Goal: Task Accomplishment & Management: Use online tool/utility

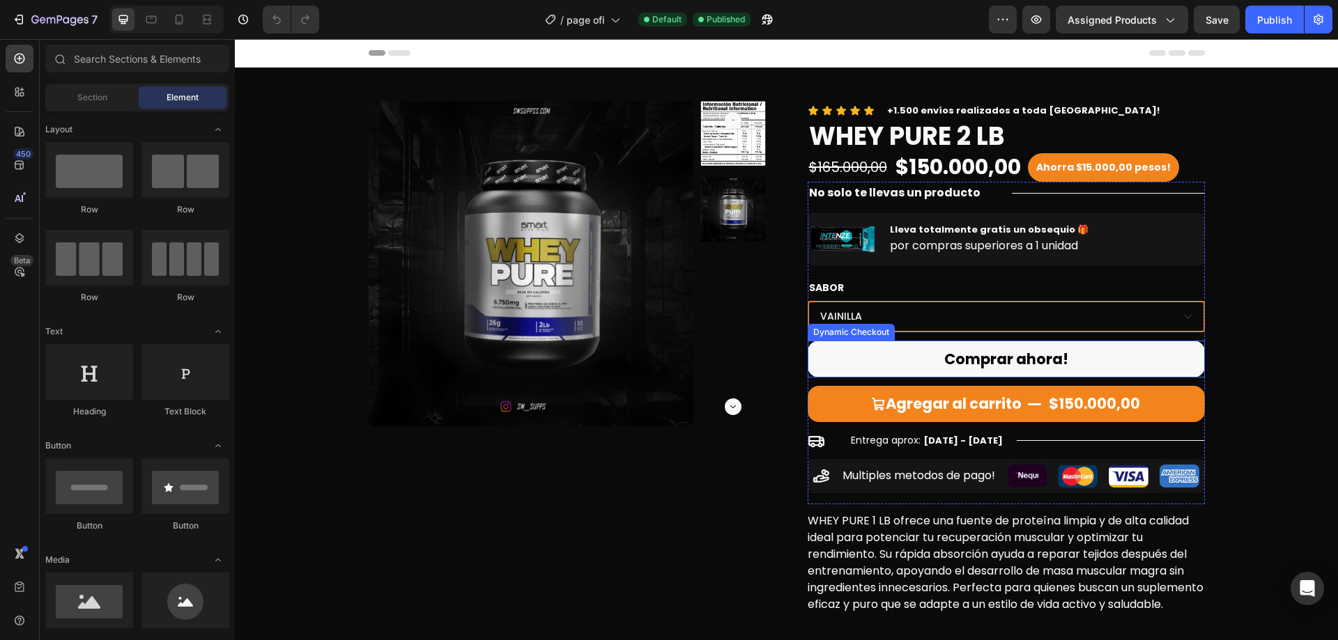
click at [1139, 358] on button "Comprar ahora!" at bounding box center [1006, 360] width 397 height 38
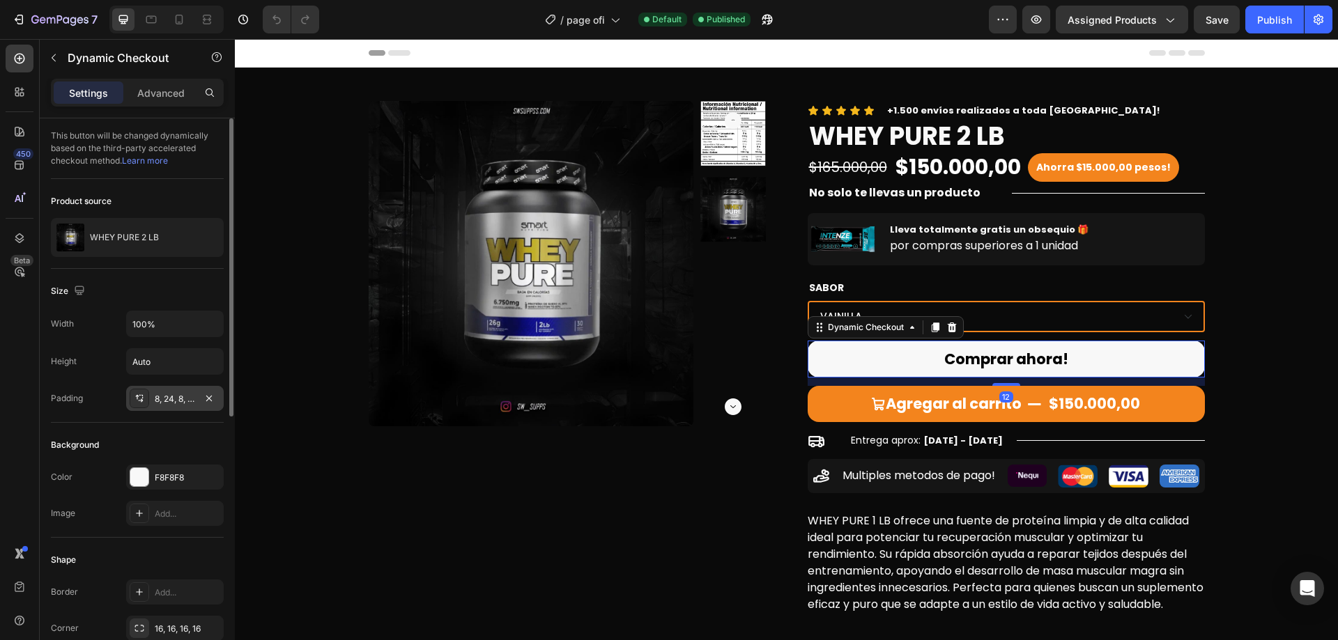
click at [161, 402] on div "8, 24, 8, 24" at bounding box center [175, 399] width 40 height 13
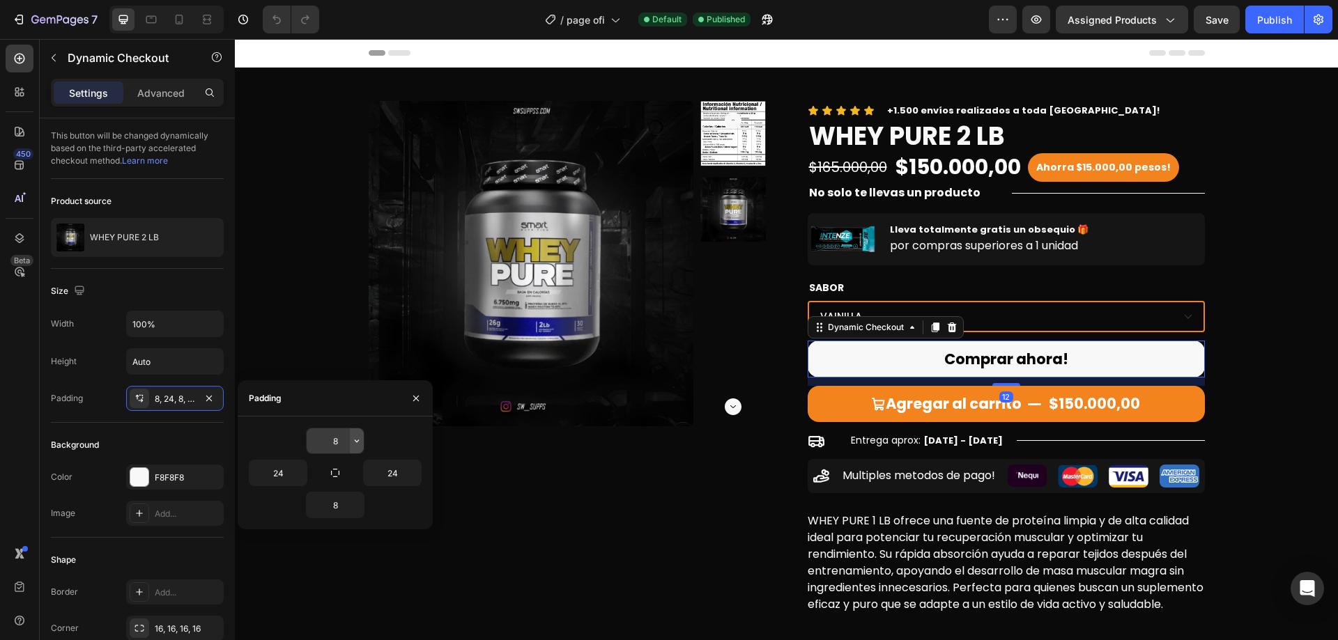
click at [360, 444] on icon "button" at bounding box center [356, 441] width 11 height 11
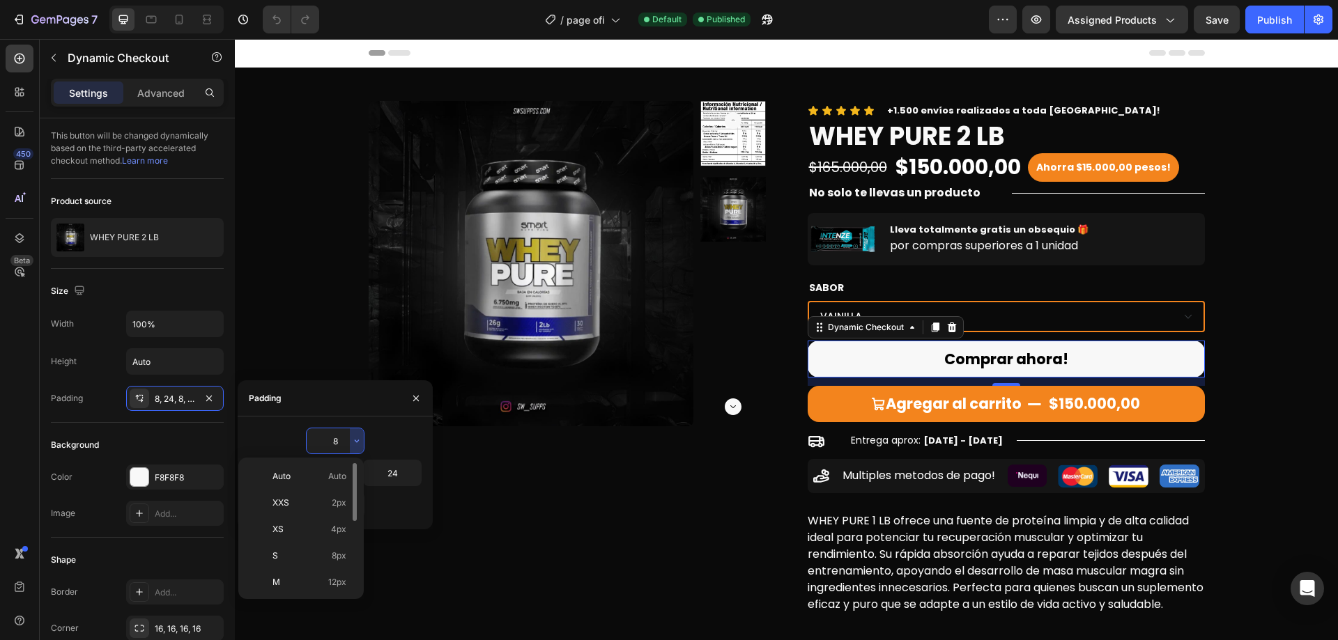
scroll to position [70, 0]
click at [328, 541] on span "16px" at bounding box center [337, 539] width 18 height 13
type input "16"
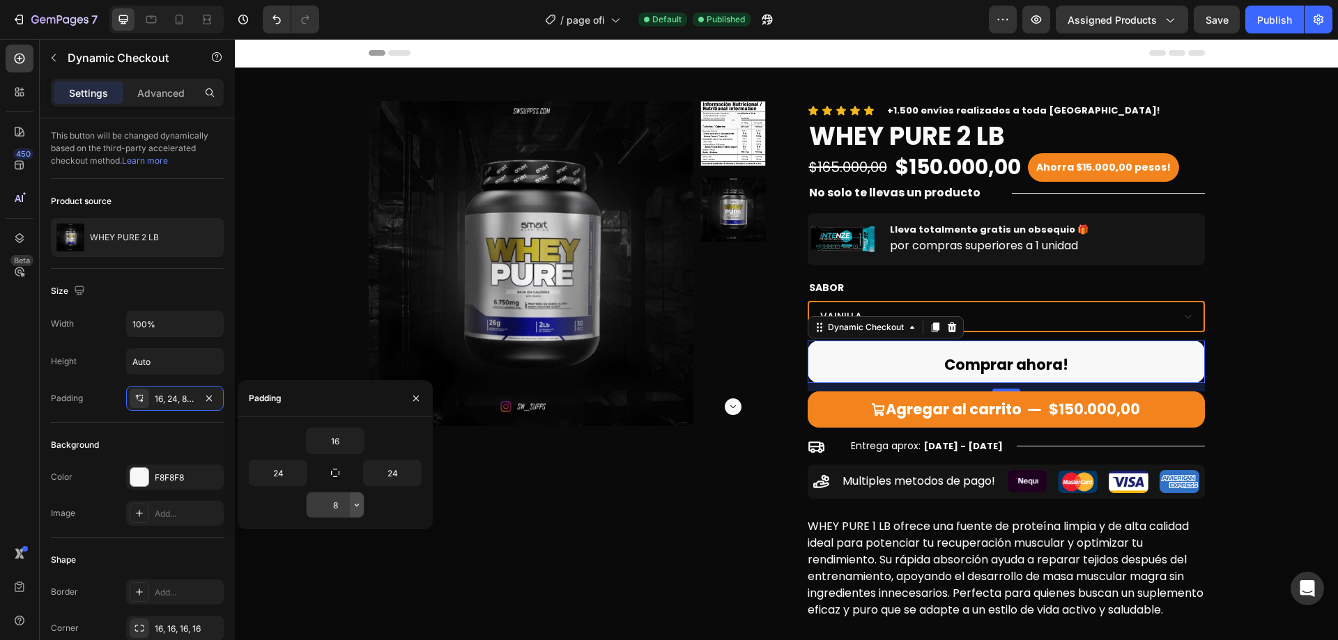
click at [360, 502] on icon "button" at bounding box center [356, 505] width 11 height 11
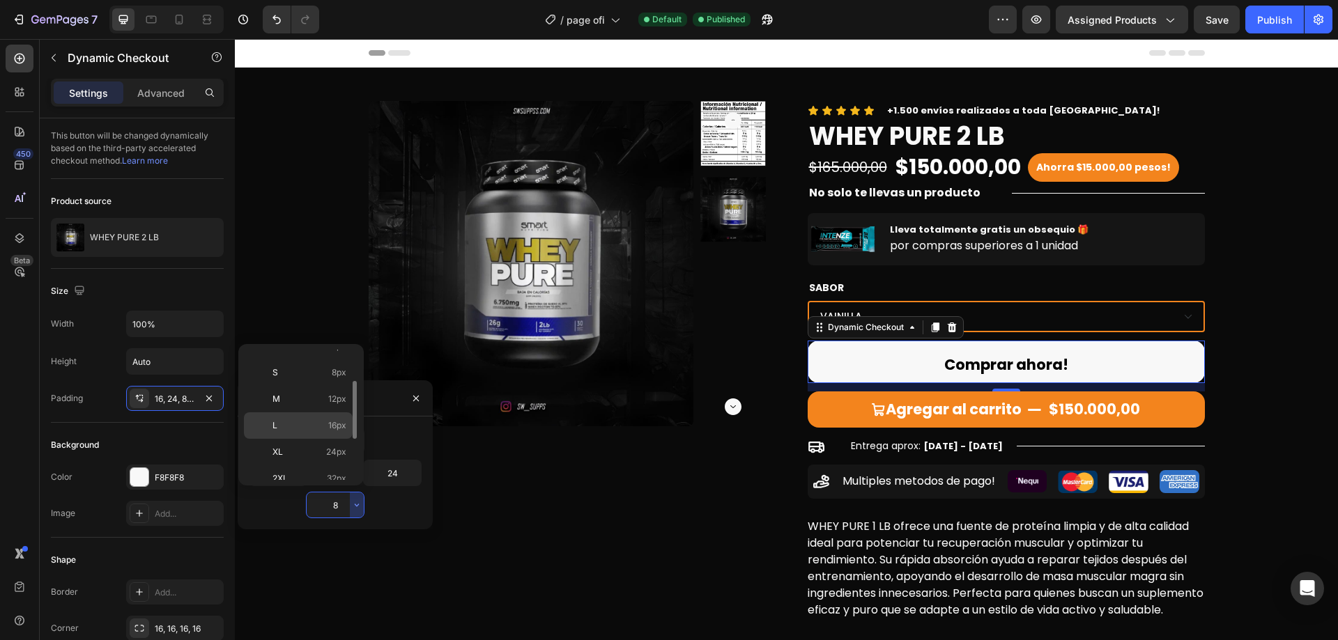
click at [330, 427] on span "16px" at bounding box center [337, 426] width 18 height 13
type input "16"
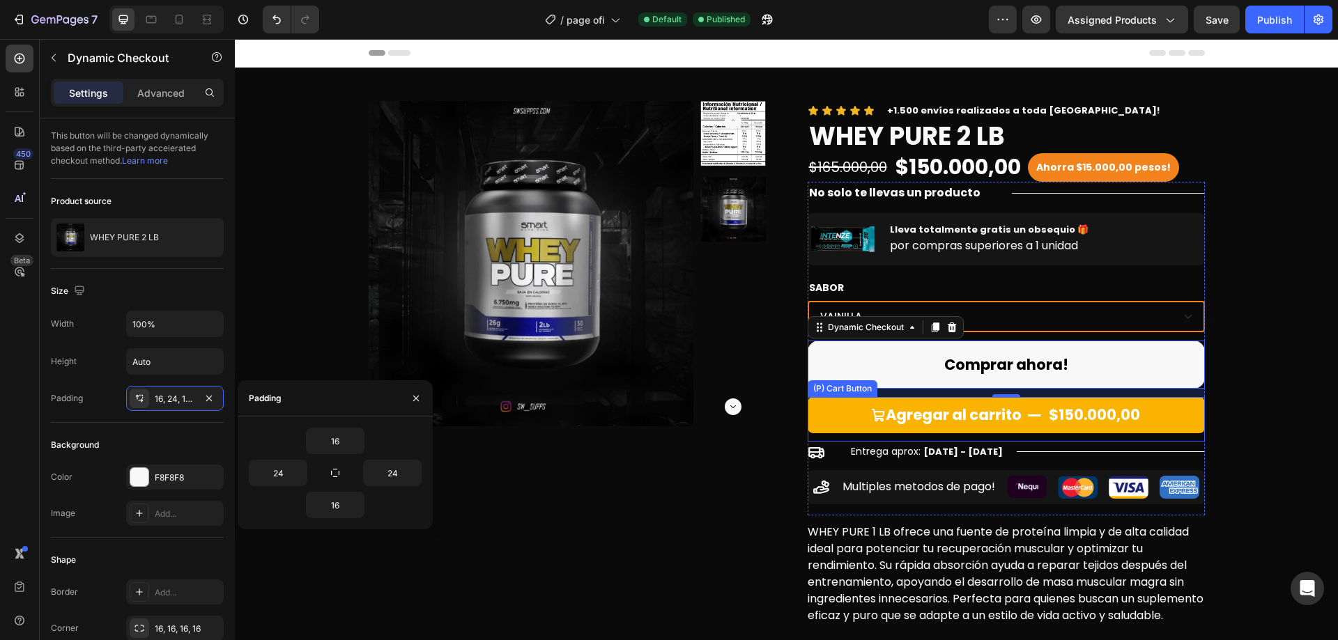
click at [1168, 417] on button "Agregar al carrito $150.000,00" at bounding box center [1006, 415] width 397 height 36
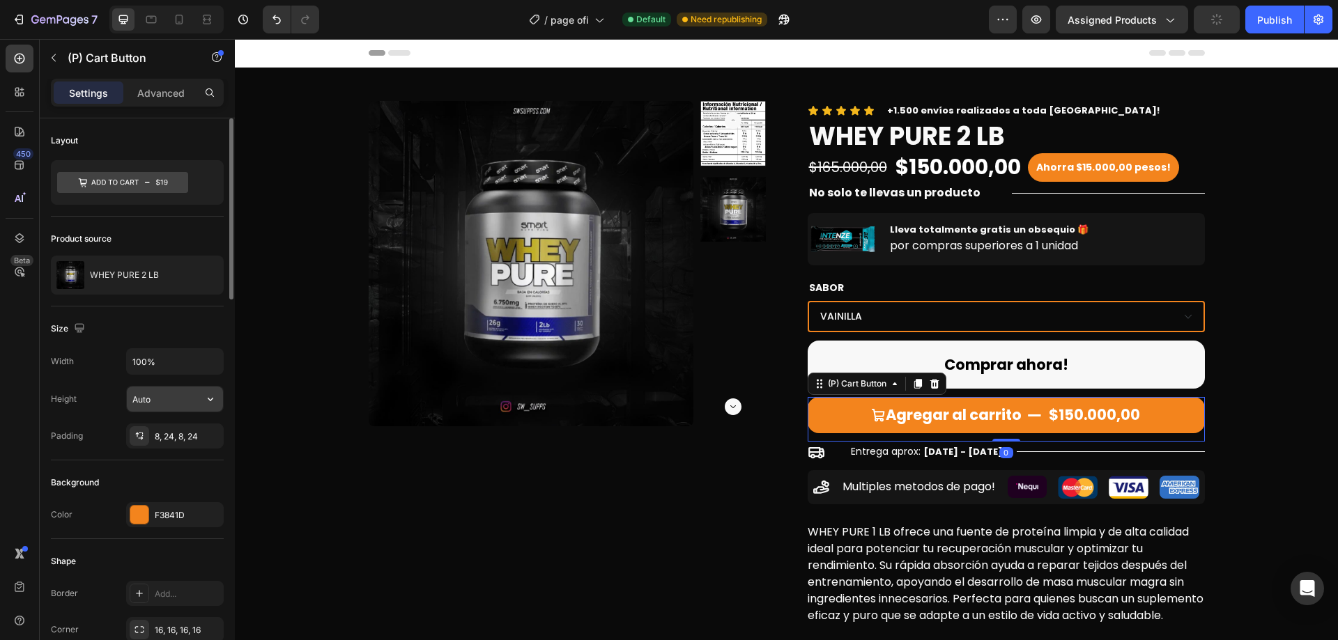
scroll to position [139, 0]
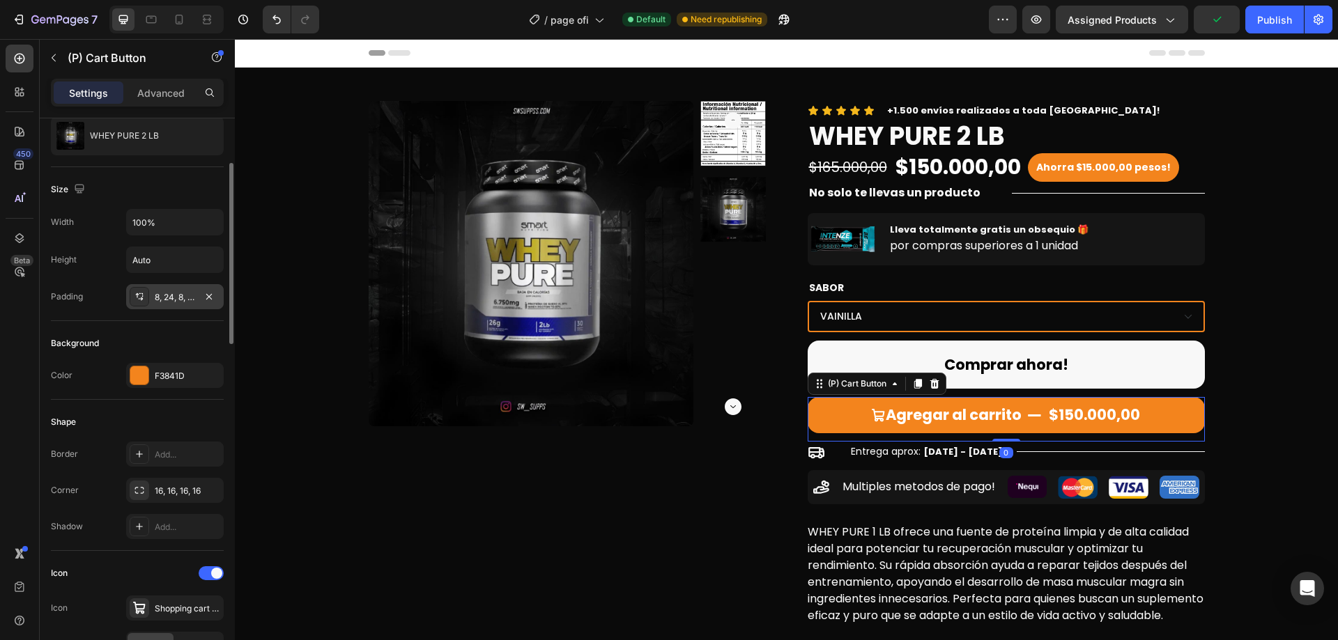
click at [171, 300] on div "8, 24, 8, 24" at bounding box center [175, 297] width 40 height 13
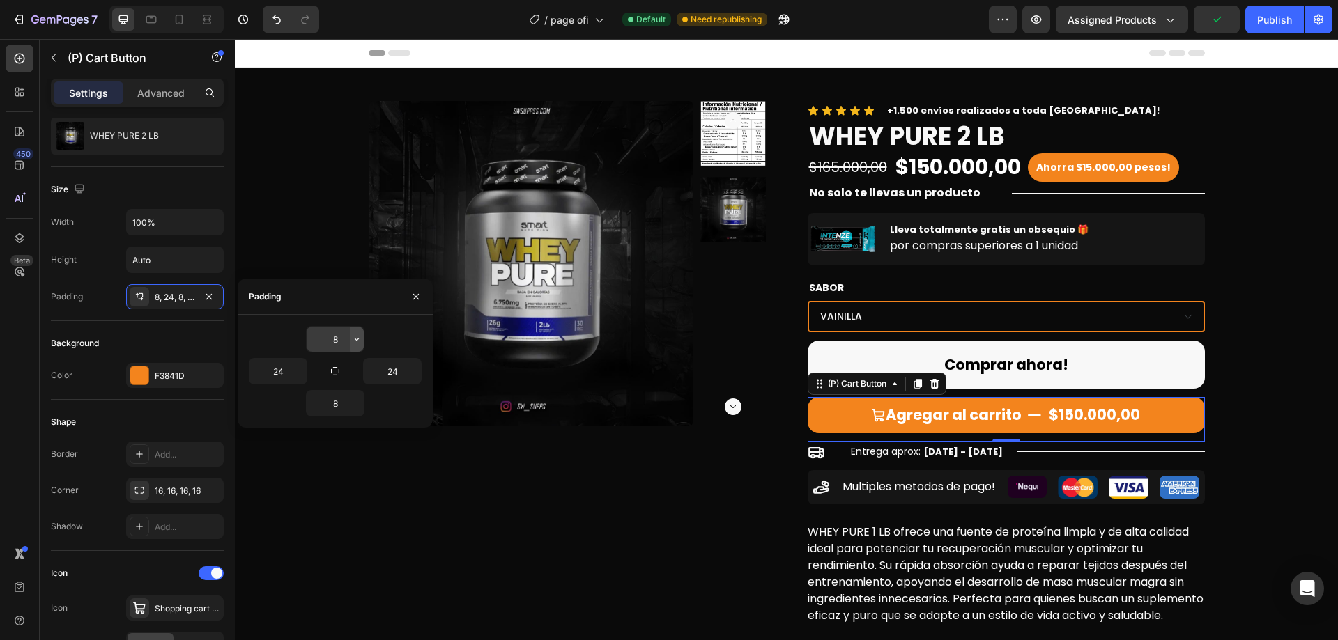
click at [356, 342] on icon "button" at bounding box center [356, 339] width 11 height 11
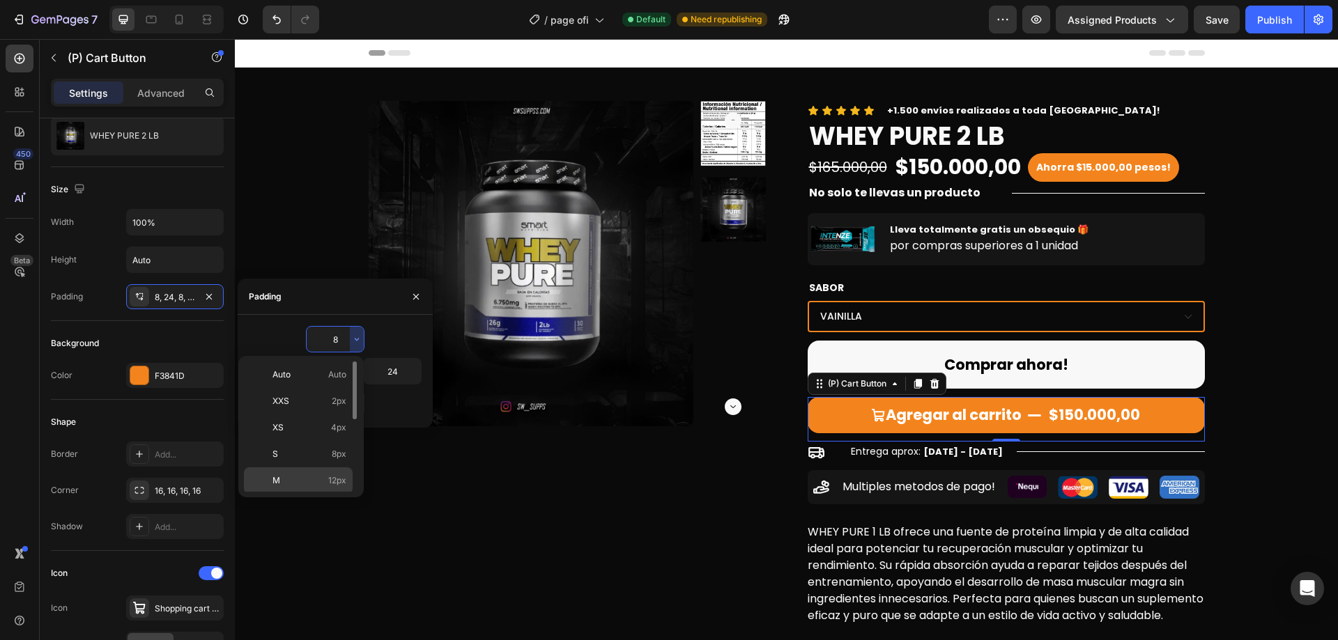
click at [324, 479] on p "M 12px" at bounding box center [309, 481] width 74 height 13
type input "12"
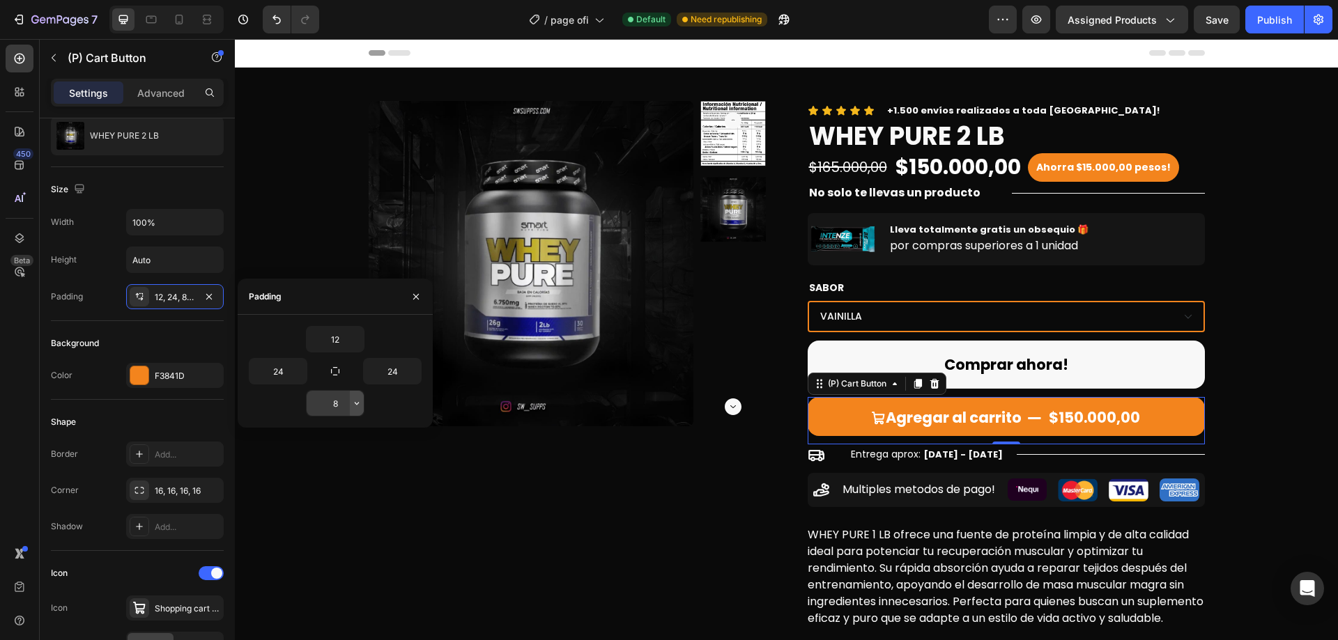
click at [357, 406] on icon "button" at bounding box center [356, 403] width 11 height 11
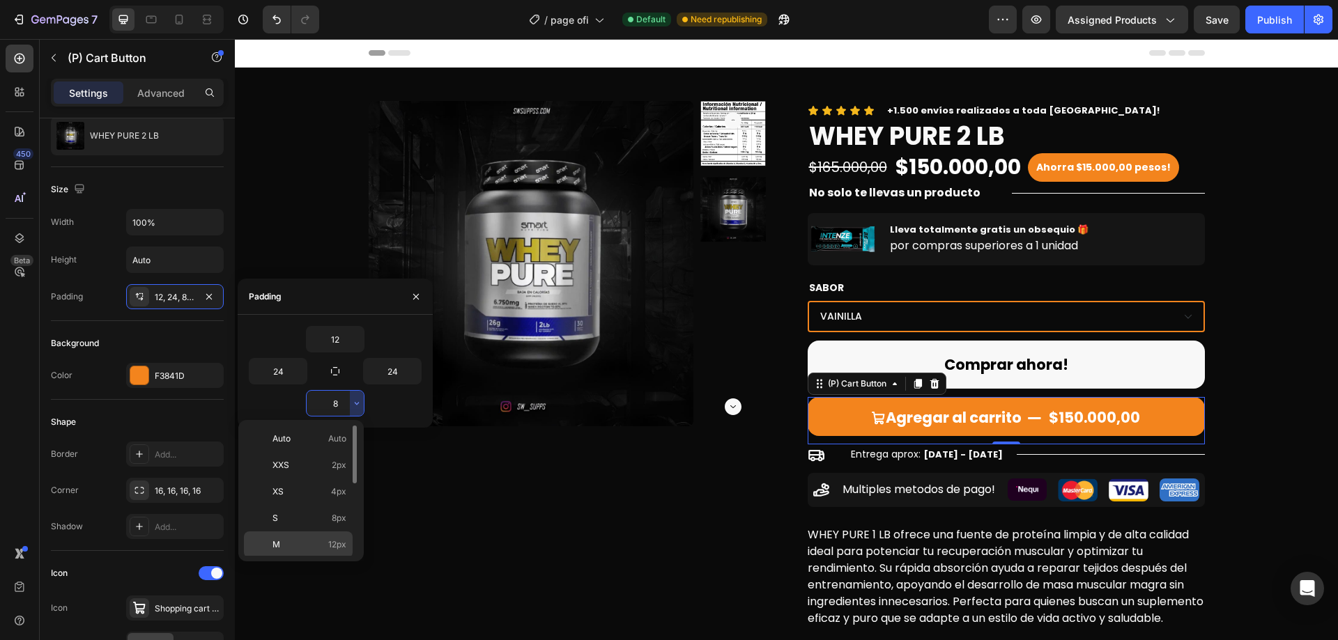
drag, startPoint x: 328, startPoint y: 535, endPoint x: 96, endPoint y: 493, distance: 235.1
click at [328, 535] on div "M 12px" at bounding box center [298, 545] width 109 height 26
type input "12"
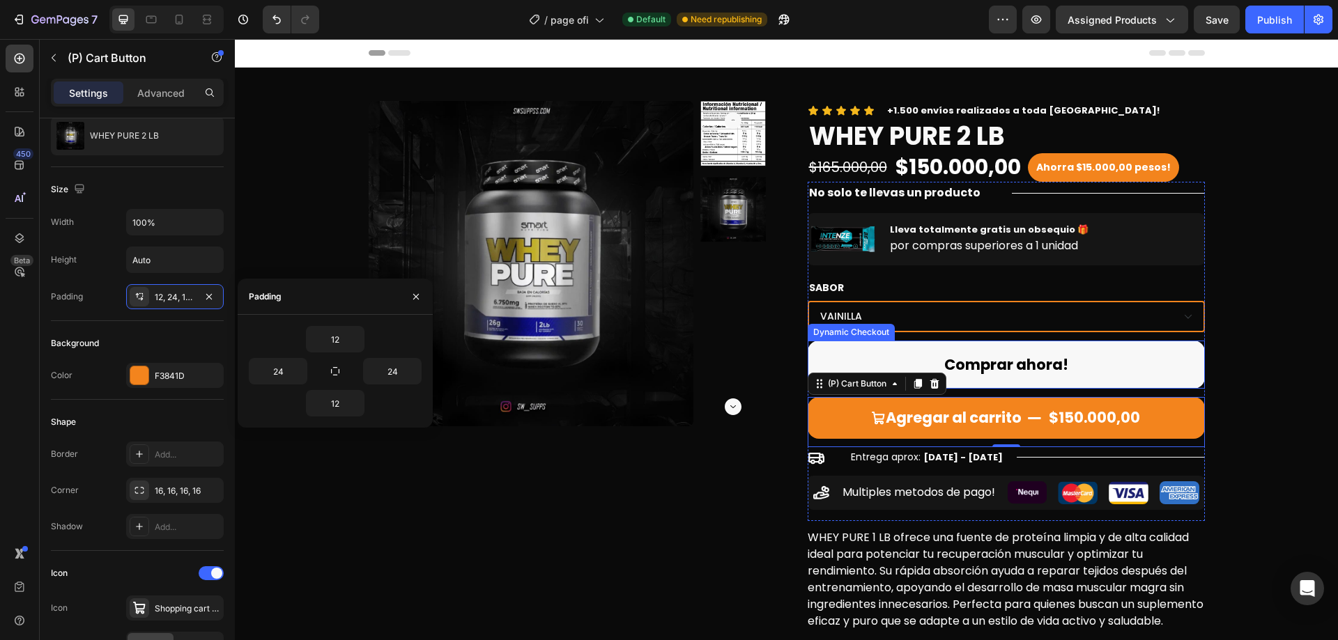
click at [1153, 367] on button "Comprar ahora!" at bounding box center [1006, 365] width 397 height 49
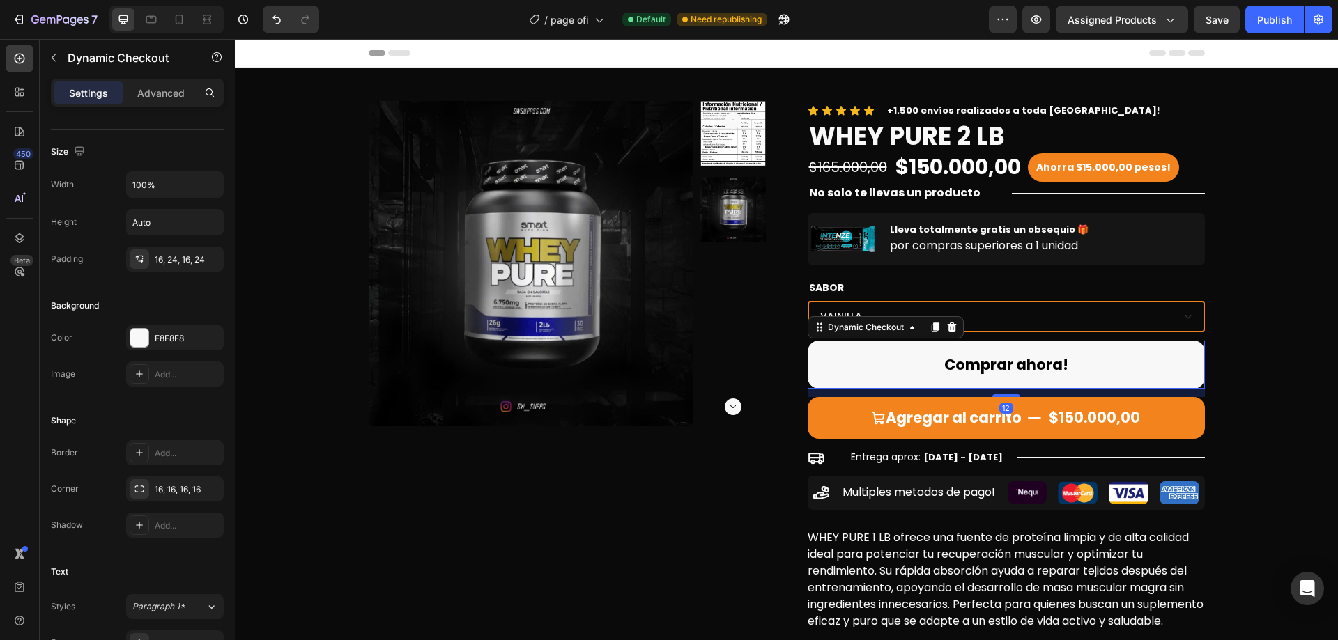
scroll to position [0, 0]
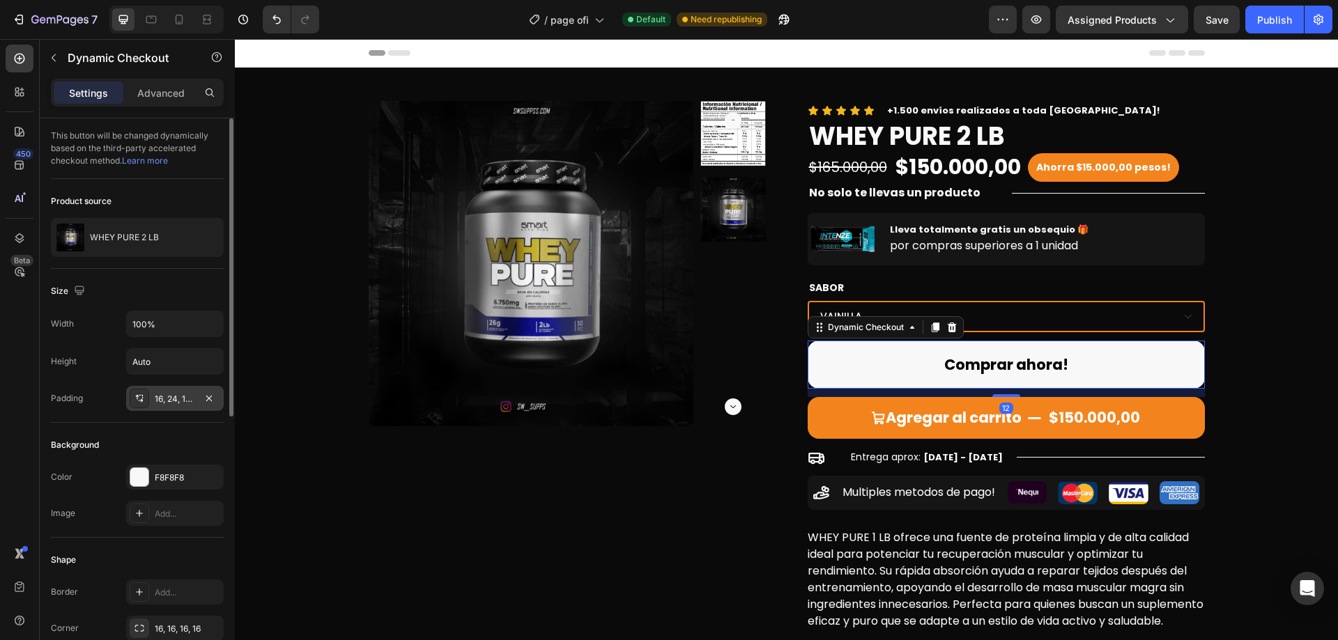
click at [187, 393] on div "16, 24, 16, 24" at bounding box center [175, 399] width 40 height 13
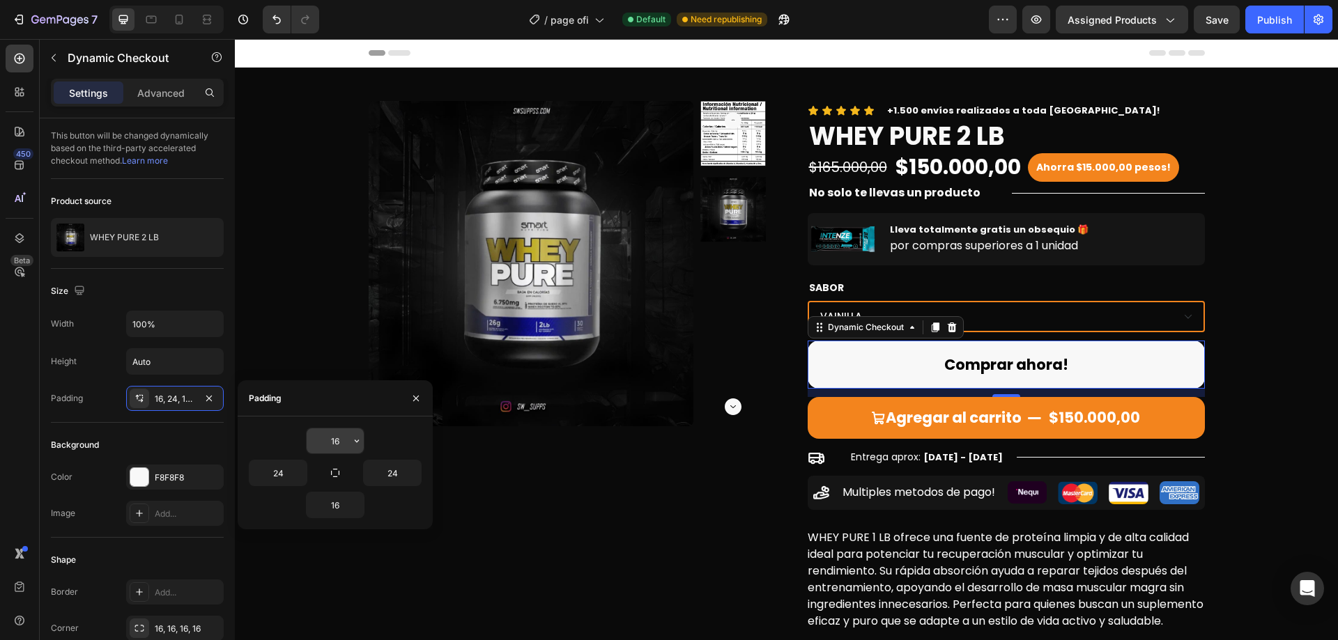
click at [358, 443] on icon "button" at bounding box center [356, 441] width 11 height 11
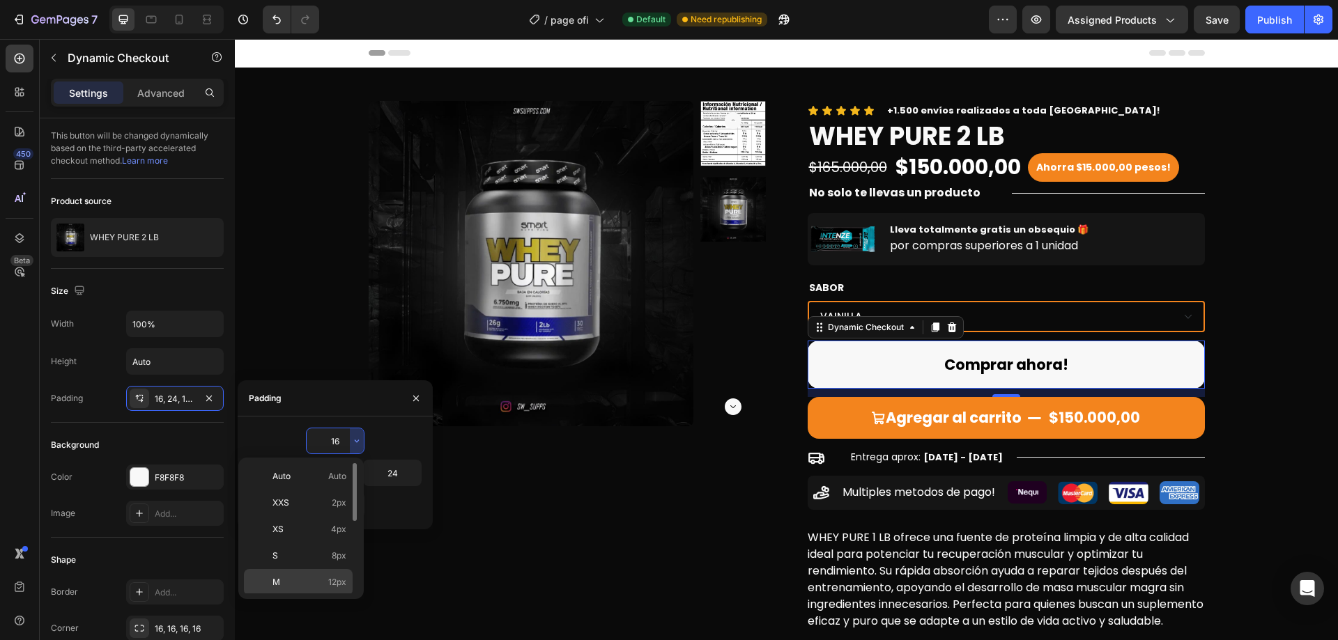
click at [339, 571] on div "M 12px" at bounding box center [298, 582] width 109 height 26
type input "12"
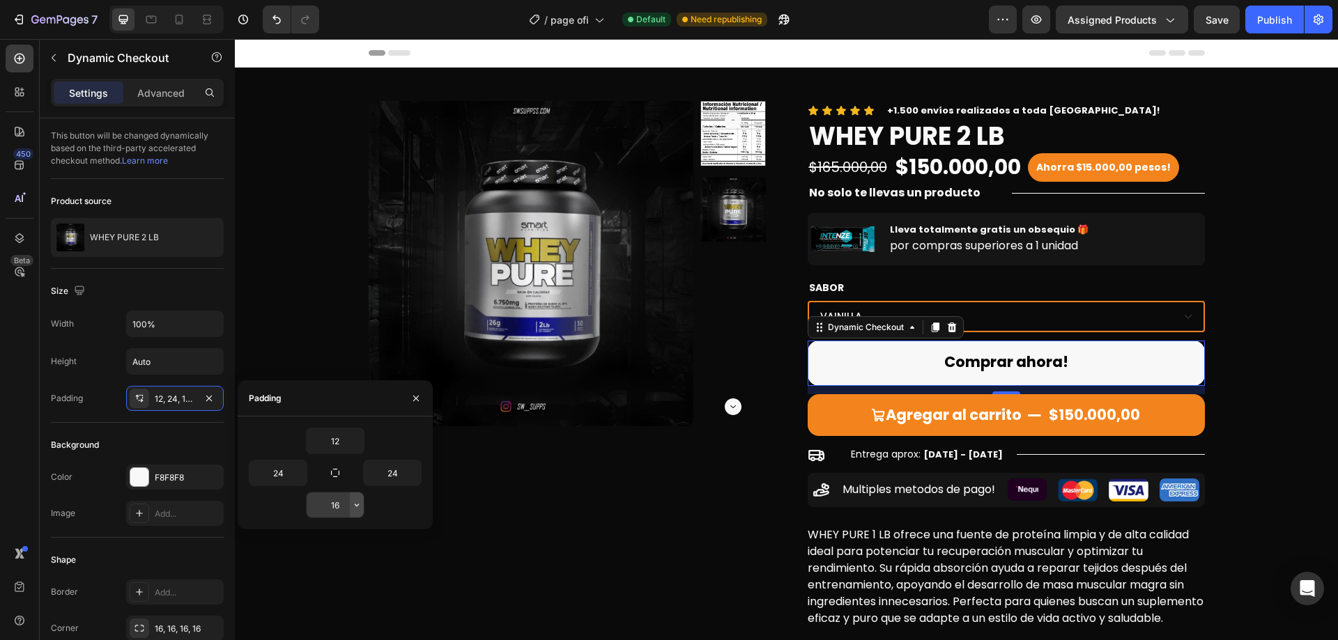
click at [360, 505] on icon "button" at bounding box center [356, 505] width 11 height 11
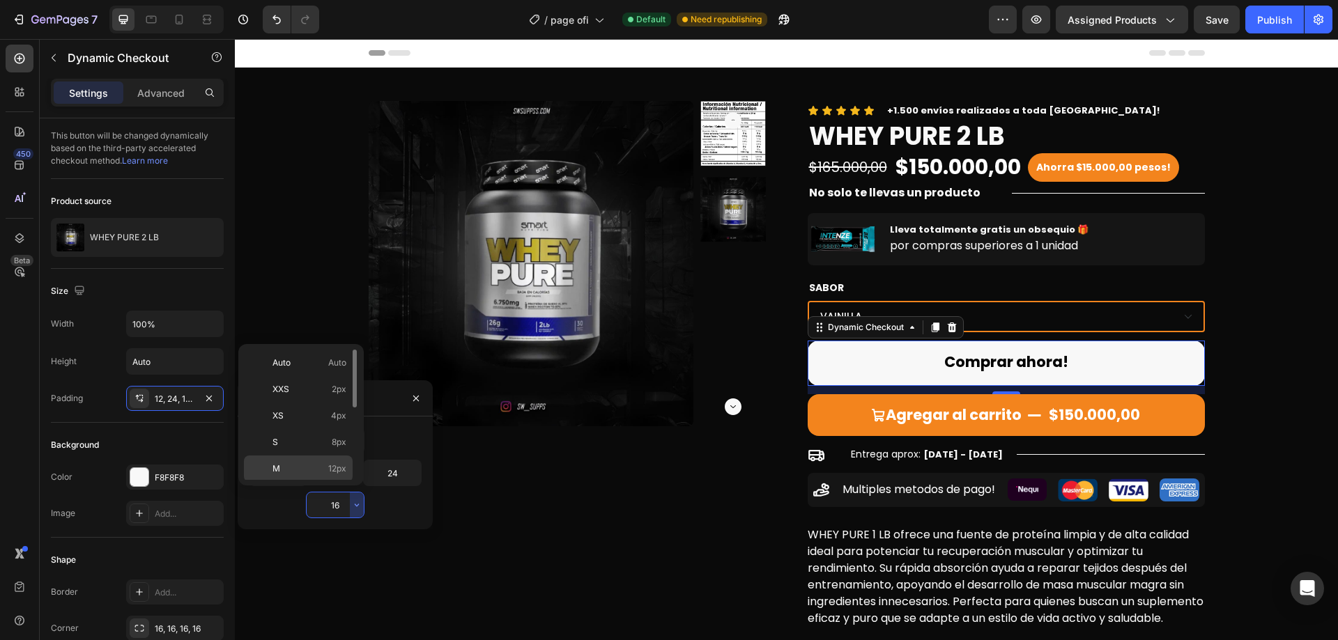
click at [319, 471] on p "M 12px" at bounding box center [309, 469] width 74 height 13
type input "12"
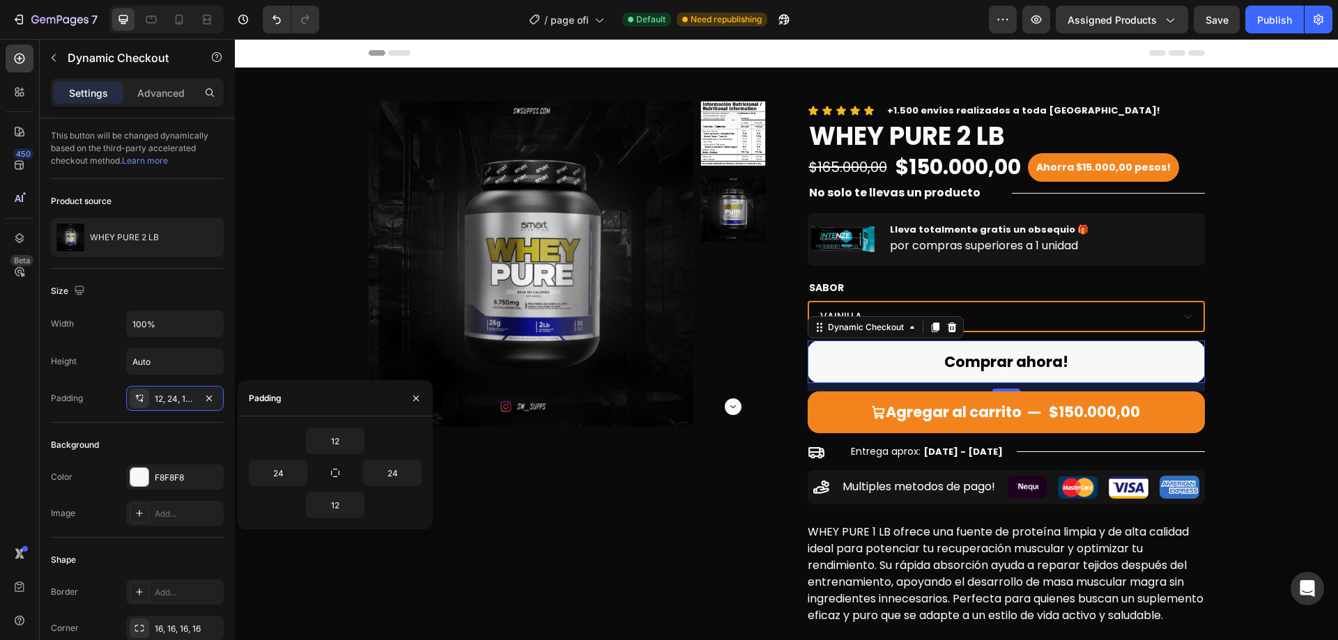
click at [1271, 314] on div "Product Images Icon Icon Icon Icon Icon Icon List +1.500 envíos realizados a to…" at bounding box center [786, 365] width 1082 height 529
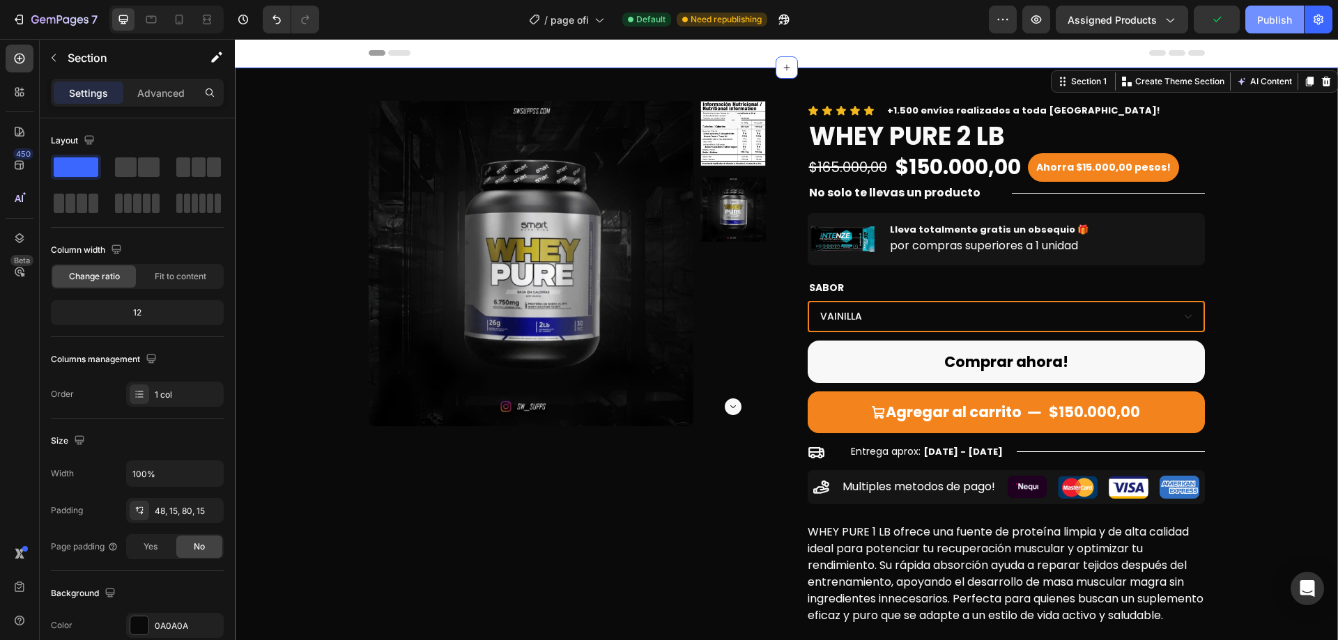
click at [1271, 32] on button "Publish" at bounding box center [1274, 20] width 59 height 28
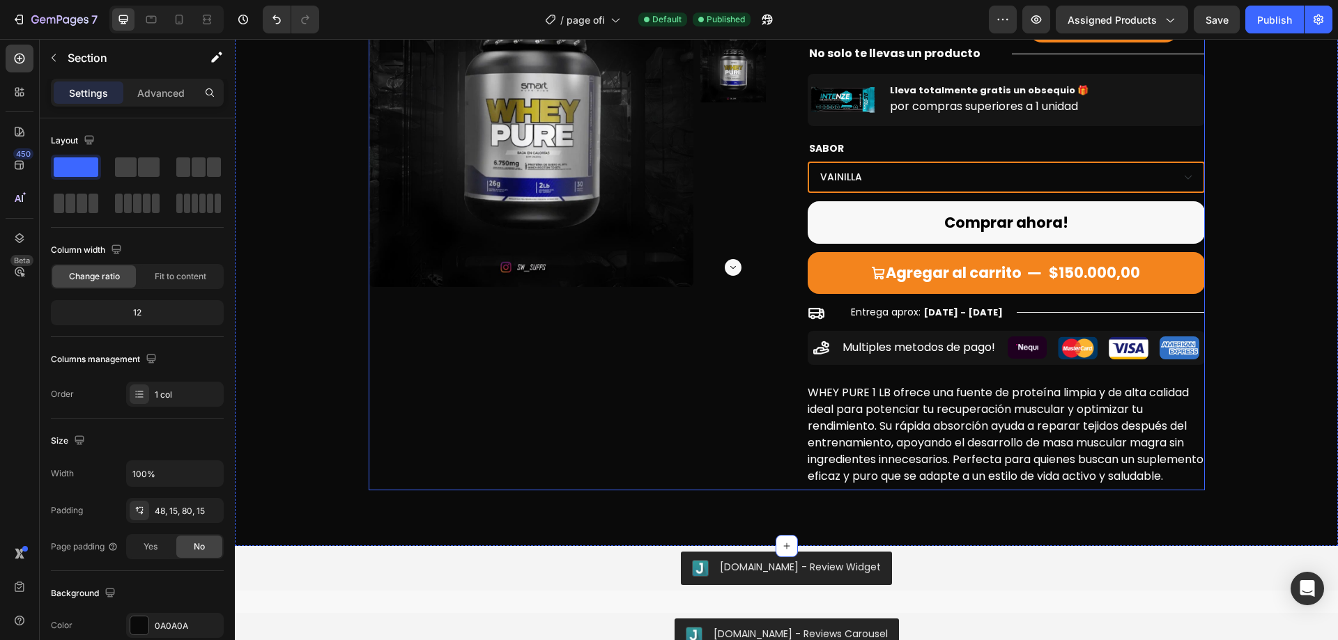
scroll to position [209, 0]
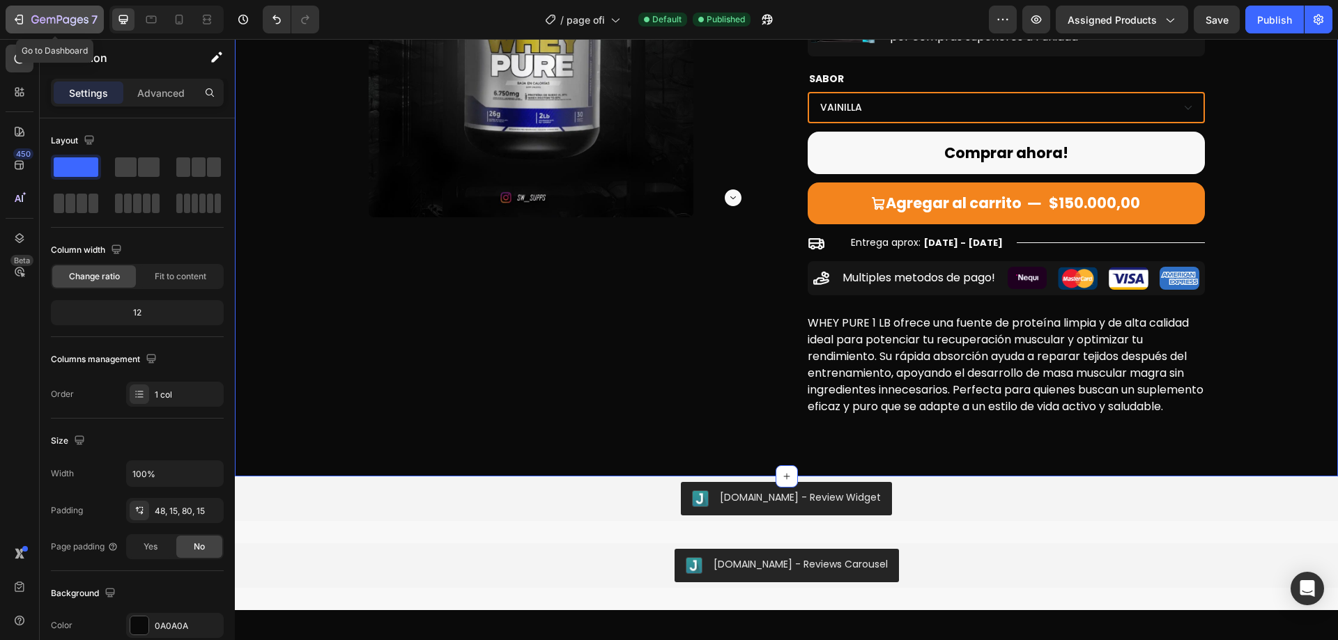
click at [42, 10] on button "7" at bounding box center [55, 20] width 98 height 28
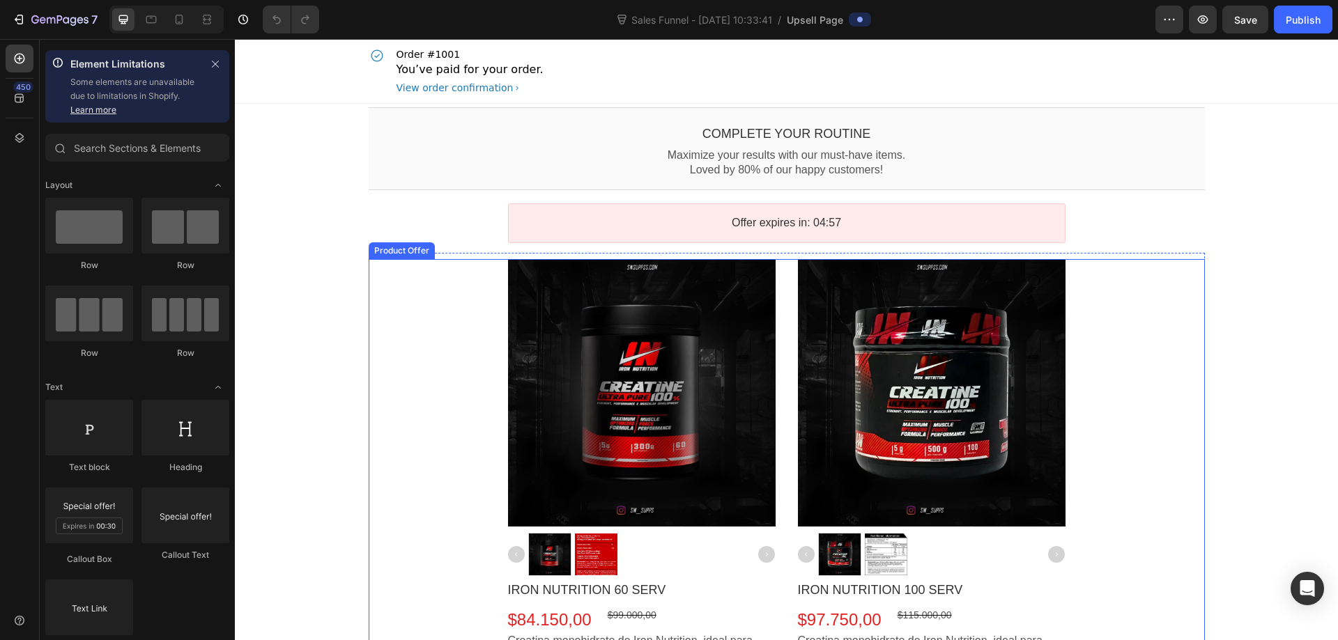
scroll to position [139, 0]
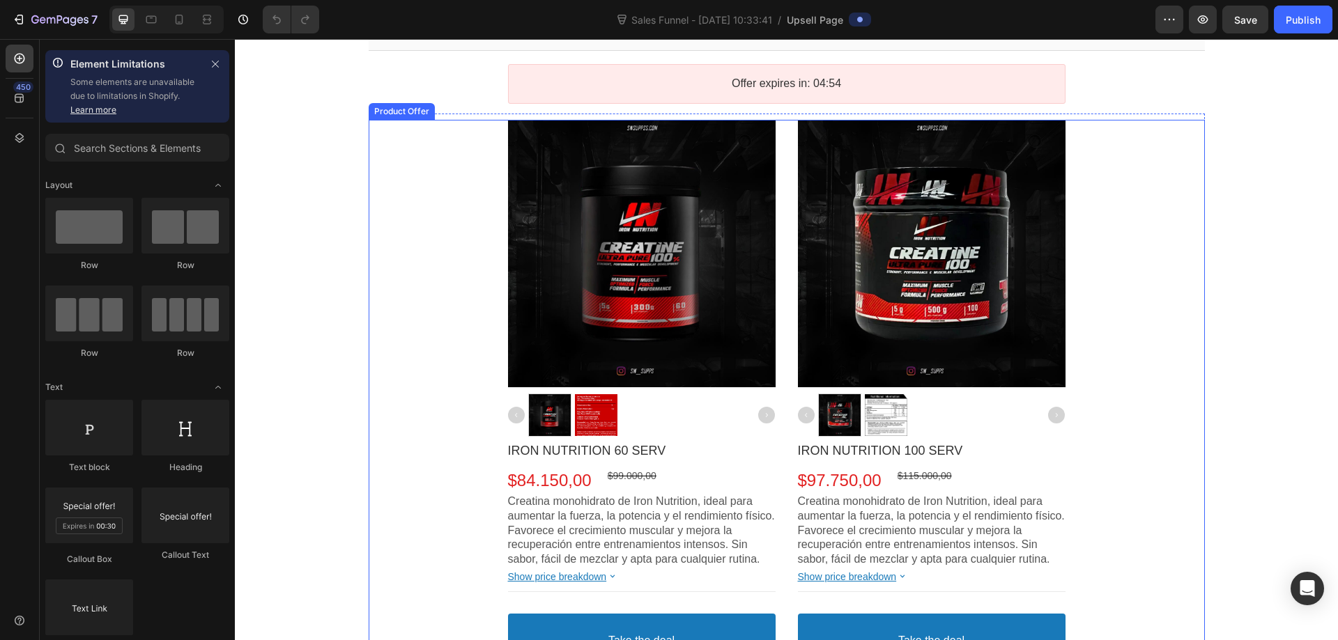
click at [781, 394] on div "Product Images IRON NUTRITION 60 SERV Product Title $84.150,00 Price $99.000,00…" at bounding box center [787, 412] width 558 height 585
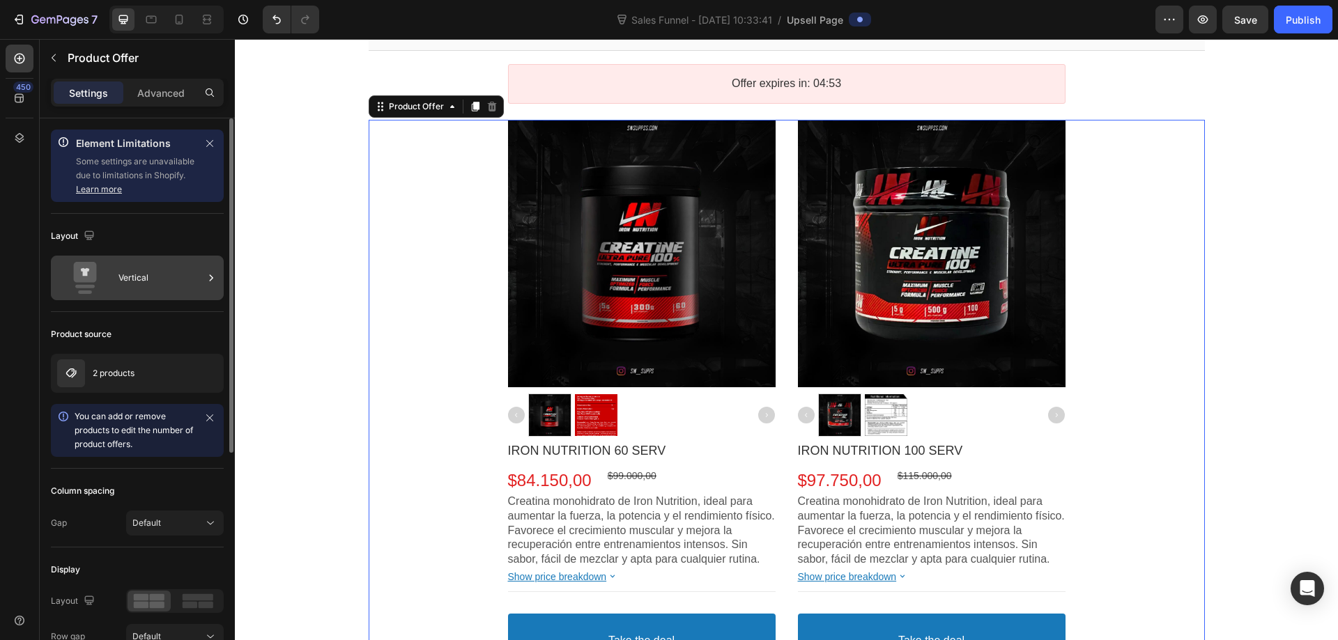
click at [138, 283] on div "Vertical" at bounding box center [160, 278] width 85 height 32
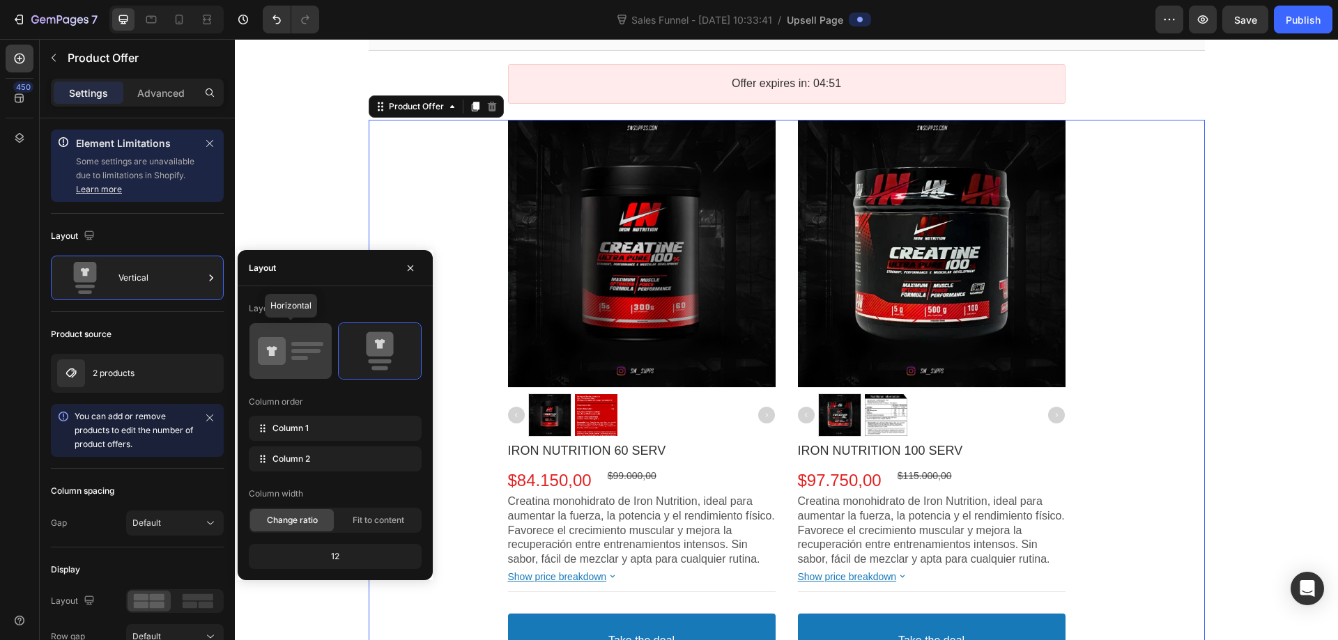
click at [291, 358] on icon at bounding box center [291, 351] width 66 height 39
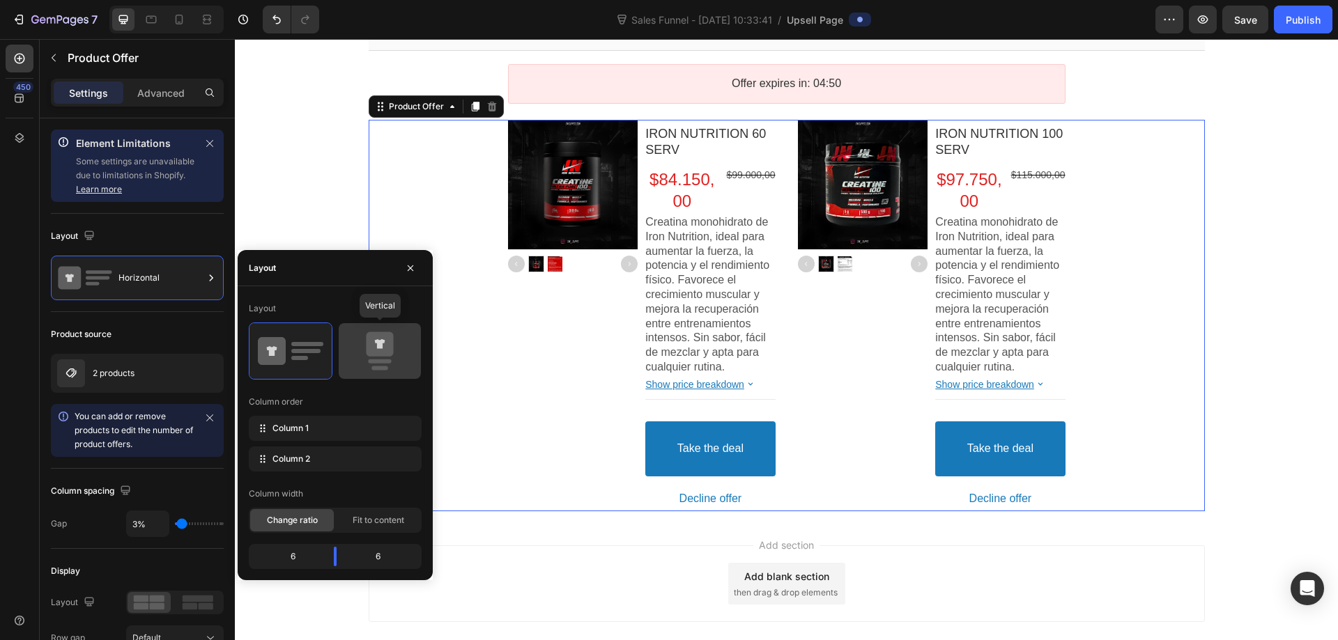
click at [374, 351] on icon at bounding box center [379, 344] width 27 height 24
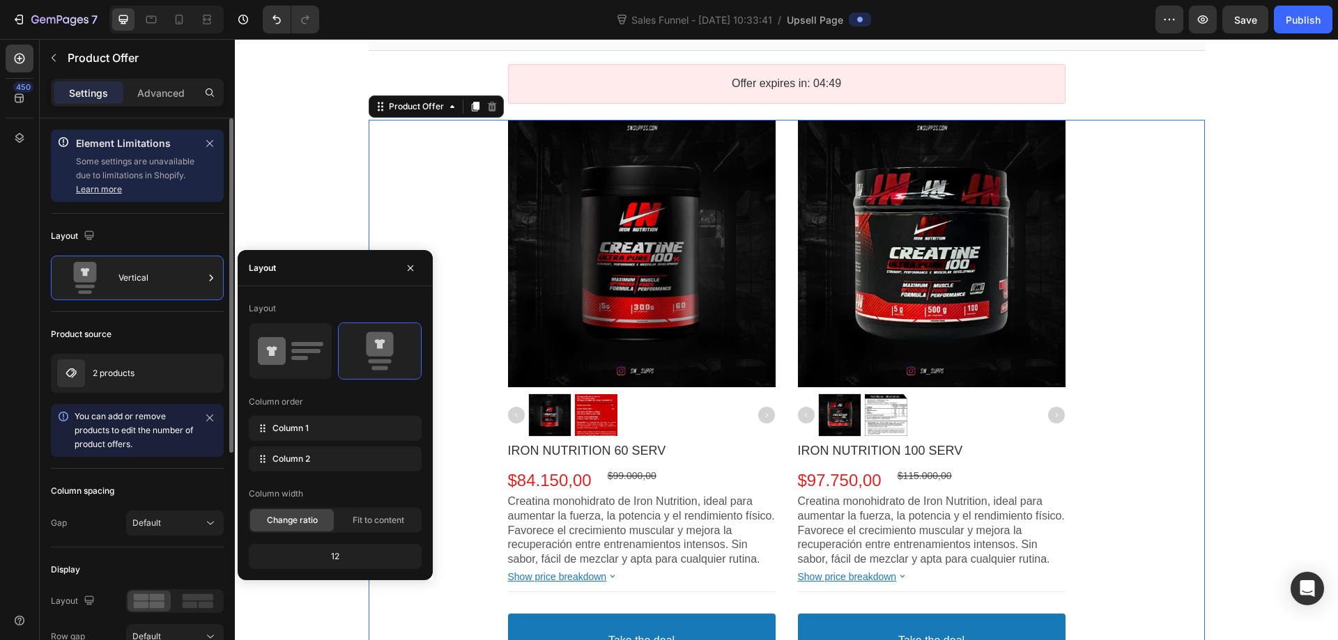
click at [150, 323] on div "Product source" at bounding box center [137, 334] width 173 height 22
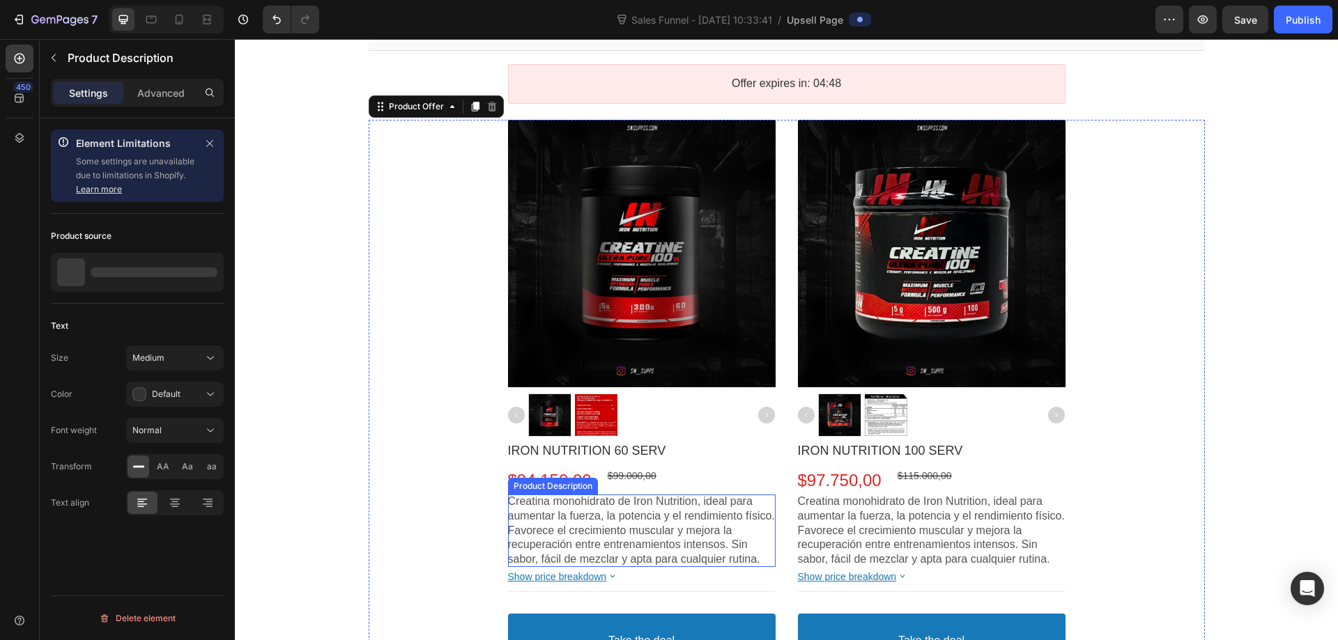
click at [742, 542] on p "Creatina monohidrato de Iron Nutrition, ideal para aumentar la fuerza, la poten…" at bounding box center [642, 531] width 268 height 72
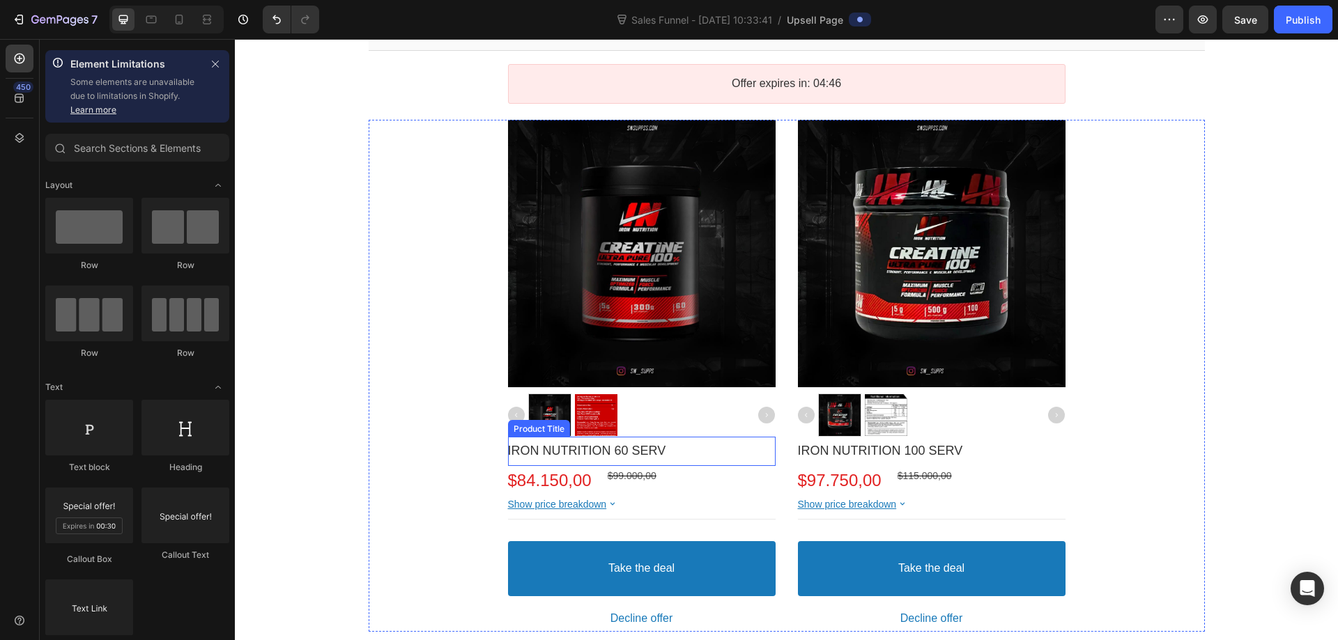
click at [681, 457] on div "IRON NUTRITION 60 SERV" at bounding box center [642, 451] width 268 height 16
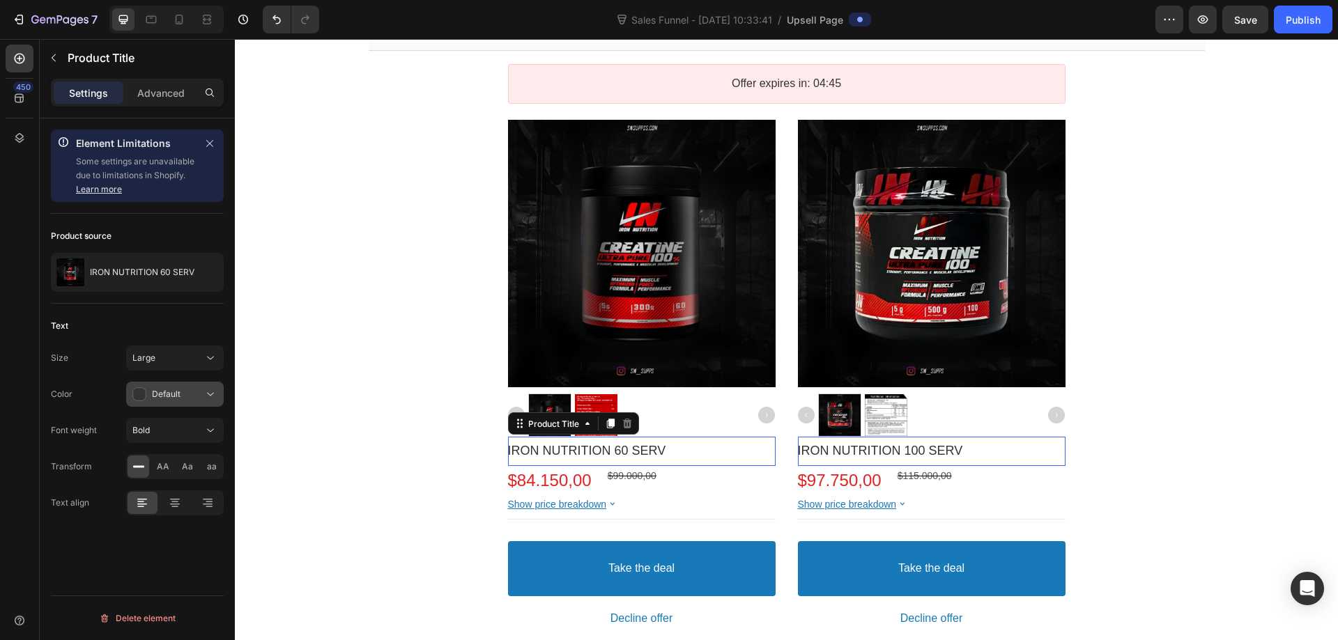
click at [178, 391] on span "Default" at bounding box center [166, 394] width 29 height 10
click at [162, 392] on span "Default" at bounding box center [166, 394] width 29 height 10
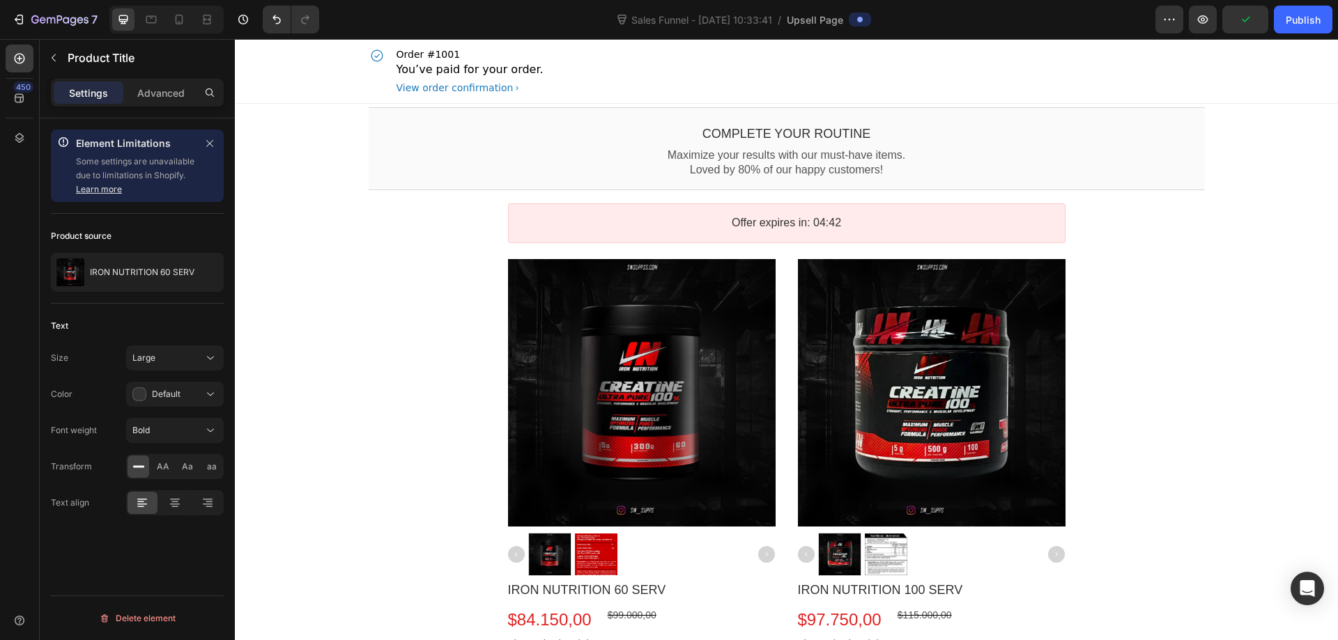
click at [306, 137] on div "Complete your routine Callout Text Maximize your results with our must-have ite…" at bounding box center [786, 441] width 1103 height 674
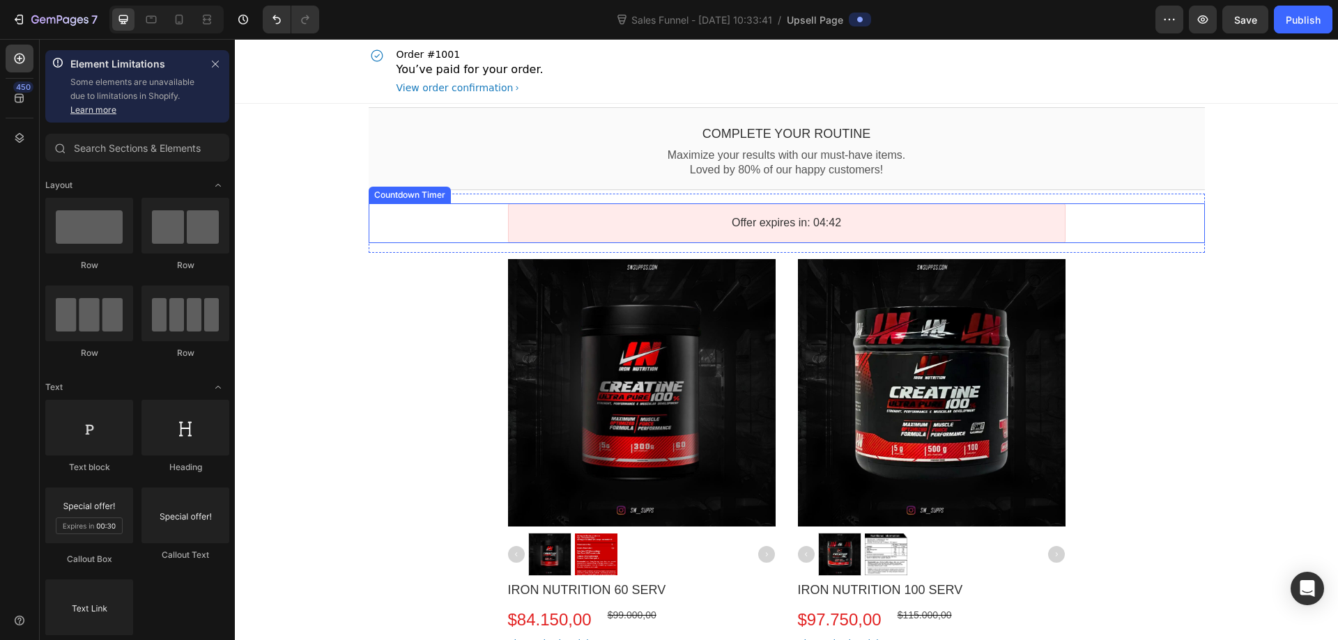
click at [402, 220] on div "Offer expires in: 04:42" at bounding box center [787, 224] width 836 height 40
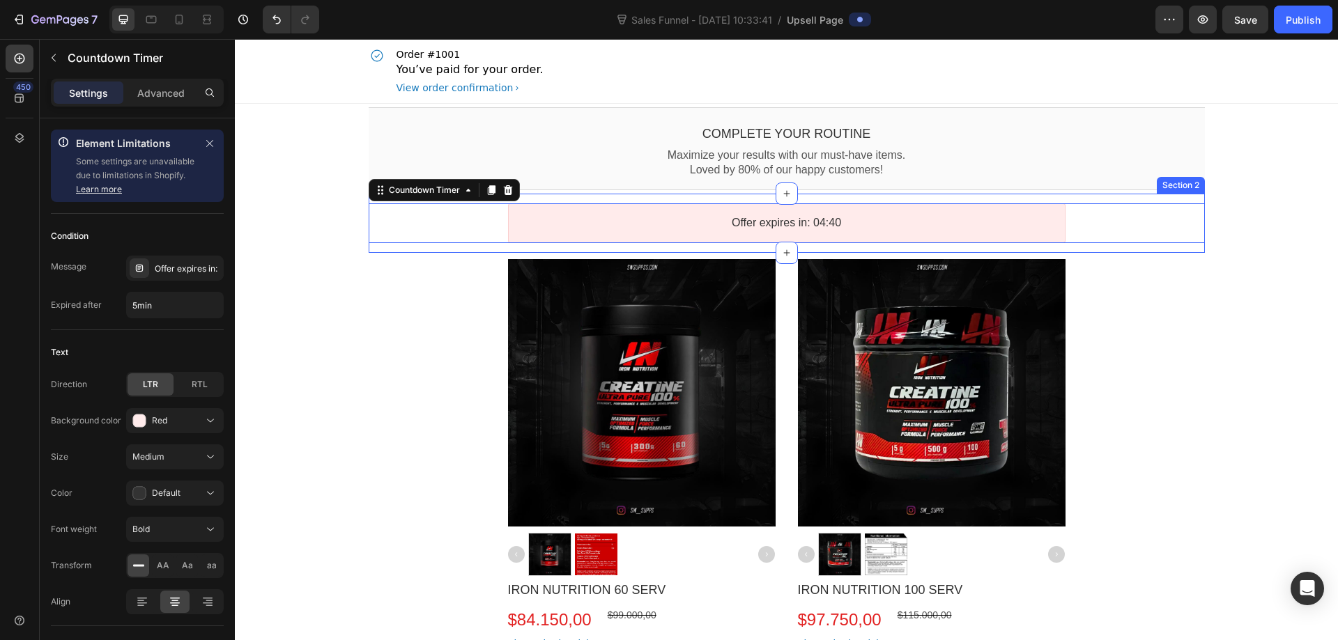
click at [1186, 196] on div "Offer expires in: 04:40 Countdown Timer Section 2" at bounding box center [787, 223] width 836 height 59
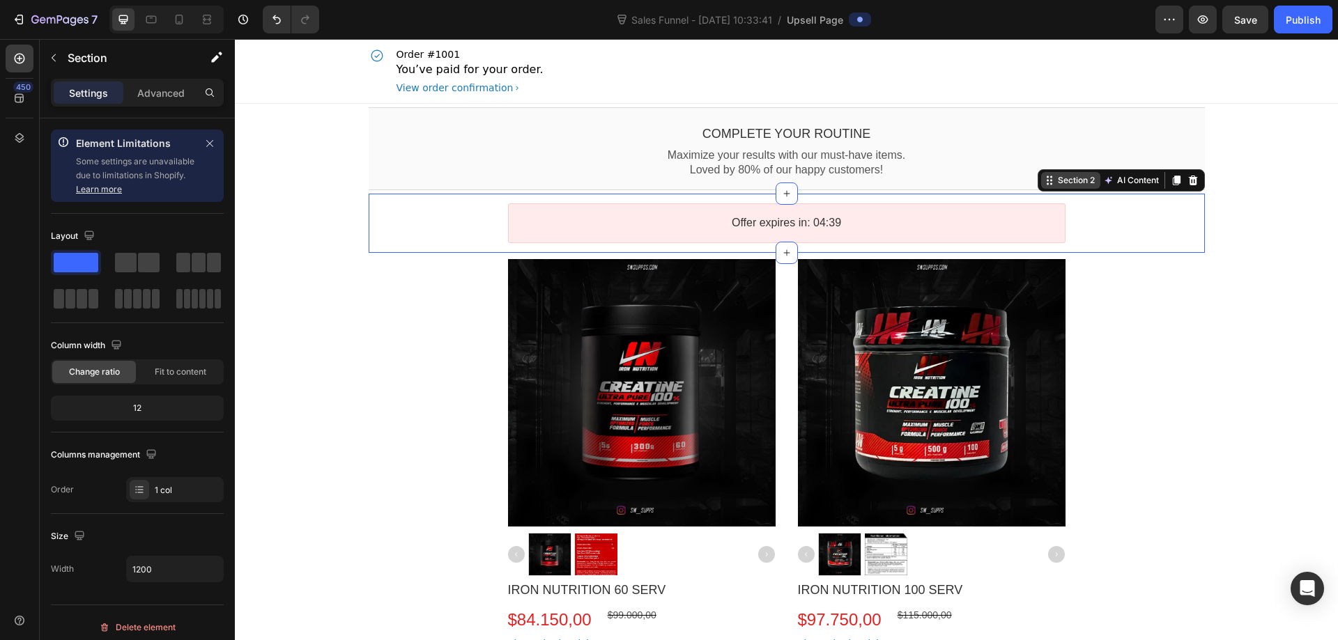
click at [1067, 177] on div "Section 2" at bounding box center [1076, 180] width 43 height 10
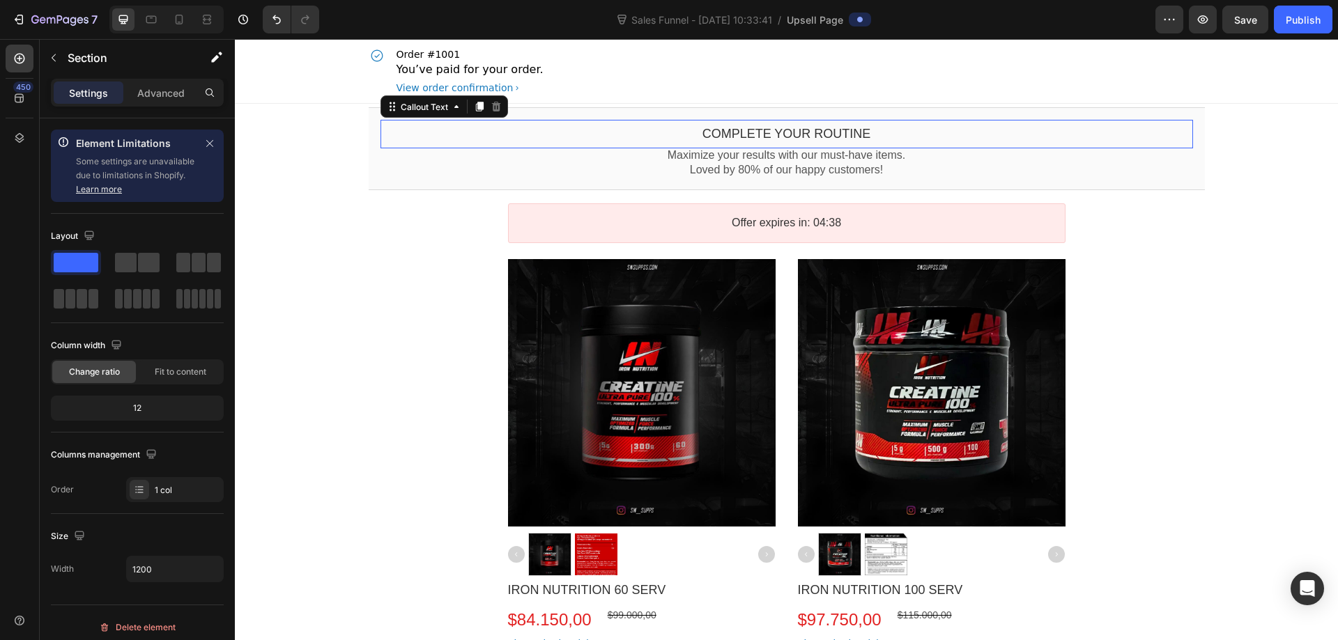
click at [1031, 146] on div "Complete your routine Callout Text This element is required and can’t be deleted" at bounding box center [787, 134] width 813 height 29
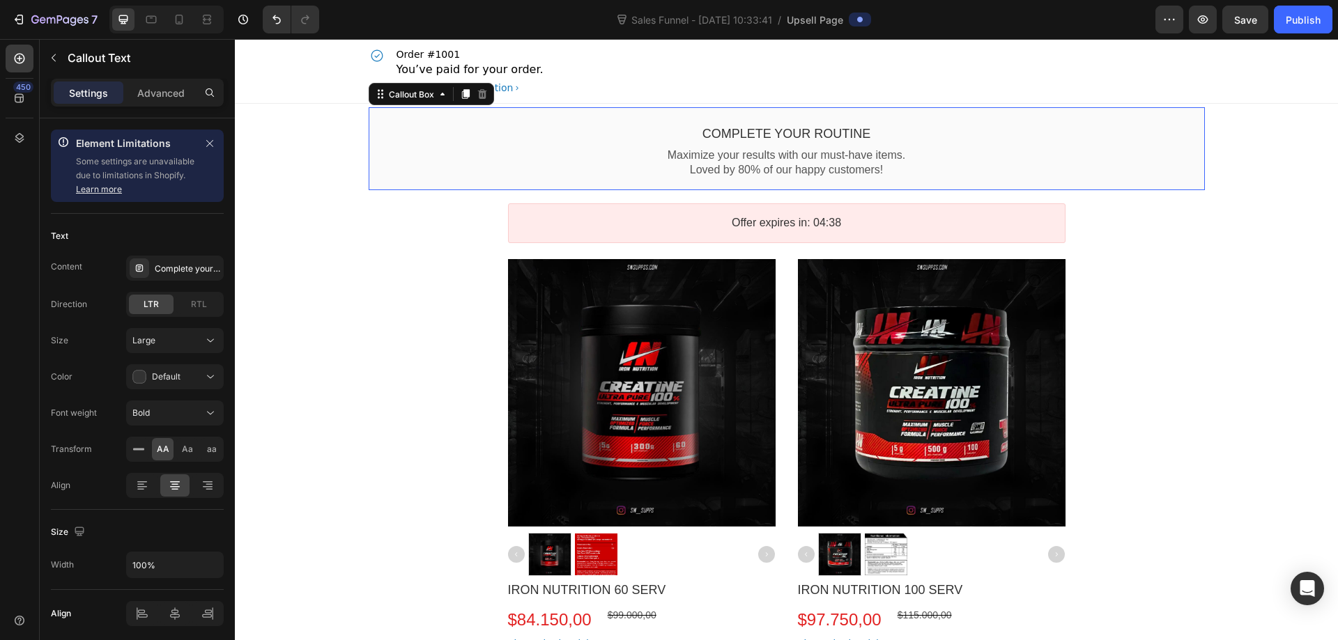
click at [1142, 178] on div "Complete your routine Callout Text Maximize your results with our must-have ite…" at bounding box center [787, 148] width 836 height 83
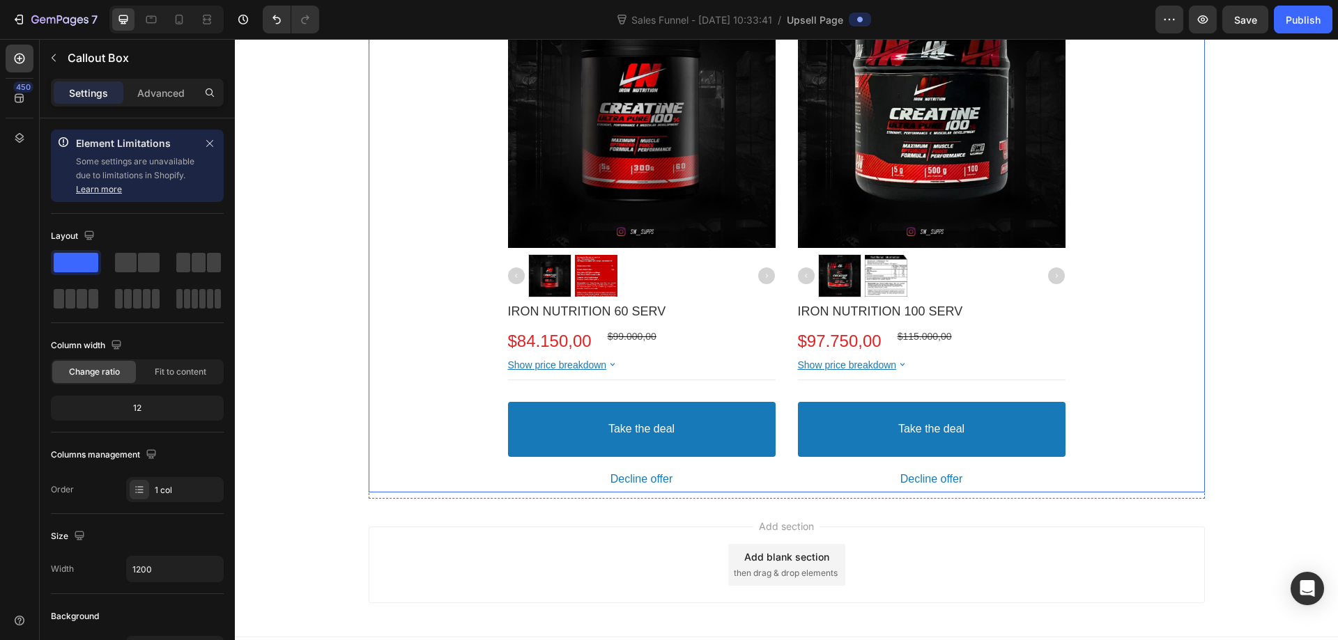
scroll to position [330, 0]
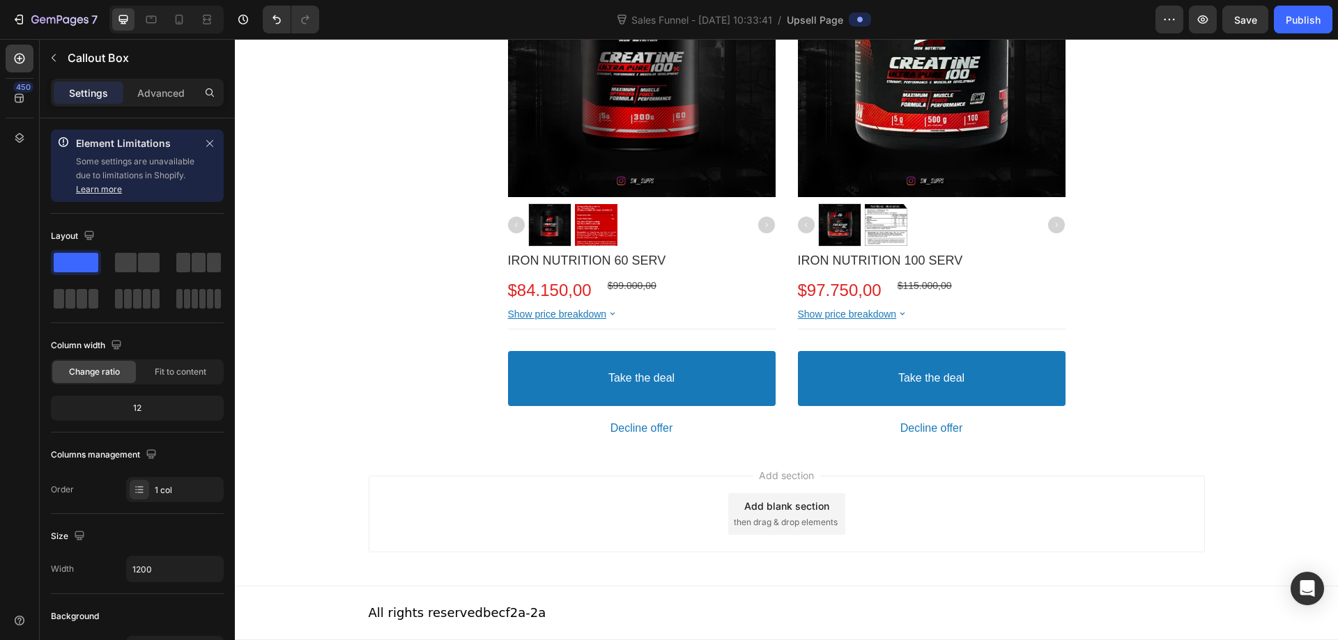
click at [1174, 450] on div "Add section Add blank section then drag & drop elements" at bounding box center [786, 517] width 1103 height 138
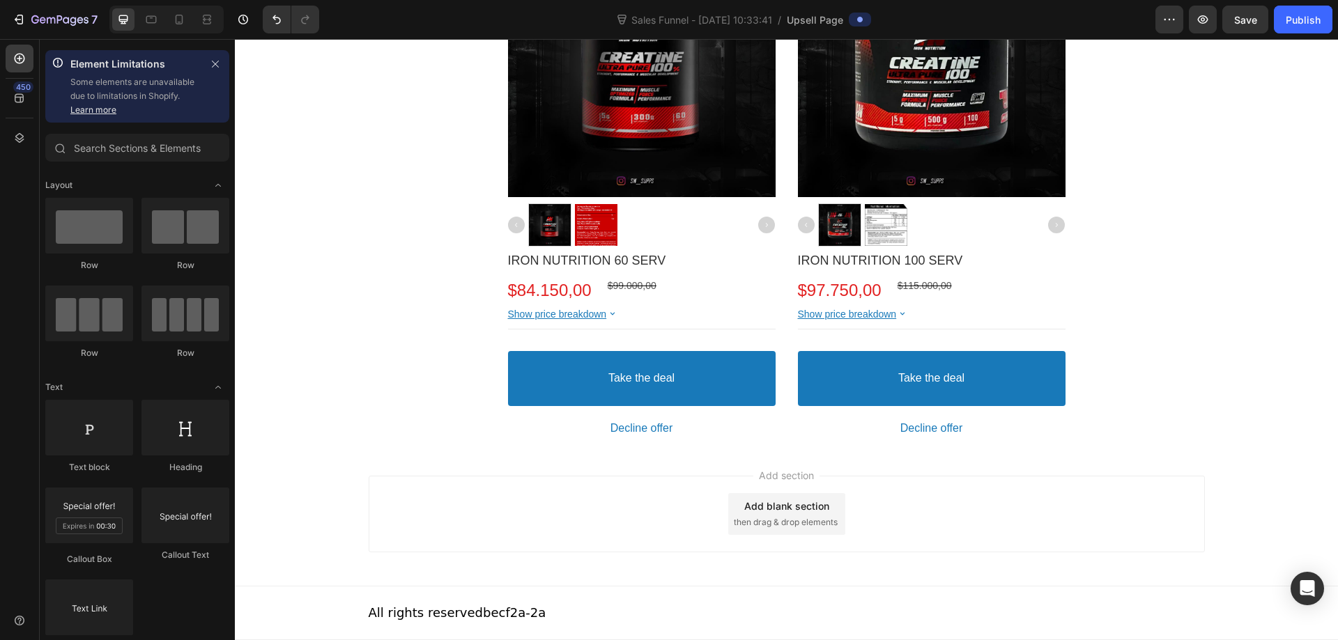
click at [1277, 398] on div "Complete your routine Callout Text Maximize your results with our must-have ite…" at bounding box center [786, 111] width 1103 height 674
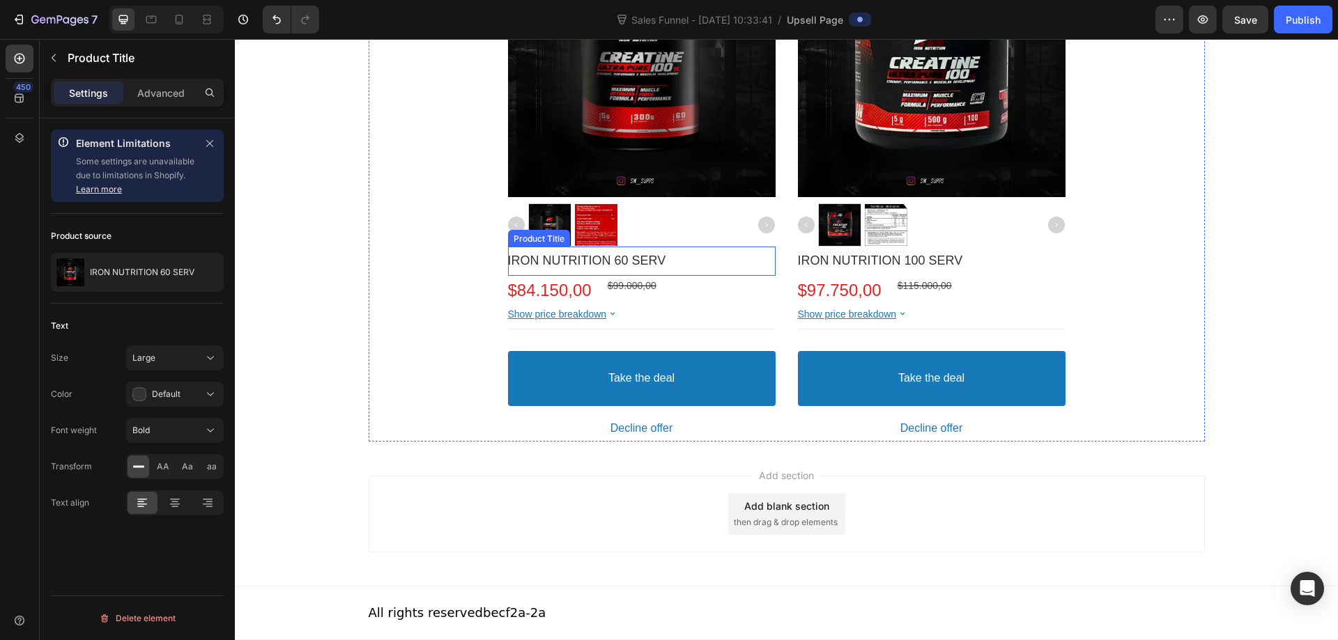
click at [641, 259] on bdo "IRON NUTRITION 60 SERV" at bounding box center [587, 261] width 158 height 14
click at [174, 437] on div "Bold" at bounding box center [174, 431] width 85 height 14
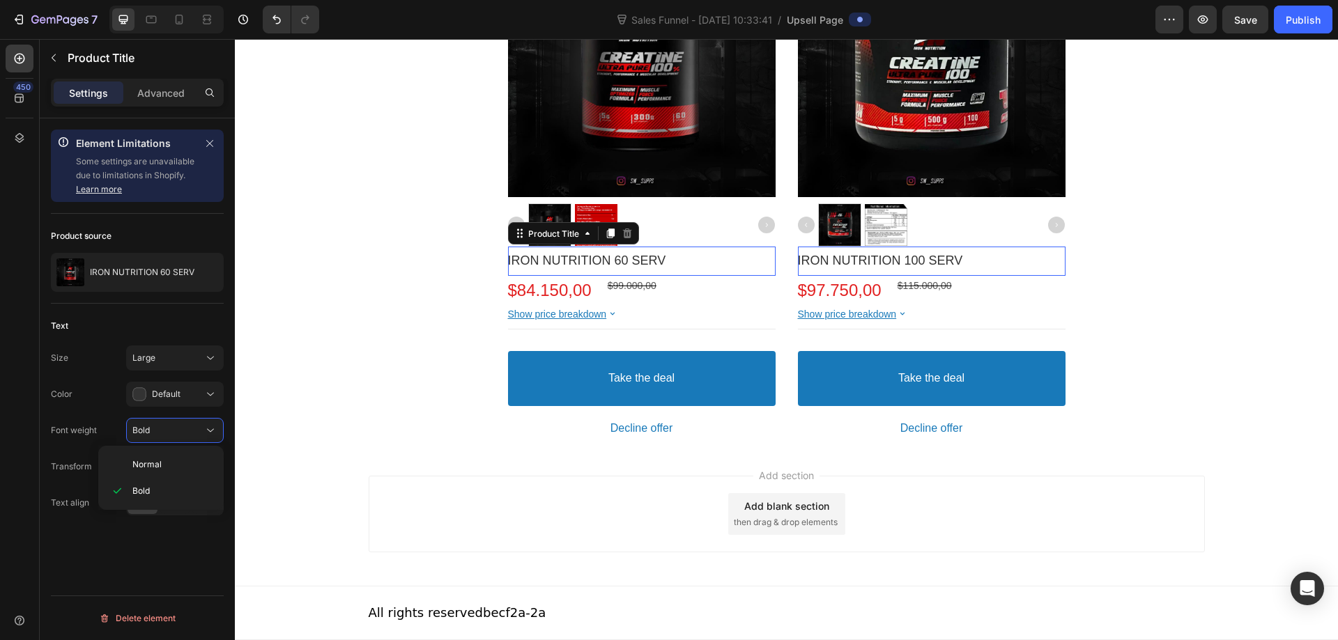
click at [68, 410] on div "Size Large Color Default Font weight Bold Transform AA Aa aa" at bounding box center [137, 413] width 173 height 134
click at [164, 385] on button "Default" at bounding box center [175, 394] width 98 height 25
click at [197, 484] on p "Success" at bounding box center [171, 482] width 79 height 14
click at [182, 385] on button "Success" at bounding box center [175, 394] width 98 height 25
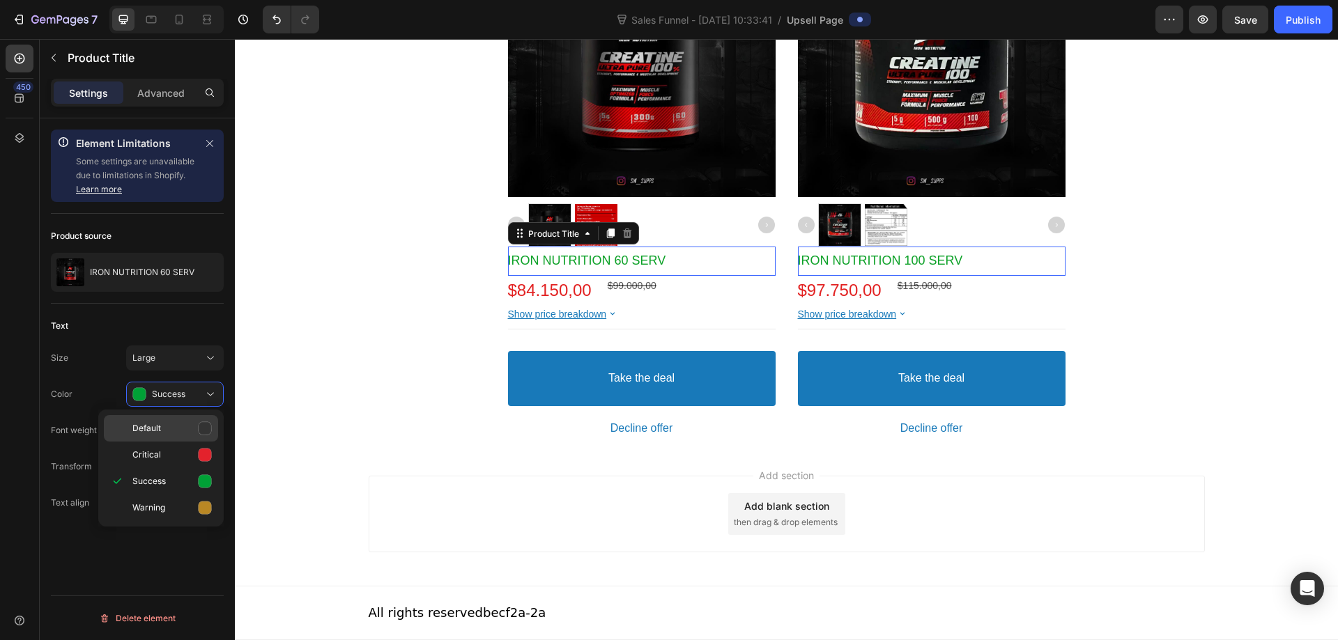
click at [197, 429] on p "Default" at bounding box center [171, 429] width 79 height 14
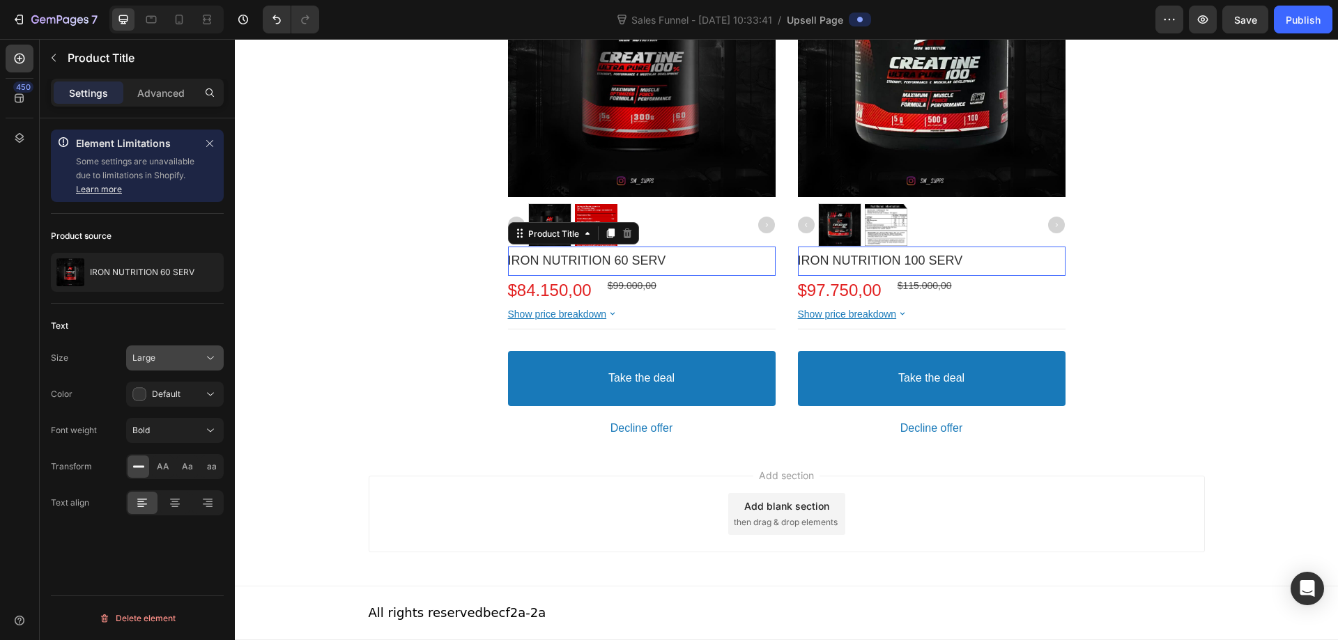
click at [187, 355] on div "Large" at bounding box center [167, 358] width 71 height 13
click at [171, 505] on icon at bounding box center [175, 504] width 10 height 1
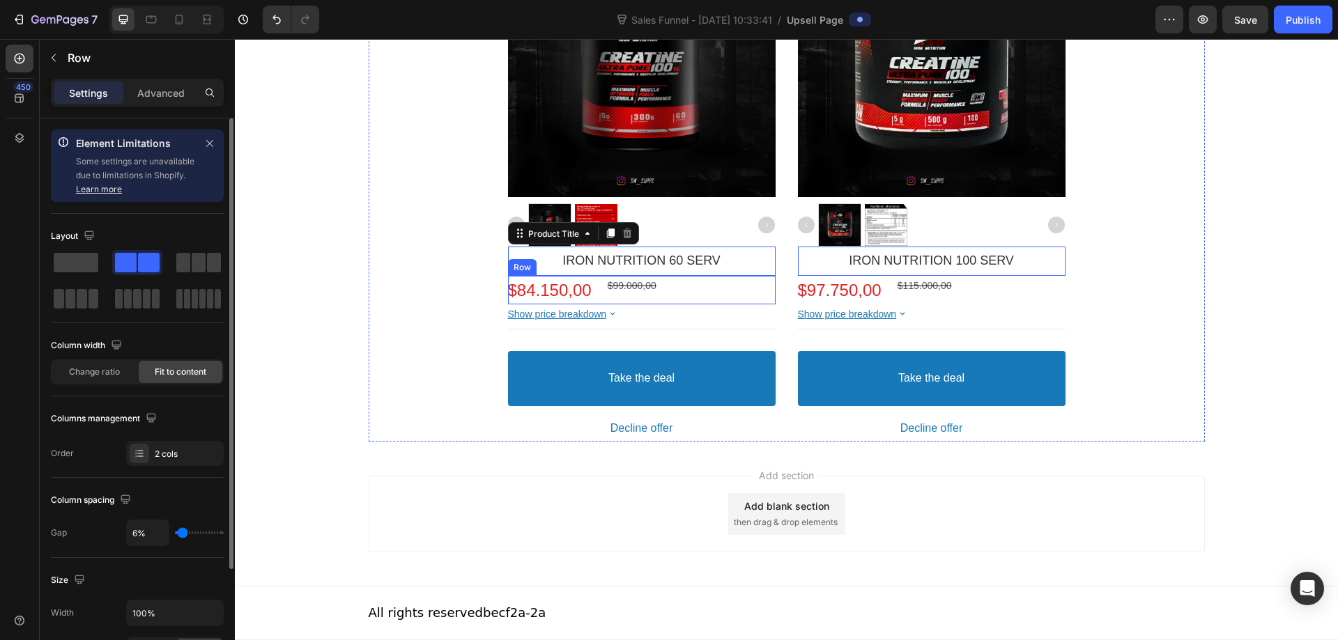
click at [680, 287] on div "$84.150,00 Price $99.000,00 Price Row" at bounding box center [642, 290] width 268 height 29
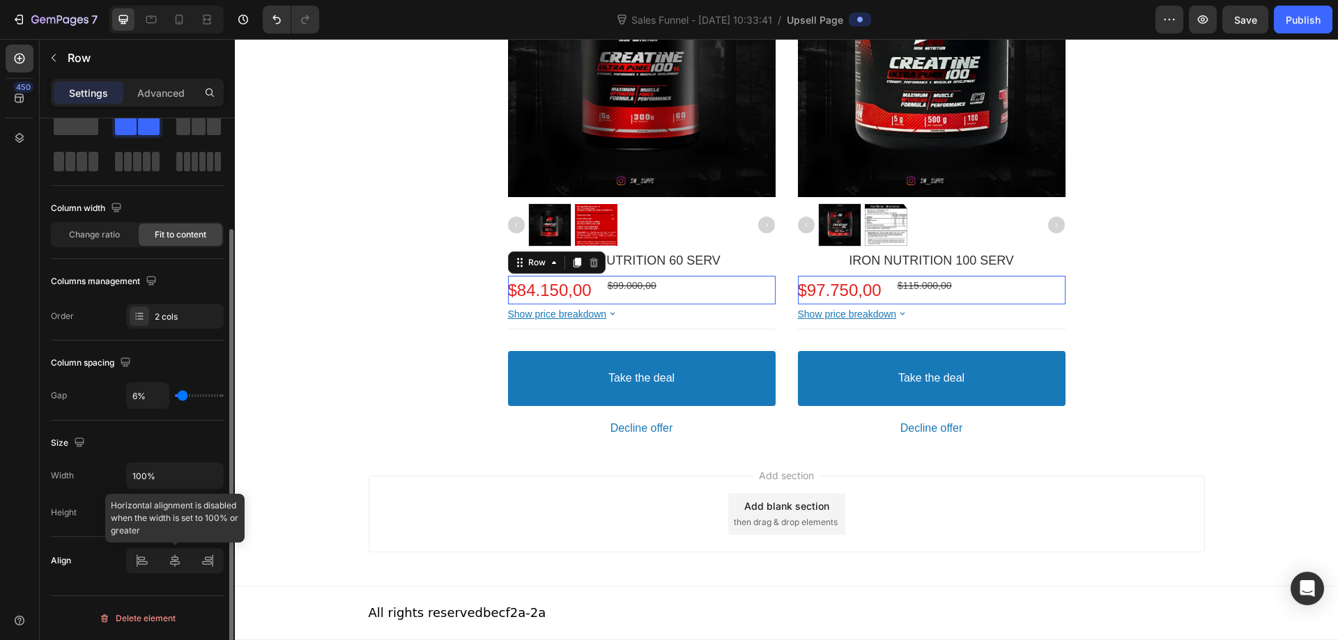
click at [177, 565] on div at bounding box center [175, 560] width 98 height 25
click at [174, 565] on div at bounding box center [175, 560] width 98 height 25
click at [169, 565] on div at bounding box center [175, 560] width 98 height 25
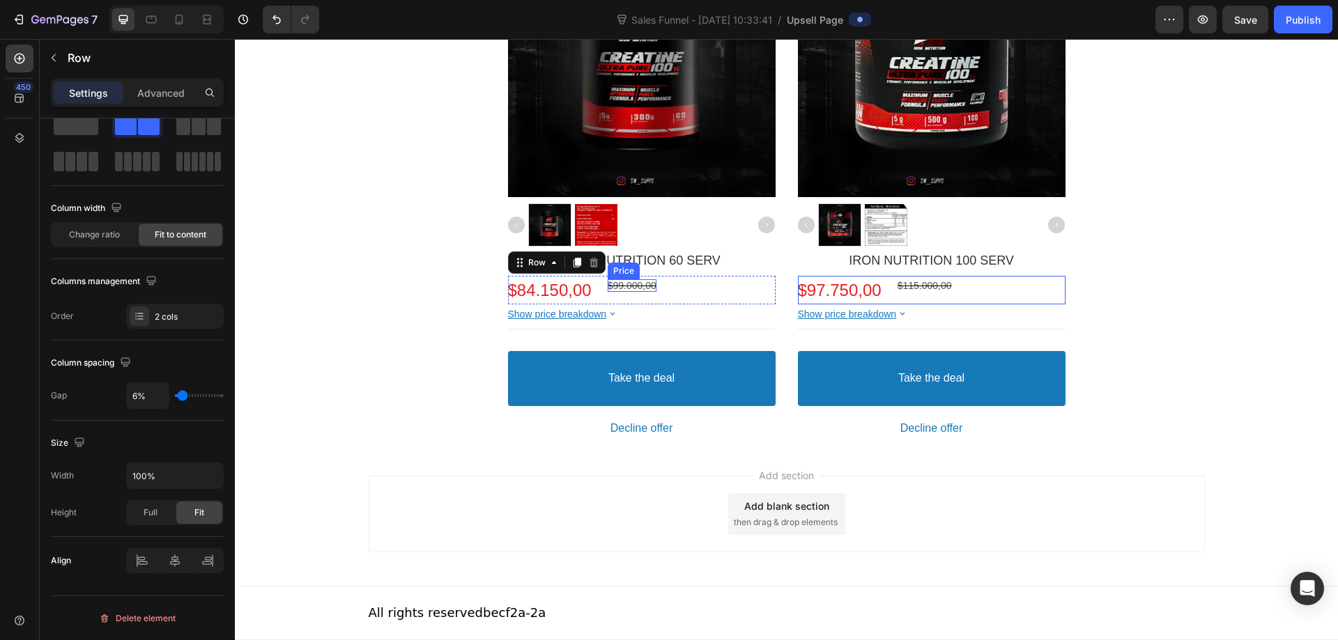
click at [624, 286] on bdo "$99.000,00" at bounding box center [632, 285] width 49 height 11
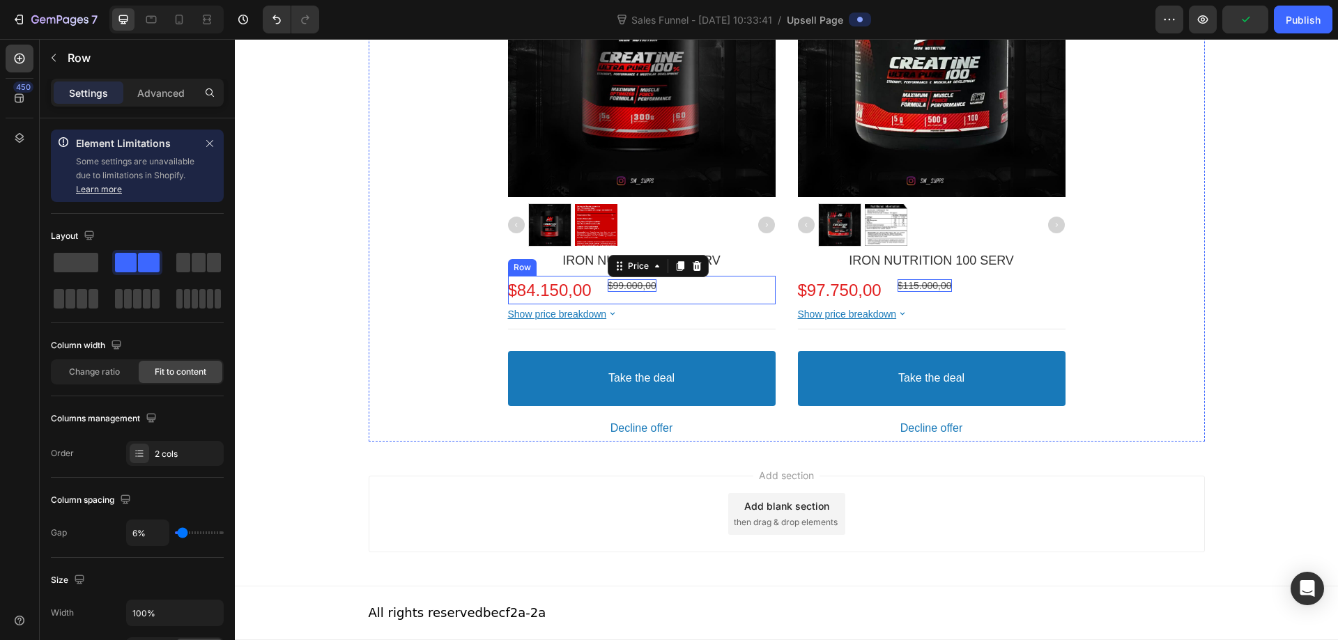
click at [645, 298] on div "$99.000,00 Price" at bounding box center [632, 290] width 49 height 22
click at [112, 374] on span "Change ratio" at bounding box center [94, 372] width 51 height 13
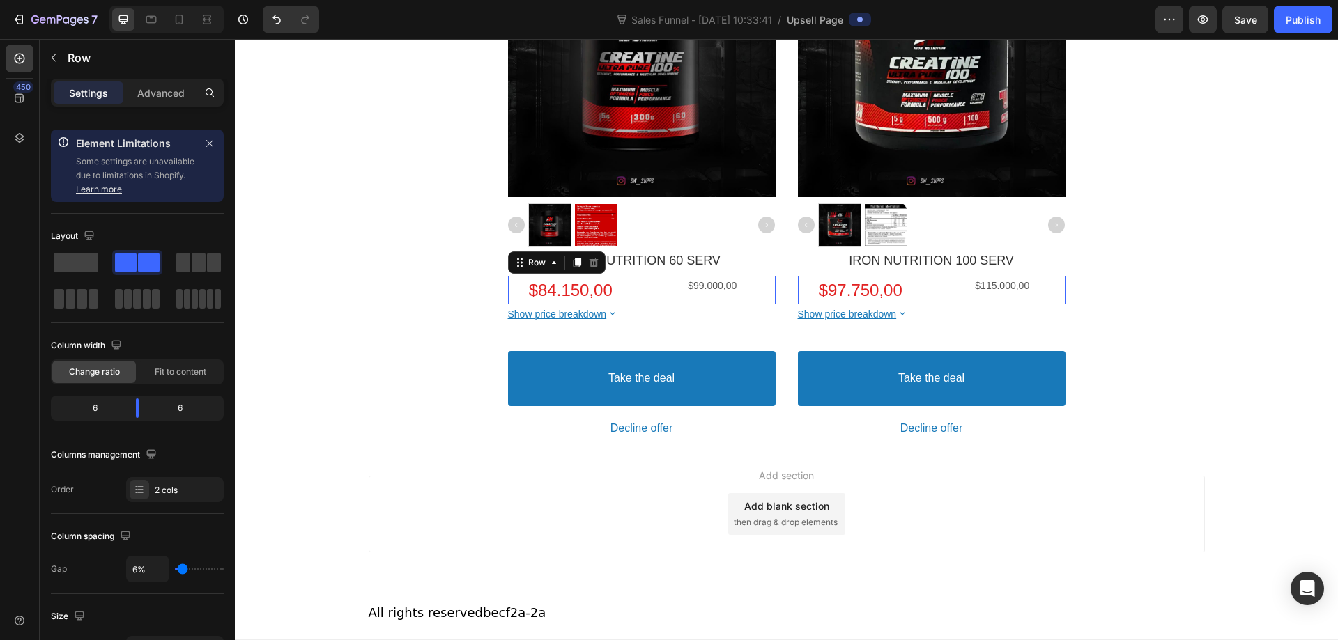
scroll to position [125, 0]
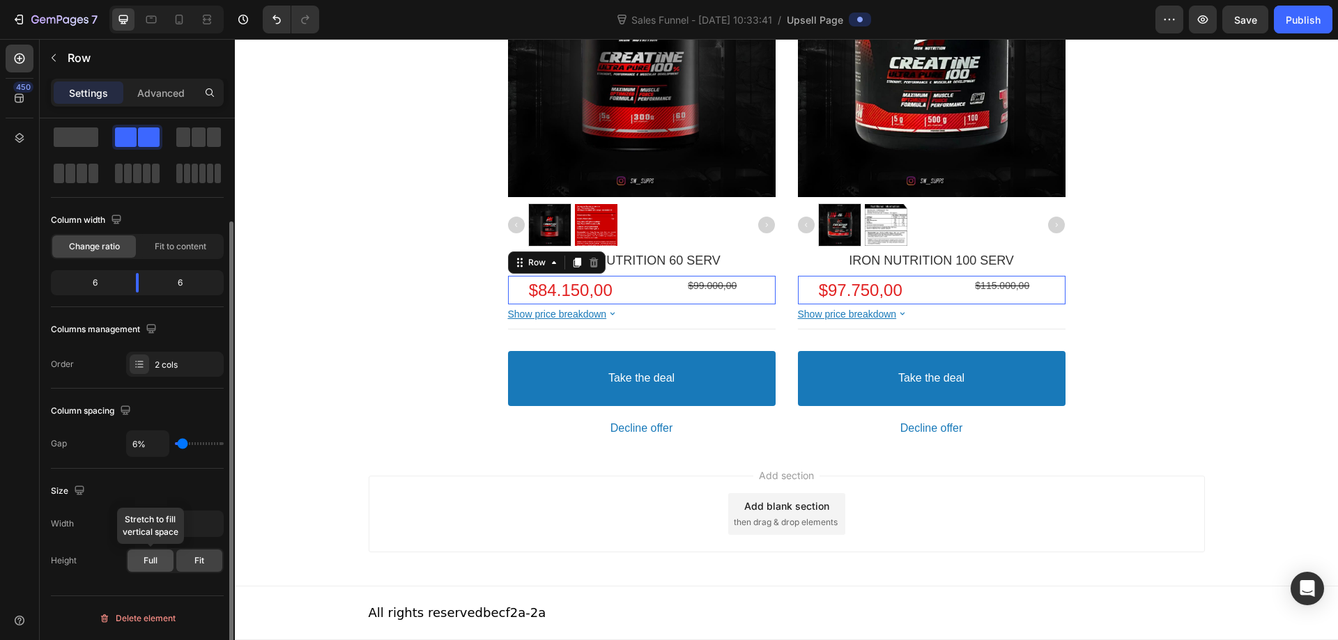
click at [160, 559] on div "Full" at bounding box center [151, 561] width 46 height 22
click at [197, 555] on span "Fit" at bounding box center [199, 561] width 10 height 13
click at [190, 239] on div "Fit to content" at bounding box center [181, 247] width 84 height 22
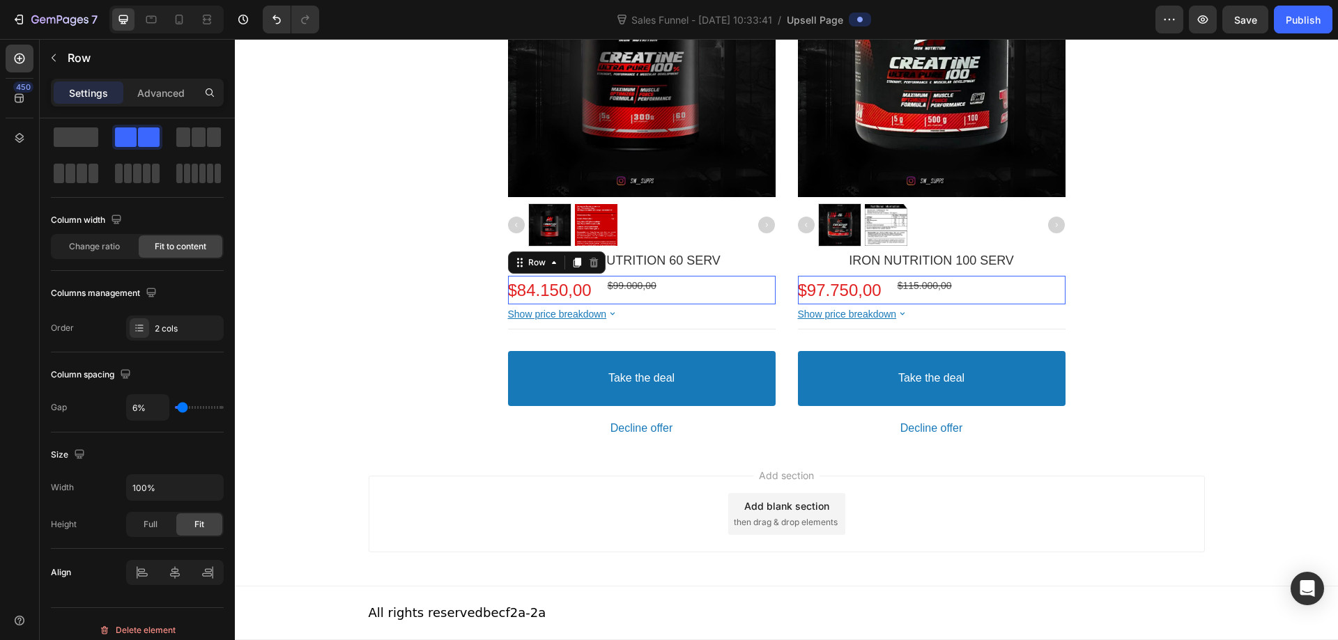
click at [645, 285] on div "$84.150,00 Price $99.000,00 Price Row This element contains required elements a…" at bounding box center [642, 290] width 268 height 29
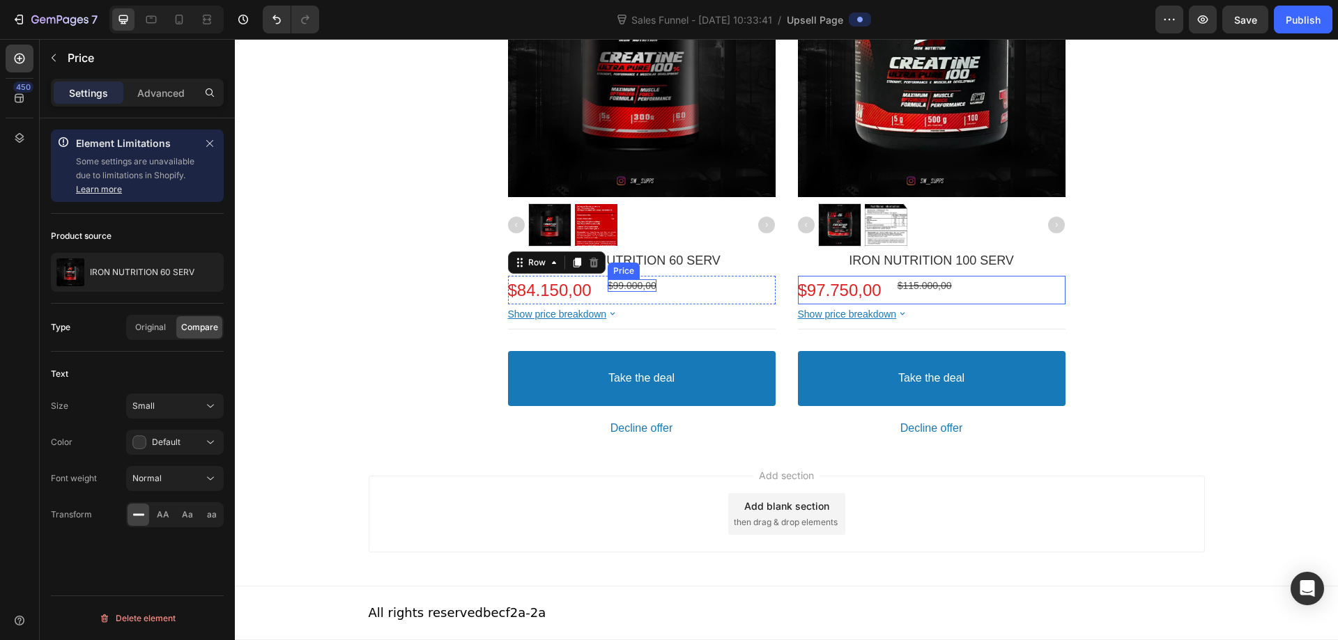
click at [629, 287] on bdo "$99.000,00" at bounding box center [632, 285] width 49 height 11
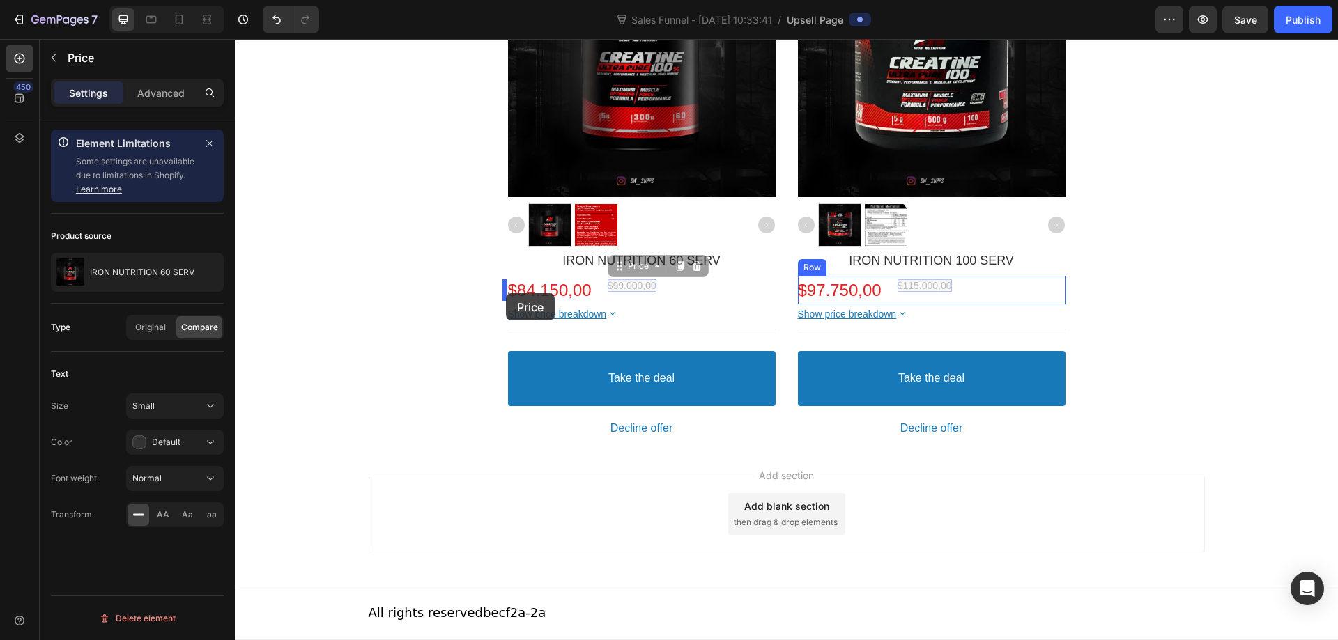
drag, startPoint x: 611, startPoint y: 268, endPoint x: 506, endPoint y: 293, distance: 107.7
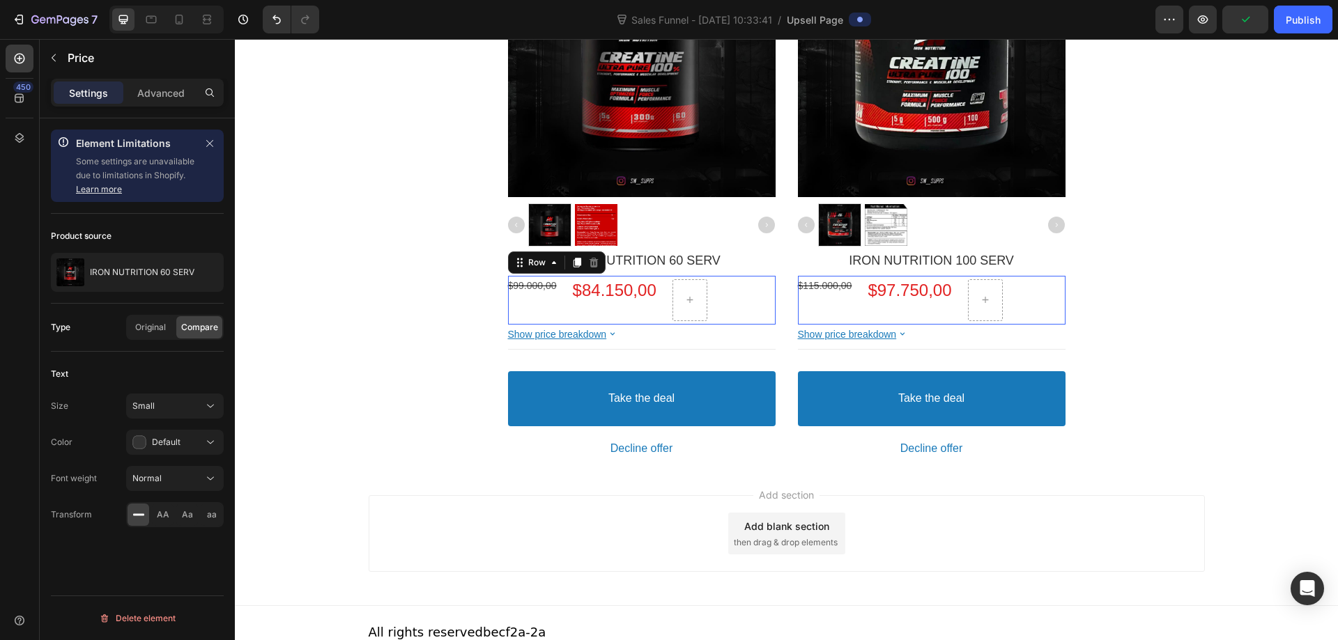
click at [647, 318] on div "$99.000,00 Price $84.150,00 Price Row This element contains required elements a…" at bounding box center [642, 300] width 268 height 49
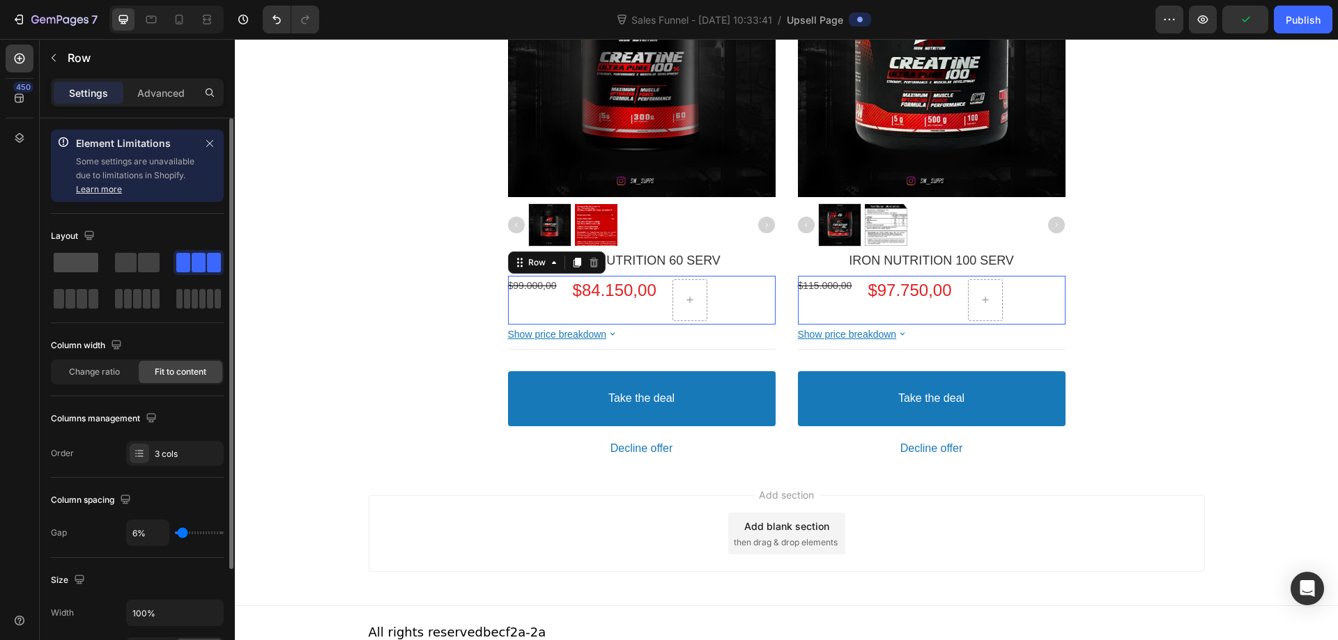
click at [81, 255] on span at bounding box center [76, 263] width 45 height 20
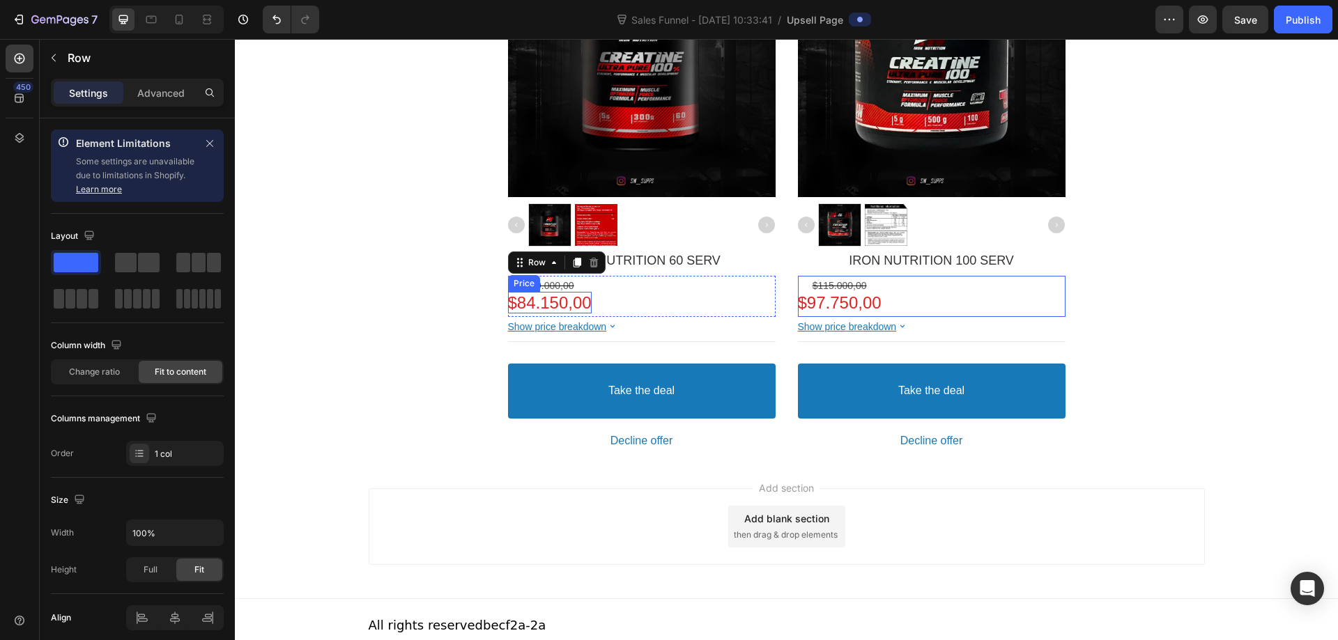
click at [565, 305] on bdo "$84.150,00" at bounding box center [550, 302] width 84 height 19
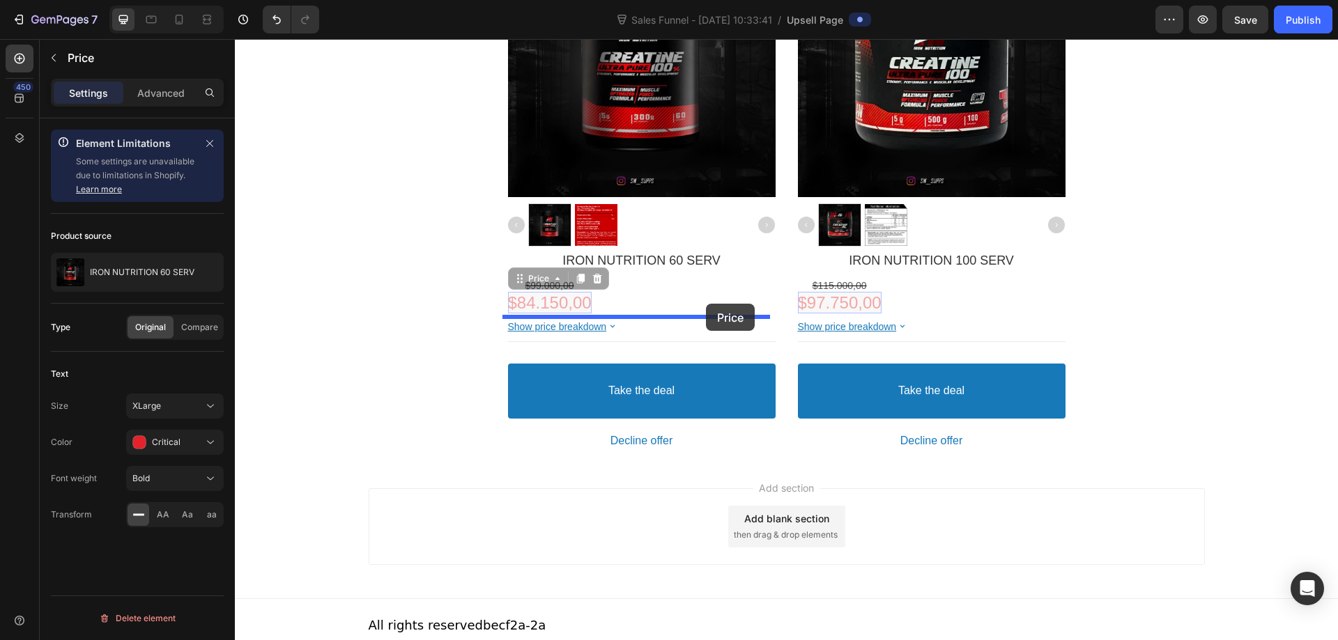
drag, startPoint x: 514, startPoint y: 279, endPoint x: 696, endPoint y: 305, distance: 182.9
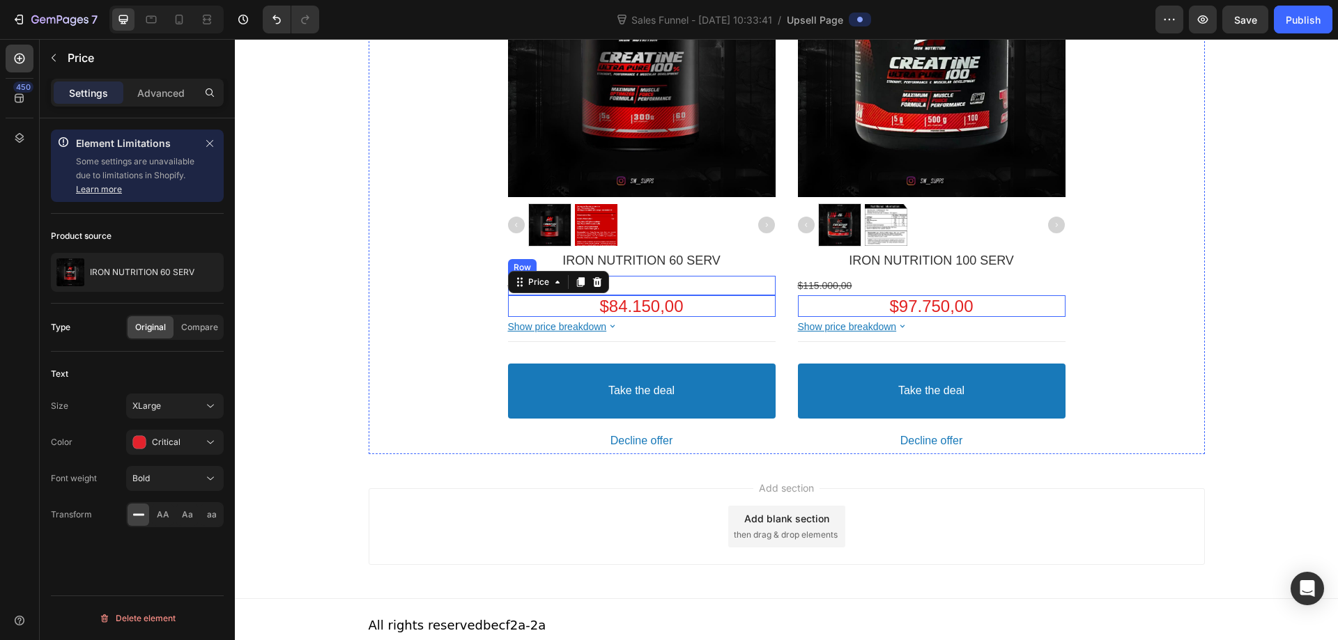
click at [675, 286] on div "$99.000,00 Price Row" at bounding box center [642, 286] width 268 height 20
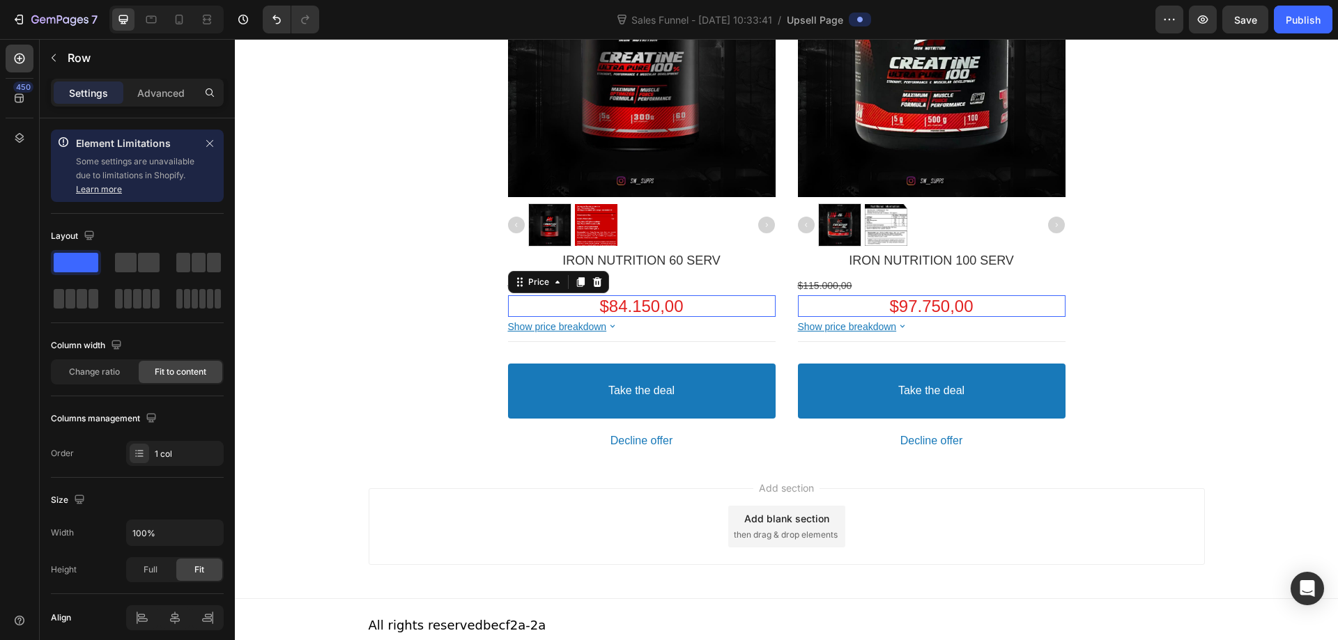
click at [760, 301] on div "$84.150,00" at bounding box center [642, 306] width 268 height 22
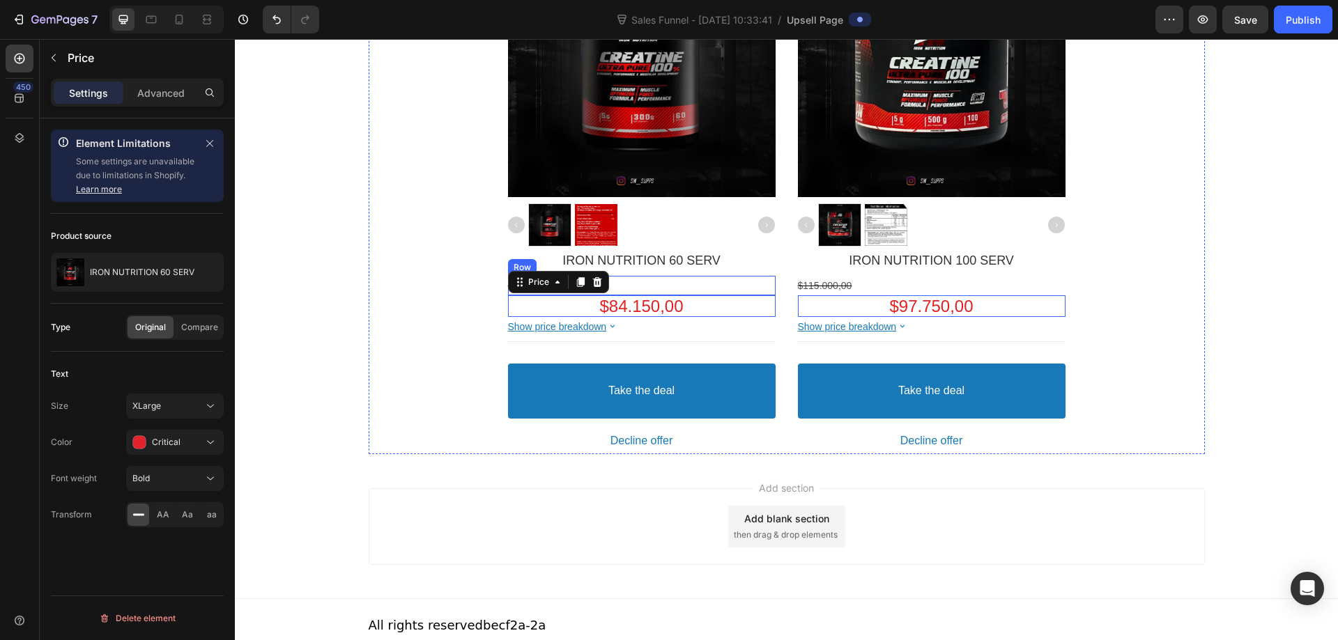
click at [742, 293] on div "$99.000,00 Price Row" at bounding box center [642, 286] width 268 height 20
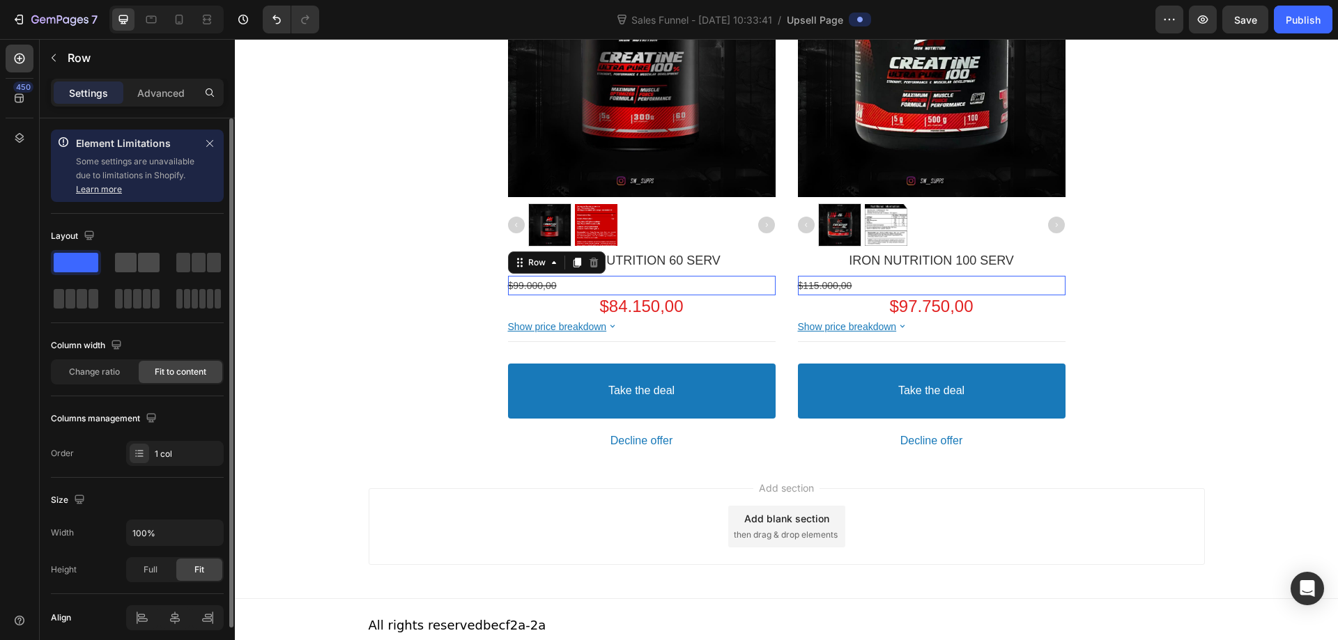
click at [142, 261] on span at bounding box center [149, 263] width 22 height 20
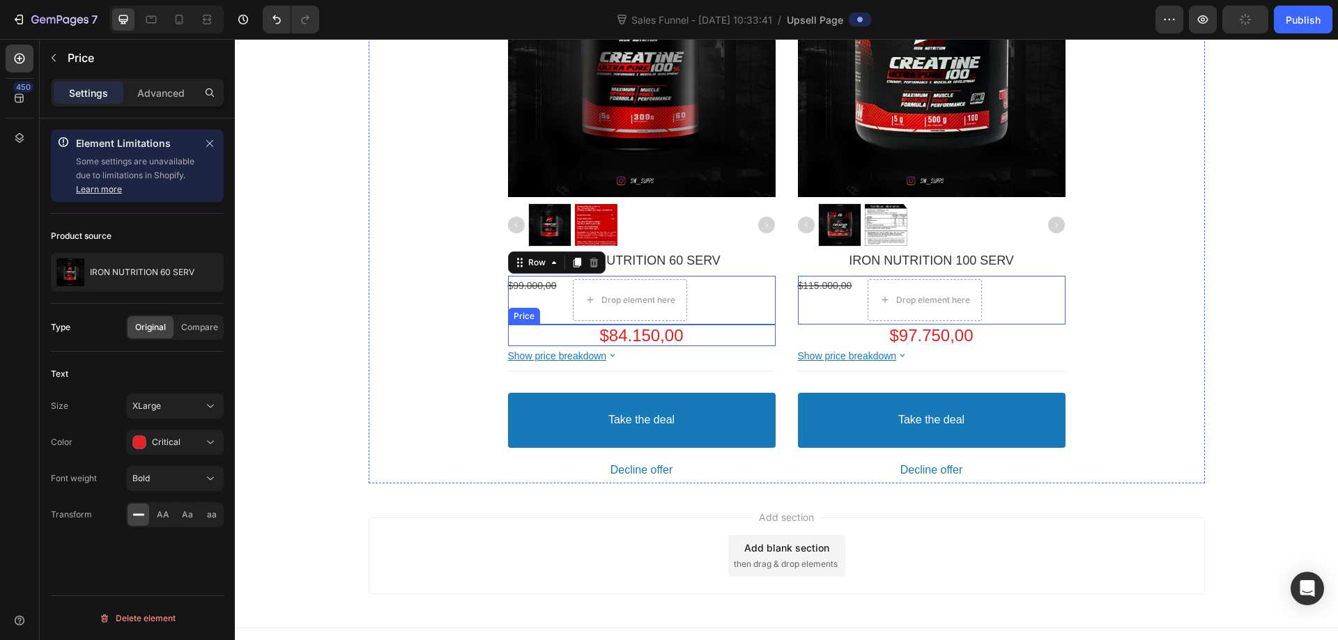
drag, startPoint x: 645, startPoint y: 342, endPoint x: 626, endPoint y: 345, distance: 19.7
click at [643, 342] on bdo "$84.150,00" at bounding box center [641, 335] width 84 height 19
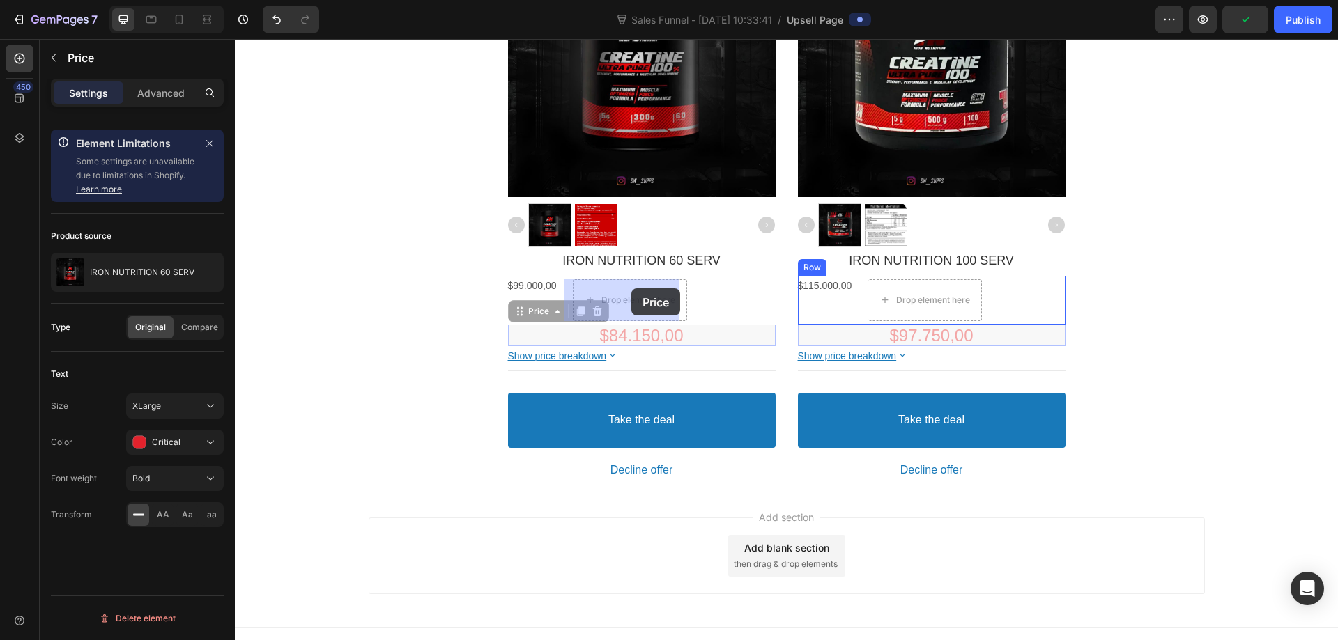
drag, startPoint x: 528, startPoint y: 311, endPoint x: 636, endPoint y: 289, distance: 111.0
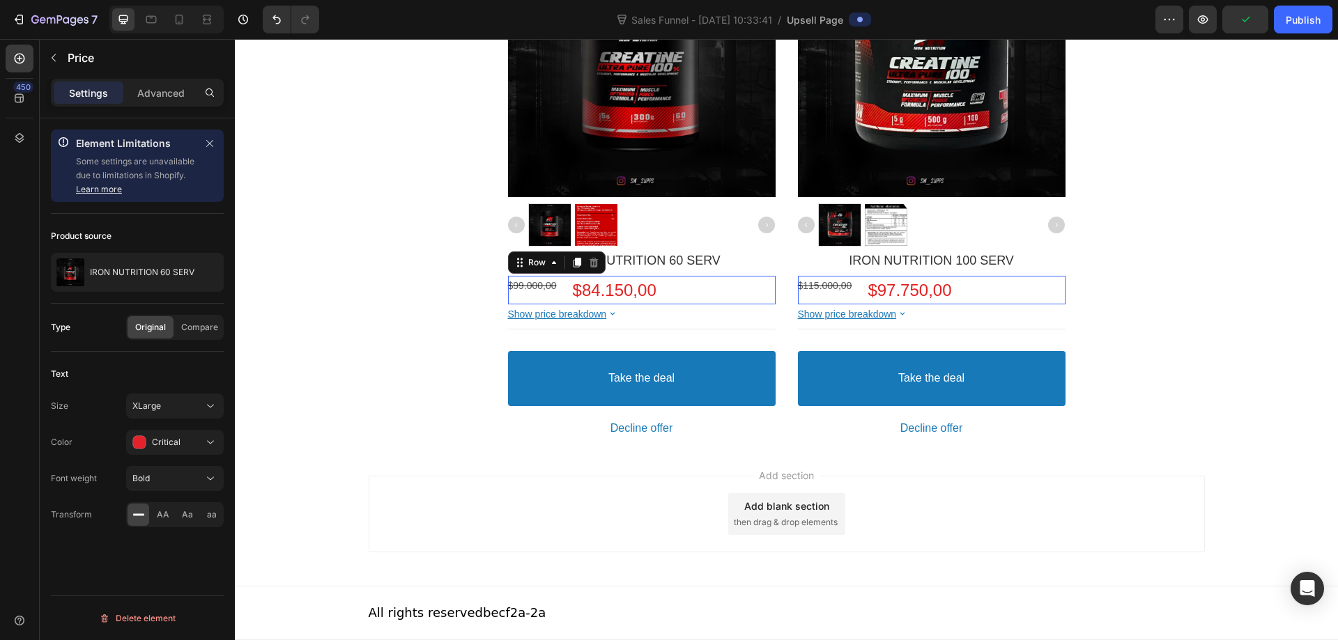
click at [671, 290] on div "$99.000,00 Price $84.150,00 Price Row This element contains required elements a…" at bounding box center [642, 290] width 268 height 29
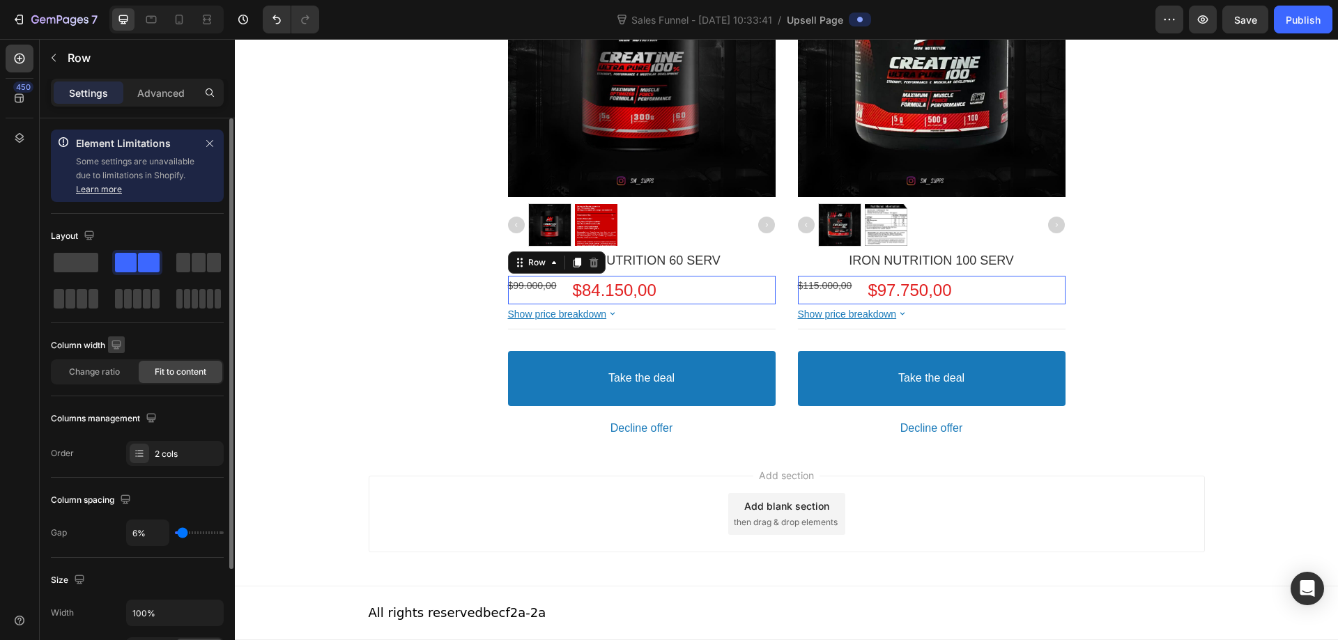
scroll to position [137, 0]
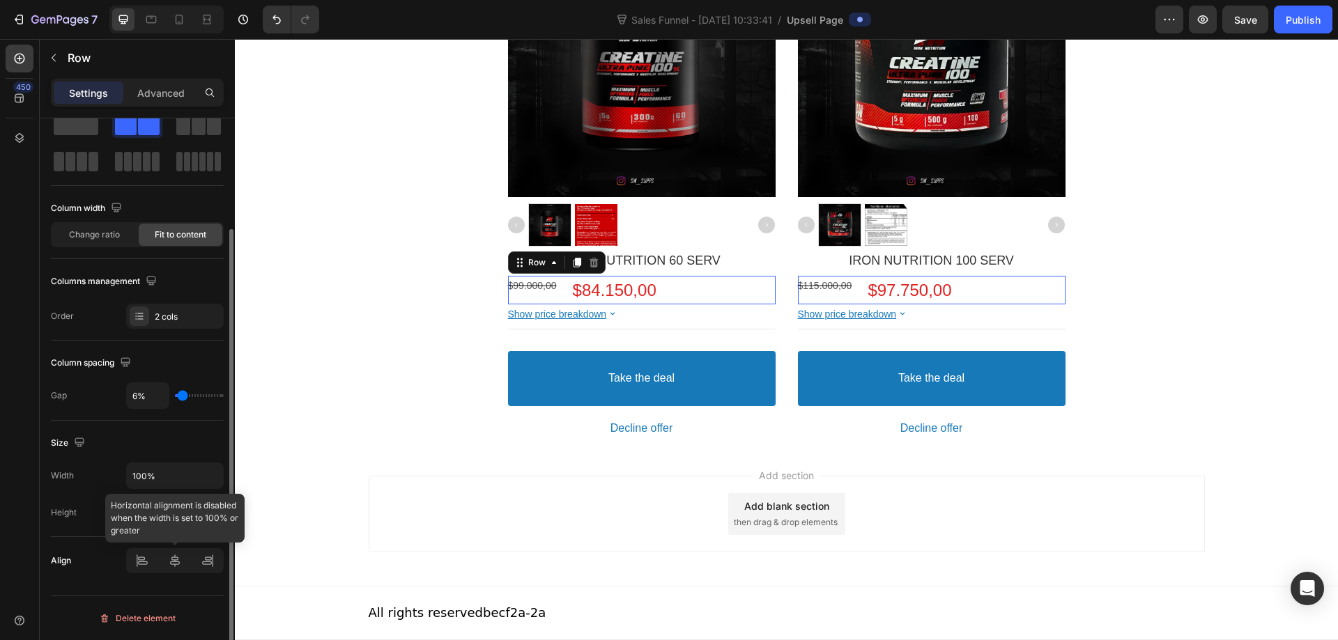
click at [178, 560] on div at bounding box center [175, 560] width 98 height 25
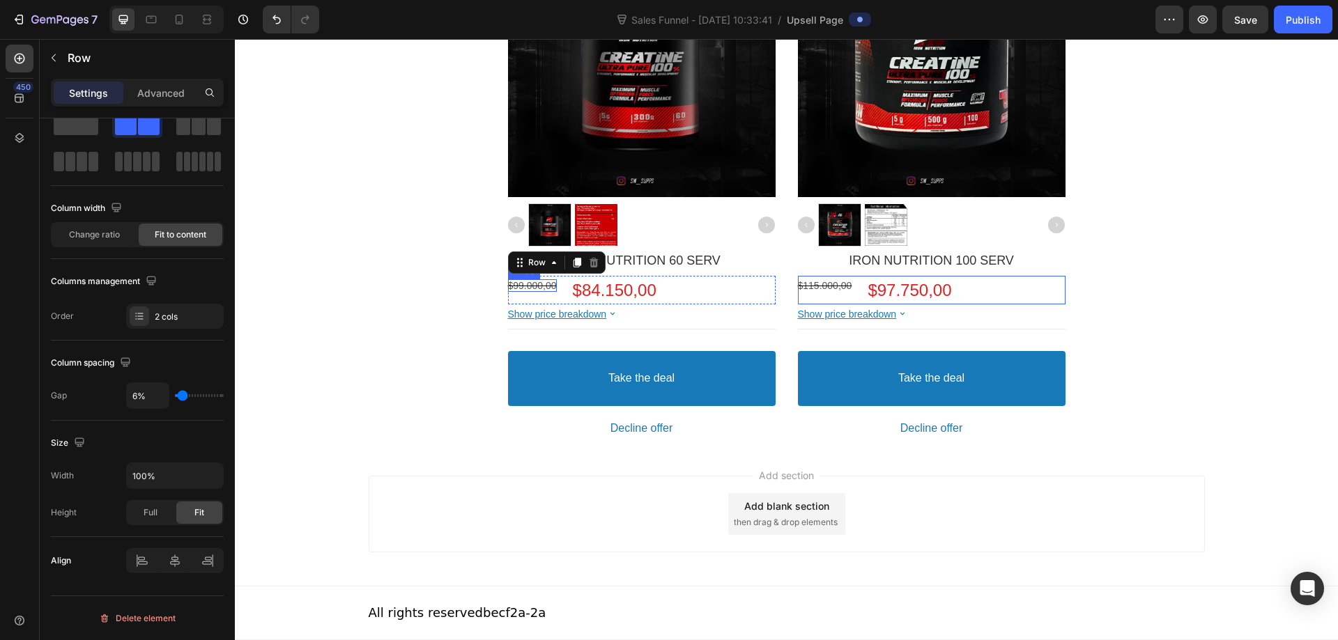
scroll to position [0, 0]
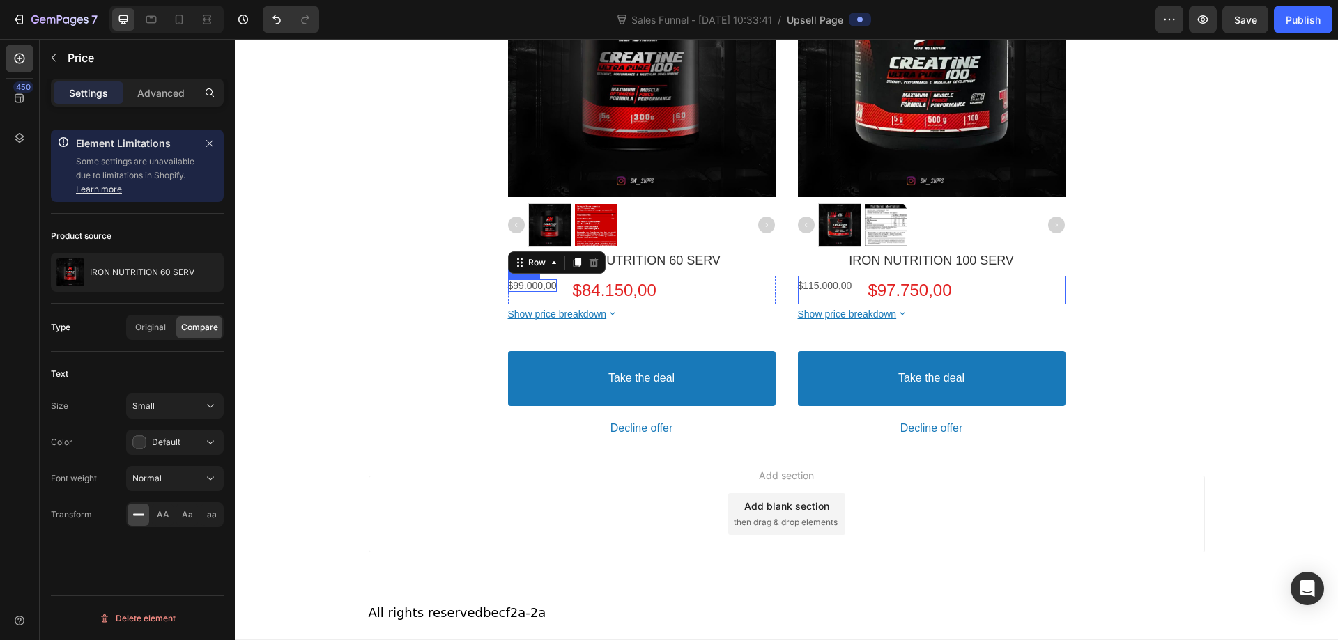
click at [541, 291] on bdo "$99.000,00" at bounding box center [532, 285] width 49 height 11
click at [160, 326] on span "Original" at bounding box center [150, 327] width 31 height 13
click at [194, 327] on span "Compare" at bounding box center [199, 327] width 37 height 13
click at [676, 286] on div "$99.000,00 Price $84.150,00 Price Row This element contains required elements a…" at bounding box center [642, 290] width 268 height 29
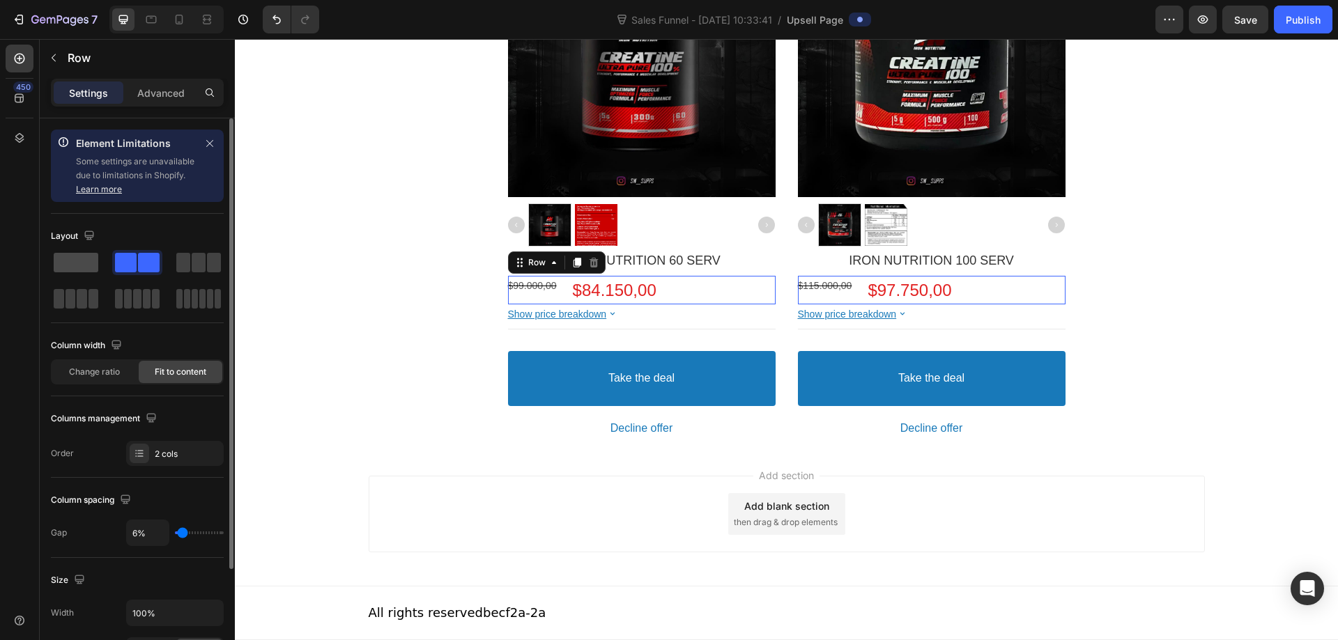
click at [94, 262] on span at bounding box center [76, 263] width 45 height 20
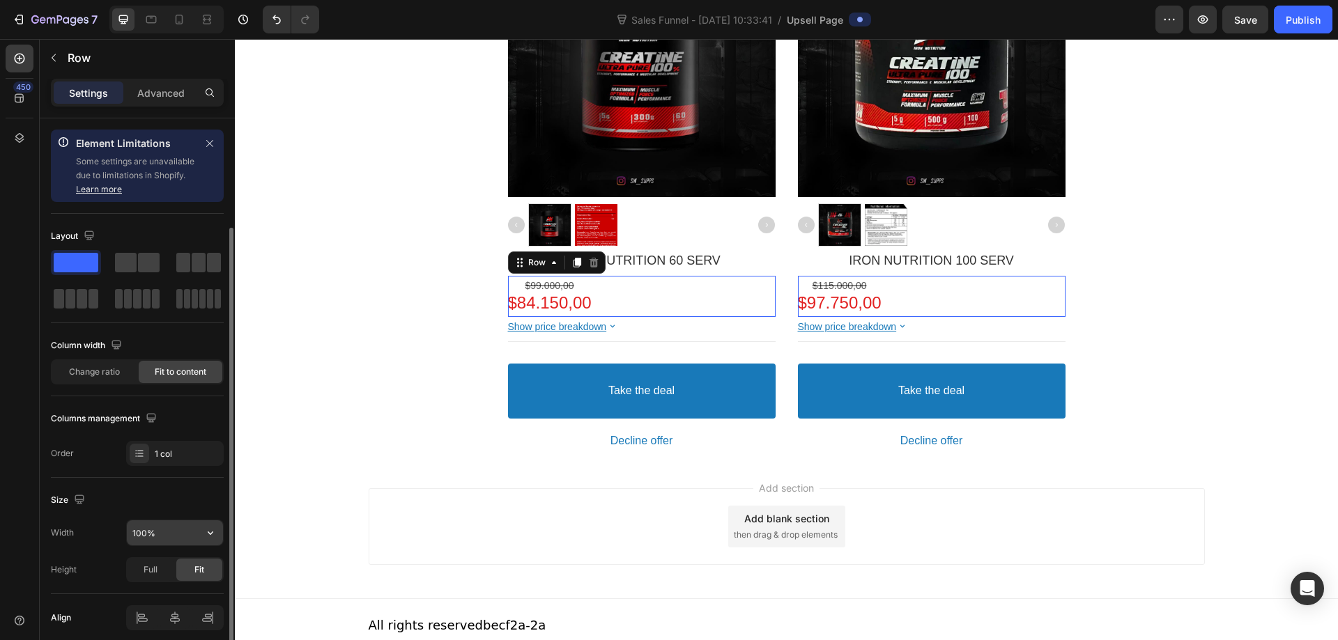
scroll to position [57, 0]
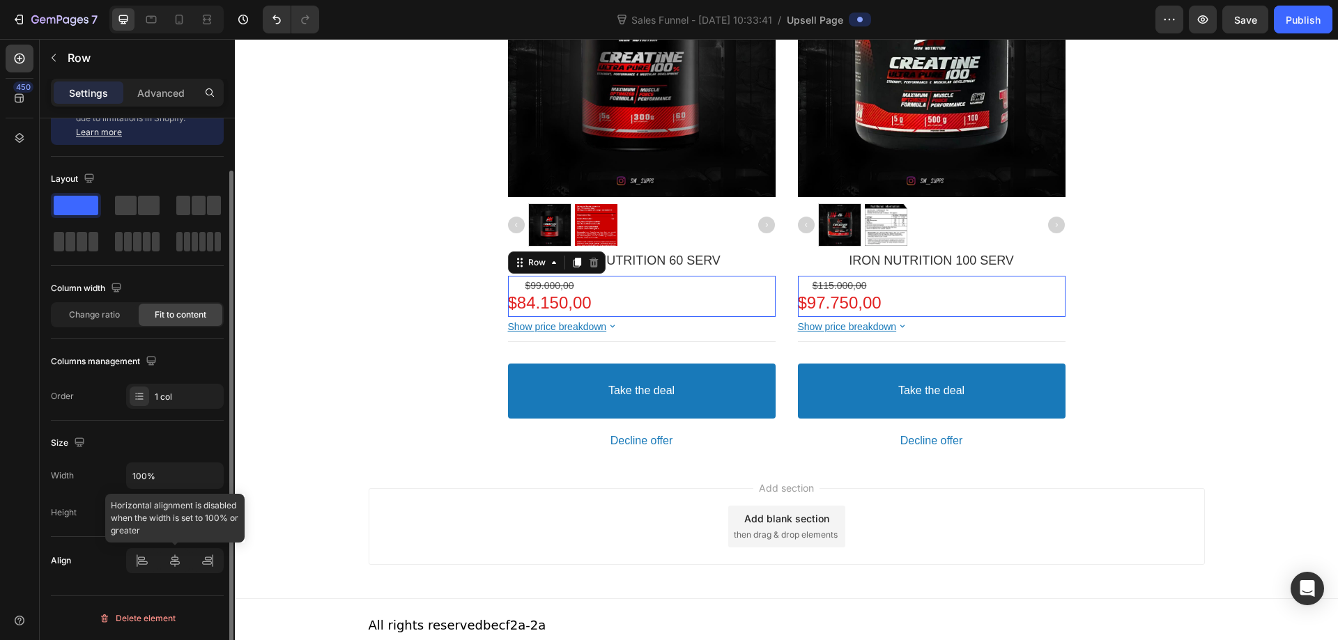
click at [177, 568] on div at bounding box center [175, 560] width 98 height 25
click at [177, 567] on div at bounding box center [175, 560] width 98 height 25
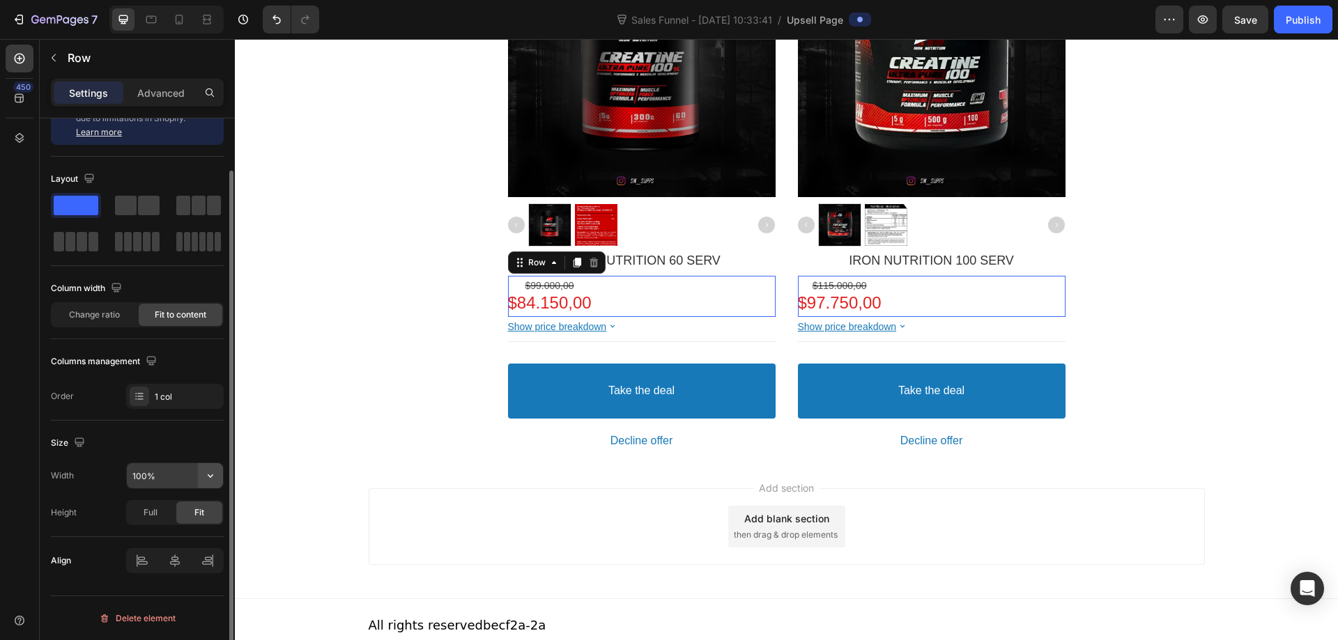
click at [212, 470] on icon "button" at bounding box center [211, 476] width 14 height 14
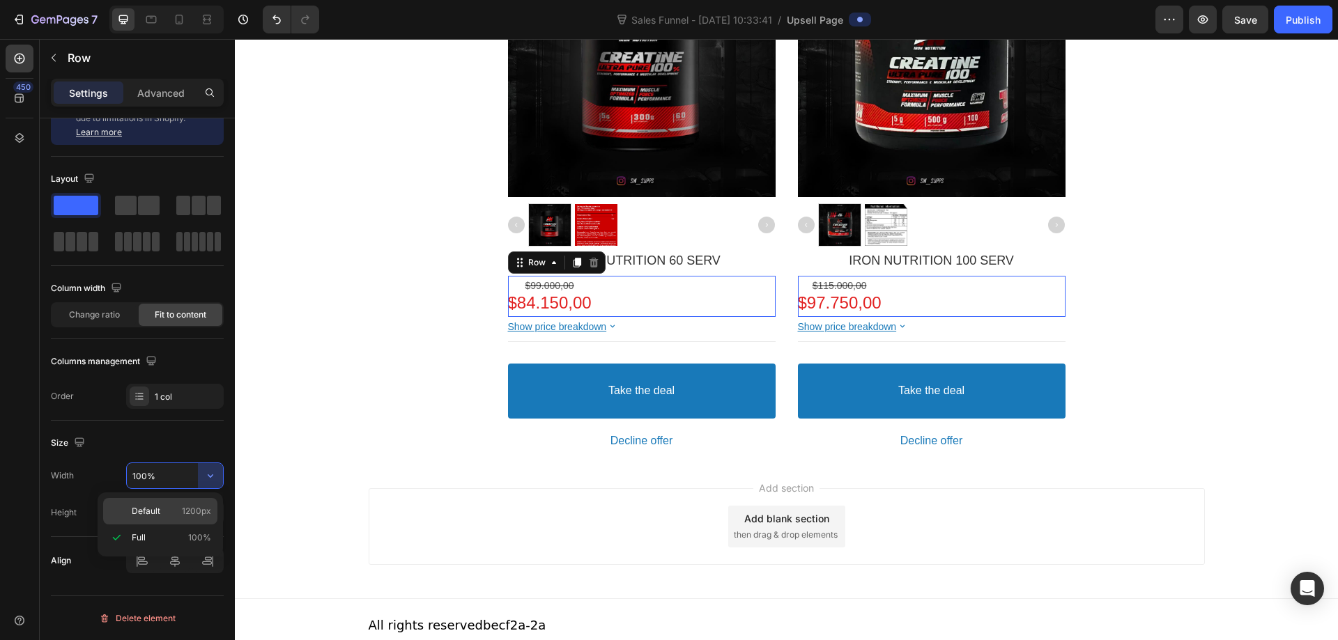
click at [192, 512] on span "1200px" at bounding box center [196, 511] width 29 height 13
type input "1200"
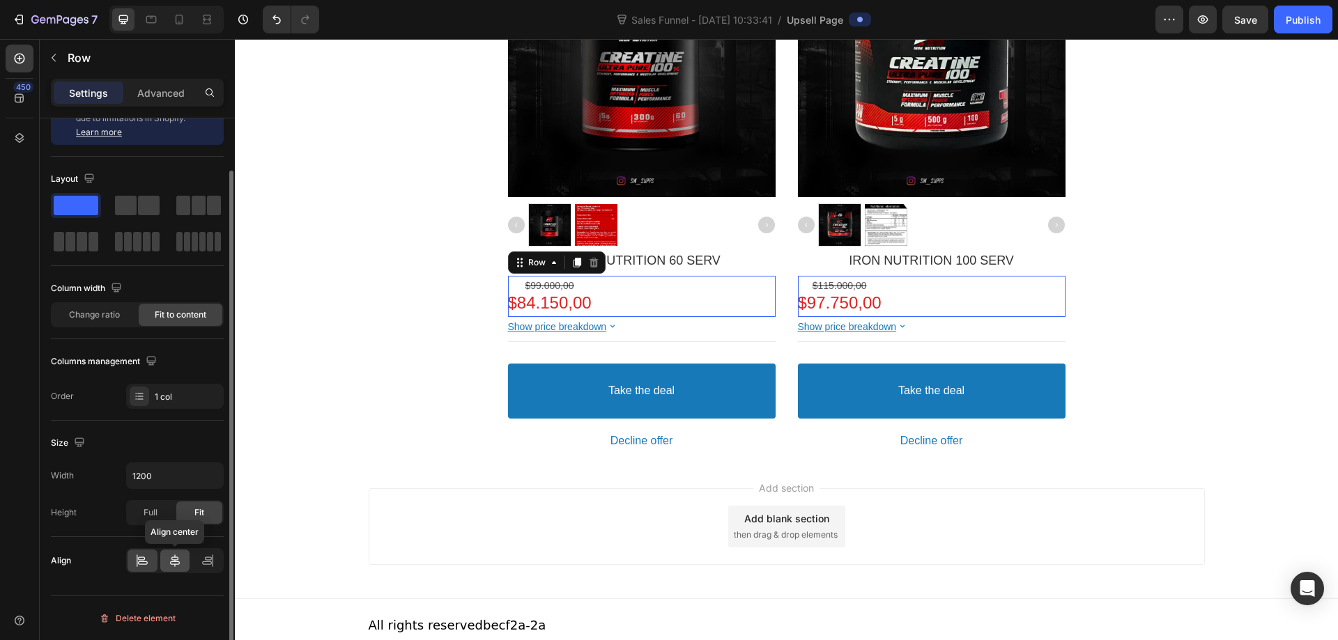
click at [176, 565] on icon at bounding box center [175, 561] width 10 height 13
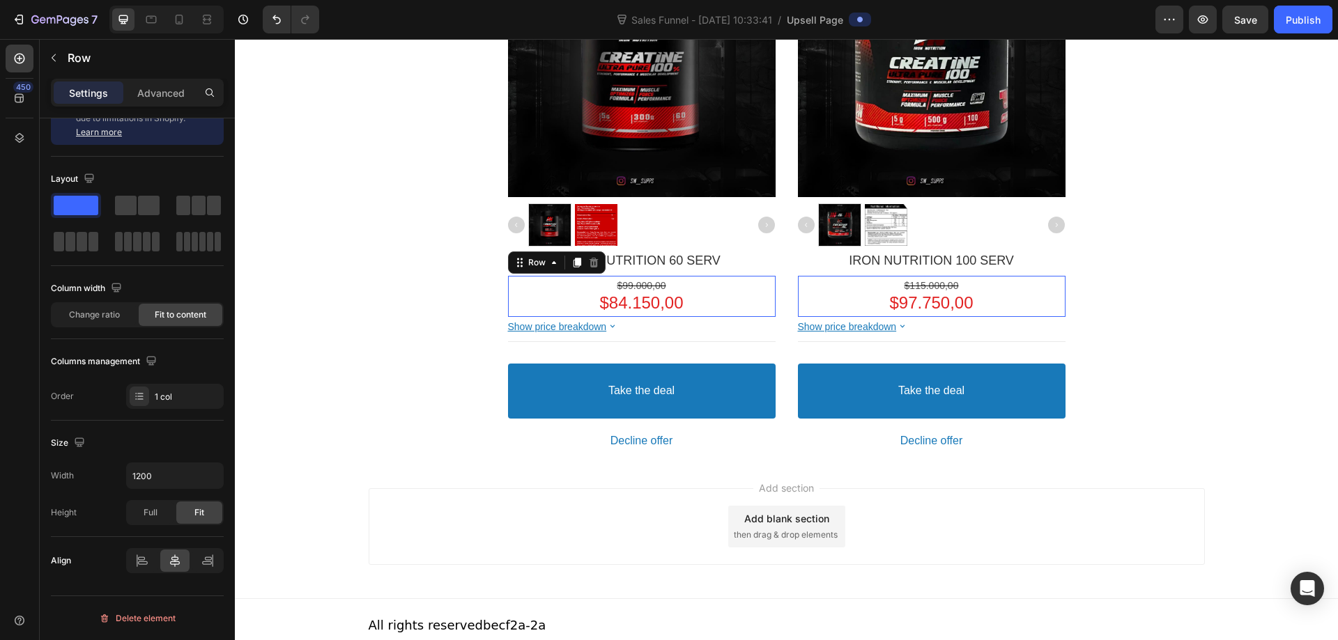
click at [404, 286] on div "Product Images IRON NUTRITION 60 SERV Product Title $99.000,00 Price $84.150,00…" at bounding box center [787, 192] width 836 height 525
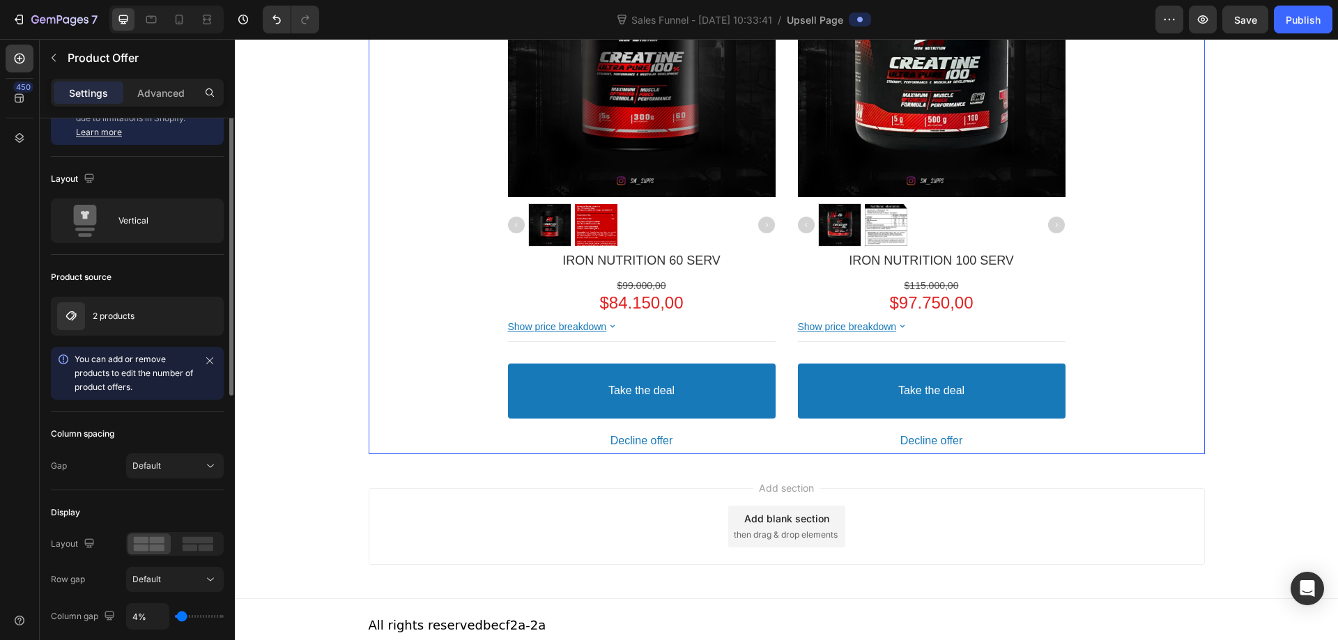
scroll to position [0, 0]
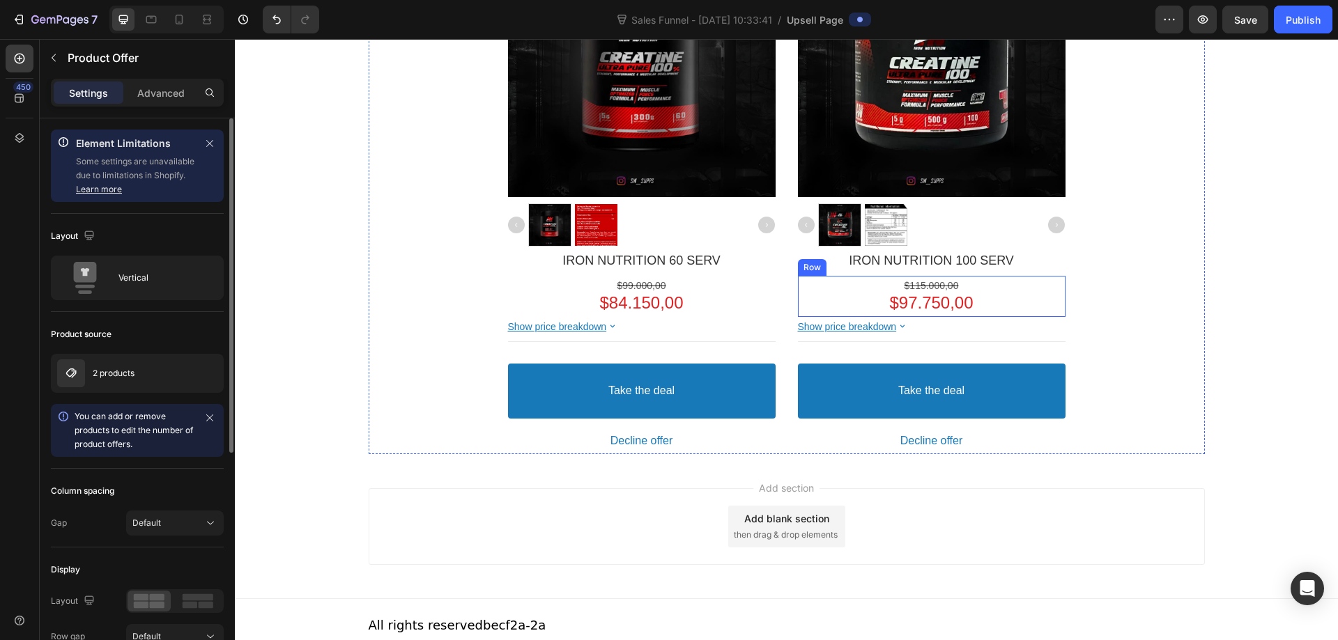
click at [1001, 296] on div "$115.000,00 Price $97.750,00 Price Row" at bounding box center [932, 296] width 268 height 41
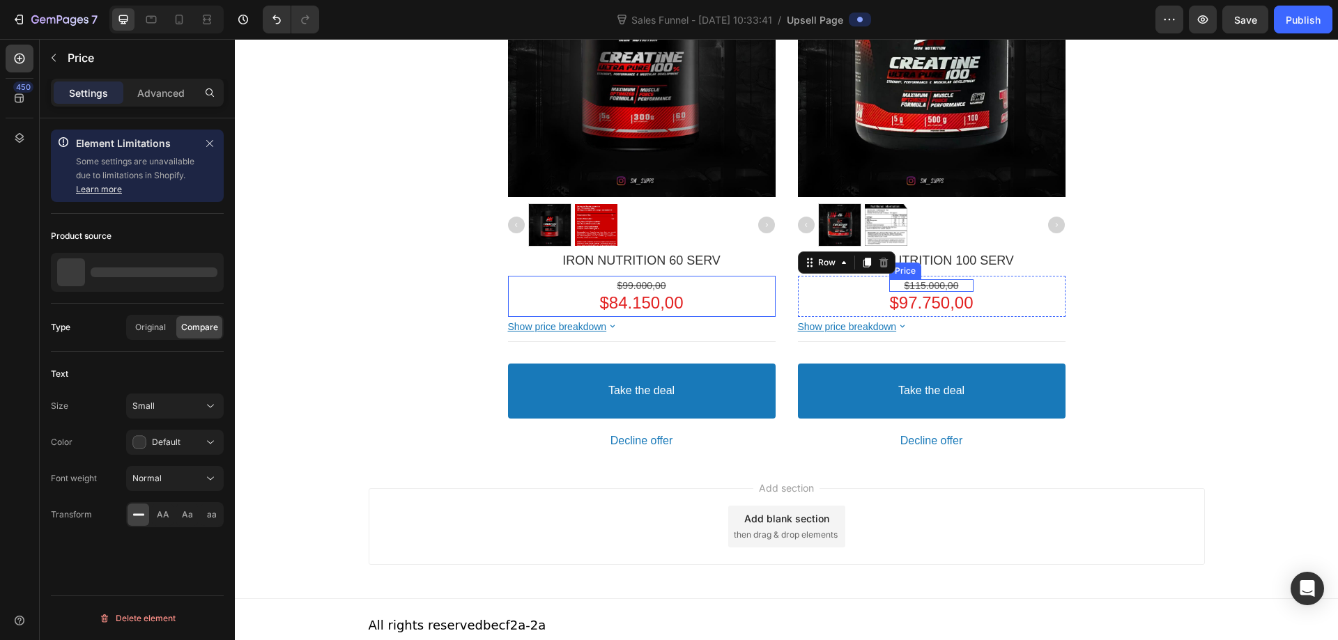
click at [946, 284] on bdo "$115.000,00" at bounding box center [932, 285] width 54 height 11
click at [959, 299] on bdo "$97.750,00" at bounding box center [931, 302] width 84 height 19
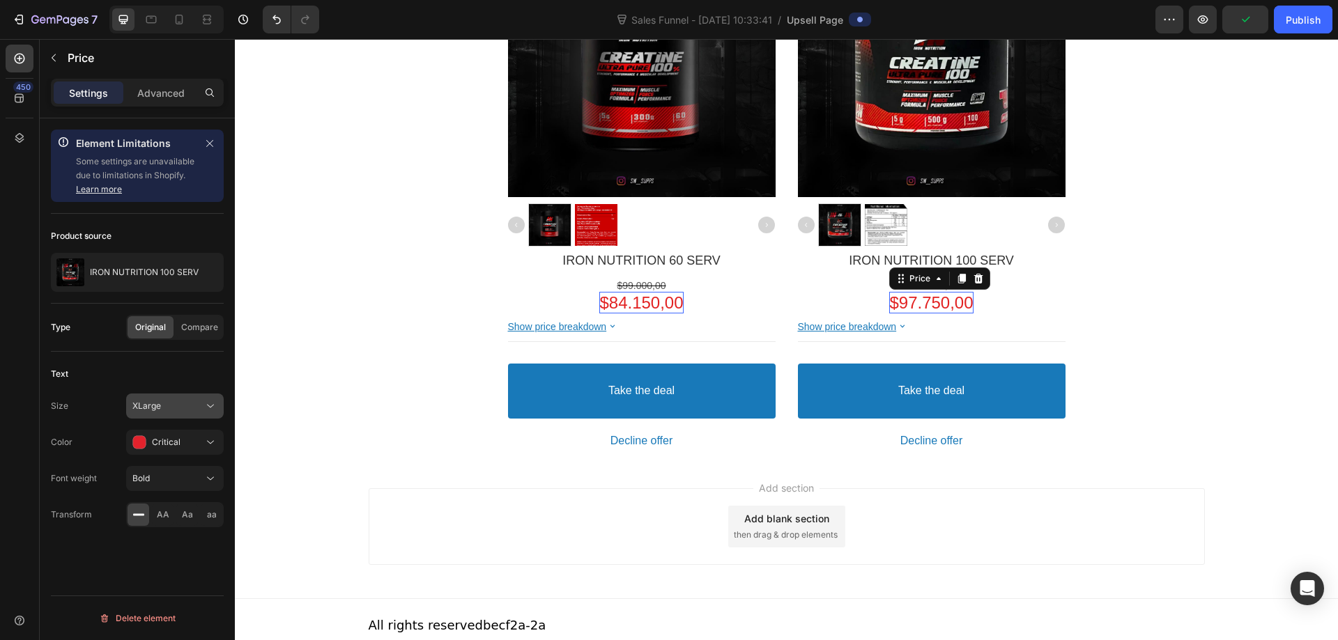
click at [209, 413] on icon at bounding box center [211, 406] width 14 height 14
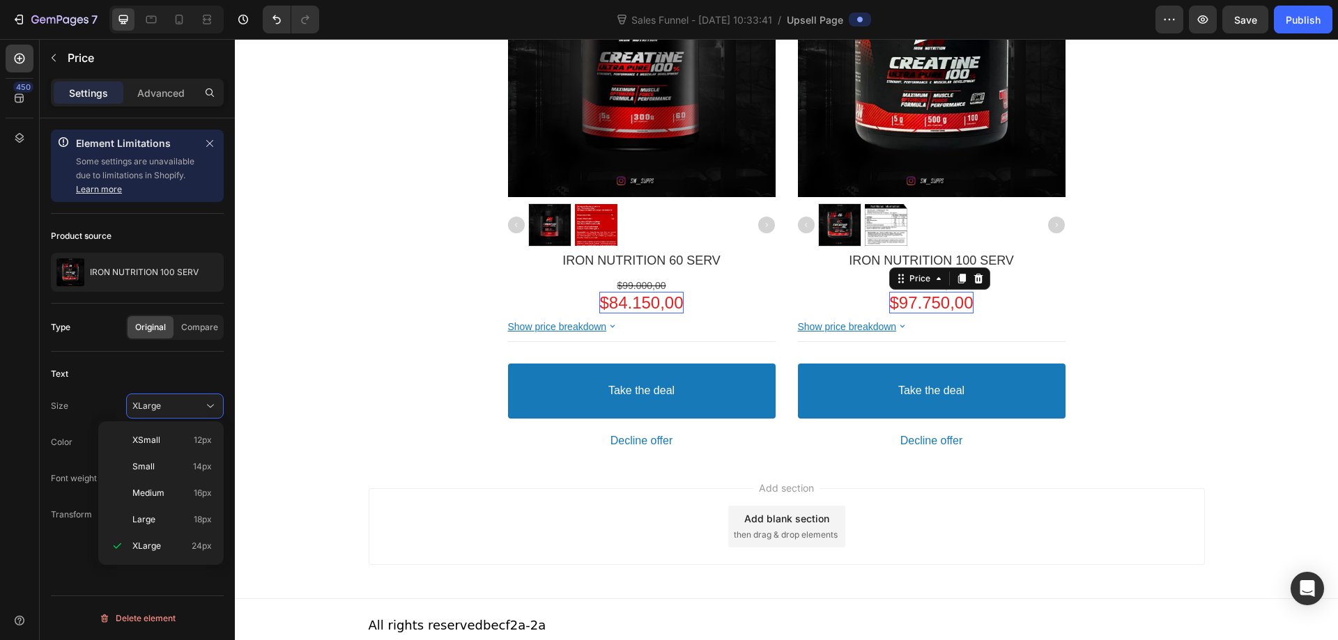
click at [0, 521] on div "450" at bounding box center [20, 339] width 40 height 601
click at [196, 478] on div "Bold" at bounding box center [167, 479] width 71 height 13
click at [0, 488] on div "450" at bounding box center [20, 339] width 40 height 601
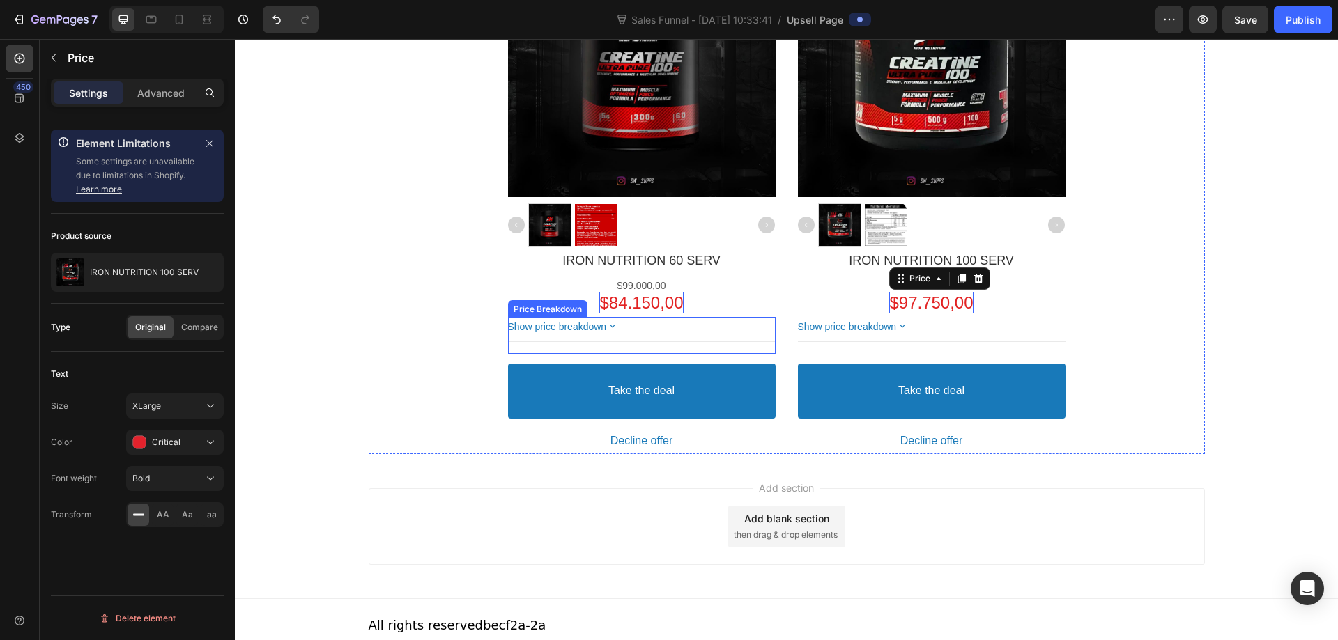
click at [627, 327] on div "Show price breakdown" at bounding box center [642, 327] width 268 height 13
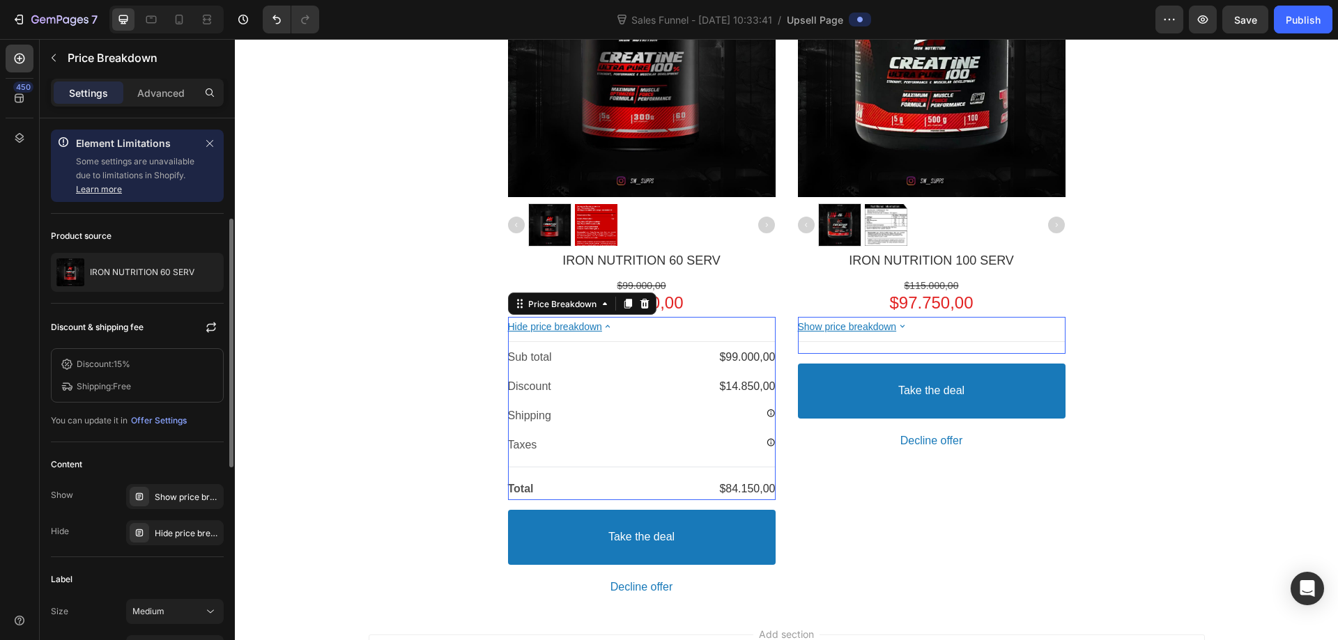
scroll to position [70, 0]
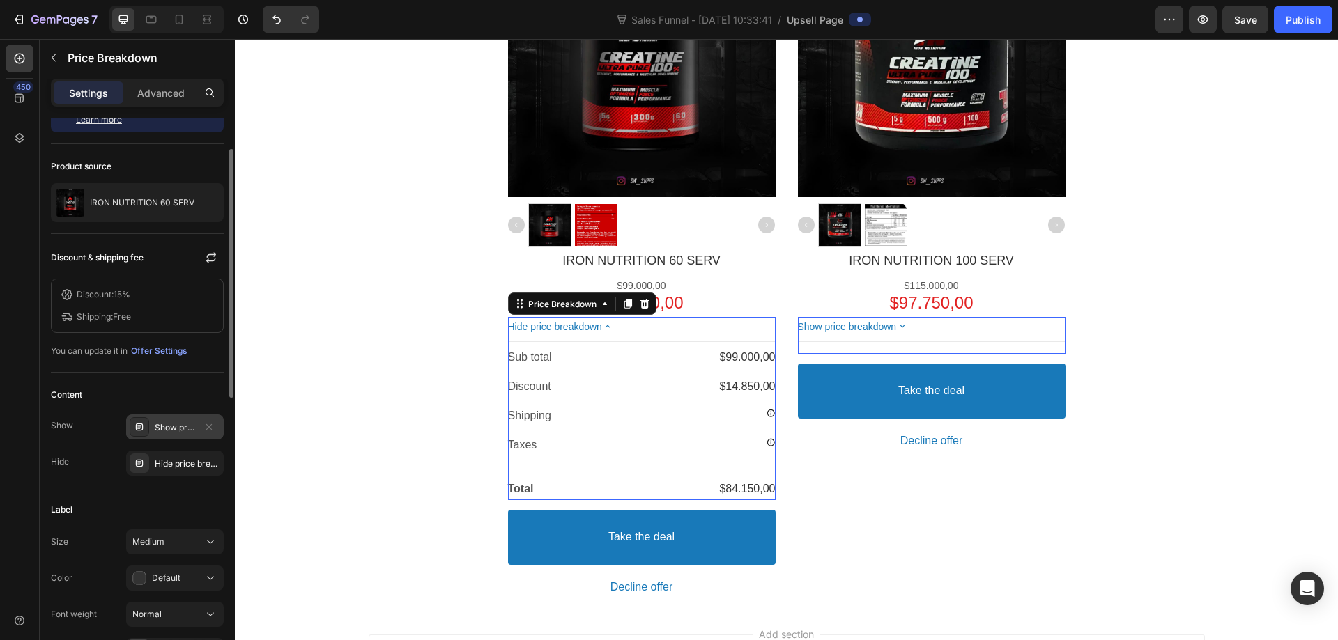
click at [175, 419] on div "Show price breakdown" at bounding box center [175, 427] width 98 height 25
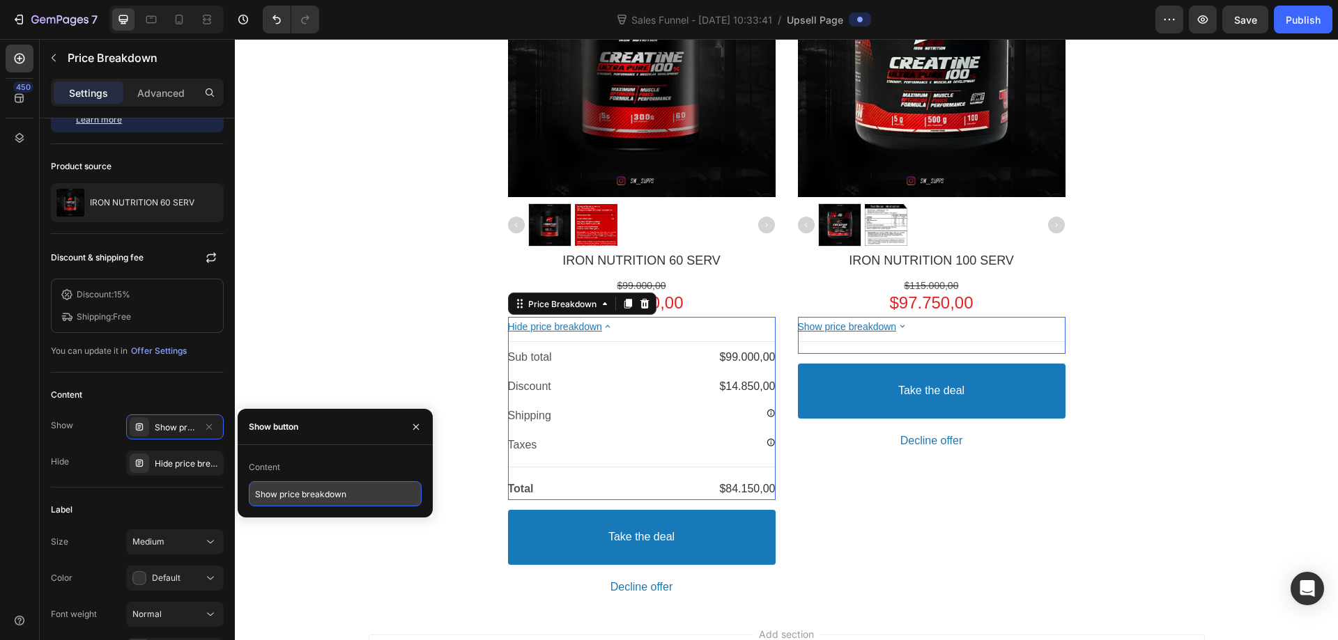
click at [321, 495] on input "Show price breakdown" at bounding box center [335, 494] width 173 height 25
paste input "Mostrar desglose de precios"
type input "Mostrar desglose de precios"
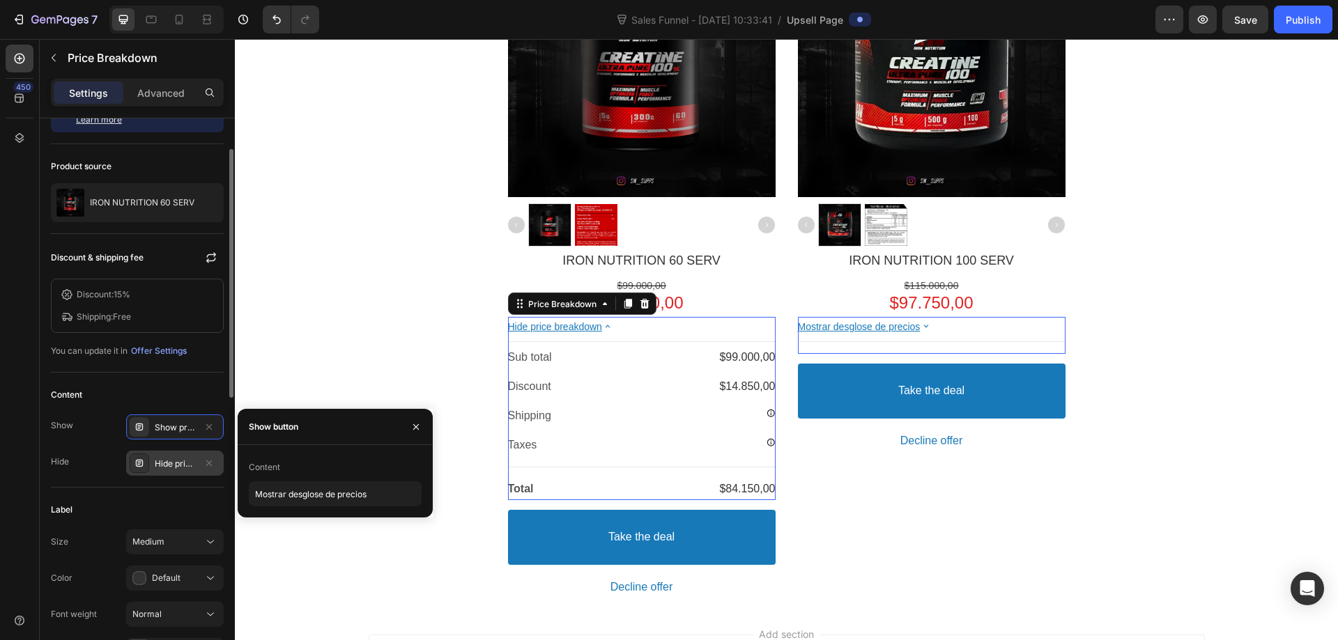
click at [167, 473] on div "Hide price breakdown" at bounding box center [175, 463] width 98 height 25
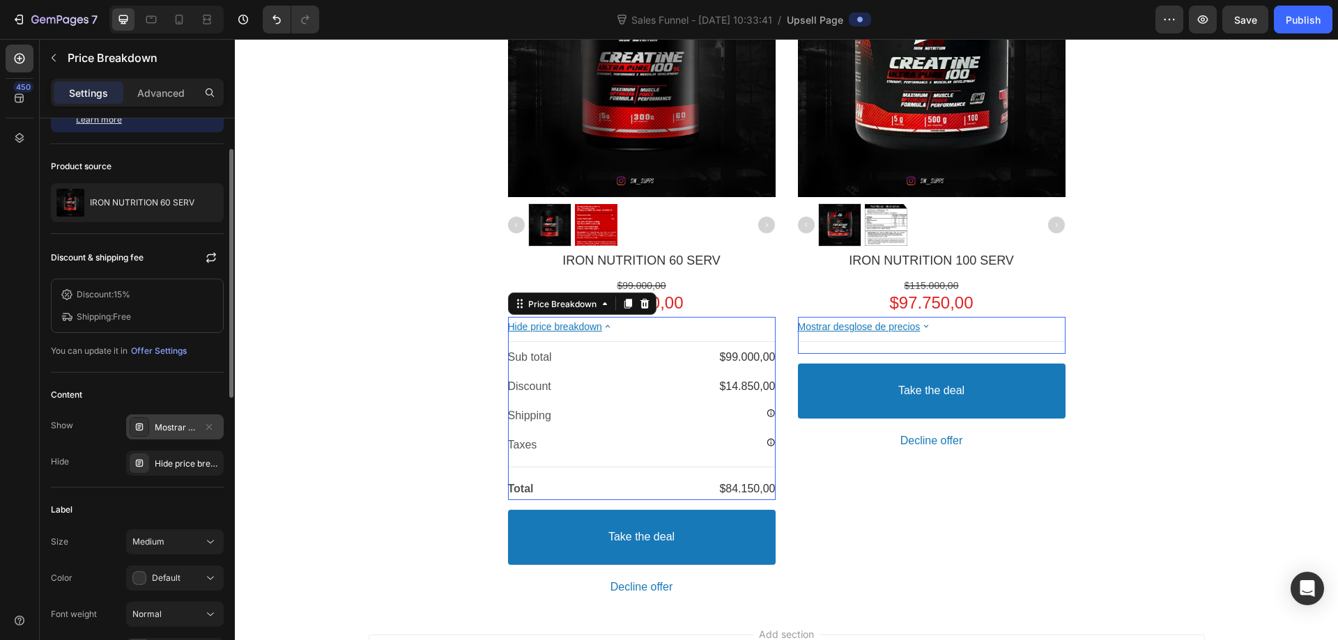
click at [158, 424] on div "Mostrar desglose de precios" at bounding box center [175, 428] width 40 height 13
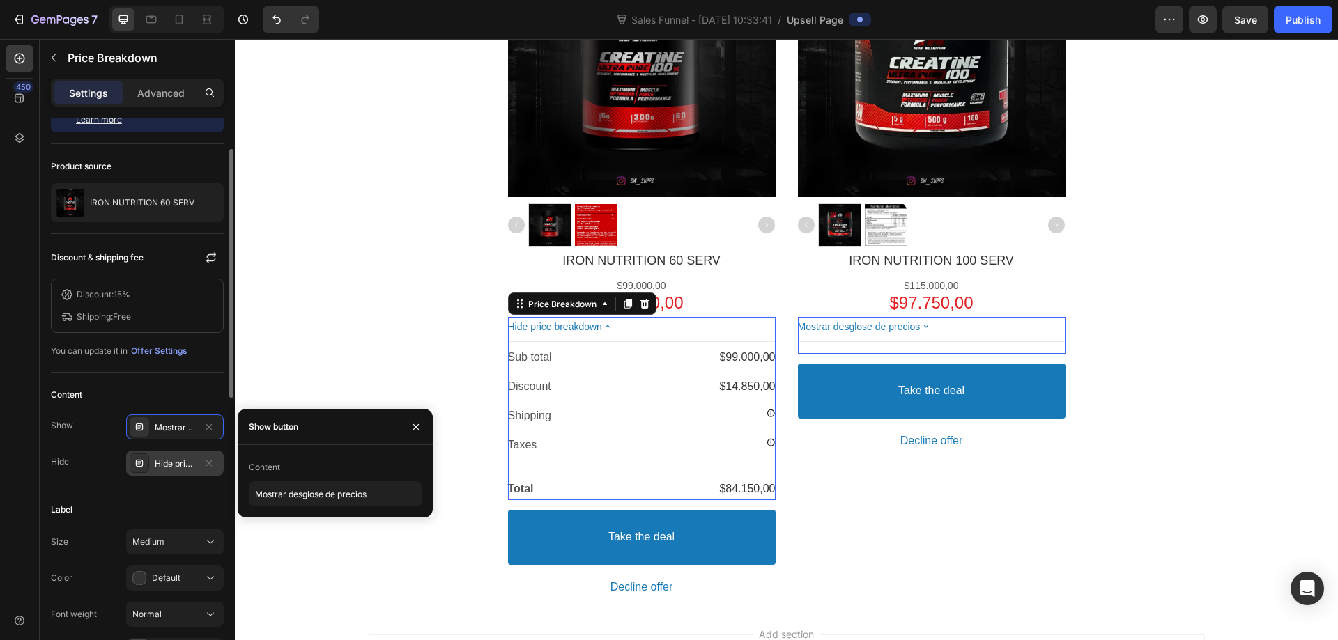
click at [173, 458] on div "Hide price breakdown" at bounding box center [175, 464] width 40 height 13
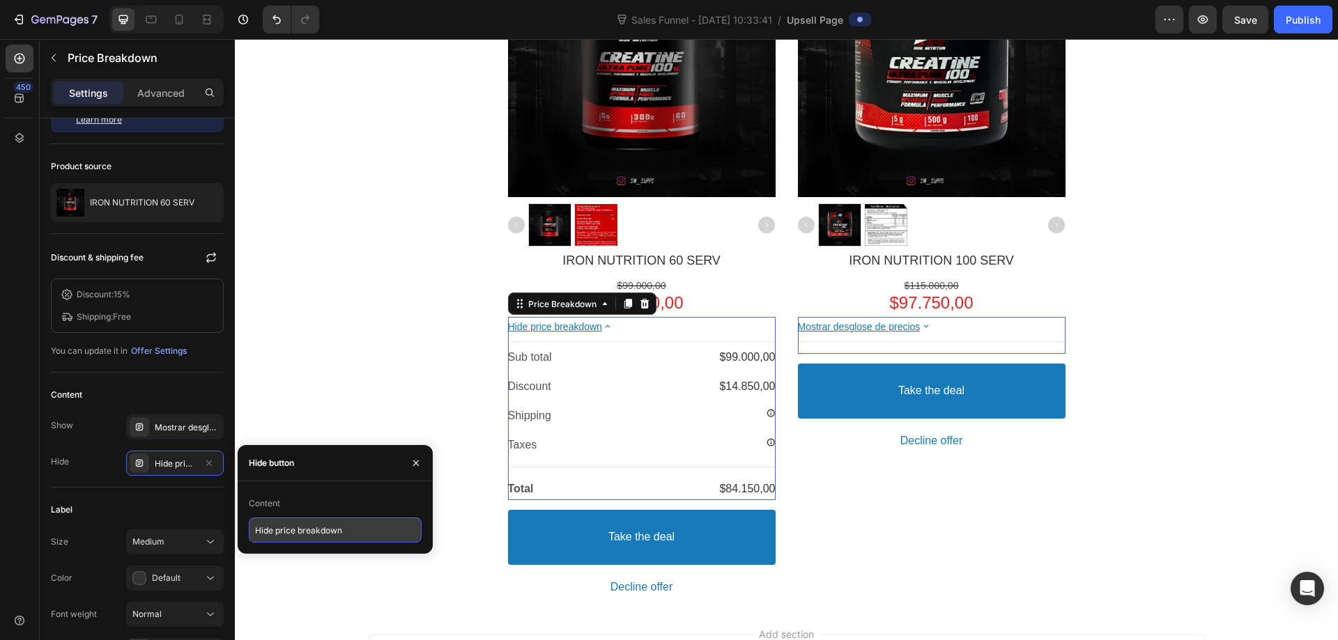
click at [302, 531] on input "Hide price breakdown" at bounding box center [335, 530] width 173 height 25
paste input "Ocultar desglose de precios"
type input "Ocultar desglose de precios"
click at [100, 497] on div "Label Size Medium Color Default Font weight Normal Transform AA Aa aa" at bounding box center [137, 581] width 173 height 187
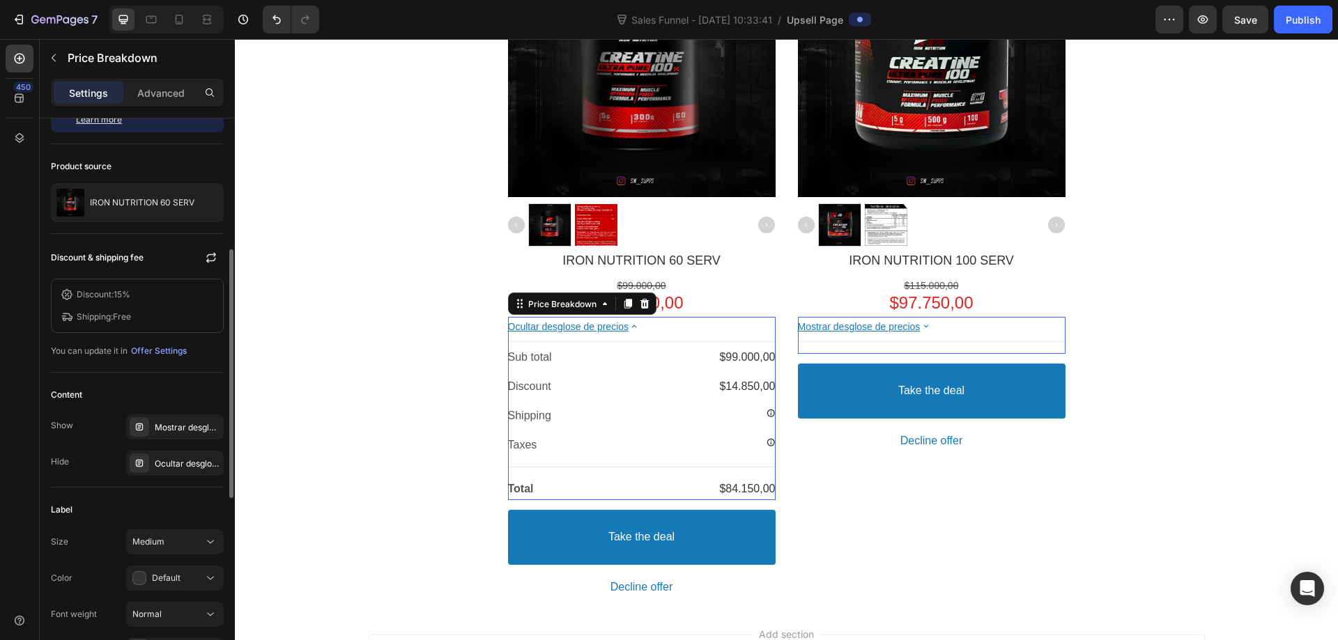
scroll to position [139, 0]
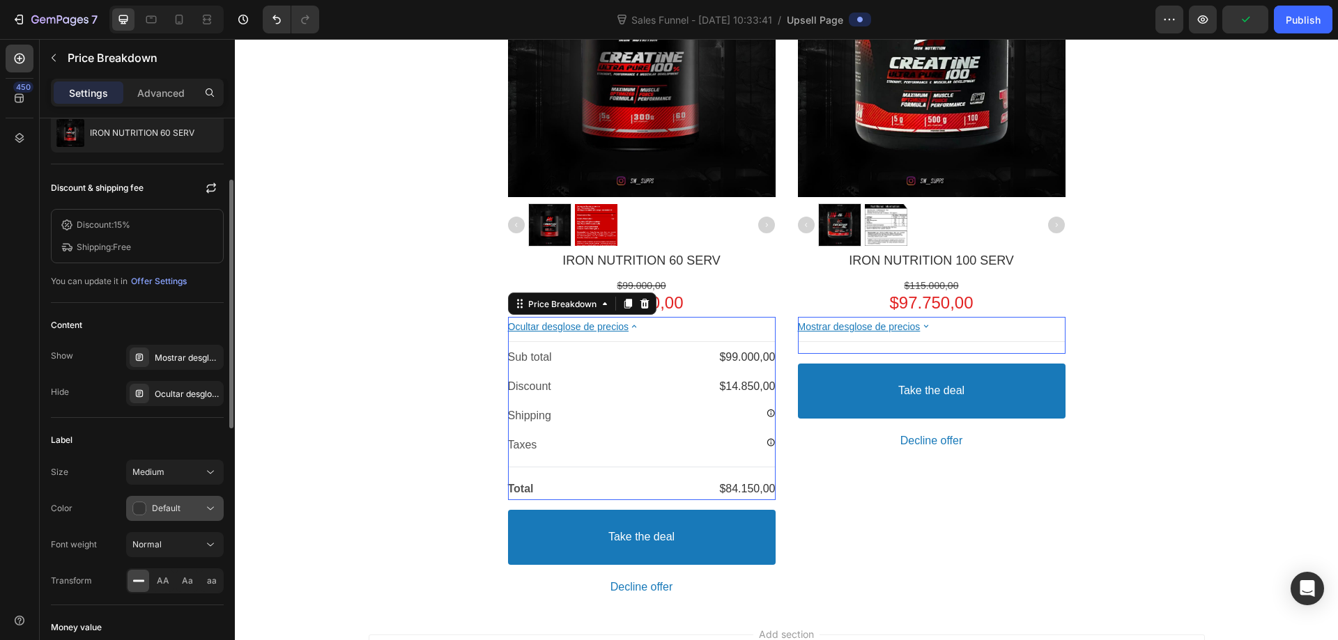
click at [193, 514] on div "Default" at bounding box center [167, 509] width 71 height 14
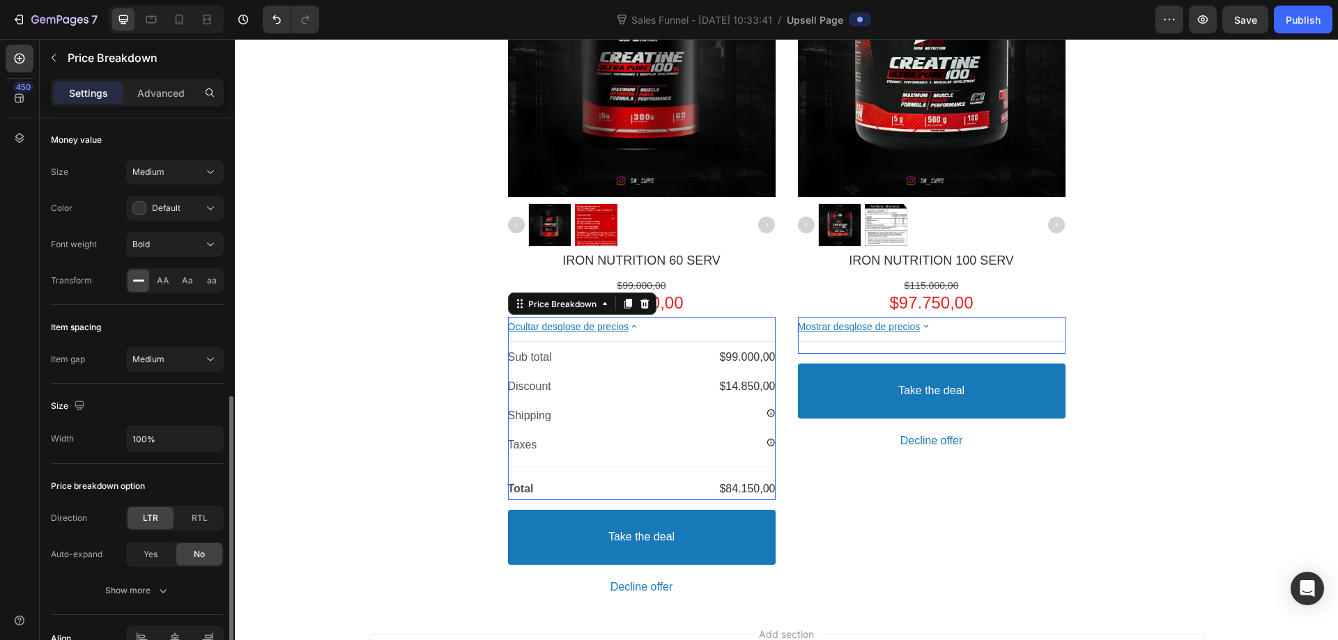
scroll to position [697, 0]
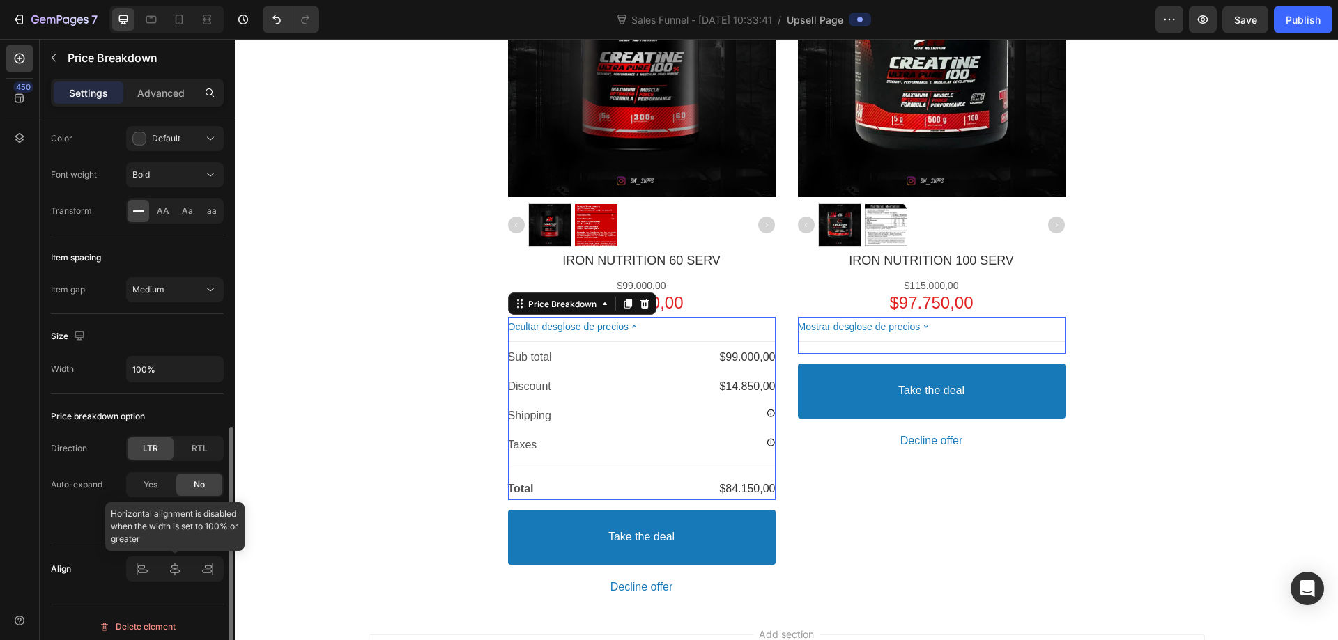
click at [174, 571] on div at bounding box center [175, 569] width 98 height 25
click at [217, 374] on button "button" at bounding box center [210, 369] width 25 height 25
click at [193, 429] on div "Price breakdown option Direction LTR RTL Auto-expand Yes No Show more" at bounding box center [137, 469] width 173 height 151
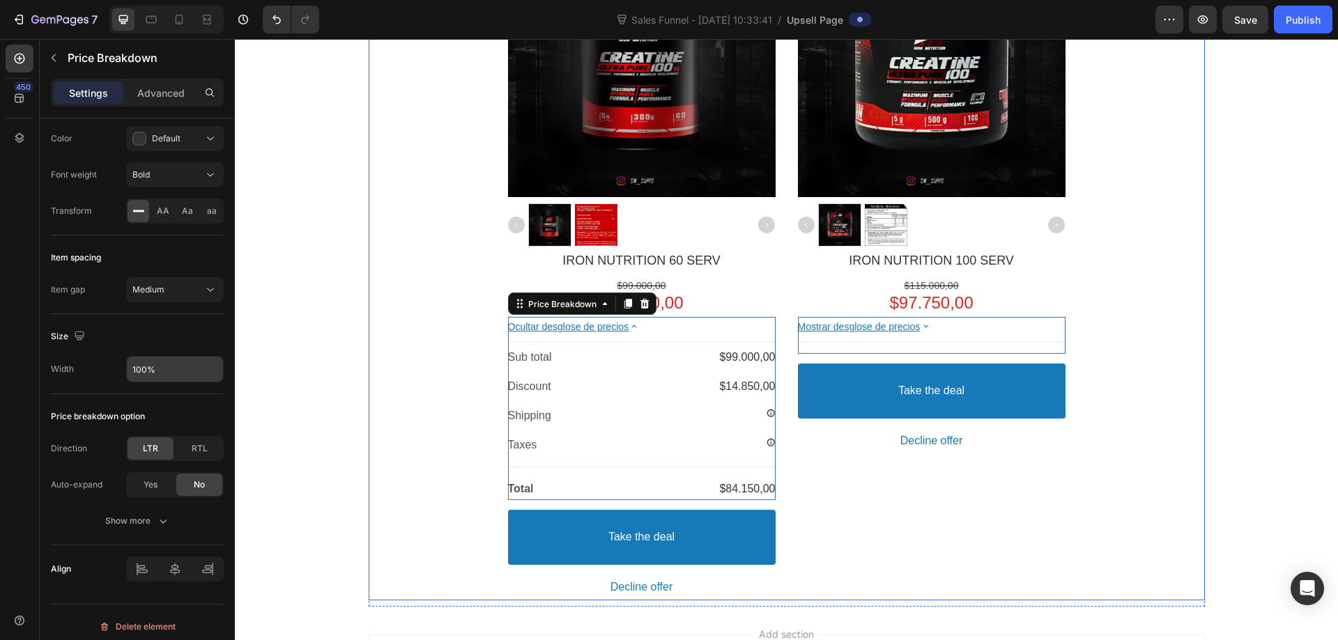
click at [1119, 395] on div "Product Images IRON NUTRITION 60 SERV Product Title $99.000,00 Price $84.150,00…" at bounding box center [787, 265] width 836 height 671
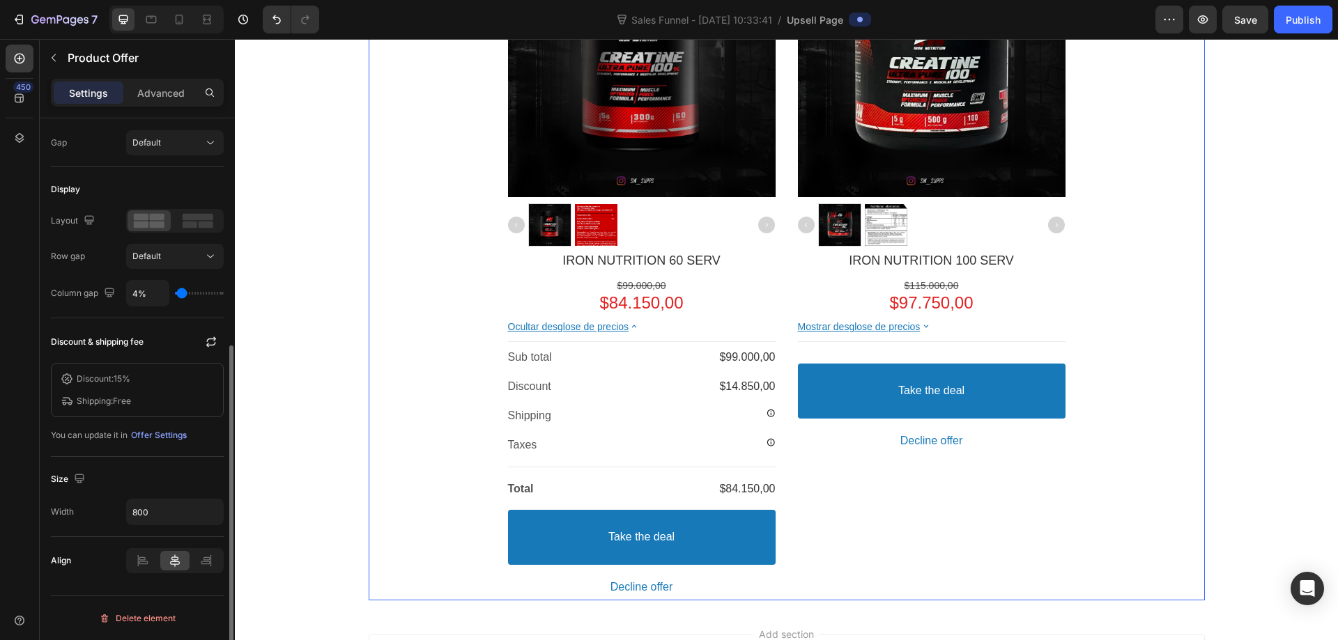
scroll to position [0, 0]
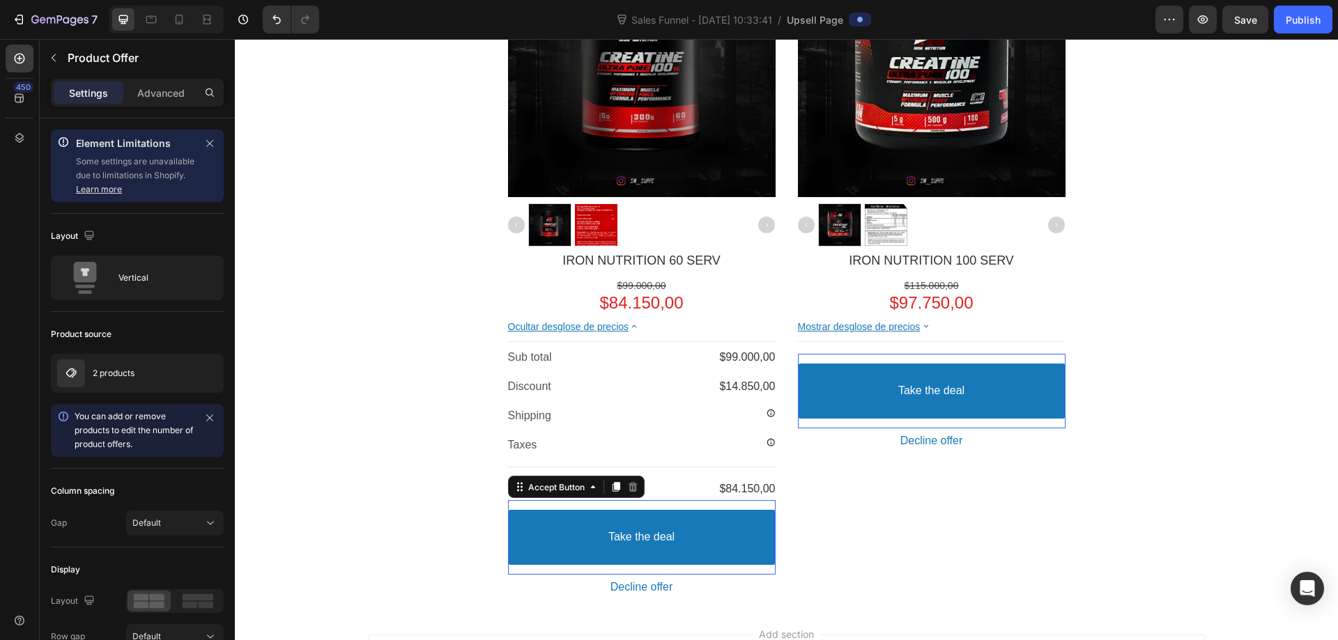
click at [710, 516] on button "Take the deal" at bounding box center [642, 537] width 268 height 55
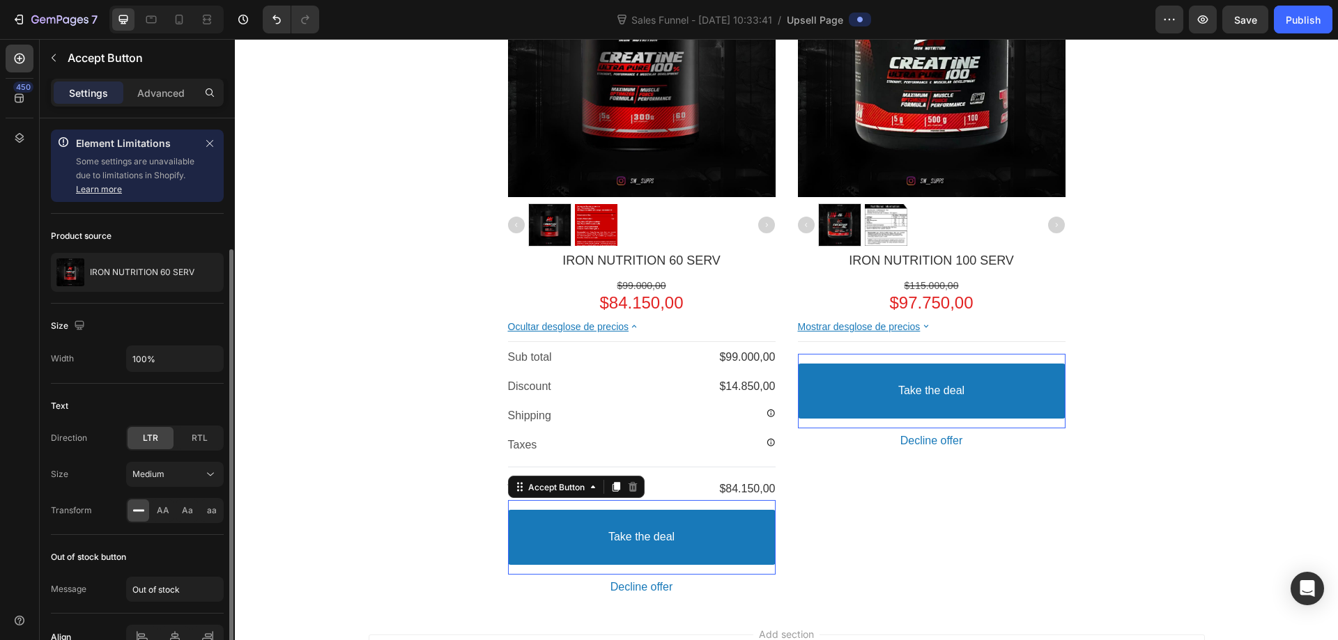
scroll to position [77, 0]
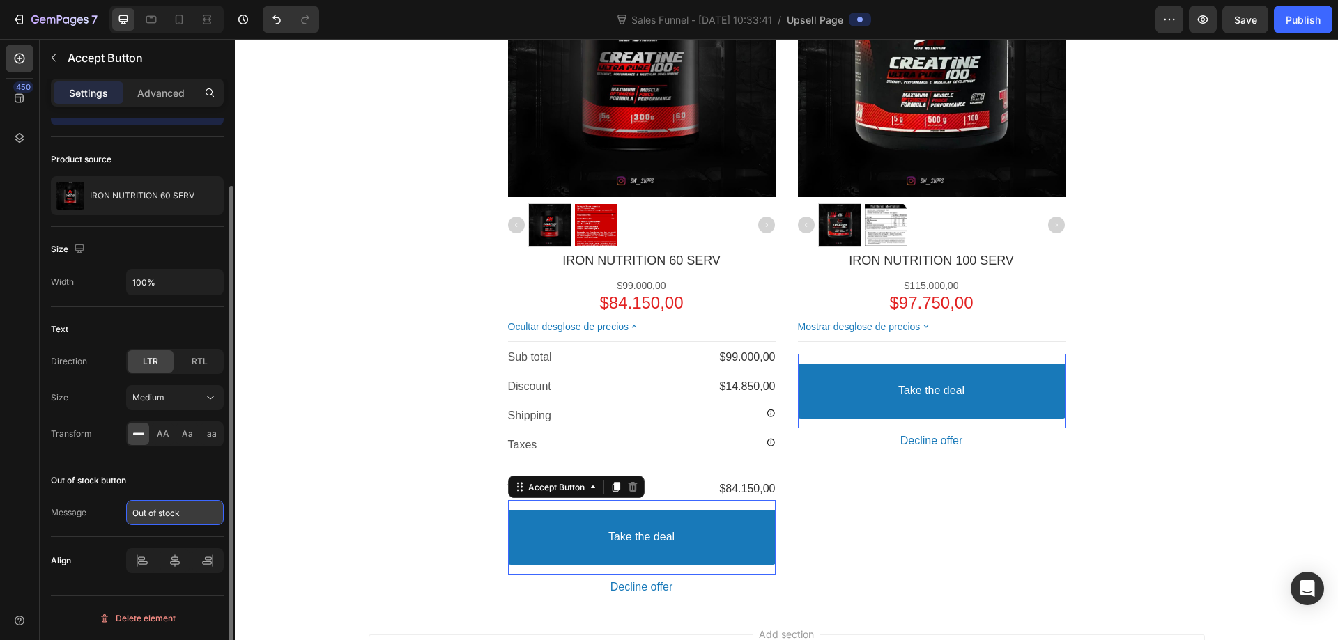
click at [193, 512] on input "Out of stock" at bounding box center [175, 512] width 98 height 25
type input "a"
type input "Agotado"
click at [158, 475] on div "Out of stock button" at bounding box center [137, 481] width 173 height 22
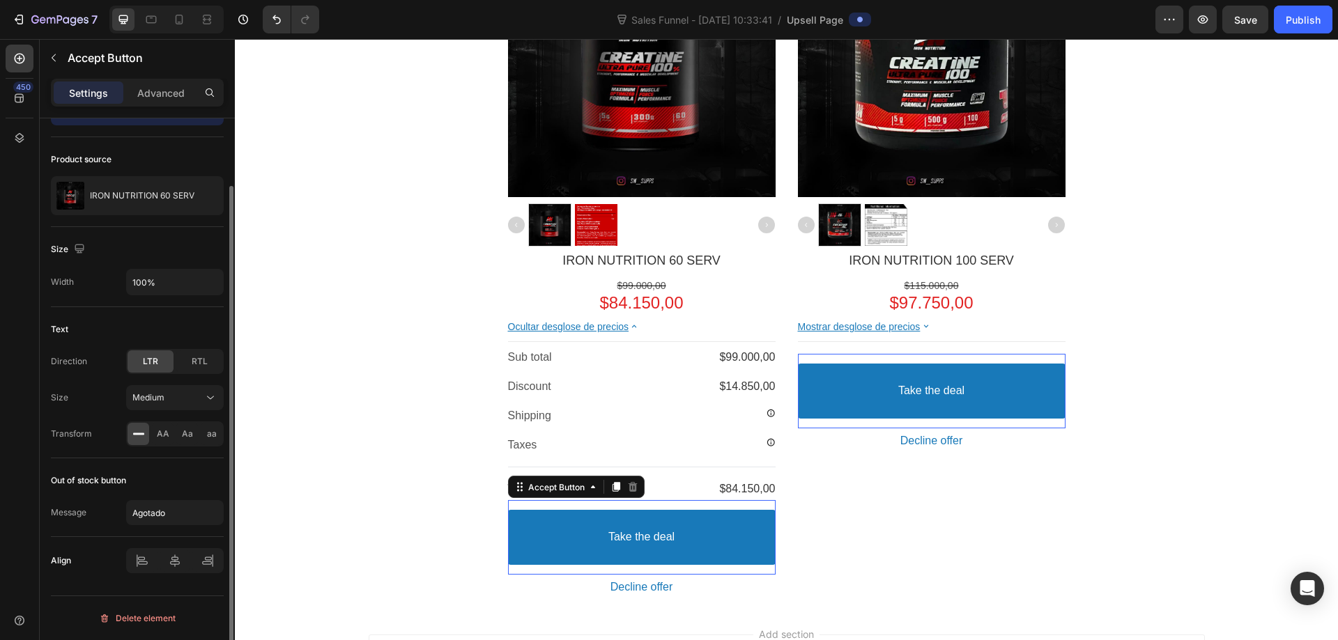
click at [716, 520] on button "Take the deal" at bounding box center [642, 537] width 268 height 55
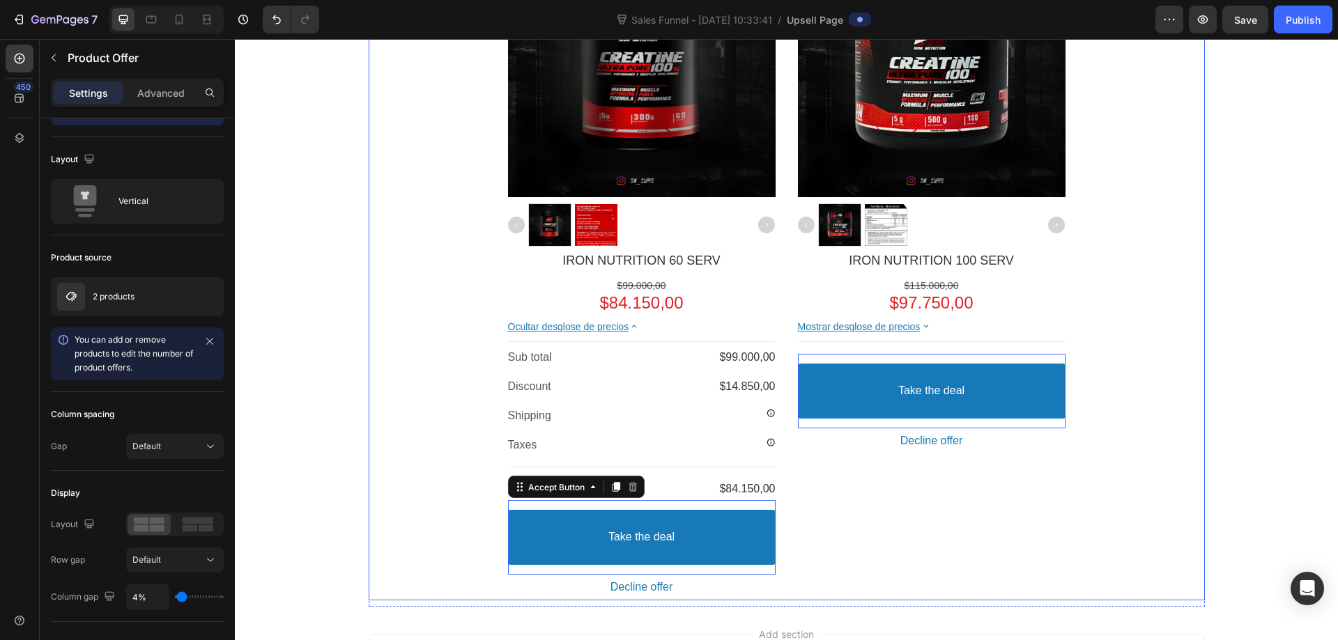
click at [923, 494] on div "Product Images IRON NUTRITION 100 SERV Product Title $115.000,00 Price $97.750,…" at bounding box center [932, 265] width 268 height 671
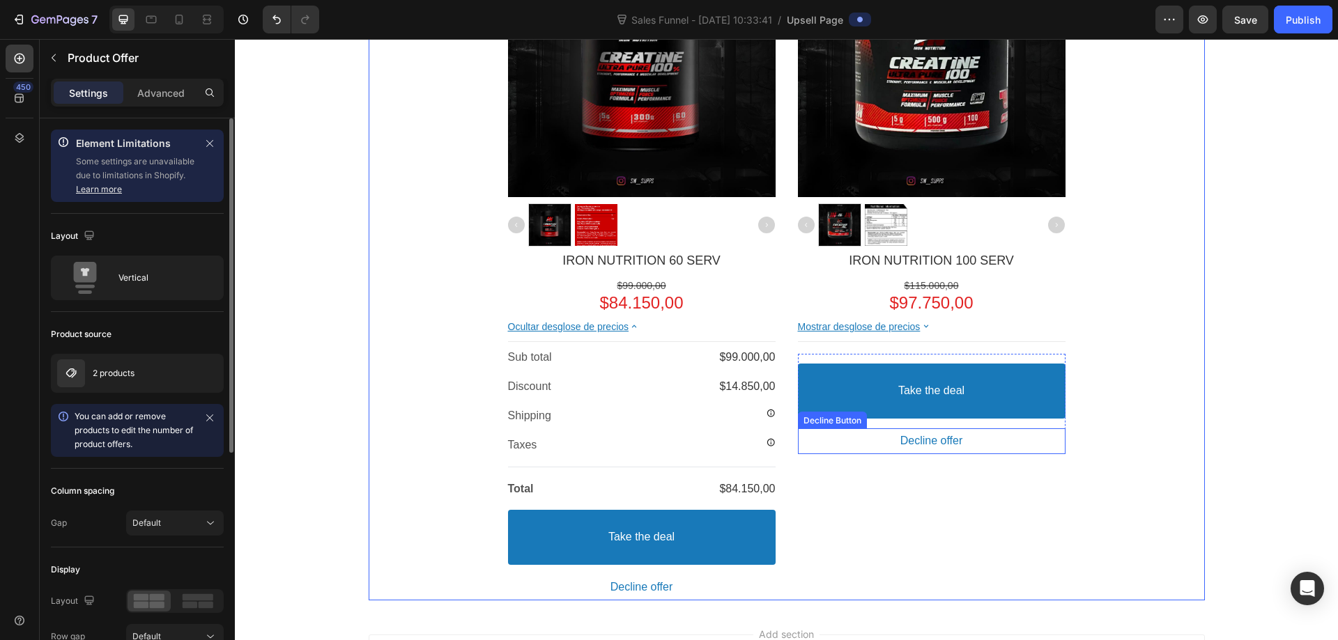
click at [974, 439] on button "Decline offer" at bounding box center [932, 442] width 268 height 26
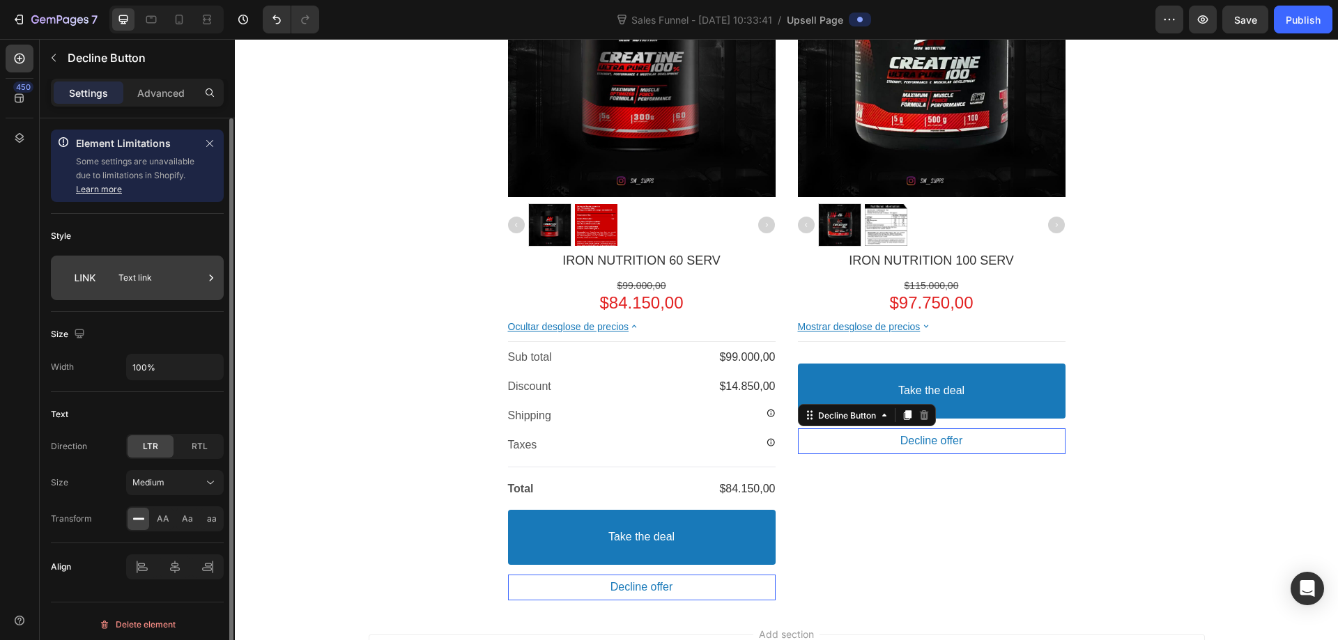
click at [155, 279] on div "Text link" at bounding box center [160, 278] width 85 height 32
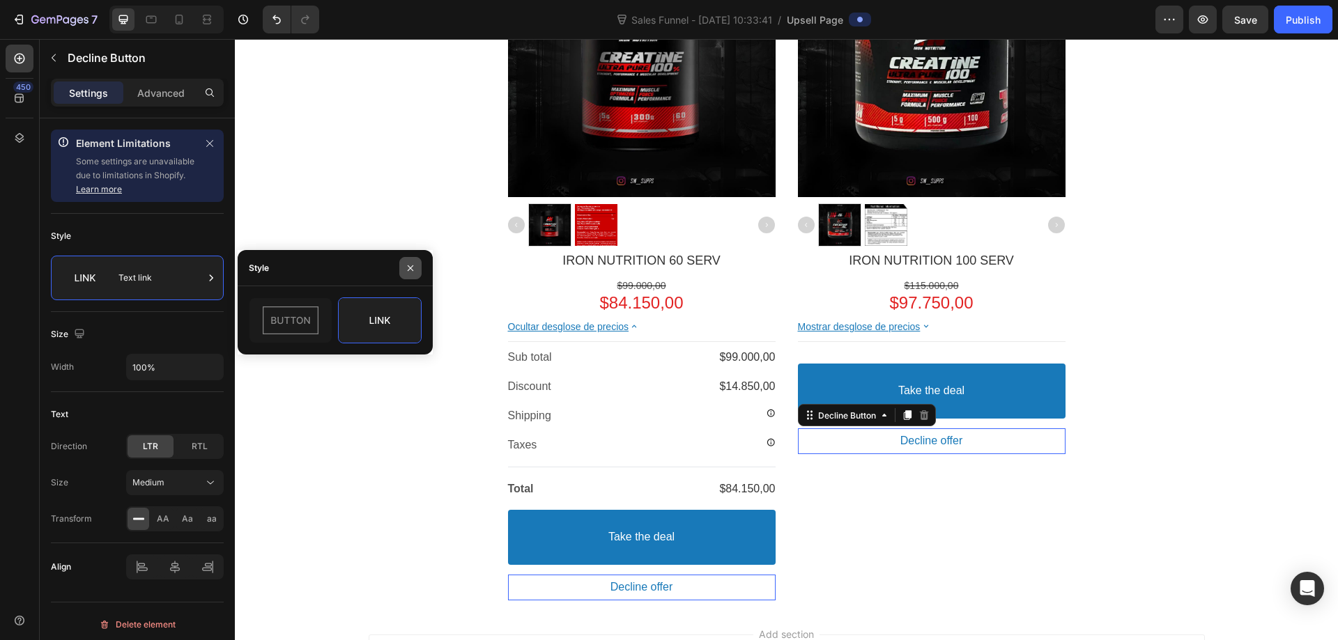
click at [415, 274] on button "button" at bounding box center [410, 268] width 22 height 22
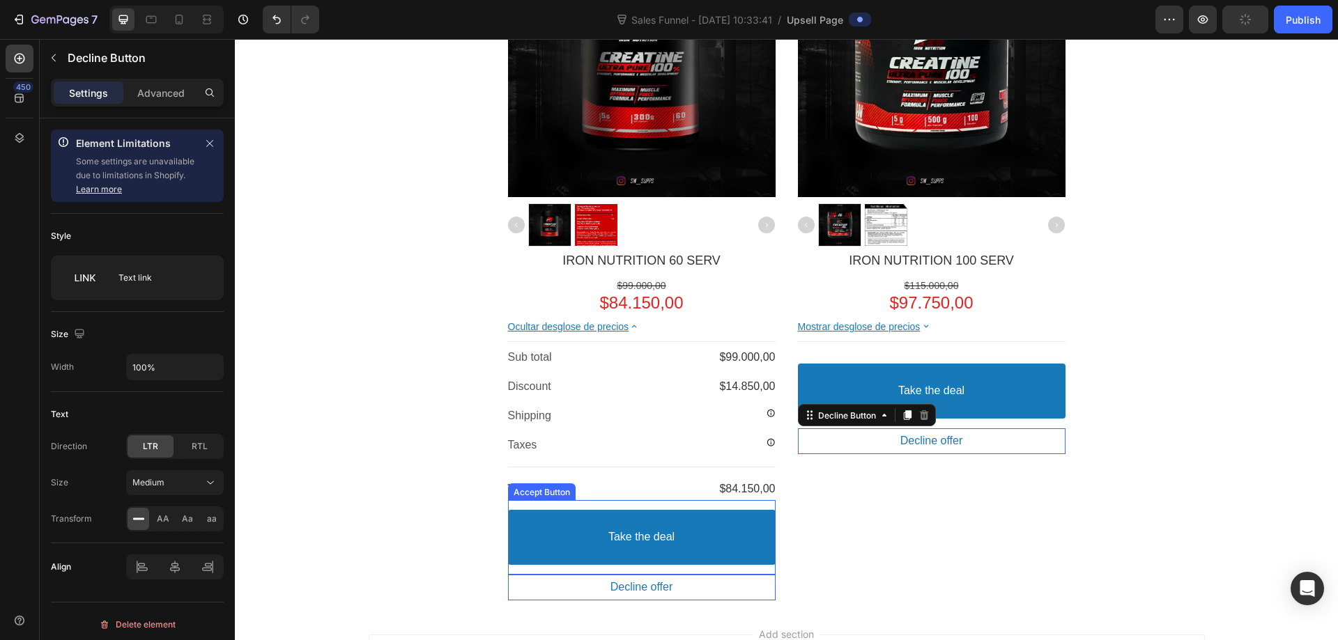
click at [746, 528] on button "Take the deal" at bounding box center [642, 537] width 268 height 55
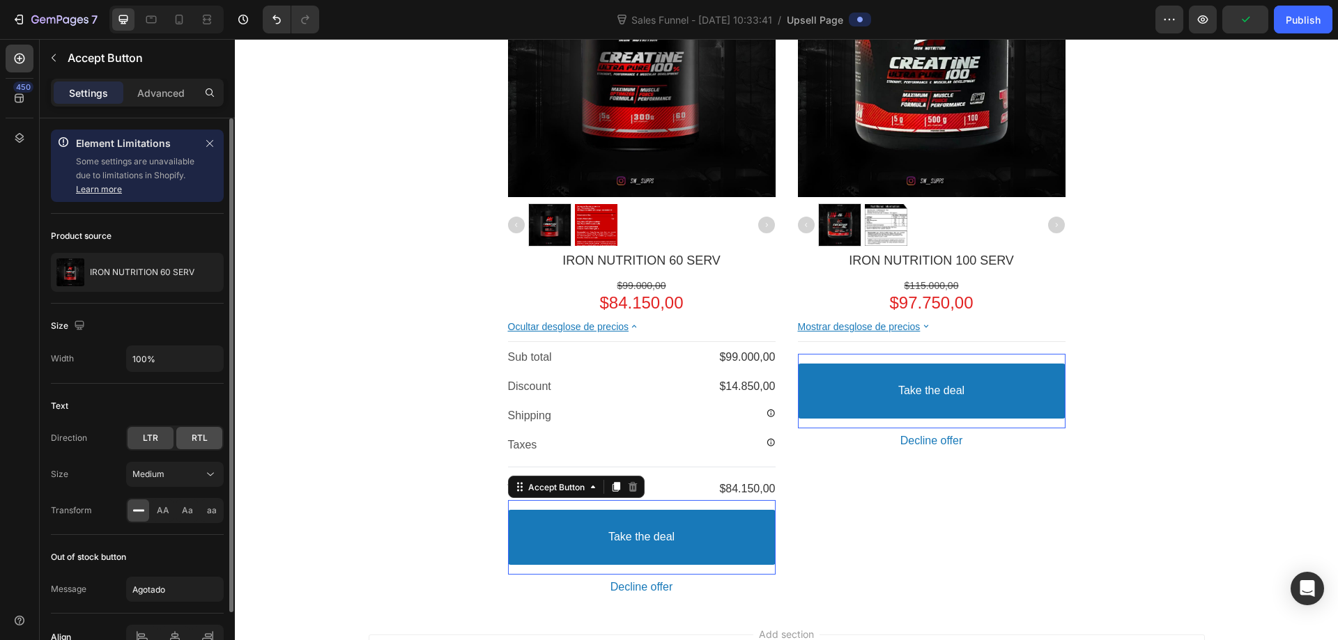
click at [199, 437] on span "RTL" at bounding box center [200, 438] width 16 height 13
click at [157, 436] on span "LTR" at bounding box center [150, 438] width 15 height 13
click at [111, 192] on link "Learn more" at bounding box center [99, 189] width 46 height 10
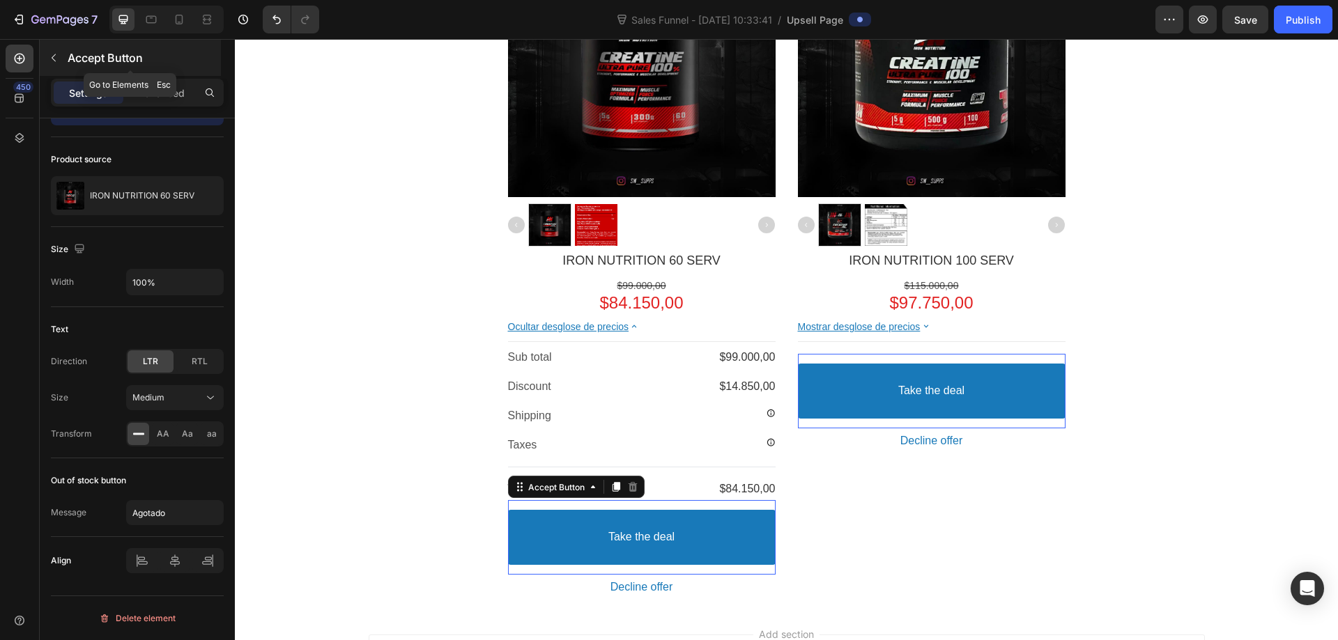
click at [150, 63] on p "Accept Button" at bounding box center [143, 57] width 151 height 17
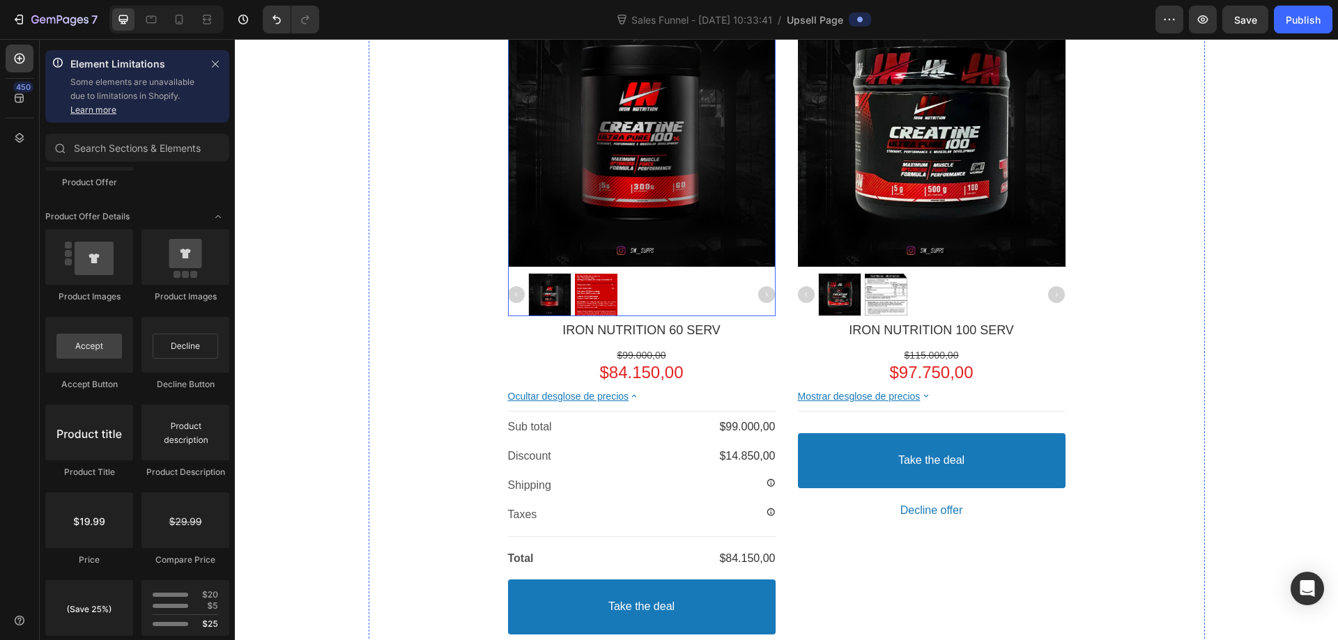
scroll to position [399, 0]
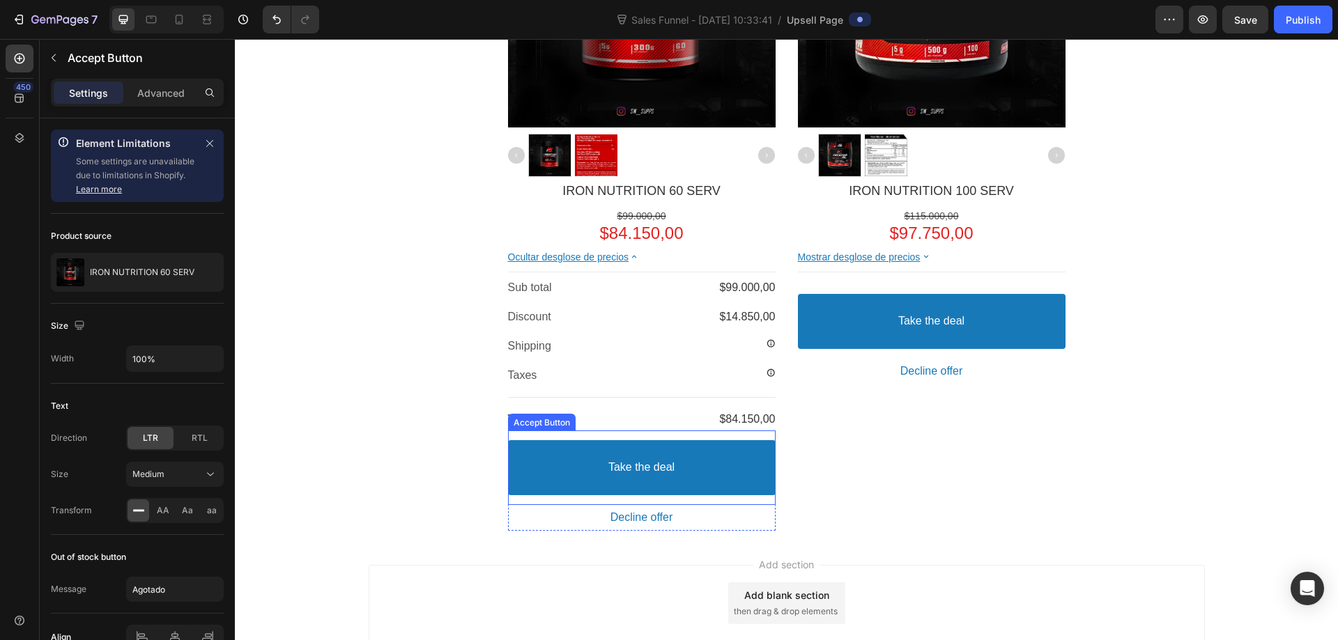
click at [714, 471] on button "Take the deal" at bounding box center [642, 467] width 268 height 55
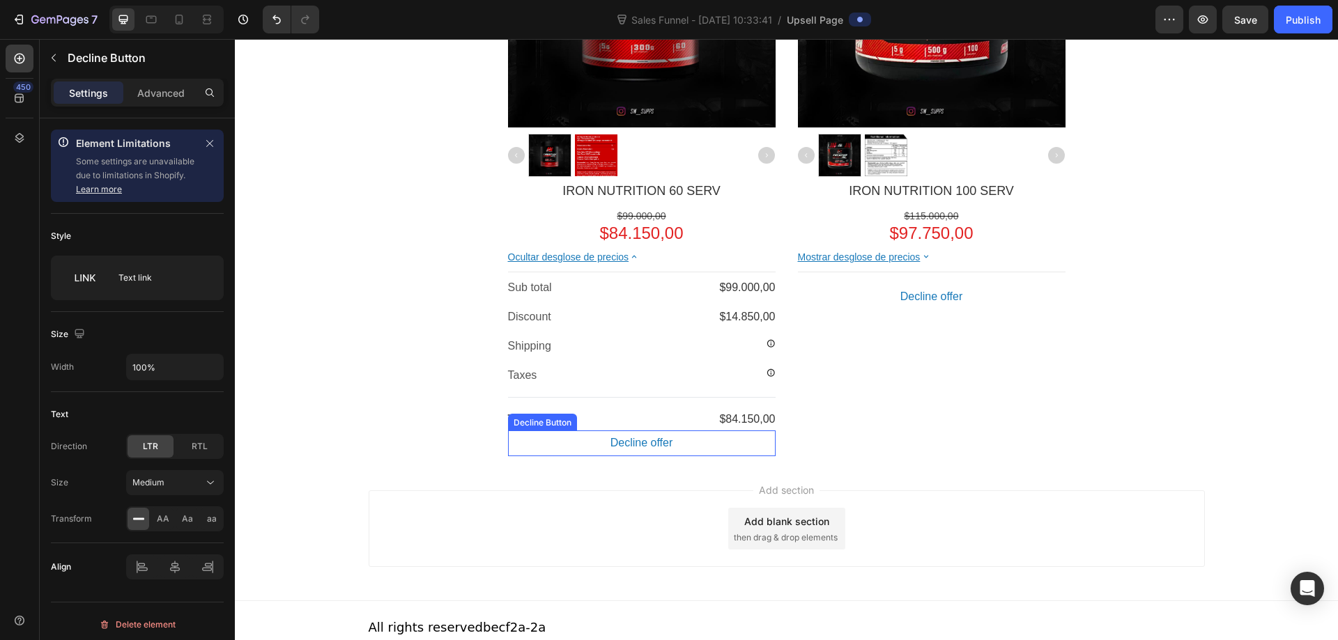
click at [704, 453] on button "Decline offer" at bounding box center [642, 444] width 268 height 26
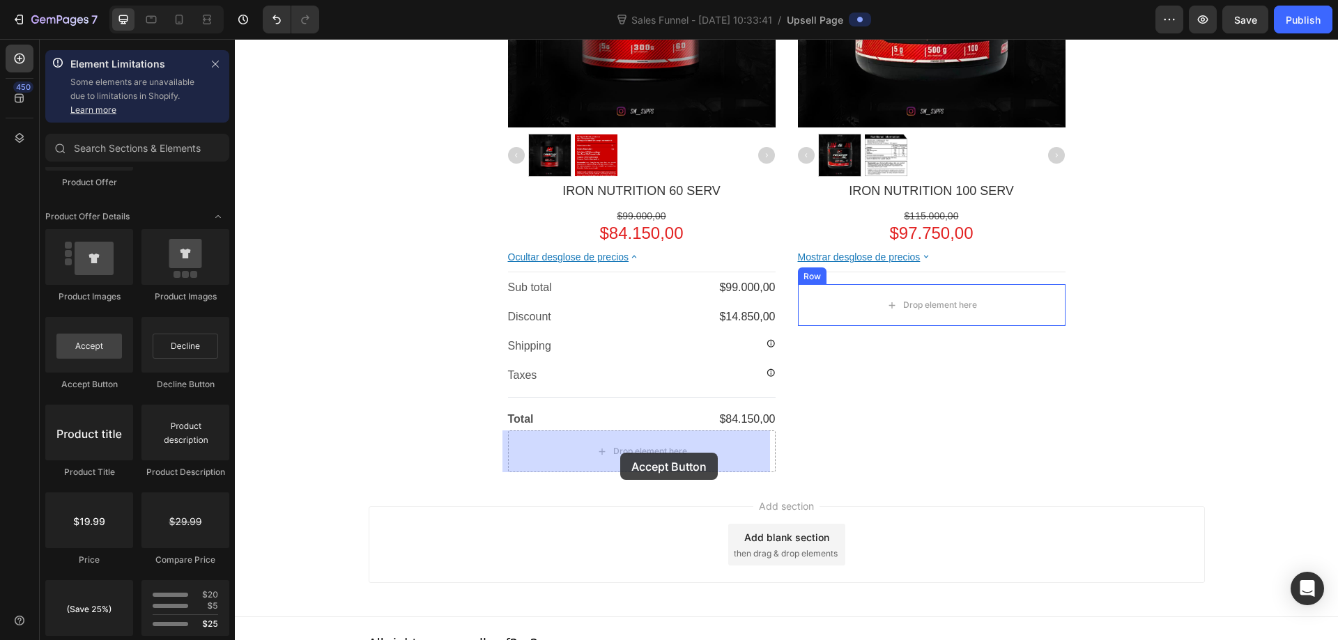
drag, startPoint x: 339, startPoint y: 400, endPoint x: 621, endPoint y: 452, distance: 286.4
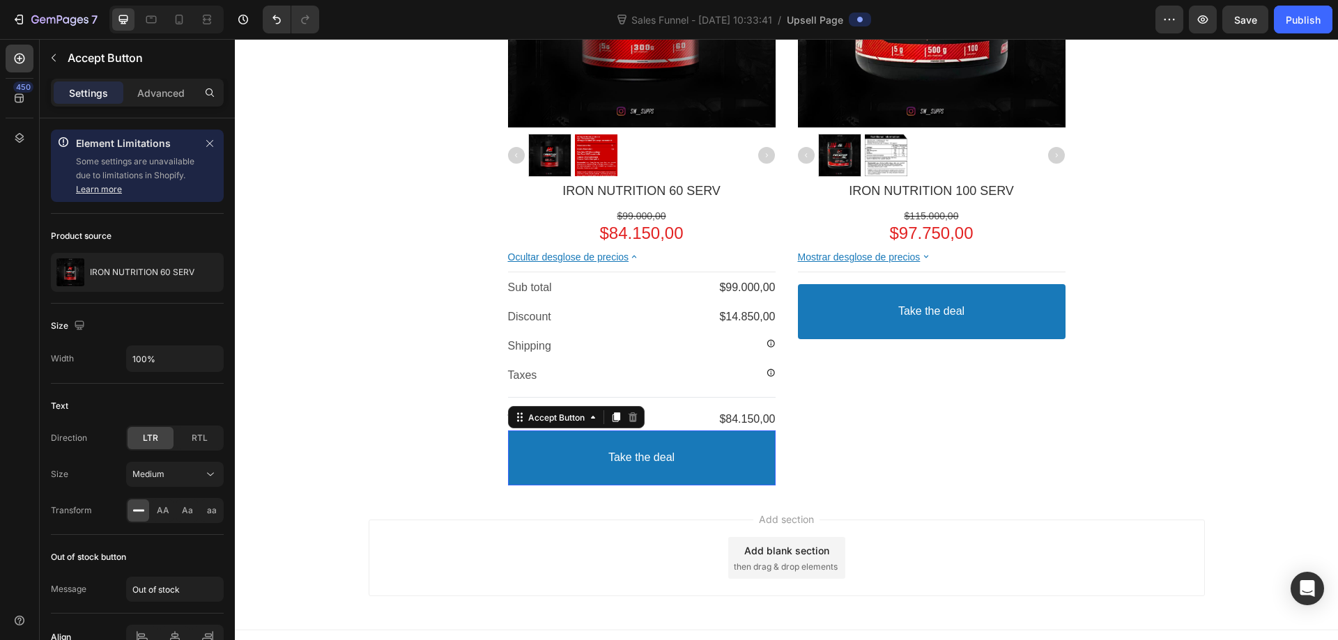
click at [691, 458] on button "Take the deal" at bounding box center [642, 458] width 268 height 55
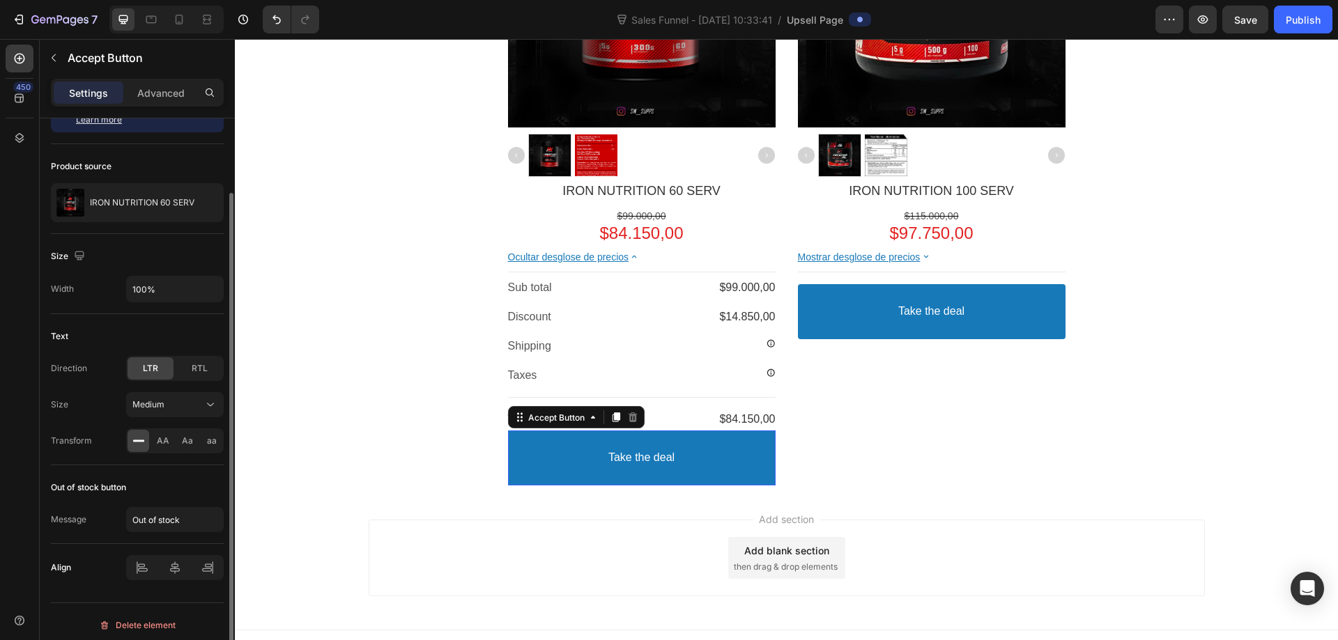
scroll to position [77, 0]
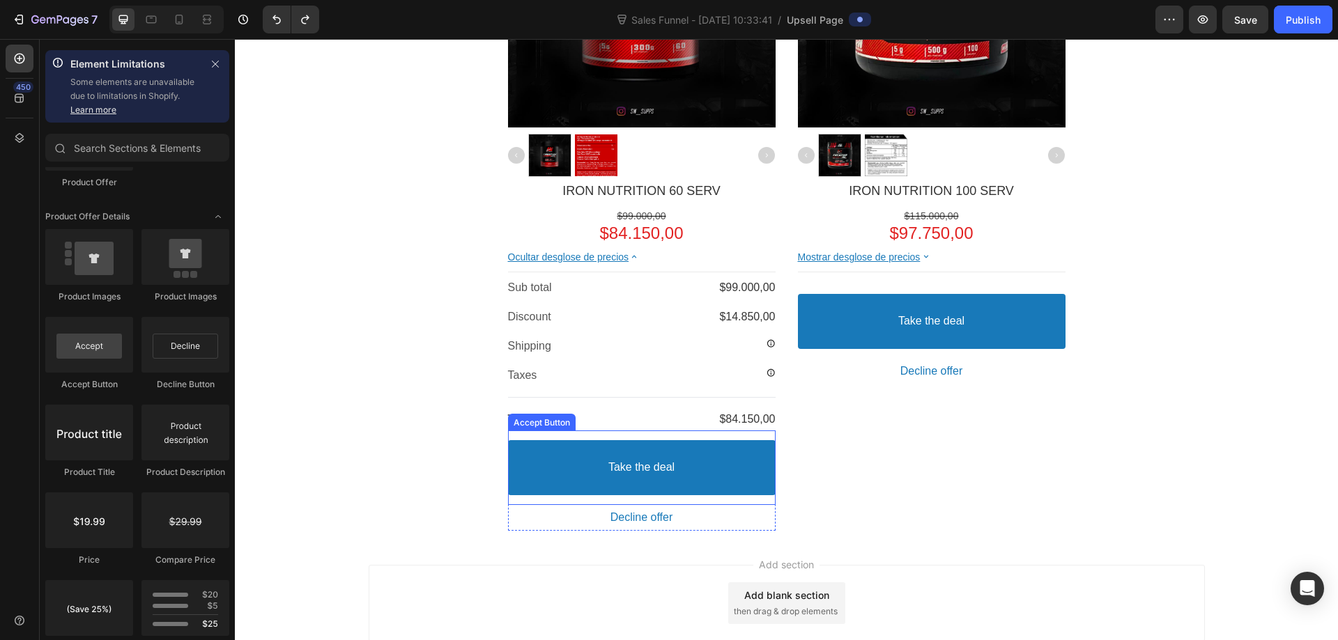
click at [722, 480] on button "Take the deal" at bounding box center [642, 467] width 268 height 55
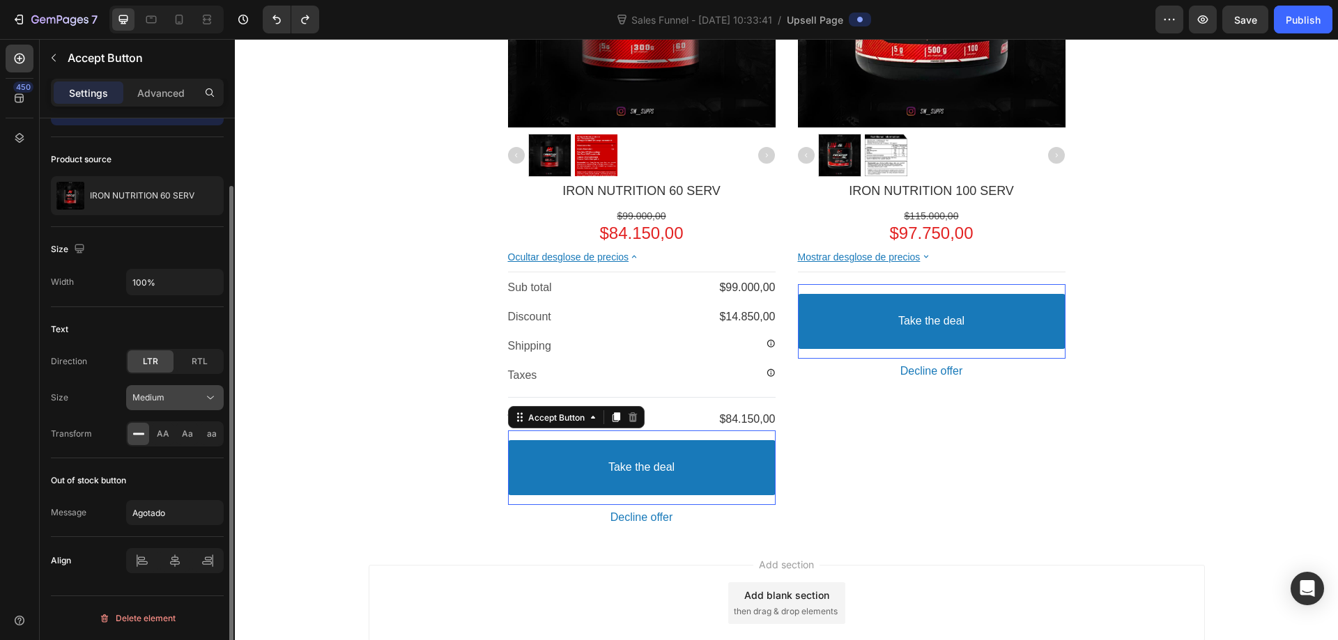
click at [160, 403] on span "Medium" at bounding box center [148, 398] width 32 height 13
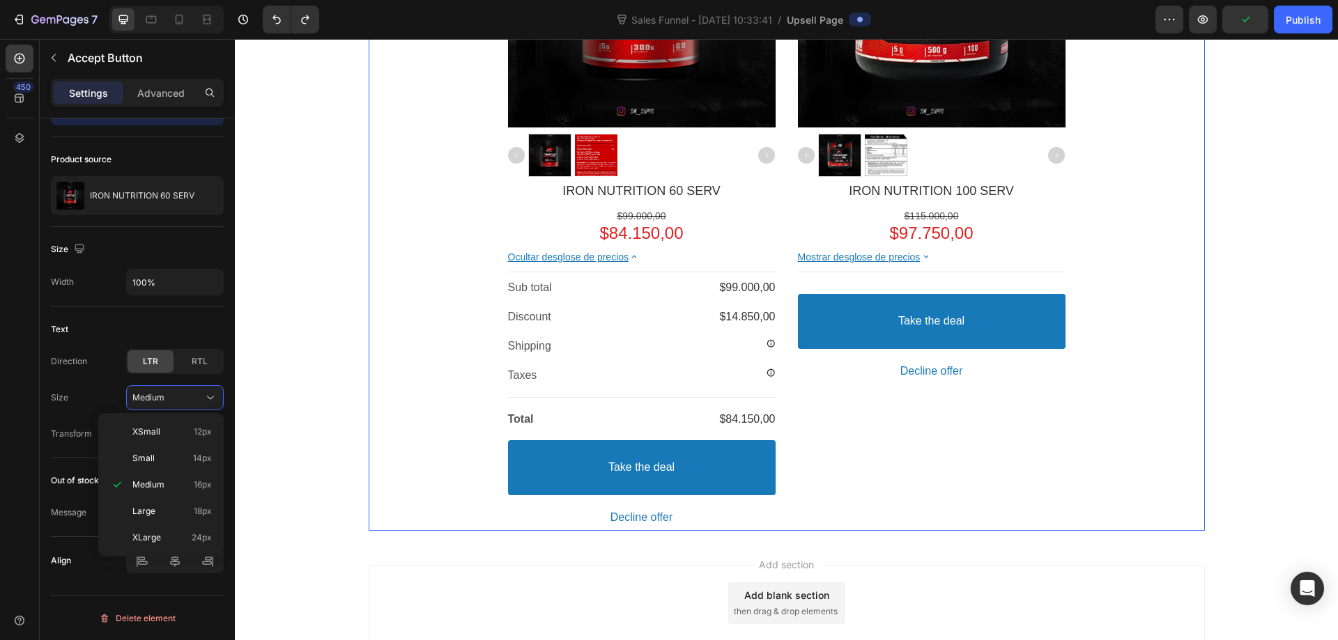
click at [913, 418] on div "Product Images IRON NUTRITION 100 SERV Product Title $115.000,00 Price $97.750,…" at bounding box center [932, 195] width 268 height 671
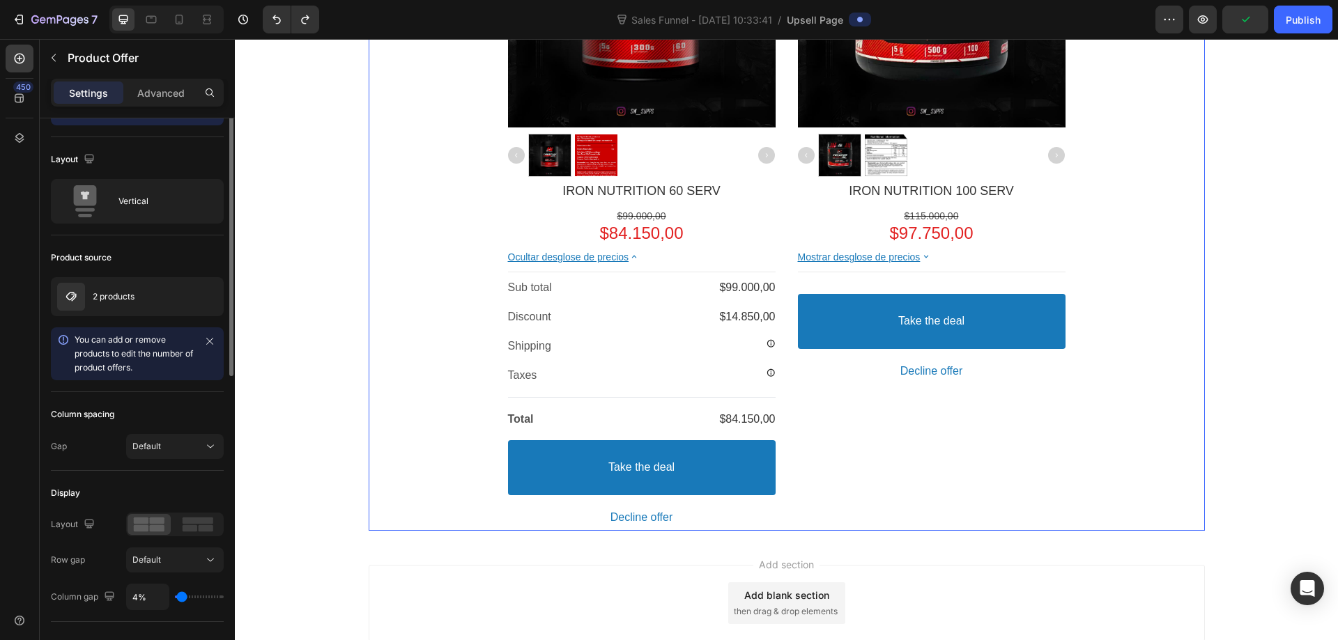
scroll to position [0, 0]
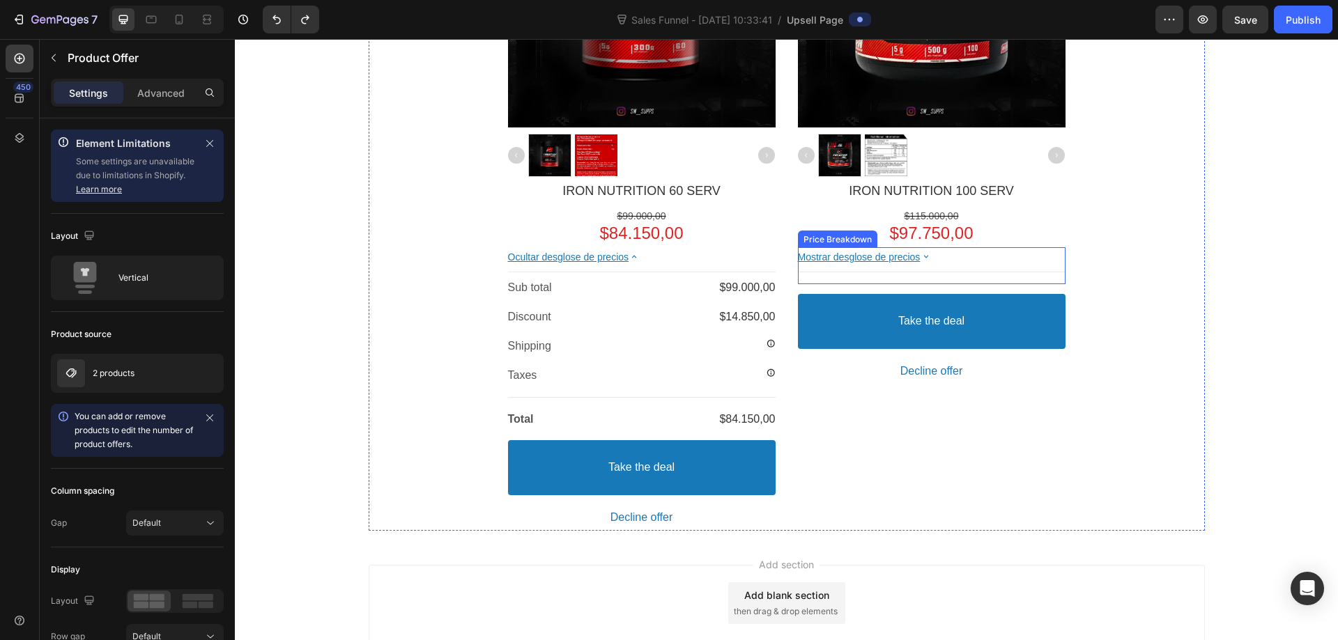
click at [892, 260] on bdo "Mostrar desglose de precios" at bounding box center [859, 257] width 123 height 11
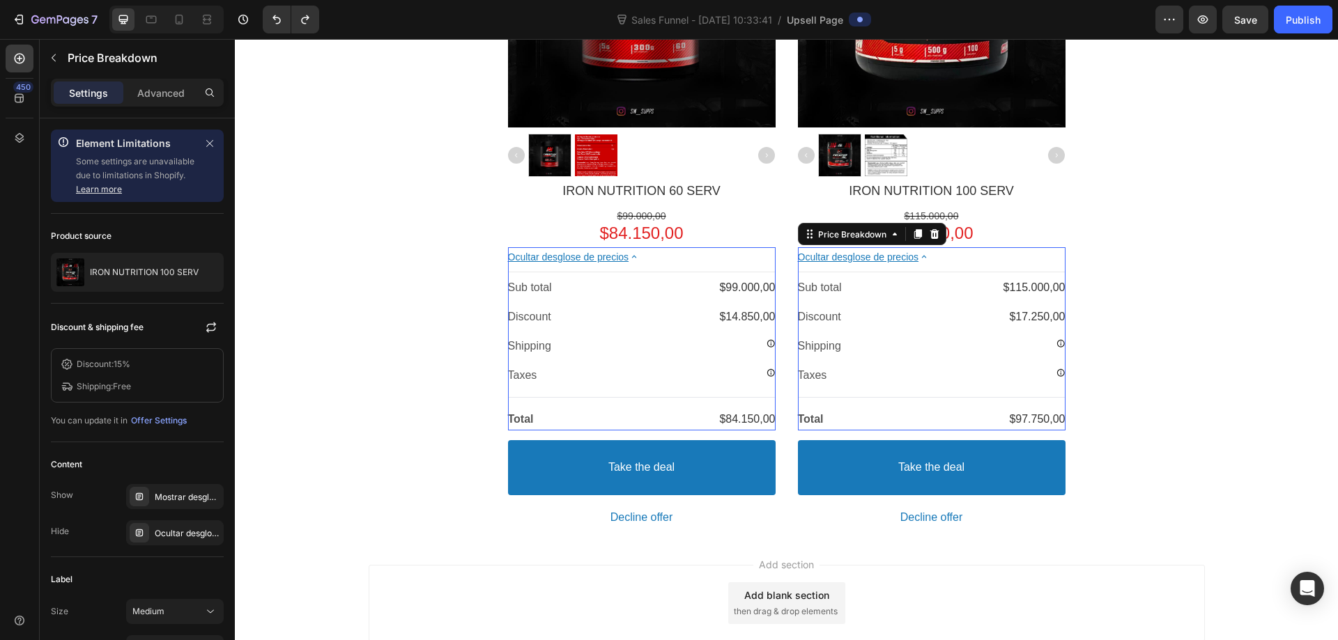
click at [862, 323] on div "Discount" at bounding box center [893, 317] width 191 height 15
click at [863, 319] on div "Discount" at bounding box center [893, 317] width 191 height 15
click at [153, 367] on li "Discount: 15%" at bounding box center [137, 365] width 155 height 14
click at [86, 370] on p "Discount: 15%" at bounding box center [104, 364] width 54 height 13
click at [92, 366] on p "Discount: 15%" at bounding box center [104, 364] width 54 height 13
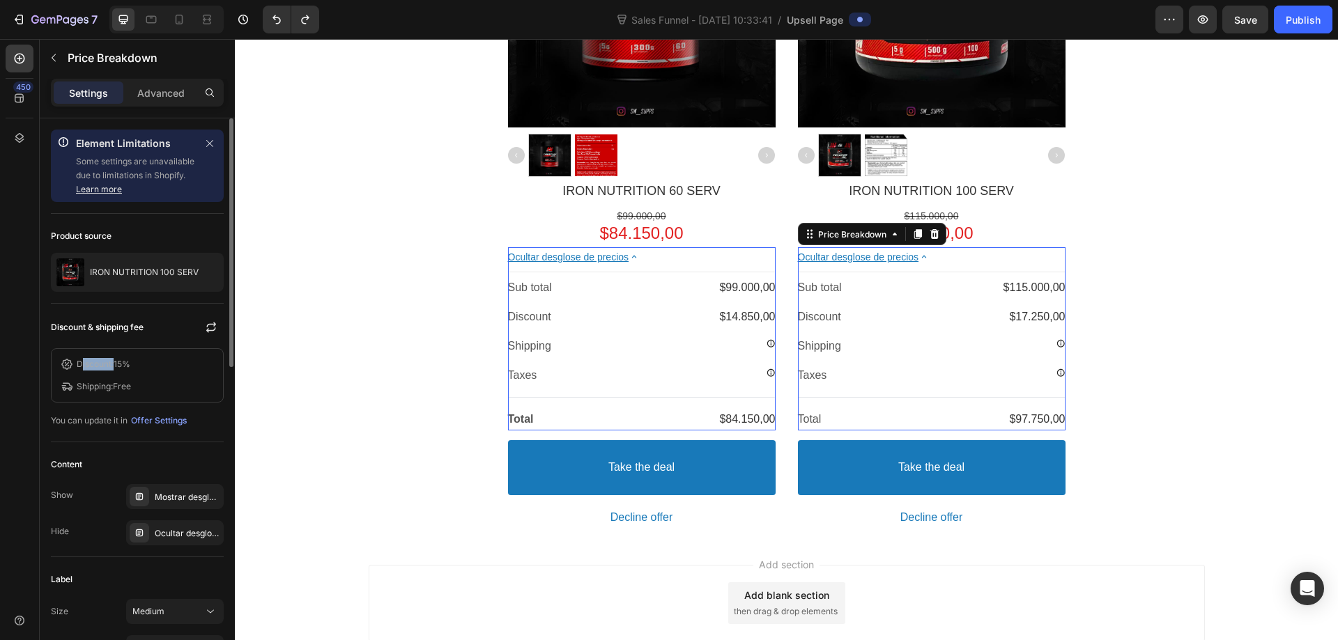
click at [92, 366] on p "Discount: 15%" at bounding box center [104, 364] width 54 height 13
click at [114, 442] on div "Discount & shipping fee Discount: 15% Shipping: Free You can update it in Offer…" at bounding box center [137, 373] width 173 height 139
click at [177, 420] on div "Offer Settings" at bounding box center [159, 421] width 56 height 13
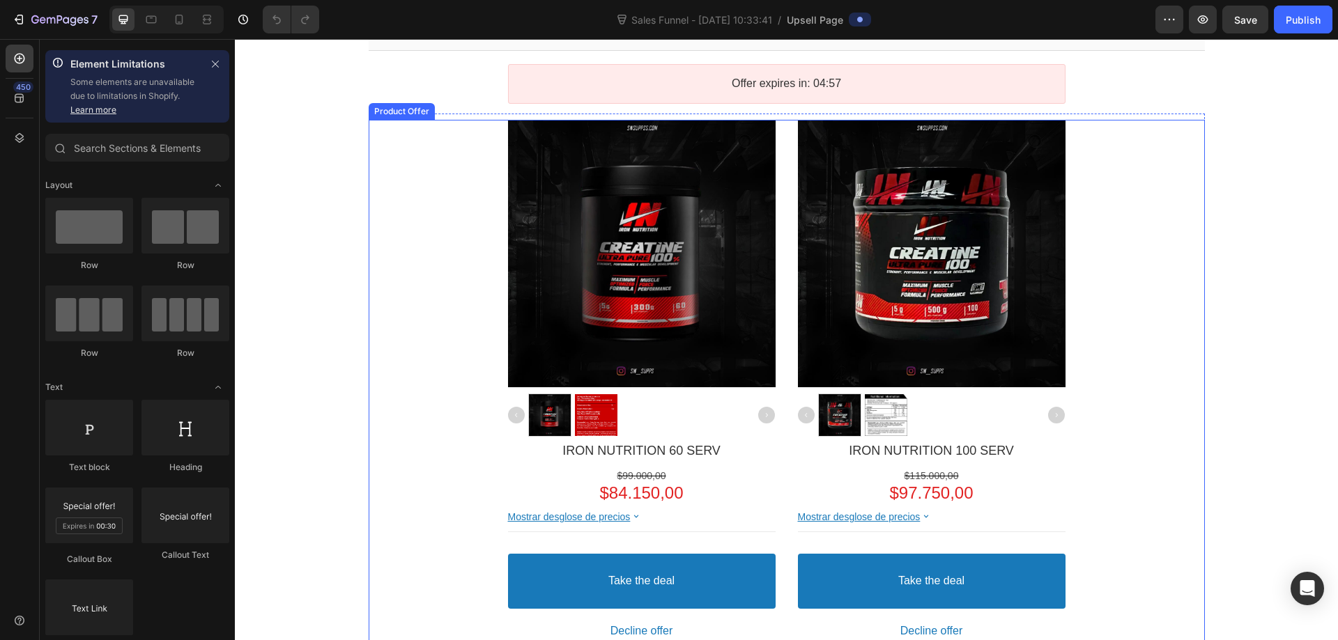
scroll to position [70, 0]
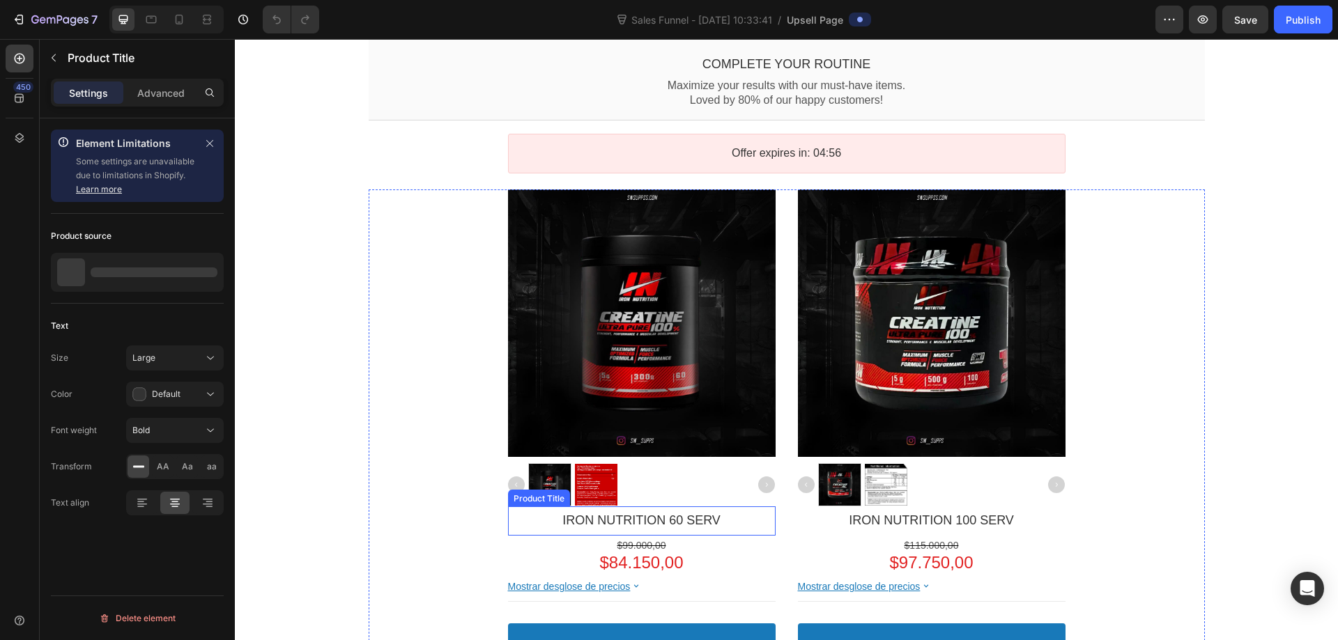
click at [728, 519] on div "IRON NUTRITION 60 SERV" at bounding box center [642, 521] width 268 height 16
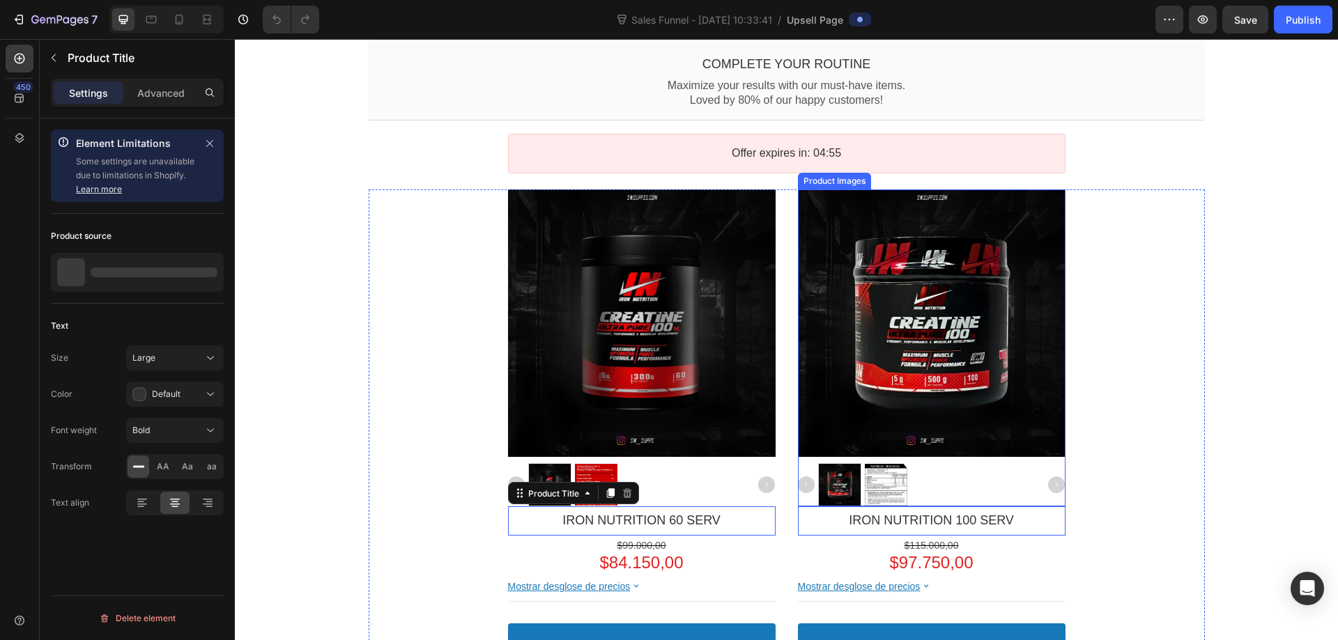
scroll to position [0, 0]
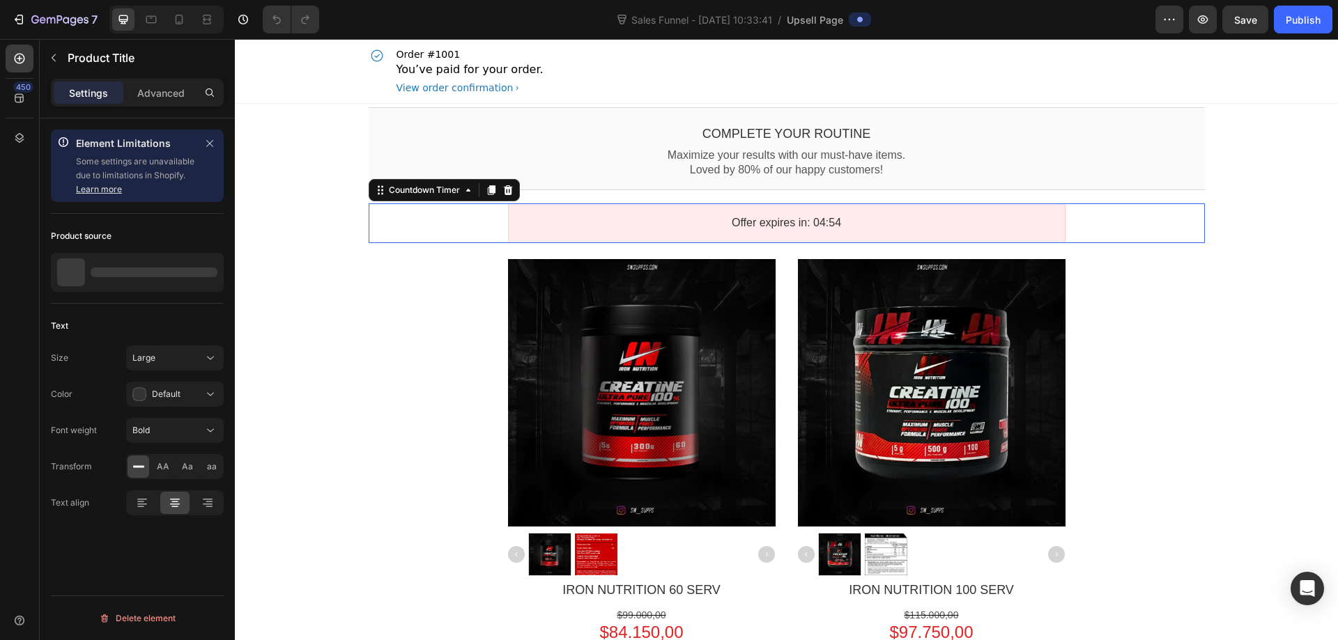
click at [868, 222] on div "Offer expires in: 04:54" at bounding box center [787, 223] width 532 height 15
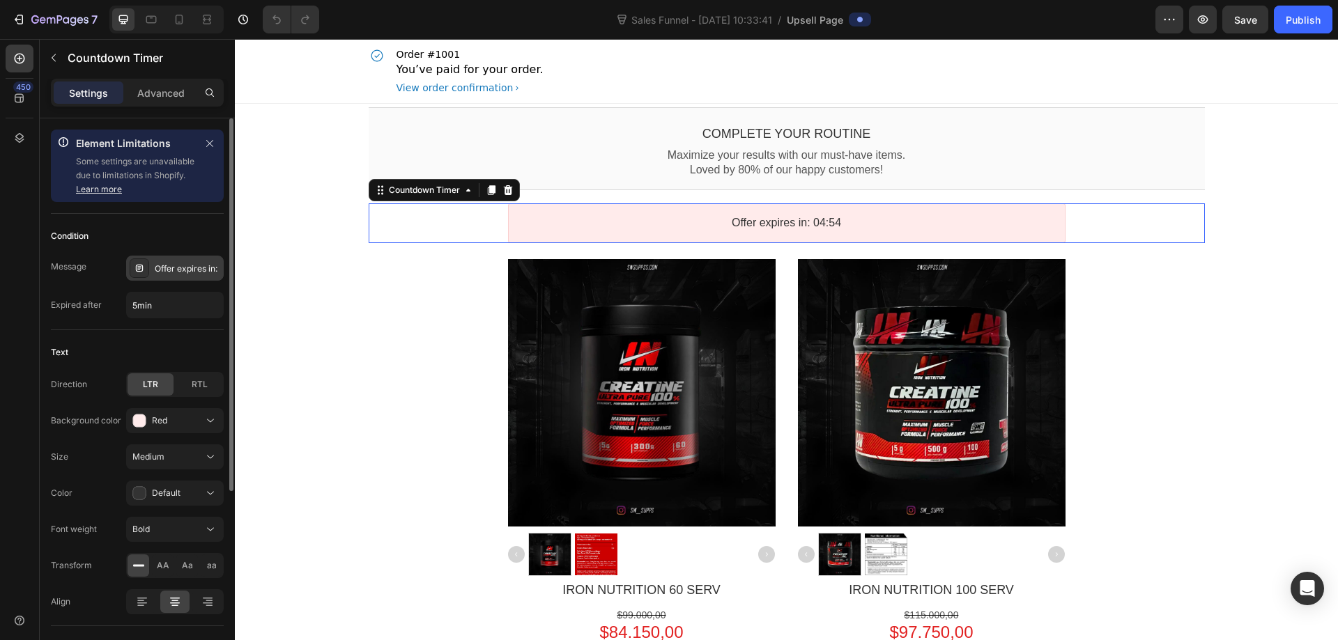
click at [189, 264] on div "Offer expires in:" at bounding box center [188, 269] width 66 height 13
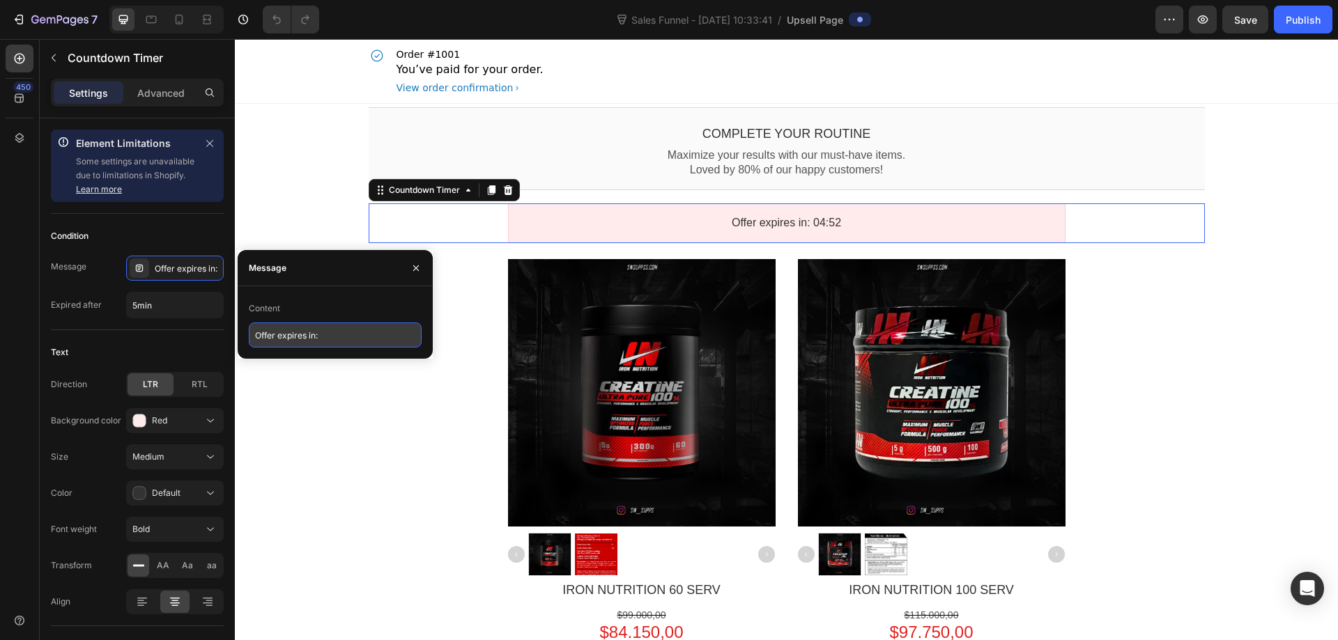
click at [318, 333] on input "Offer expires in:" at bounding box center [335, 335] width 173 height 25
type input "La oferta expira en:"
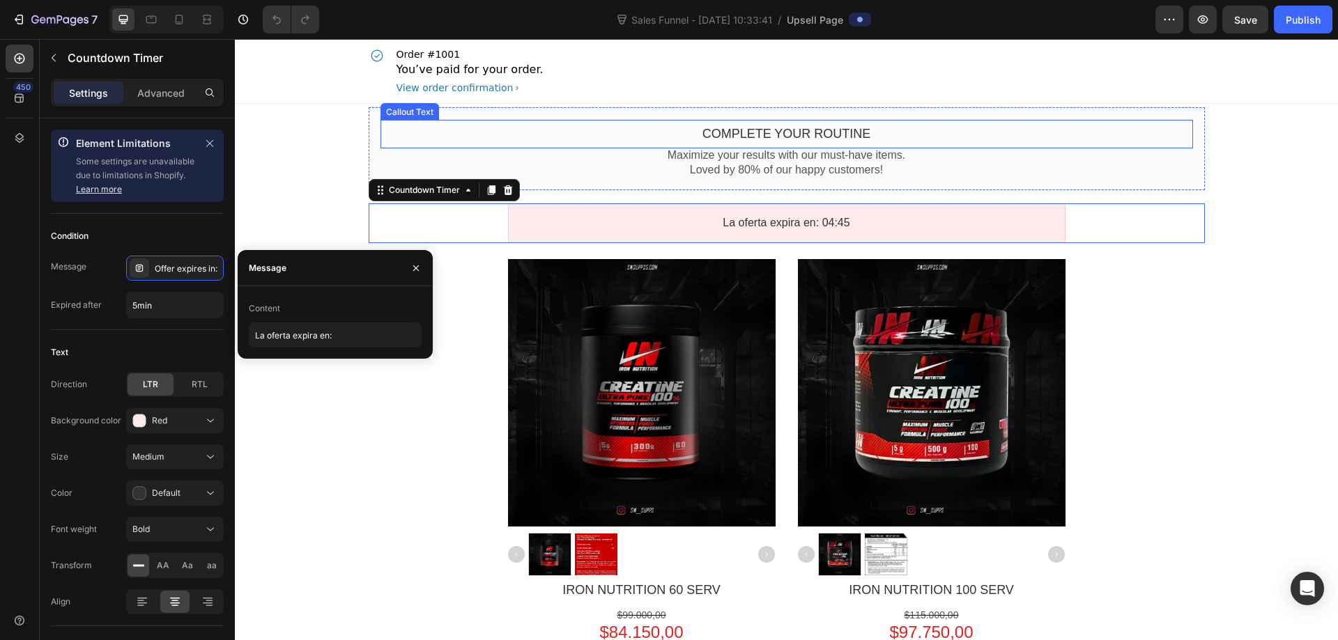
click at [961, 125] on div "Complete your routine Callout Text" at bounding box center [787, 134] width 813 height 29
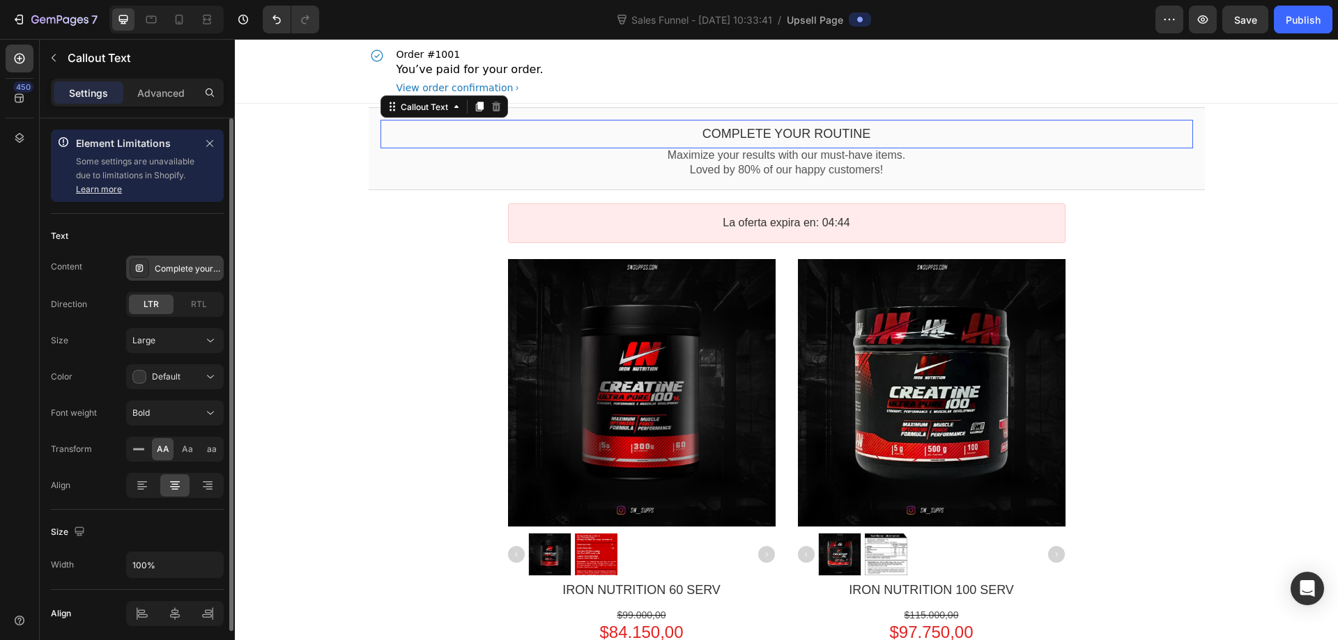
click at [161, 272] on div "Complete your routine" at bounding box center [188, 269] width 66 height 13
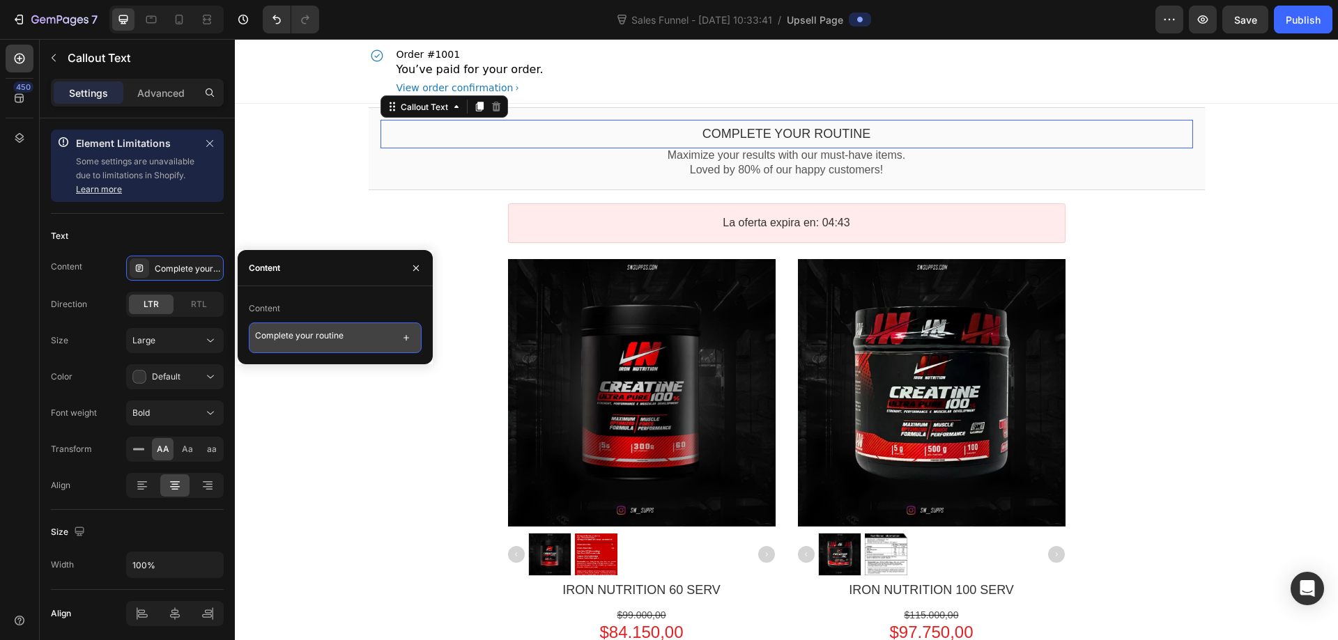
click at [325, 335] on textarea "Complete your routine" at bounding box center [335, 338] width 173 height 31
type textarea "Completa tu suplementacion!"
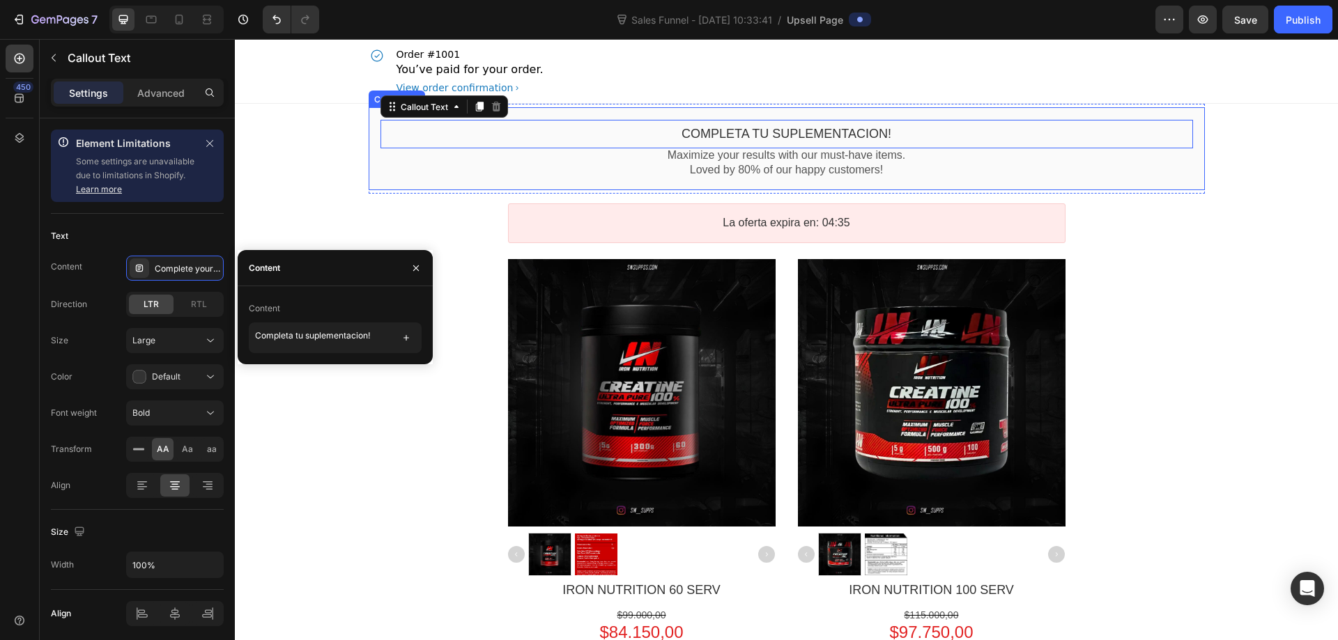
click at [749, 180] on div "Completa tu suplementacion! Callout Text This element is required and can’t be …" at bounding box center [787, 148] width 836 height 83
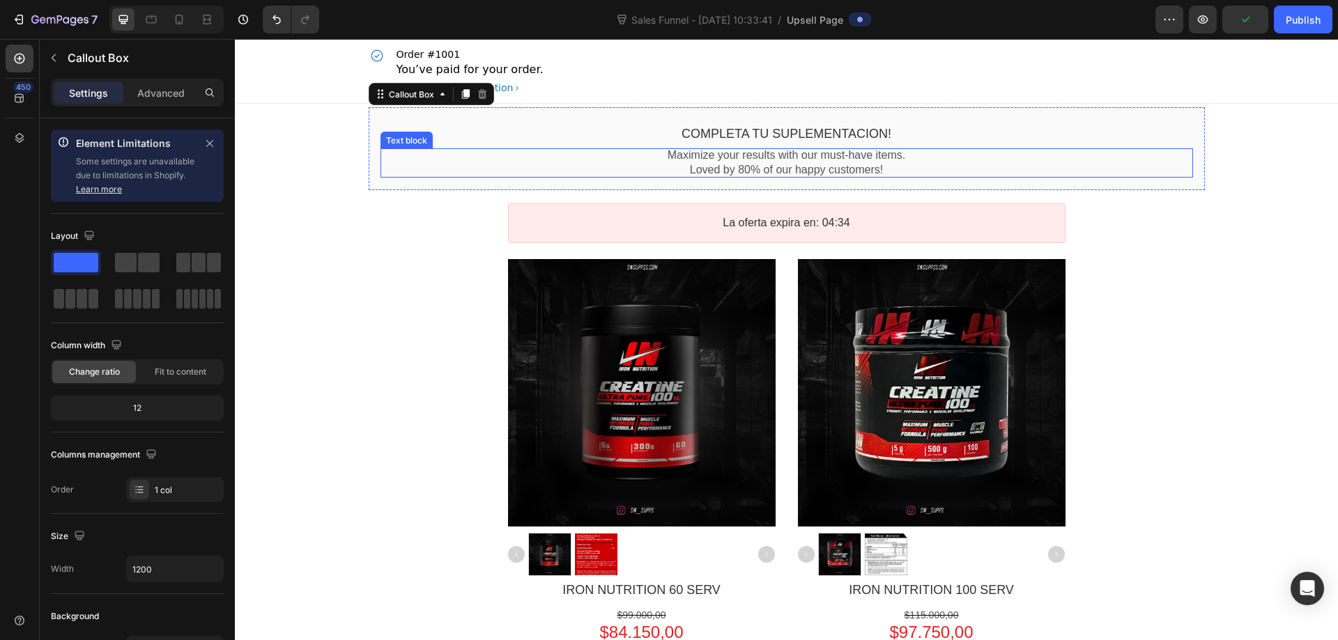
click at [773, 157] on p "Maximize your results with our must-have items." at bounding box center [787, 155] width 813 height 15
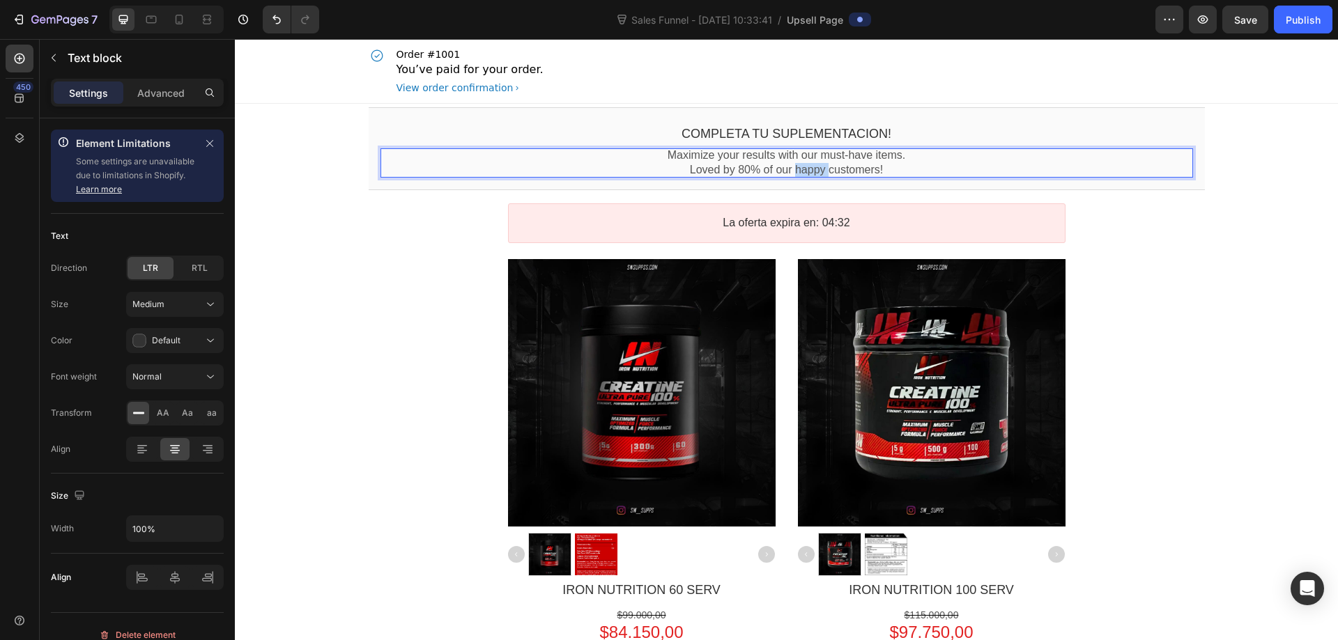
click at [814, 164] on p "Loved by 80% of our happy customers!" at bounding box center [787, 170] width 813 height 15
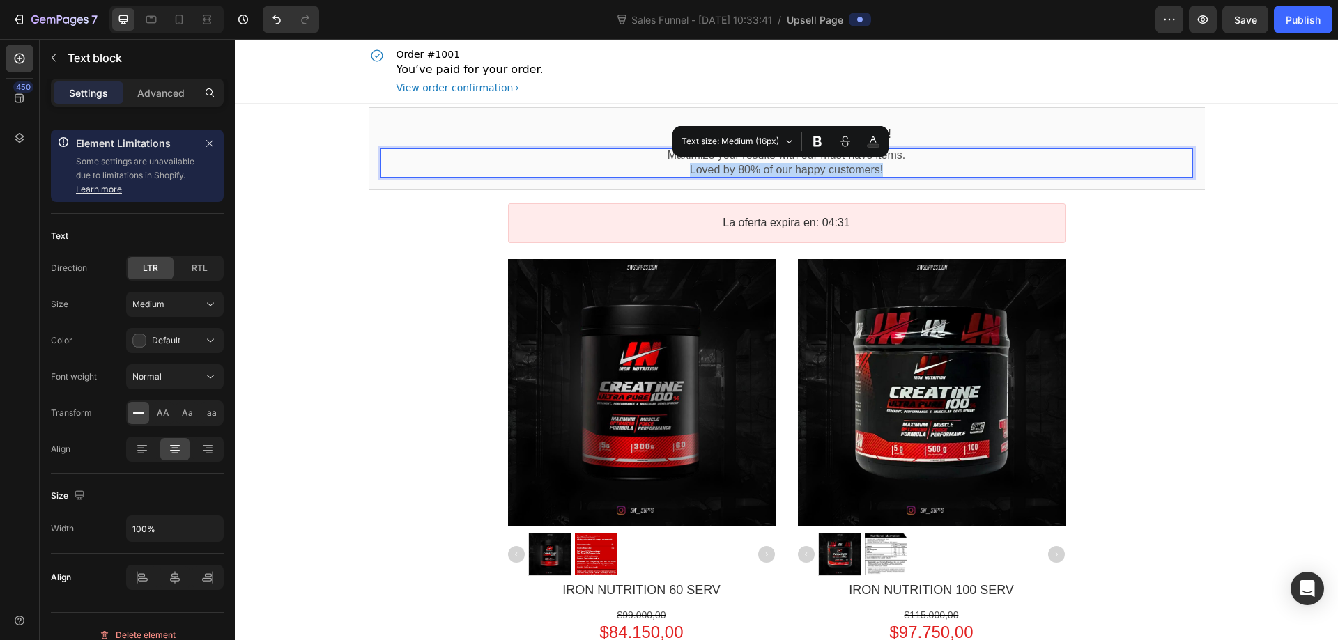
click at [815, 164] on p "Loved by 80% of our happy customers!" at bounding box center [787, 170] width 813 height 15
click at [905, 171] on p "Loved by 80% of our happy customers!" at bounding box center [787, 170] width 813 height 15
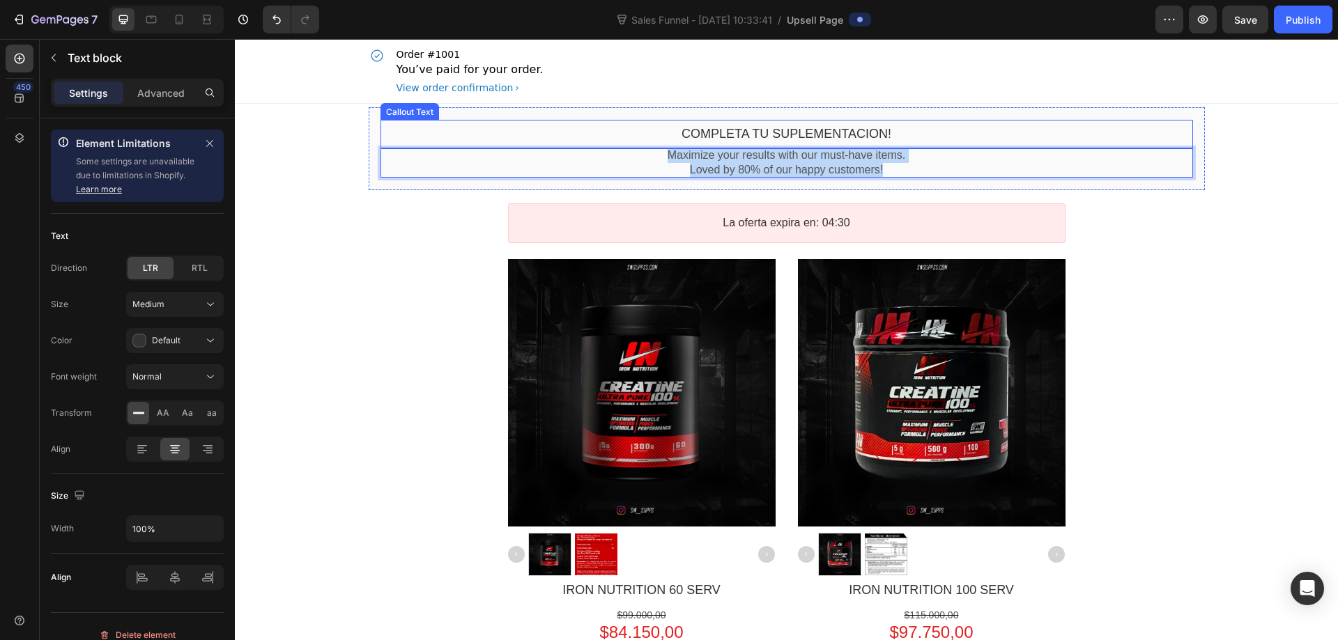
drag, startPoint x: 831, startPoint y: 179, endPoint x: 637, endPoint y: 140, distance: 198.3
click at [637, 140] on div "Completa tu suplementacion! Callout Text Maximize your results with our must-ha…" at bounding box center [787, 149] width 813 height 58
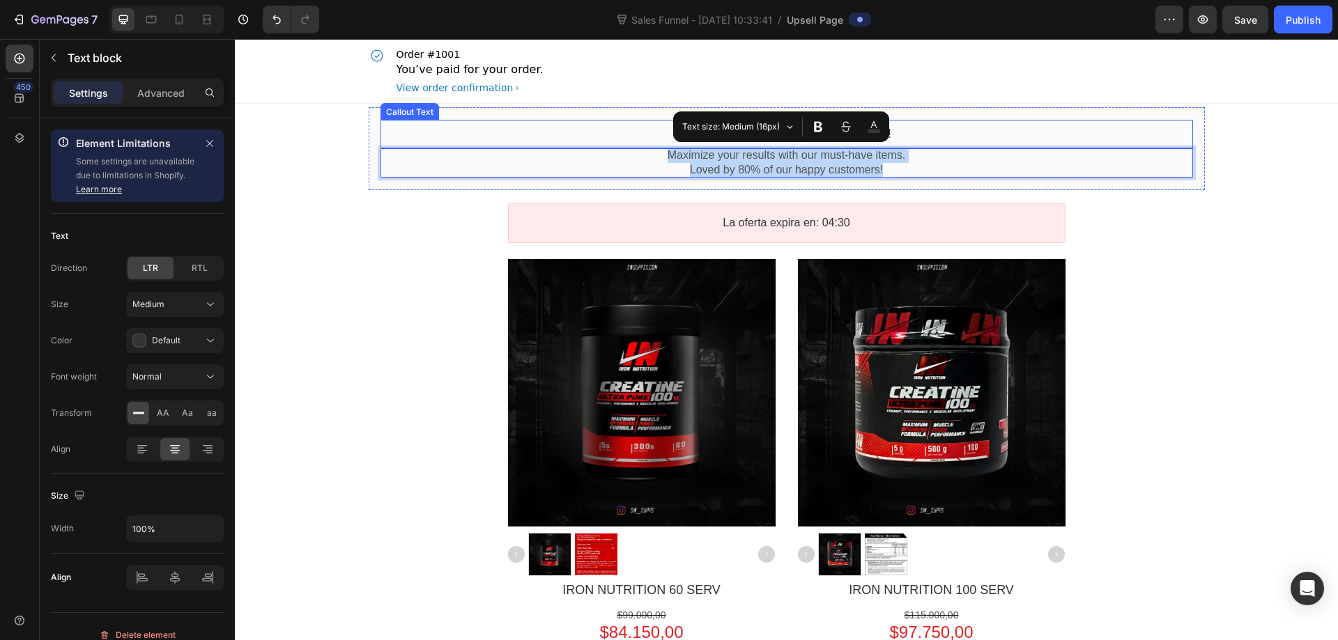
copy div "Maximize your results with our must-have items. Loved by 80% of our happy custo…"
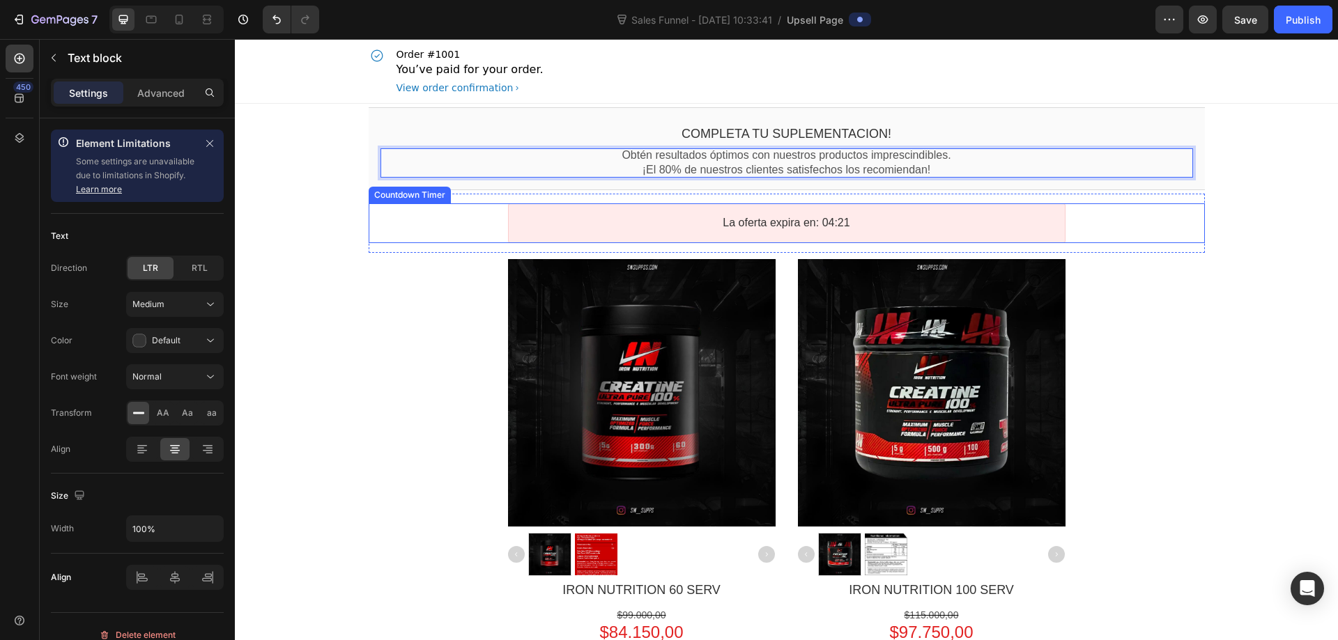
click at [1192, 231] on div "La oferta expira en: 04:21" at bounding box center [787, 224] width 836 height 40
click at [940, 156] on p "Obtén resultados óptimos con nuestros productos imprescindibles." at bounding box center [787, 155] width 813 height 15
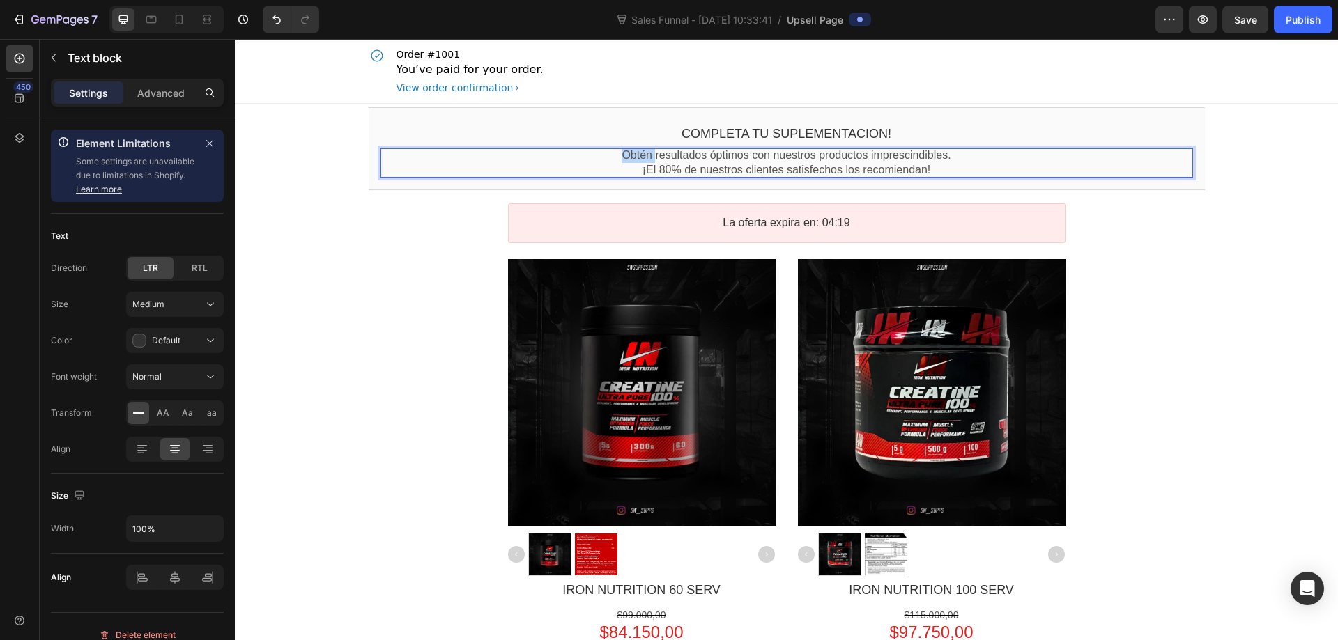
click at [635, 157] on p "Obtén resultados óptimos con nuestros productos imprescindibles." at bounding box center [787, 155] width 813 height 15
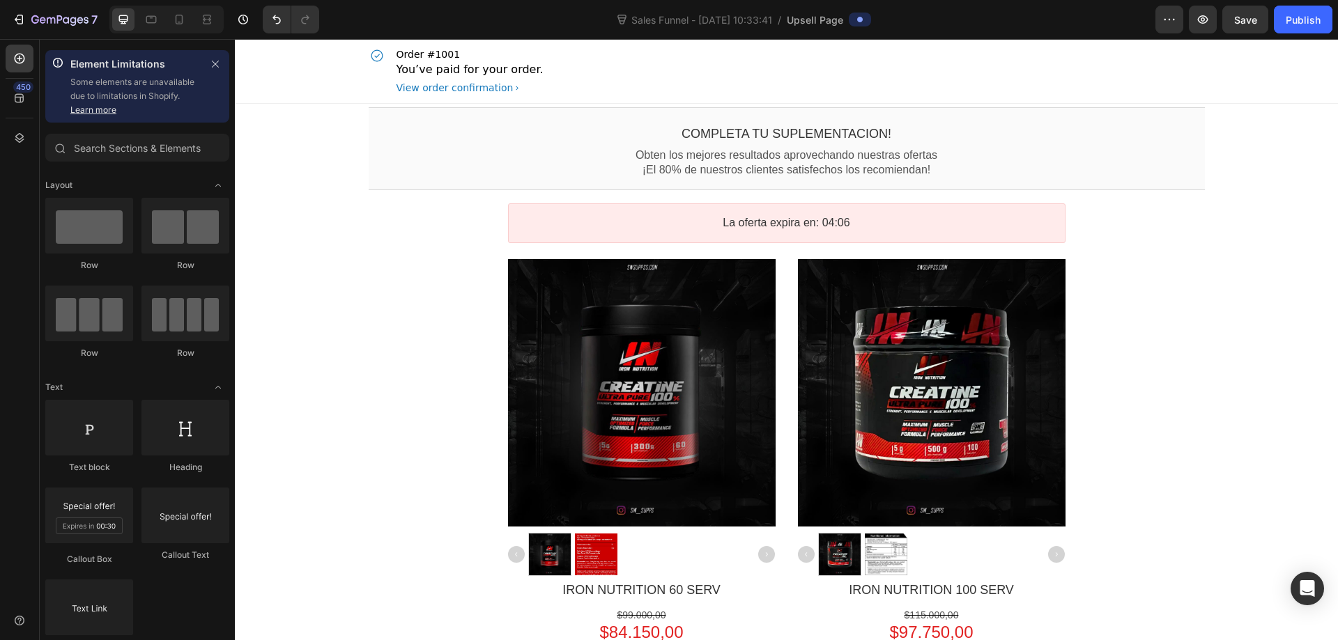
click at [1250, 236] on div "Completa tu suplementacion! Callout Text Obten los mejores resultados aprovecha…" at bounding box center [786, 447] width 1103 height 686
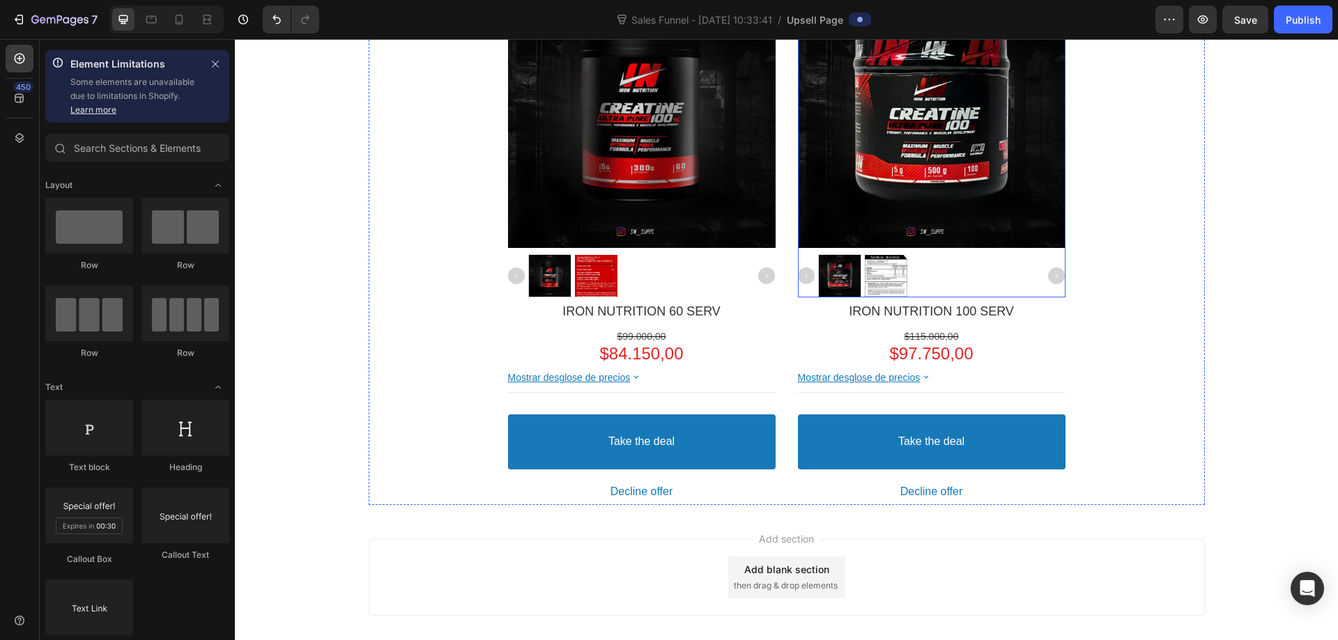
scroll to position [342, 0]
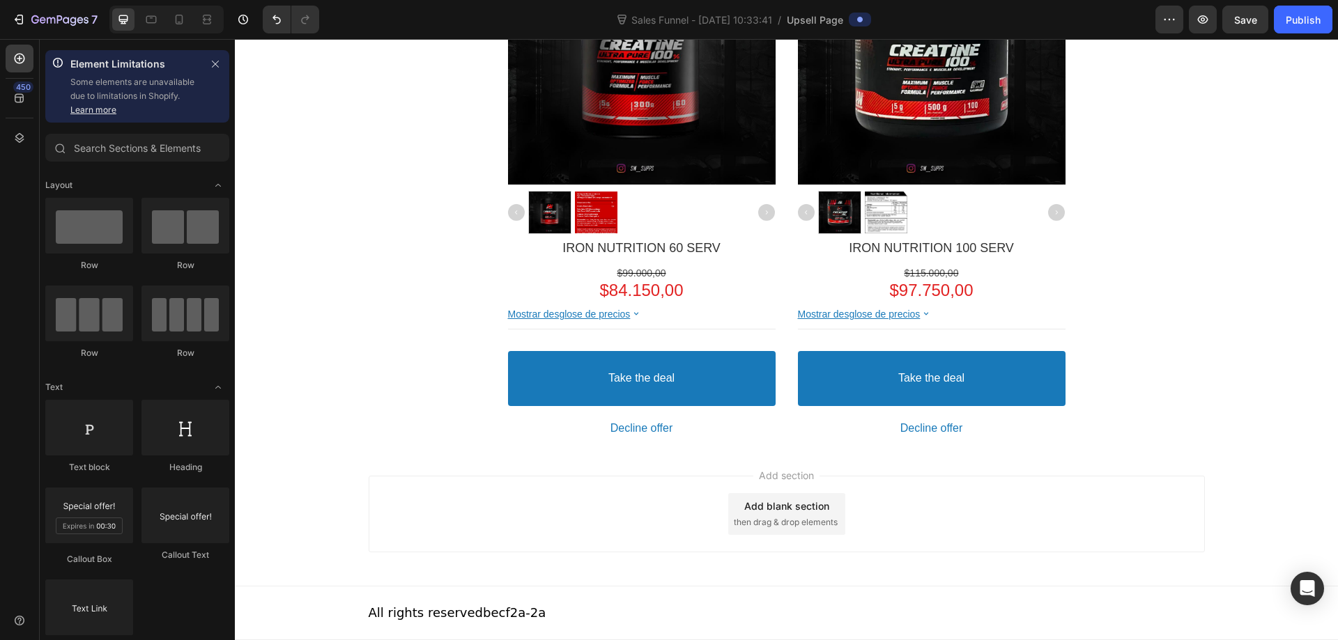
click at [525, 604] on div "All rights reserved becf2a-2a" at bounding box center [787, 613] width 836 height 53
click at [489, 615] on p "All rights reserved becf2a-2a" at bounding box center [458, 614] width 178 height 20
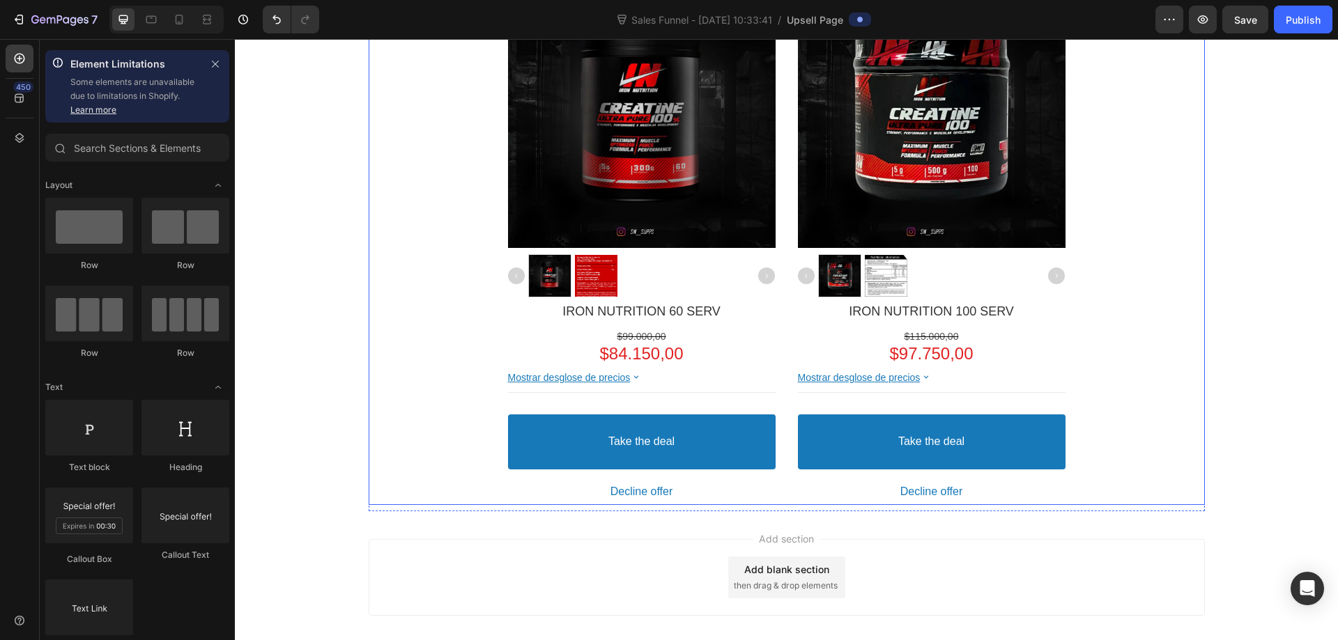
scroll to position [209, 0]
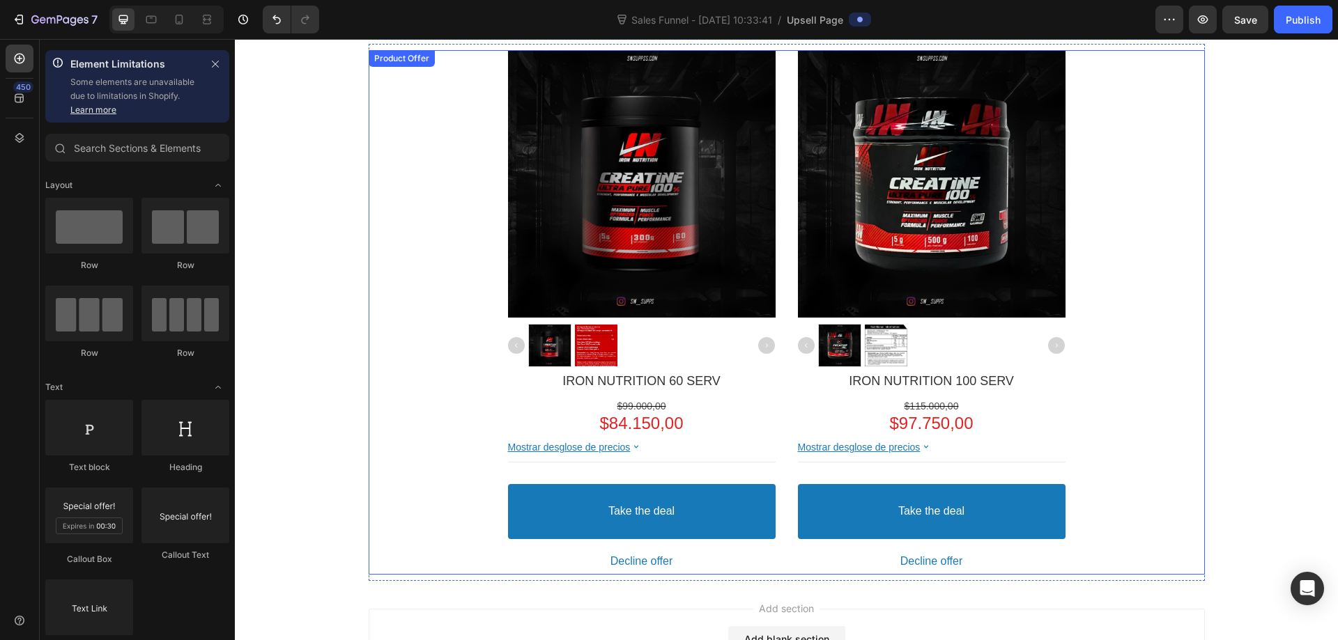
click at [1119, 278] on div "Product Images IRON NUTRITION 60 SERV Product Title $99.000,00 Price $84.150,00…" at bounding box center [787, 312] width 836 height 525
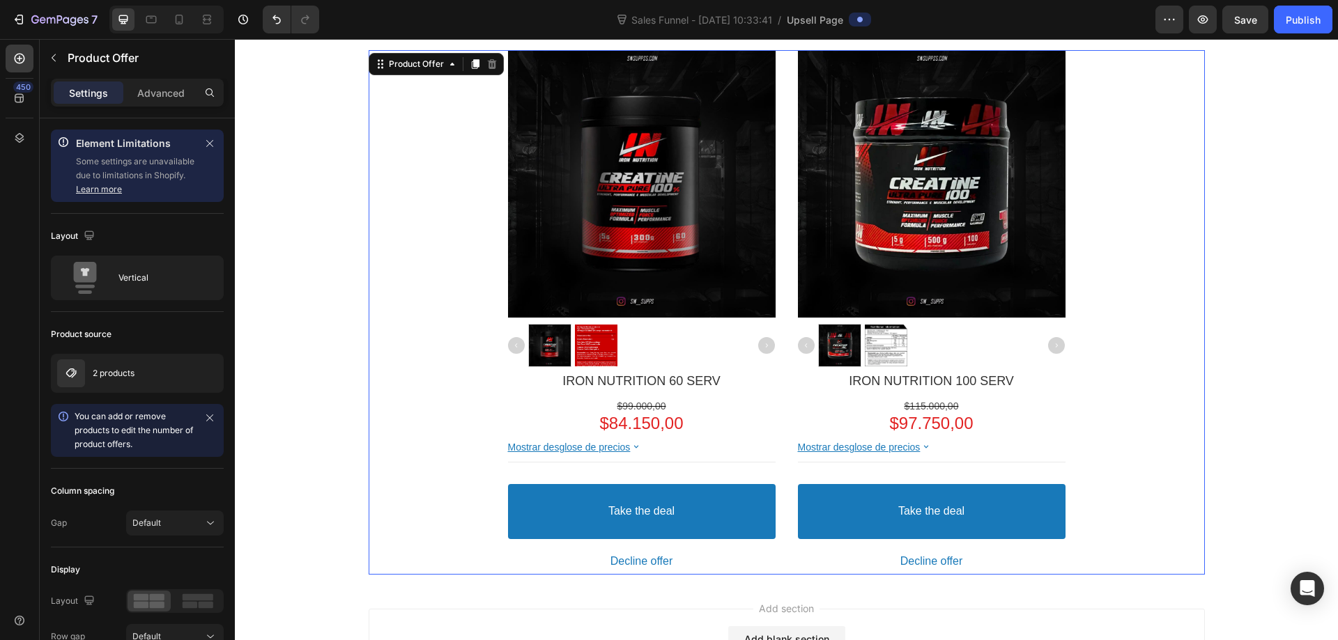
scroll to position [0, 0]
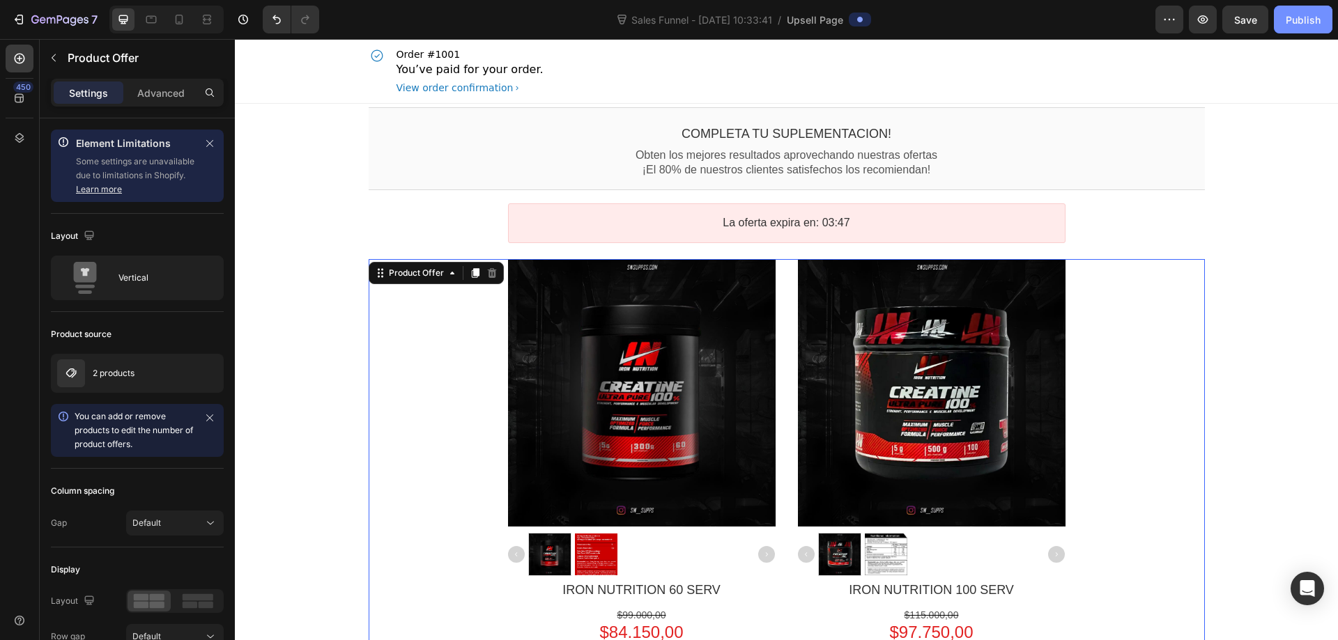
click at [1308, 24] on div "Publish" at bounding box center [1303, 20] width 35 height 15
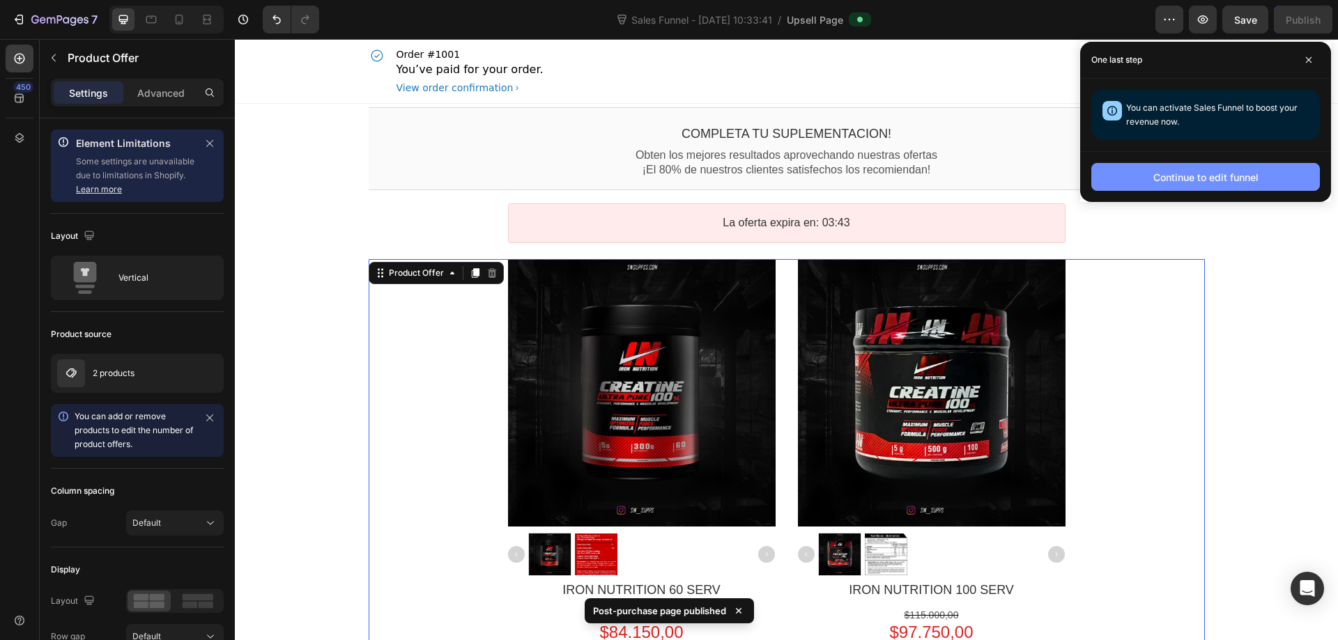
click at [1211, 185] on button "Continue to edit funnel" at bounding box center [1205, 177] width 229 height 28
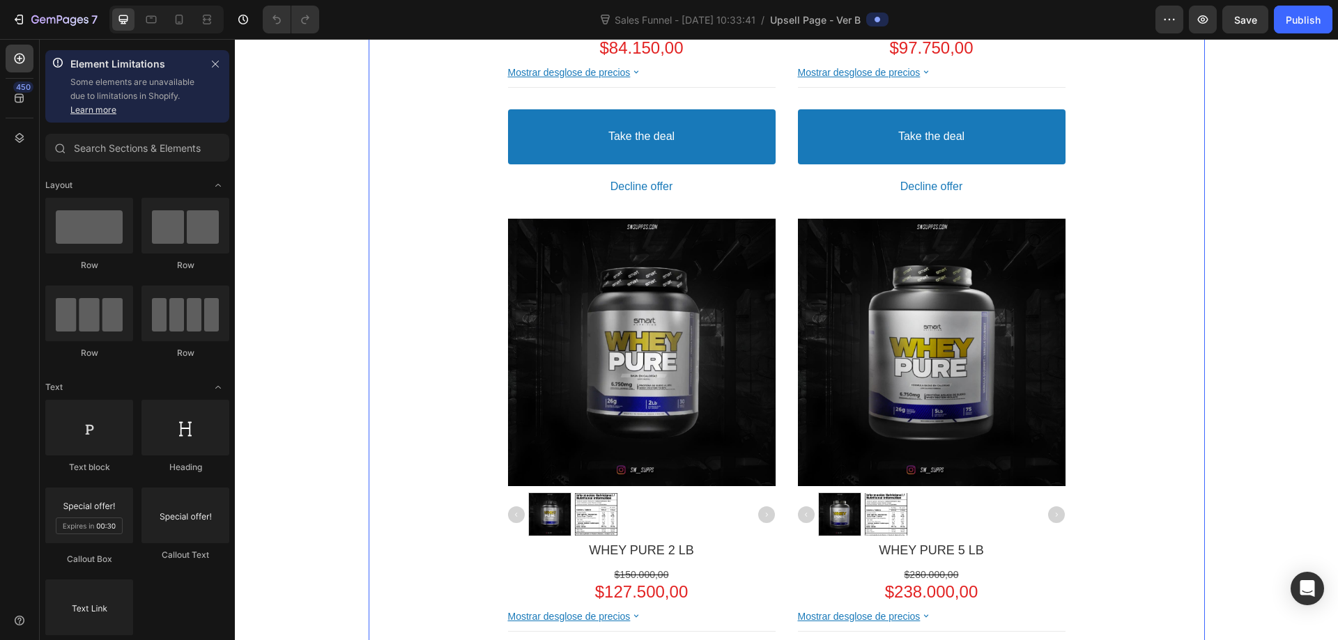
scroll to position [488, 0]
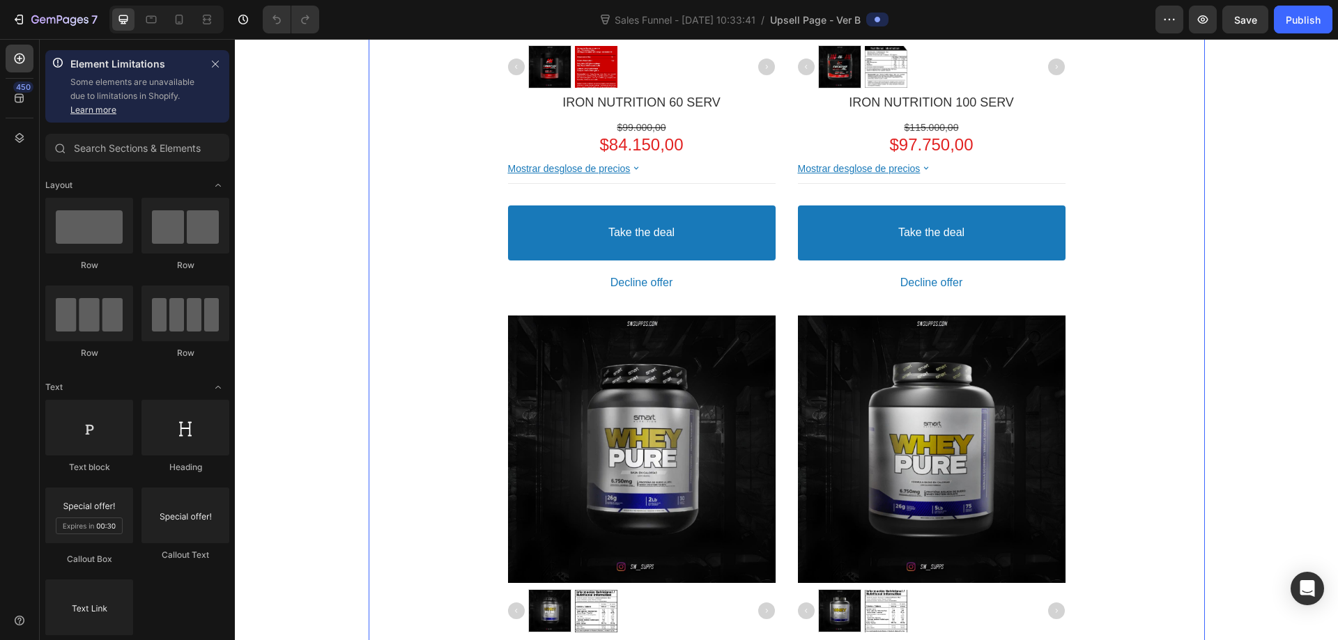
click at [1155, 308] on div "Product Images IRON NUTRITION 60 SERV Product Title $99.000,00 Price $84.150,00…" at bounding box center [787, 305] width 836 height 1069
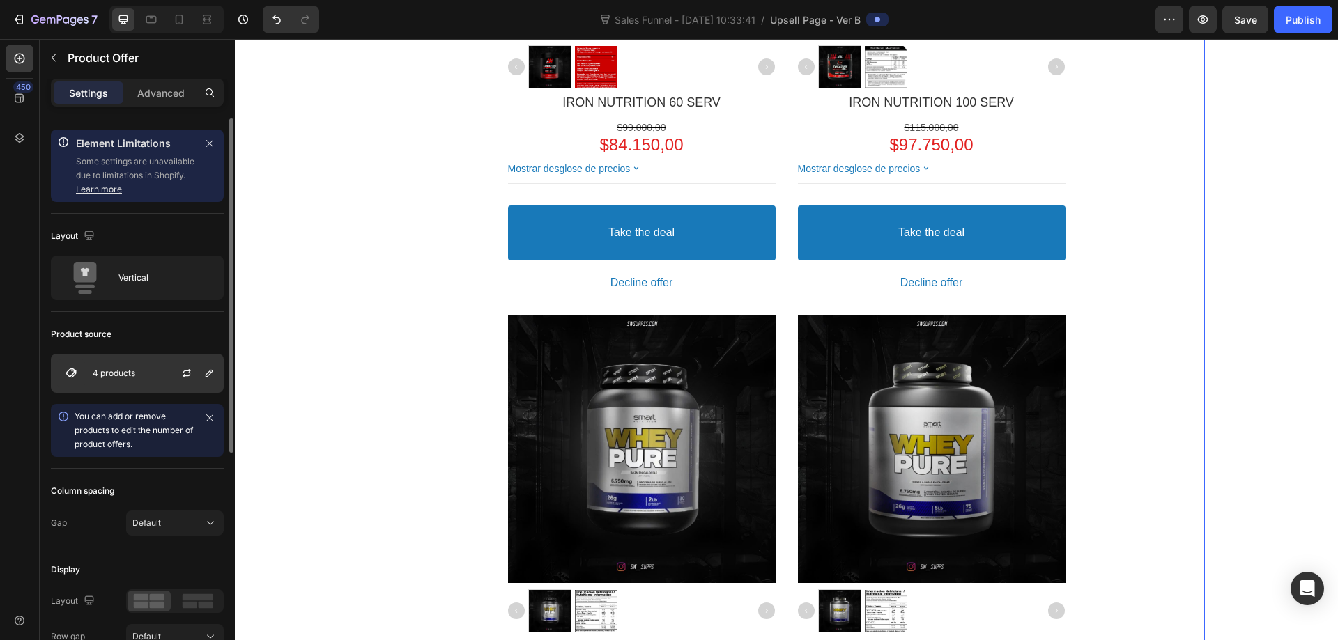
click at [166, 360] on div at bounding box center [192, 374] width 61 height 38
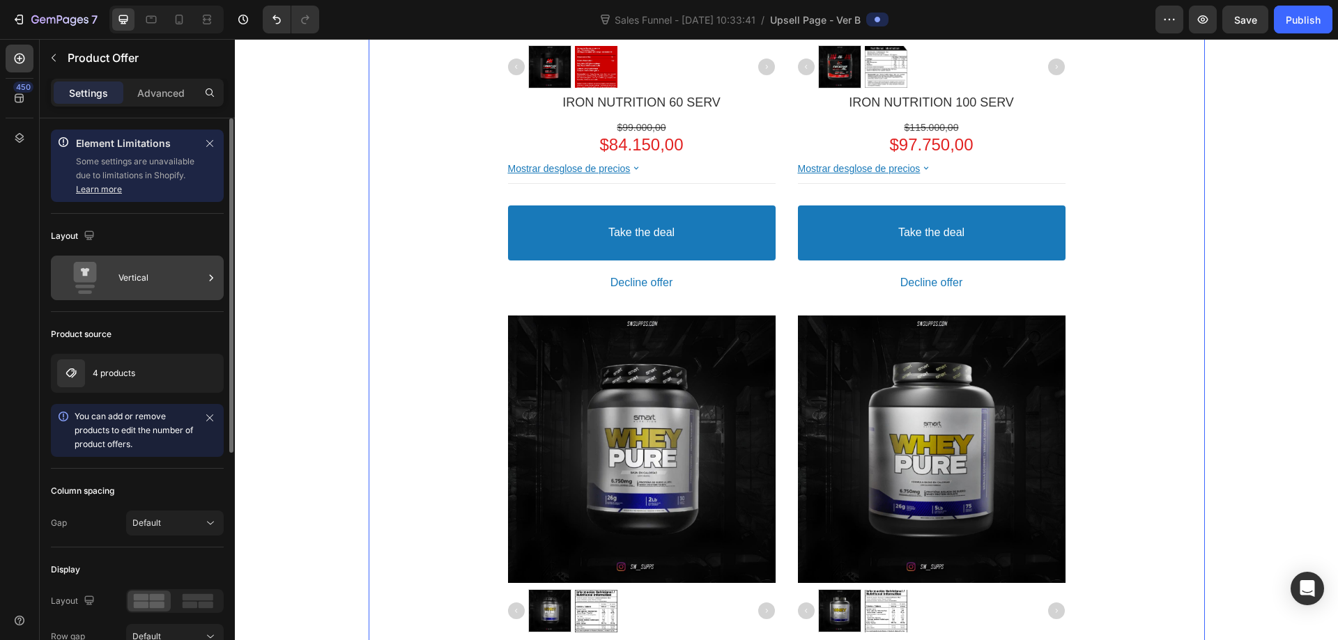
click at [144, 280] on div "Vertical" at bounding box center [160, 278] width 85 height 32
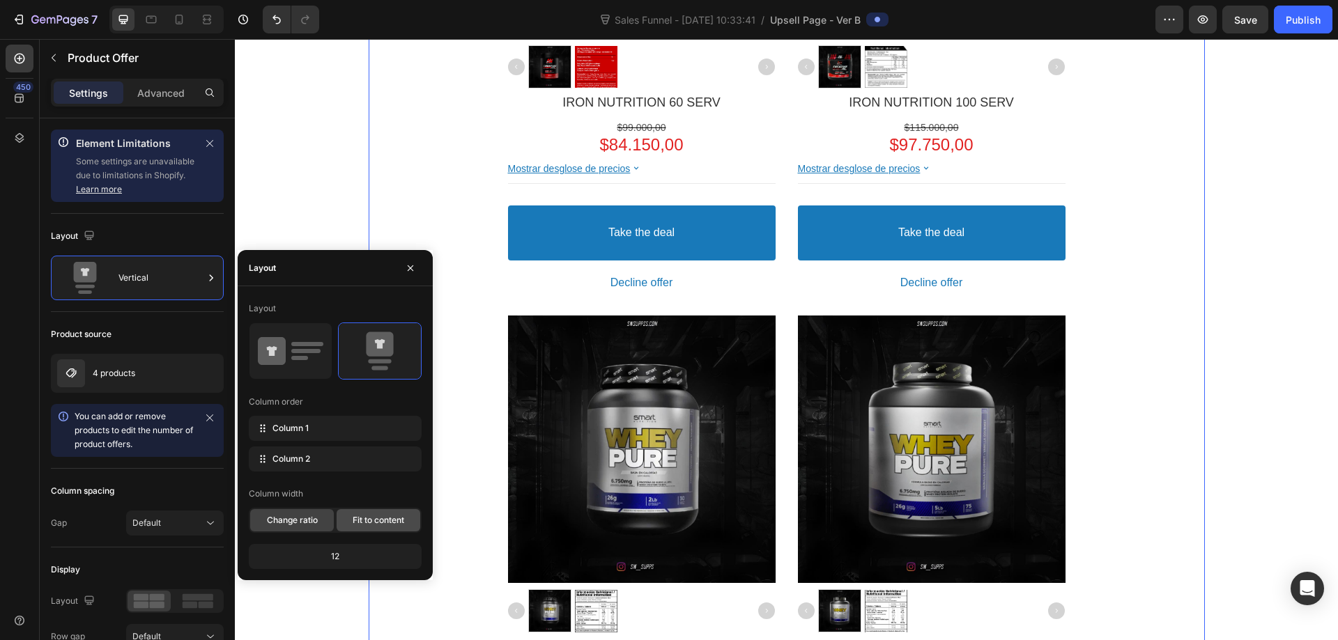
click at [383, 523] on span "Fit to content" at bounding box center [379, 520] width 52 height 13
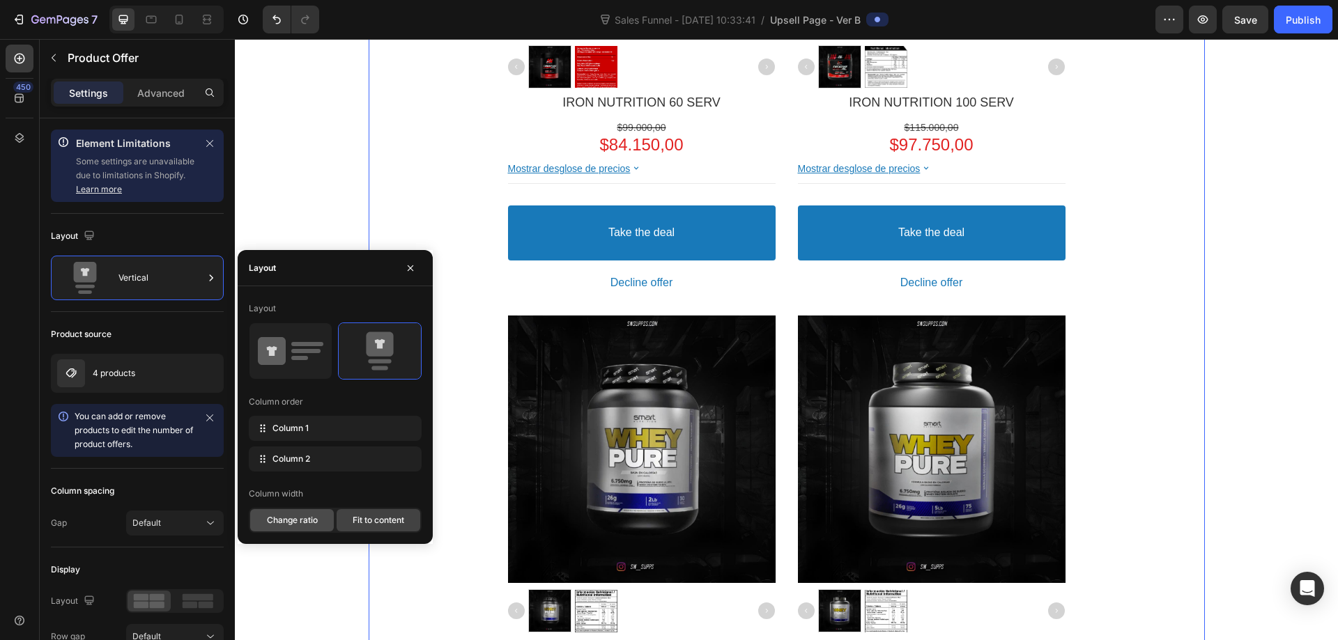
click at [306, 519] on span "Change ratio" at bounding box center [292, 520] width 51 height 13
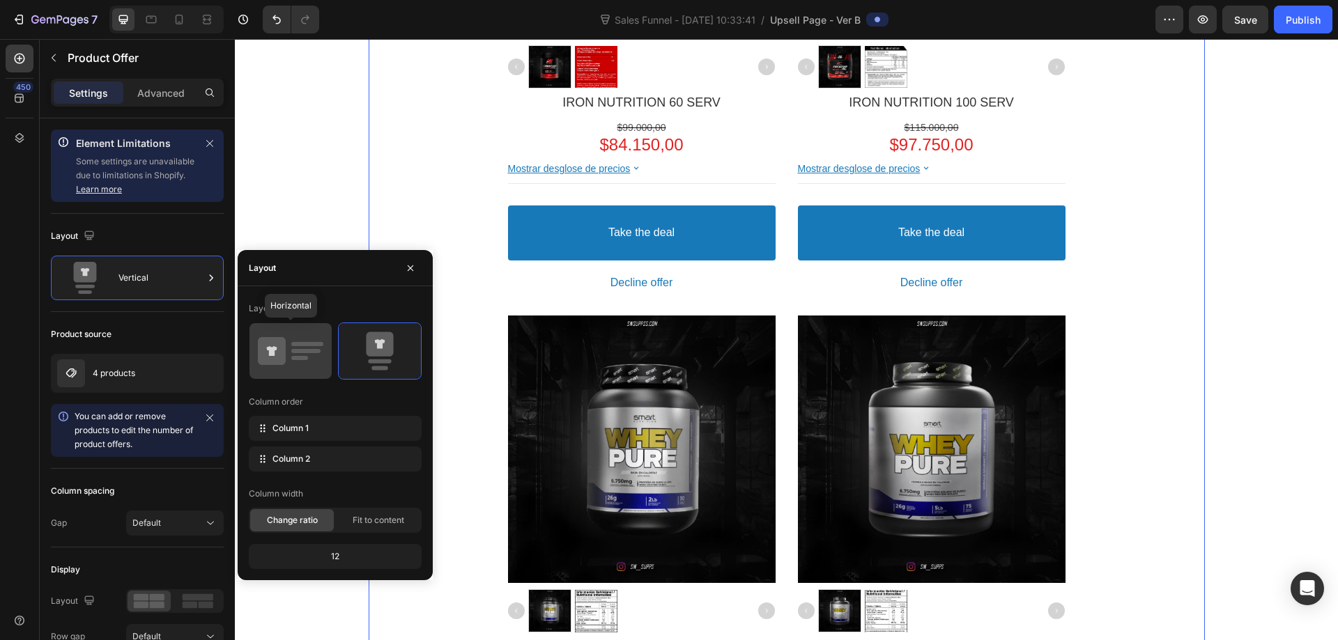
click at [284, 348] on icon at bounding box center [272, 351] width 28 height 28
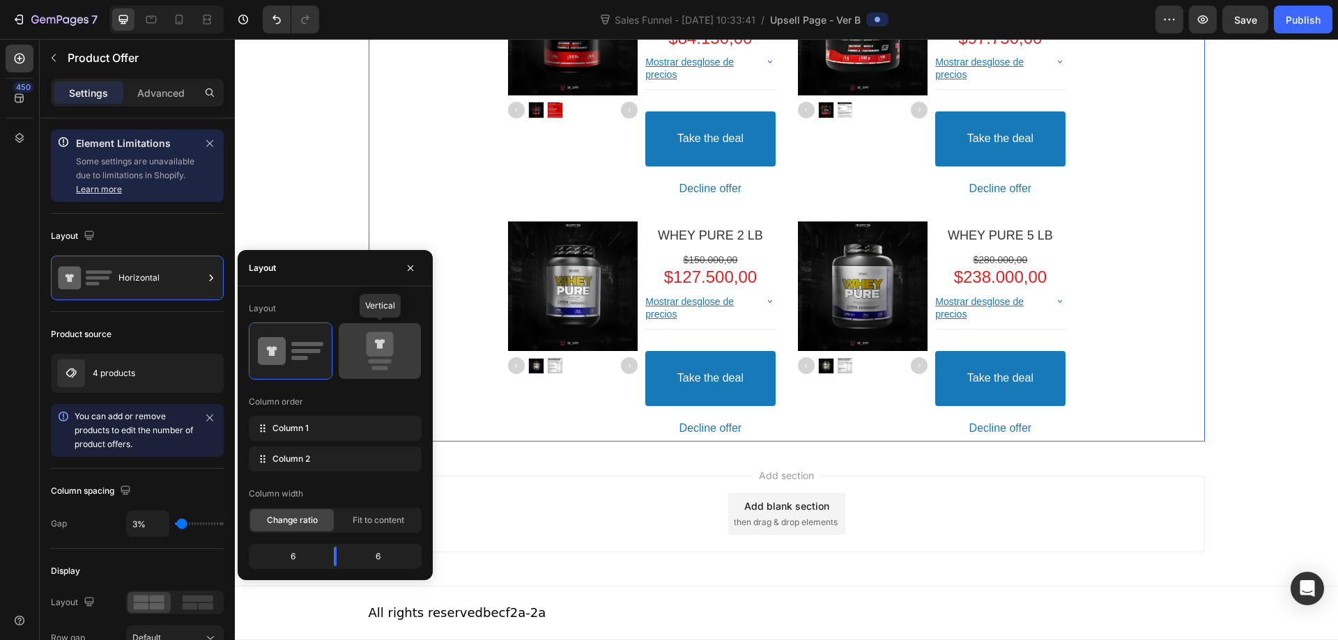
click at [371, 359] on icon at bounding box center [380, 351] width 66 height 39
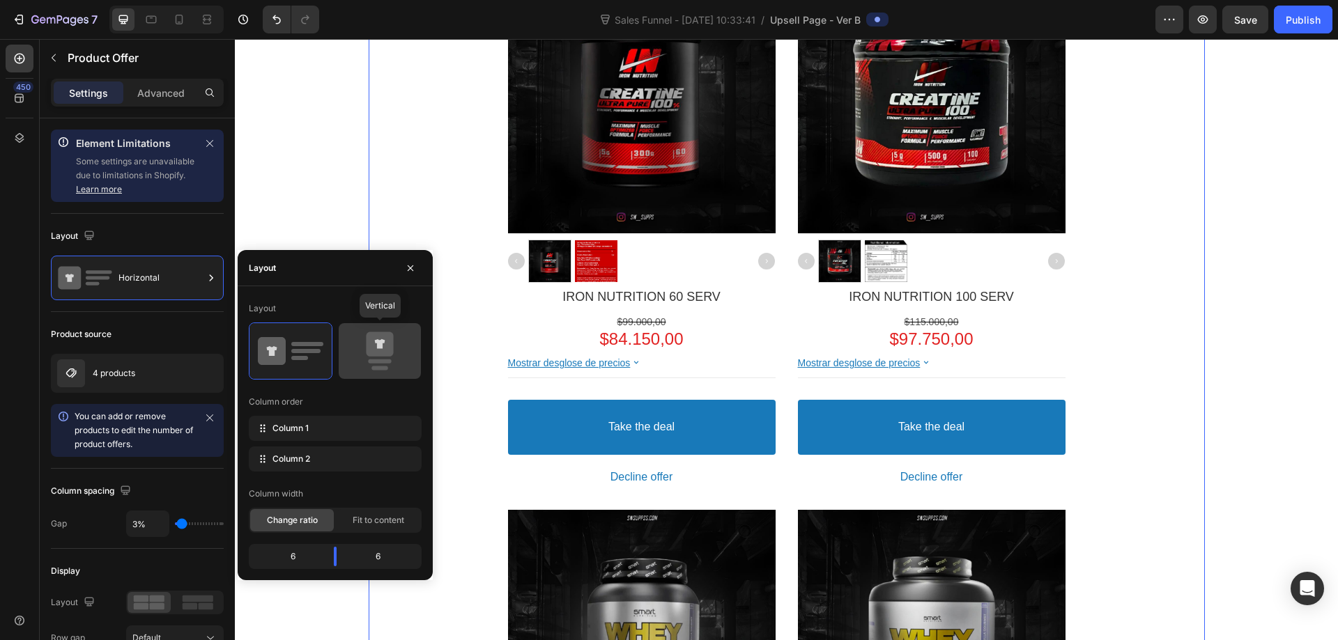
scroll to position [488, 0]
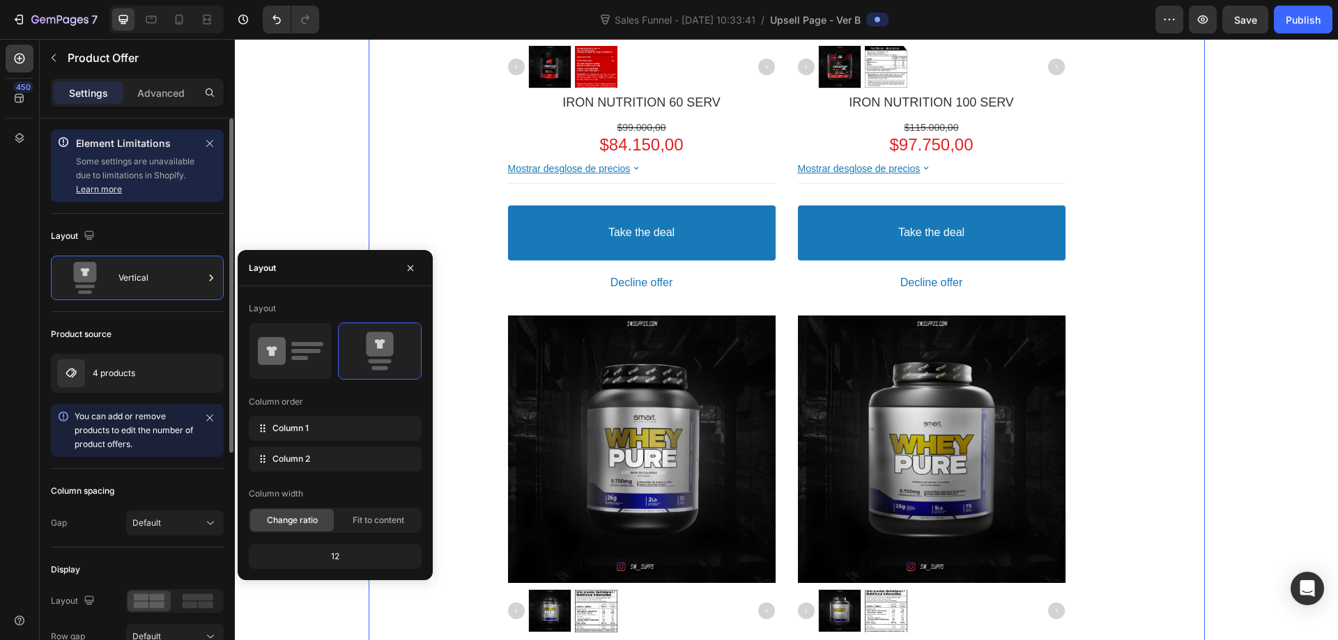
click at [194, 485] on div "Column spacing" at bounding box center [137, 491] width 173 height 22
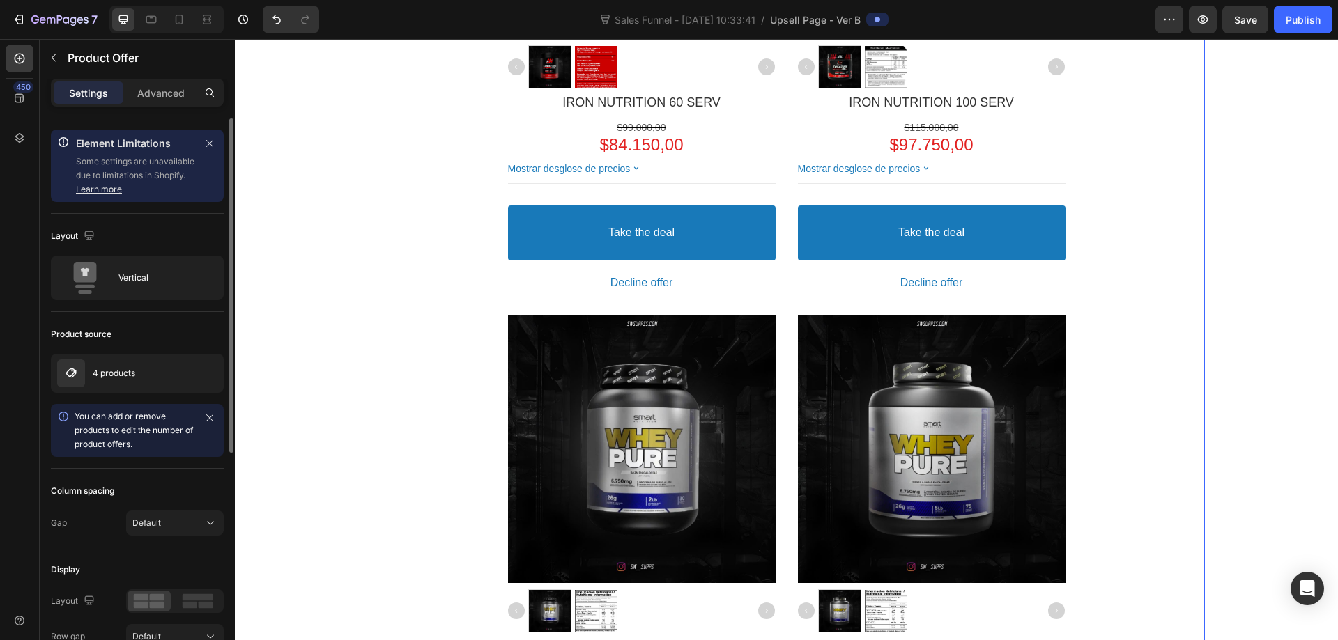
scroll to position [70, 0]
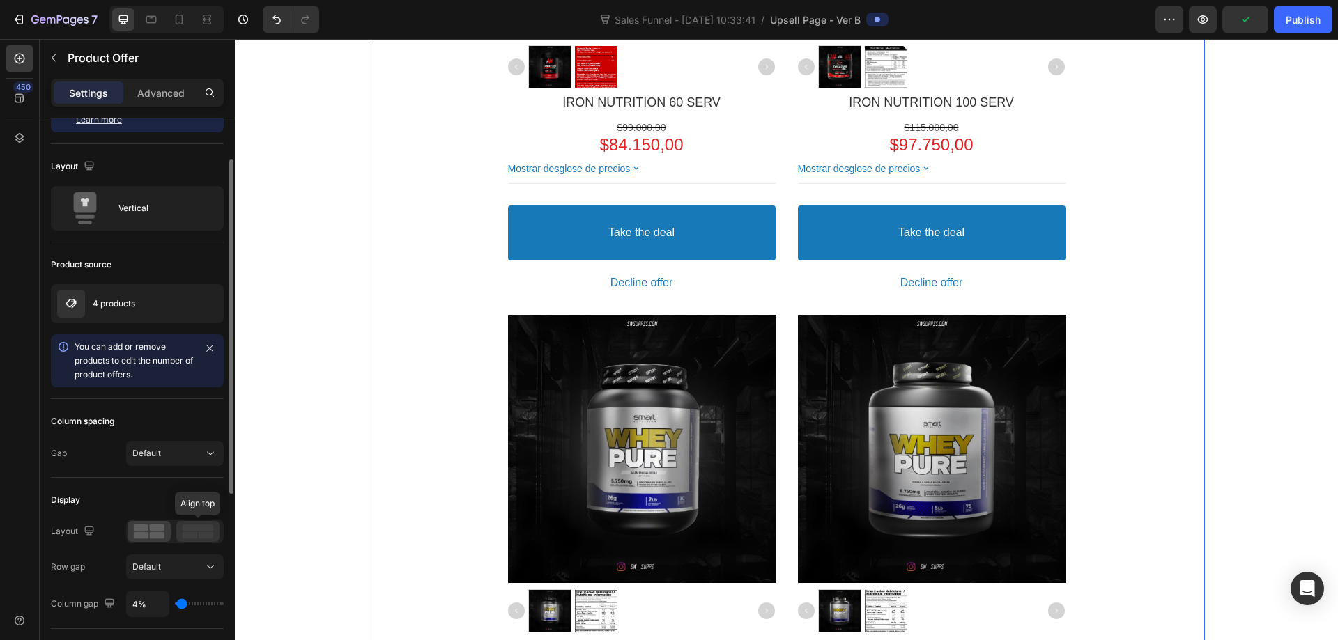
click at [197, 537] on rect at bounding box center [190, 535] width 15 height 7
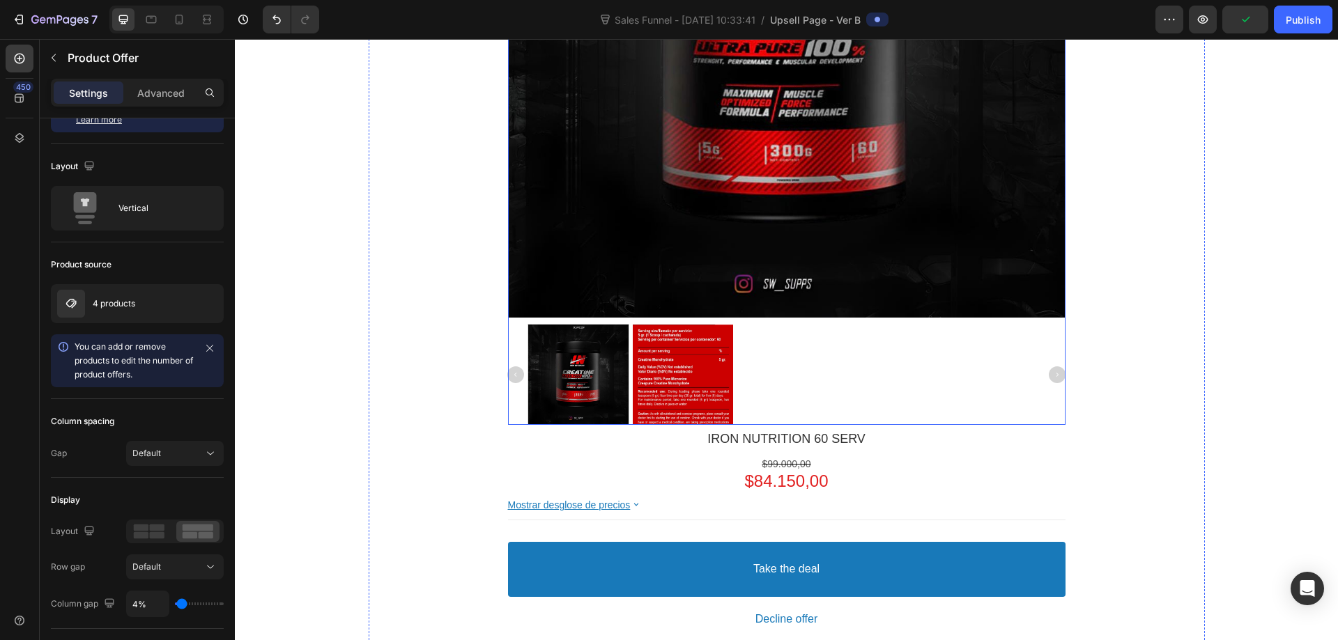
scroll to position [220, 0]
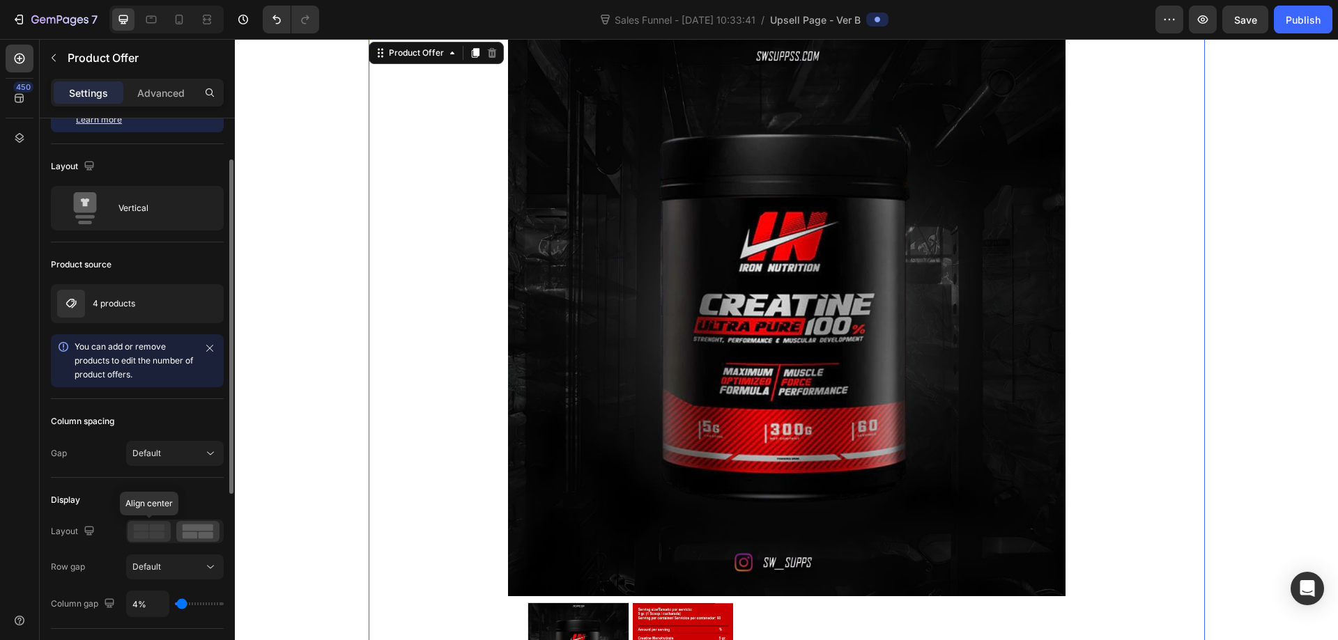
click at [139, 539] on icon at bounding box center [149, 531] width 32 height 15
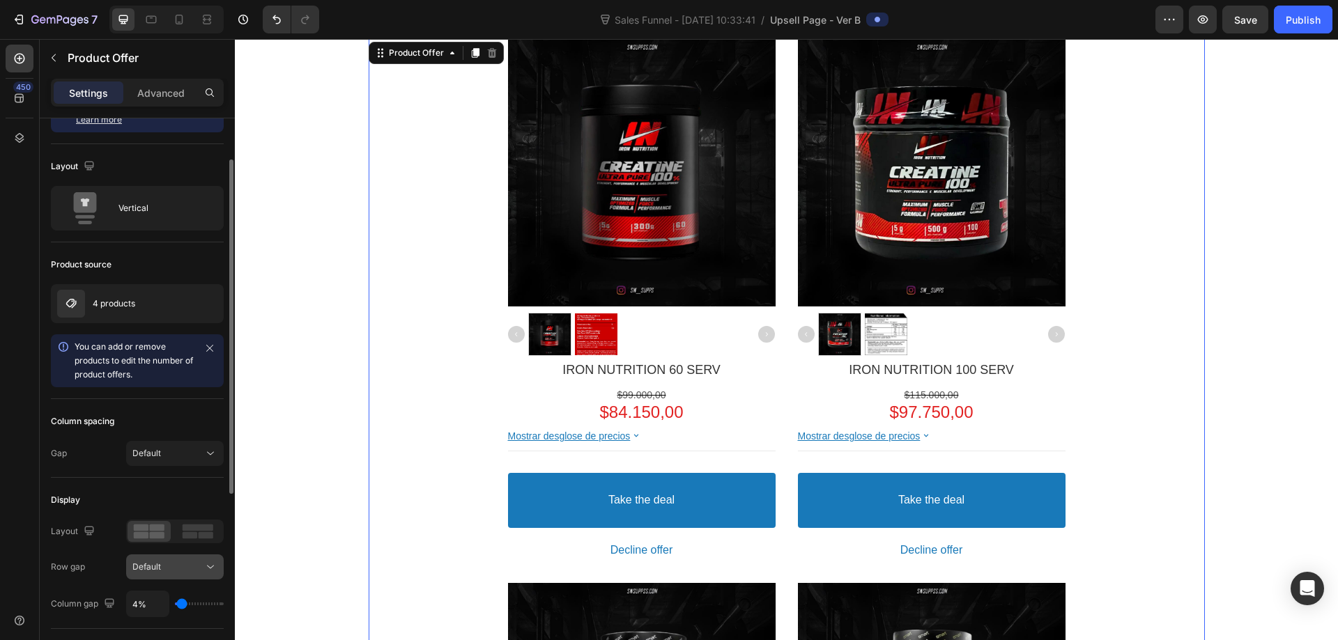
click at [171, 567] on div "Default" at bounding box center [167, 567] width 71 height 13
click at [175, 444] on button "Default" at bounding box center [175, 453] width 98 height 25
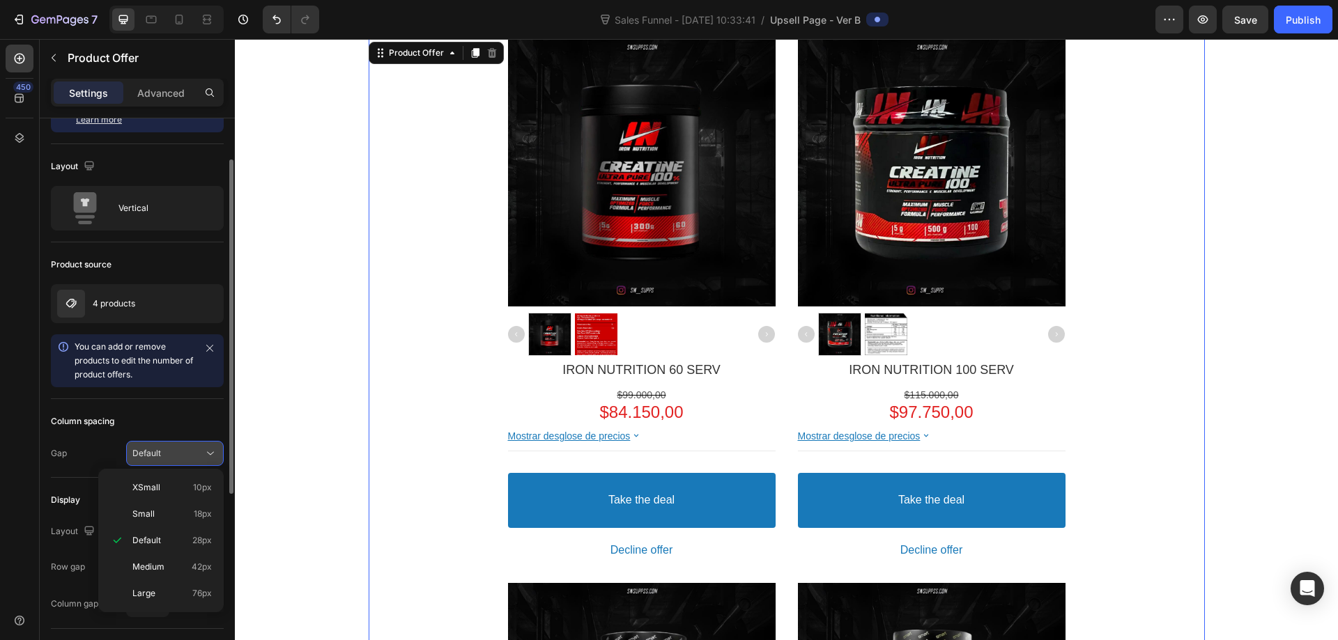
click at [178, 444] on button "Default" at bounding box center [175, 453] width 98 height 25
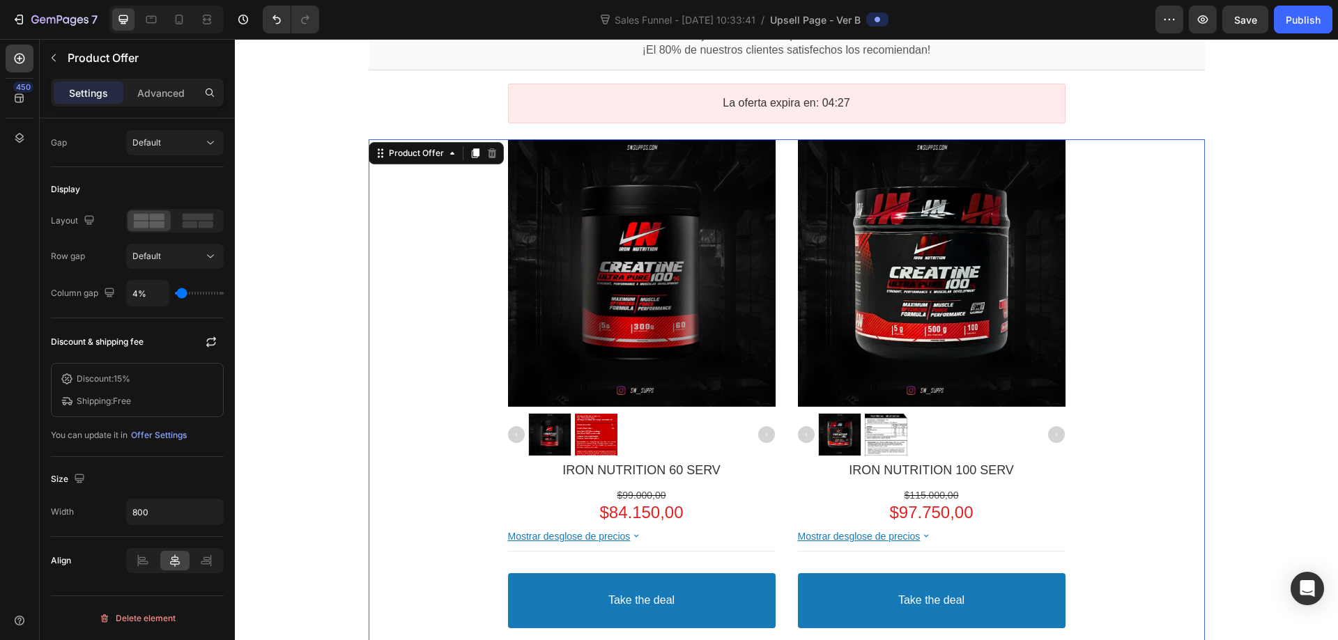
scroll to position [0, 0]
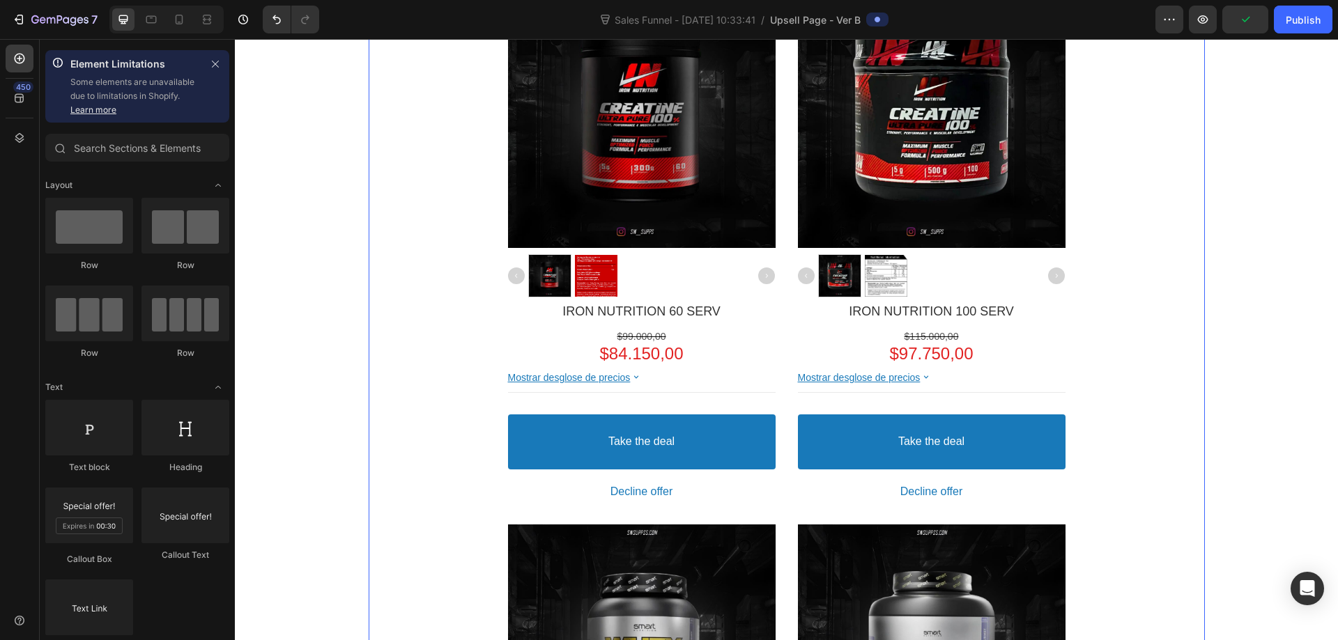
scroll to position [418, 0]
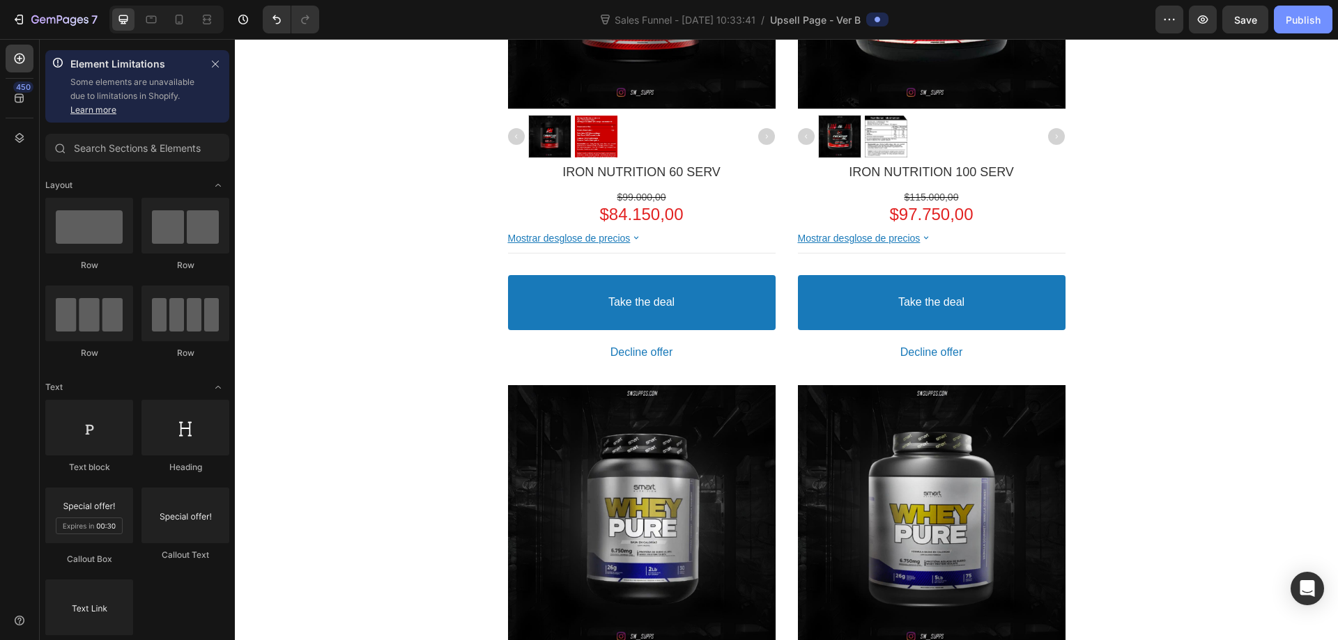
click at [1300, 24] on div "Publish" at bounding box center [1303, 20] width 35 height 15
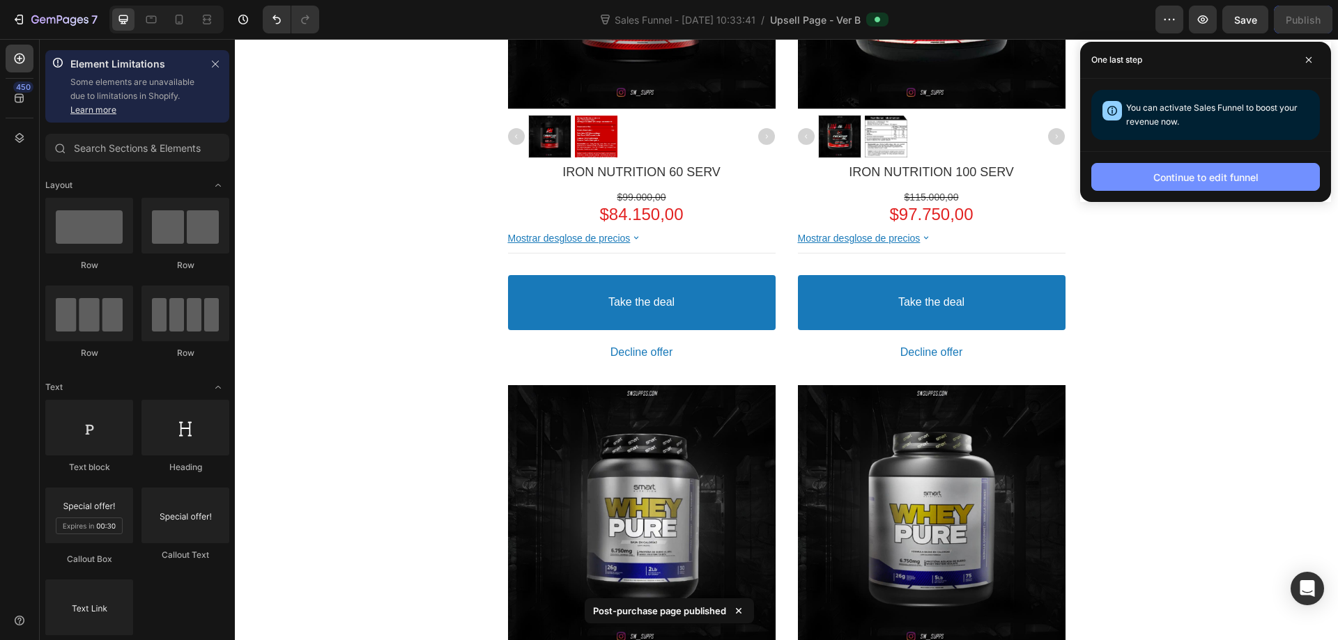
click at [1276, 175] on button "Continue to edit funnel" at bounding box center [1205, 177] width 229 height 28
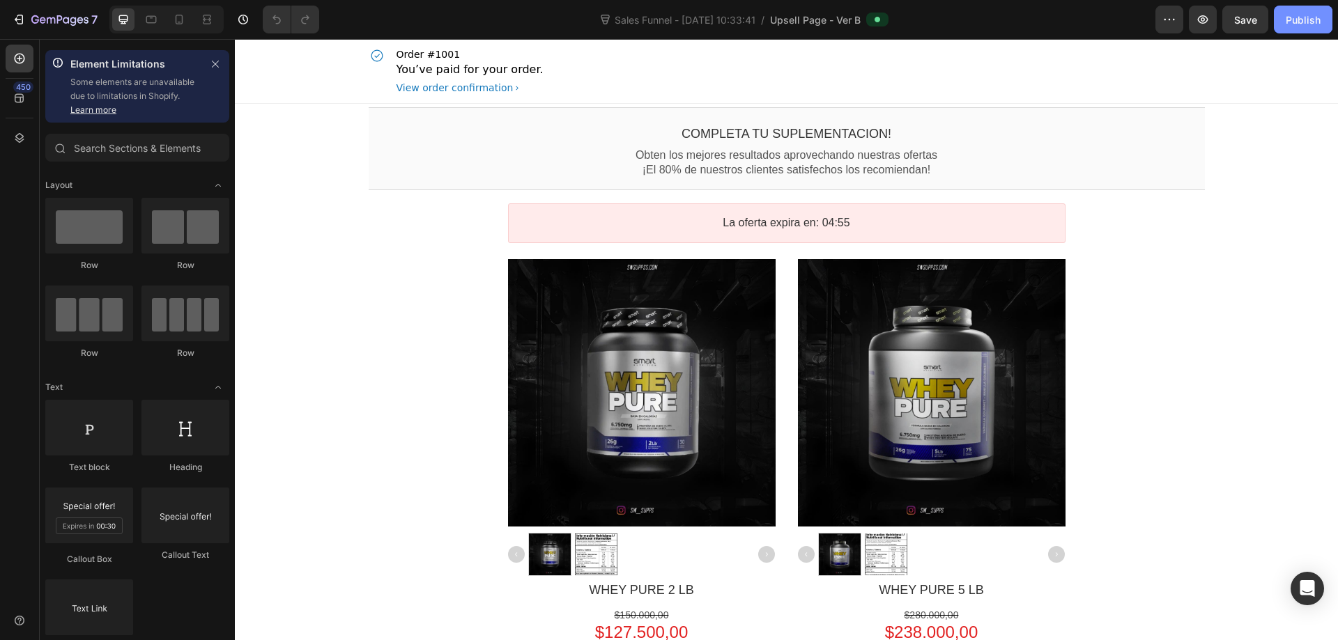
click at [1293, 22] on div "Publish" at bounding box center [1303, 20] width 35 height 15
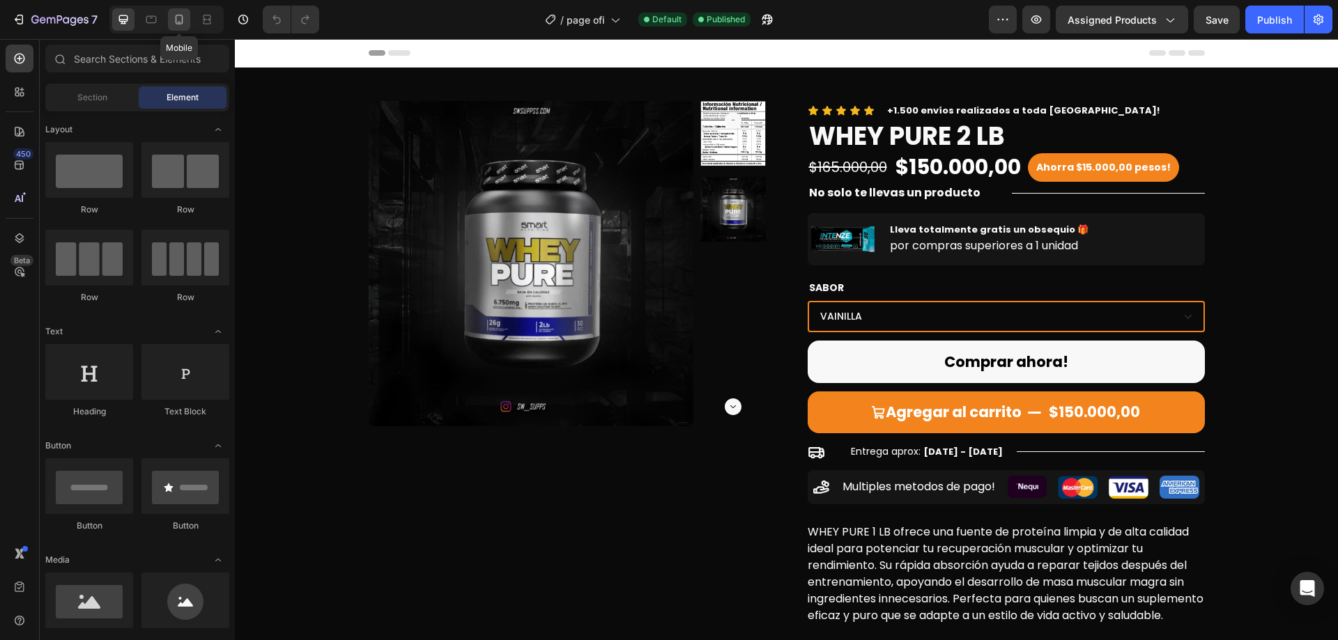
click at [188, 17] on div at bounding box center [179, 19] width 22 height 22
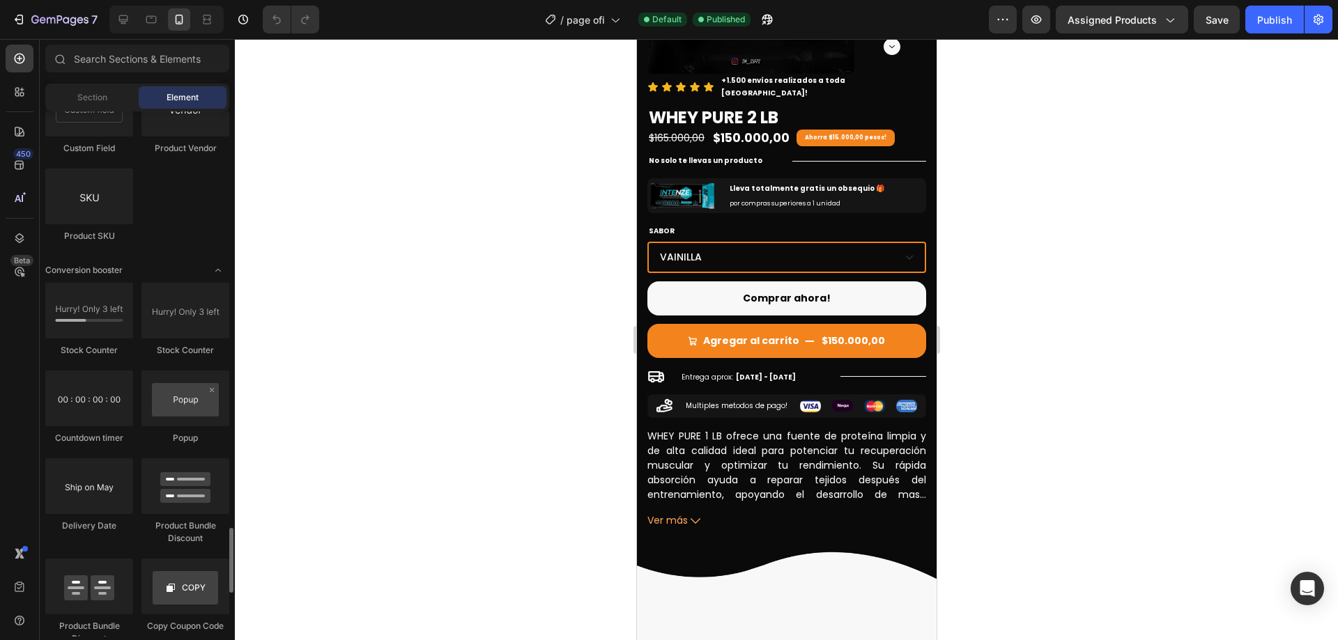
scroll to position [2788, 0]
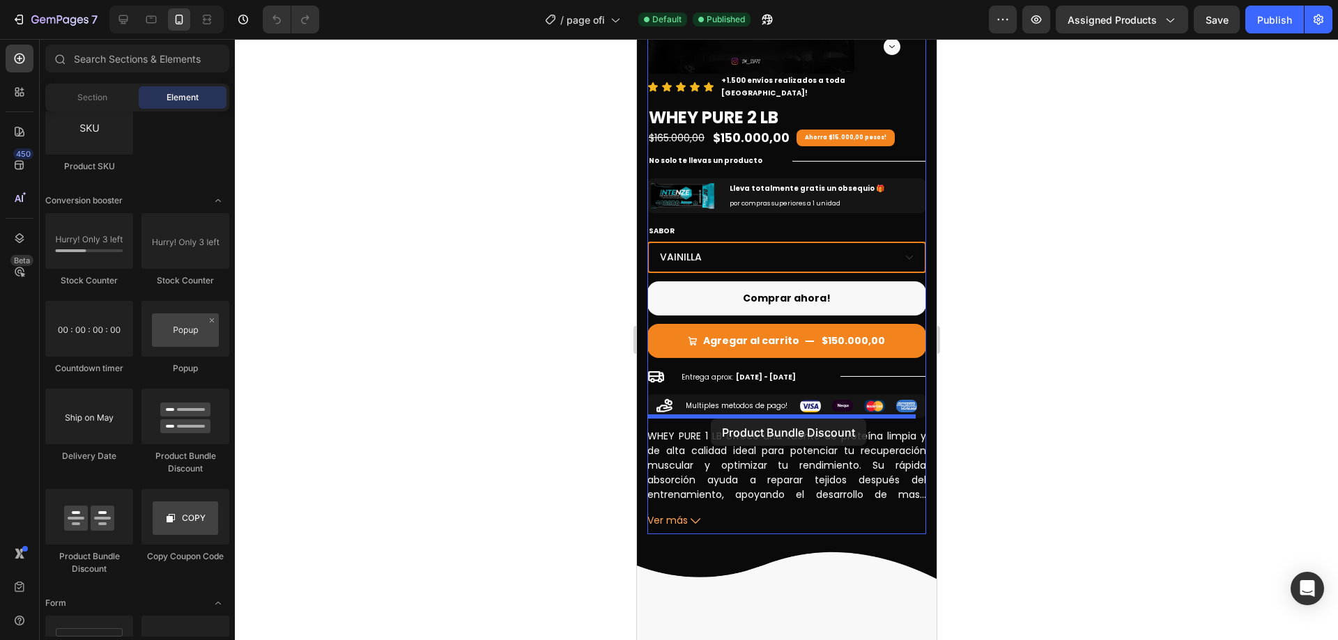
drag, startPoint x: 834, startPoint y: 455, endPoint x: 710, endPoint y: 419, distance: 128.6
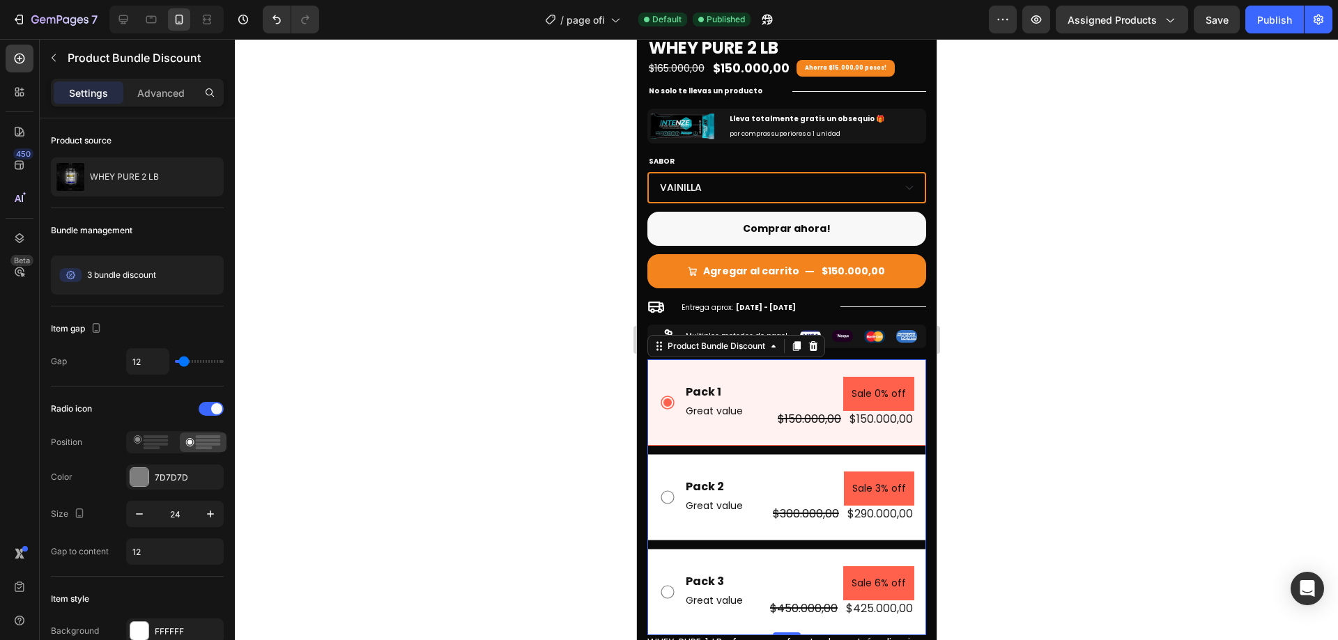
scroll to position [348, 0]
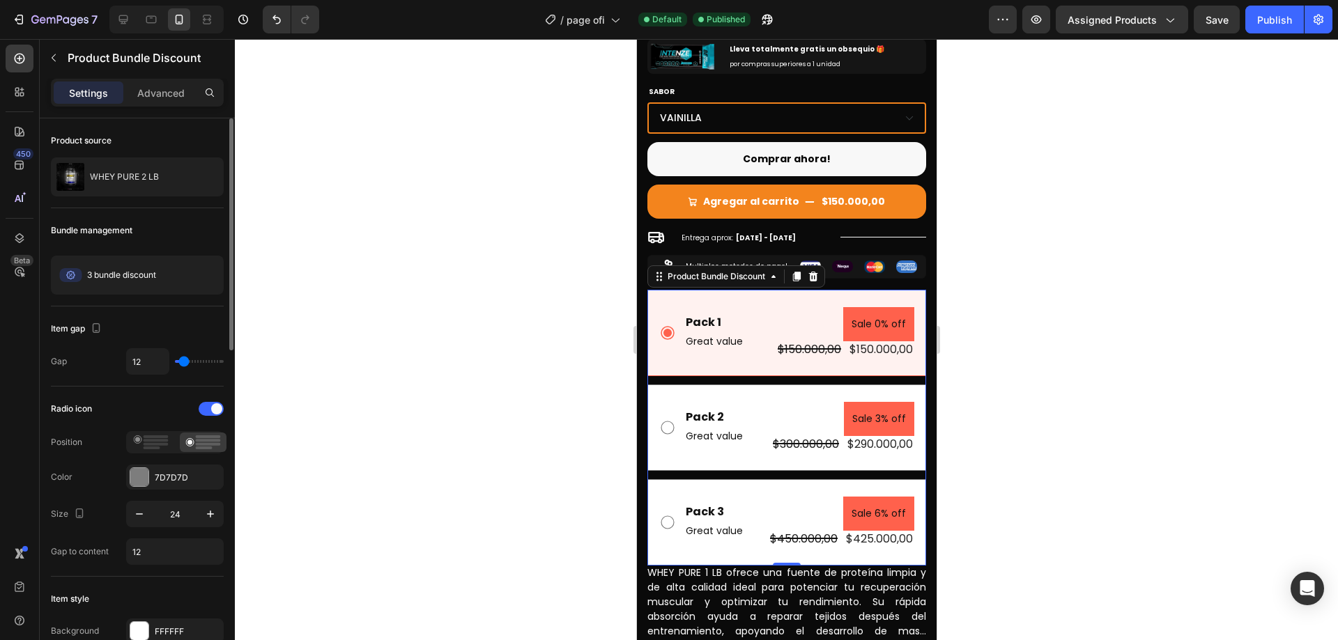
click at [179, 313] on div "Item gap Gap 12" at bounding box center [137, 347] width 173 height 80
click at [765, 290] on div "Pack 1 Text Block Great value Text Block Sale 0% off Product Badge $150.000,00 …" at bounding box center [786, 333] width 279 height 86
click at [146, 433] on div at bounding box center [151, 443] width 47 height 20
click at [182, 436] on div at bounding box center [203, 443] width 47 height 20
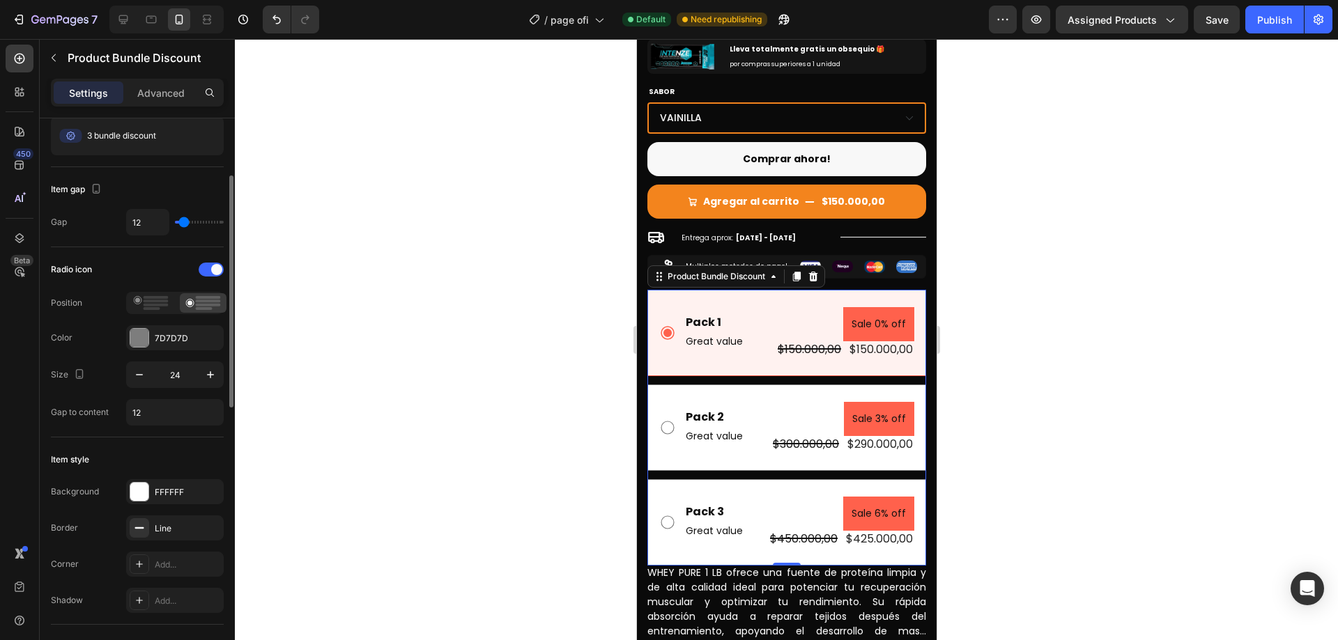
scroll to position [209, 0]
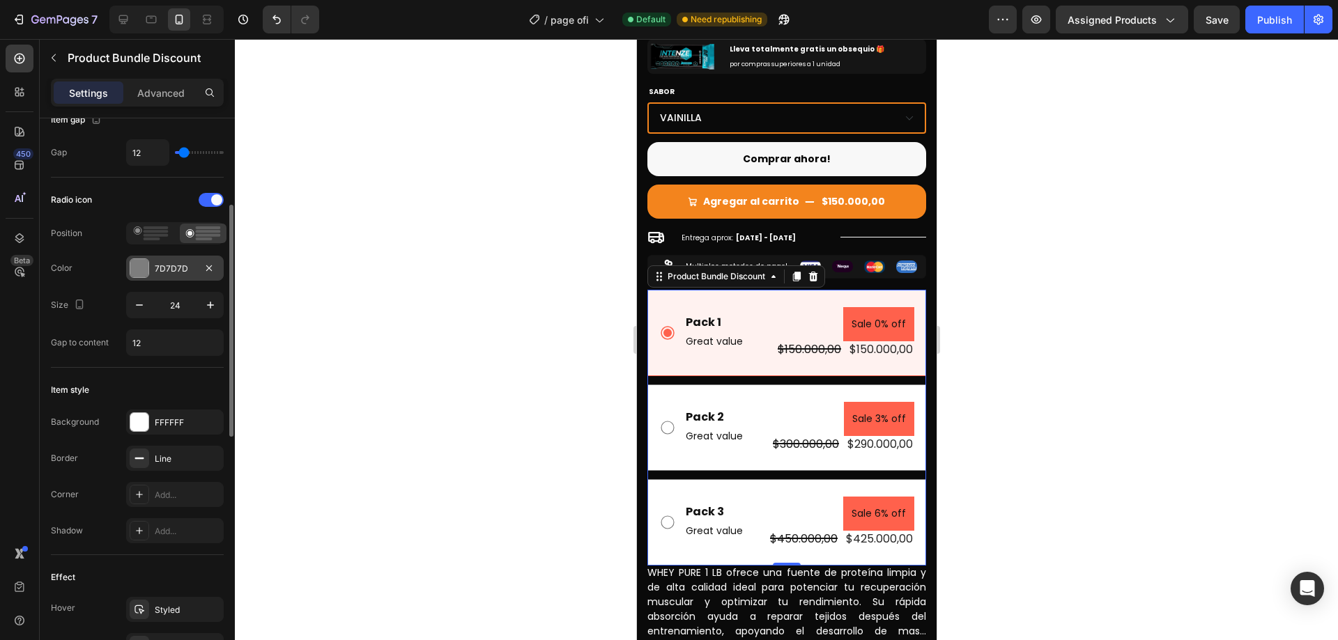
click at [153, 272] on div "7D7D7D" at bounding box center [175, 268] width 98 height 25
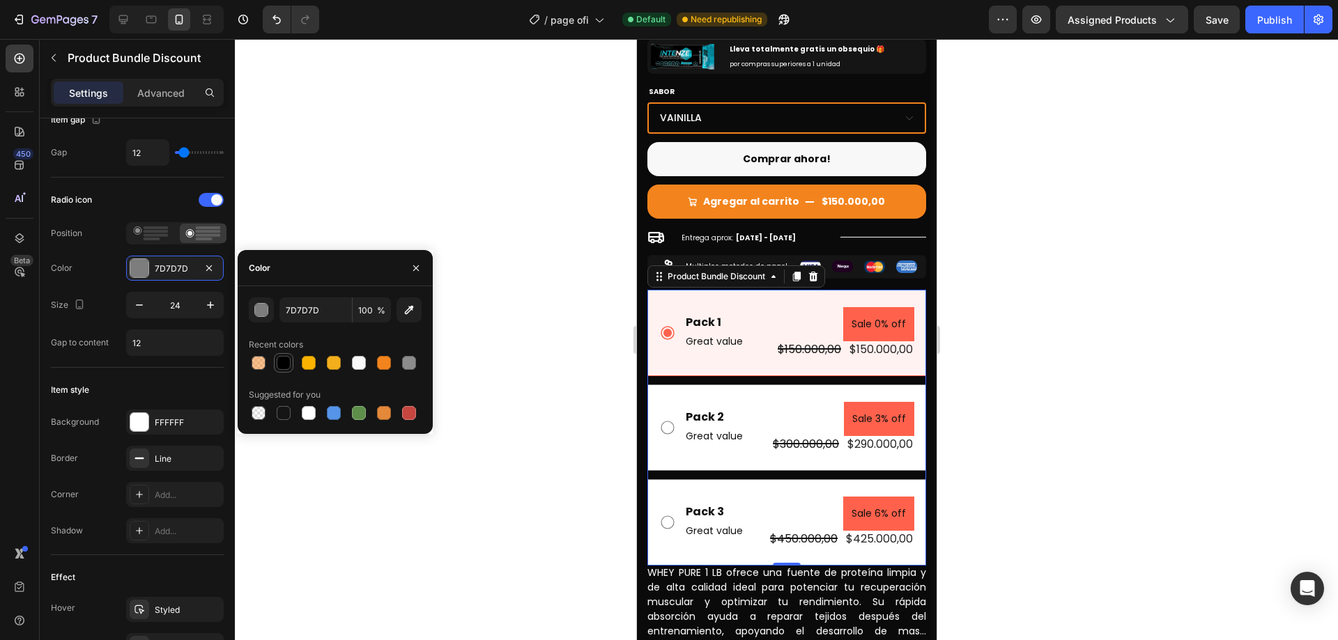
click at [279, 358] on div at bounding box center [284, 363] width 14 height 14
click at [381, 359] on div at bounding box center [384, 363] width 14 height 14
type input "F3841D"
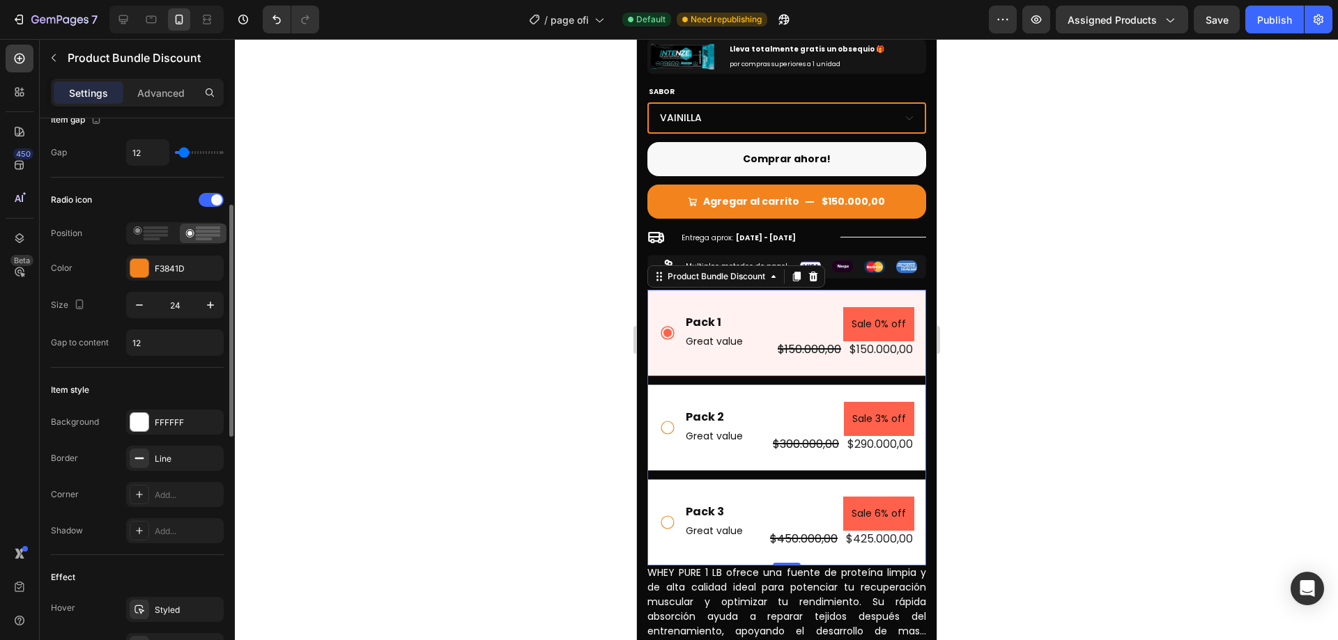
click at [154, 373] on div "Item style Background FFFFFF Border Line Corner Add... Shadow Add..." at bounding box center [137, 461] width 173 height 187
click at [169, 422] on div "FFFFFF" at bounding box center [175, 423] width 40 height 13
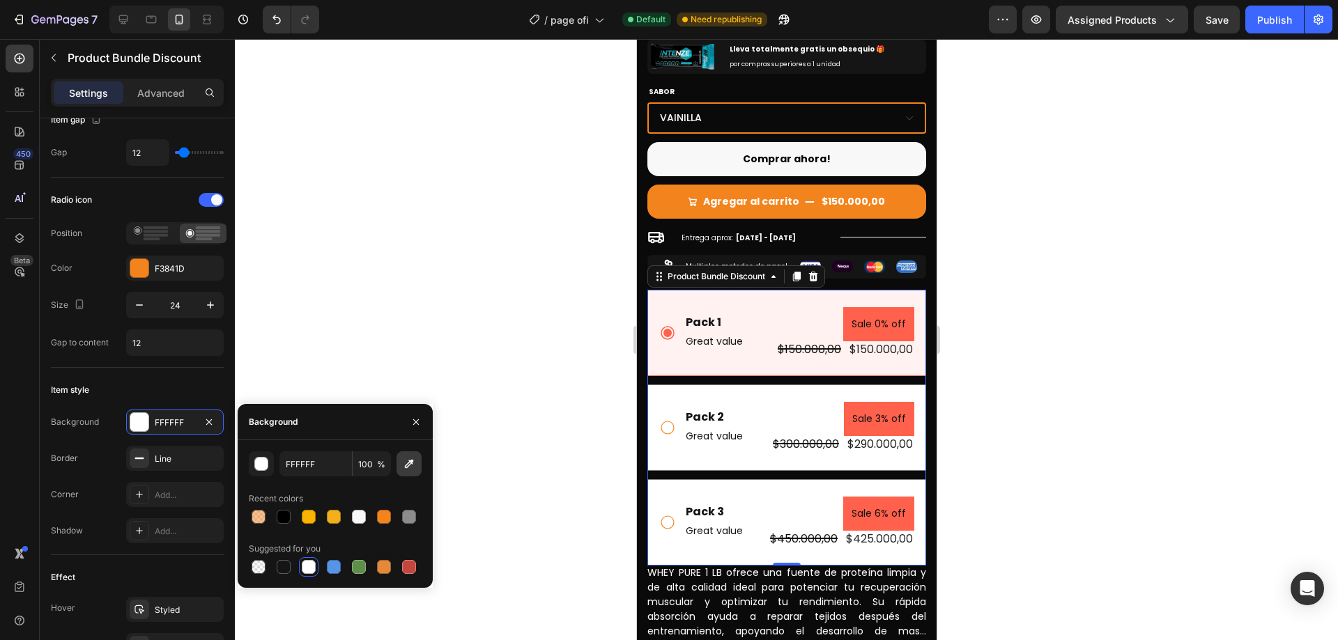
click at [412, 465] on icon "button" at bounding box center [409, 464] width 14 height 14
type input "F3841D"
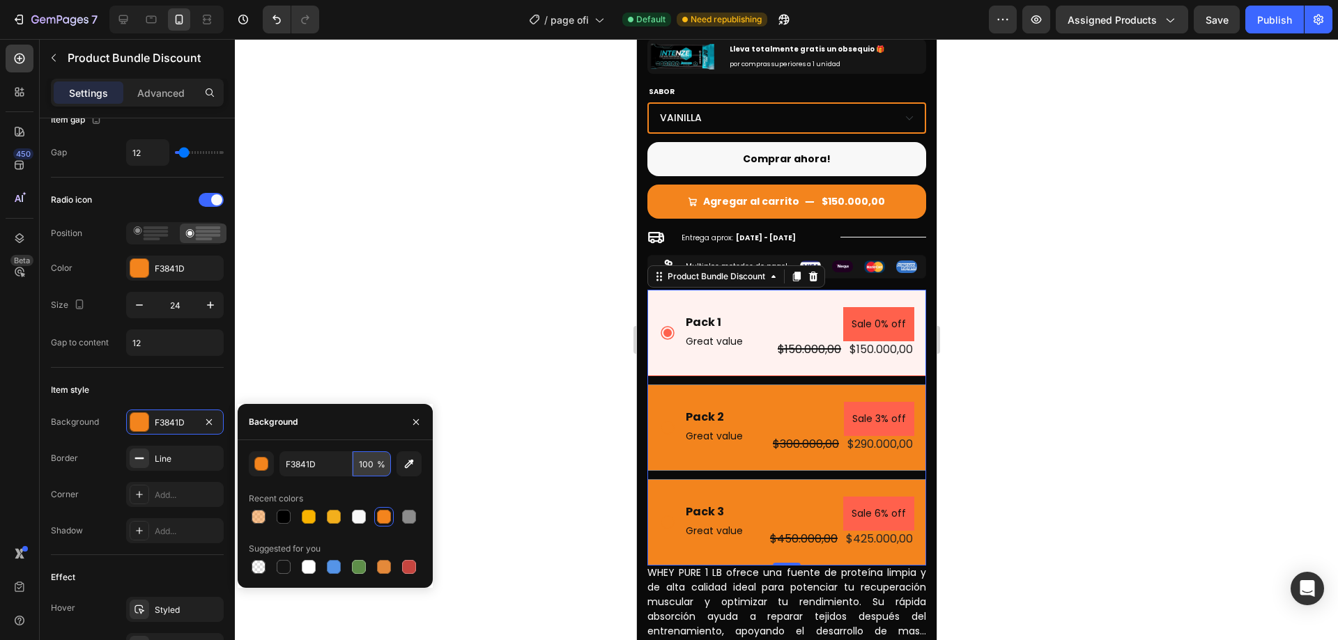
click at [370, 465] on input "100" at bounding box center [372, 464] width 38 height 25
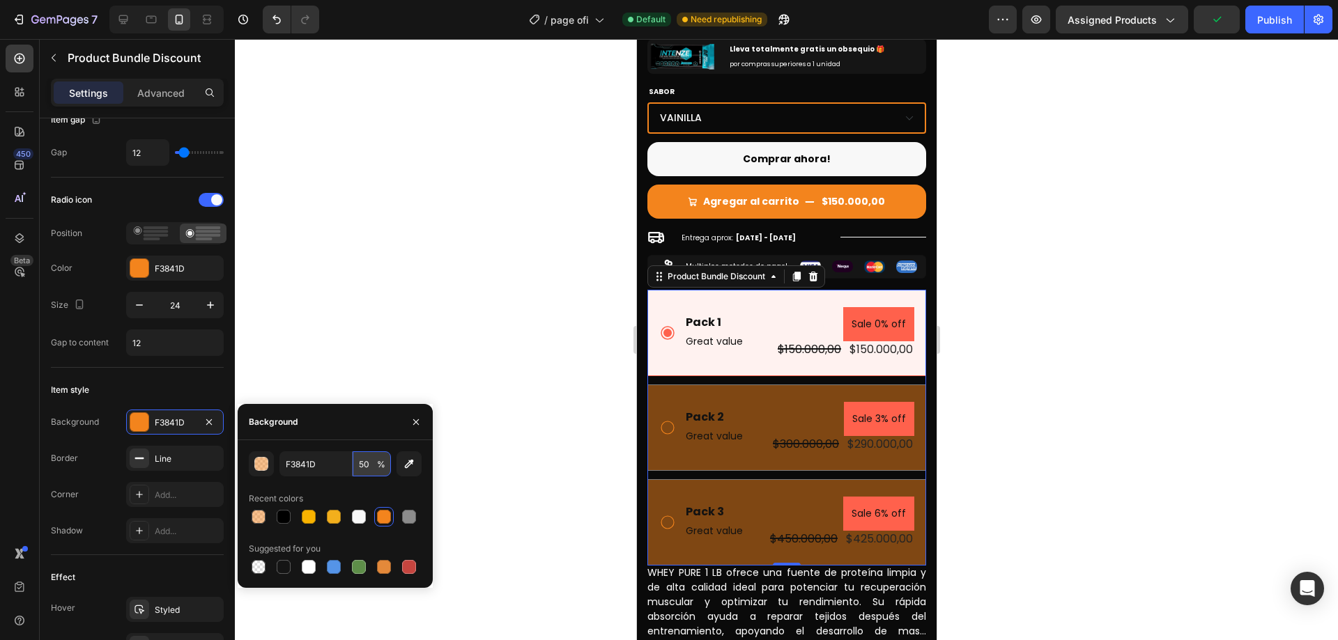
click at [368, 466] on input "50" at bounding box center [372, 464] width 38 height 25
type input "50"
click at [406, 512] on div at bounding box center [409, 517] width 14 height 14
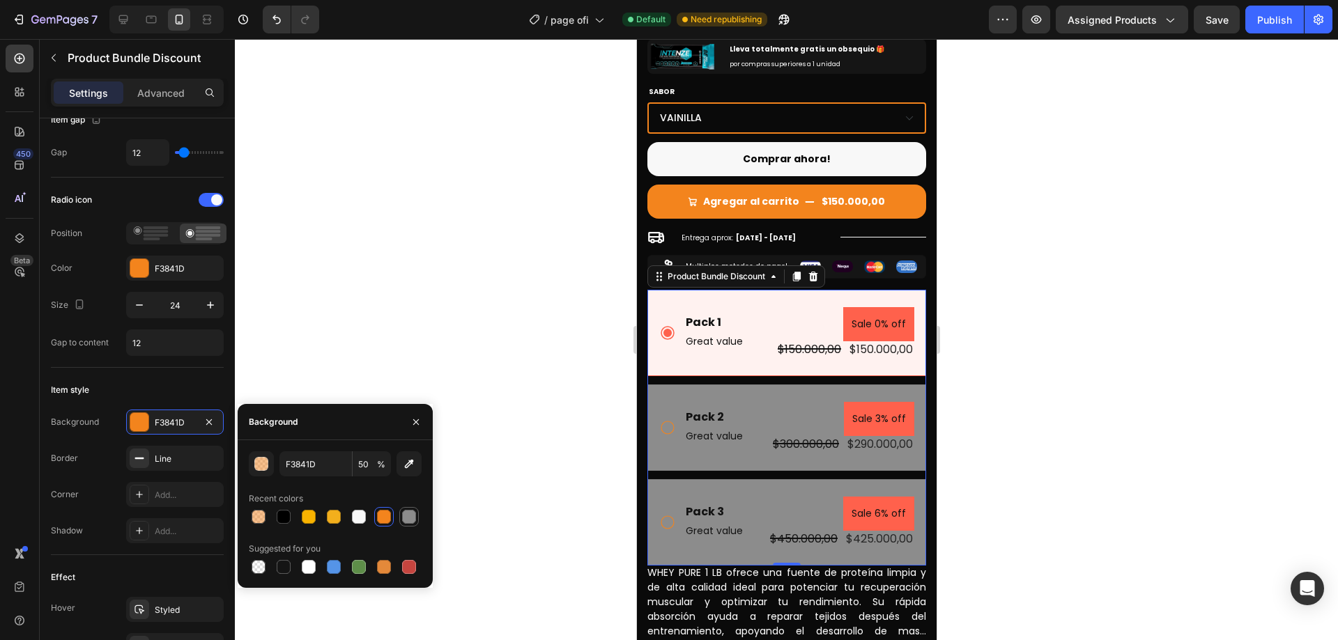
type input "8C8C8C"
type input "100"
click at [408, 452] on button "button" at bounding box center [409, 464] width 25 height 25
type input "151515"
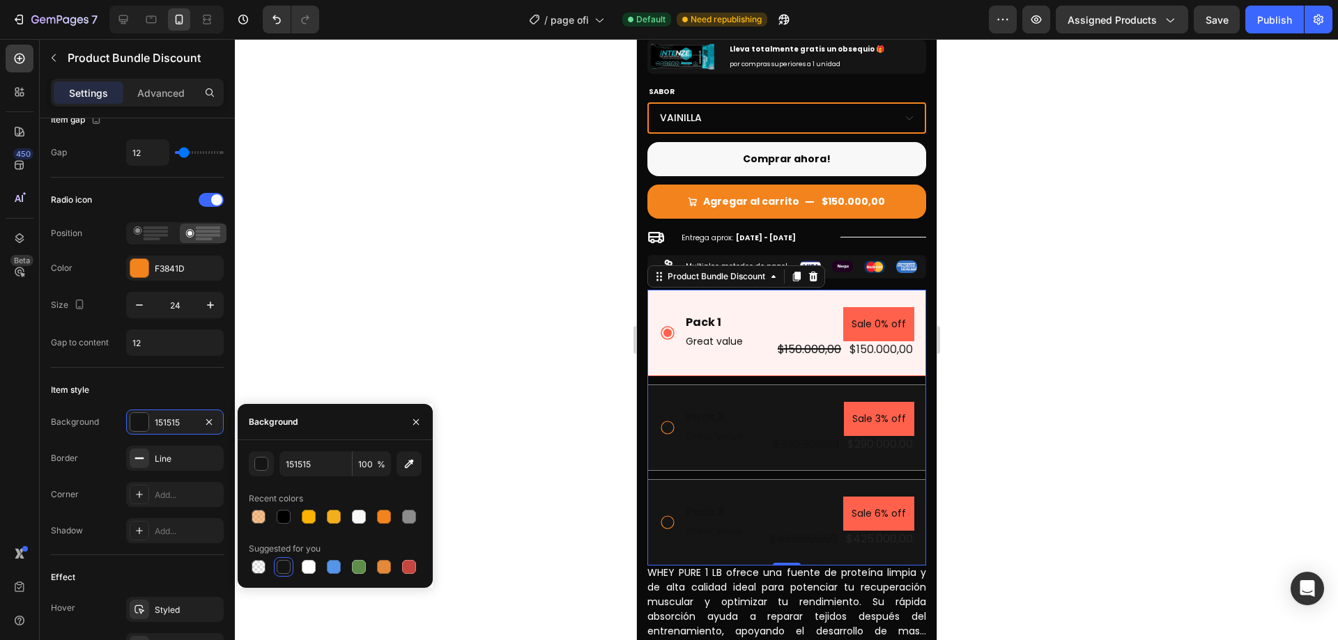
click at [1284, 364] on div at bounding box center [786, 339] width 1103 height 601
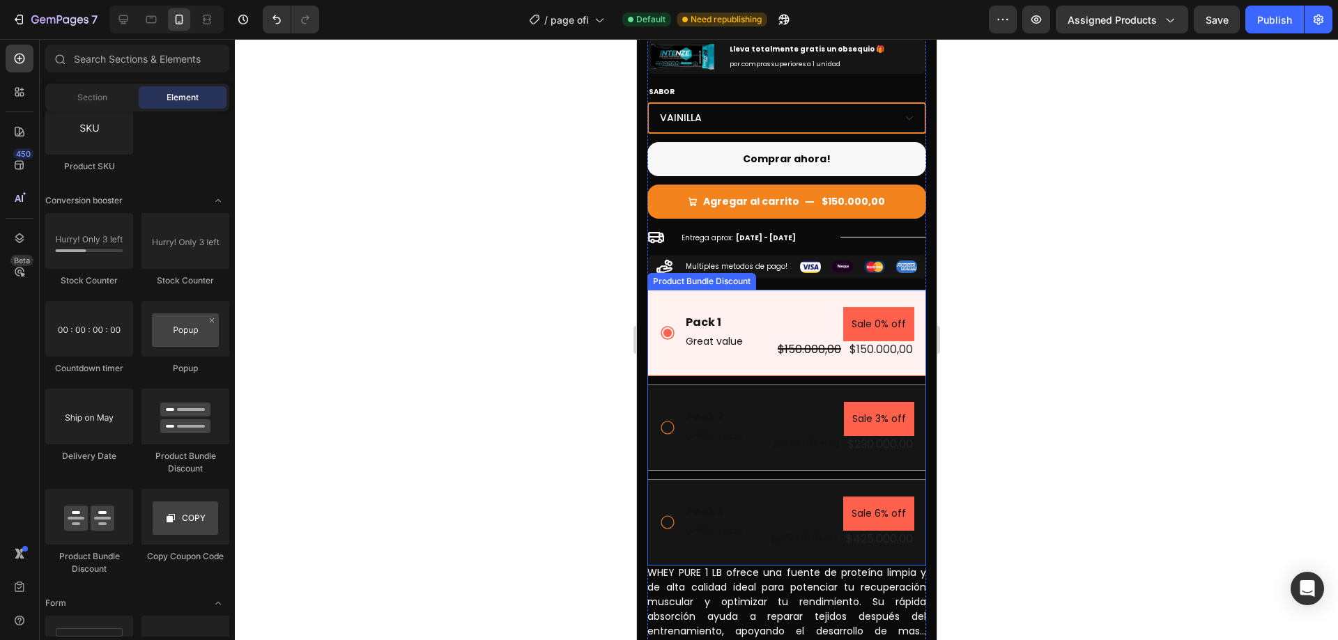
click at [729, 447] on div "Pack 2 Text Block Great value Text Block Sale 3% off Product Badge $300.000,00 …" at bounding box center [786, 428] width 279 height 86
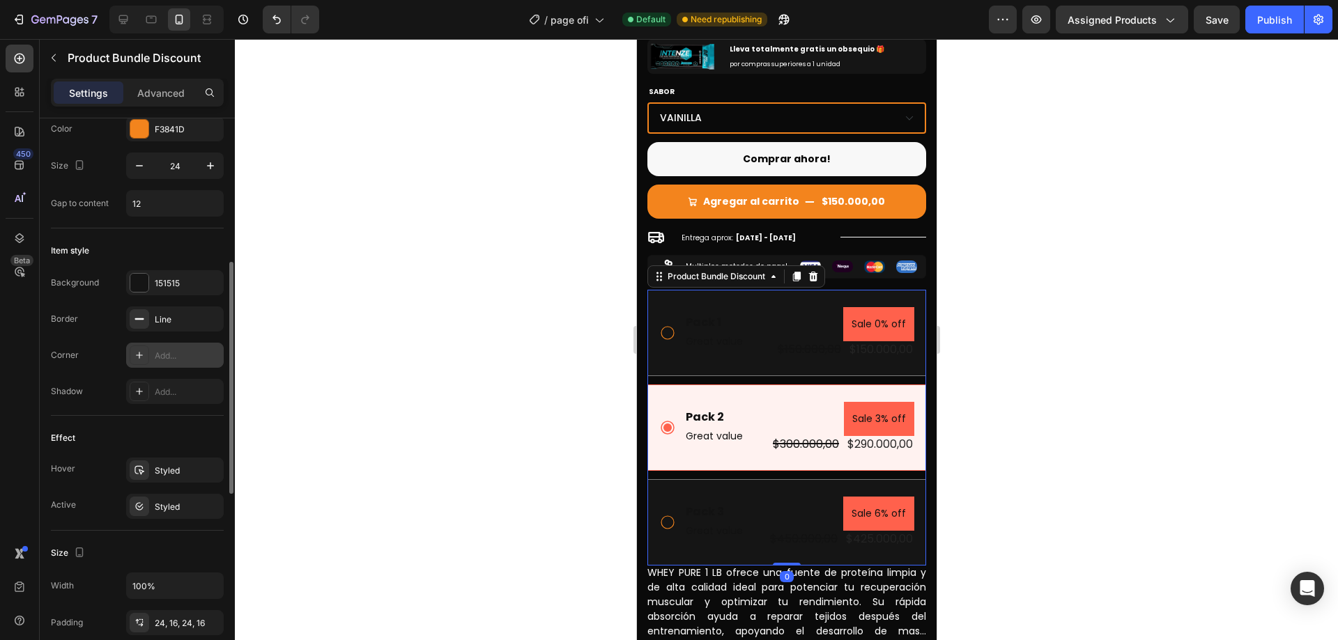
scroll to position [418, 0]
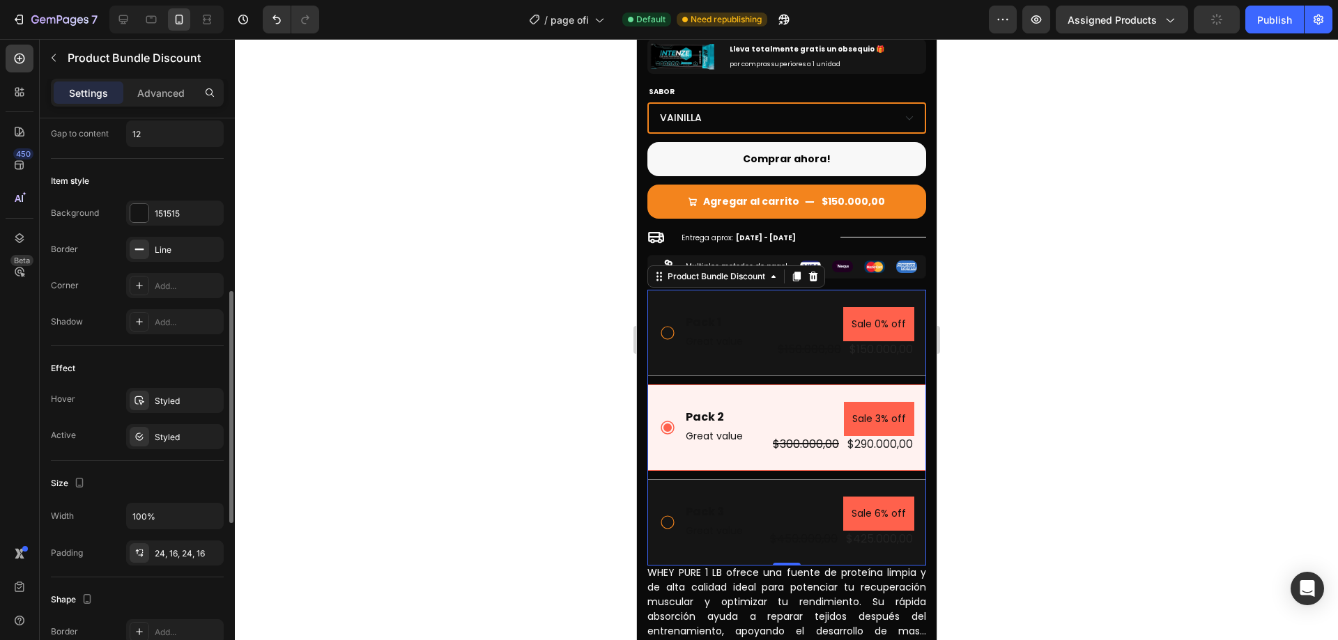
click at [172, 422] on div "Hover Styled Active Styled" at bounding box center [137, 418] width 173 height 61
click at [174, 428] on div "Styled" at bounding box center [175, 436] width 98 height 25
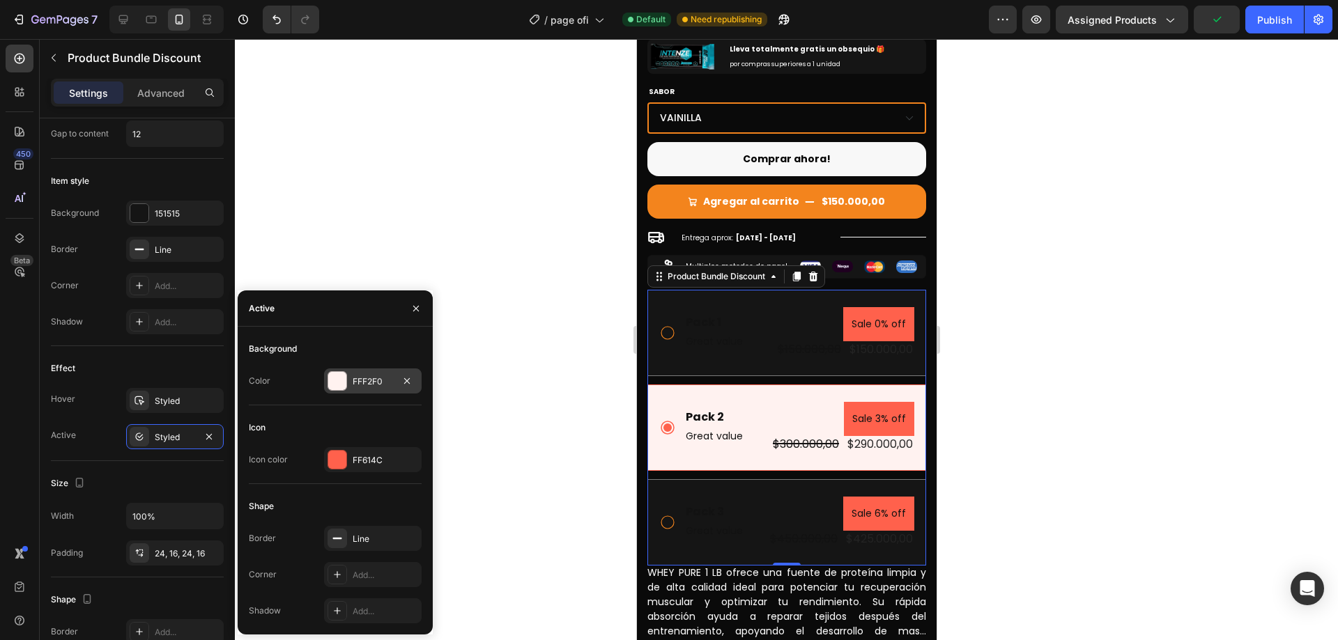
click at [373, 379] on div "FFF2F0" at bounding box center [373, 382] width 40 height 13
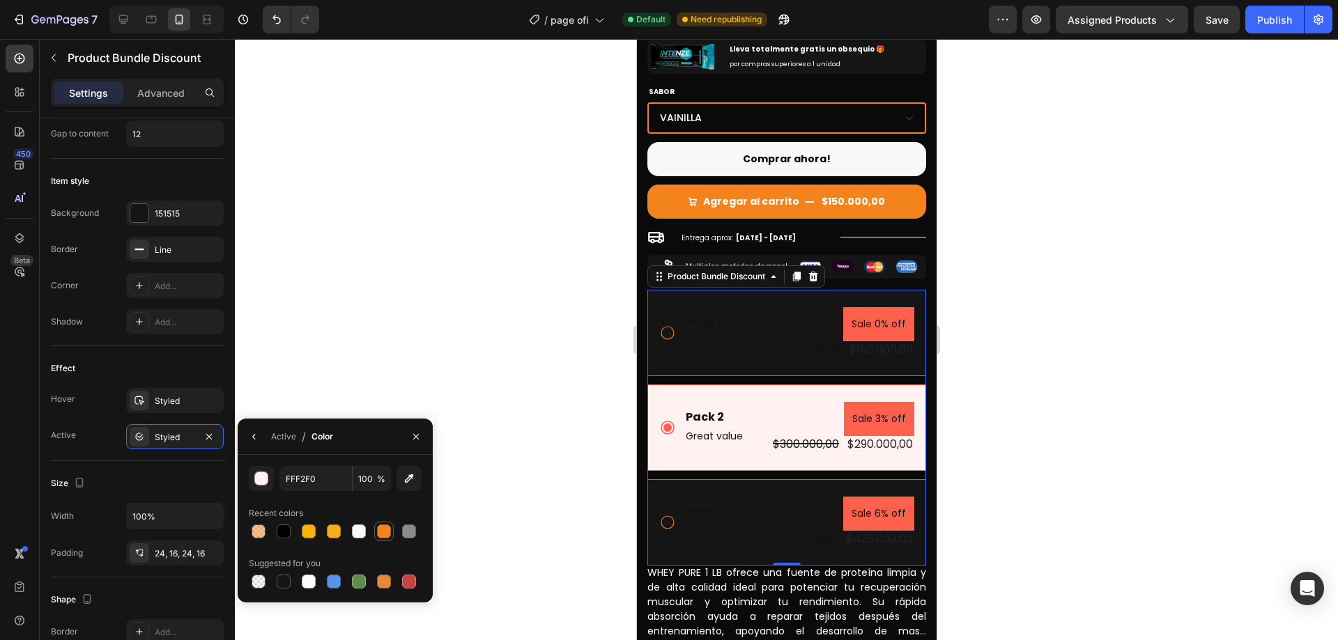
click at [381, 528] on div at bounding box center [384, 532] width 14 height 14
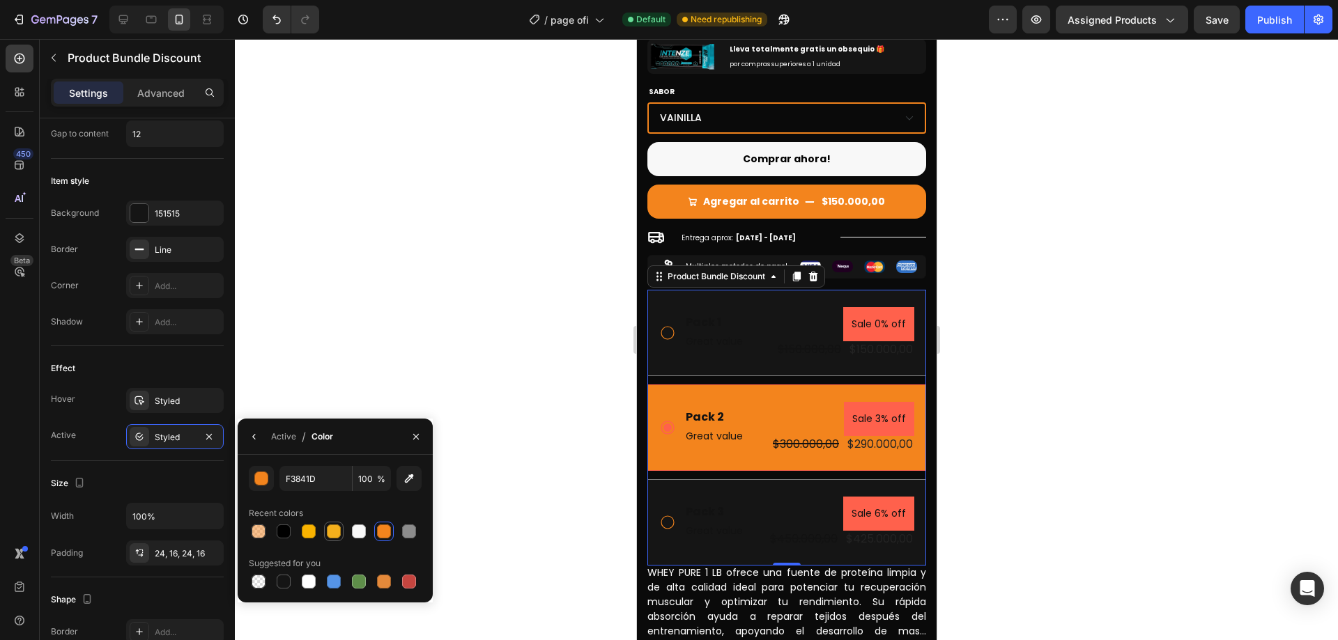
click at [326, 537] on div at bounding box center [333, 531] width 17 height 17
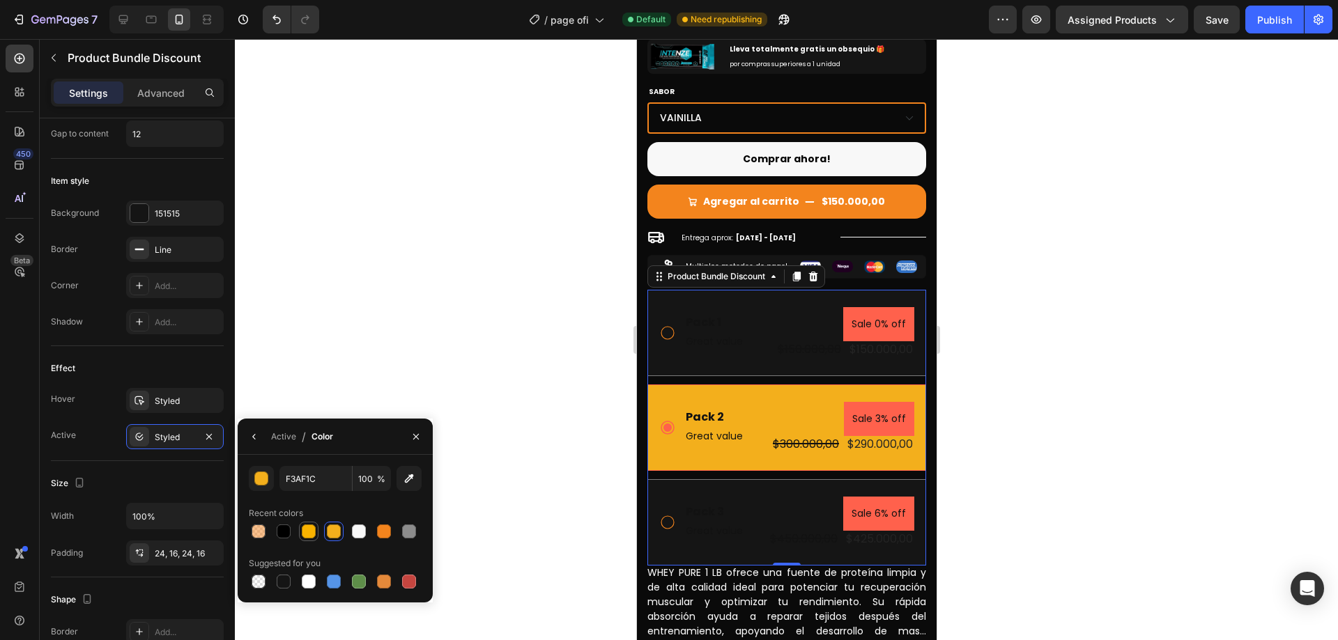
click at [302, 532] on div at bounding box center [309, 532] width 14 height 14
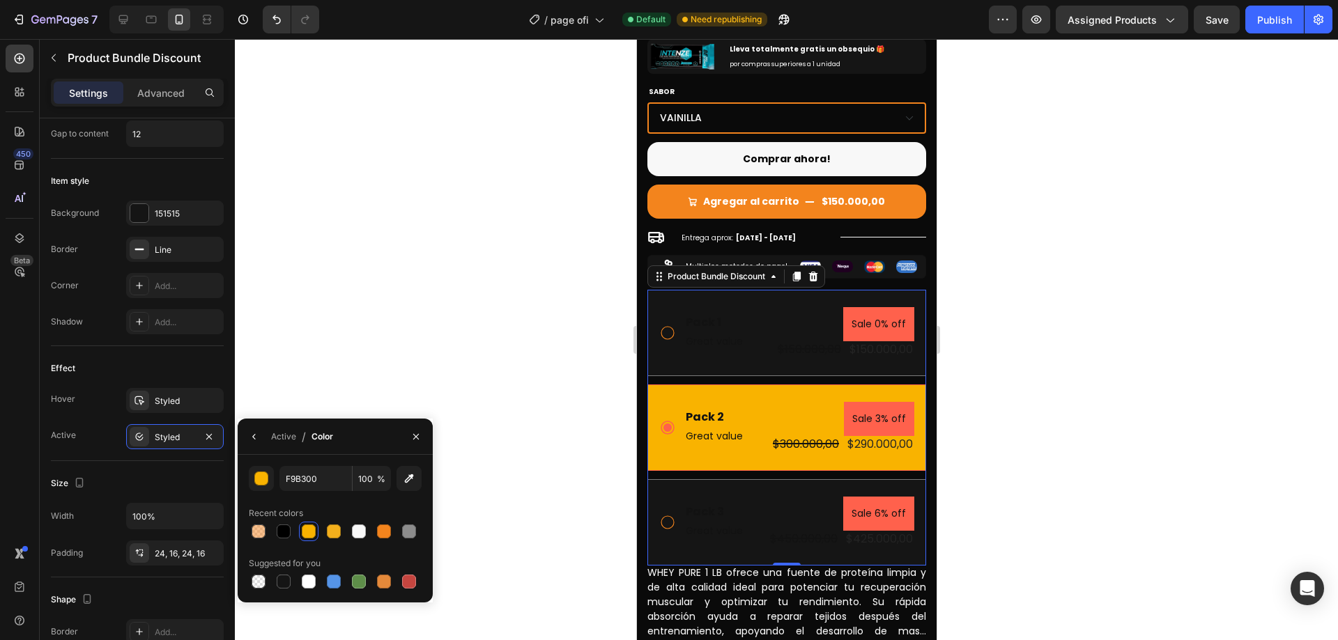
click at [305, 532] on div at bounding box center [309, 532] width 14 height 14
click at [387, 535] on div at bounding box center [384, 532] width 14 height 14
type input "F3841D"
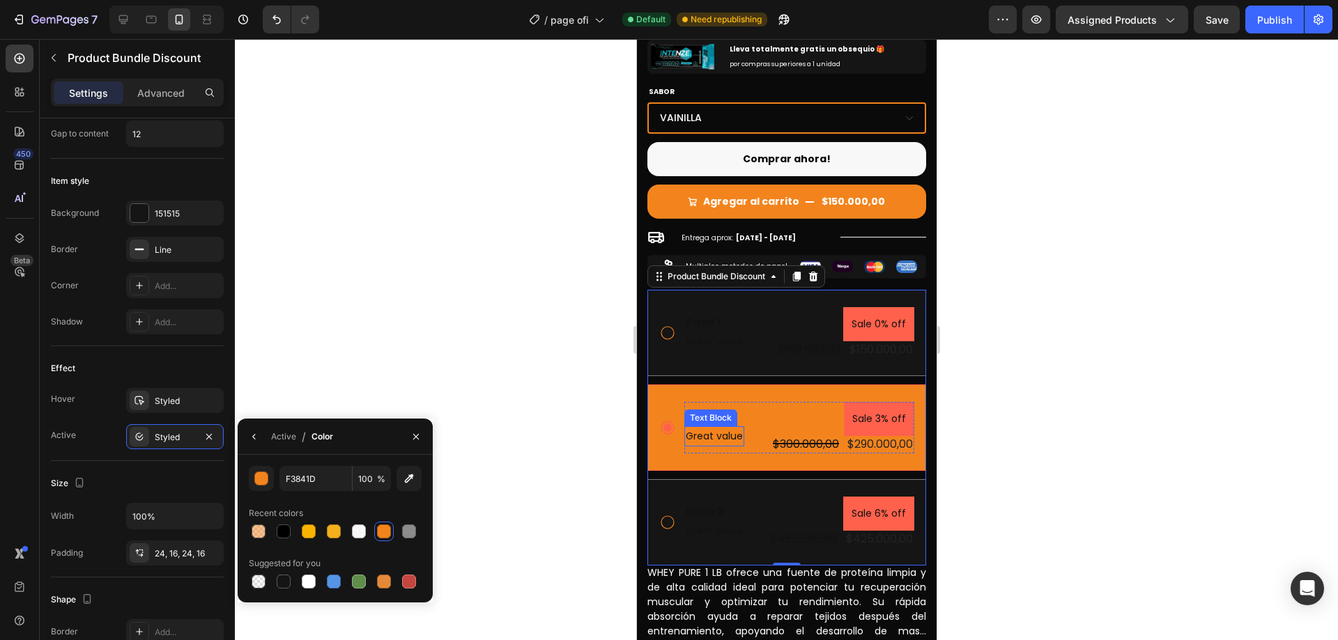
click at [714, 412] on div "Text Block" at bounding box center [709, 418] width 47 height 13
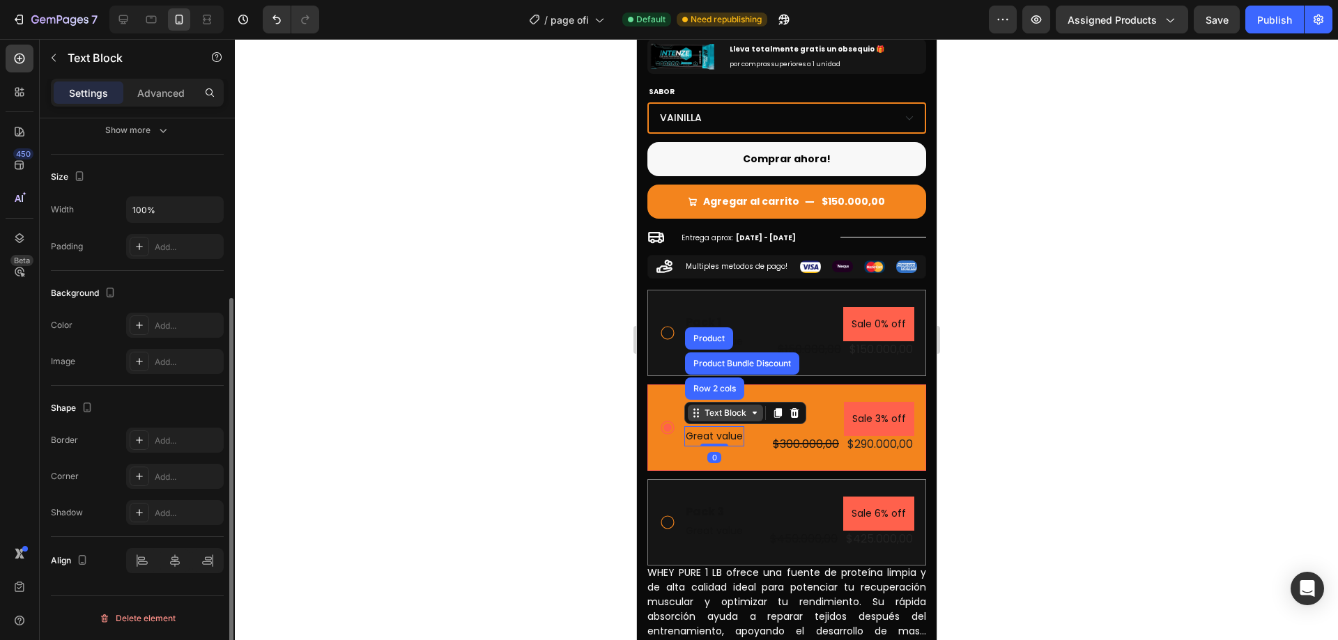
scroll to position [0, 0]
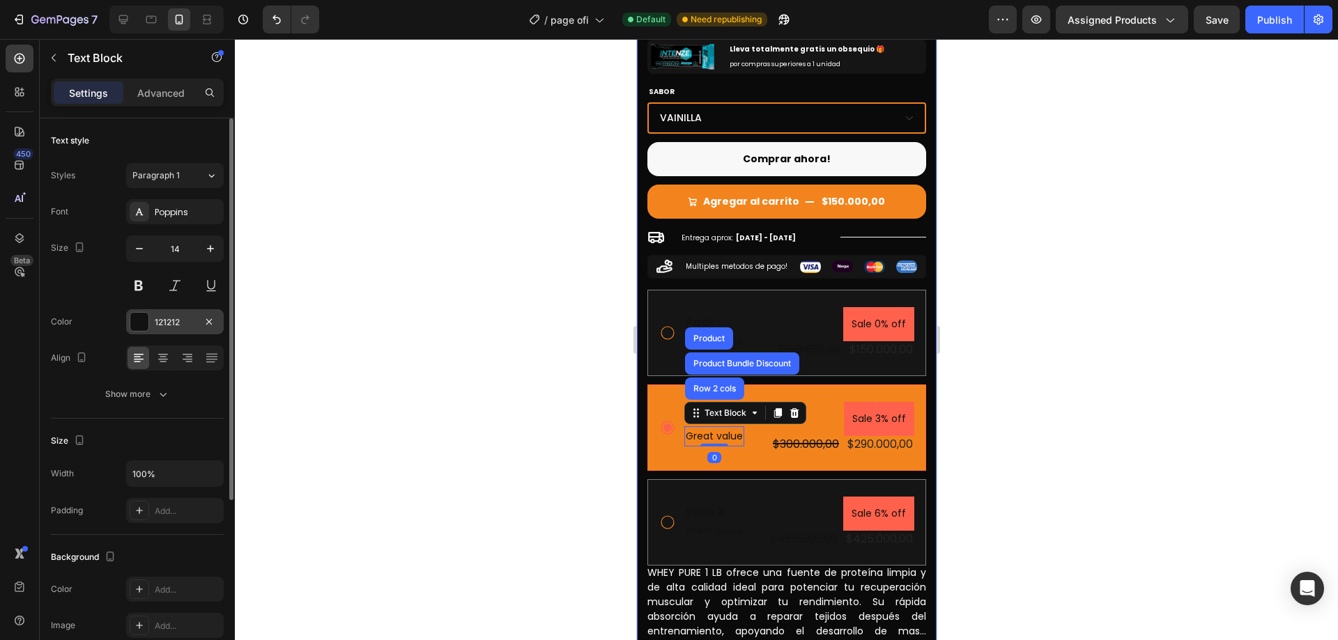
click at [181, 321] on div "121212" at bounding box center [175, 322] width 40 height 13
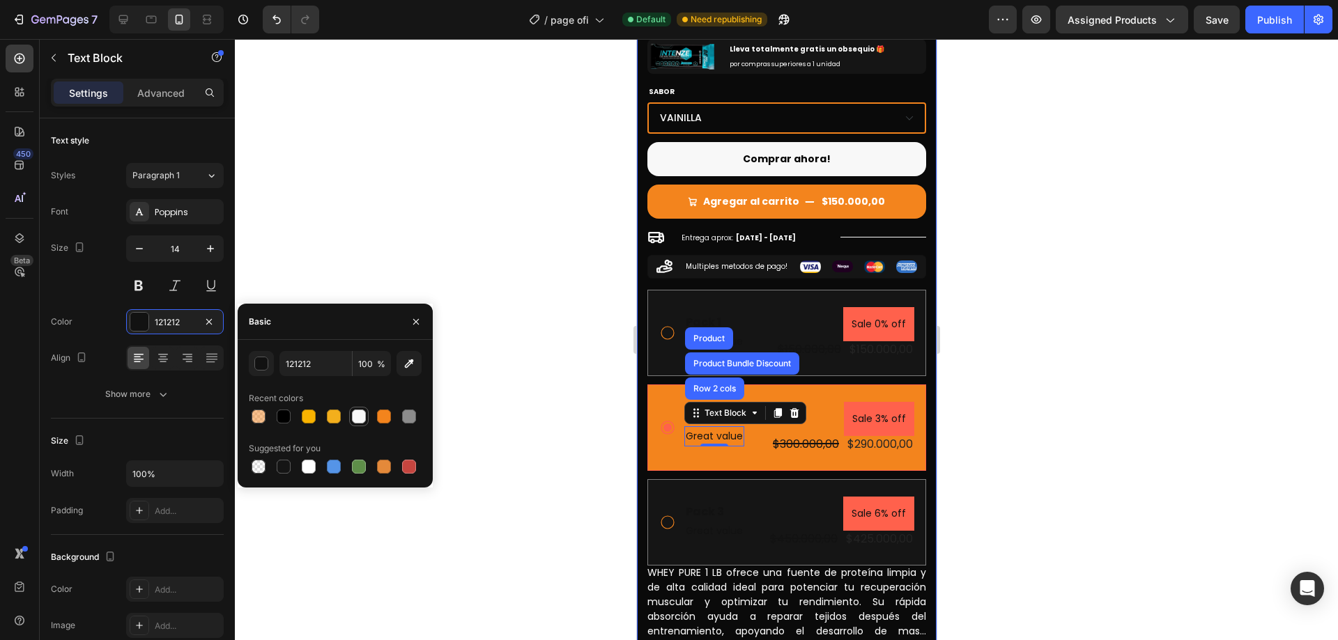
click at [358, 416] on div at bounding box center [359, 417] width 14 height 14
type input "F8F8F8"
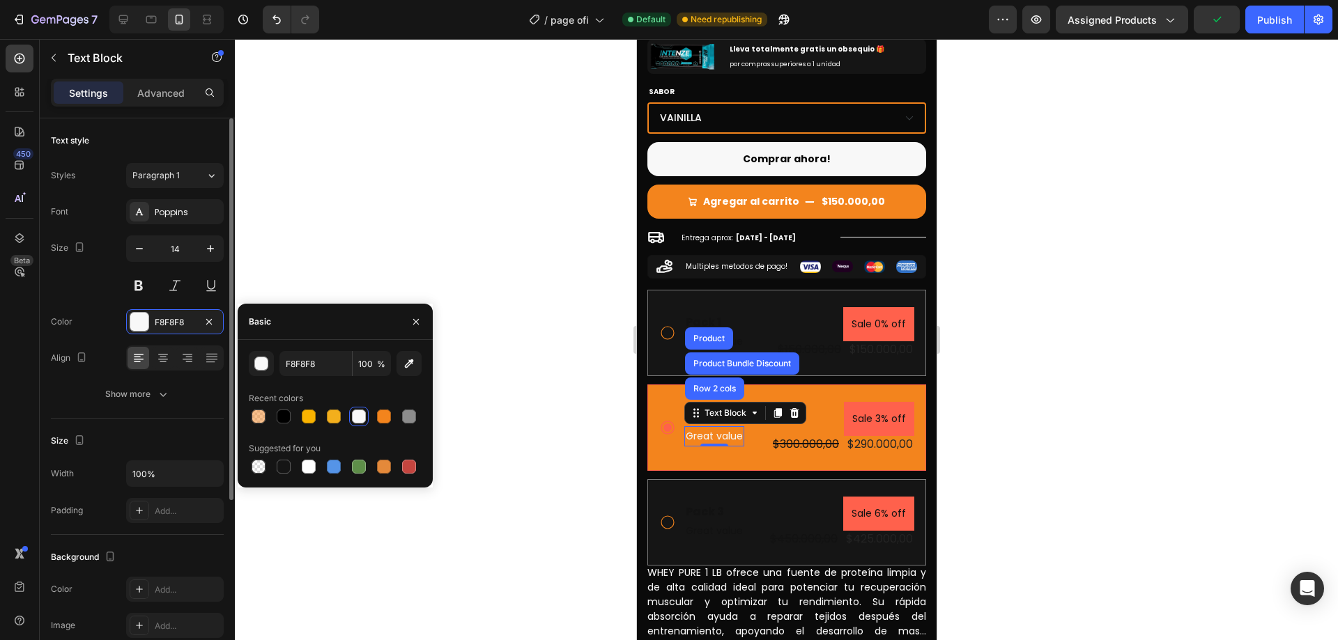
click at [153, 424] on div "Size Width 100% Padding Add..." at bounding box center [137, 477] width 173 height 116
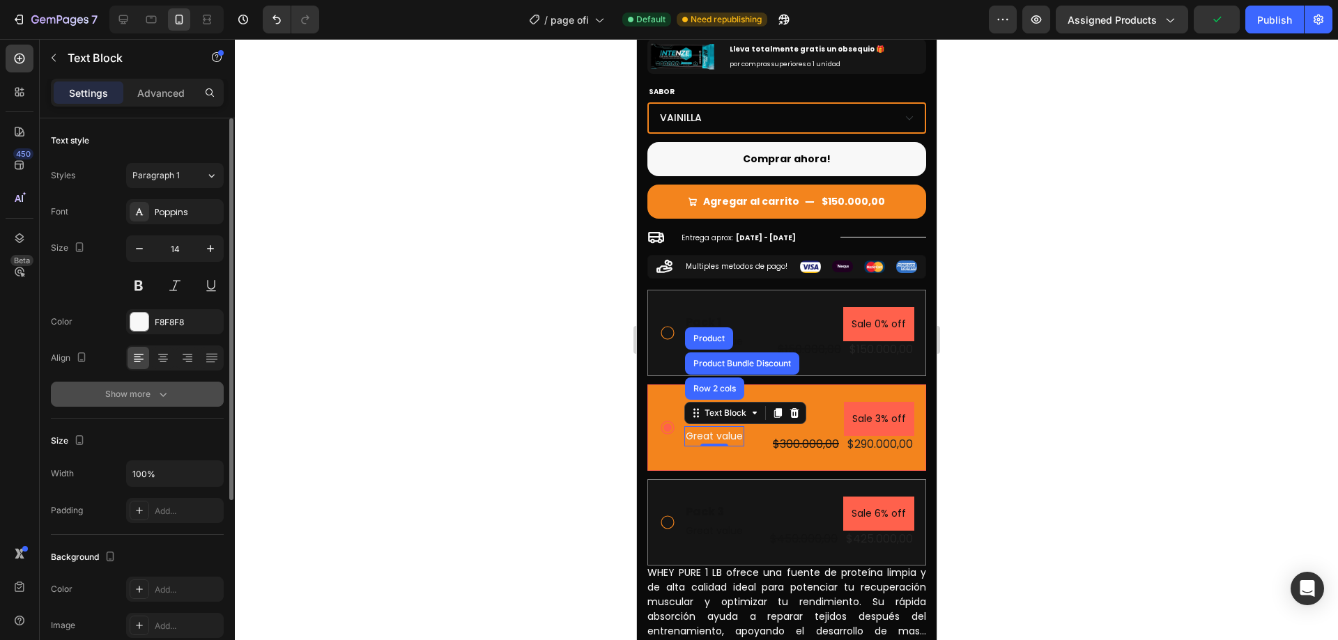
click at [142, 389] on div "Show more" at bounding box center [137, 394] width 65 height 14
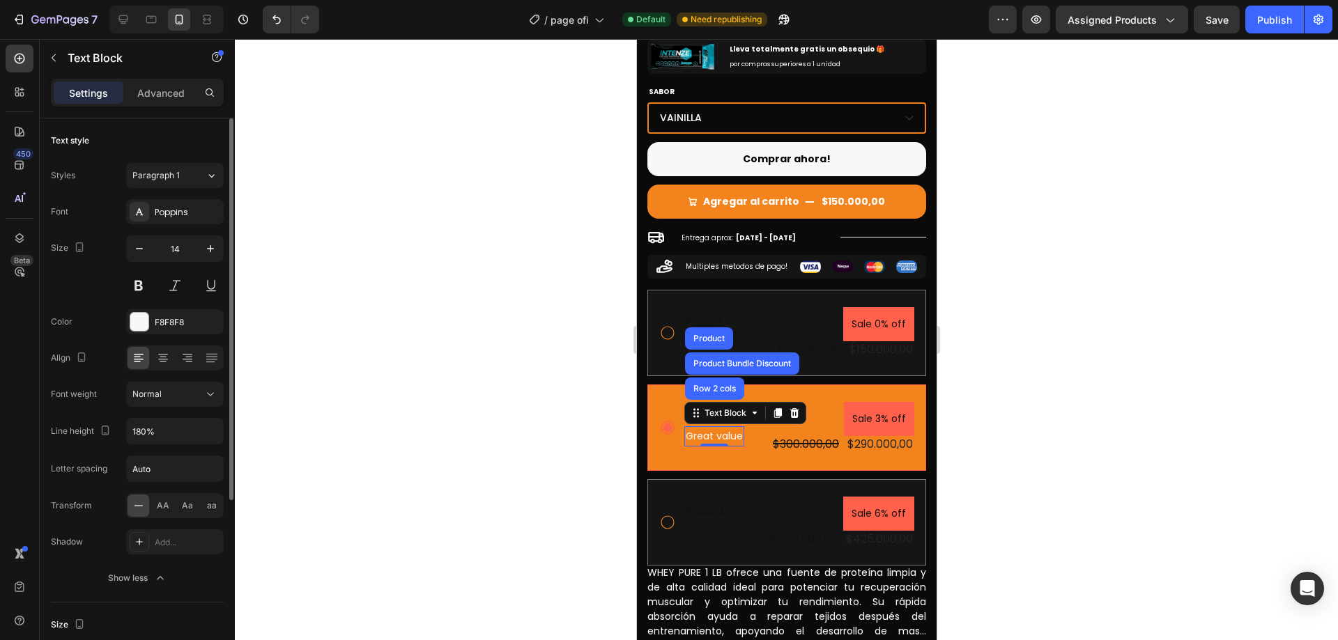
drag, startPoint x: 196, startPoint y: 395, endPoint x: 195, endPoint y: 407, distance: 11.9
click at [197, 395] on div "Normal" at bounding box center [167, 394] width 71 height 13
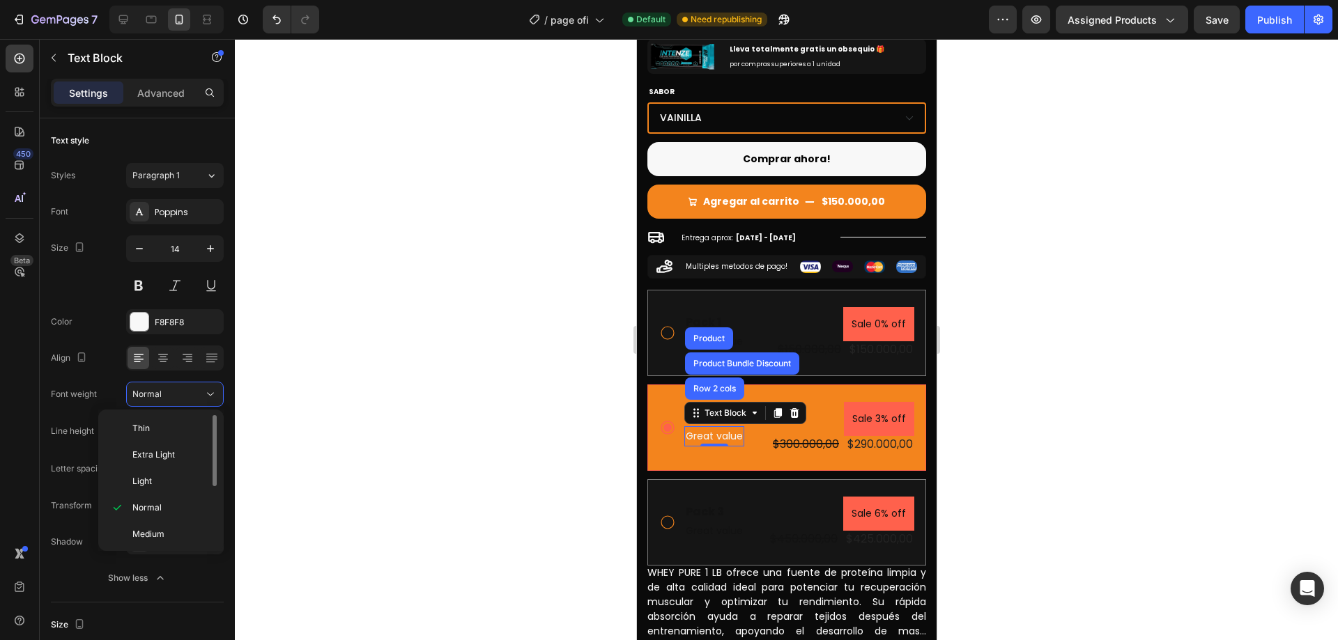
scroll to position [70, 0]
click at [174, 505] on div "Bold" at bounding box center [158, 518] width 109 height 26
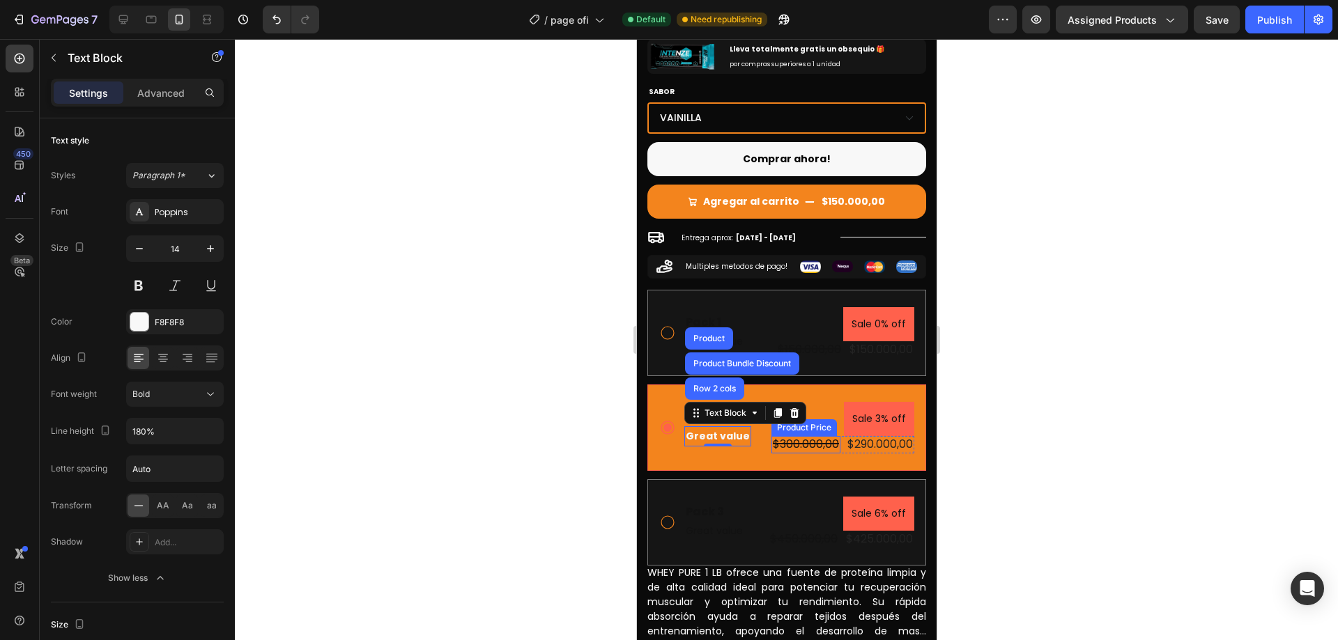
click at [788, 436] on div "$300.000,00" at bounding box center [805, 444] width 69 height 17
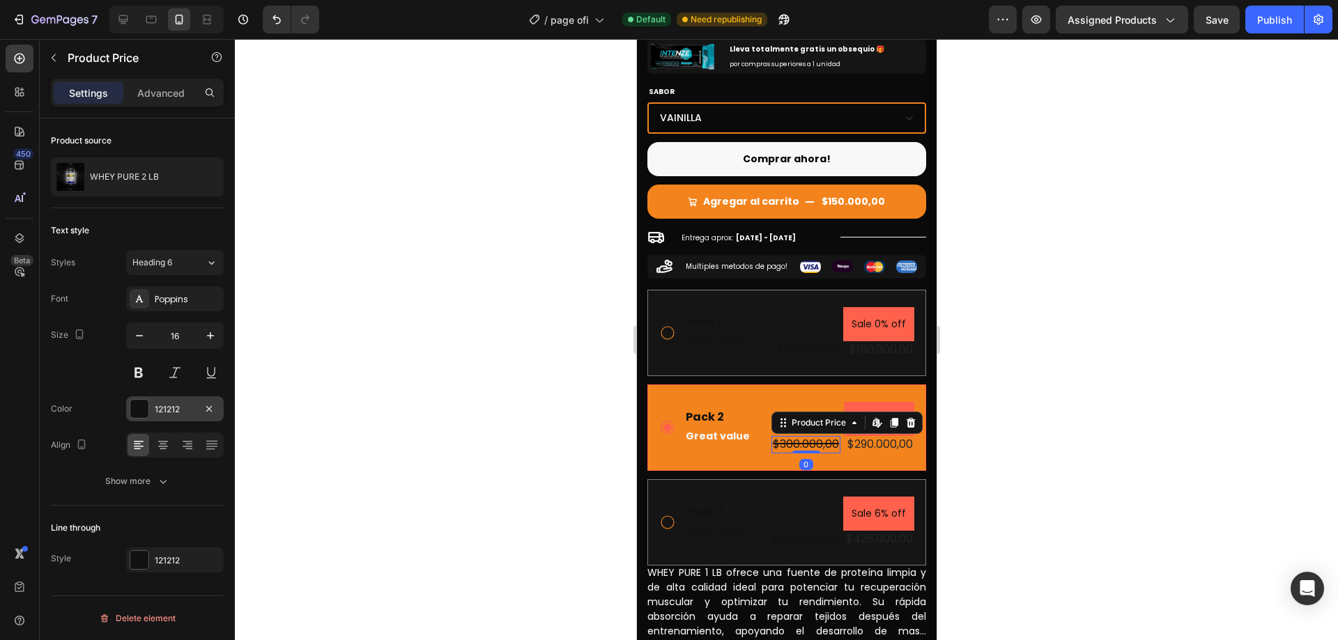
click at [171, 415] on div "121212" at bounding box center [175, 410] width 40 height 13
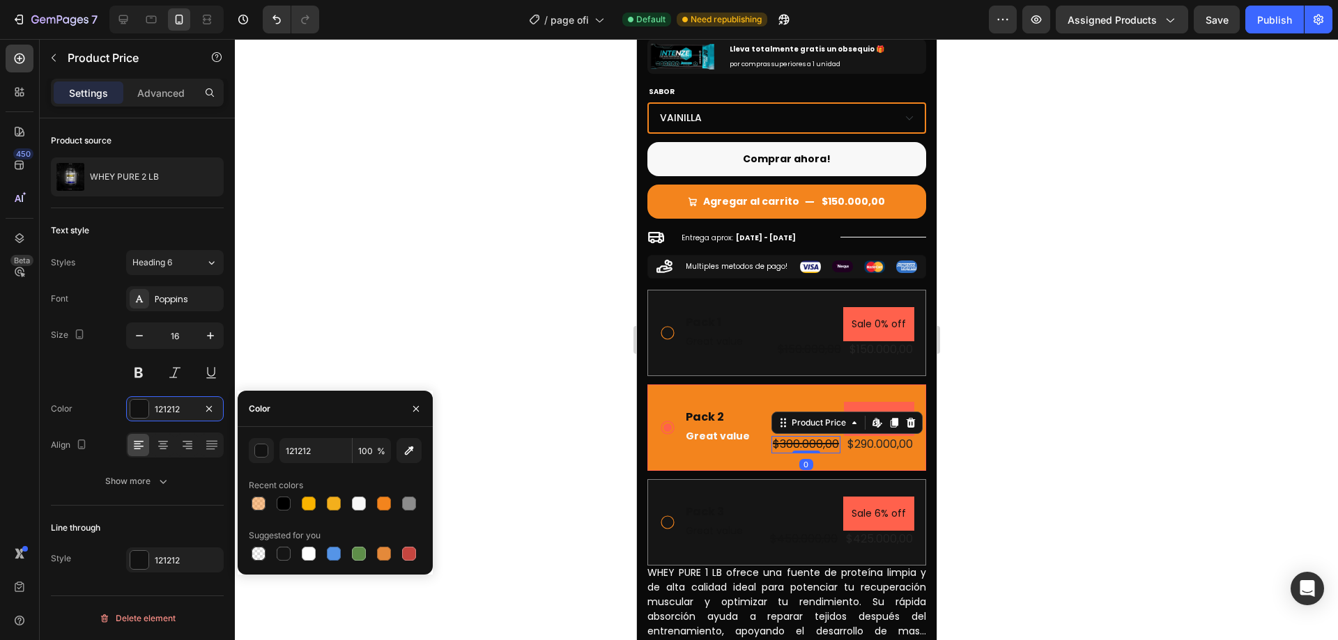
click at [348, 502] on div at bounding box center [335, 504] width 173 height 20
click at [354, 502] on div at bounding box center [359, 504] width 14 height 14
type input "F8F8F8"
drag, startPoint x: 160, startPoint y: 561, endPoint x: 192, endPoint y: 550, distance: 33.9
click at [160, 560] on div "121212" at bounding box center [175, 561] width 40 height 13
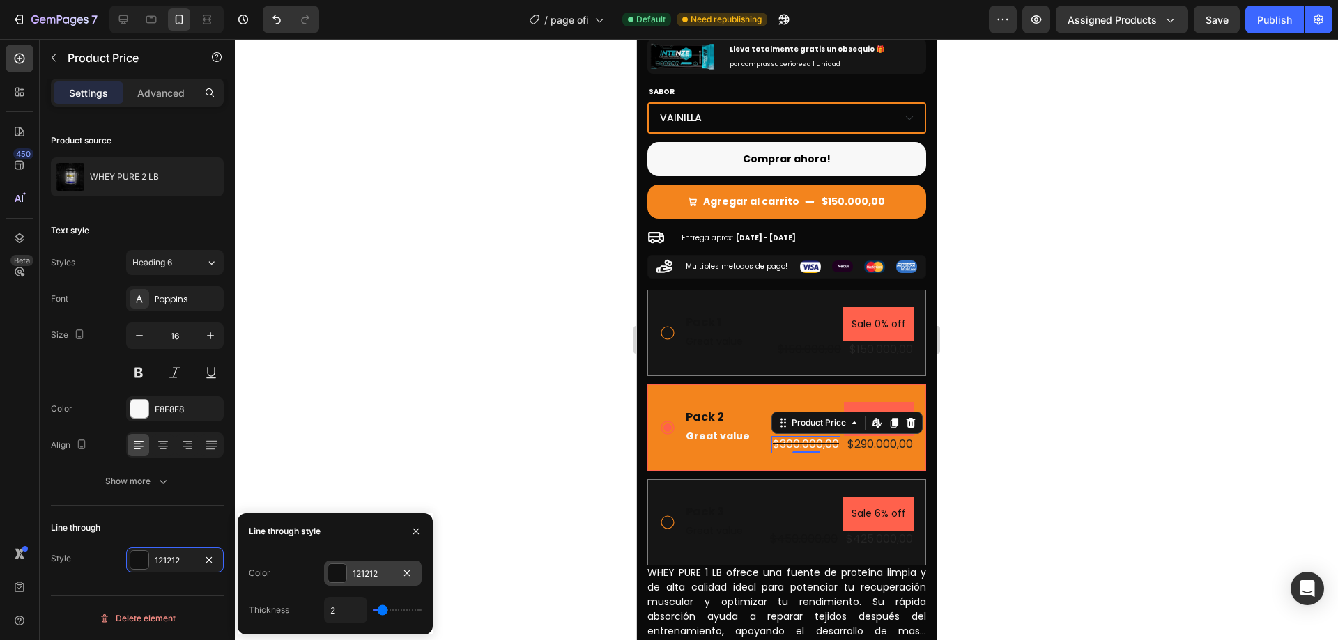
click at [337, 575] on div at bounding box center [337, 574] width 18 height 18
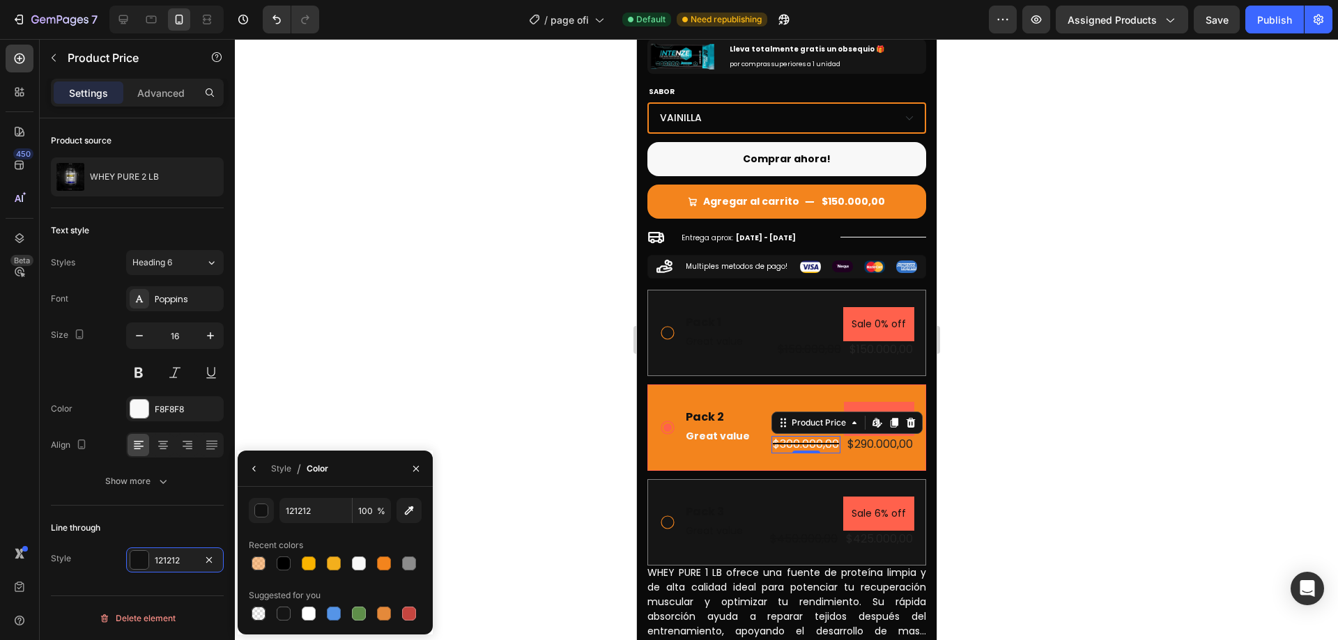
click at [365, 553] on div "Recent colors" at bounding box center [335, 546] width 173 height 22
click at [358, 557] on div at bounding box center [359, 564] width 14 height 14
type input "F8F8F8"
click at [852, 436] on div "$290.000,00" at bounding box center [879, 444] width 68 height 17
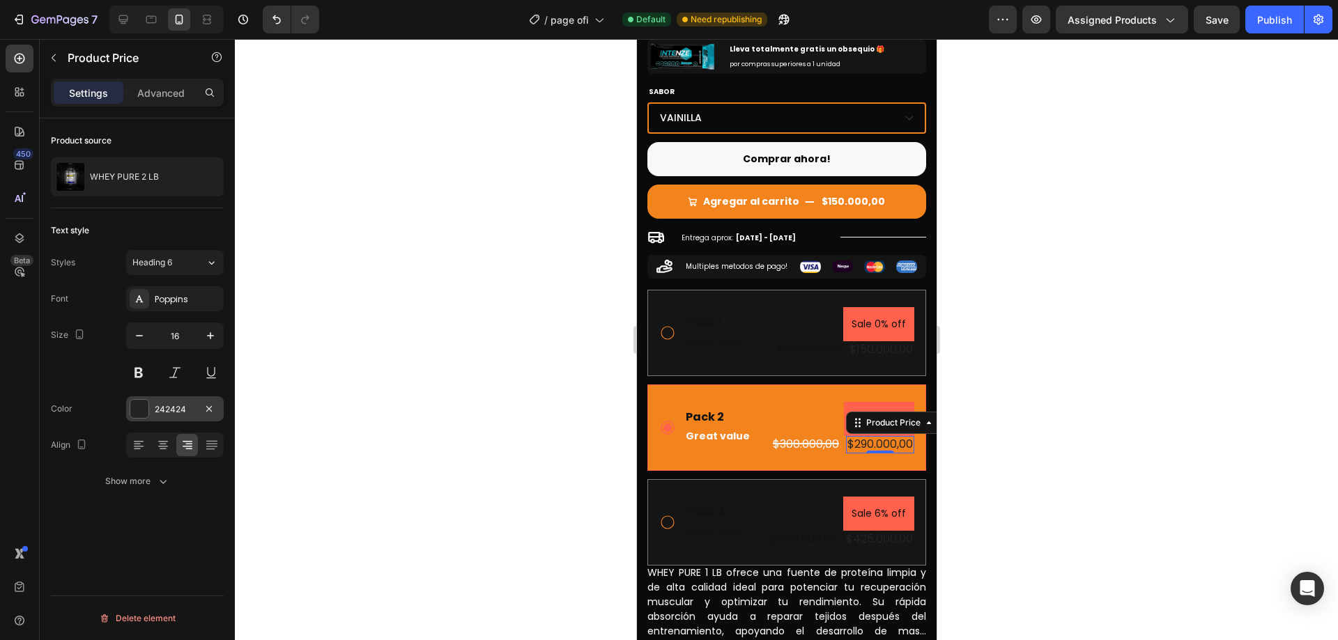
click at [160, 407] on div "242424" at bounding box center [175, 410] width 40 height 13
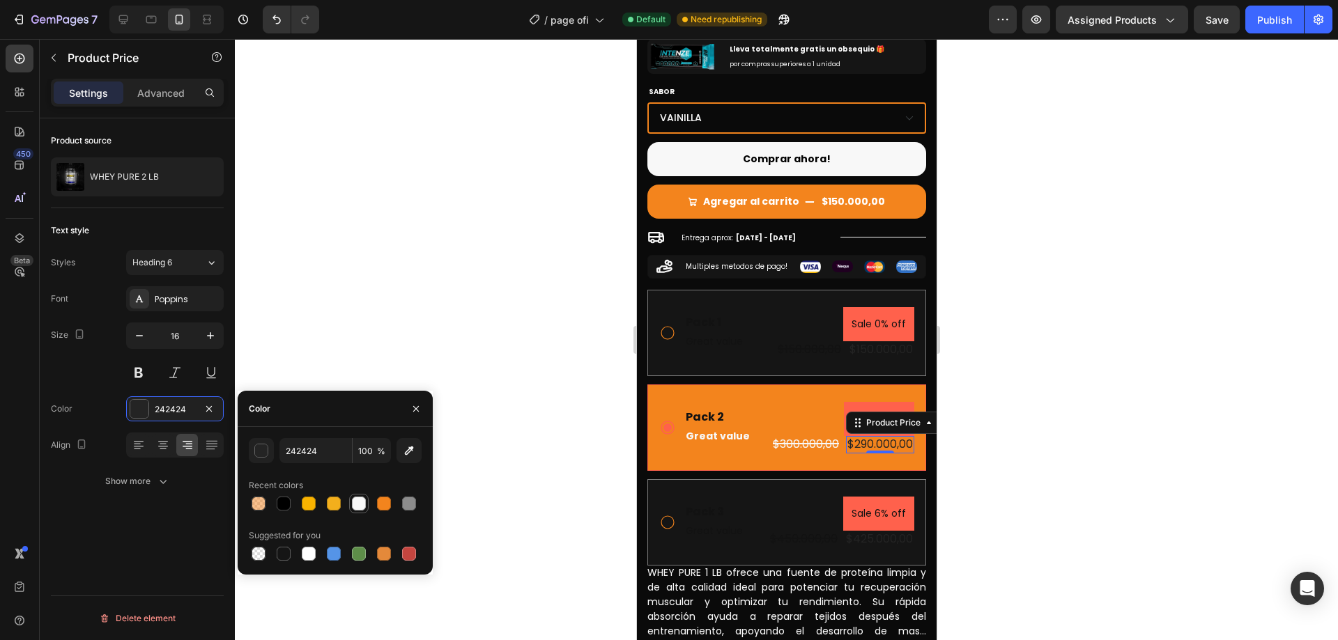
click at [358, 507] on div at bounding box center [359, 504] width 14 height 14
type input "F8F8F8"
click at [147, 479] on div "Show more" at bounding box center [137, 482] width 65 height 14
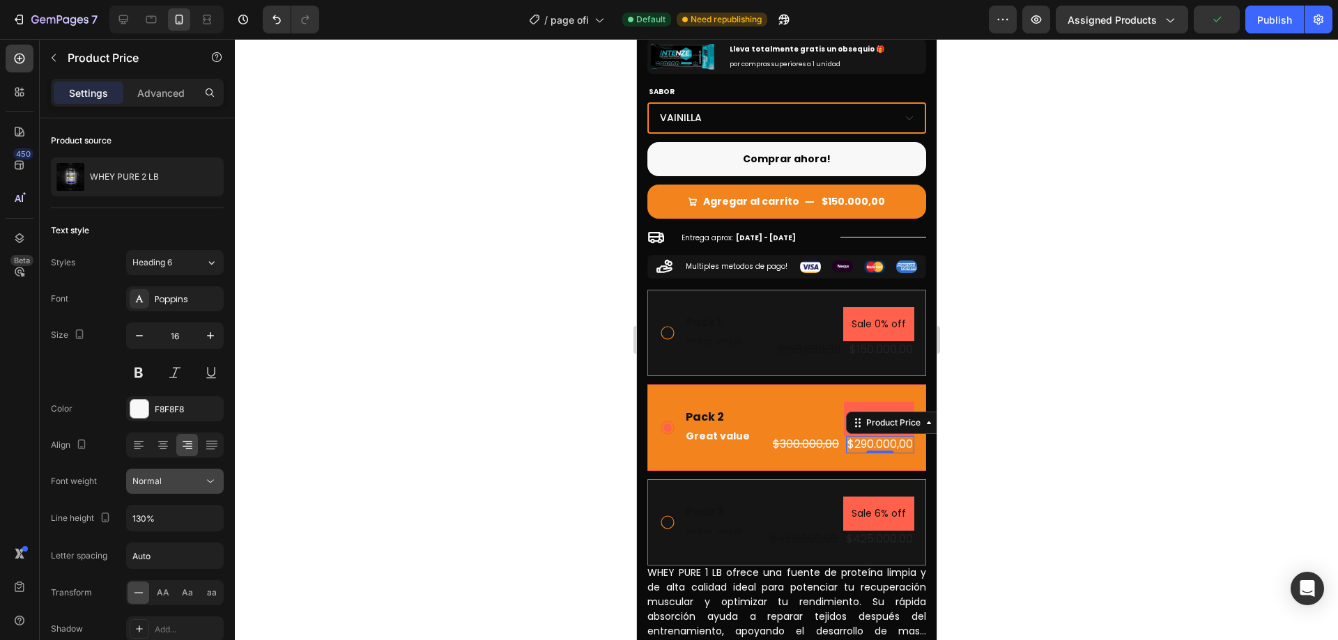
click at [192, 488] on div "Normal" at bounding box center [174, 482] width 85 height 14
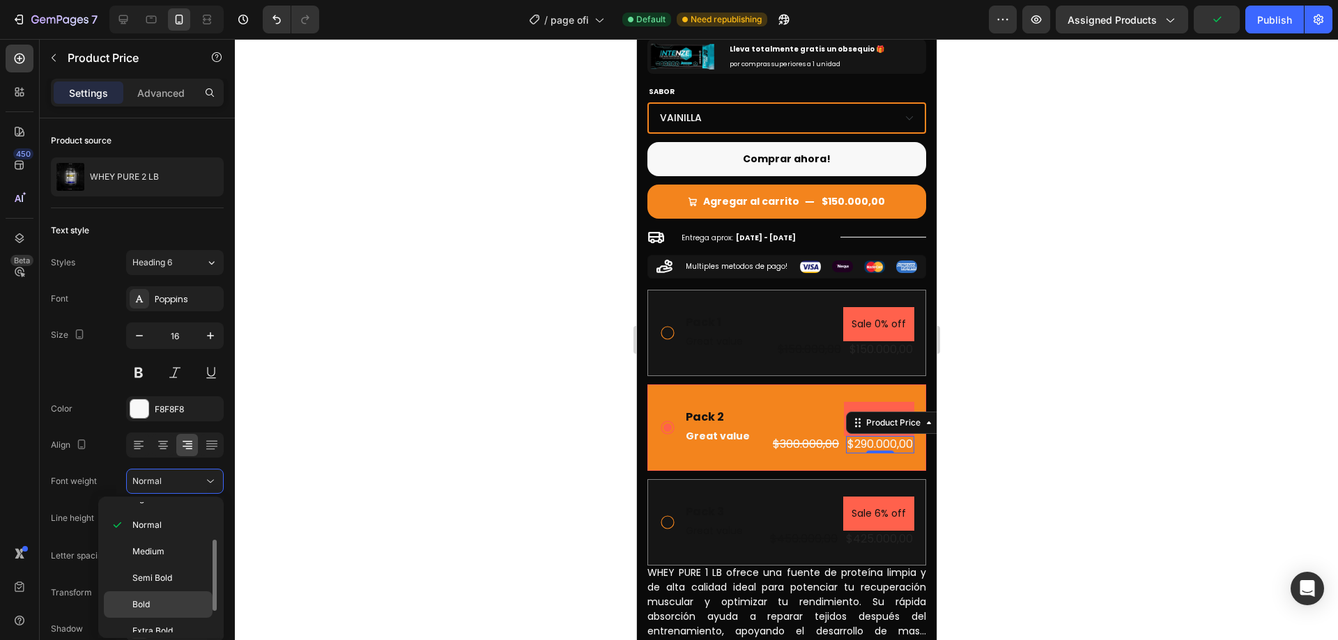
click at [168, 600] on p "Bold" at bounding box center [169, 605] width 74 height 13
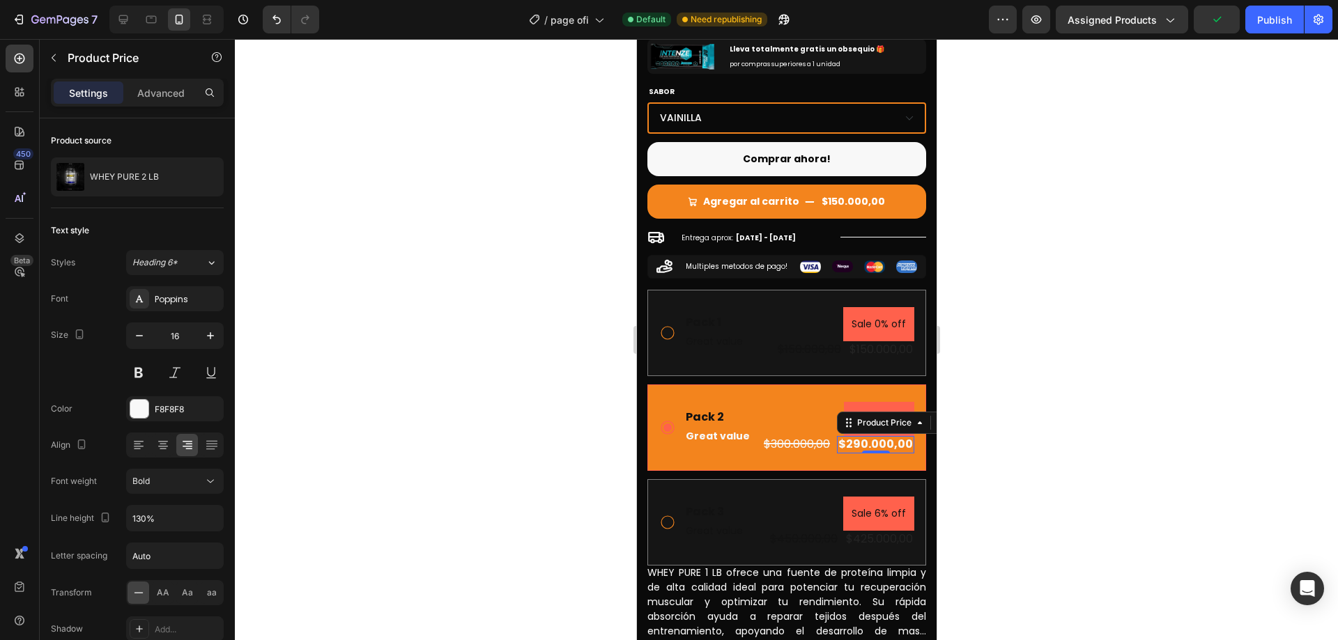
click at [1027, 440] on div at bounding box center [786, 339] width 1103 height 601
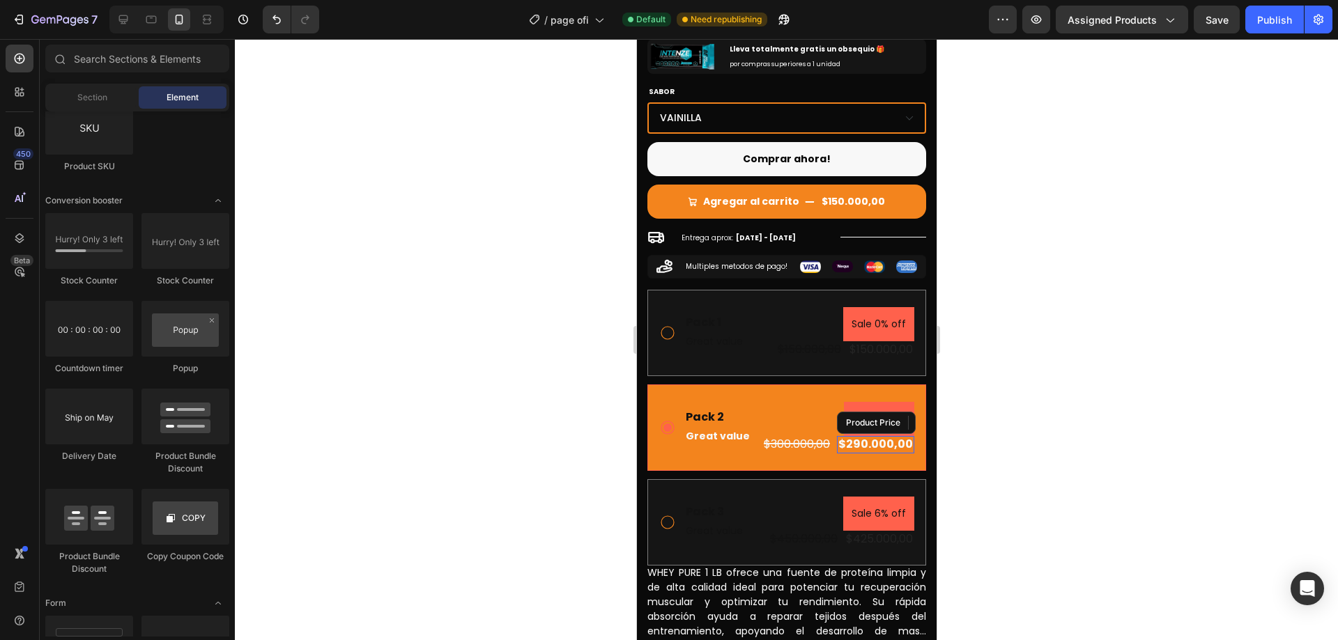
click at [845, 450] on div "$290.000,00" at bounding box center [874, 444] width 77 height 17
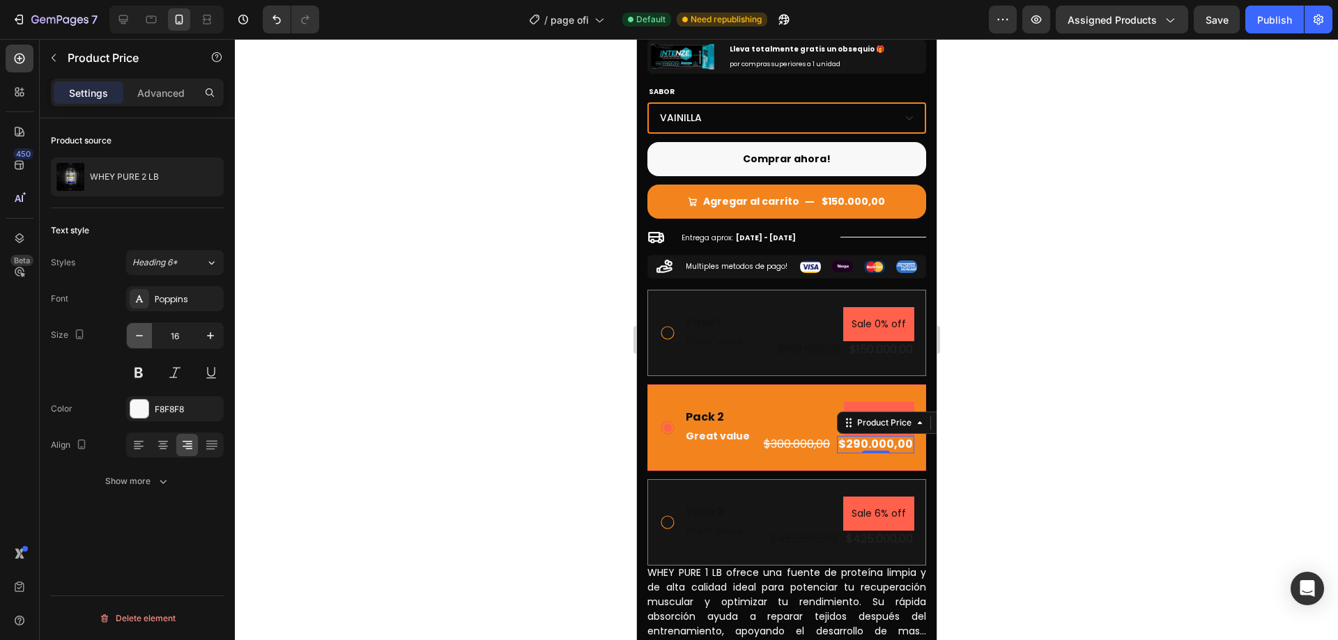
click at [132, 337] on icon "button" at bounding box center [139, 336] width 14 height 14
type input "15"
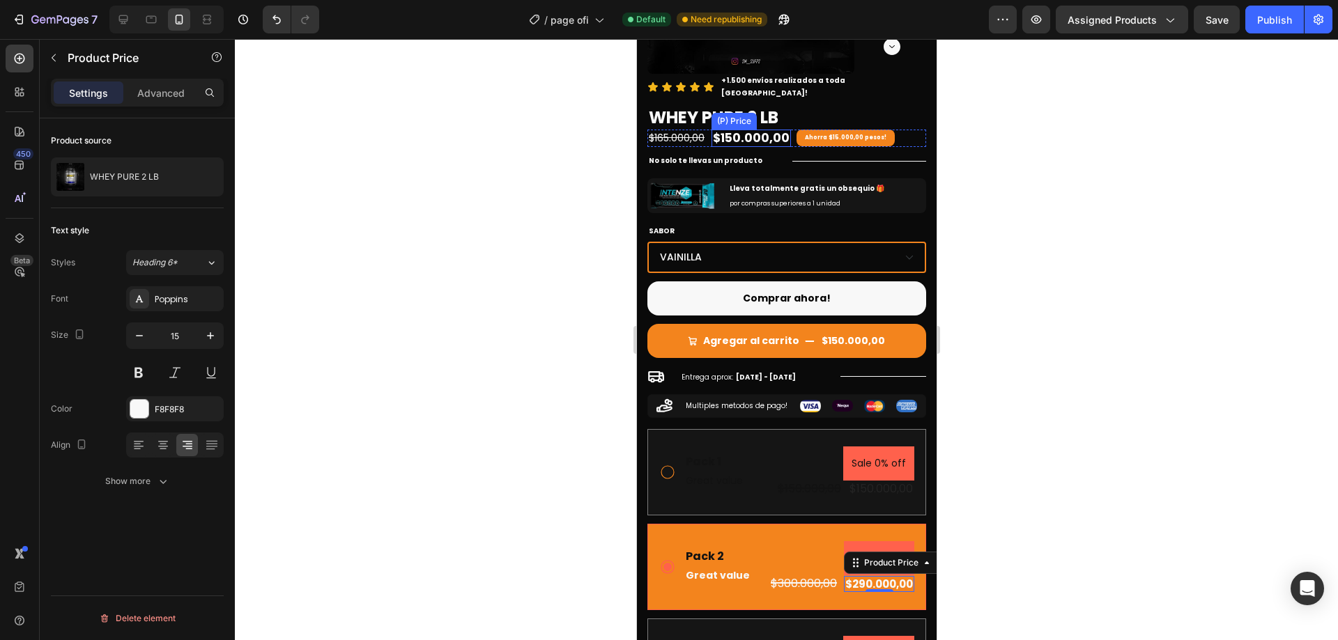
click at [772, 130] on div "$150.000,00" at bounding box center [750, 138] width 79 height 17
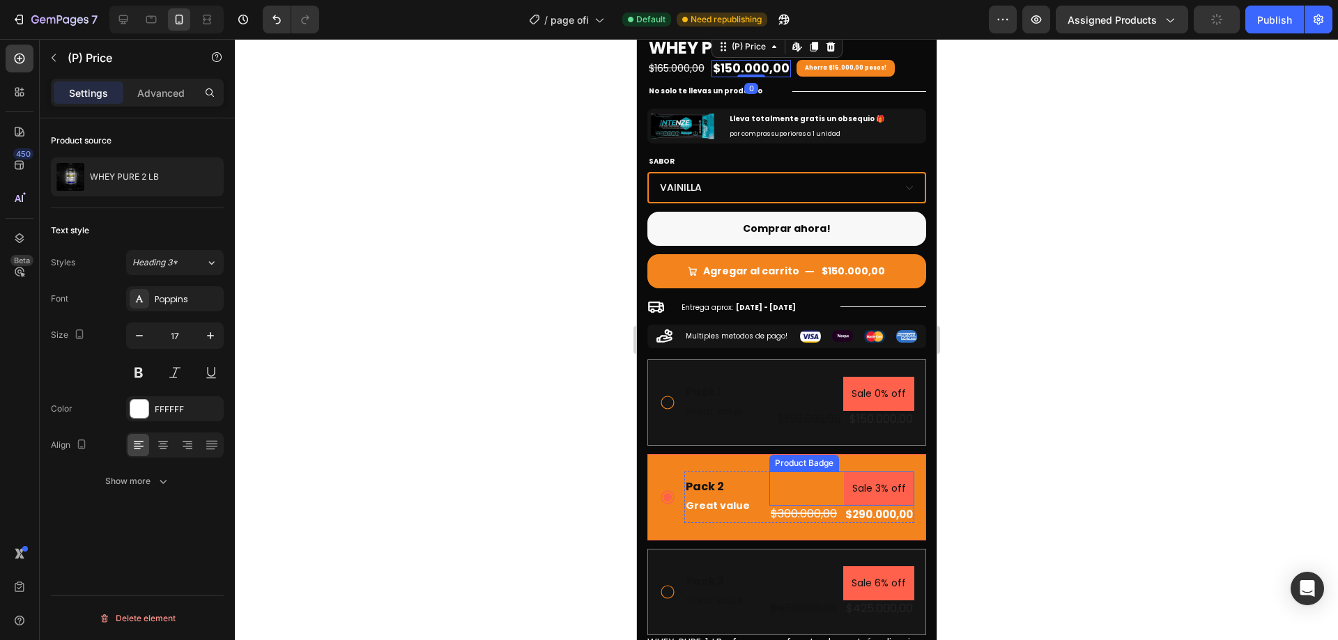
scroll to position [348, 0]
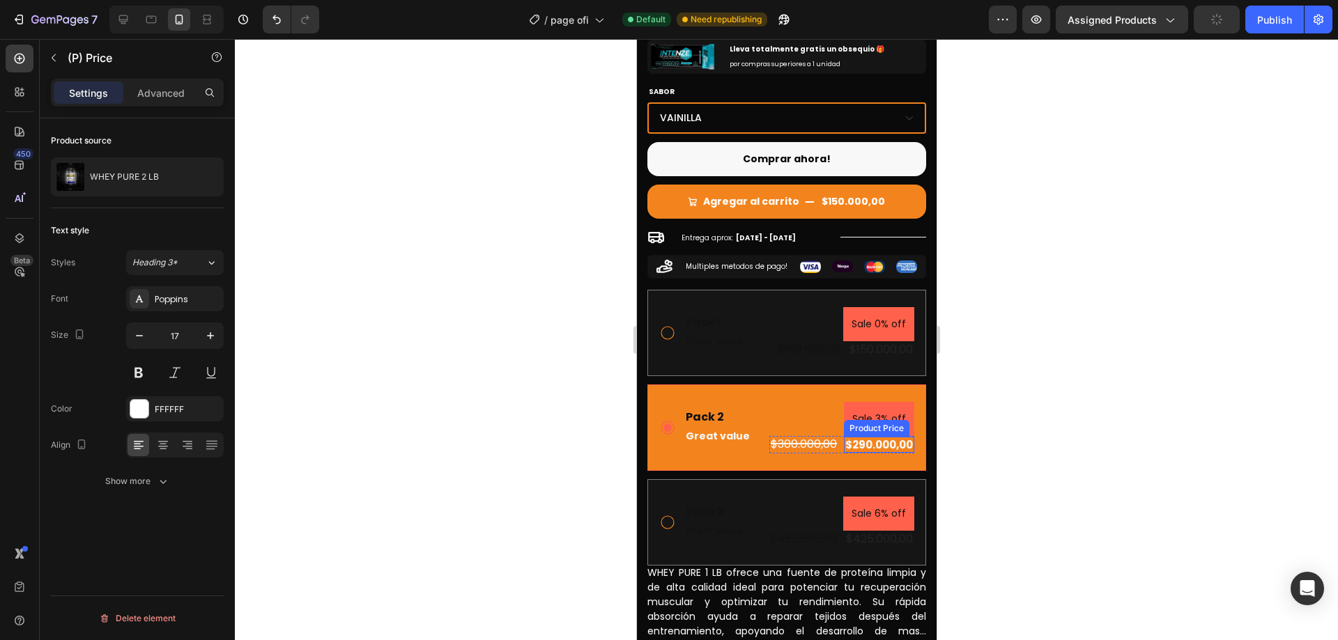
click at [870, 437] on div "$290.000,00" at bounding box center [878, 445] width 70 height 17
click at [808, 436] on div "$300.000,00" at bounding box center [803, 444] width 69 height 17
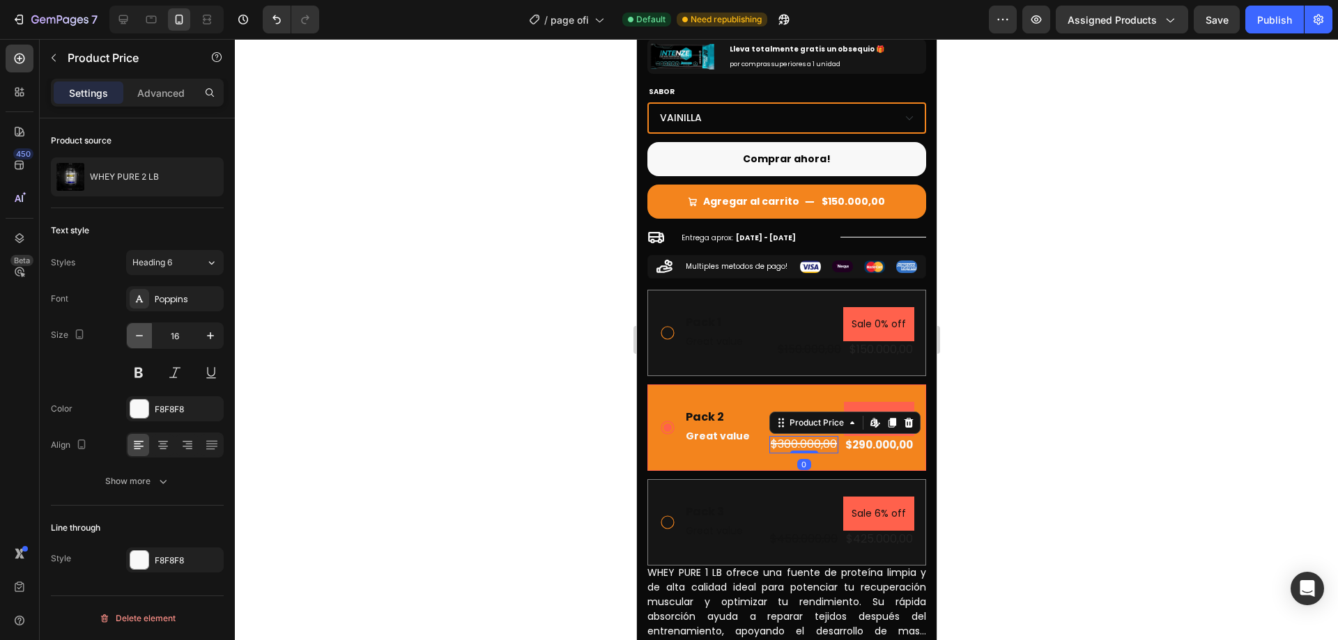
click at [136, 332] on icon "button" at bounding box center [139, 336] width 14 height 14
click at [137, 332] on icon "button" at bounding box center [139, 336] width 14 height 14
type input "13"
click at [1161, 489] on div at bounding box center [786, 339] width 1103 height 601
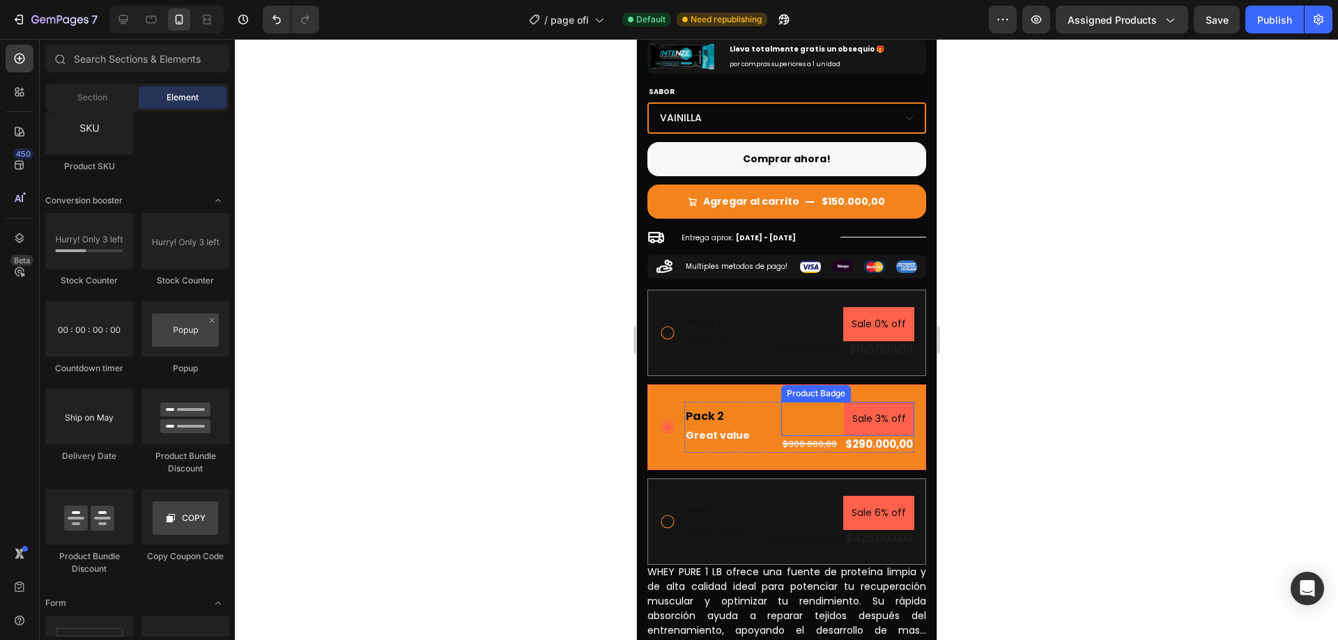
click at [872, 406] on pre "Sale 3% off" at bounding box center [878, 419] width 70 height 34
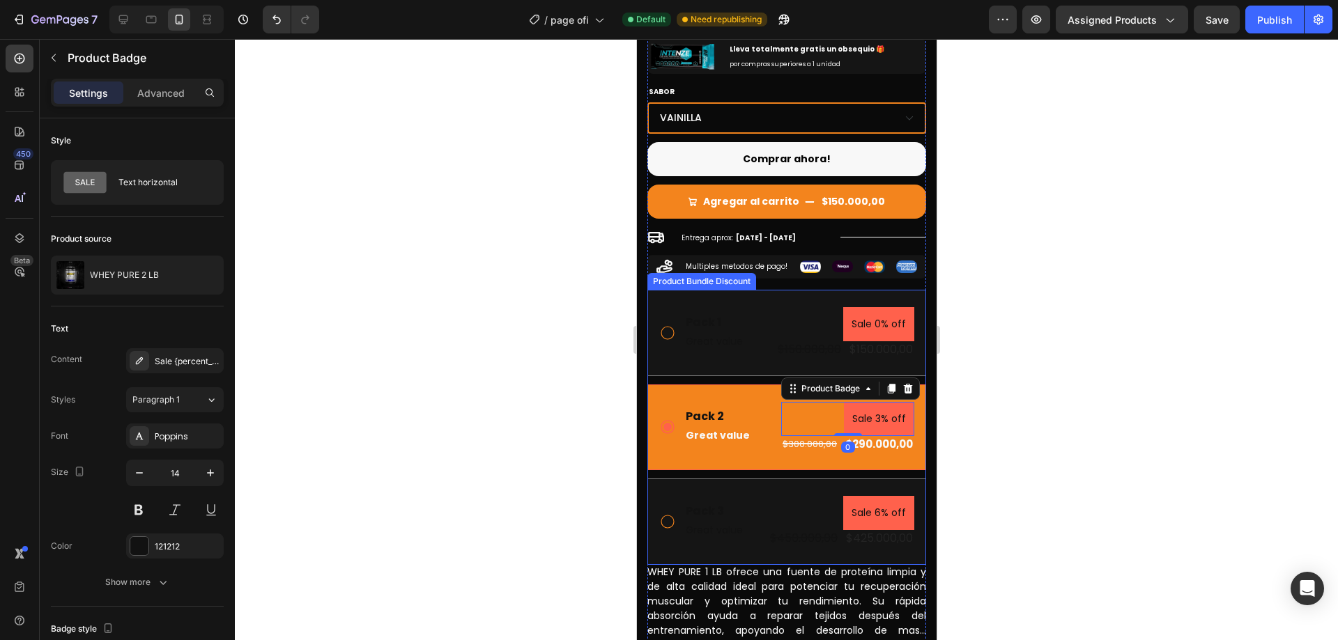
click at [757, 385] on div "Pack 2 Text Block Great value Text Block Sale 3% off Product Badge 0 $300.000,0…" at bounding box center [786, 428] width 279 height 86
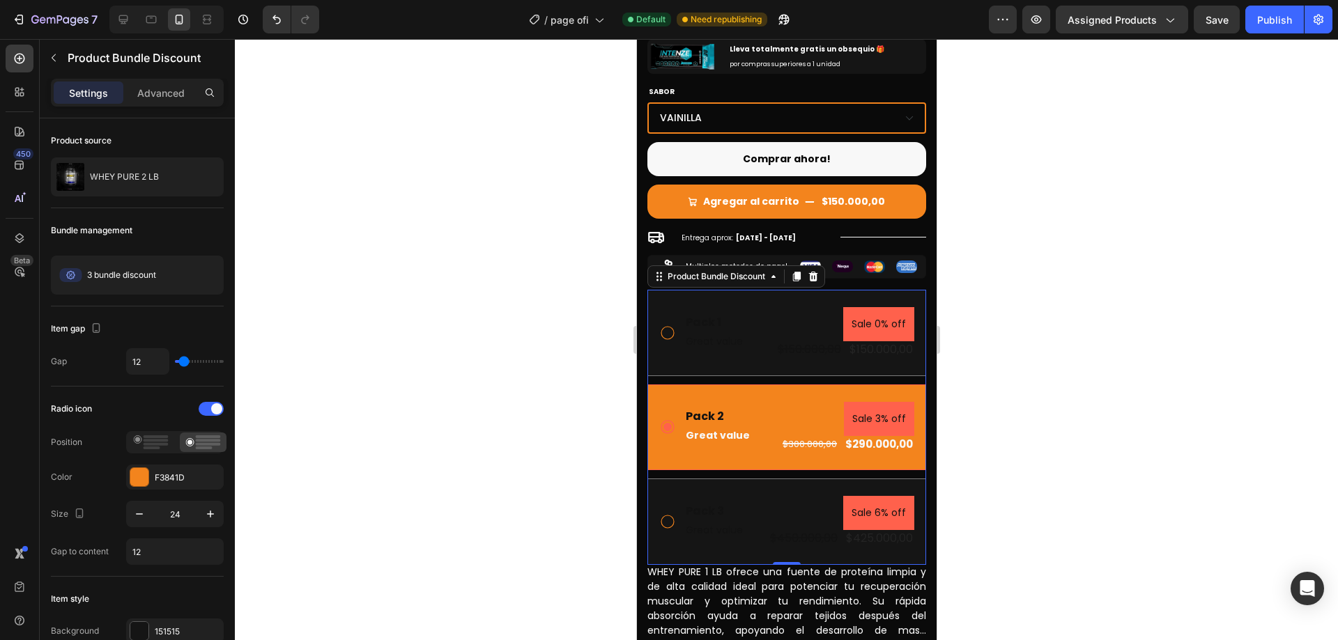
click at [721, 448] on div "Pack 2 Text Block Great value Text Block Sale 3% off Product Badge $300.000,00 …" at bounding box center [786, 428] width 279 height 86
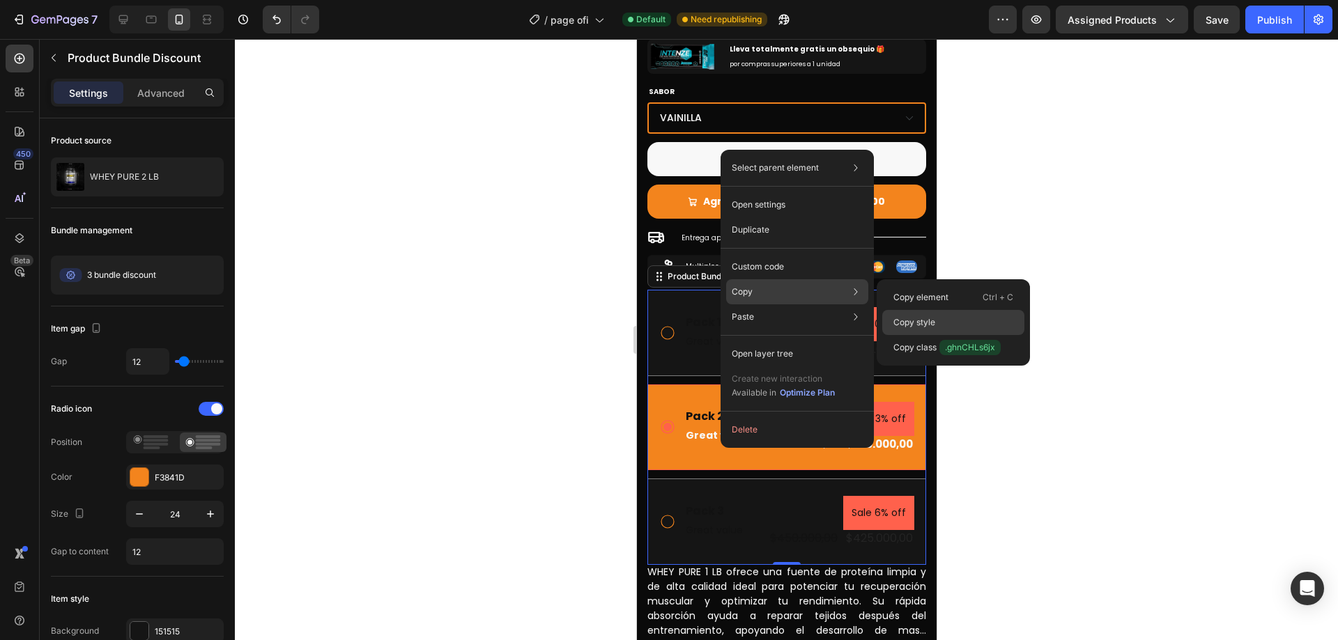
click at [928, 323] on p "Copy style" at bounding box center [914, 322] width 42 height 13
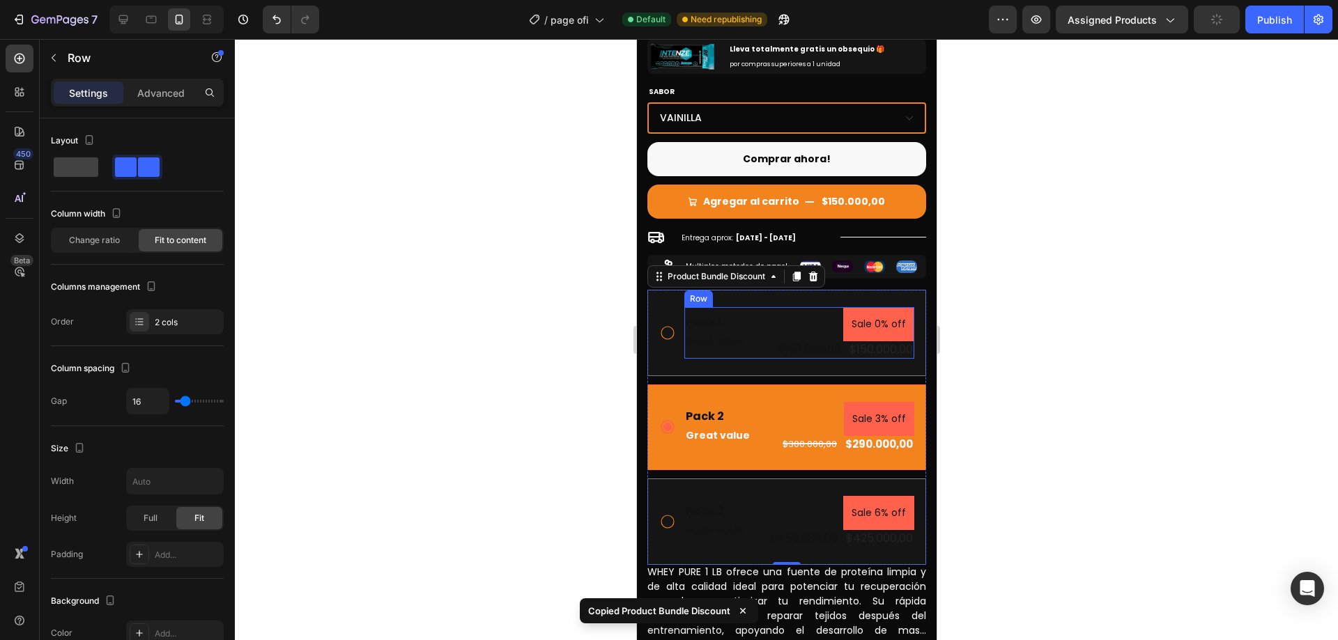
click at [735, 343] on div "Pack 1 Text Block Great value Text Block" at bounding box center [714, 333] width 60 height 52
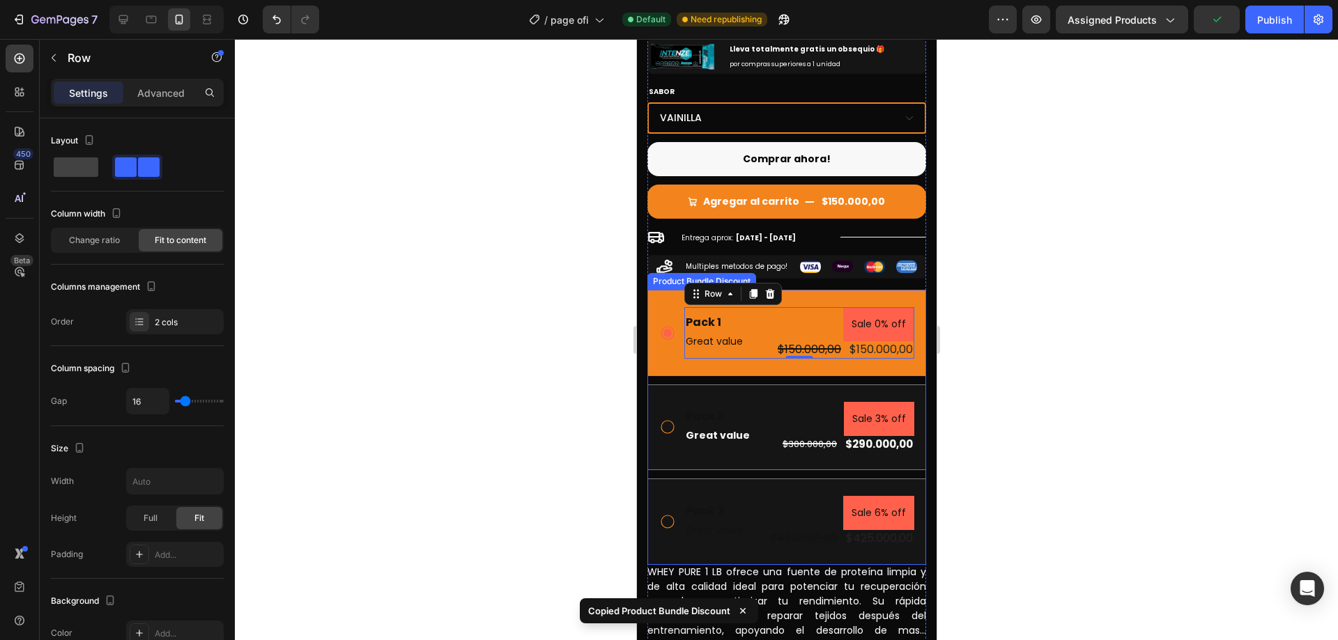
click at [730, 360] on div "Pack 1 Text Block Great value Text Block Sale 0% off Product Badge $150.000,00 …" at bounding box center [786, 333] width 279 height 86
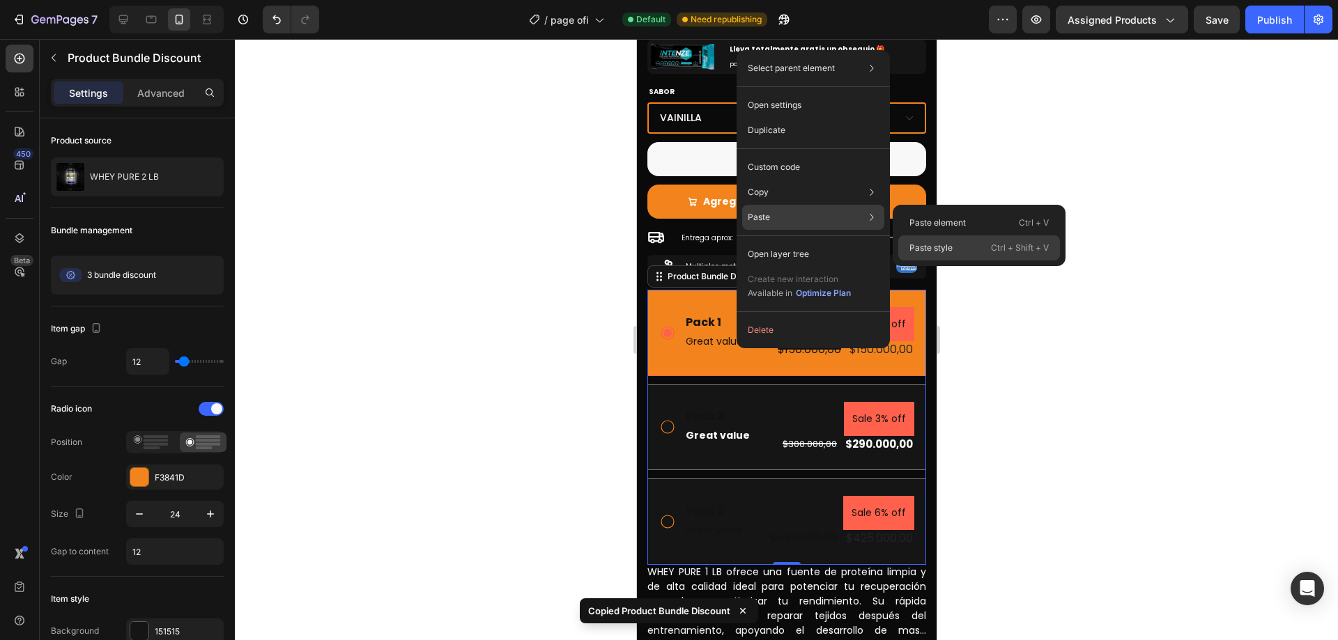
click at [953, 252] on div "Paste style Ctrl + Shift + V" at bounding box center [979, 248] width 162 height 25
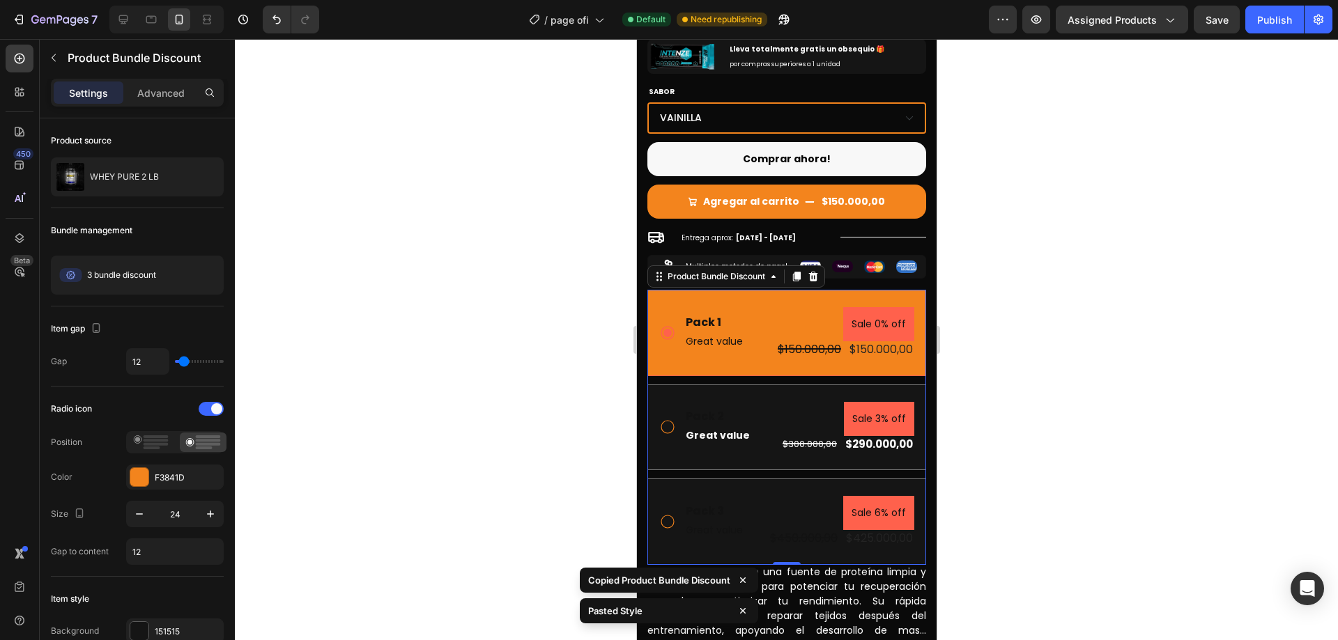
click at [1064, 390] on div at bounding box center [786, 339] width 1103 height 601
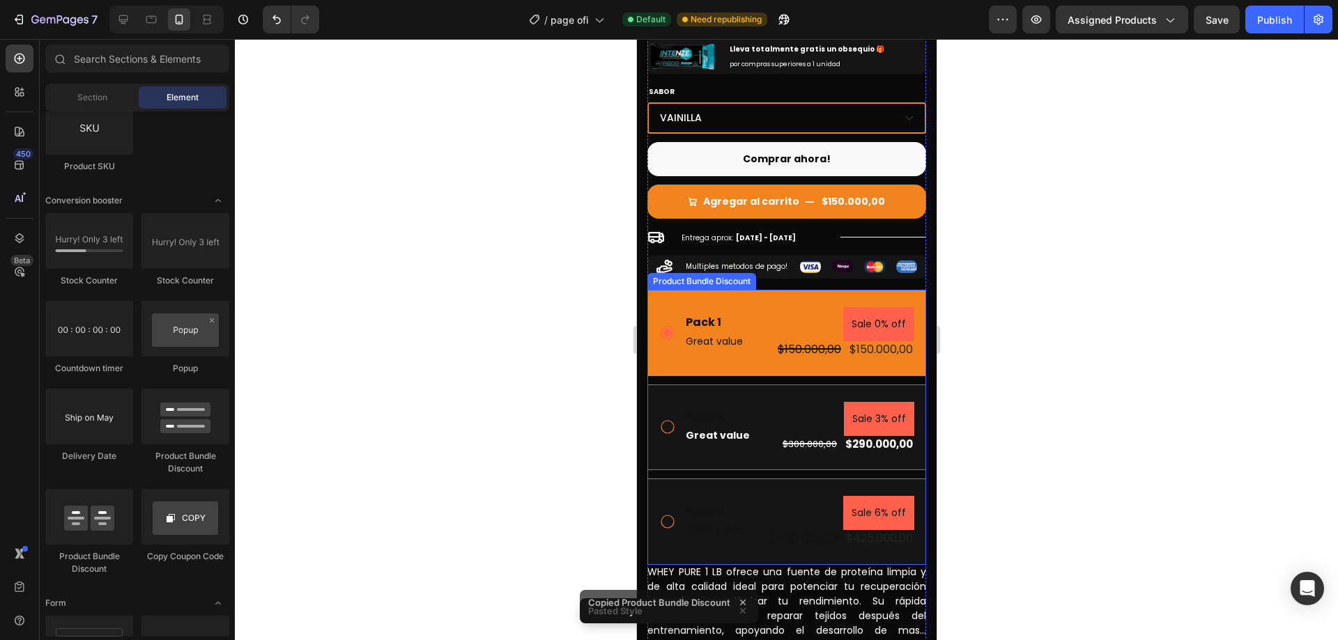
click at [745, 445] on div "Pack 2 Text Block Great value Text Block Sale 3% off Product Badge $300.000,00 …" at bounding box center [786, 428] width 279 height 86
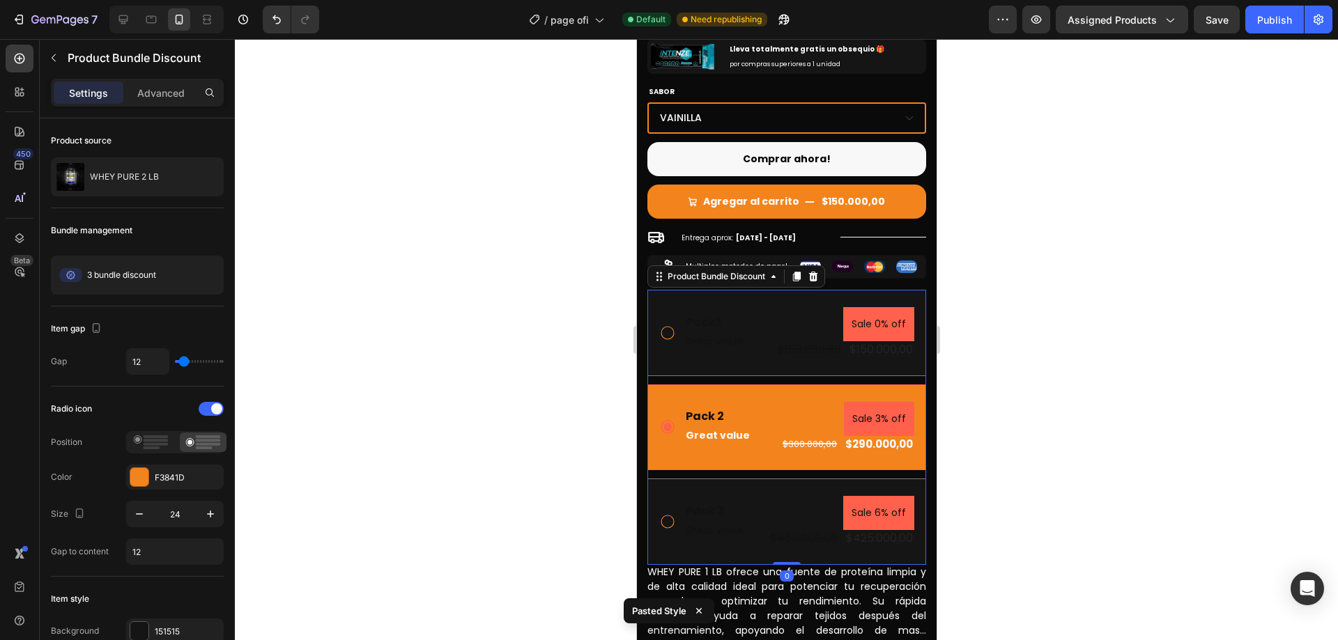
click at [1014, 369] on div at bounding box center [786, 339] width 1103 height 601
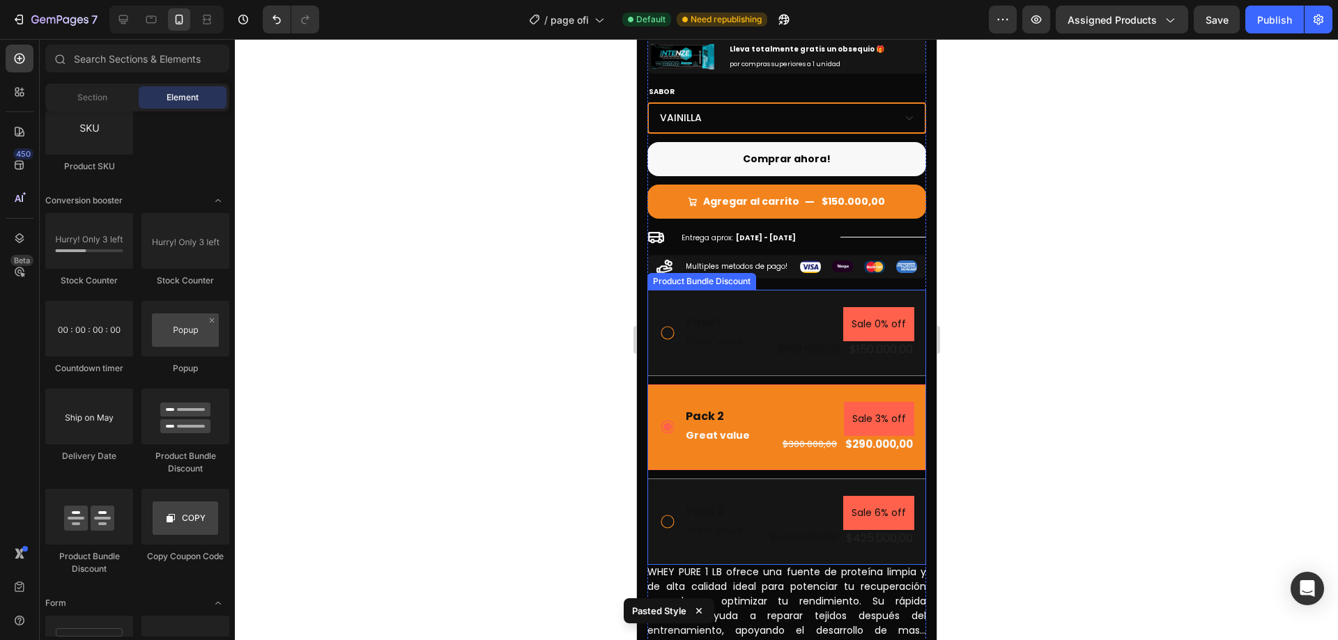
click at [767, 349] on div "Pack 1 Text Block Great value Text Block Sale 0% off Product Badge $150.000,00 …" at bounding box center [786, 333] width 279 height 86
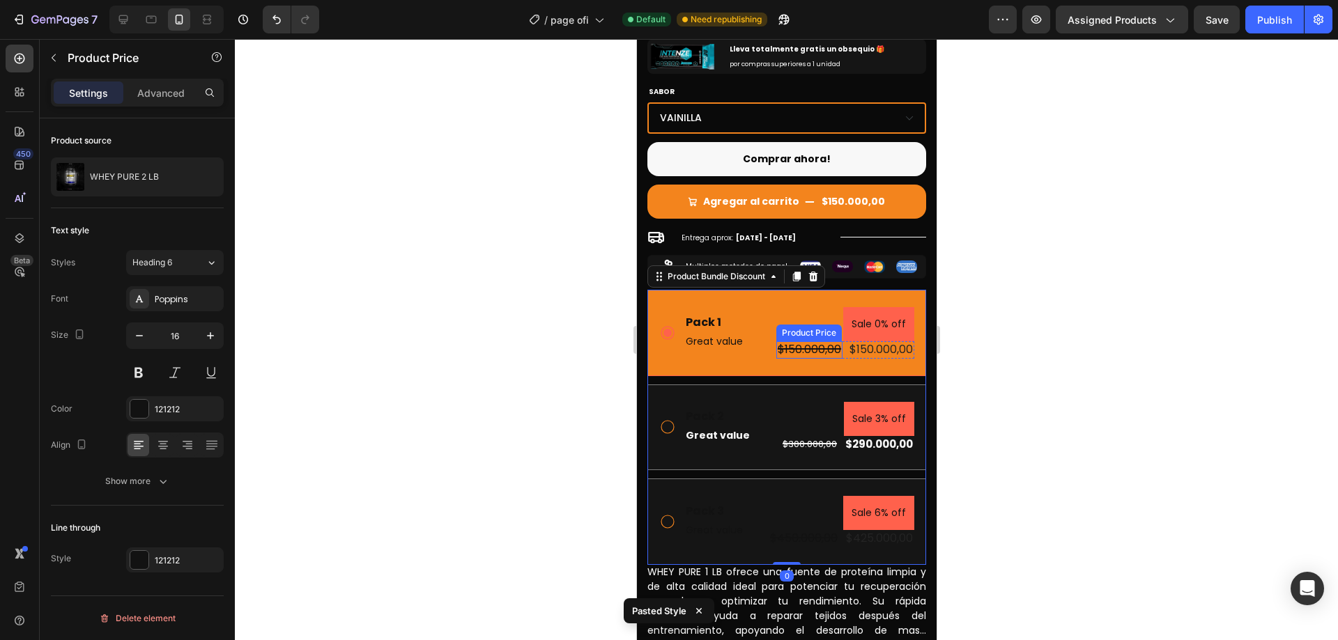
click at [811, 341] on div "$150.000,00" at bounding box center [809, 349] width 66 height 17
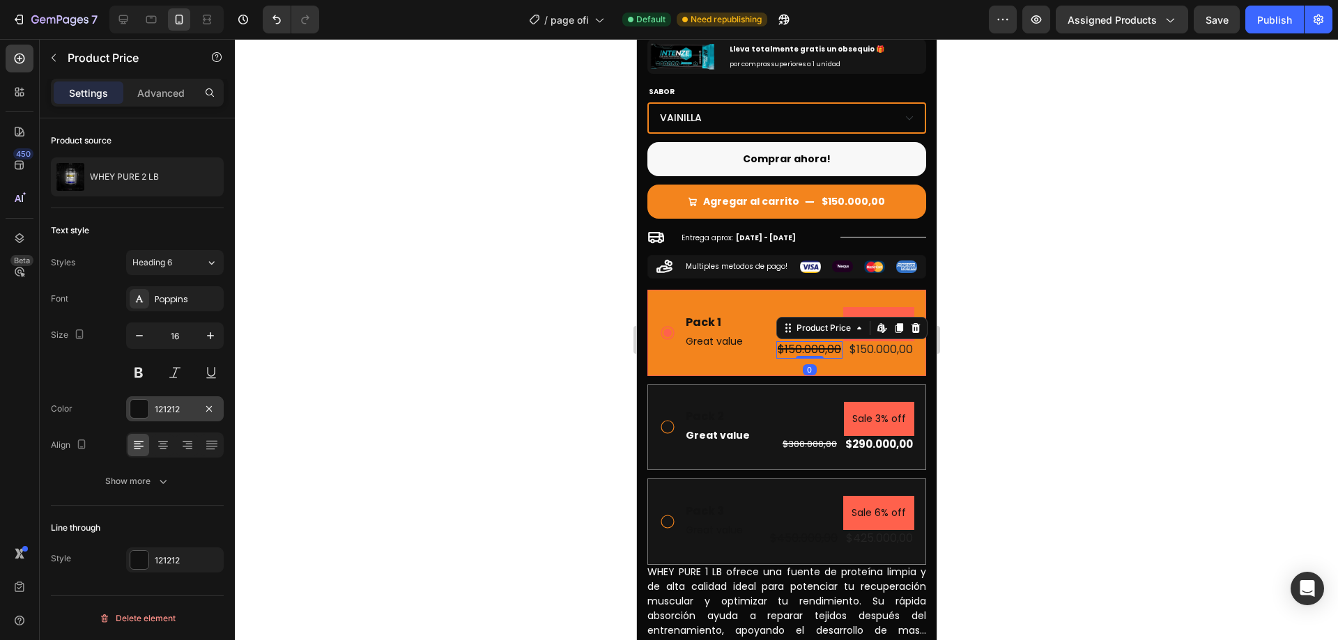
click at [171, 408] on div "121212" at bounding box center [175, 410] width 40 height 13
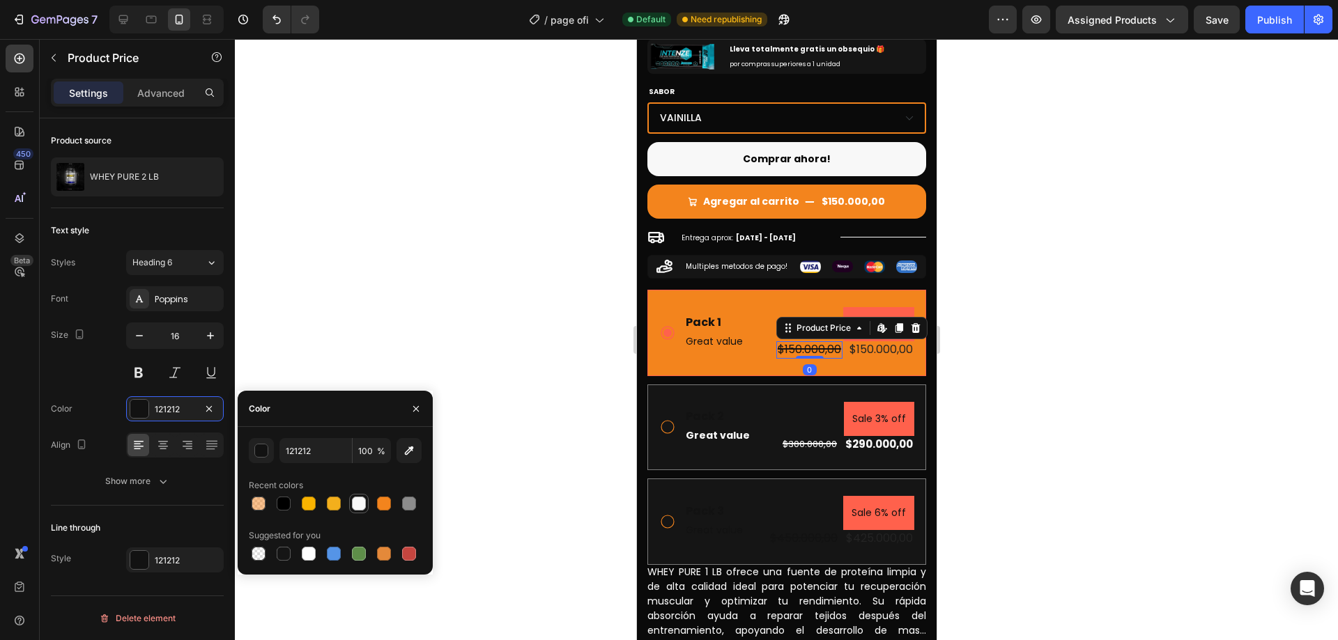
click at [361, 506] on div at bounding box center [359, 504] width 14 height 14
type input "F8F8F8"
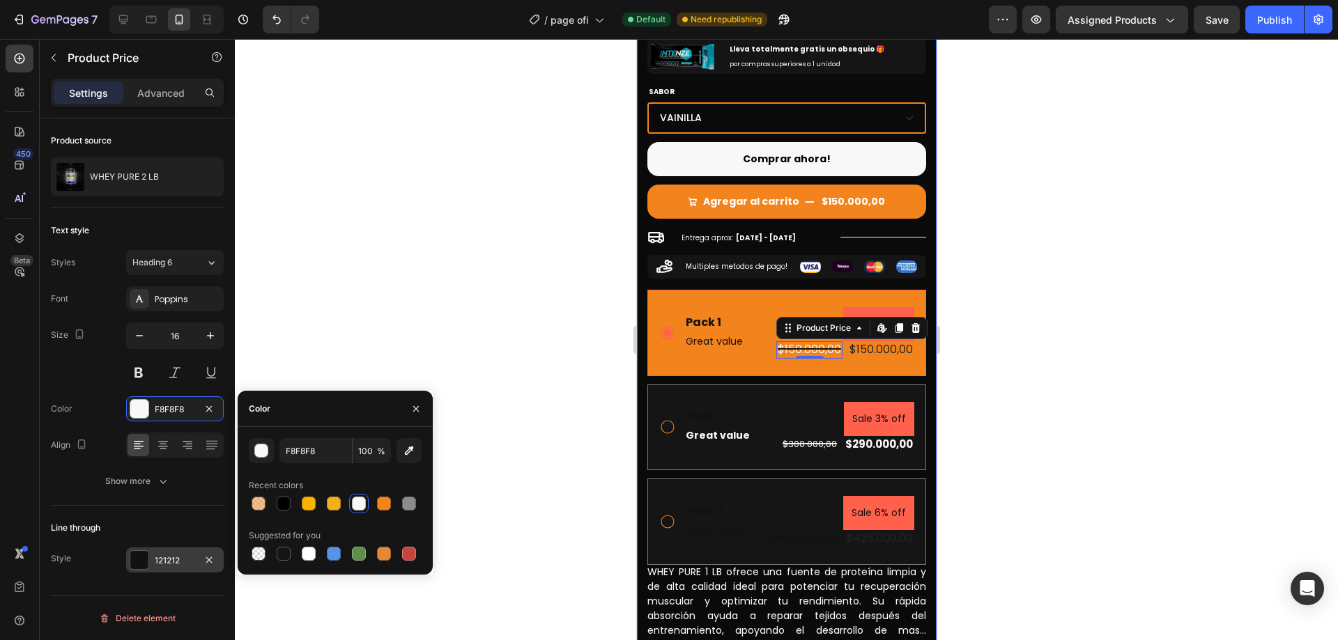
click at [183, 555] on div "121212" at bounding box center [175, 561] width 40 height 13
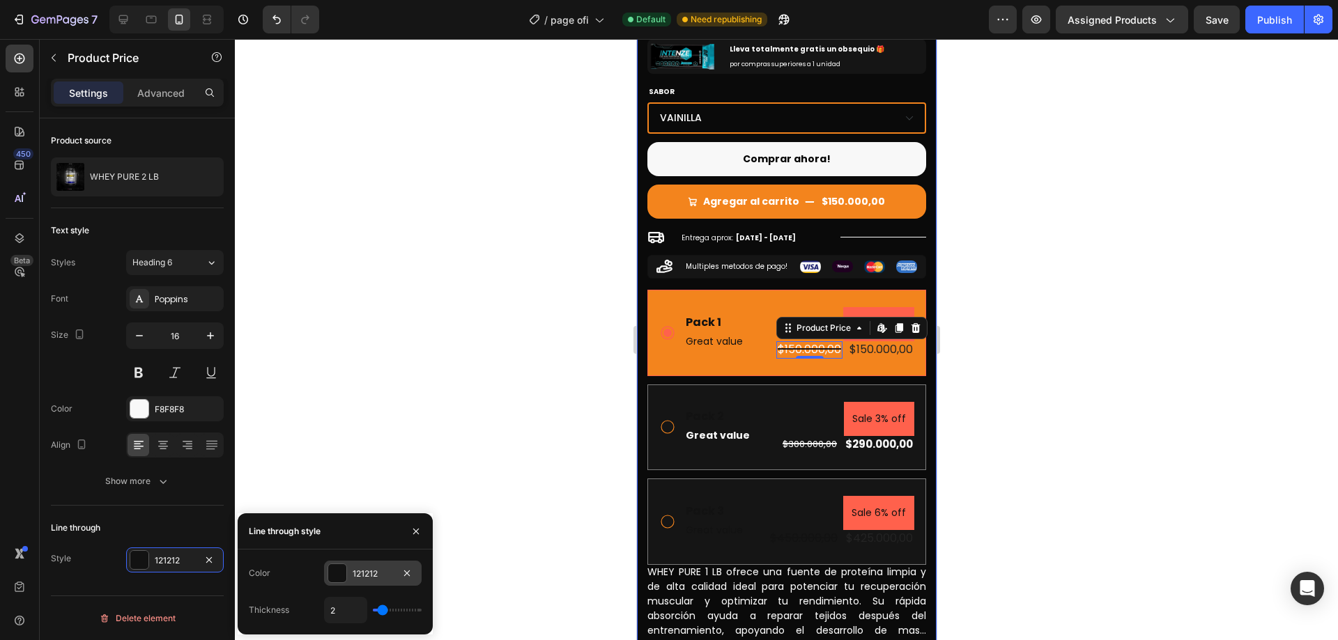
click at [364, 572] on div "121212" at bounding box center [373, 574] width 40 height 13
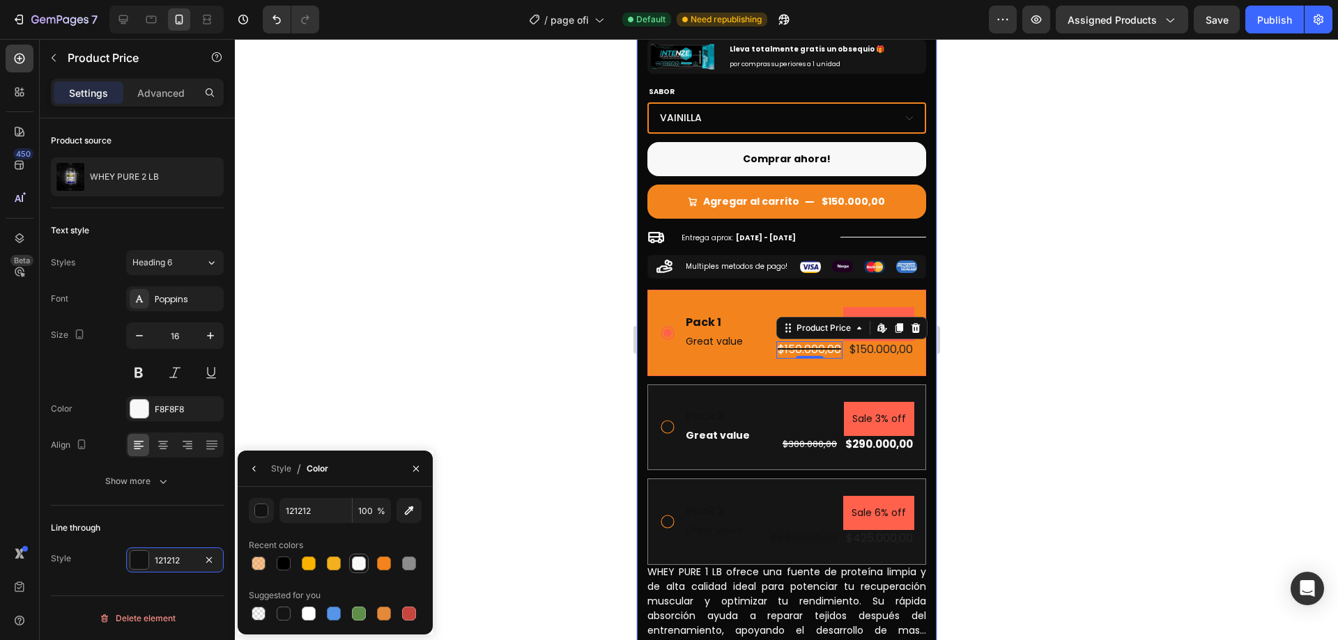
click at [362, 560] on div at bounding box center [359, 564] width 14 height 14
type input "F8F8F8"
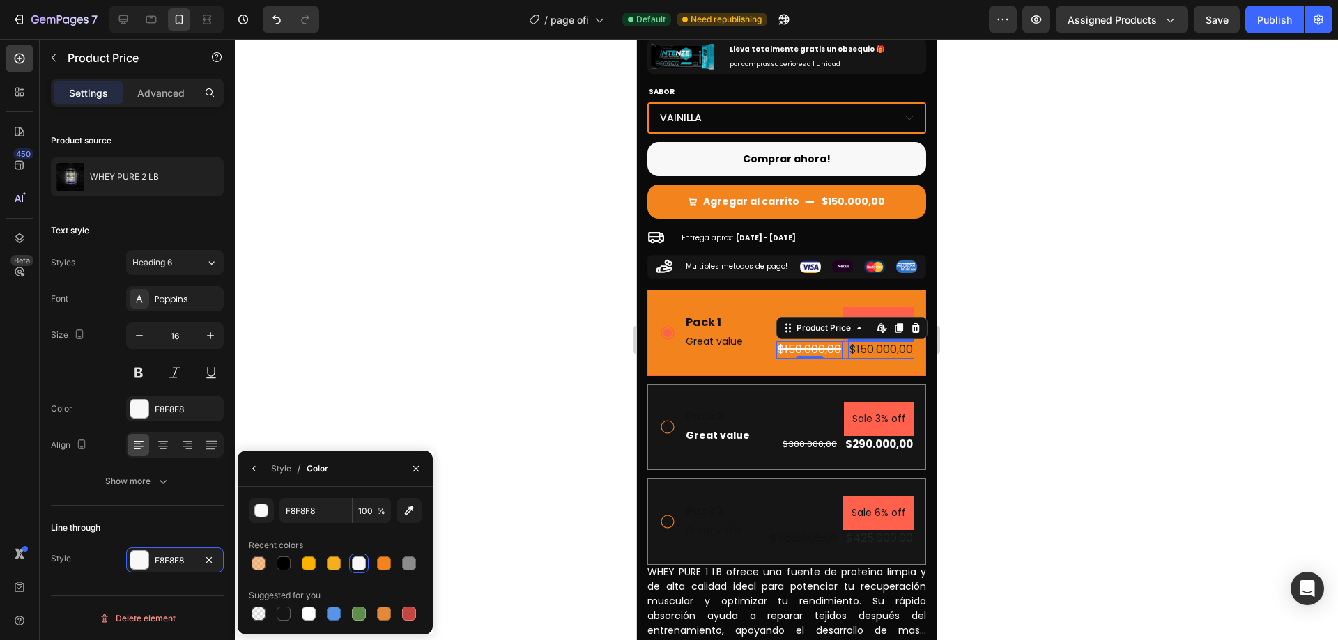
click at [886, 341] on div "$150.000,00" at bounding box center [880, 349] width 66 height 17
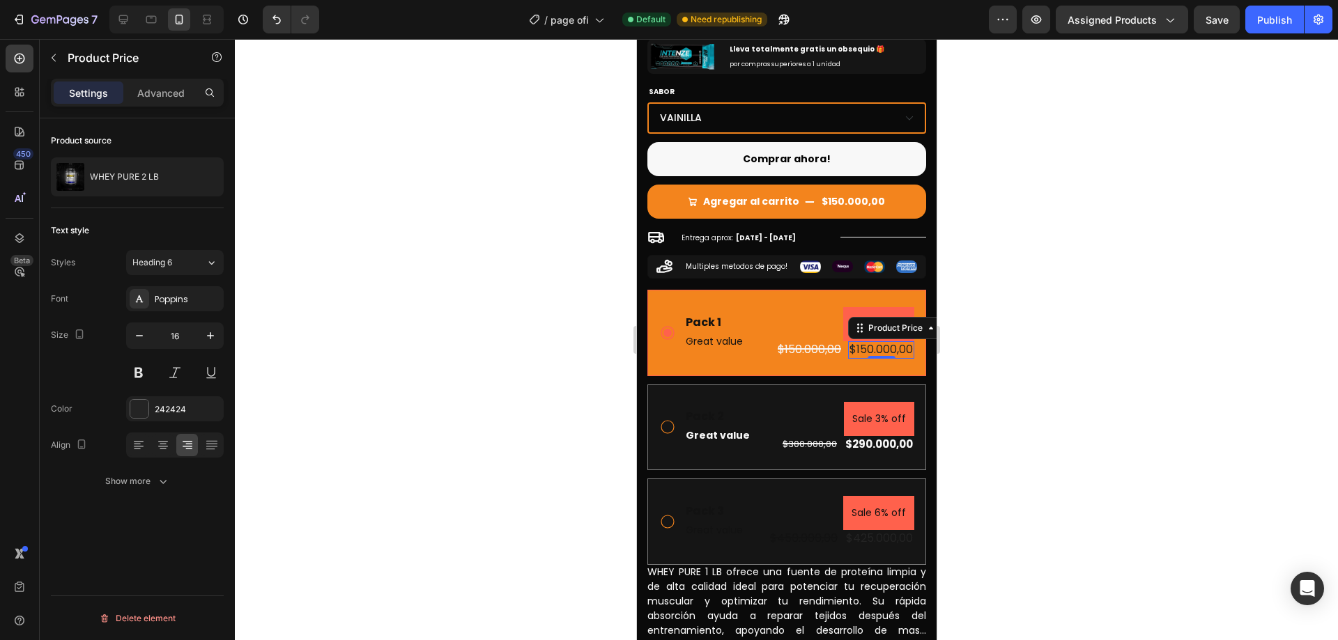
click at [176, 425] on div "Font Poppins Size 16 Color 242424 Align Show more" at bounding box center [137, 390] width 173 height 208
click at [162, 413] on div "242424" at bounding box center [175, 410] width 40 height 13
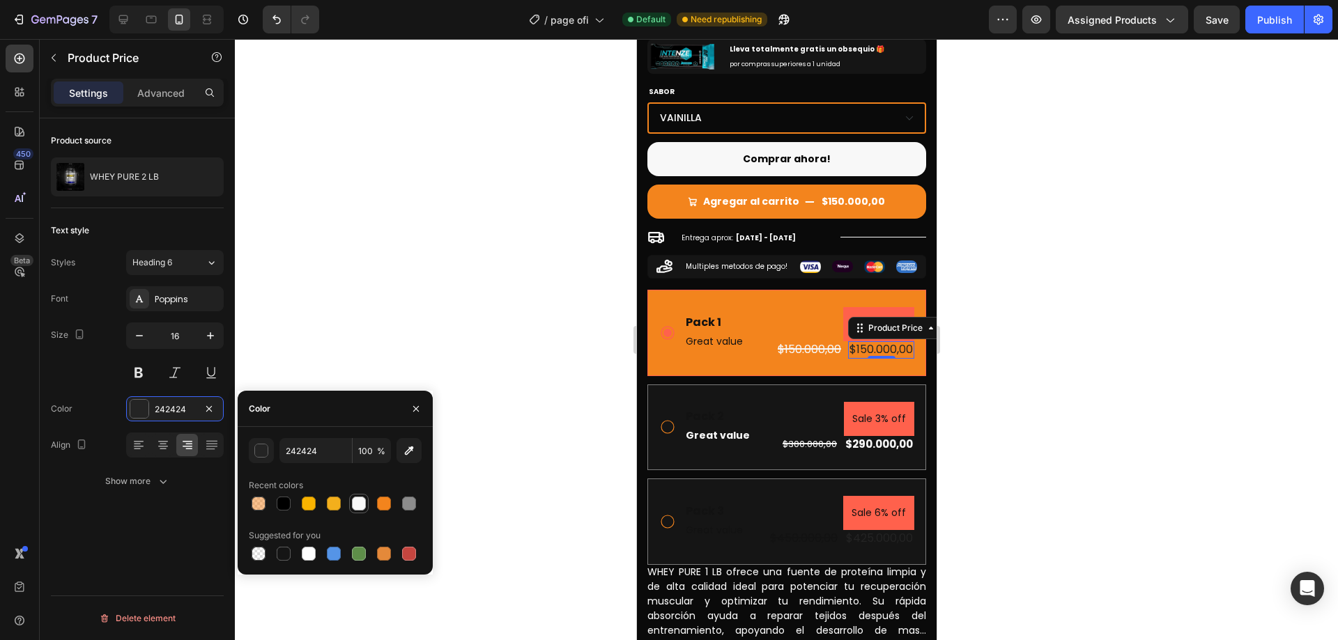
click at [360, 497] on div at bounding box center [359, 504] width 14 height 14
type input "F8F8F8"
click at [155, 519] on div "Product source WHEY PURE 2 LB Text style Styles Heading 6 Font Poppins Size 16 …" at bounding box center [137, 399] width 195 height 562
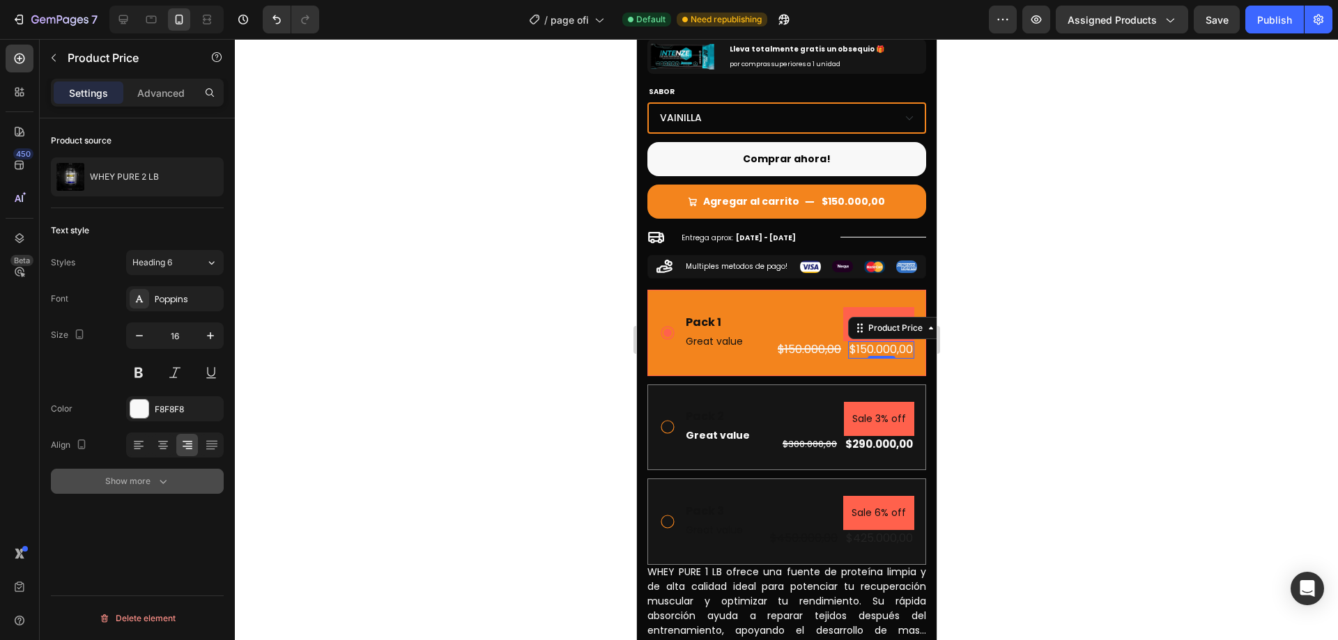
click at [151, 481] on div "Show more" at bounding box center [137, 482] width 65 height 14
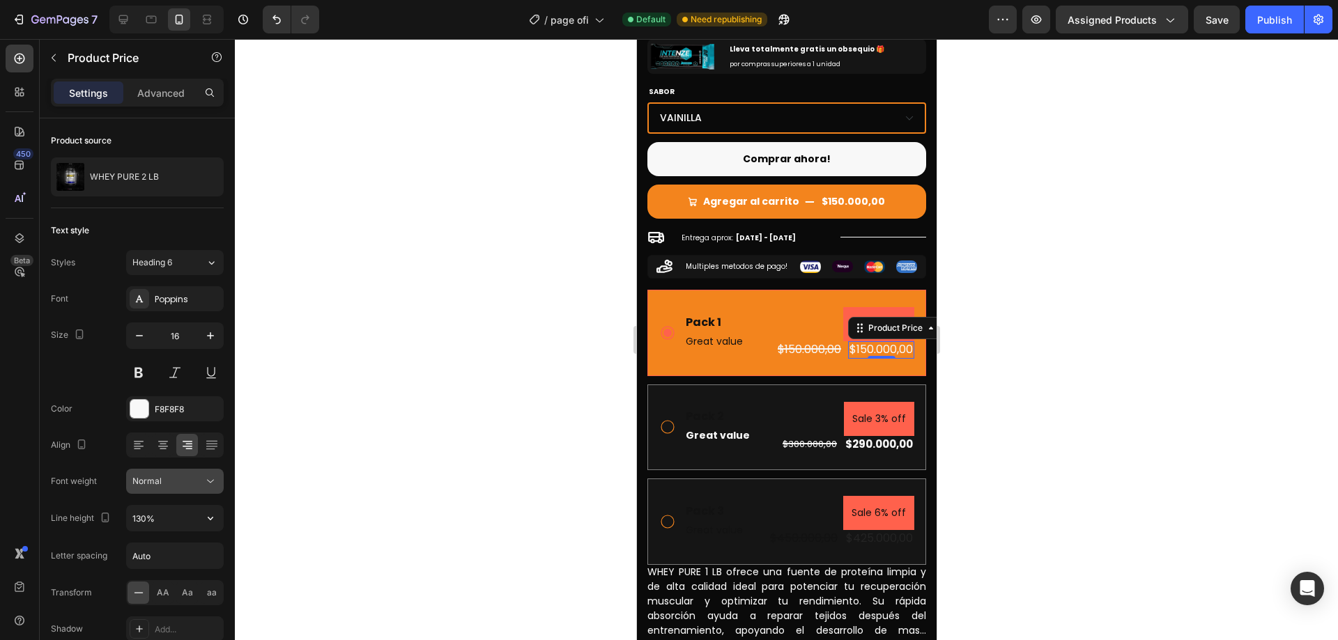
click at [197, 479] on div "Normal" at bounding box center [167, 481] width 71 height 13
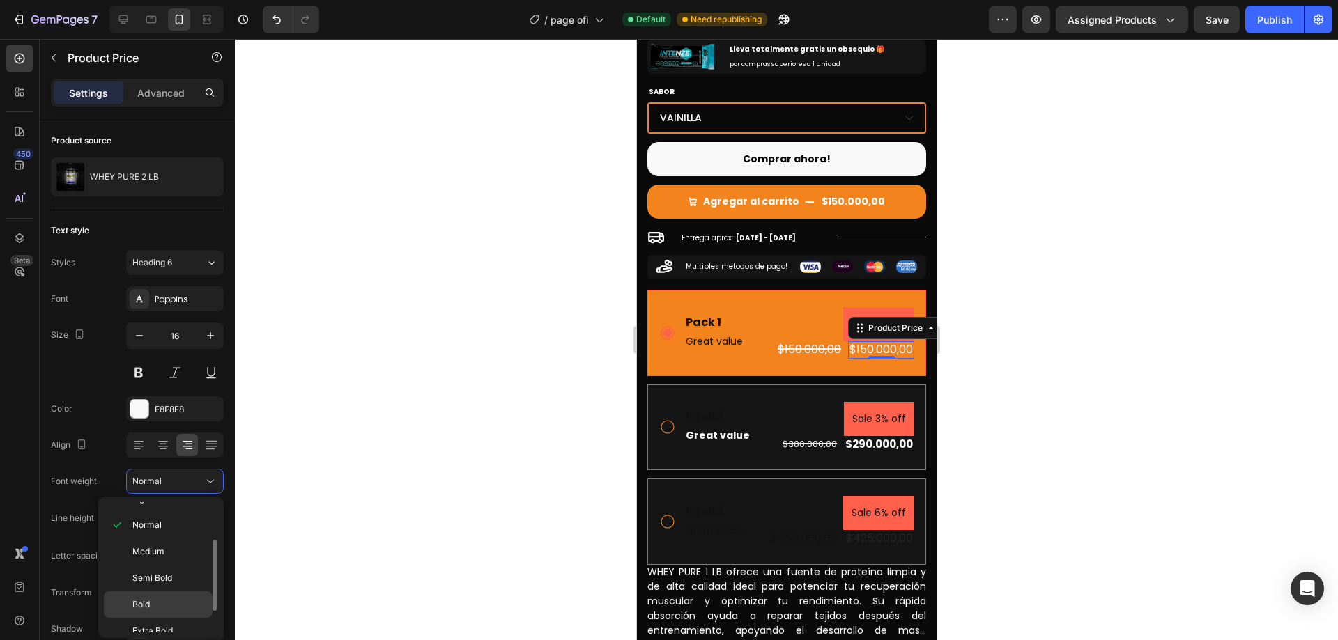
click at [170, 595] on div "Bold" at bounding box center [158, 605] width 109 height 26
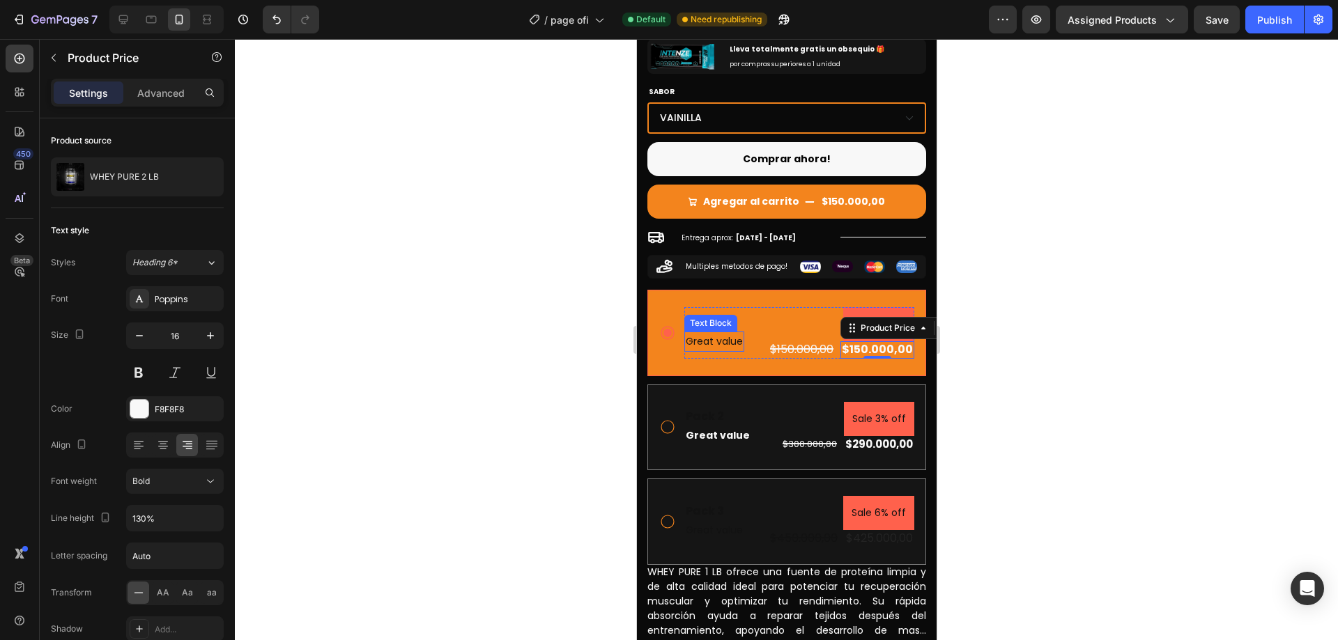
click at [730, 317] on div "Text Block" at bounding box center [709, 323] width 47 height 13
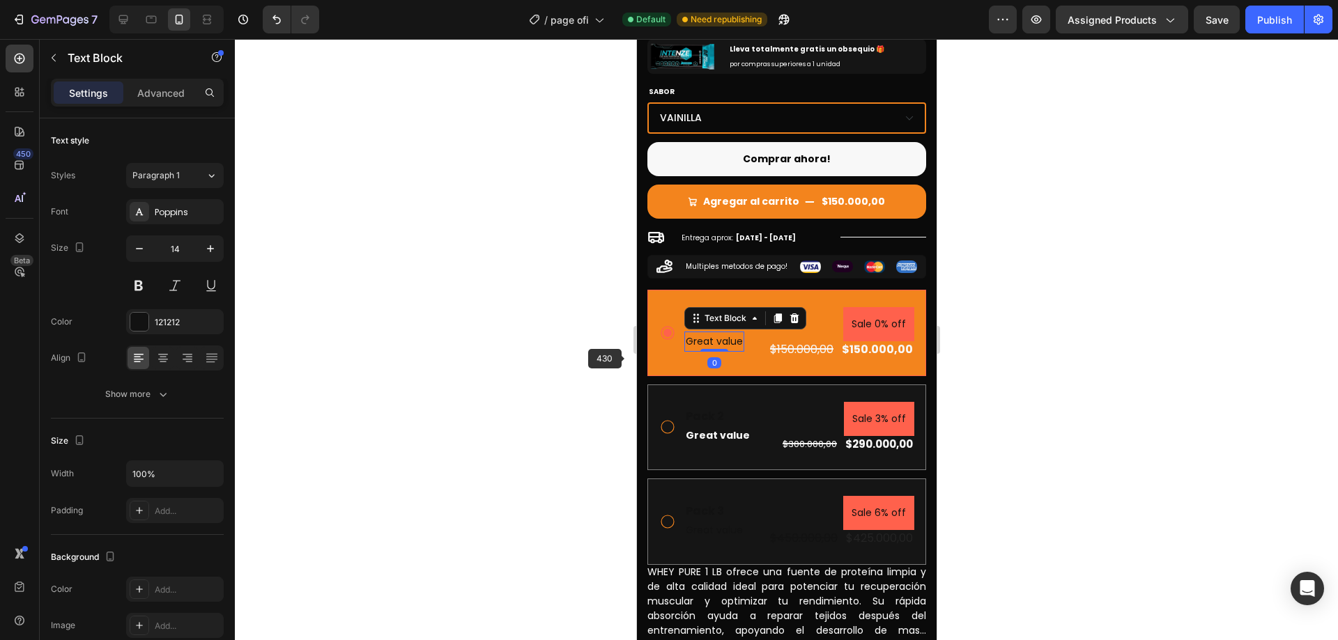
click at [539, 353] on div at bounding box center [786, 339] width 1103 height 601
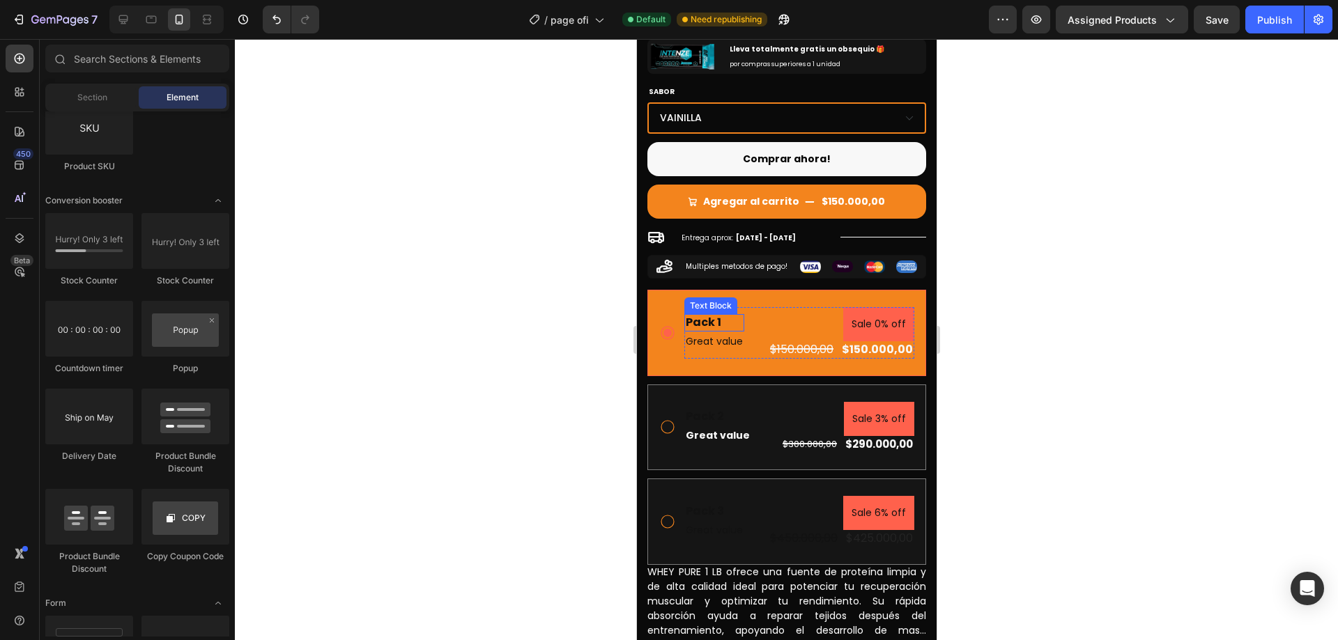
click at [701, 314] on div "Pack 1" at bounding box center [714, 322] width 60 height 17
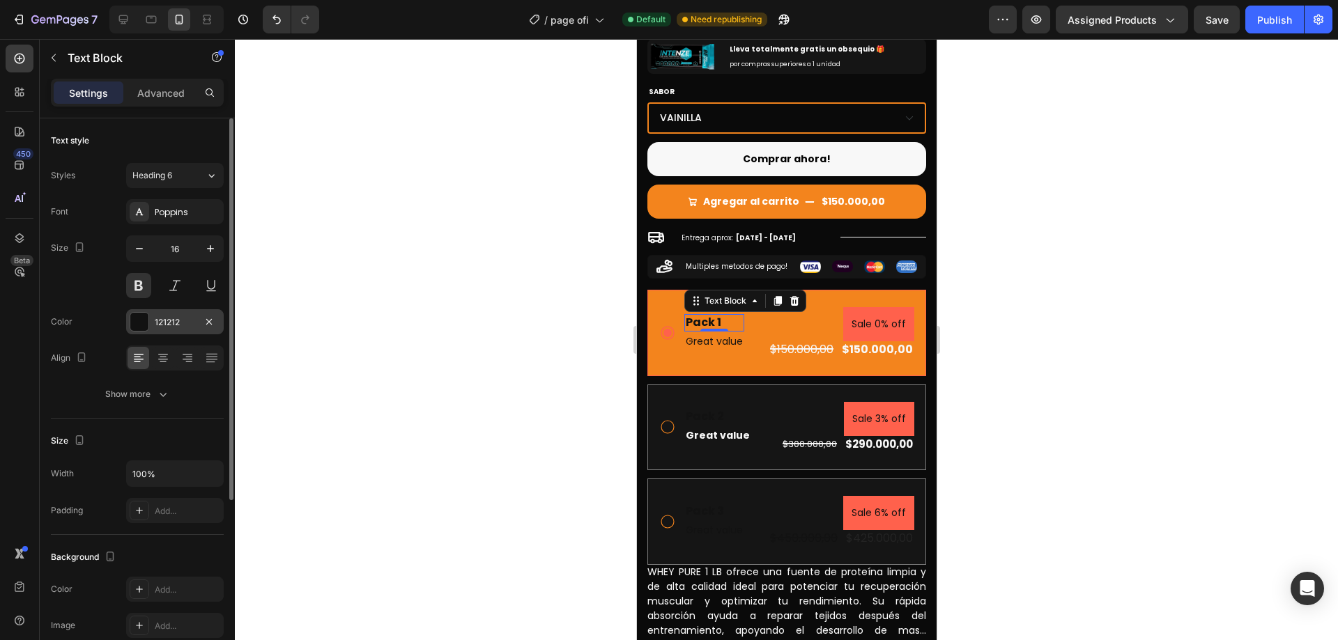
click at [178, 324] on div "121212" at bounding box center [175, 322] width 40 height 13
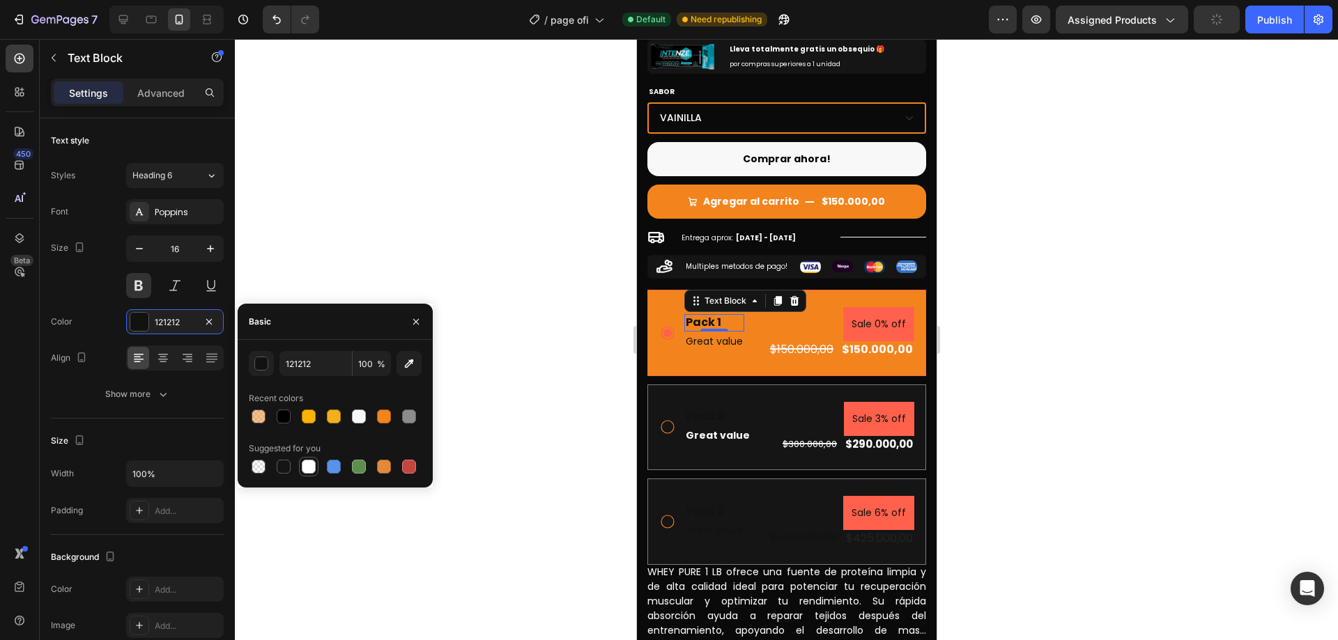
click at [310, 466] on div at bounding box center [309, 467] width 14 height 14
type input "FFFFFF"
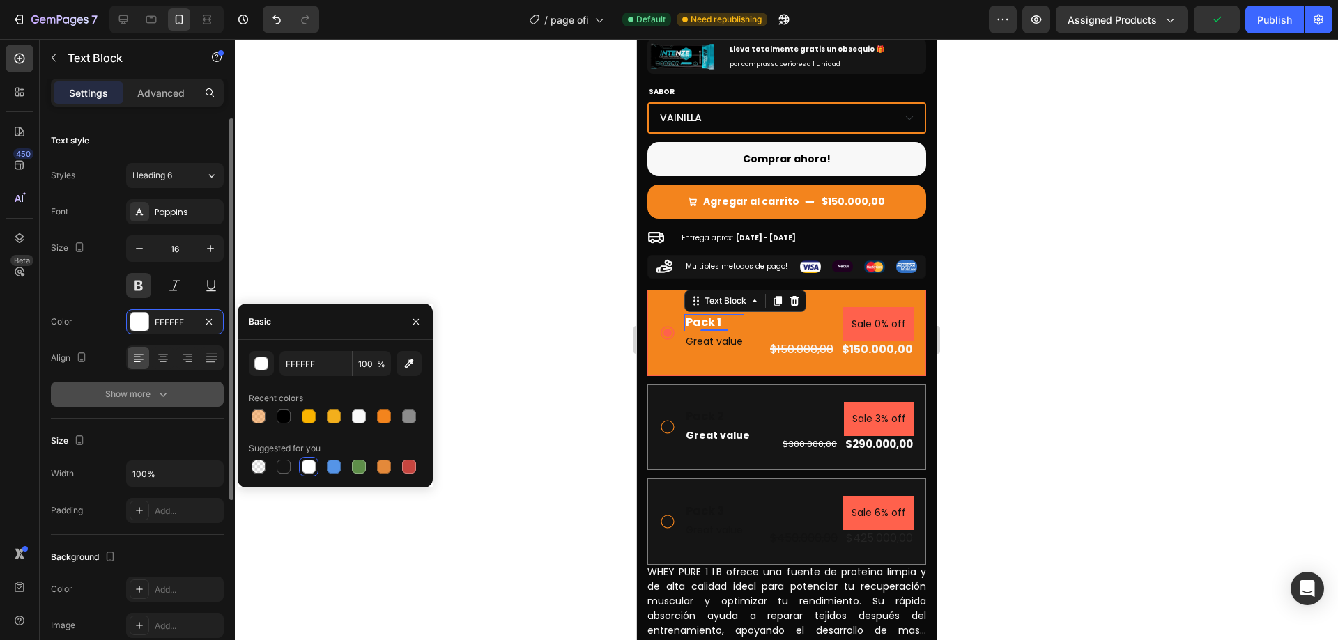
click at [148, 392] on div "Show more" at bounding box center [137, 394] width 65 height 14
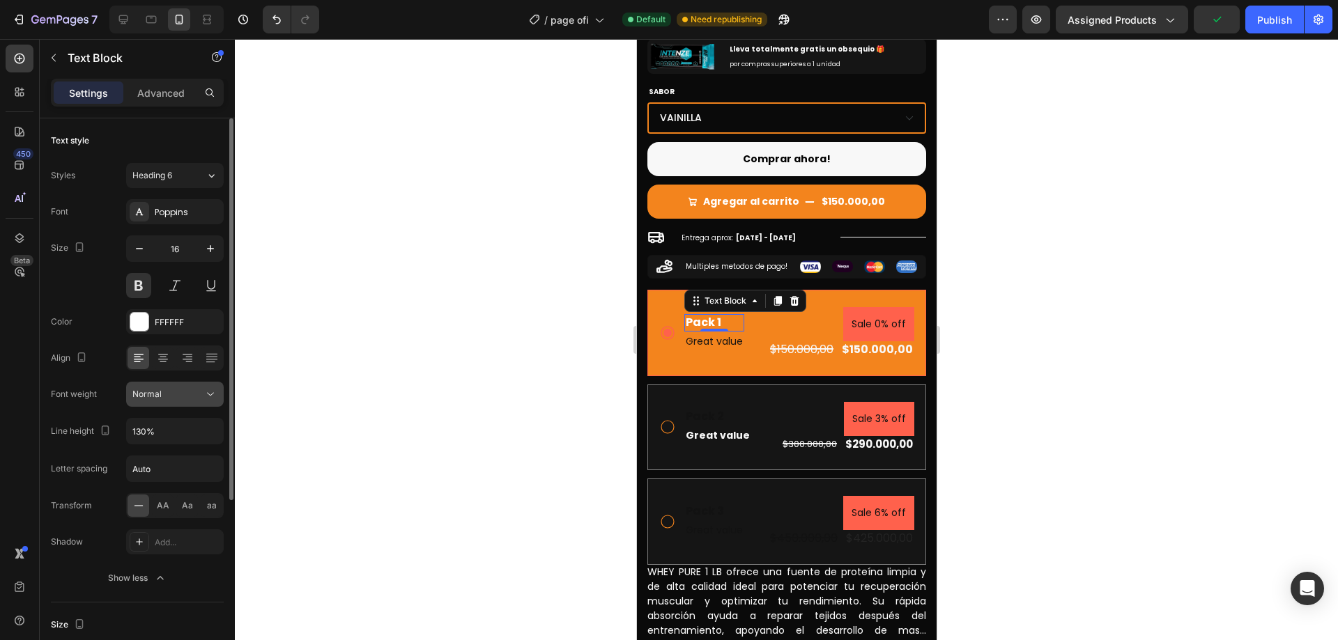
click at [206, 394] on icon at bounding box center [211, 394] width 14 height 14
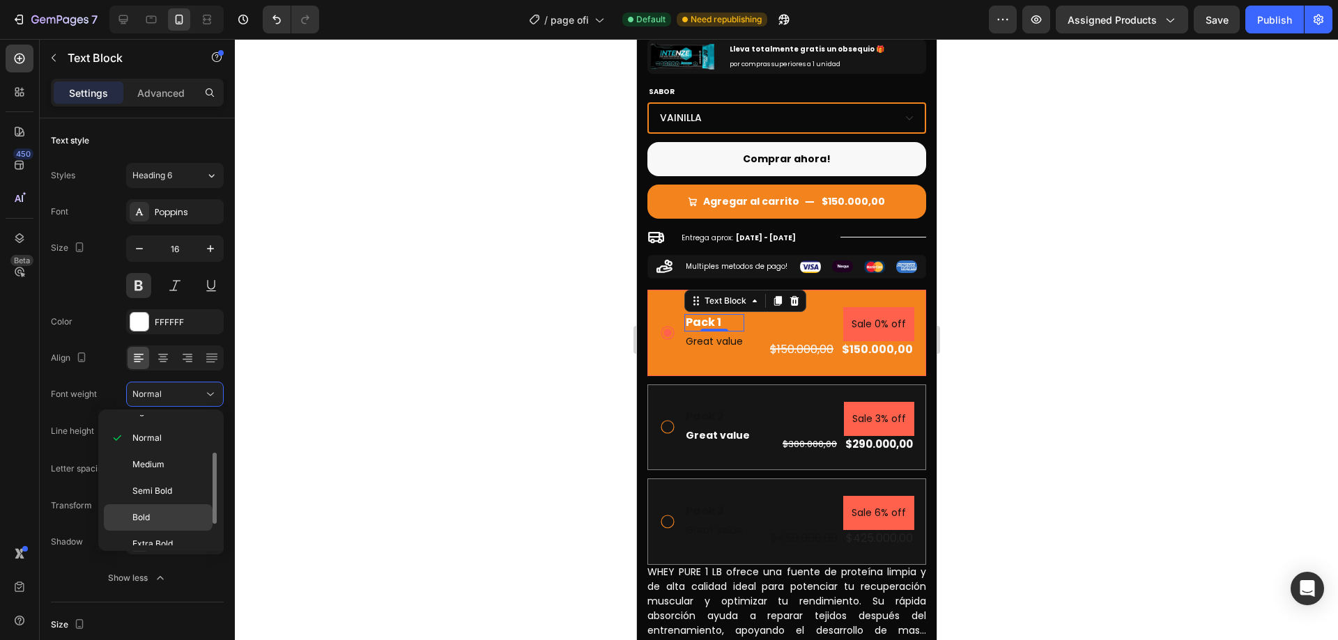
click at [171, 514] on p "Bold" at bounding box center [169, 518] width 74 height 13
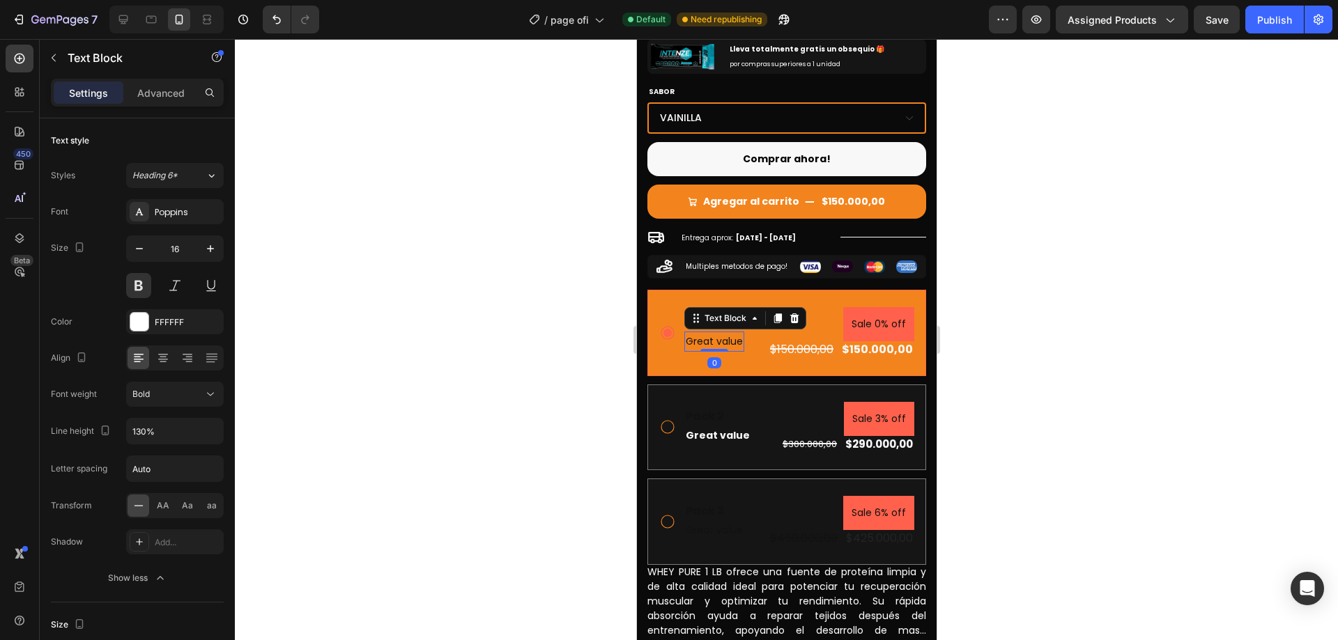
click at [732, 333] on p "Great value" at bounding box center [713, 341] width 57 height 17
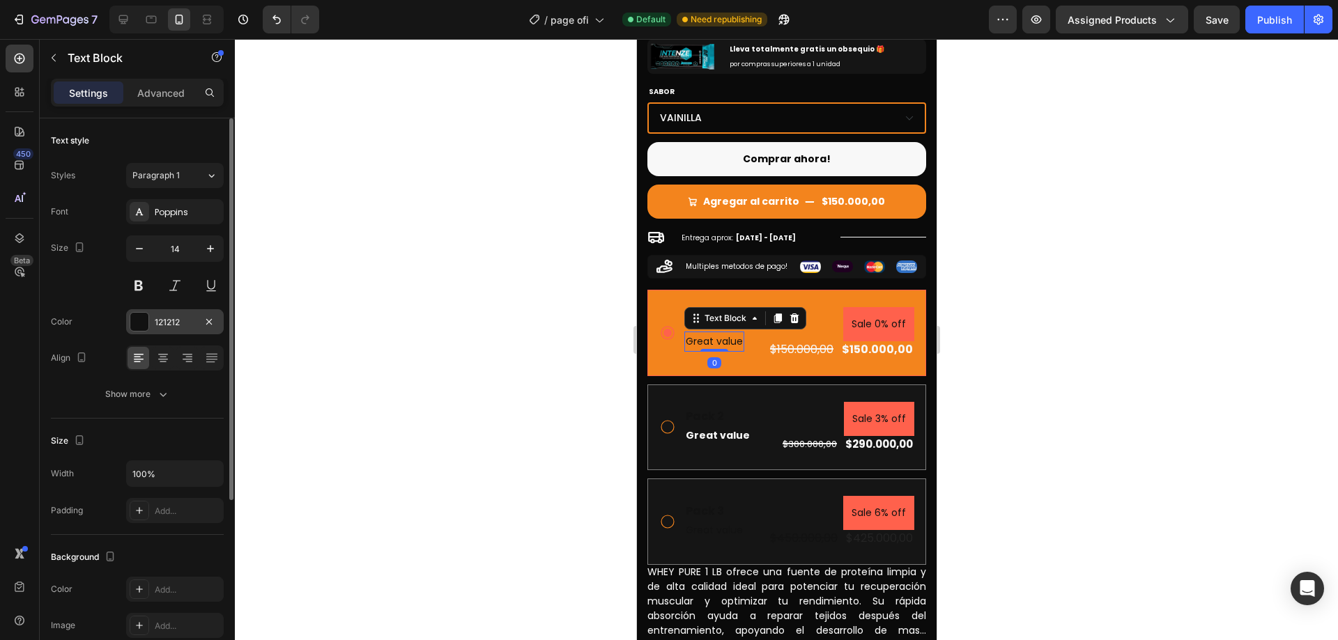
click at [153, 322] on div "121212" at bounding box center [175, 321] width 98 height 25
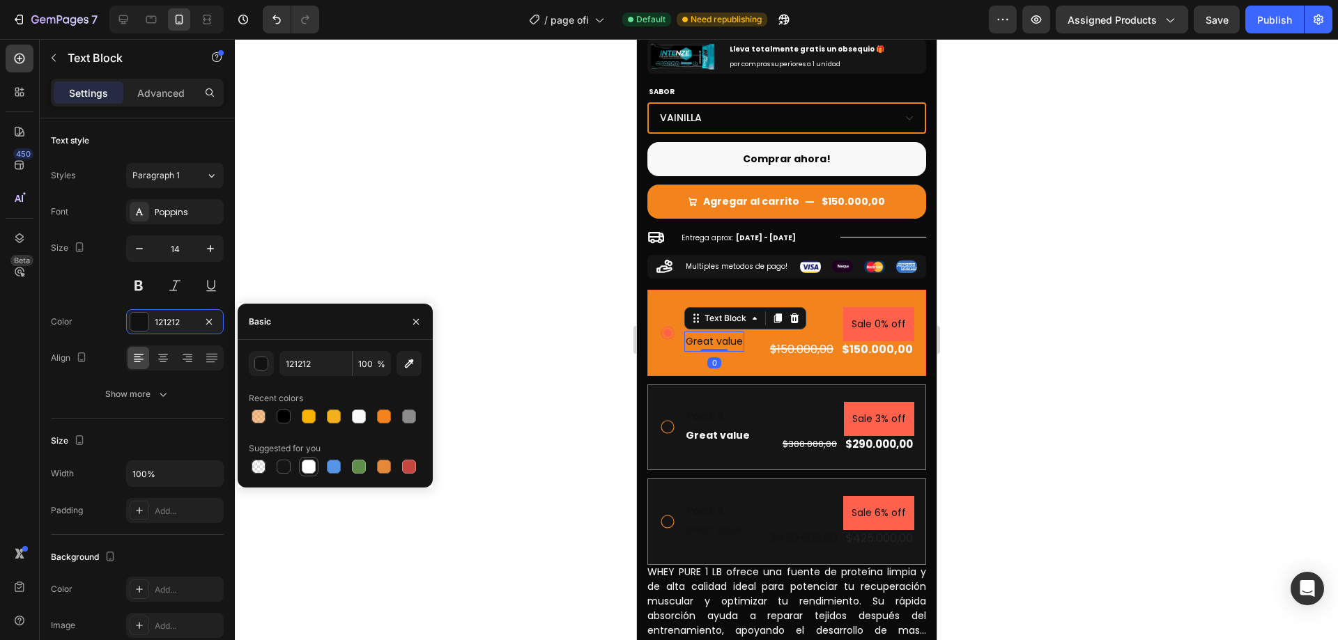
click at [308, 470] on div at bounding box center [309, 467] width 14 height 14
type input "FFFFFF"
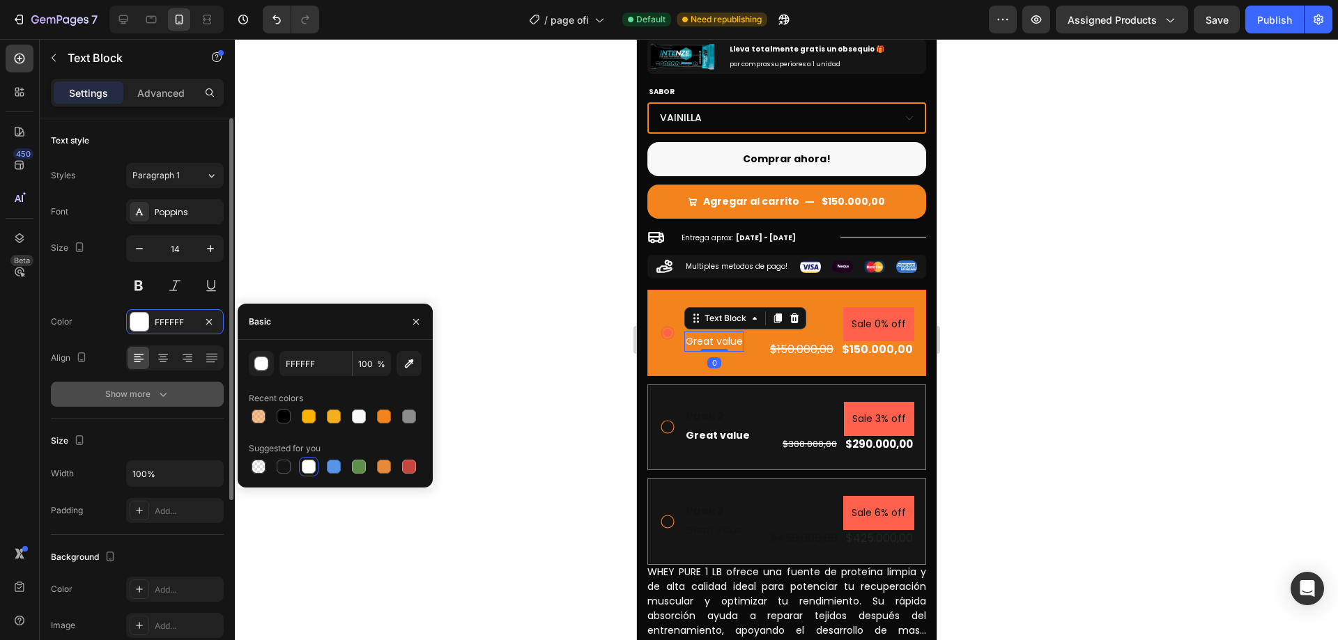
click at [187, 398] on button "Show more" at bounding box center [137, 394] width 173 height 25
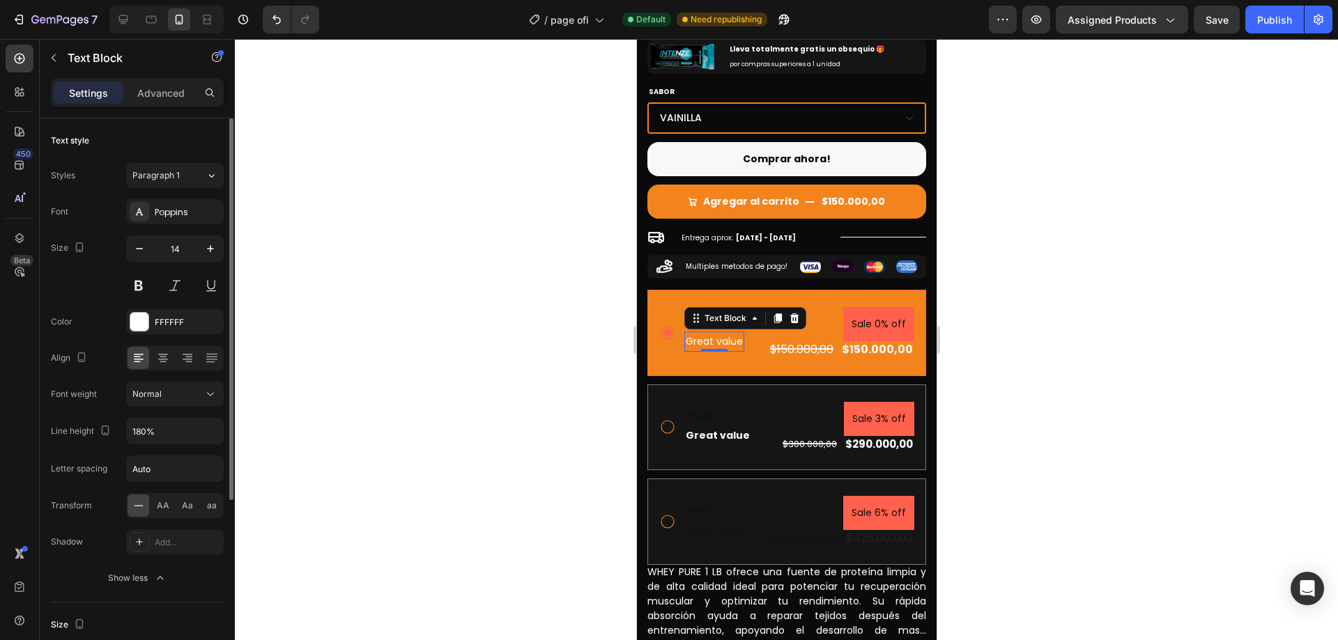
drag, startPoint x: 204, startPoint y: 401, endPoint x: 196, endPoint y: 409, distance: 11.8
click at [201, 401] on div "Normal" at bounding box center [174, 394] width 85 height 14
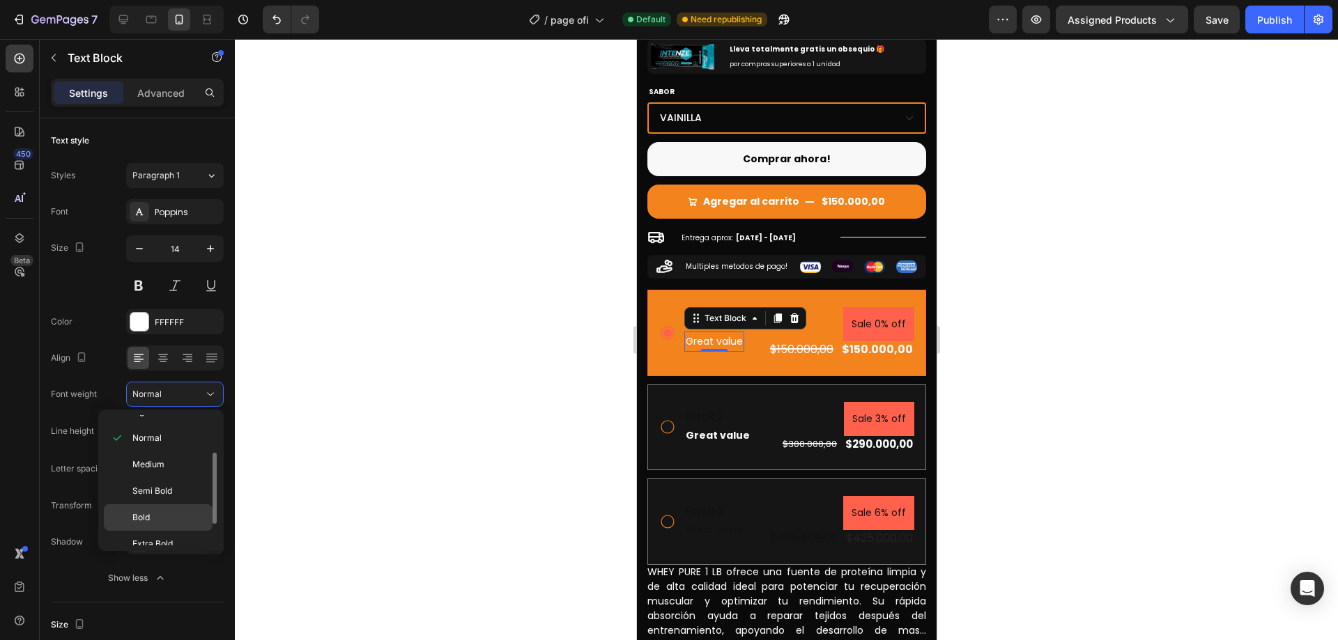
click at [168, 518] on p "Bold" at bounding box center [169, 518] width 74 height 13
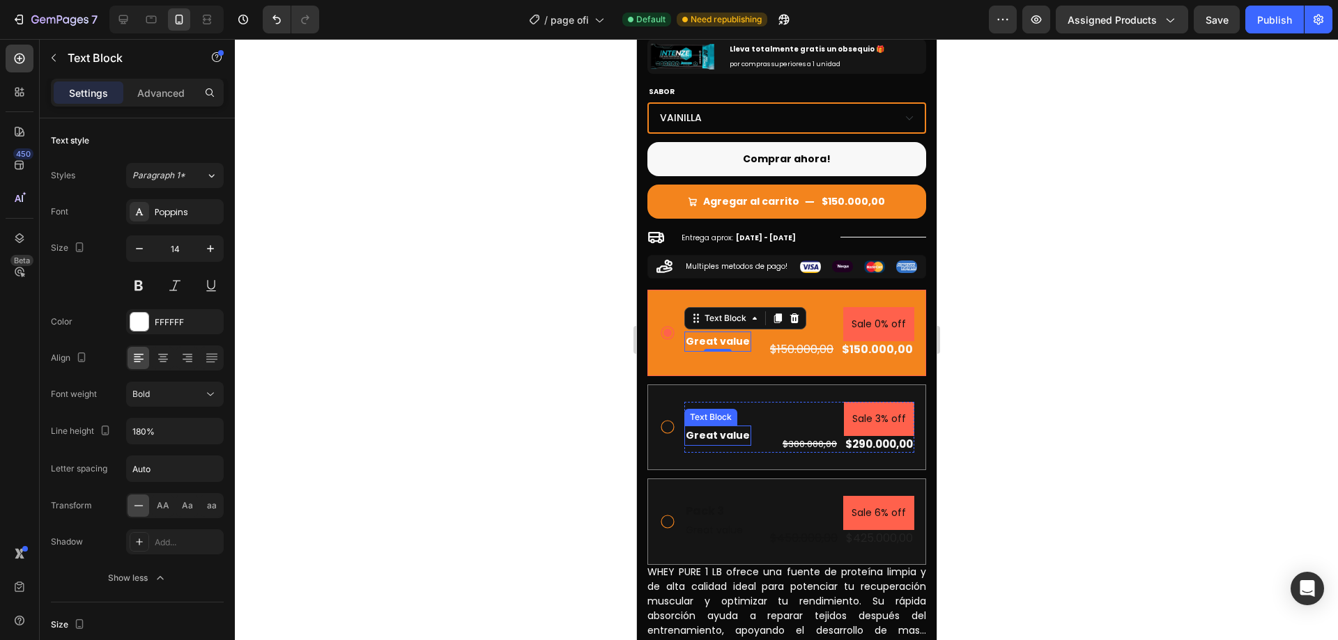
click at [712, 427] on p "Great value" at bounding box center [717, 435] width 64 height 17
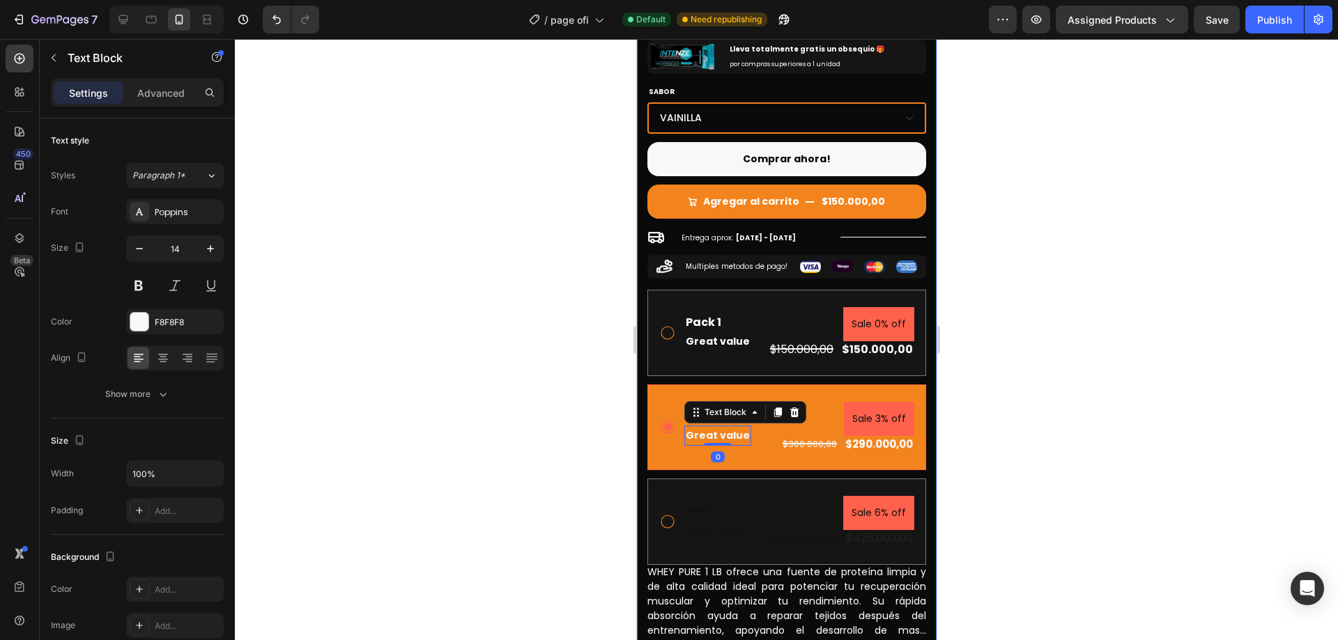
click at [636, 386] on div "Product Images Icon Icon Icon Icon Icon Icon List +1.500 envíos realizados a to…" at bounding box center [786, 199] width 300 height 960
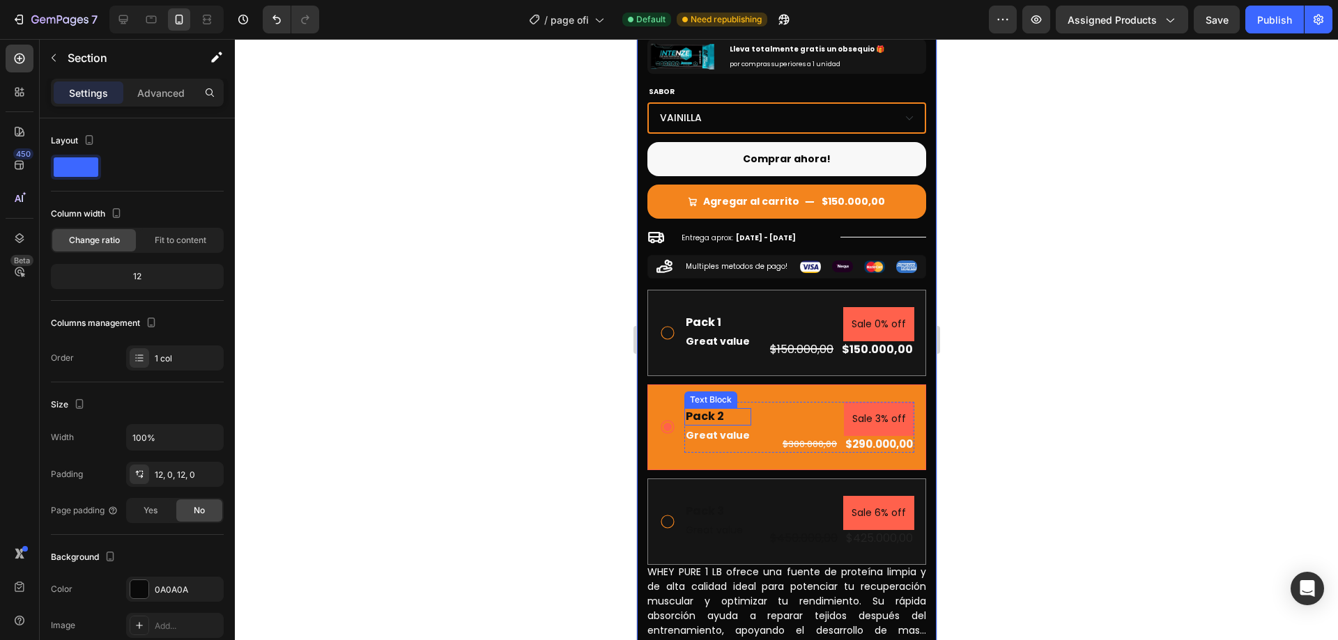
click at [709, 408] on div "Pack 2" at bounding box center [717, 416] width 67 height 17
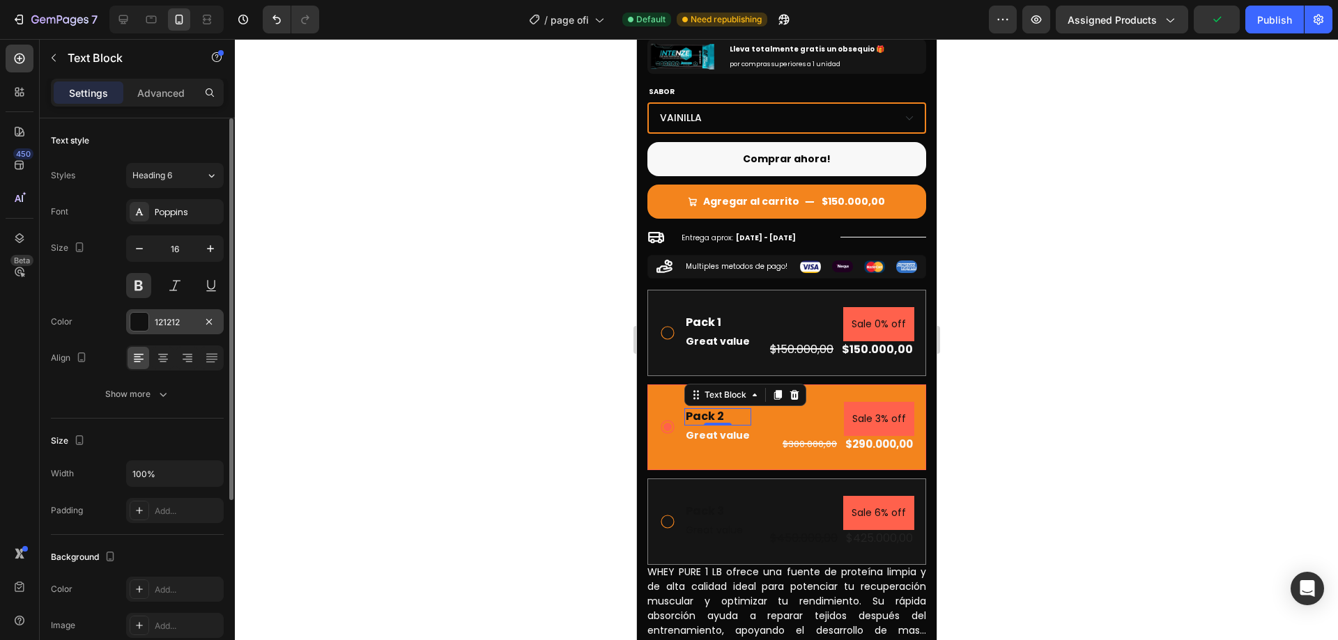
click at [160, 311] on div "121212" at bounding box center [175, 321] width 98 height 25
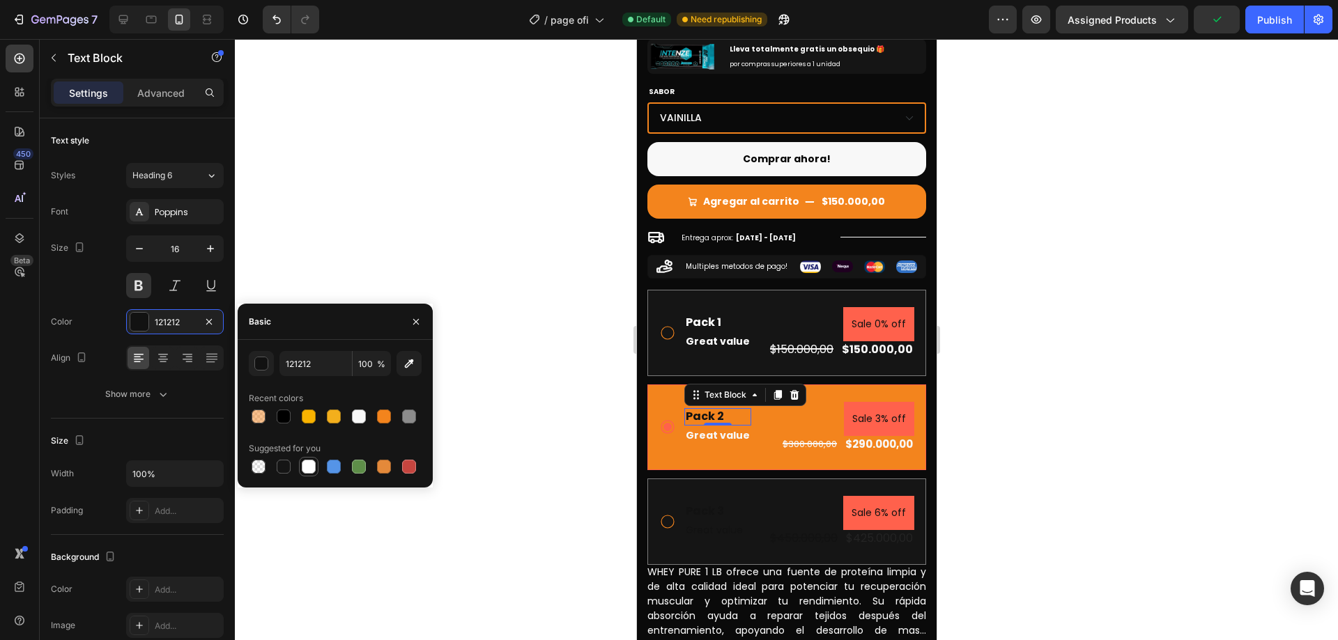
click at [310, 461] on div at bounding box center [309, 467] width 14 height 14
type input "FFFFFF"
click at [847, 385] on div "Pack 2 Text Block 0 Great value Text Block Sale 3% off Product Badge $300.000,0…" at bounding box center [786, 428] width 279 height 86
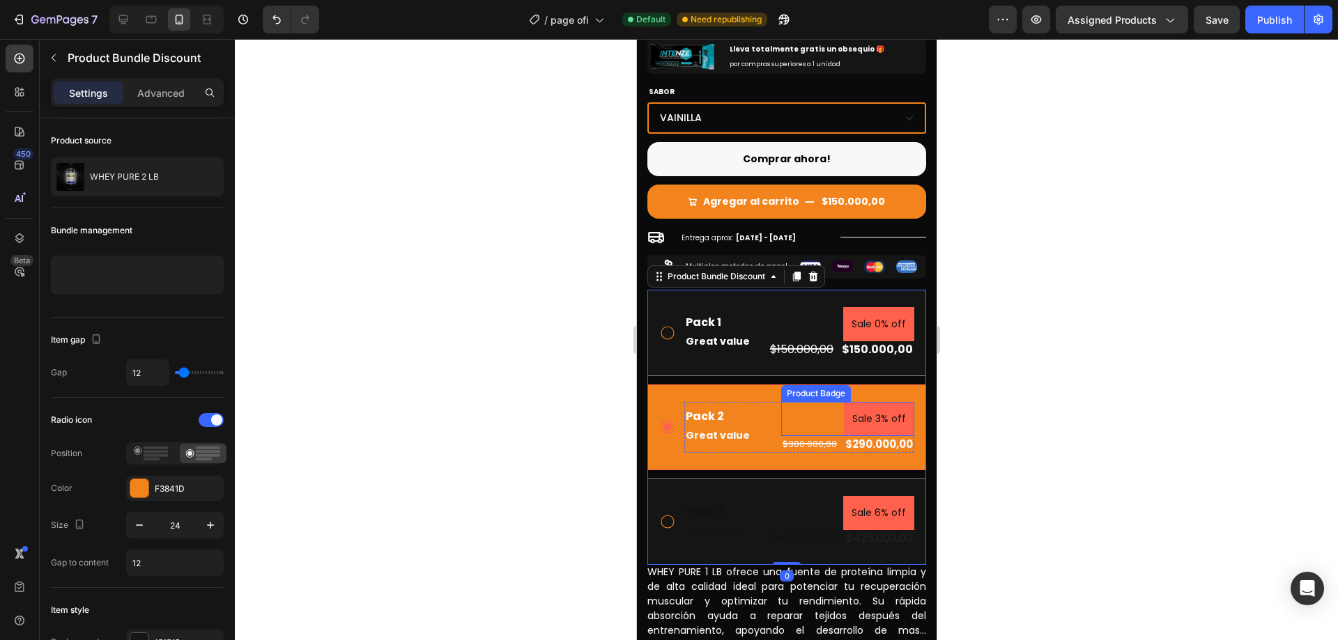
click at [868, 407] on pre "Sale 3% off" at bounding box center [878, 419] width 70 height 34
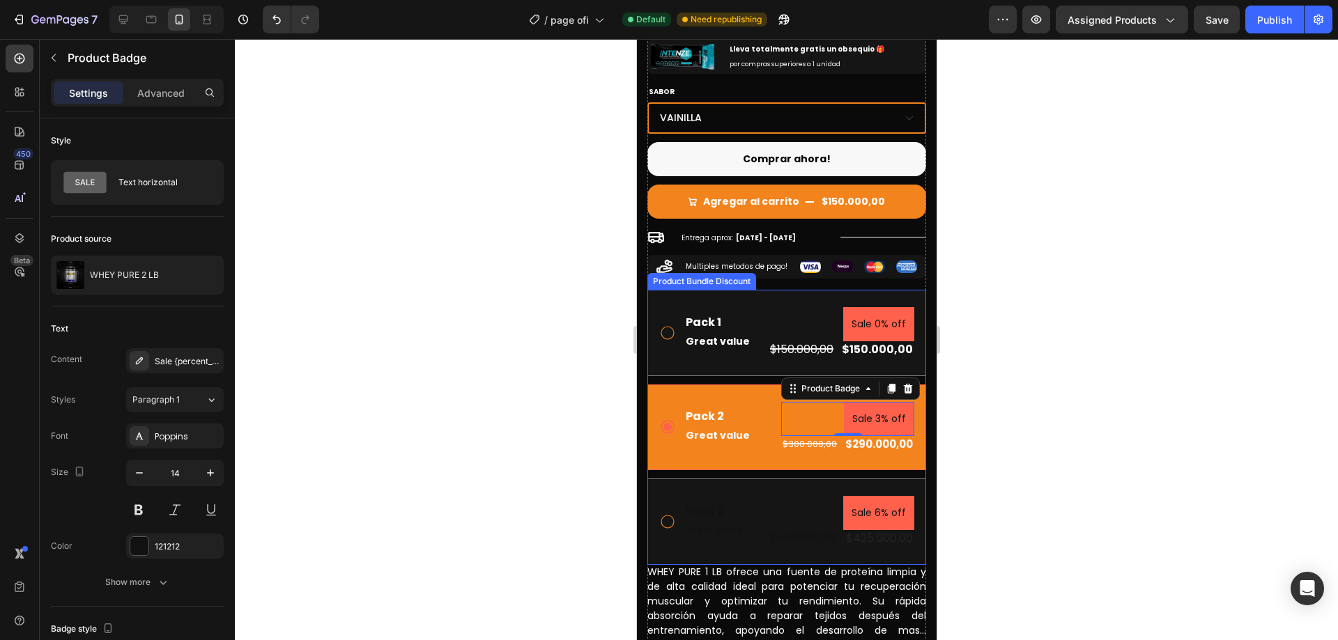
click at [765, 385] on div "Pack 2 Text Block Great value Text Block Sale 3% off Product Badge 0 $300.000,0…" at bounding box center [786, 428] width 279 height 86
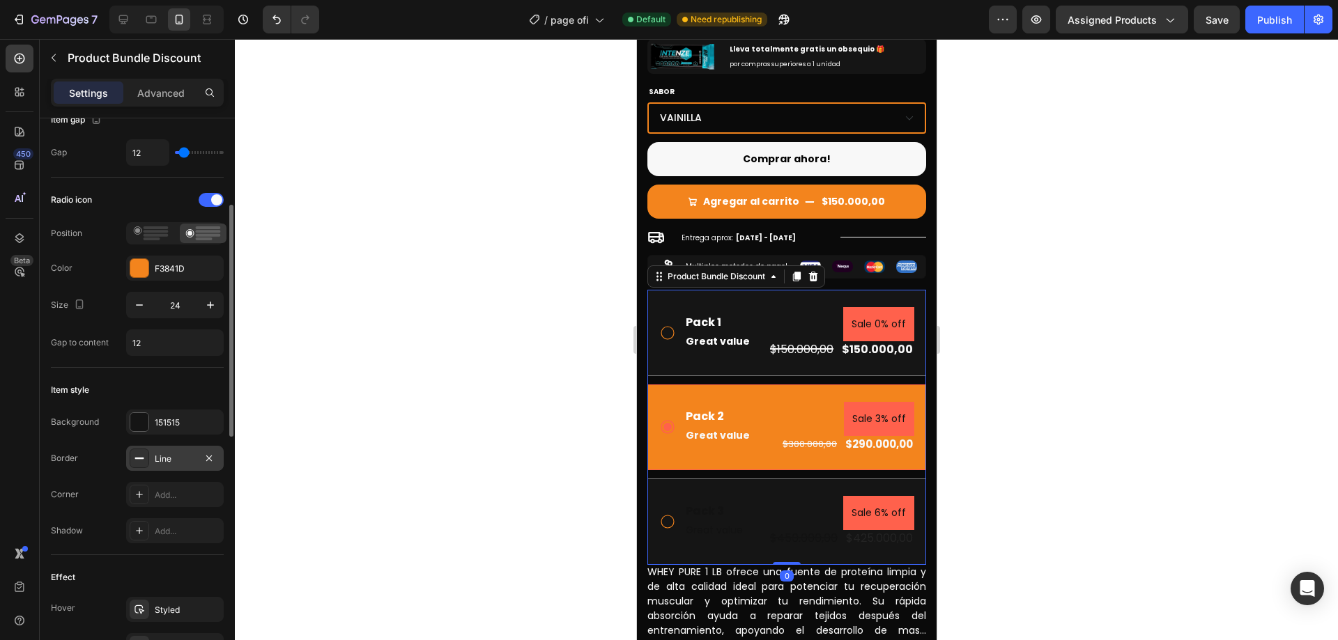
scroll to position [348, 0]
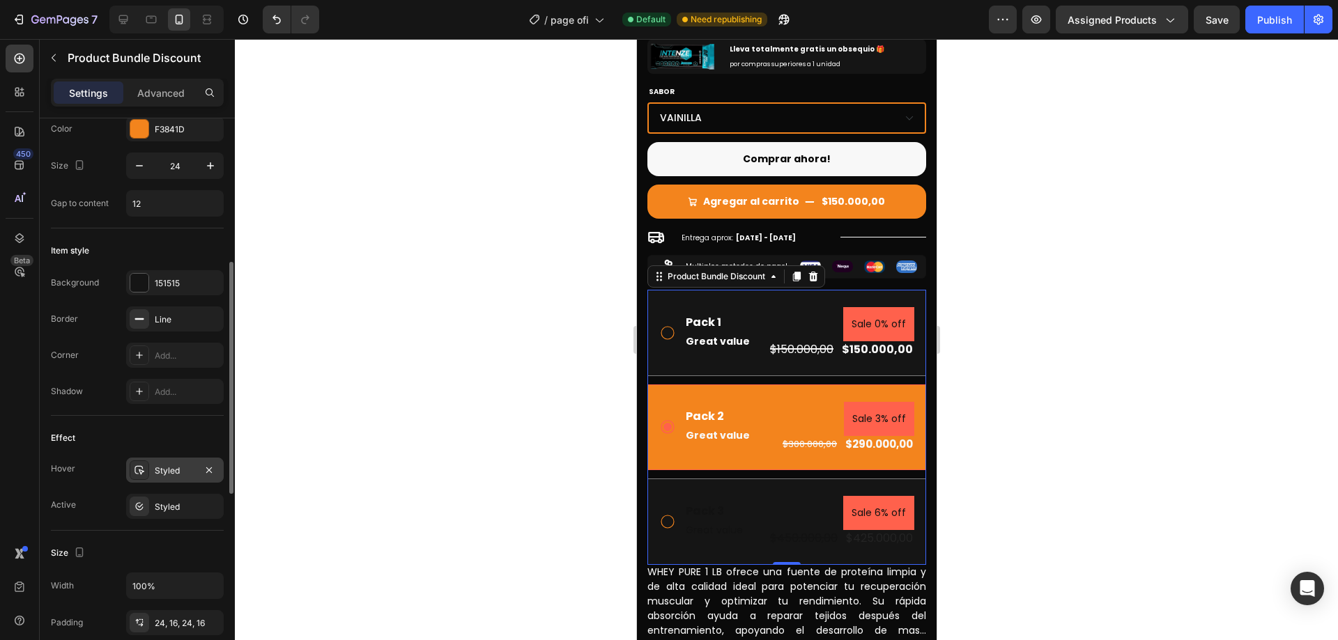
click at [160, 473] on div "Styled" at bounding box center [175, 471] width 40 height 13
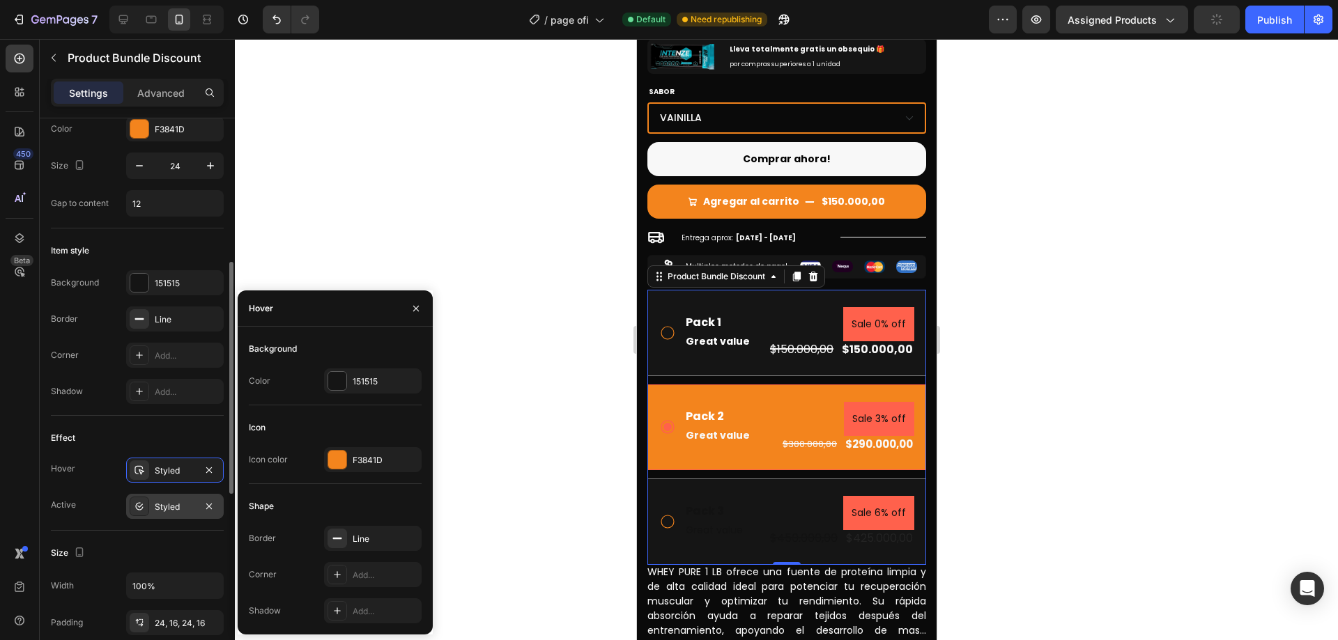
click at [178, 505] on div "Styled" at bounding box center [175, 507] width 40 height 13
click at [364, 380] on div "F3841D" at bounding box center [373, 382] width 40 height 13
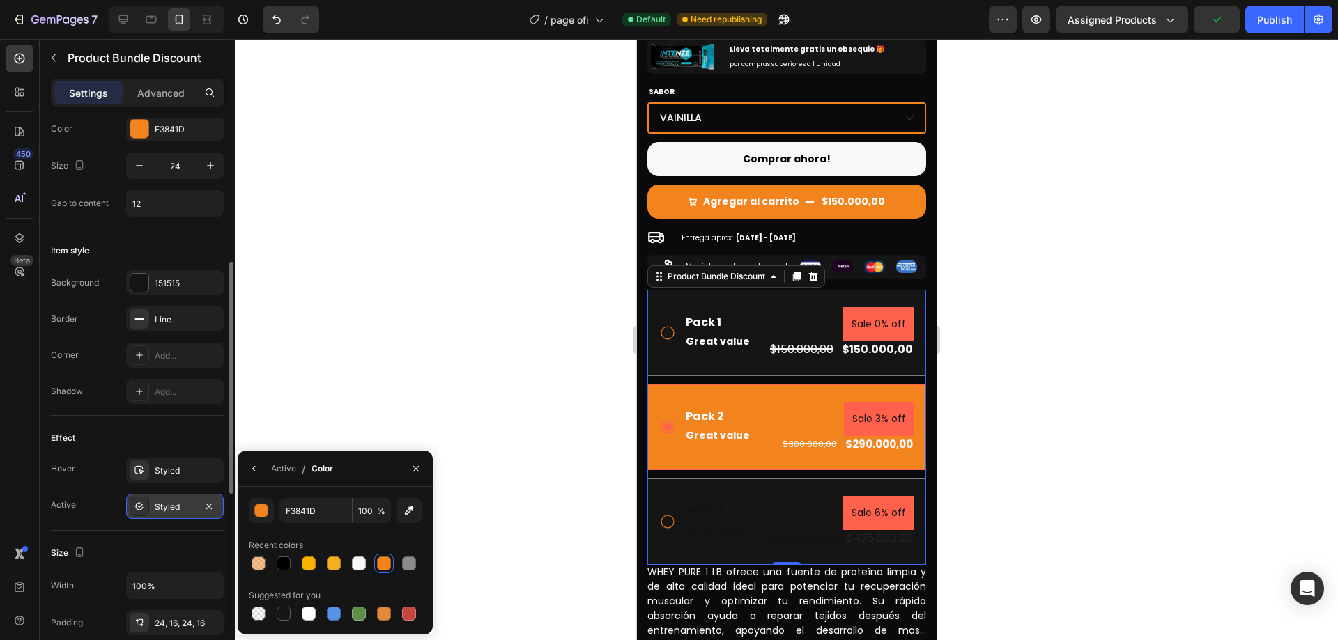
click at [183, 504] on div "Styled" at bounding box center [175, 507] width 40 height 13
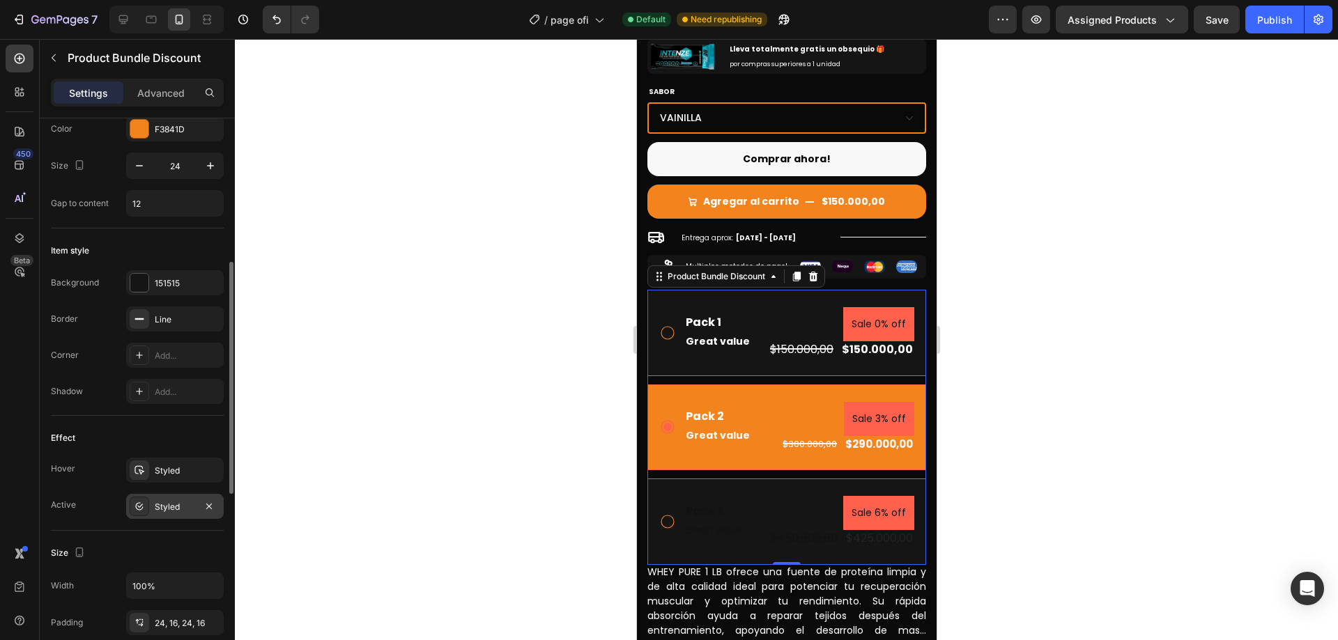
click at [175, 507] on div "Styled" at bounding box center [175, 507] width 40 height 13
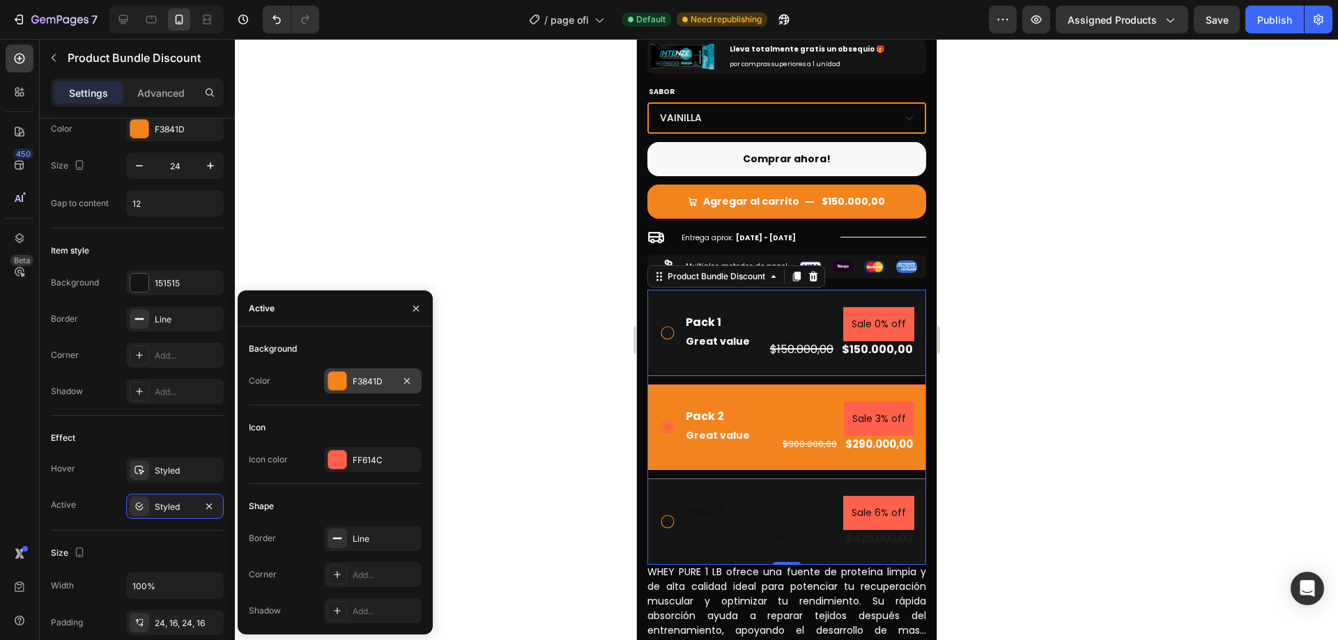
click at [359, 381] on div "F3841D" at bounding box center [373, 382] width 40 height 13
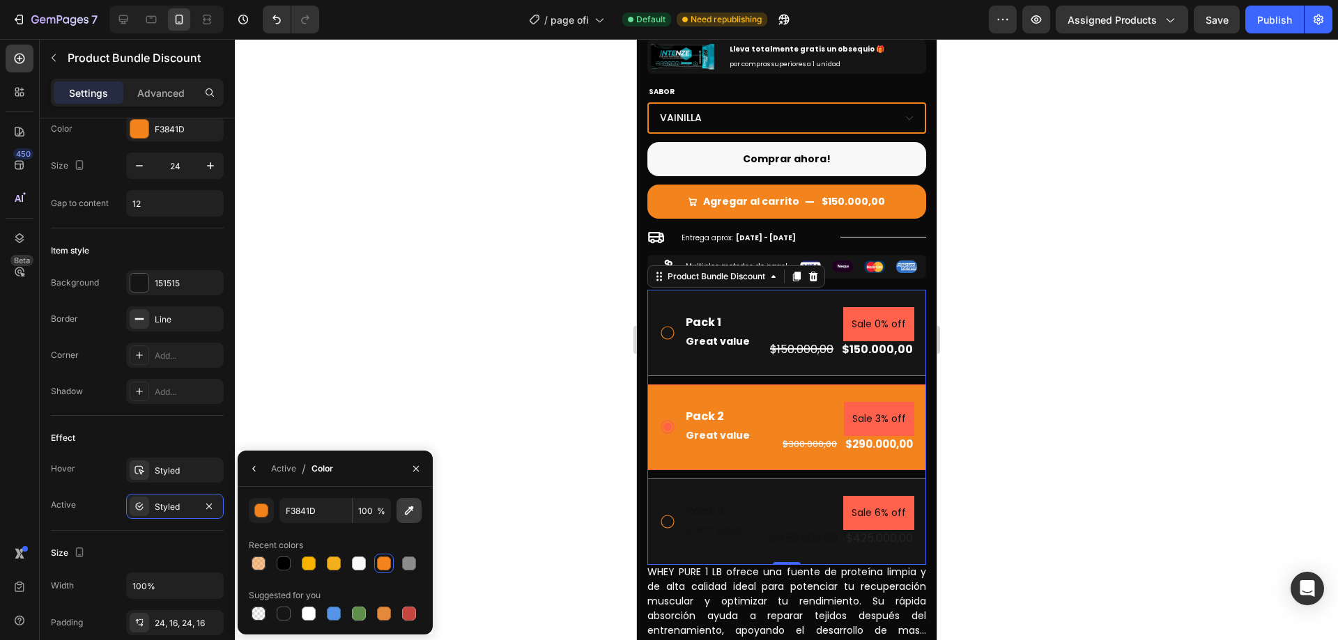
click at [413, 513] on icon "button" at bounding box center [409, 511] width 14 height 14
type input "151515"
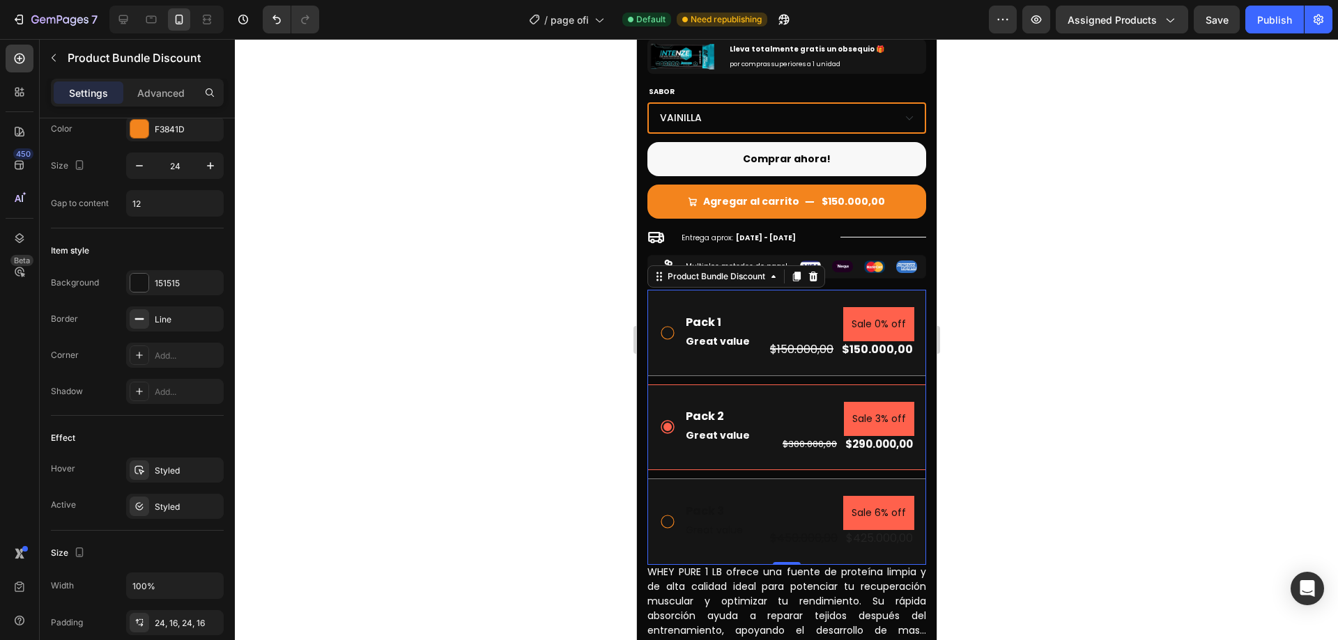
click at [1199, 350] on div at bounding box center [786, 339] width 1103 height 601
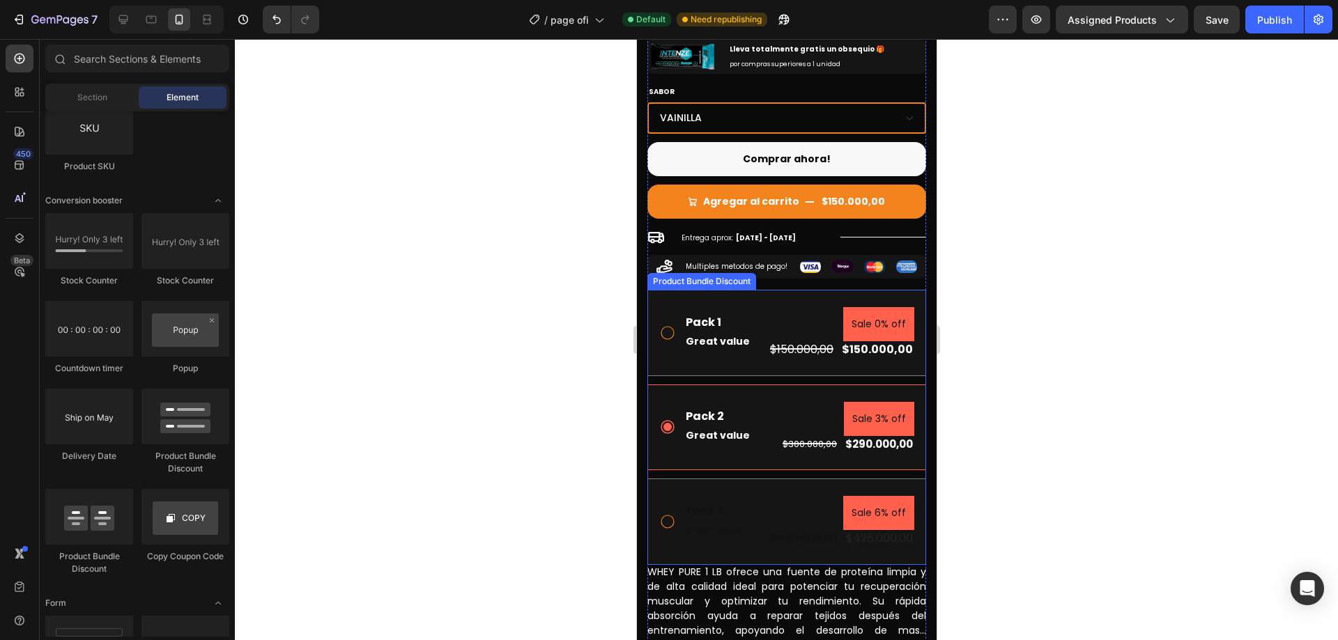
click at [783, 385] on div "Pack 2 Text Block Great value Text Block Sale 3% off Product Badge $300.000,00 …" at bounding box center [786, 428] width 279 height 86
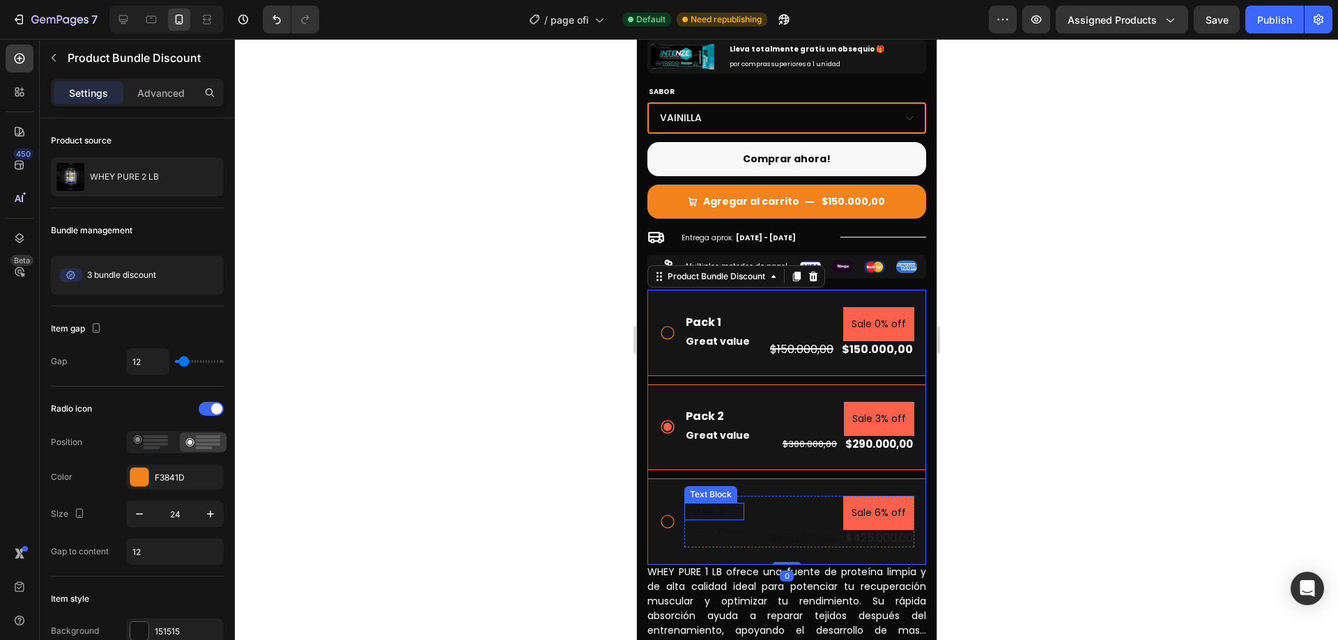
click at [720, 503] on div "Pack 3" at bounding box center [714, 511] width 60 height 17
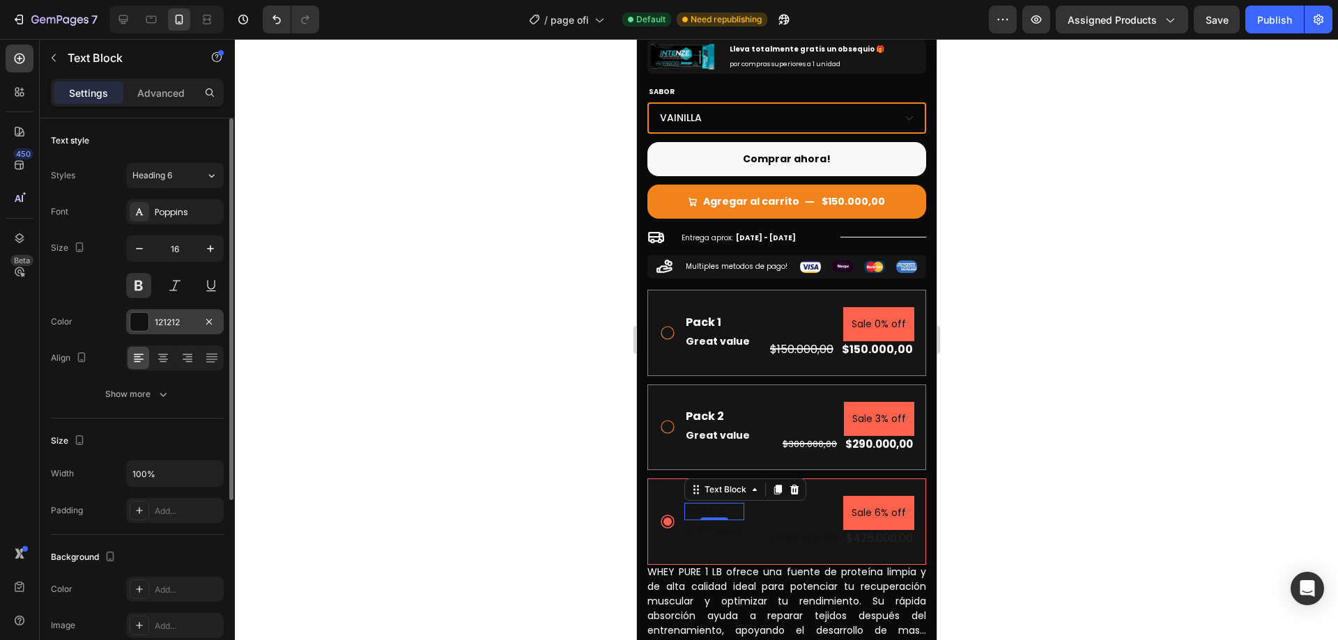
click at [168, 320] on div "121212" at bounding box center [175, 322] width 40 height 13
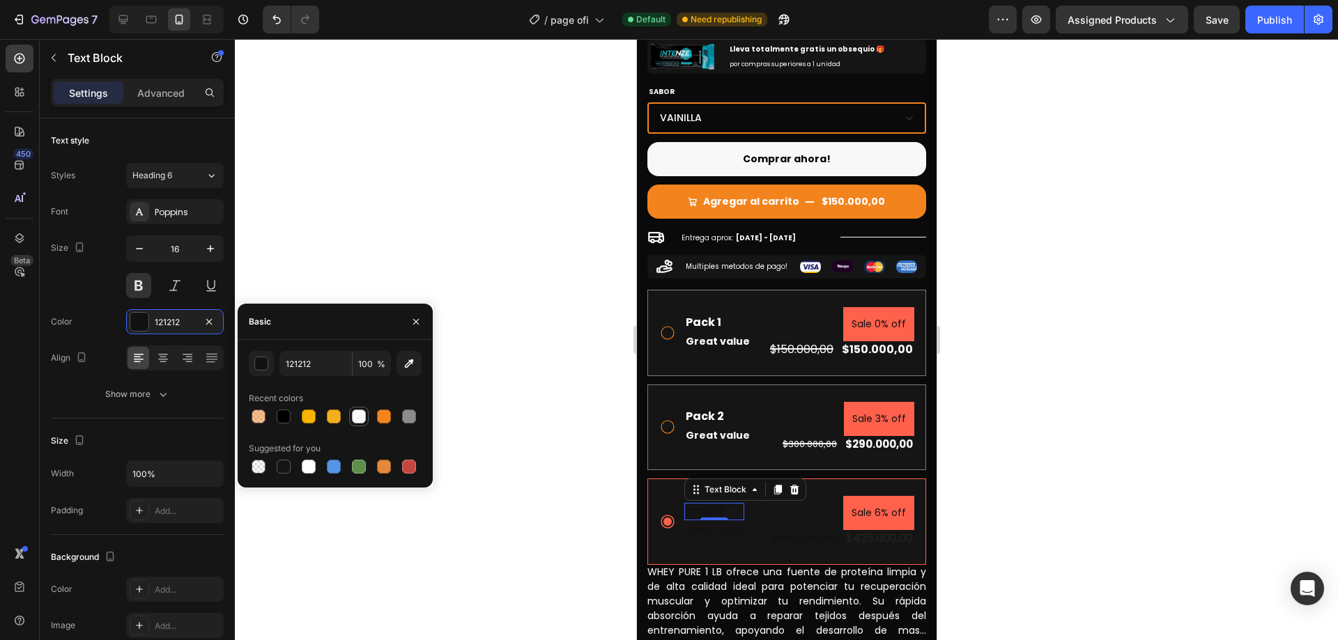
click at [353, 422] on div at bounding box center [359, 417] width 14 height 14
type input "F8F8F8"
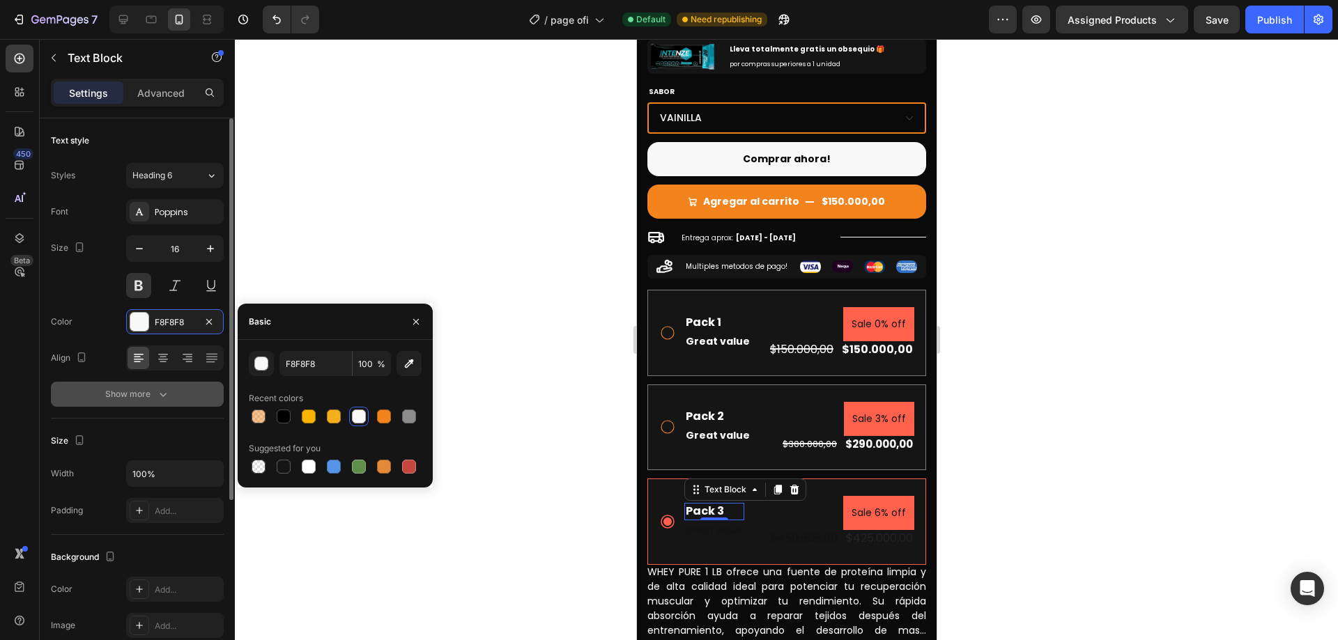
click at [166, 401] on icon "button" at bounding box center [163, 394] width 14 height 14
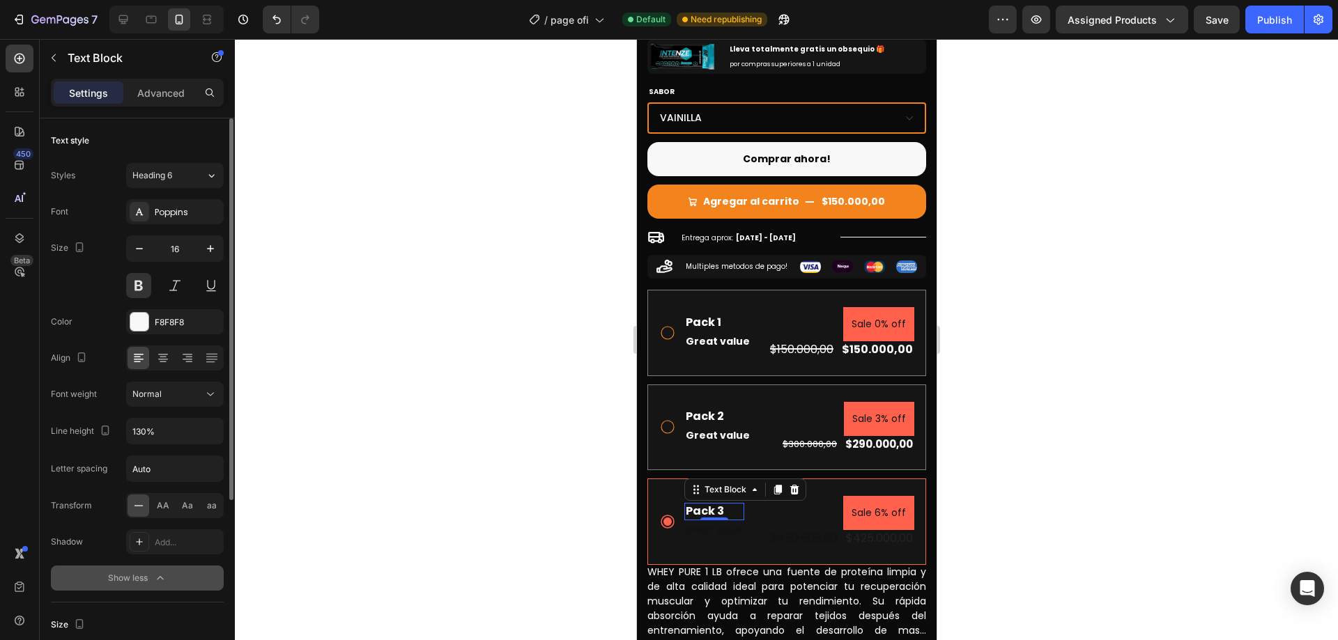
click at [191, 408] on div "Font Poppins Size 16 Color F8F8F8 Align Font weight Normal Line height 130% Let…" at bounding box center [137, 395] width 173 height 392
click at [194, 400] on div "Normal" at bounding box center [167, 394] width 71 height 13
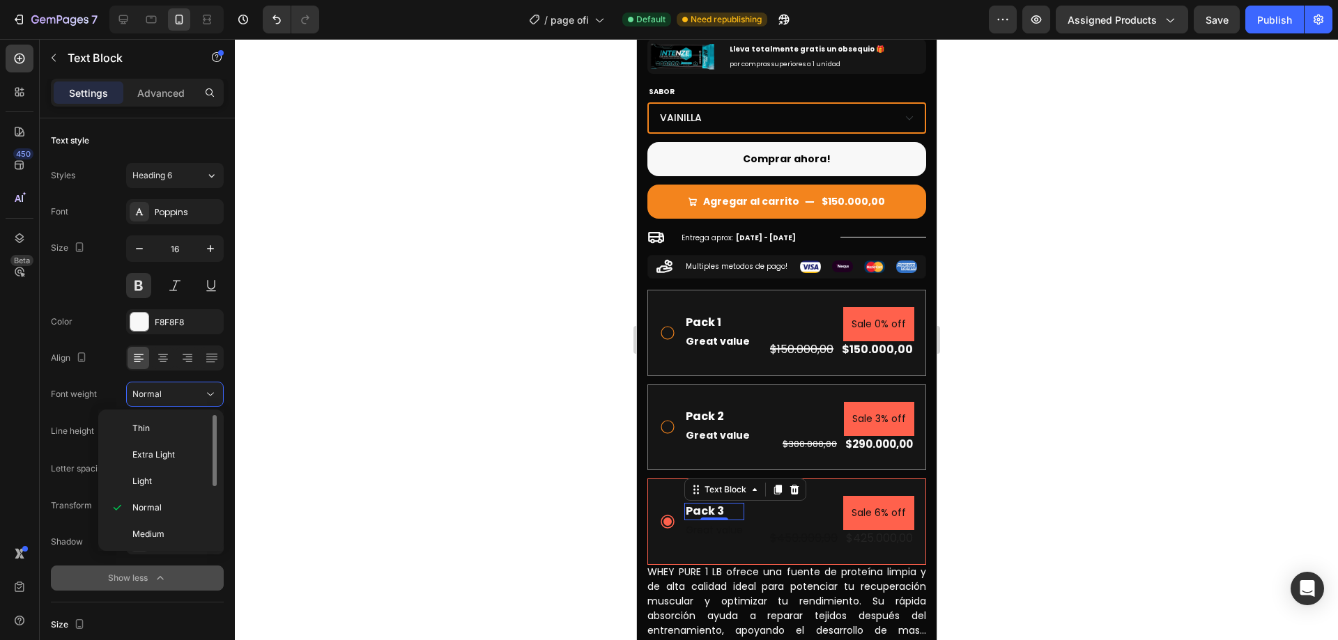
scroll to position [70, 0]
click at [168, 520] on p "Bold" at bounding box center [169, 518] width 74 height 13
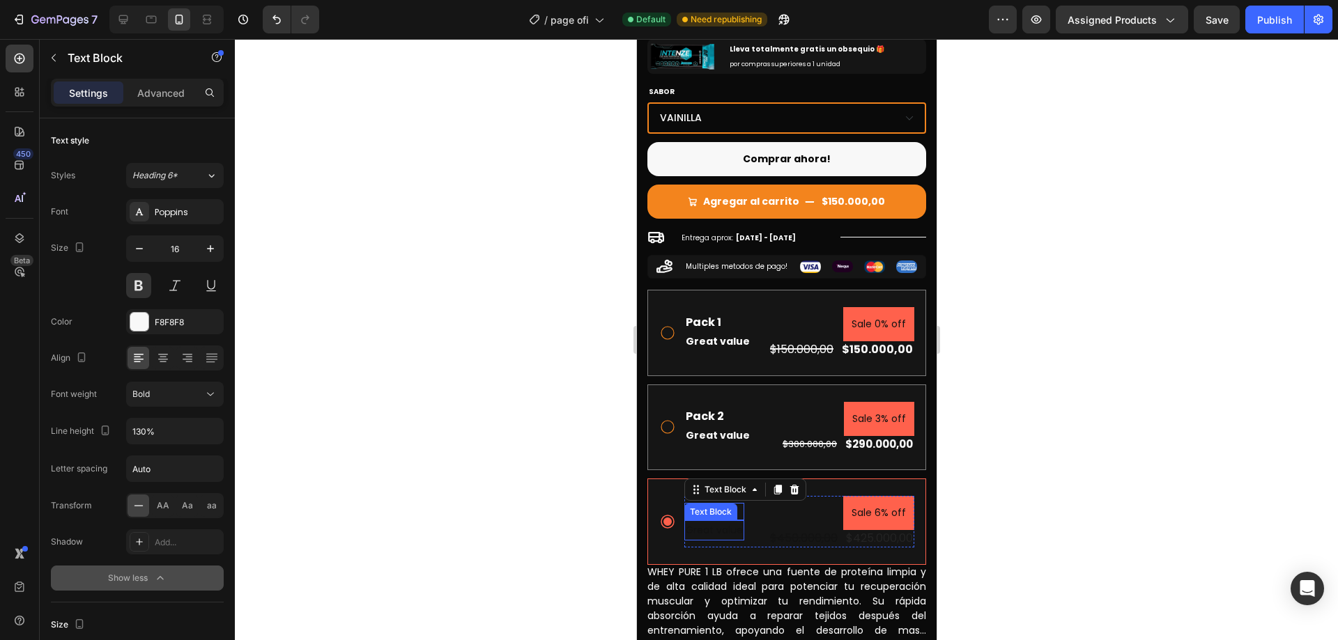
click at [718, 522] on p "Great value" at bounding box center [713, 530] width 57 height 17
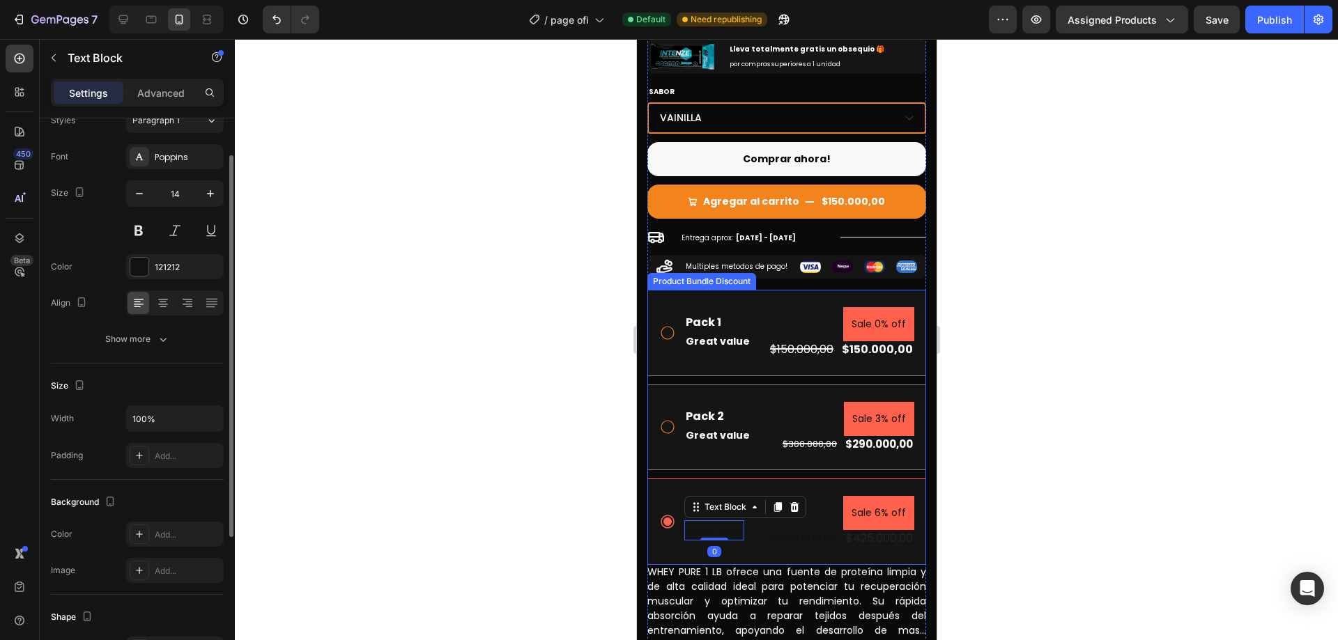
scroll to position [0, 0]
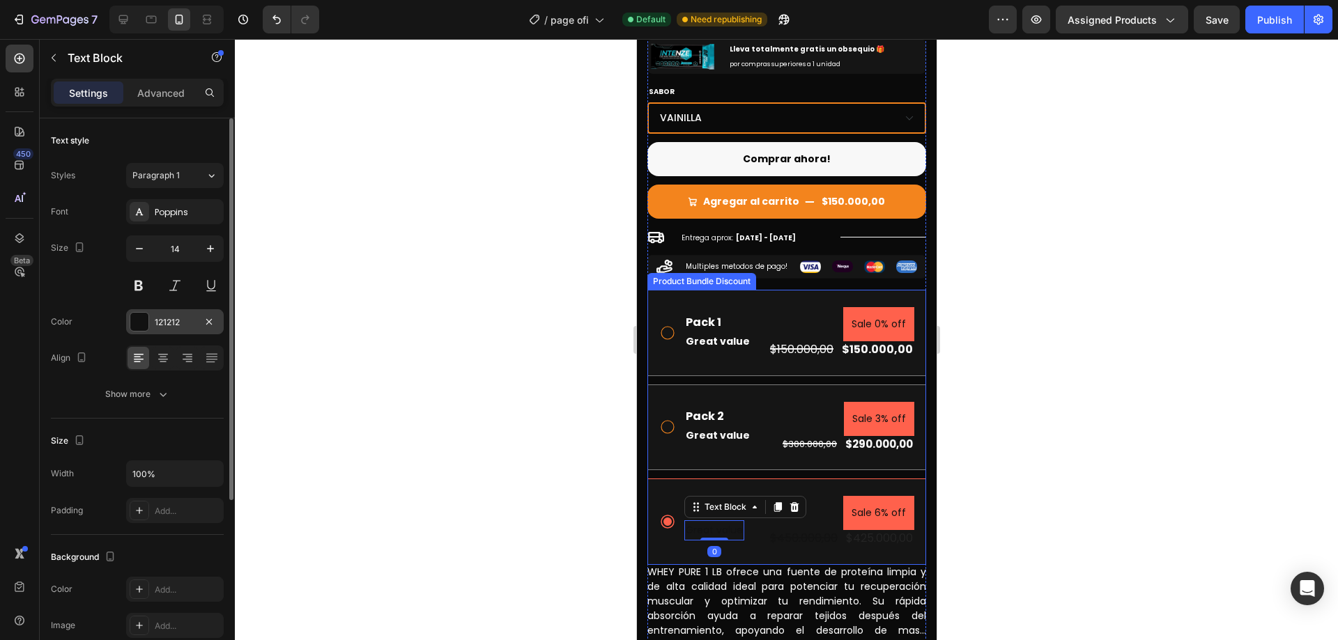
click at [168, 325] on div "121212" at bounding box center [175, 322] width 40 height 13
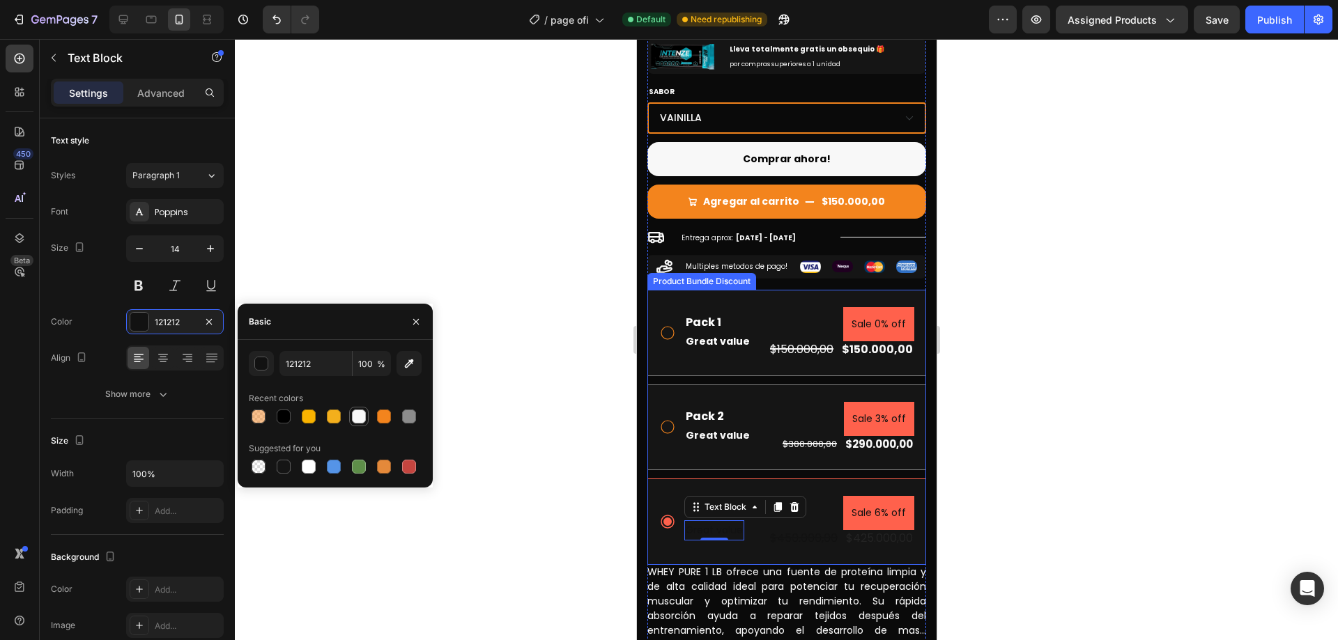
click at [357, 417] on div at bounding box center [359, 417] width 14 height 14
type input "F8F8F8"
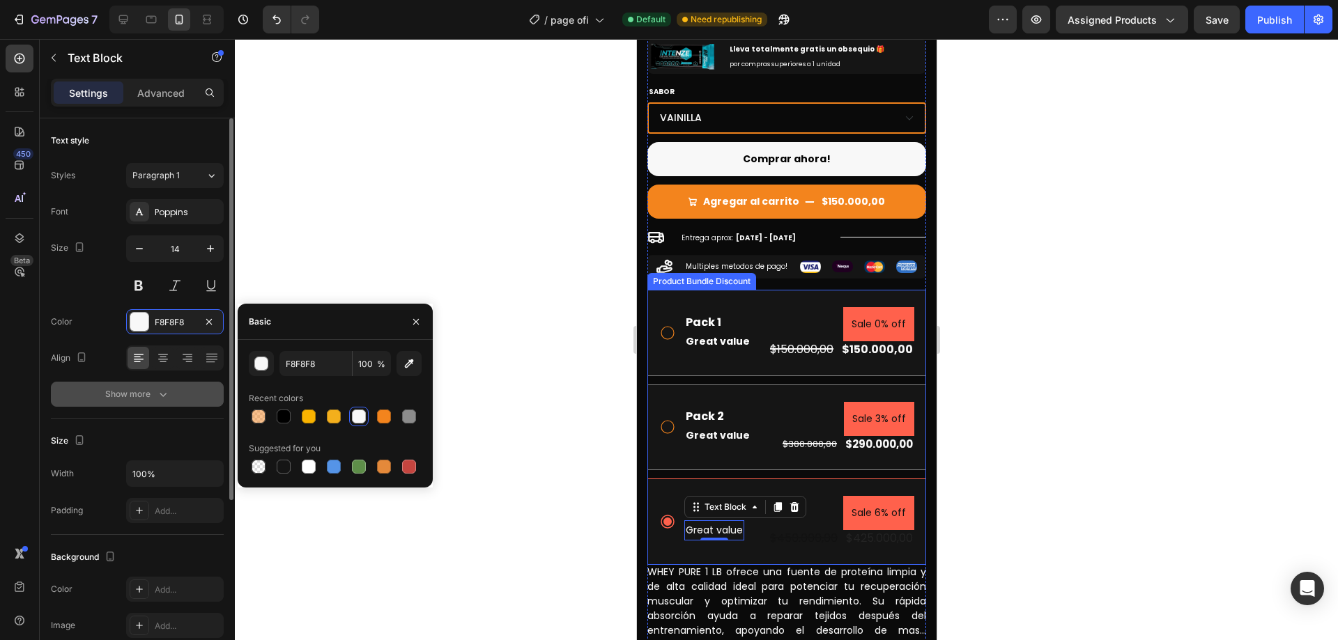
click at [160, 401] on icon "button" at bounding box center [163, 394] width 14 height 14
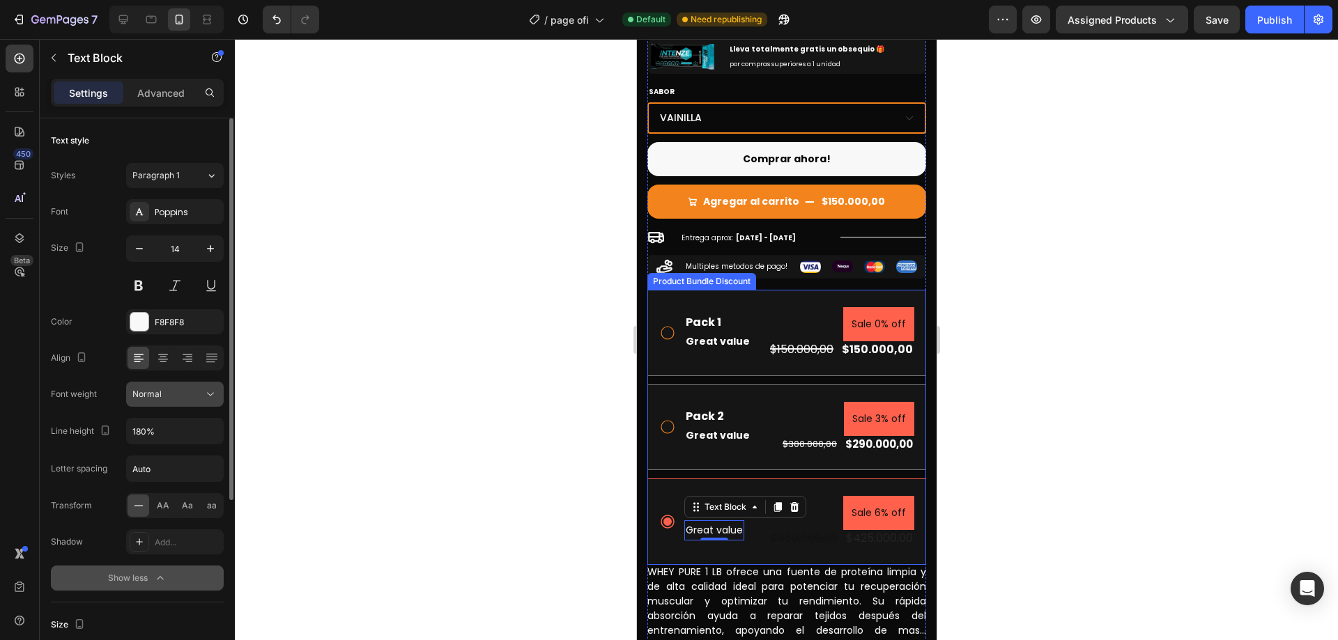
click at [194, 406] on button "Normal" at bounding box center [175, 394] width 98 height 25
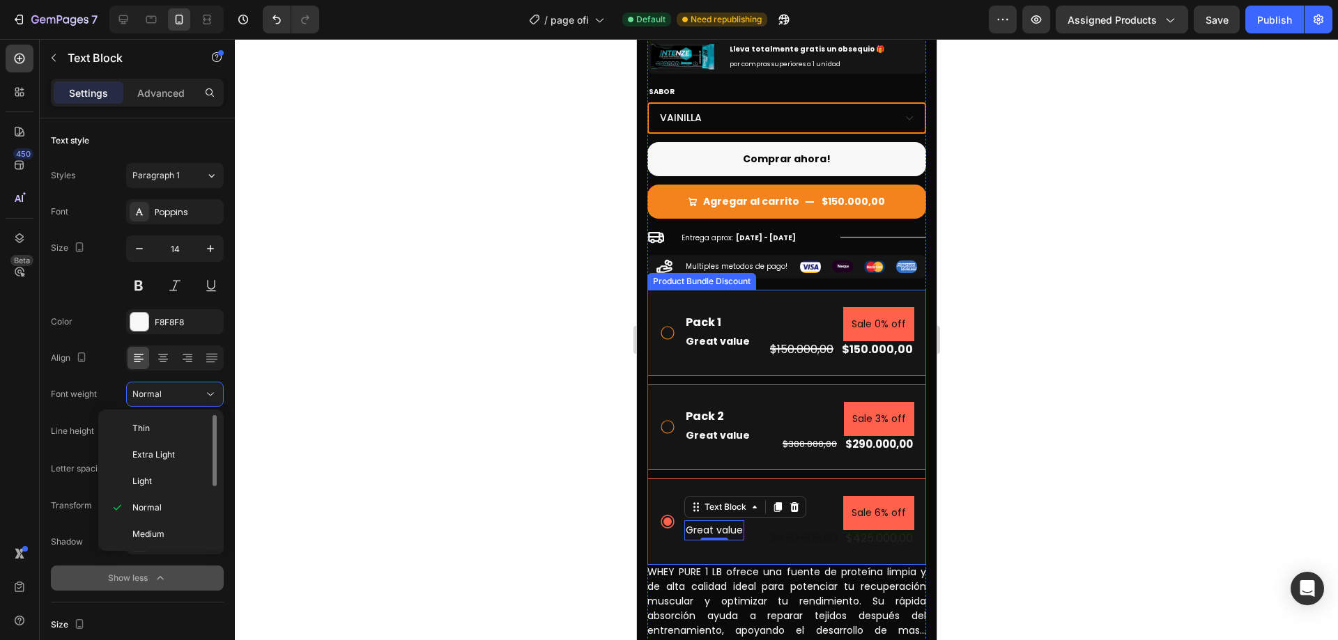
scroll to position [70, 0]
click at [171, 512] on p "Bold" at bounding box center [169, 518] width 74 height 13
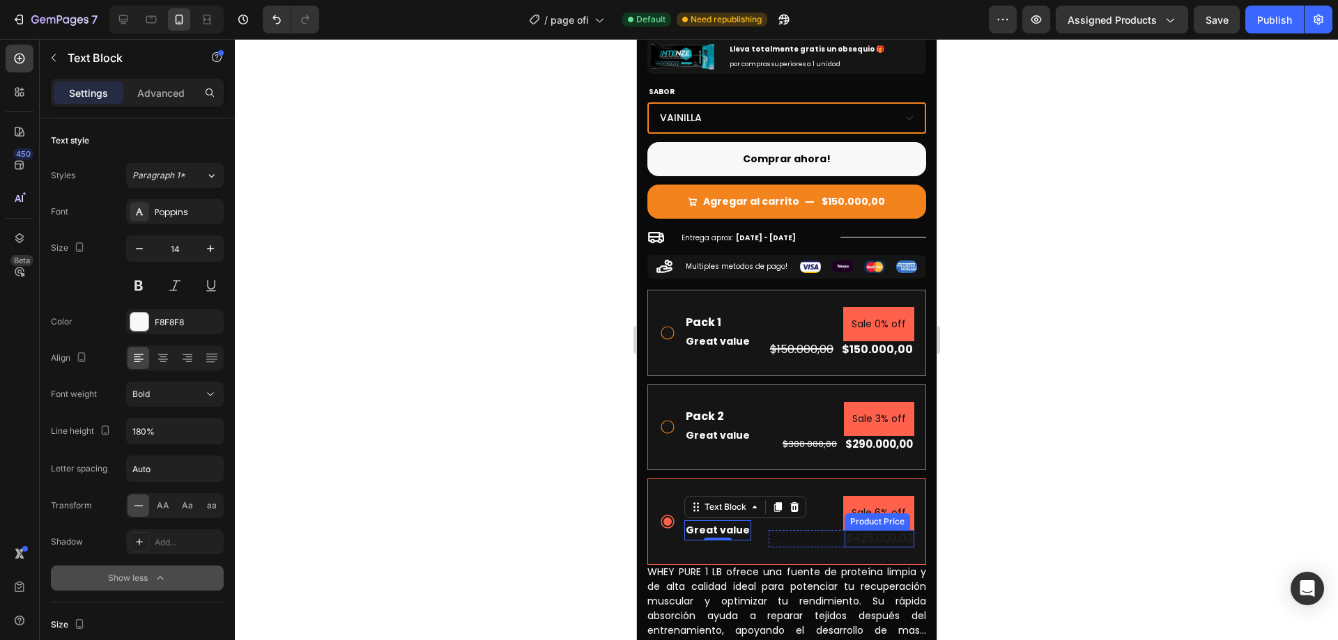
click at [889, 530] on div "$425.000,00" at bounding box center [879, 538] width 70 height 17
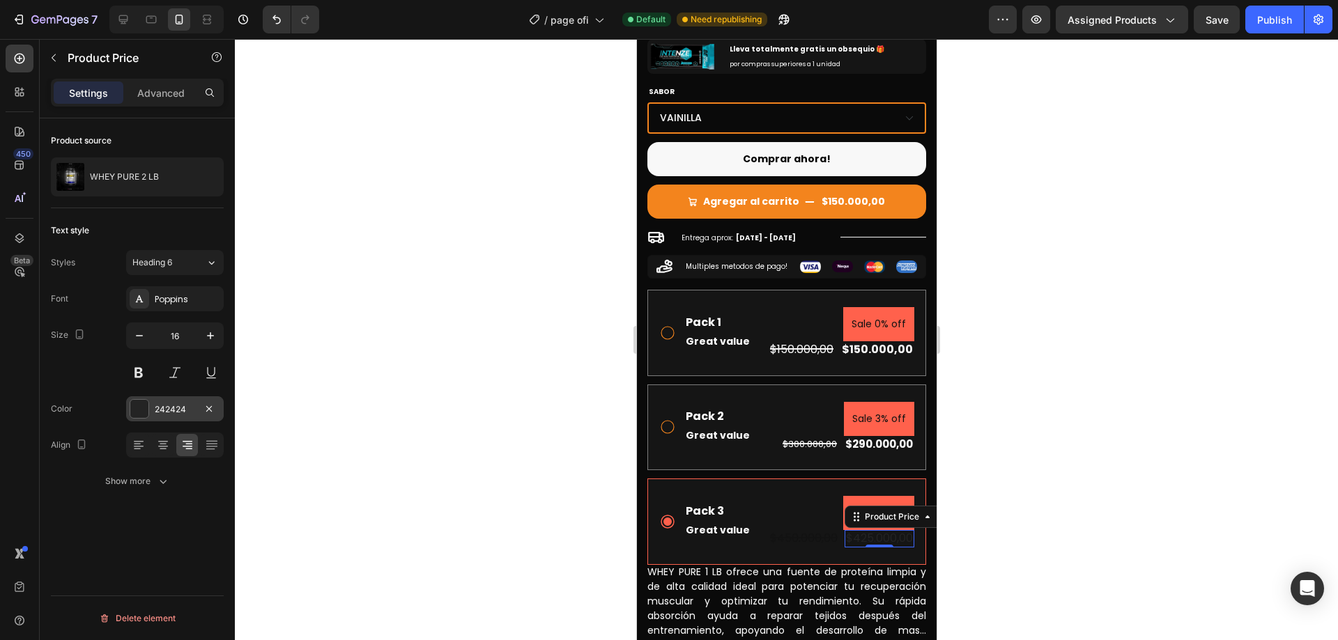
click at [169, 404] on div "242424" at bounding box center [175, 410] width 40 height 13
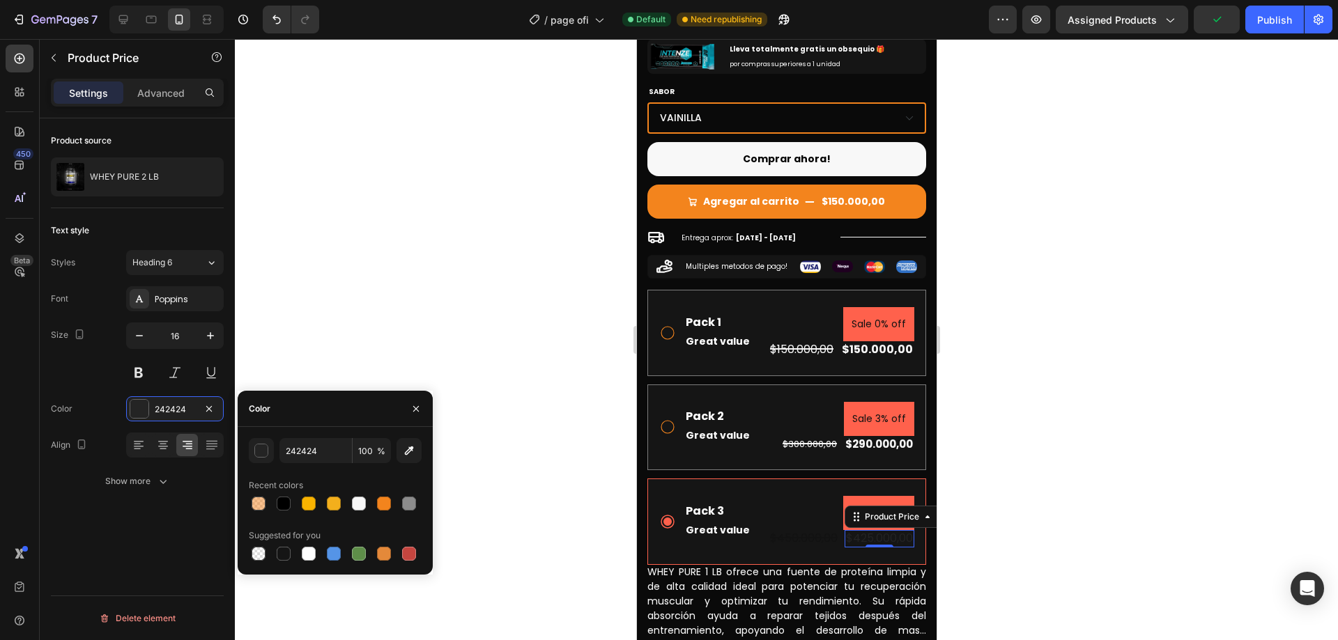
click at [370, 500] on div at bounding box center [335, 504] width 173 height 20
click at [360, 503] on div at bounding box center [359, 504] width 14 height 14
type input "F8F8F8"
click at [156, 480] on icon "button" at bounding box center [163, 482] width 14 height 14
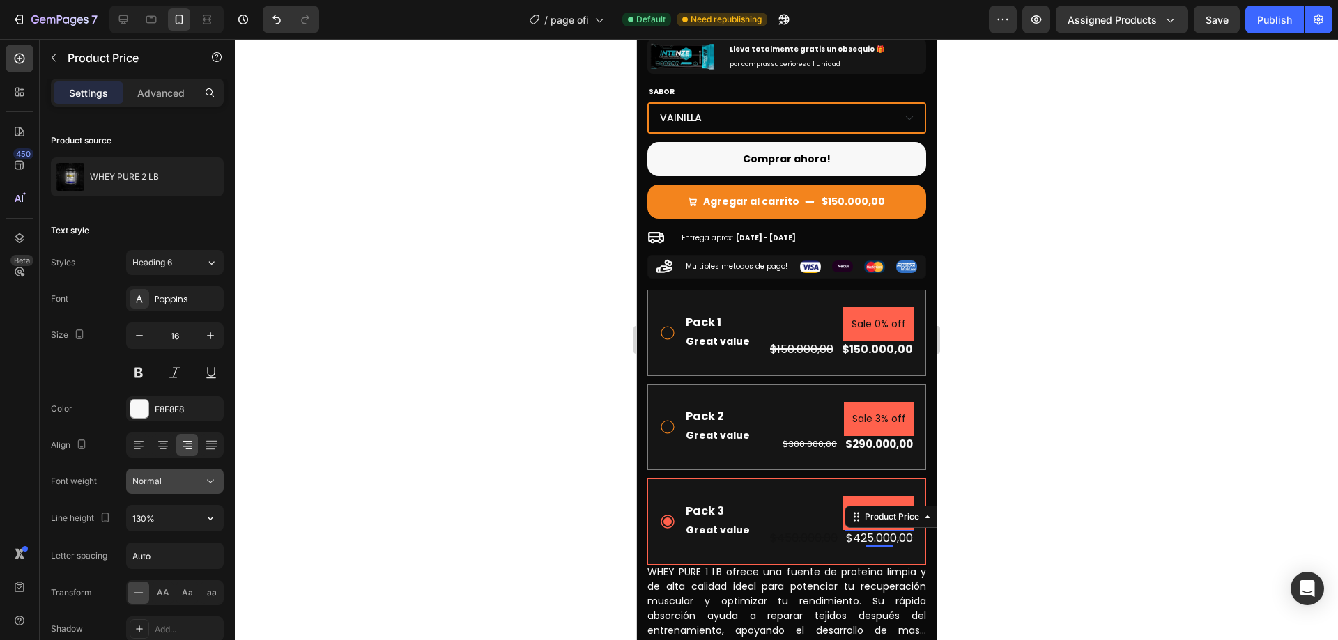
click at [190, 487] on div "Normal" at bounding box center [167, 481] width 71 height 13
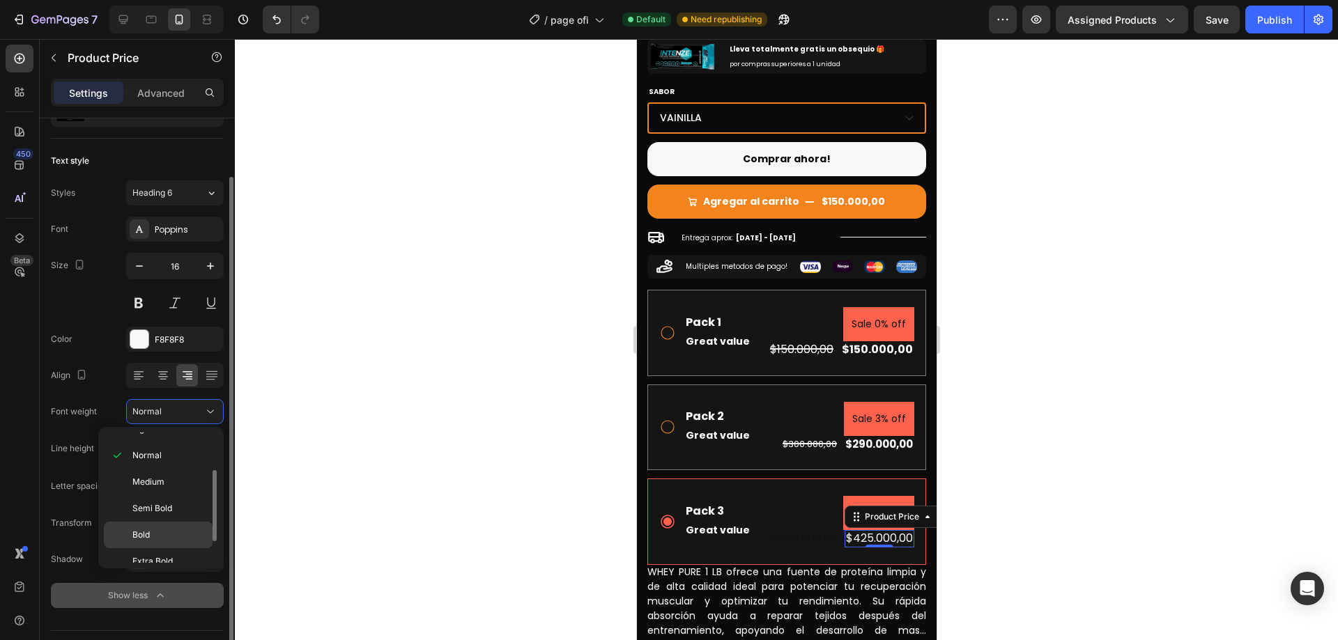
click at [162, 531] on p "Bold" at bounding box center [169, 535] width 74 height 13
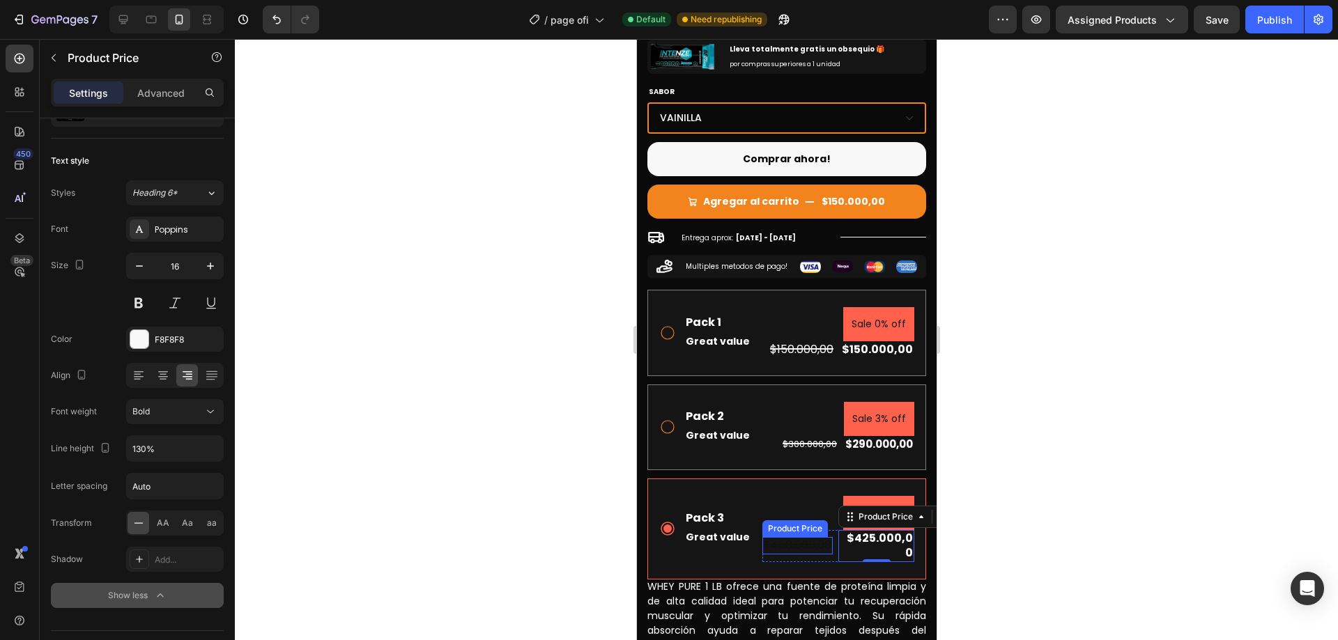
click at [808, 537] on div "$450.000,00" at bounding box center [797, 545] width 70 height 17
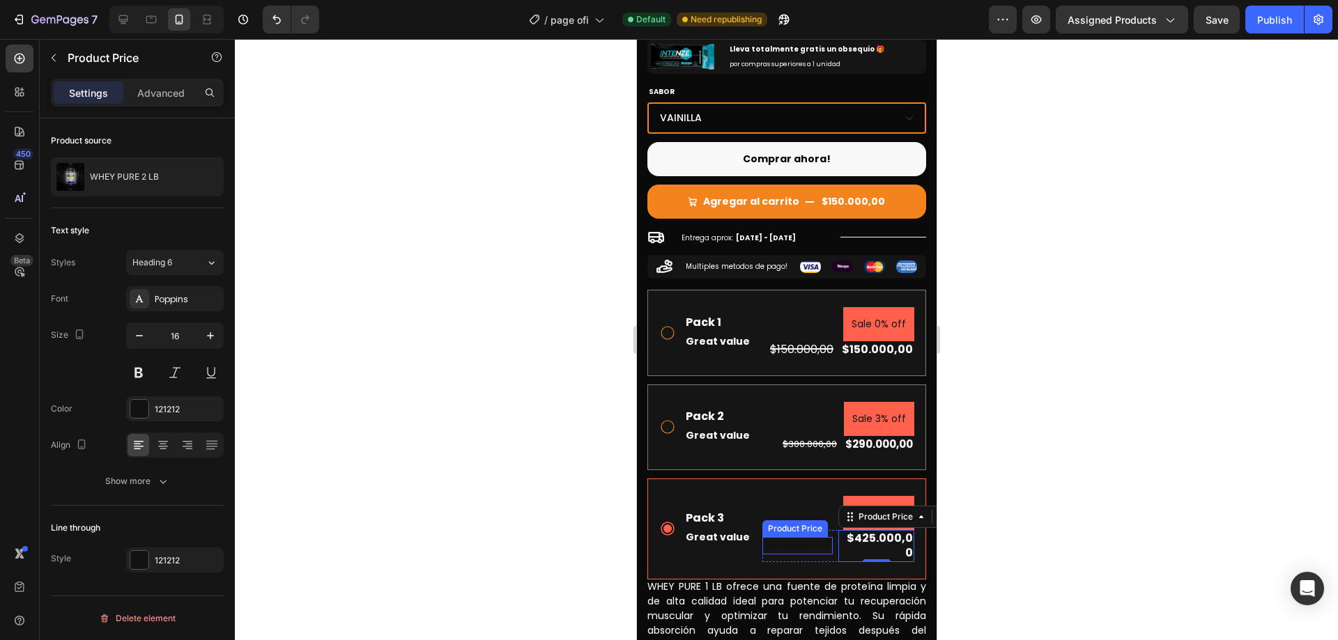
scroll to position [0, 0]
click at [154, 401] on div "121212" at bounding box center [175, 409] width 98 height 25
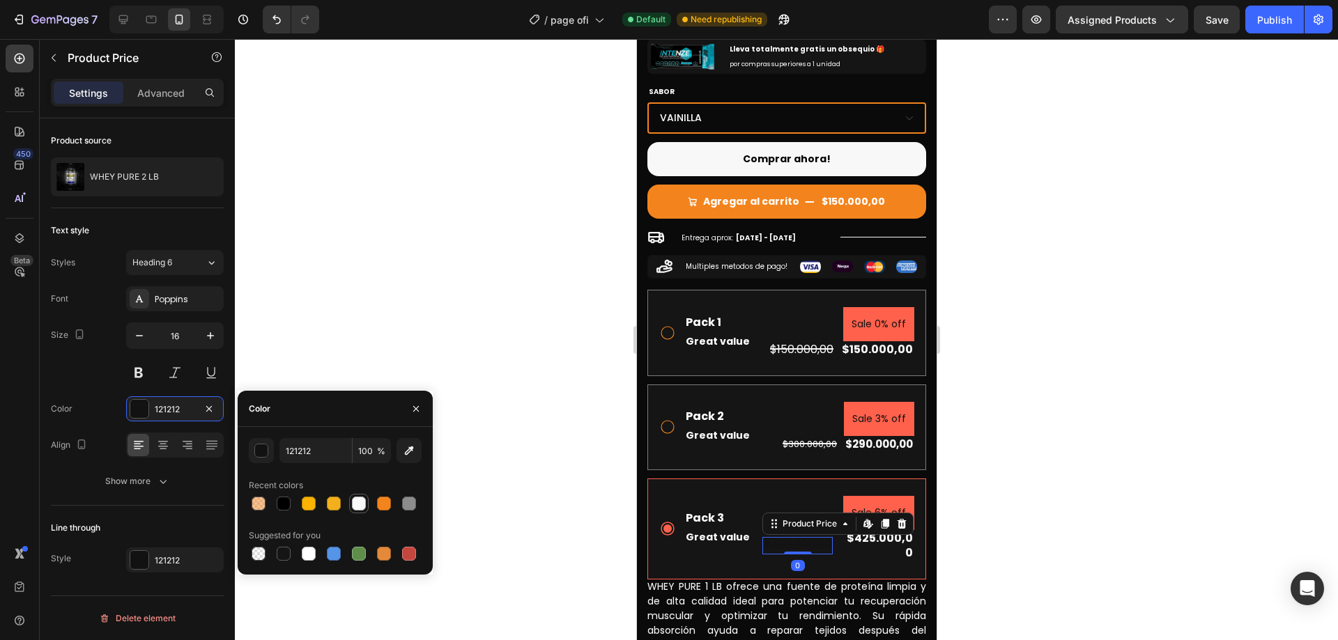
click at [365, 505] on div at bounding box center [359, 504] width 20 height 20
type input "F8F8F8"
click at [359, 506] on div at bounding box center [359, 504] width 14 height 14
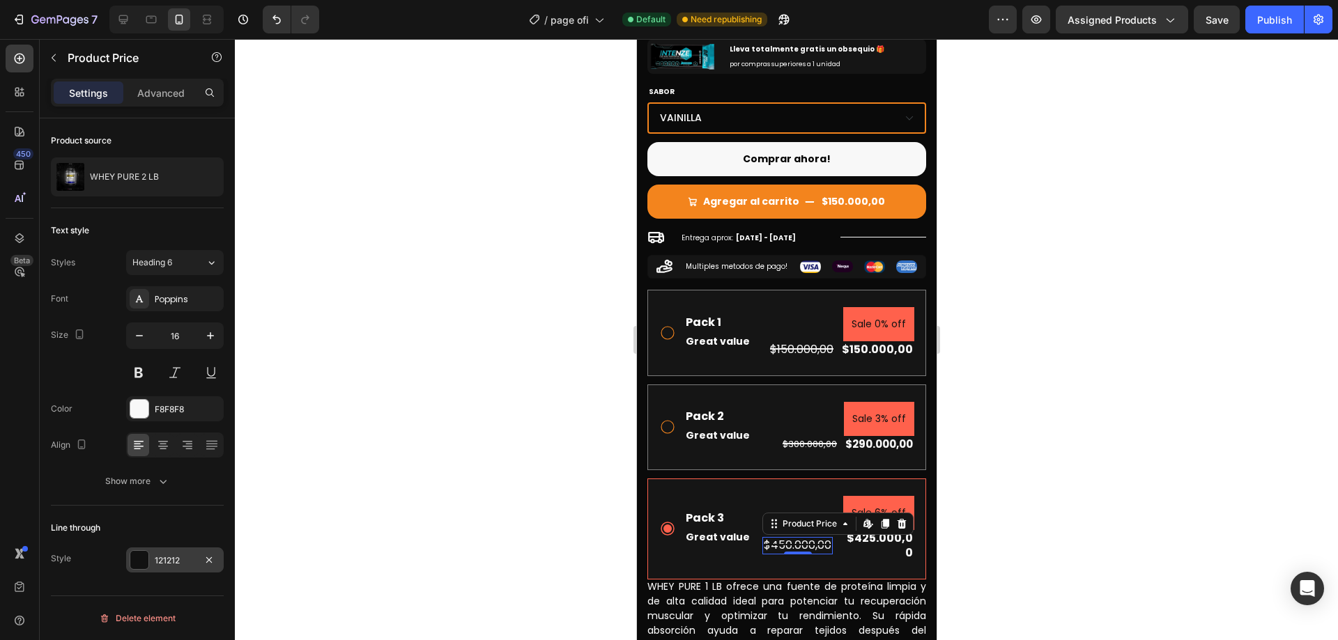
click at [181, 560] on div "121212" at bounding box center [175, 561] width 40 height 13
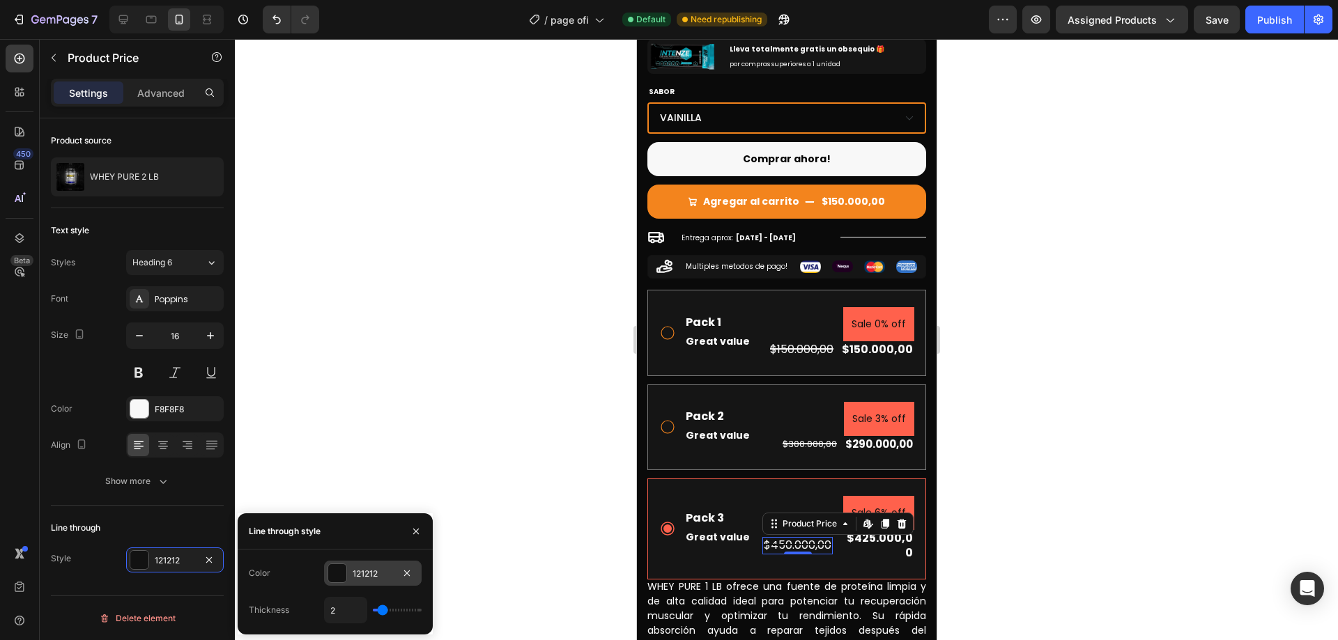
click at [355, 566] on div "121212" at bounding box center [373, 573] width 98 height 25
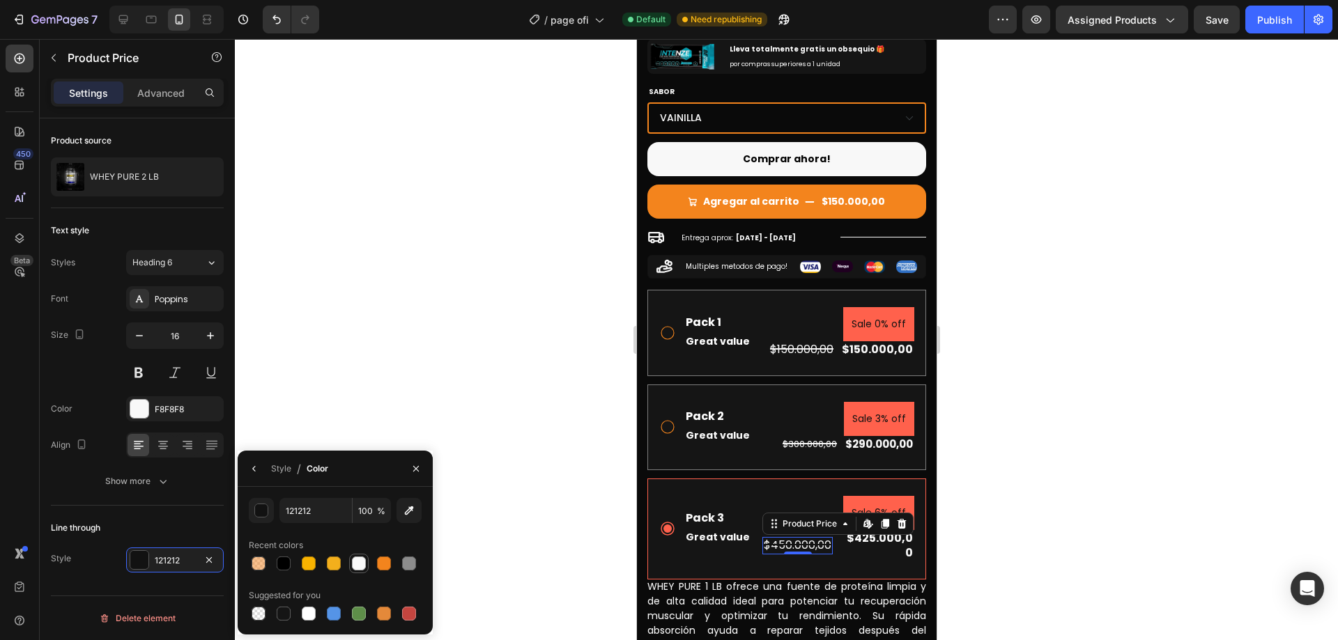
click at [357, 562] on div at bounding box center [359, 564] width 14 height 14
type input "F8F8F8"
click at [171, 519] on div "Line through" at bounding box center [137, 528] width 173 height 22
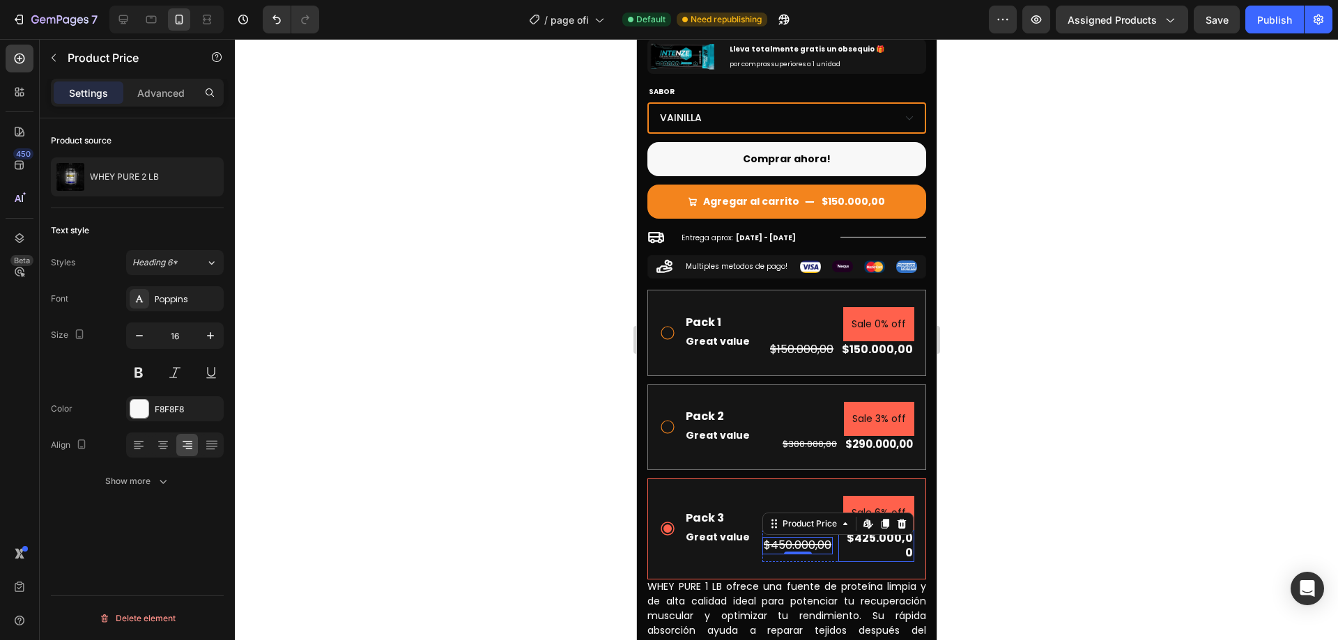
click at [863, 535] on div "$425.000,00" at bounding box center [876, 546] width 76 height 32
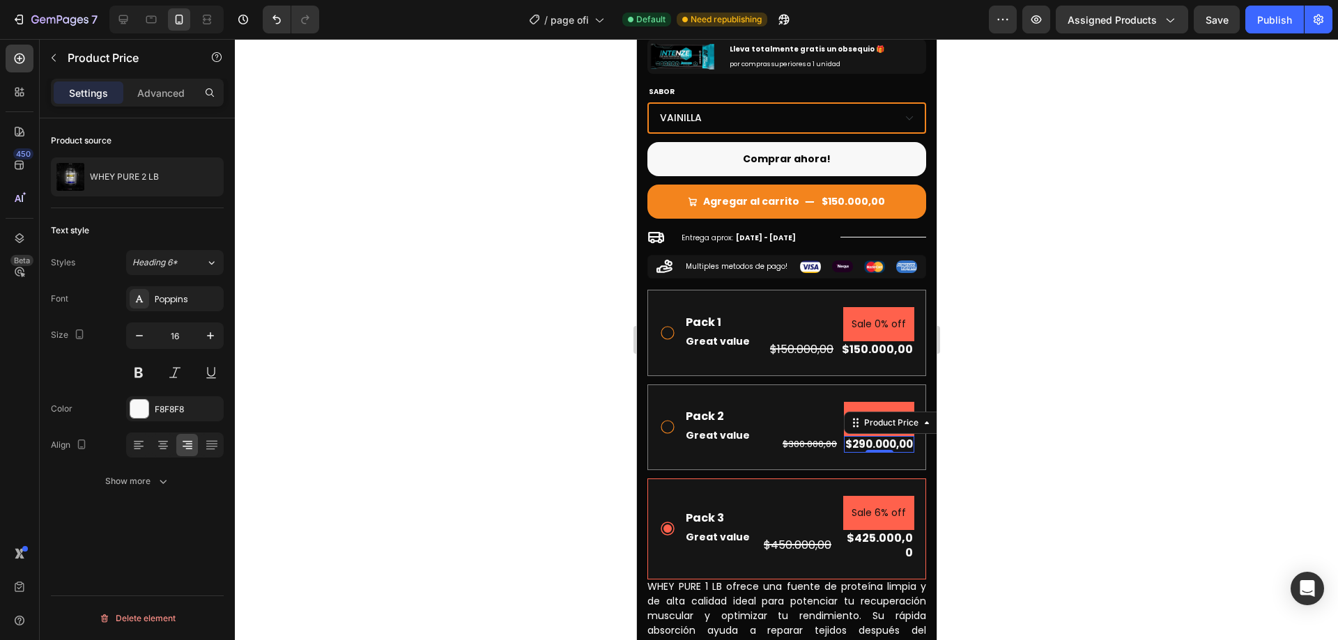
click at [881, 436] on div "$290.000,00" at bounding box center [878, 444] width 70 height 17
click at [869, 531] on div "$425.000,00" at bounding box center [876, 546] width 76 height 32
click at [137, 341] on icon "button" at bounding box center [139, 336] width 14 height 14
type input "15"
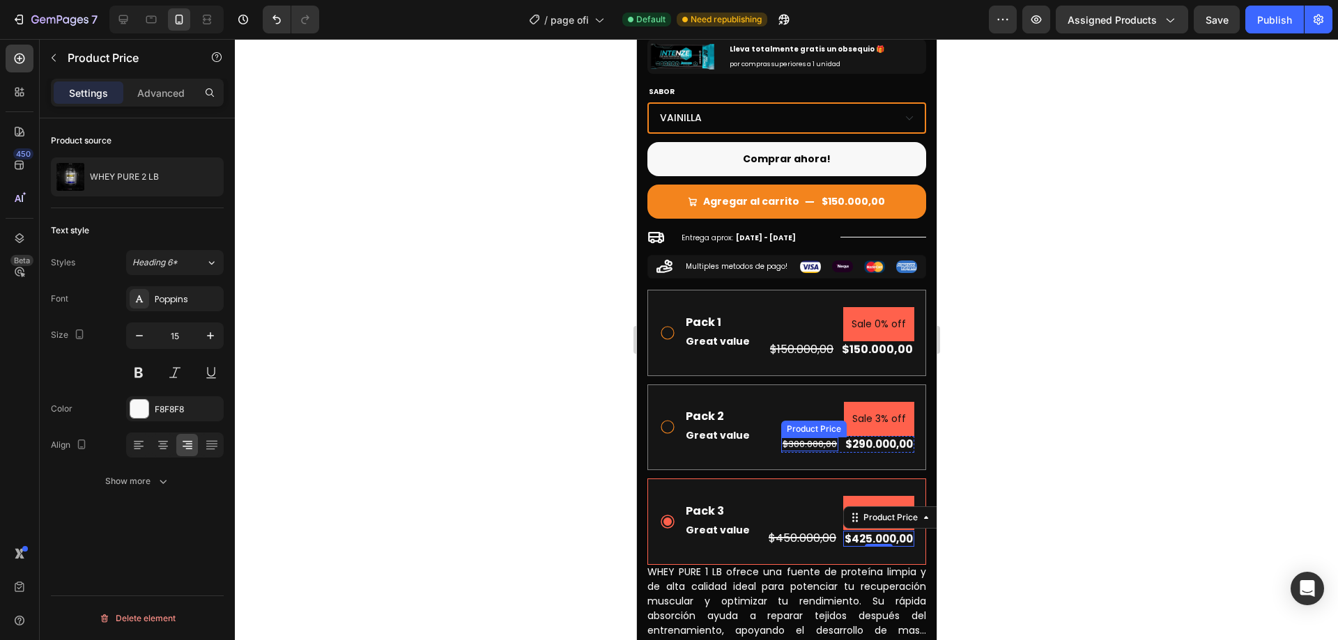
click at [805, 438] on div "$300.000,00" at bounding box center [809, 445] width 57 height 15
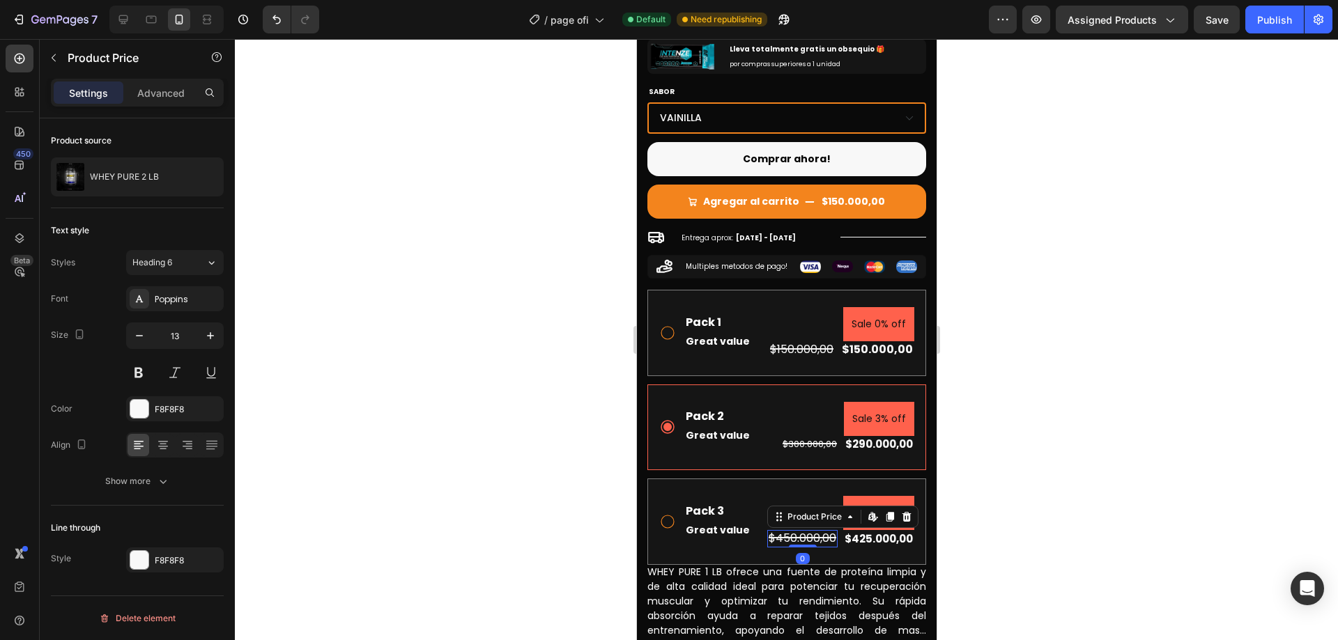
click at [805, 530] on div "$450.000,00" at bounding box center [802, 538] width 70 height 17
click at [131, 338] on button "button" at bounding box center [139, 335] width 25 height 25
click at [134, 337] on icon "button" at bounding box center [139, 336] width 14 height 14
type input "13"
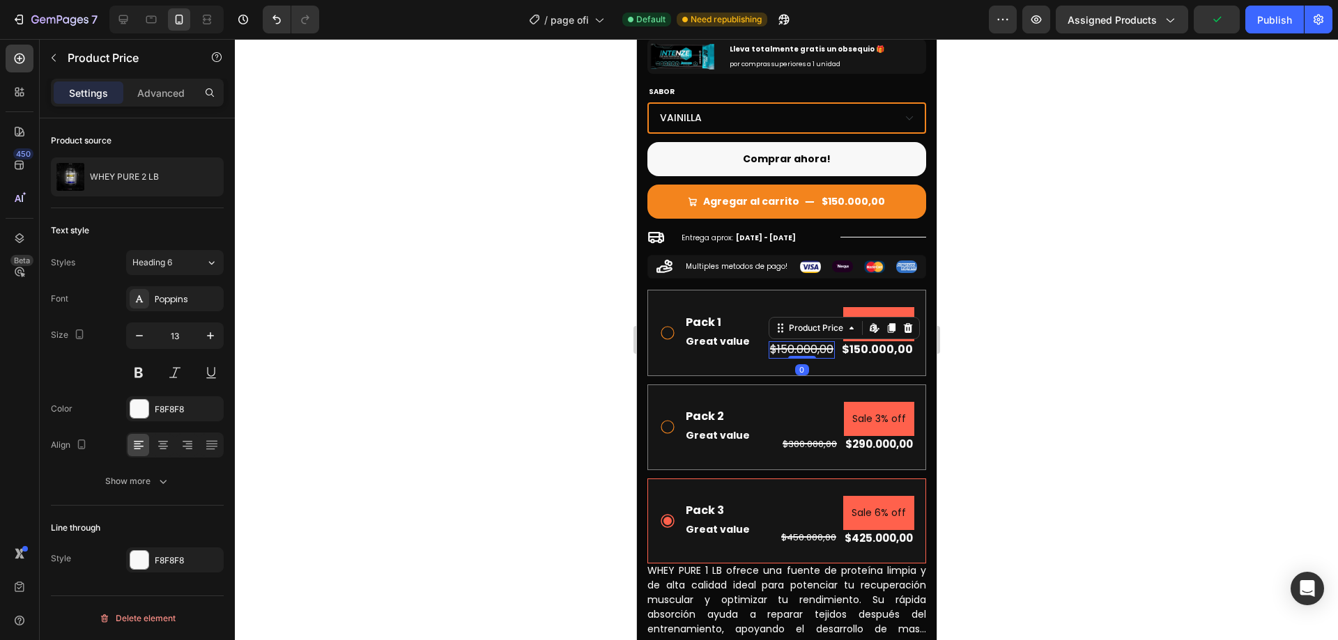
click at [772, 343] on div "$150.000,00" at bounding box center [801, 349] width 66 height 17
click at [146, 338] on icon "button" at bounding box center [139, 336] width 14 height 14
type input "13"
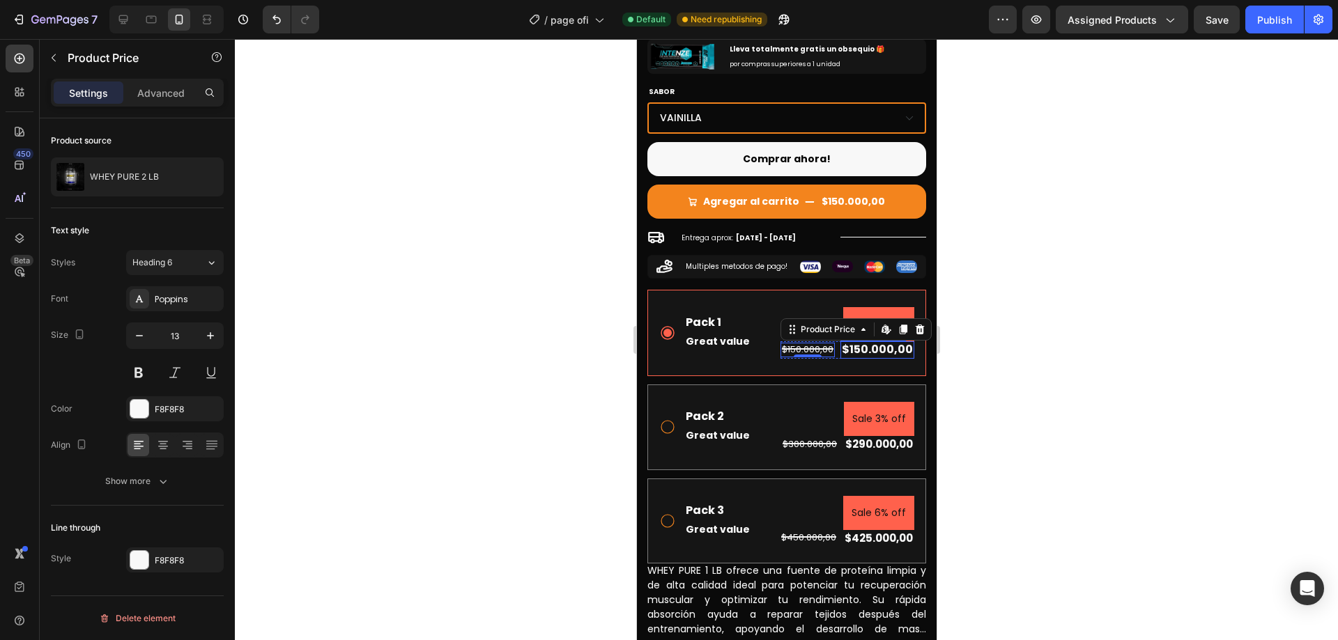
click at [865, 341] on div "$150.000,00" at bounding box center [877, 349] width 74 height 17
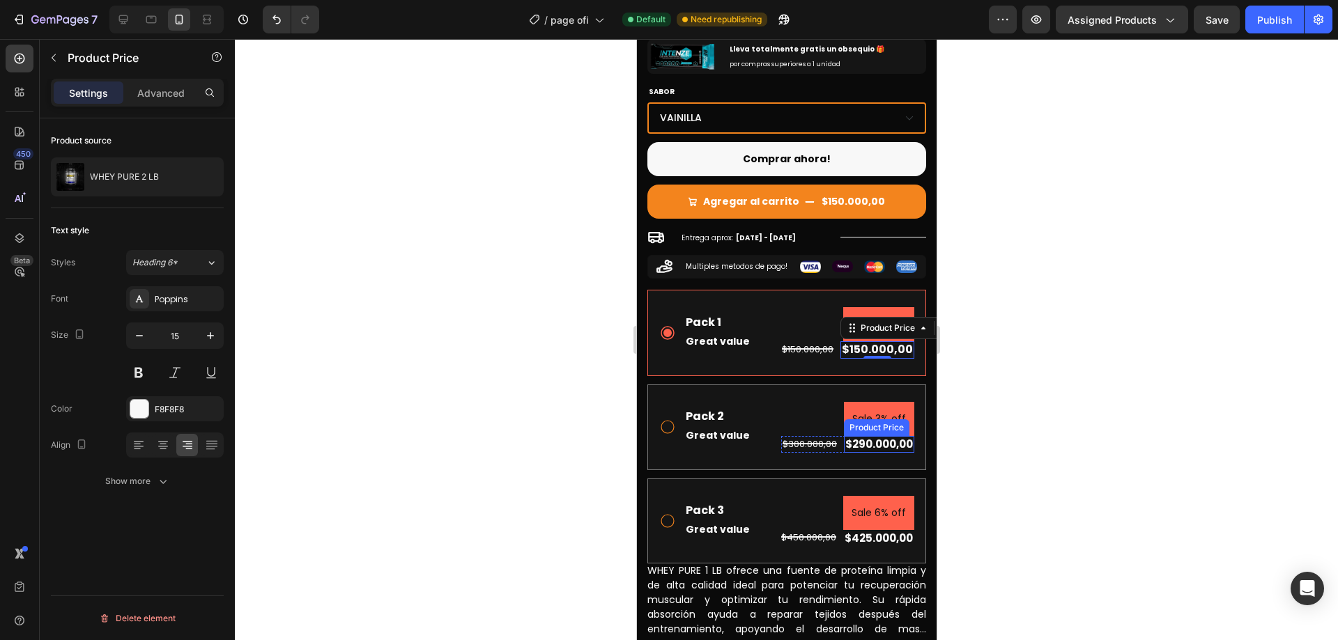
click at [856, 436] on div "$290.000,00" at bounding box center [878, 444] width 70 height 17
click at [880, 341] on div "$150.000,00" at bounding box center [877, 349] width 74 height 17
click at [140, 334] on icon "button" at bounding box center [139, 336] width 14 height 14
type input "15"
click at [1047, 318] on div at bounding box center [786, 339] width 1103 height 601
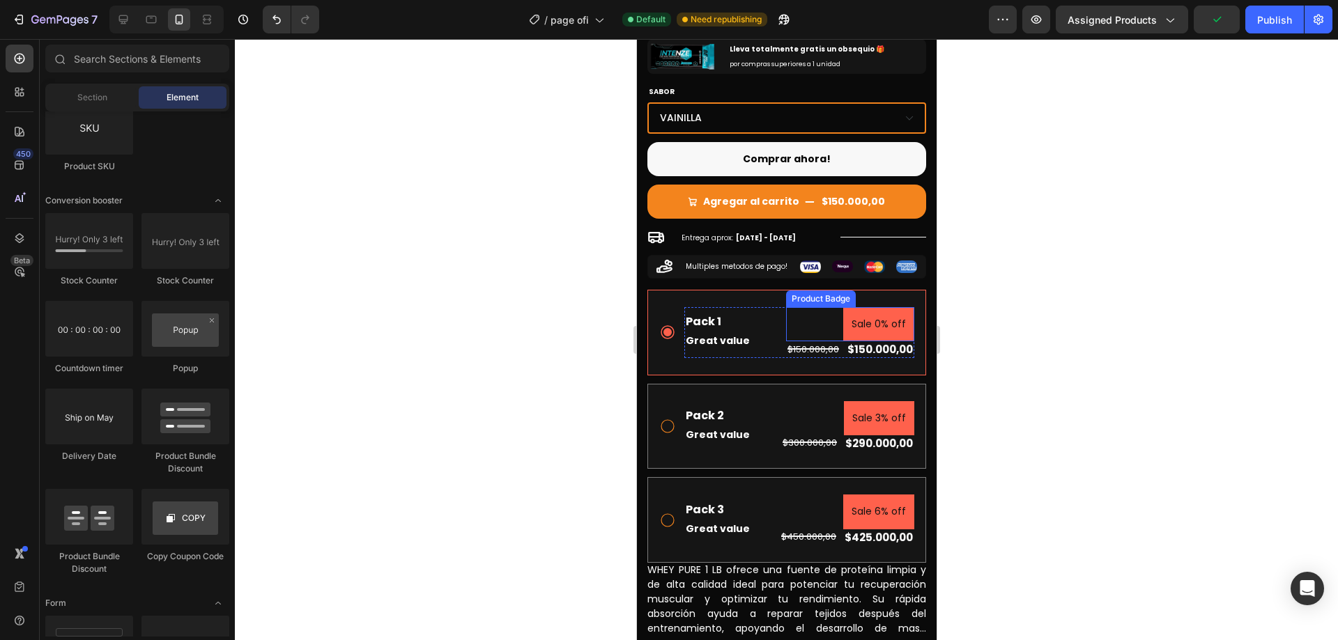
click at [848, 307] on pre "Sale 0% off" at bounding box center [878, 324] width 71 height 34
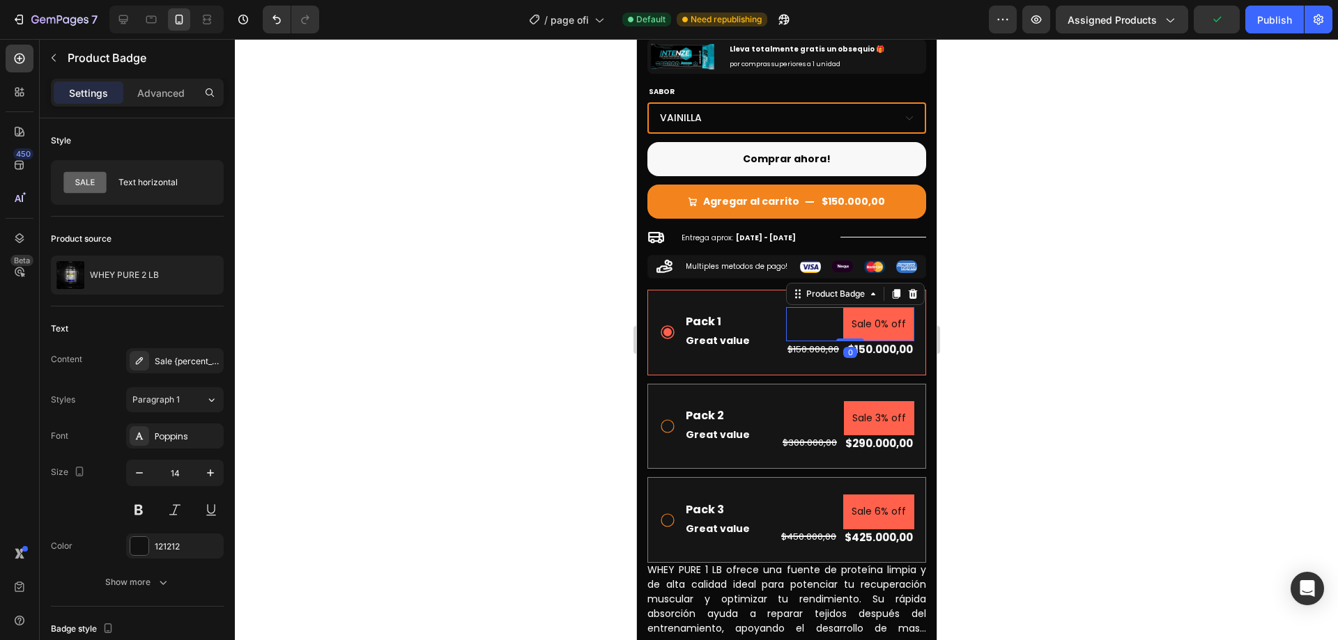
click at [873, 307] on pre "Sale 0% off" at bounding box center [878, 324] width 71 height 34
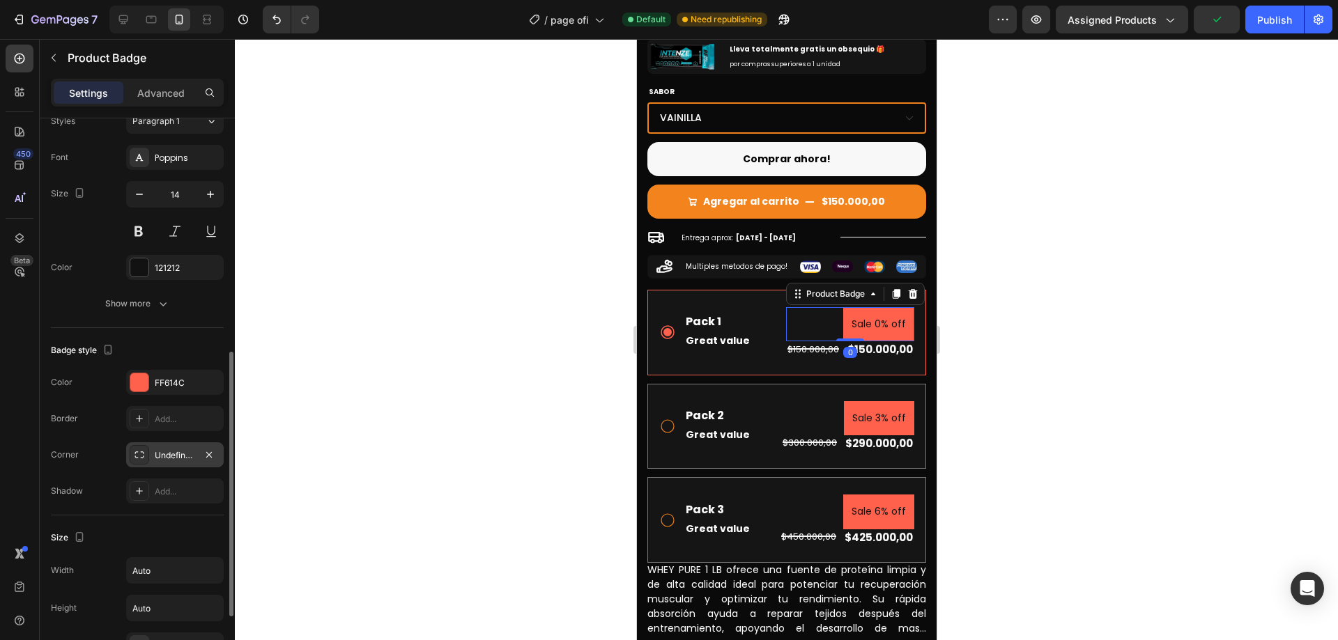
scroll to position [348, 0]
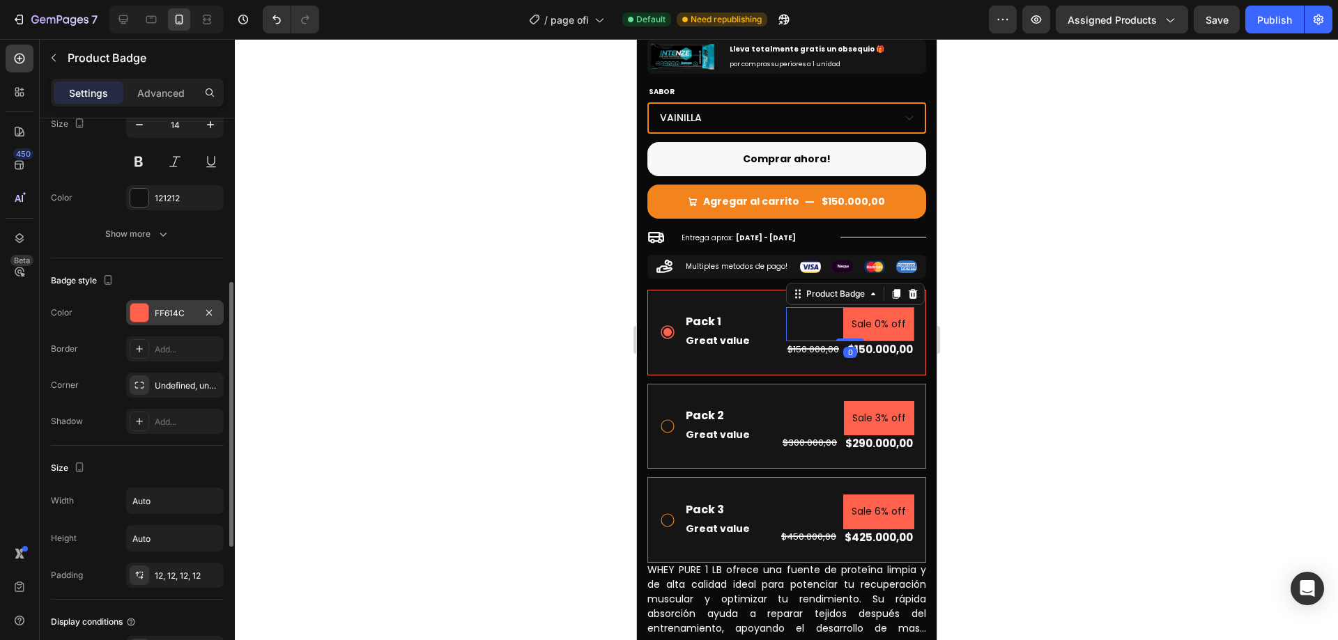
click at [169, 318] on div "FF614C" at bounding box center [175, 313] width 40 height 13
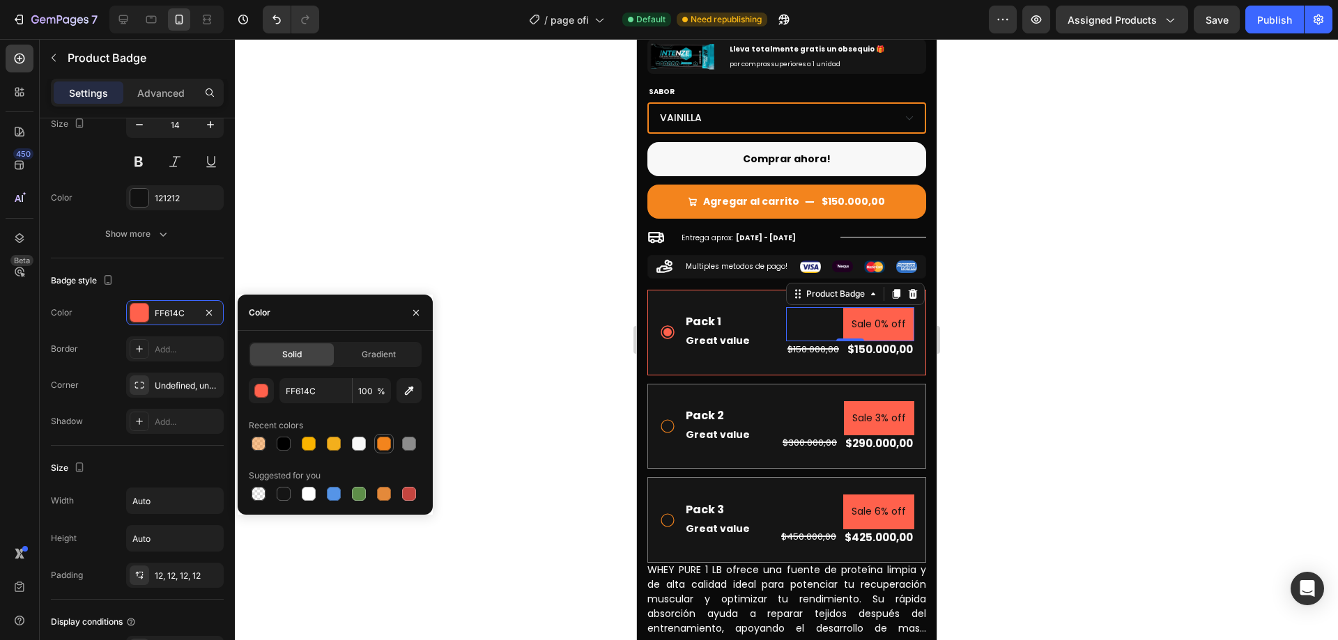
click at [388, 442] on div at bounding box center [384, 444] width 14 height 14
type input "F3841D"
click at [155, 463] on div "Size" at bounding box center [137, 468] width 173 height 22
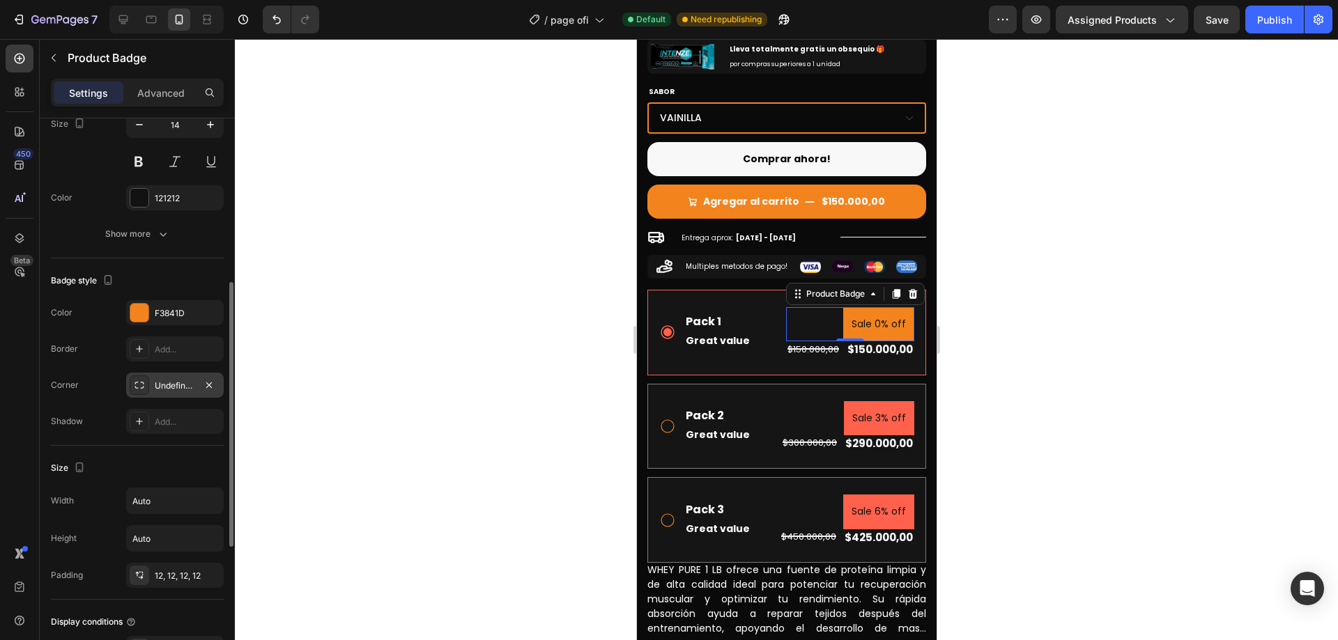
click at [171, 385] on div "Undefined, undefined, undefined, undefined" at bounding box center [175, 386] width 40 height 13
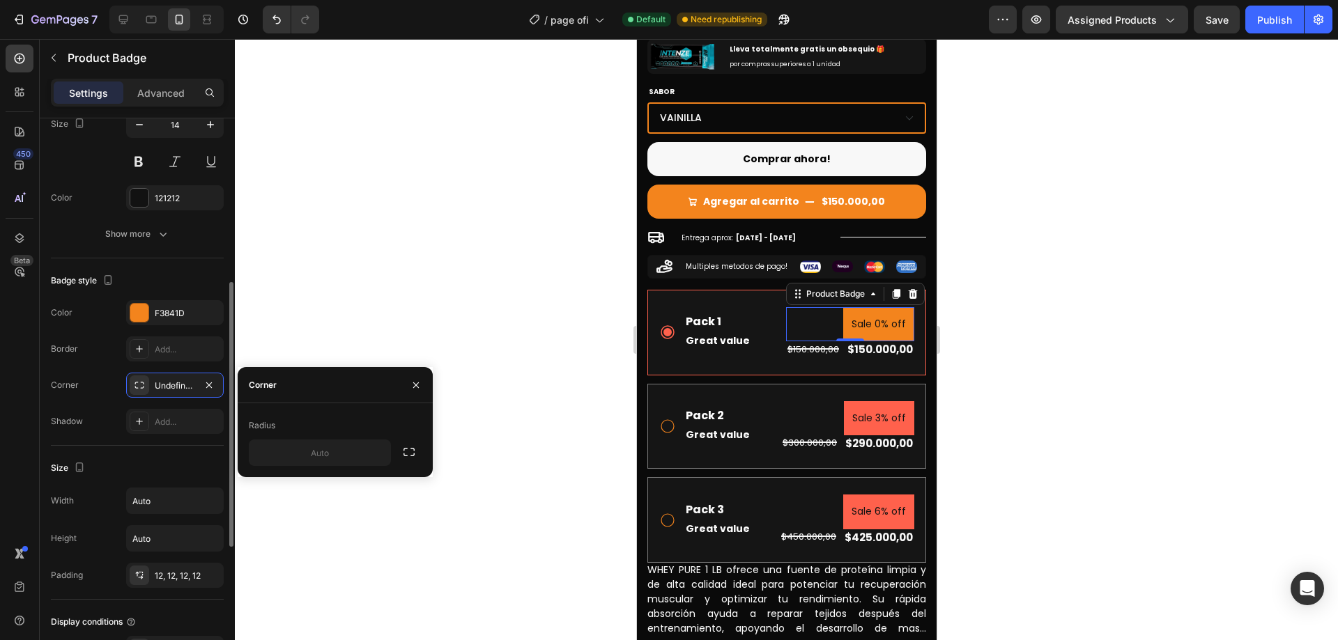
click at [176, 475] on div "Size" at bounding box center [137, 468] width 173 height 22
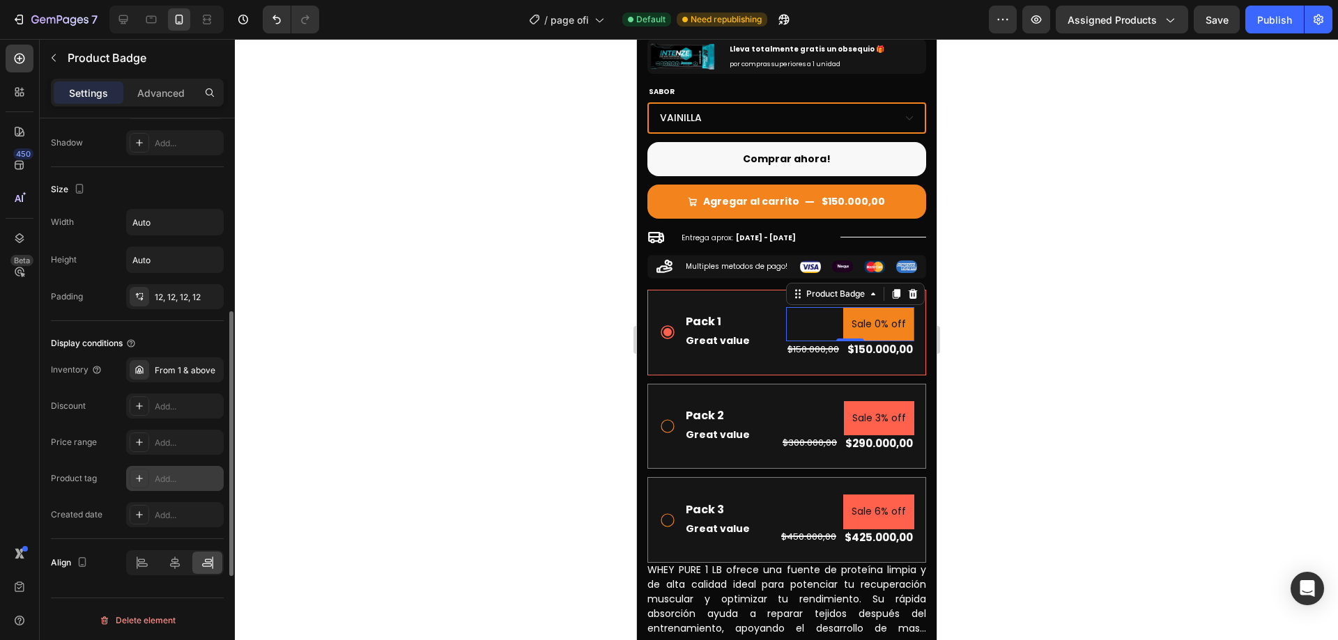
scroll to position [629, 0]
click at [179, 560] on icon at bounding box center [175, 561] width 14 height 14
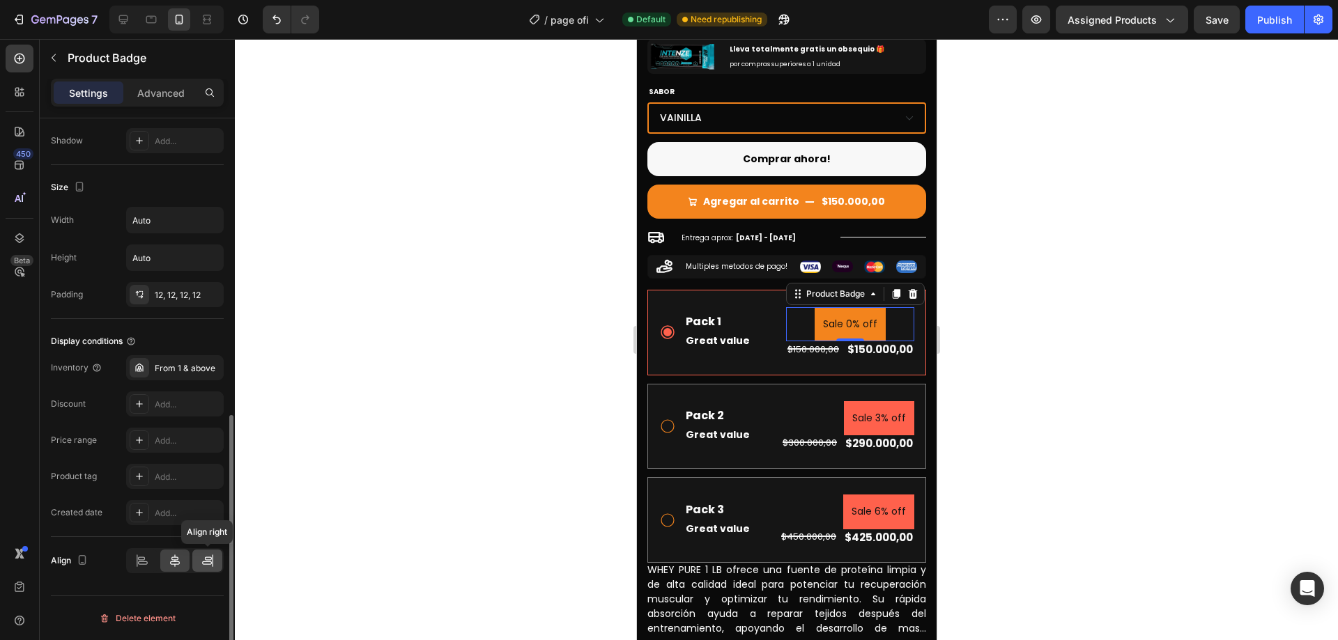
click at [203, 559] on icon at bounding box center [208, 561] width 14 height 14
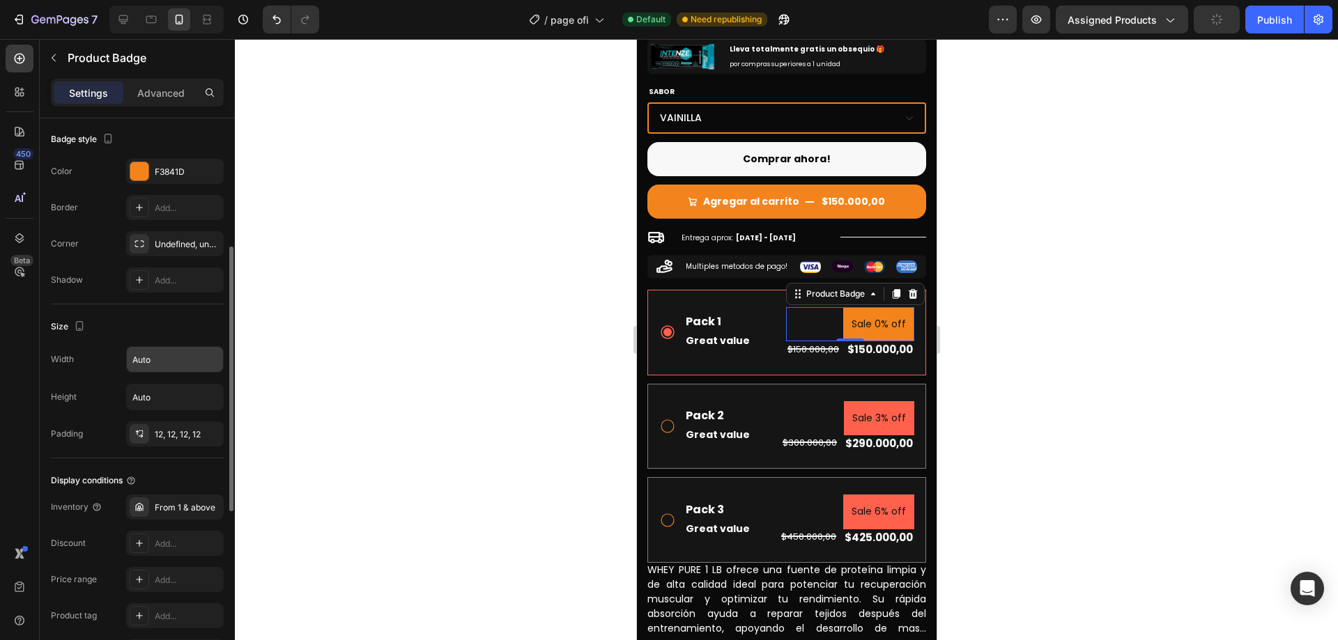
scroll to position [420, 0]
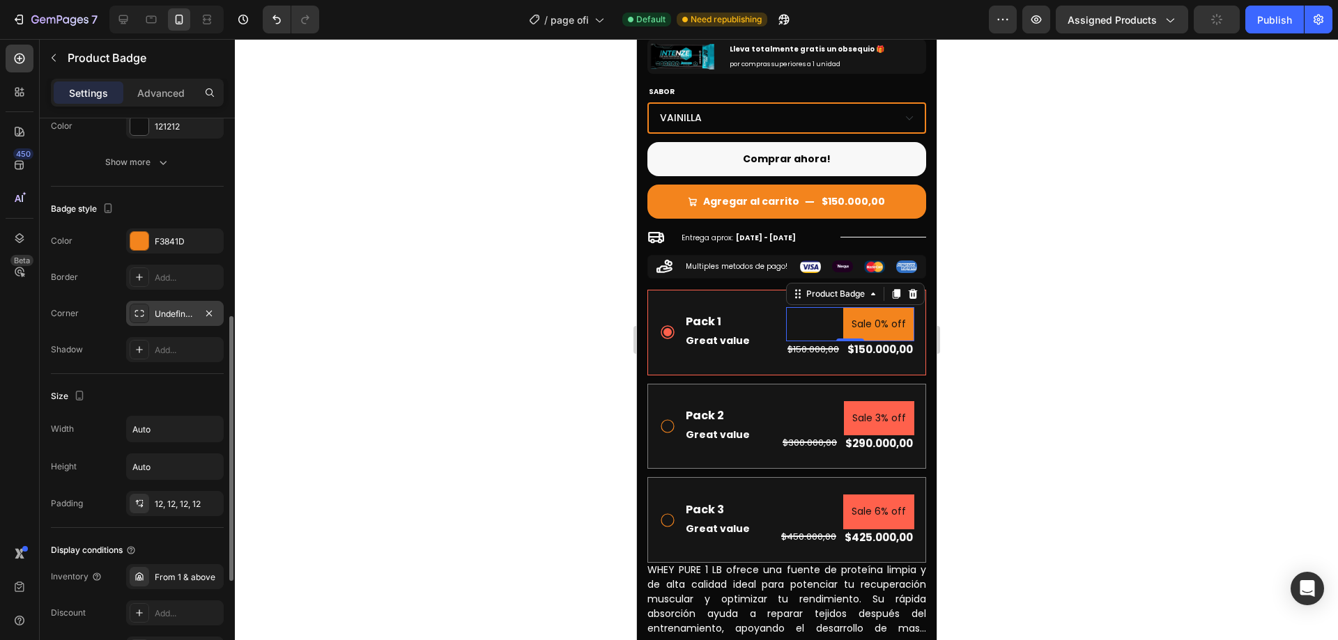
click at [162, 315] on div "Undefined, undefined, undefined, undefined" at bounding box center [175, 314] width 40 height 13
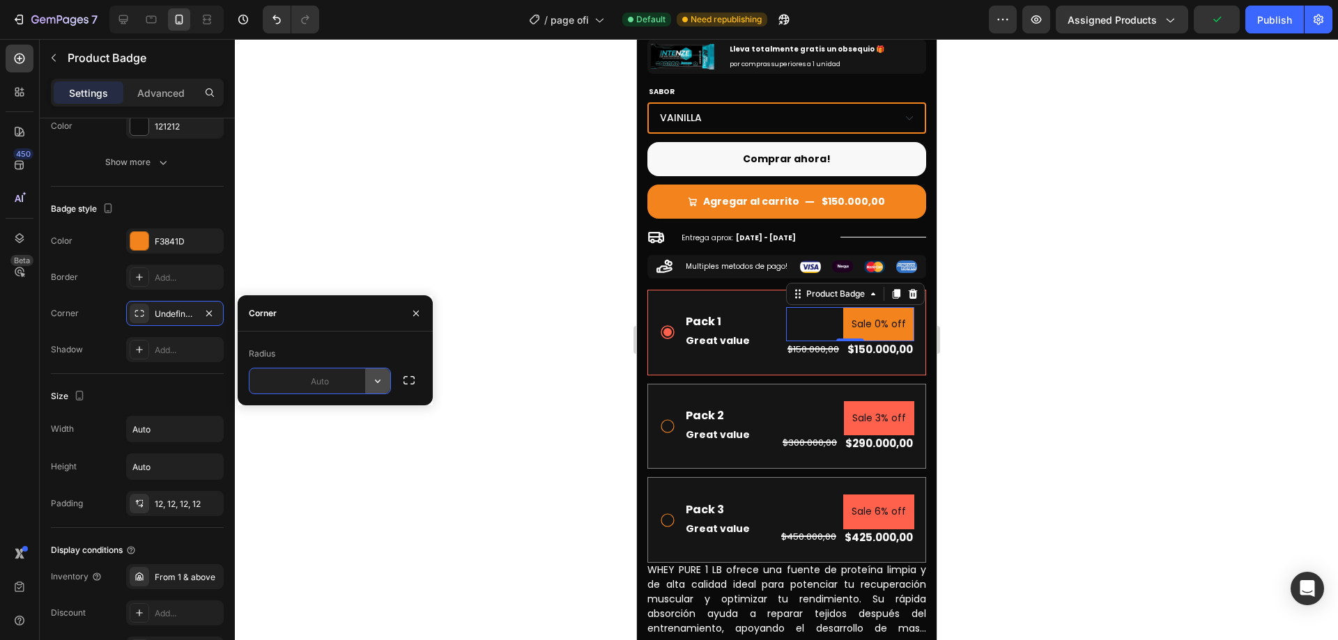
click at [379, 383] on icon "button" at bounding box center [378, 381] width 14 height 14
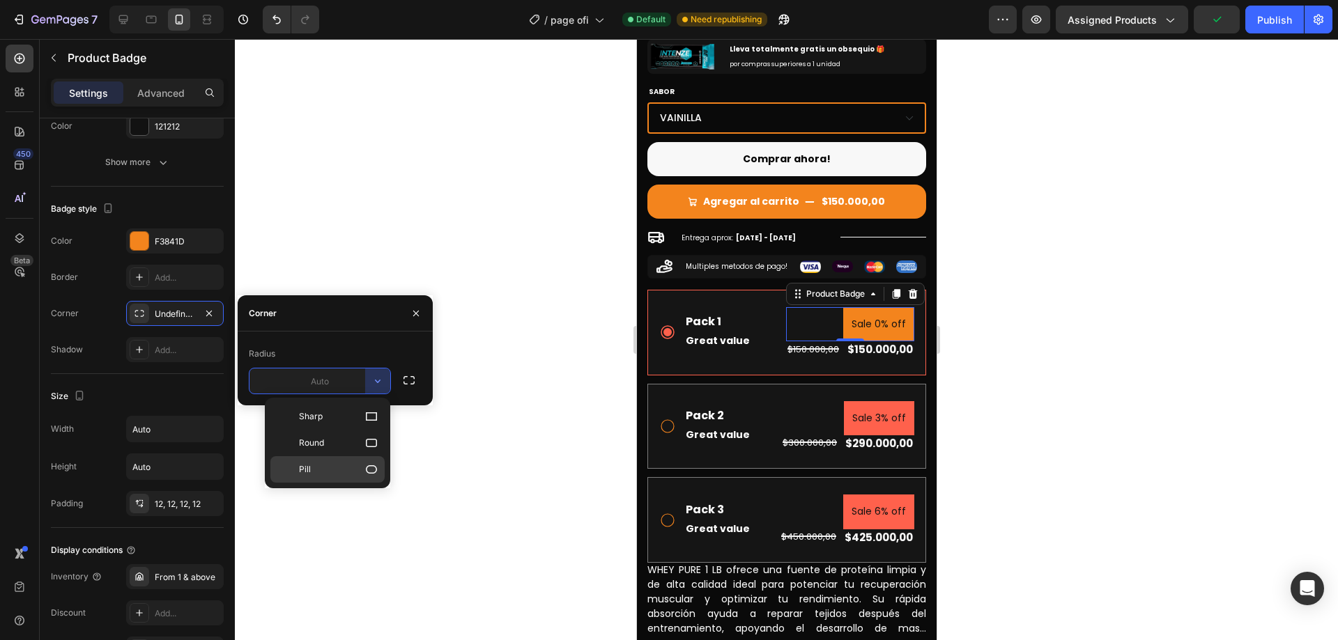
click at [353, 468] on p "Pill" at bounding box center [338, 470] width 79 height 14
type input "9999"
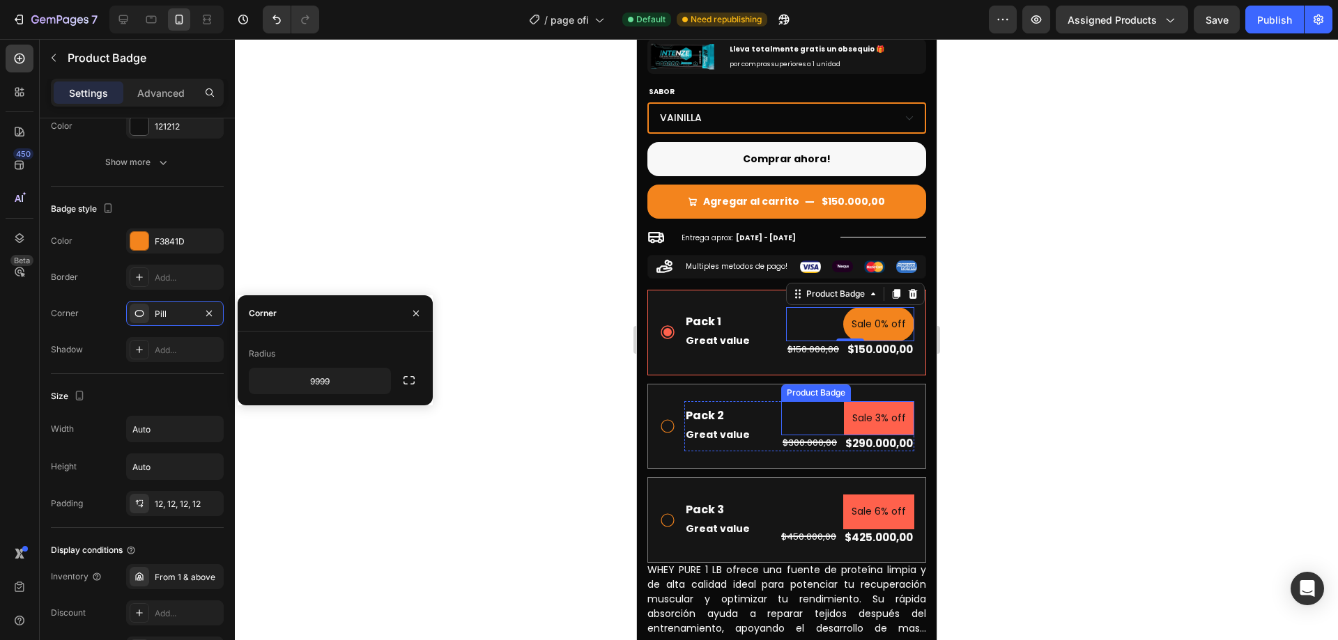
click at [893, 401] on pre "Sale 3% off" at bounding box center [878, 418] width 70 height 34
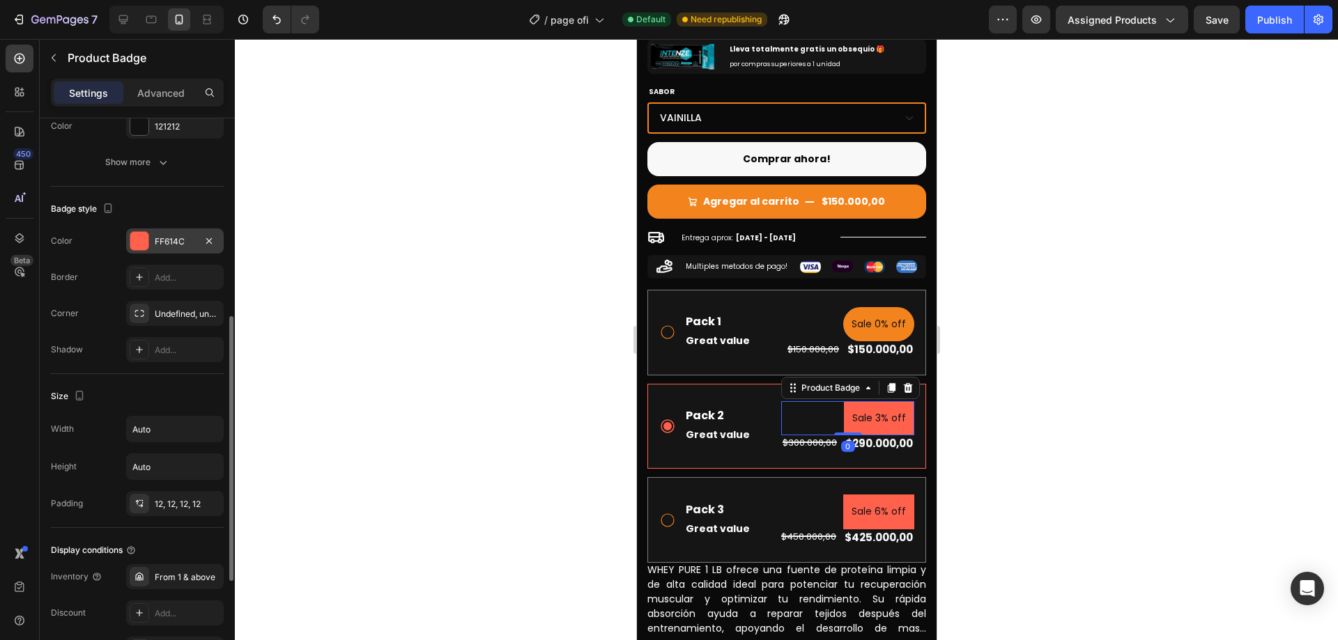
click at [166, 244] on div "FF614C" at bounding box center [175, 242] width 40 height 13
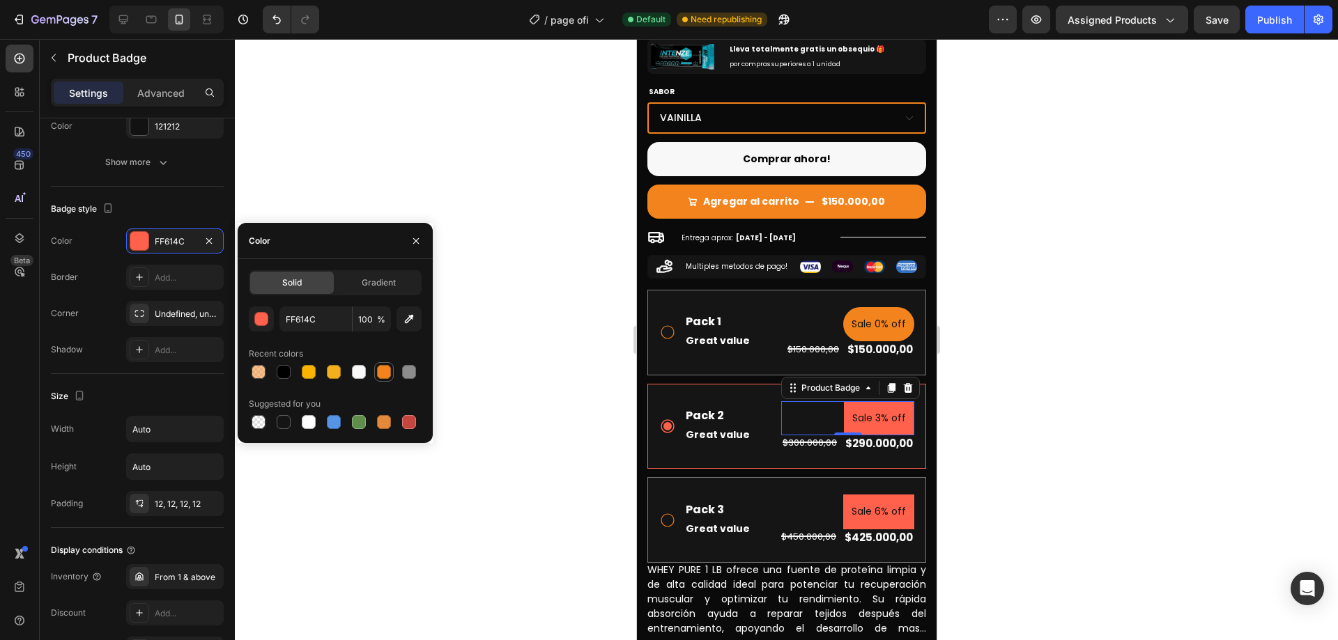
click at [388, 369] on div at bounding box center [384, 372] width 14 height 14
type input "F3841D"
click at [158, 383] on div "Size Width Auto Height Auto Padding 12, 12, 12, 12" at bounding box center [137, 451] width 173 height 154
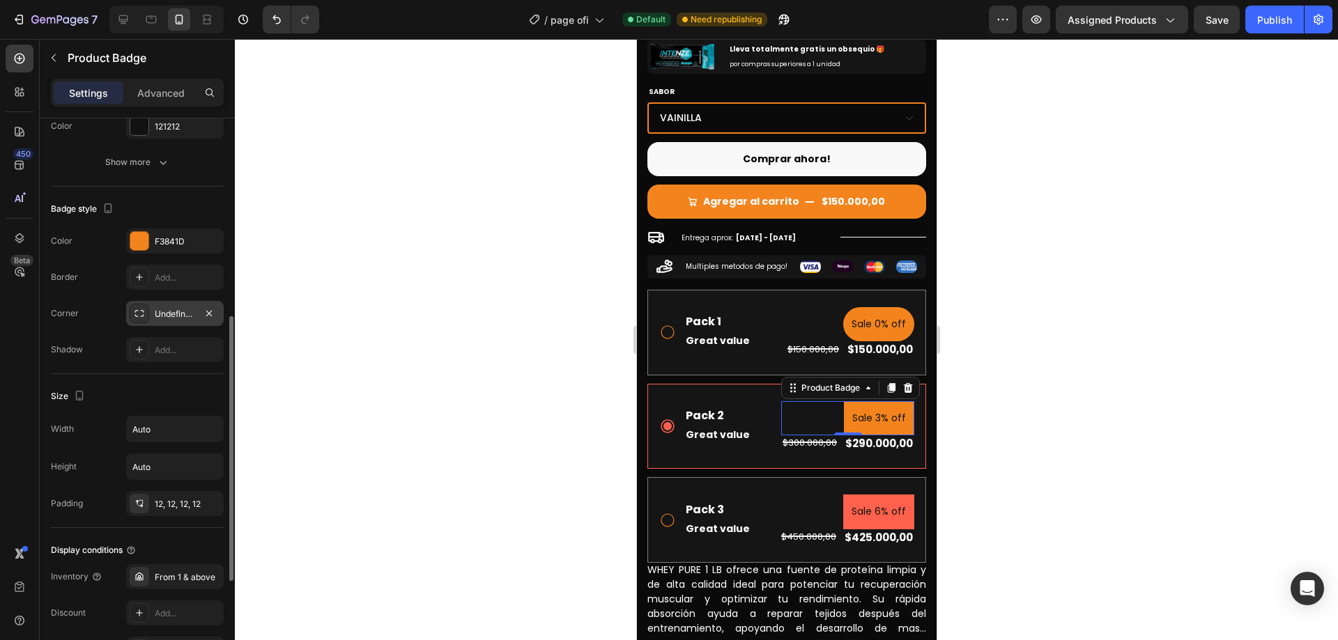
click at [177, 314] on div "Undefined, undefined, undefined, undefined" at bounding box center [175, 314] width 40 height 13
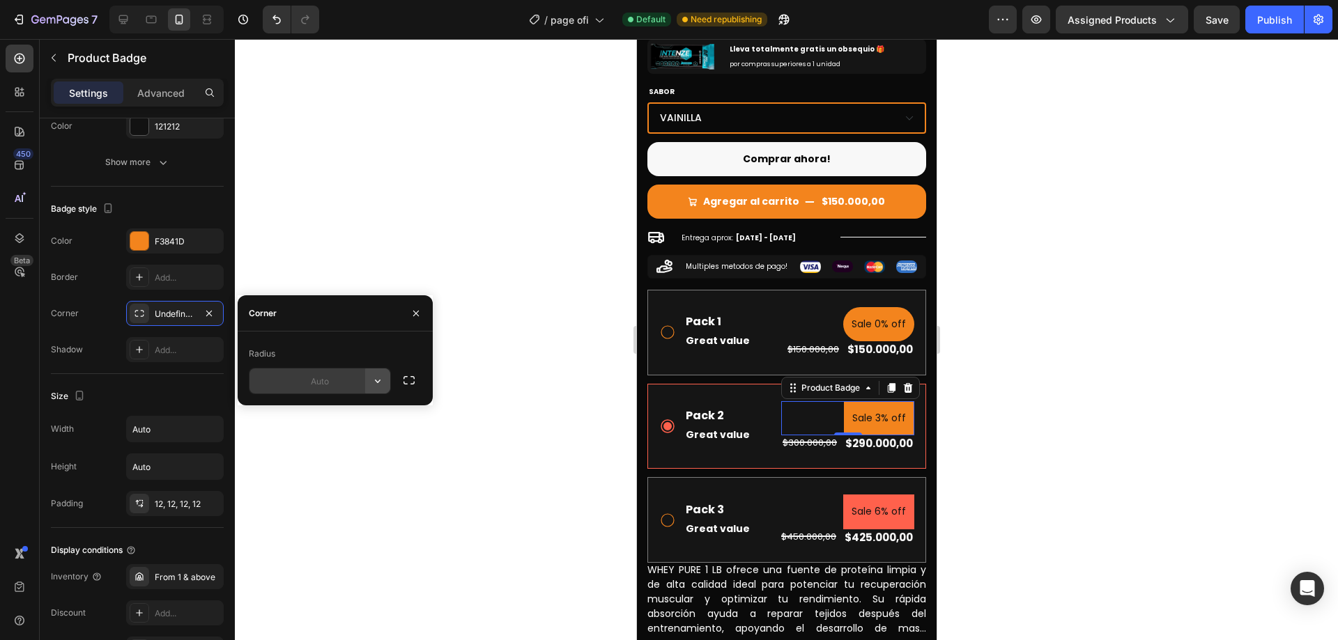
click at [377, 381] on icon "button" at bounding box center [378, 381] width 14 height 14
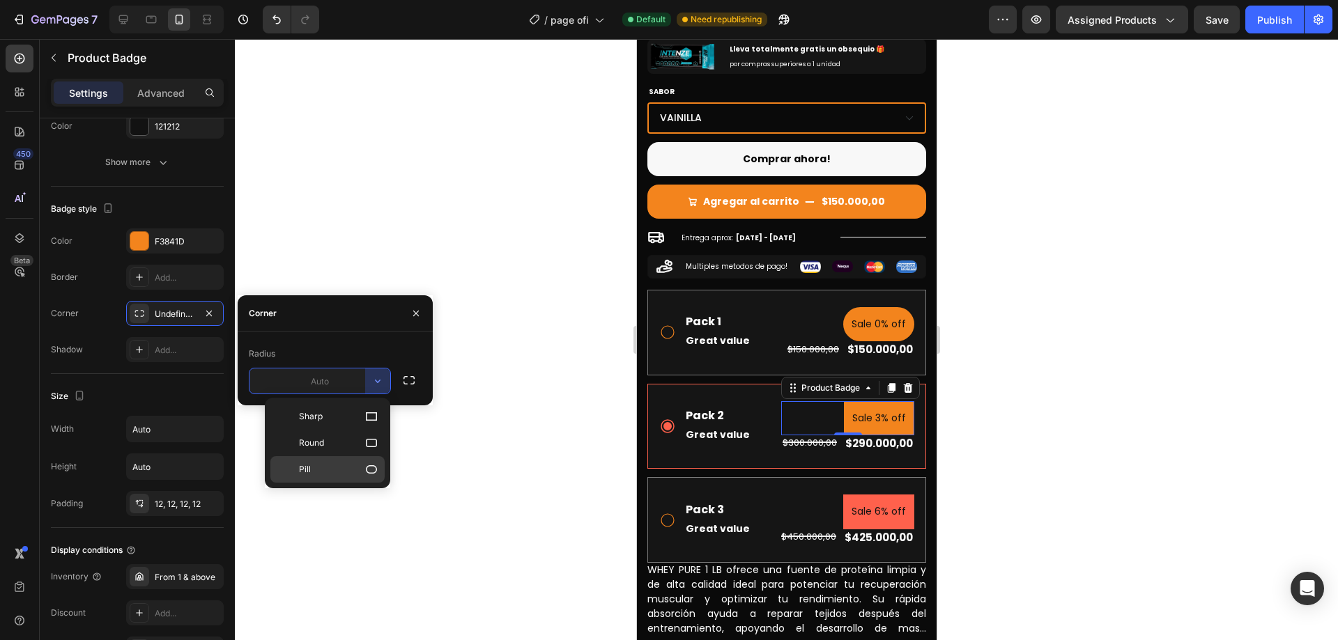
click at [361, 470] on p "Pill" at bounding box center [338, 470] width 79 height 14
type input "9999"
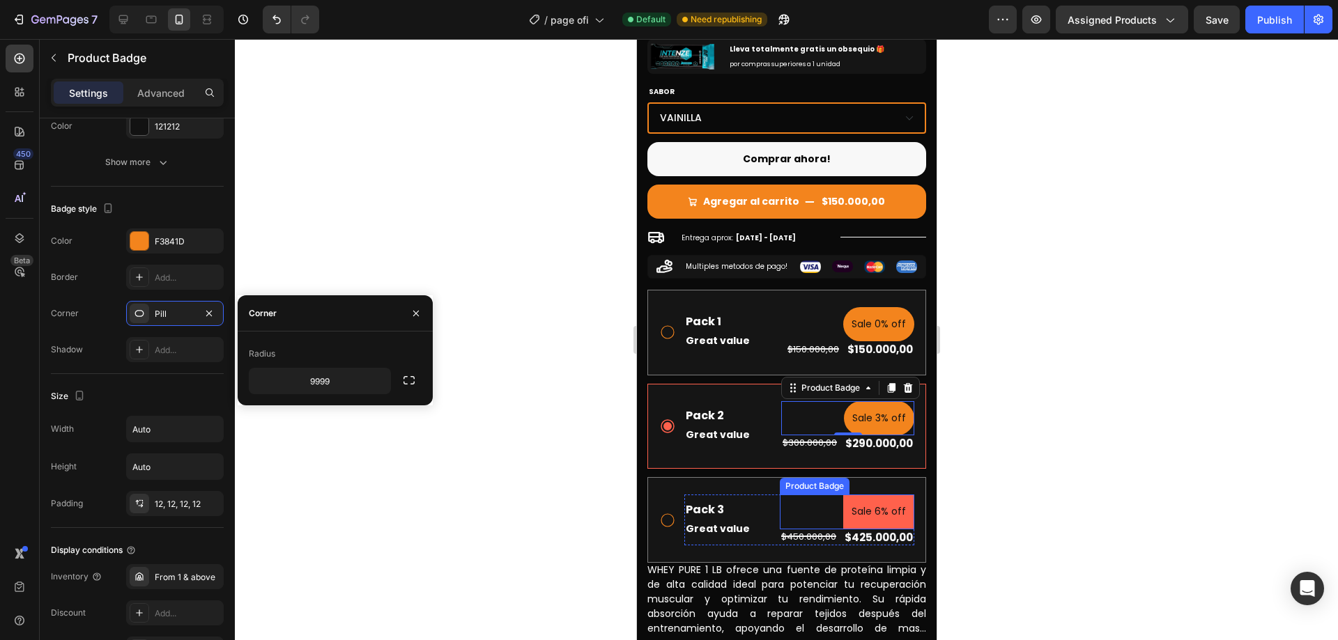
click at [889, 495] on pre "Sale 6% off" at bounding box center [878, 512] width 71 height 34
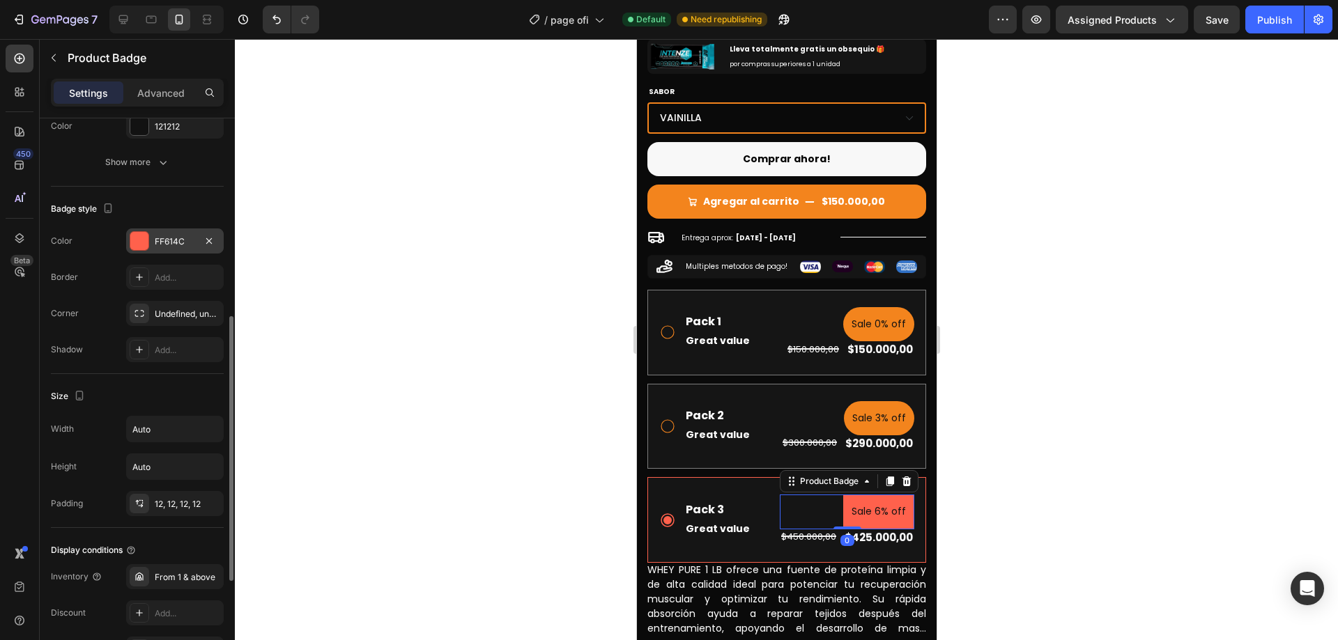
click at [173, 242] on div "FF614C" at bounding box center [175, 242] width 40 height 13
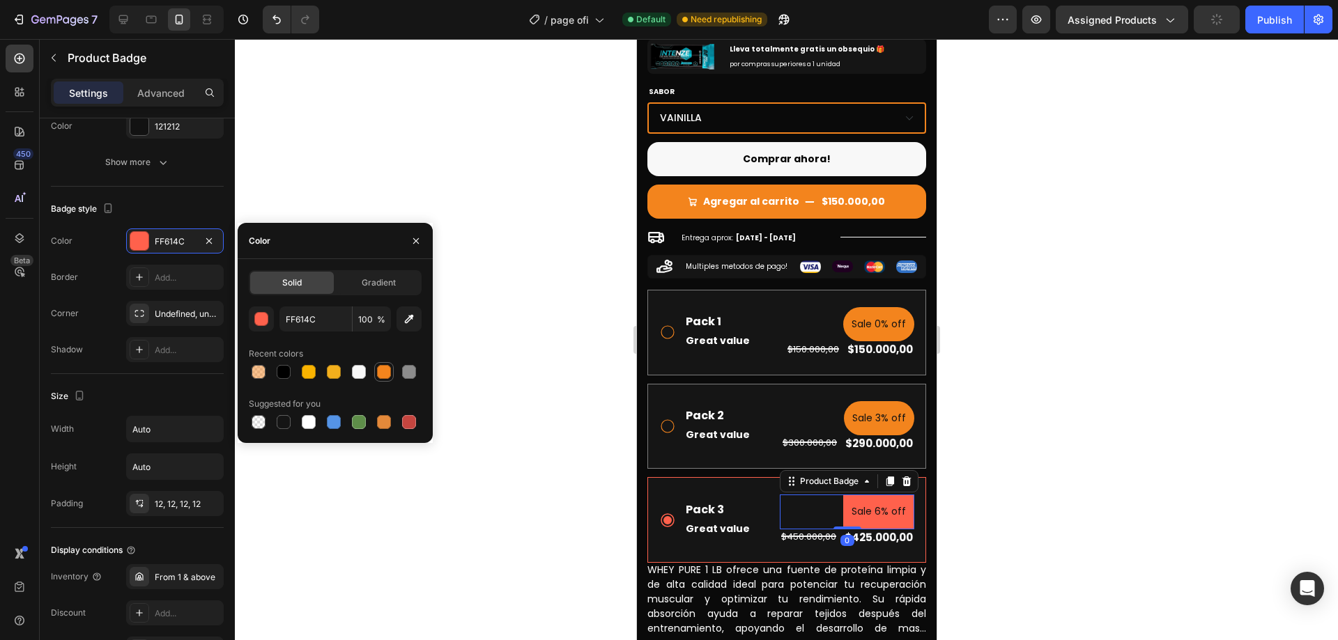
click at [382, 374] on div at bounding box center [384, 372] width 14 height 14
type input "F3841D"
click at [185, 354] on div "Add..." at bounding box center [188, 350] width 66 height 13
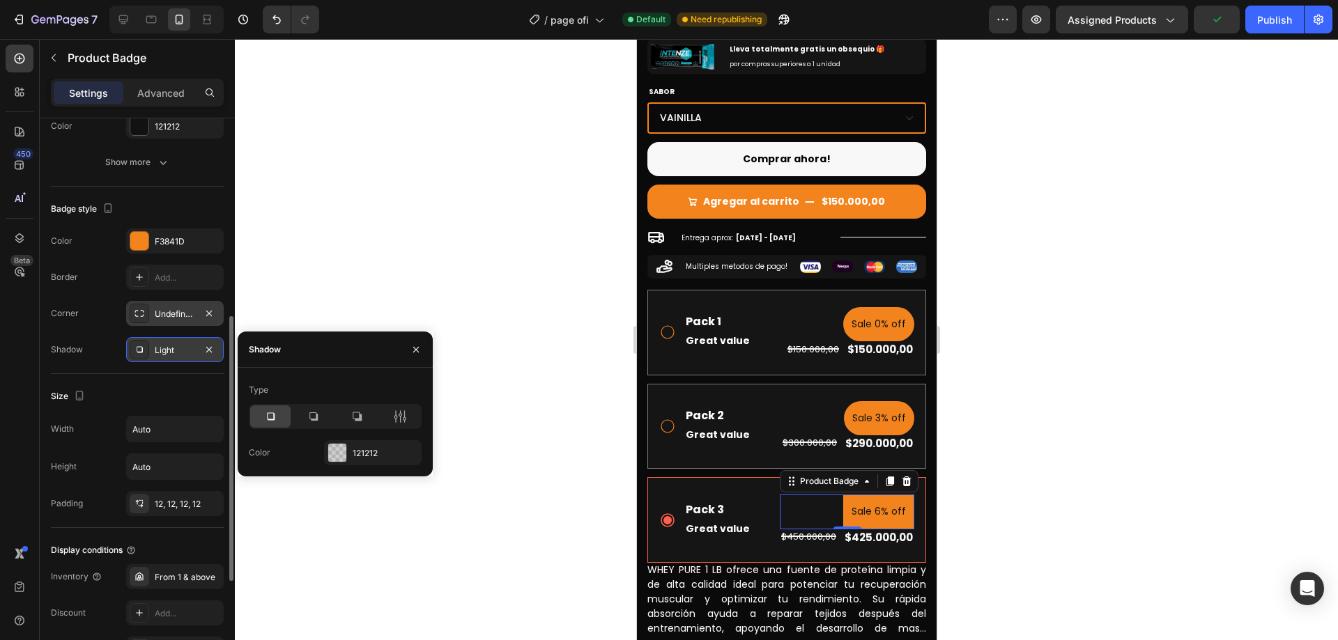
click at [201, 321] on div at bounding box center [209, 313] width 17 height 17
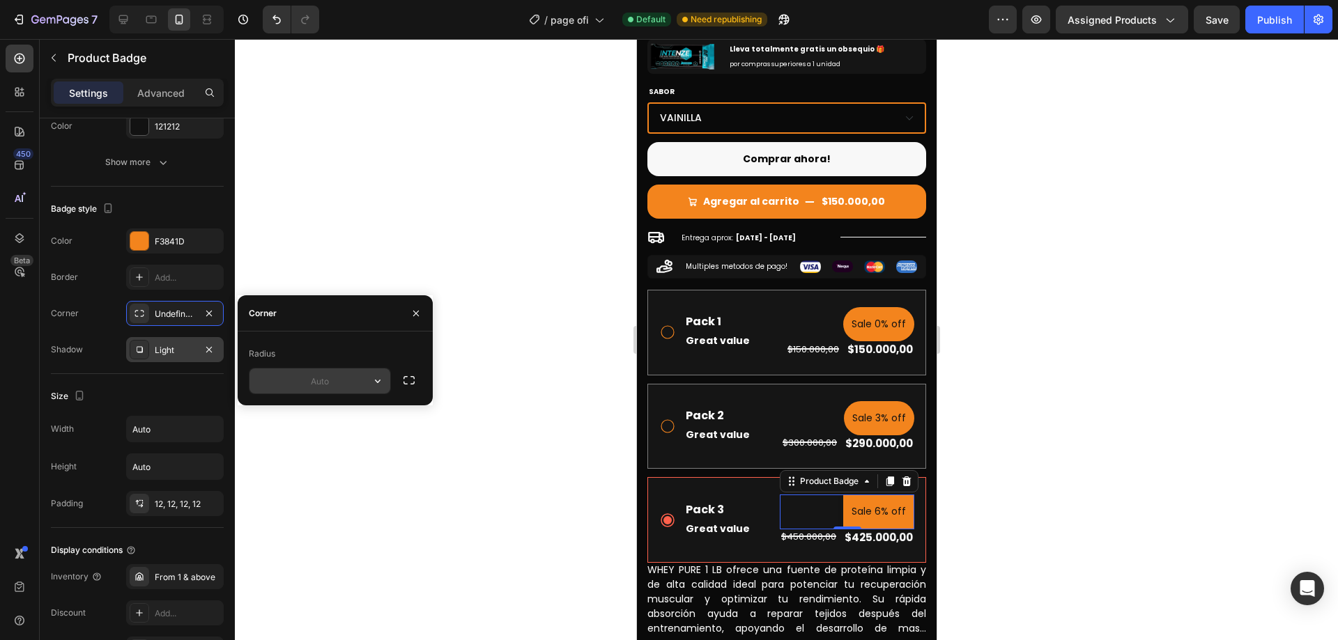
click at [375, 380] on icon "button" at bounding box center [378, 381] width 14 height 14
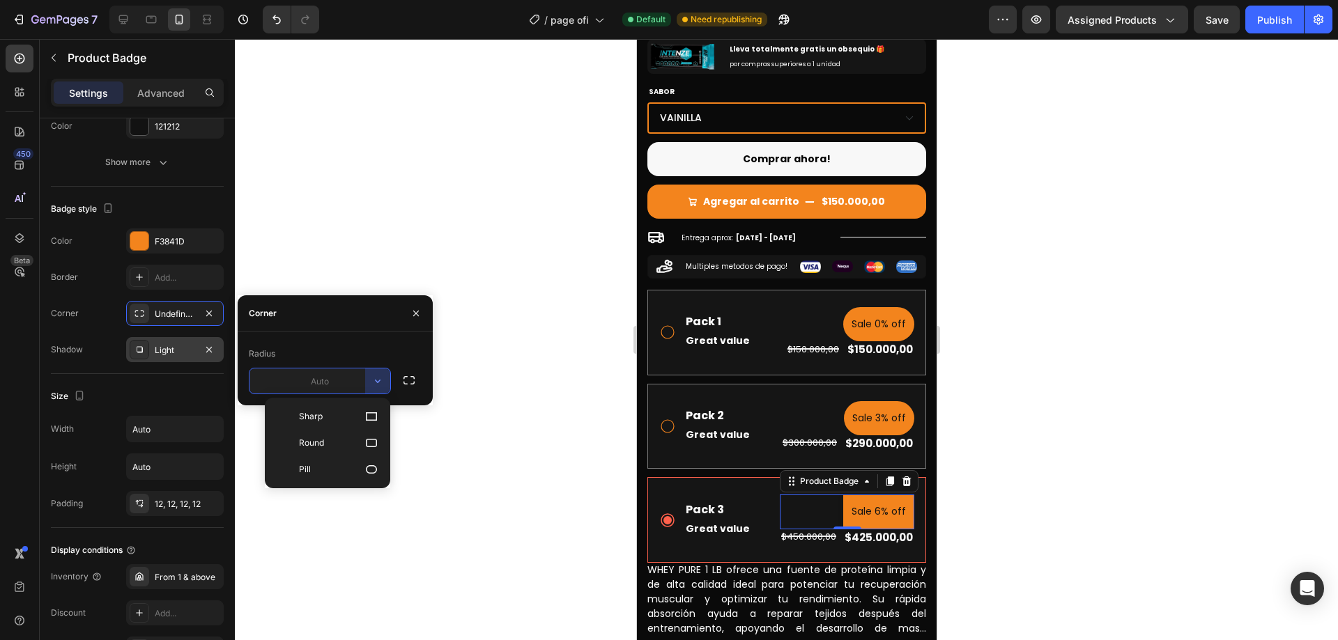
drag, startPoint x: 361, startPoint y: 463, endPoint x: 331, endPoint y: 444, distance: 35.4
click at [361, 463] on p "Pill" at bounding box center [338, 470] width 79 height 14
type input "9999"
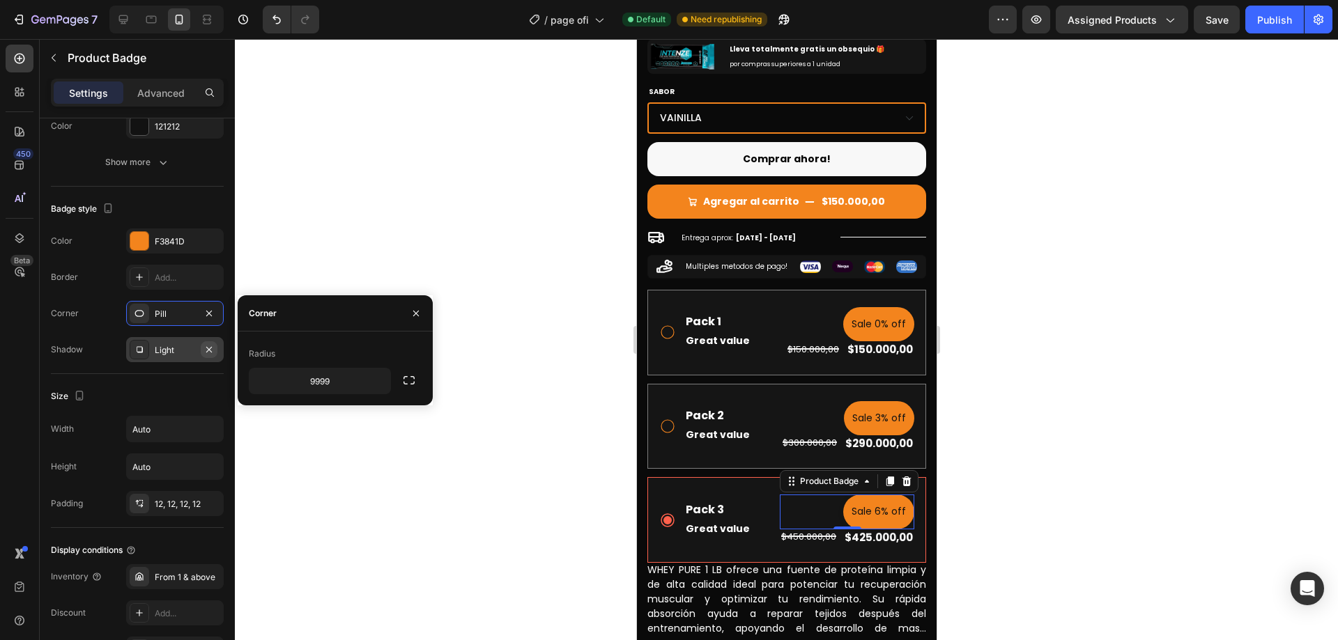
click at [209, 351] on icon "button" at bounding box center [209, 349] width 11 height 11
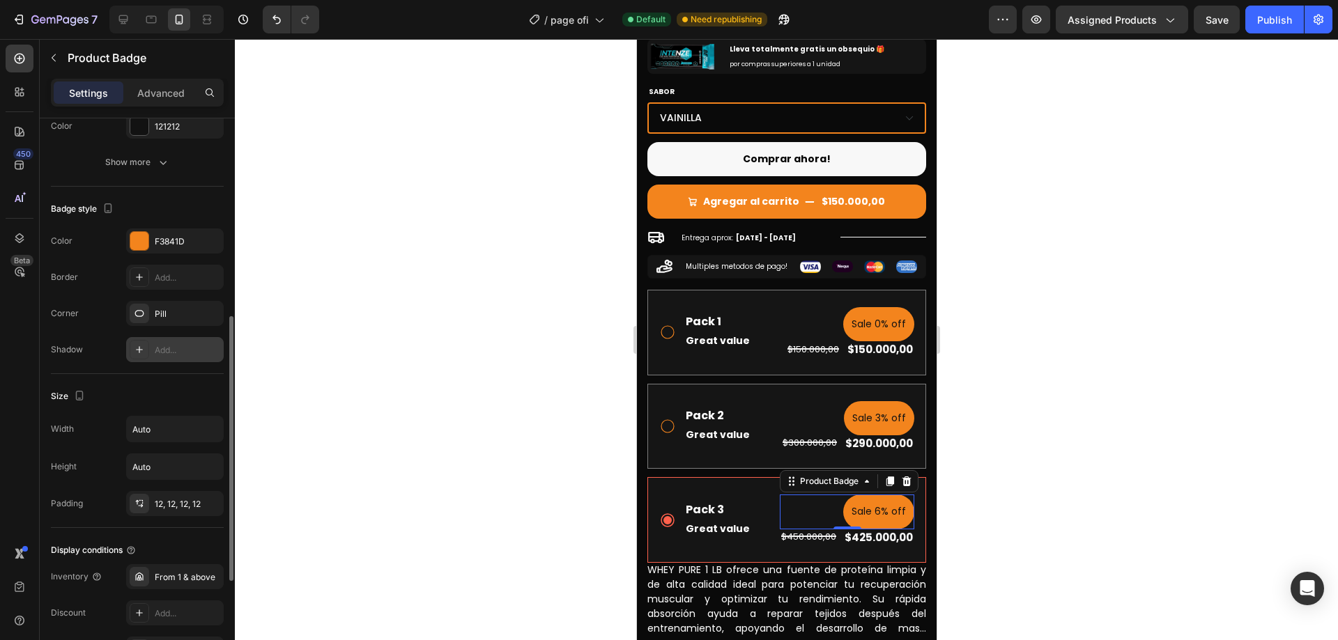
click at [197, 381] on div "Size Width Auto Height Auto Padding 12, 12, 12, 12" at bounding box center [137, 451] width 173 height 154
click at [1062, 420] on div at bounding box center [786, 339] width 1103 height 601
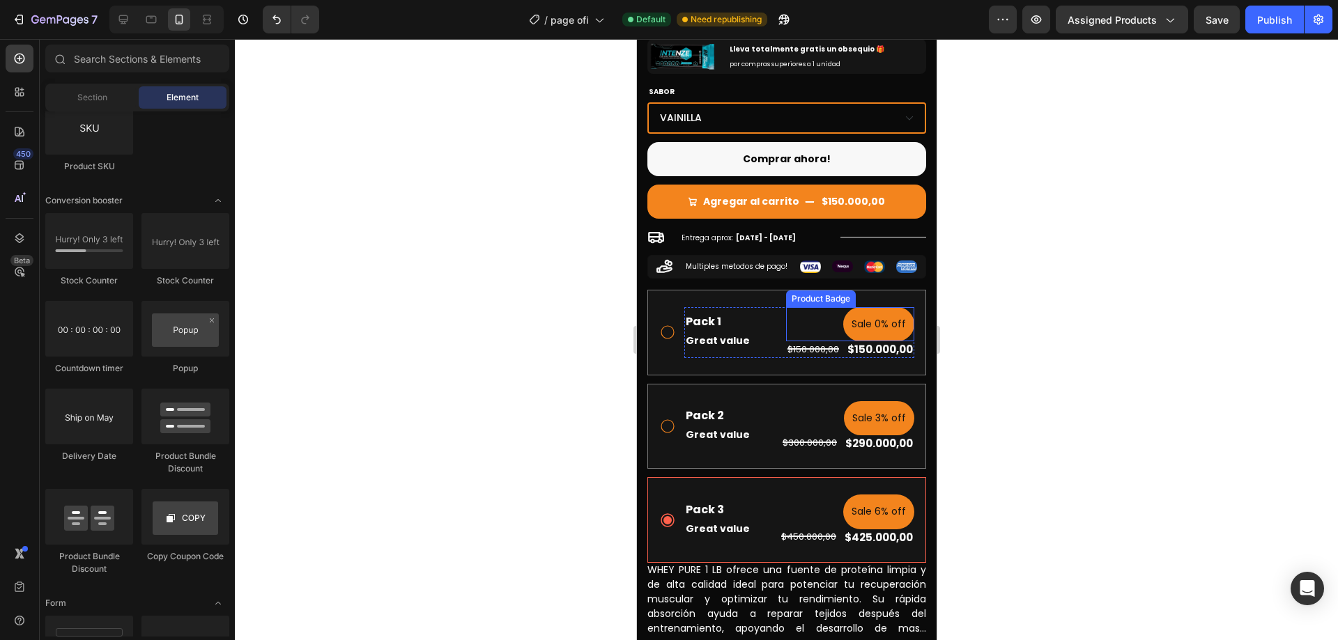
click at [871, 307] on pre "Sale 0% off" at bounding box center [878, 324] width 71 height 34
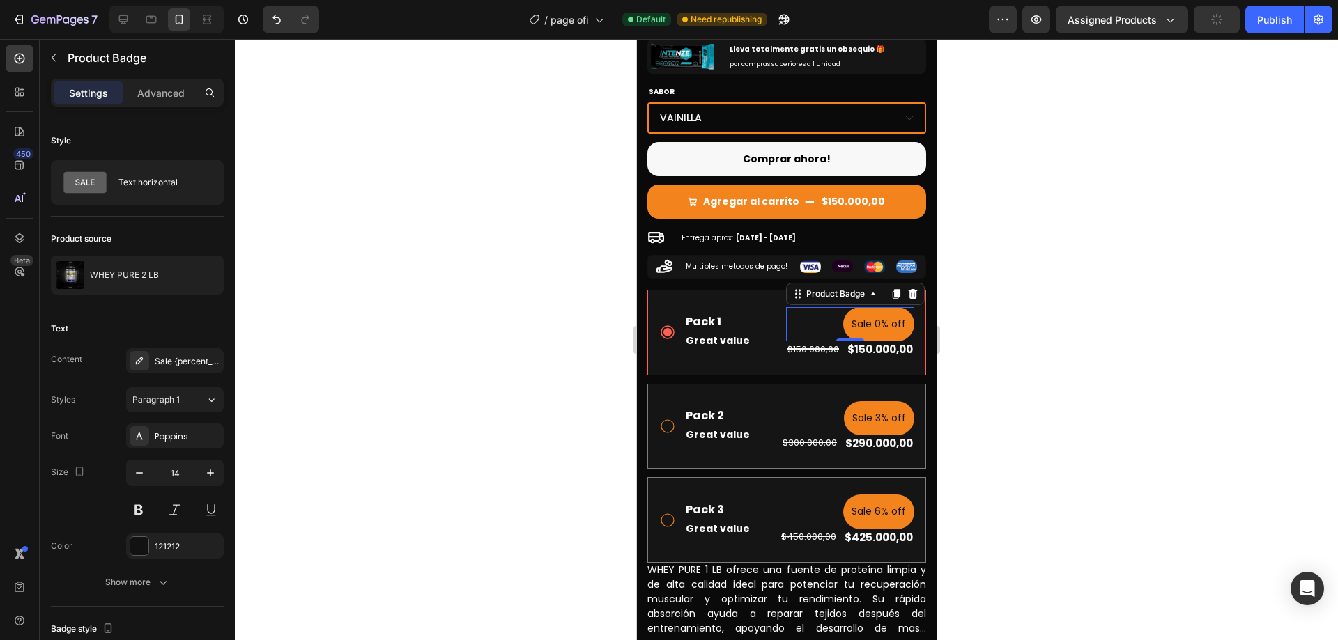
click at [863, 307] on pre "Sale 0% off" at bounding box center [878, 324] width 71 height 34
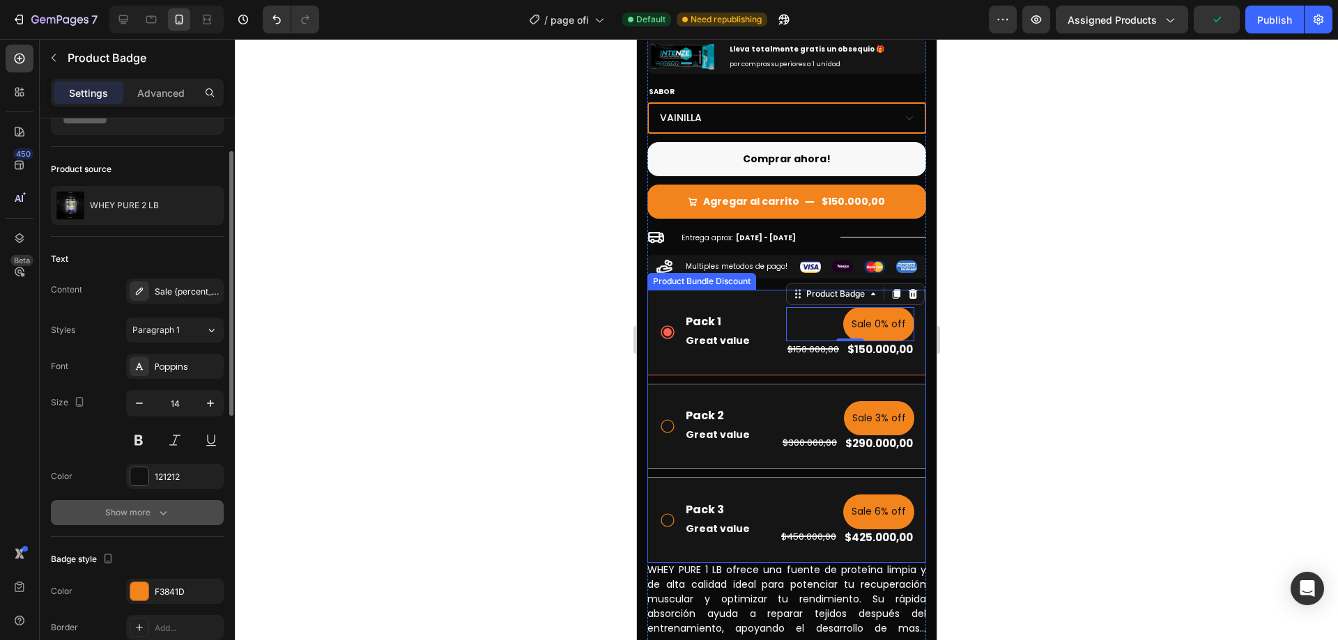
scroll to position [139, 0]
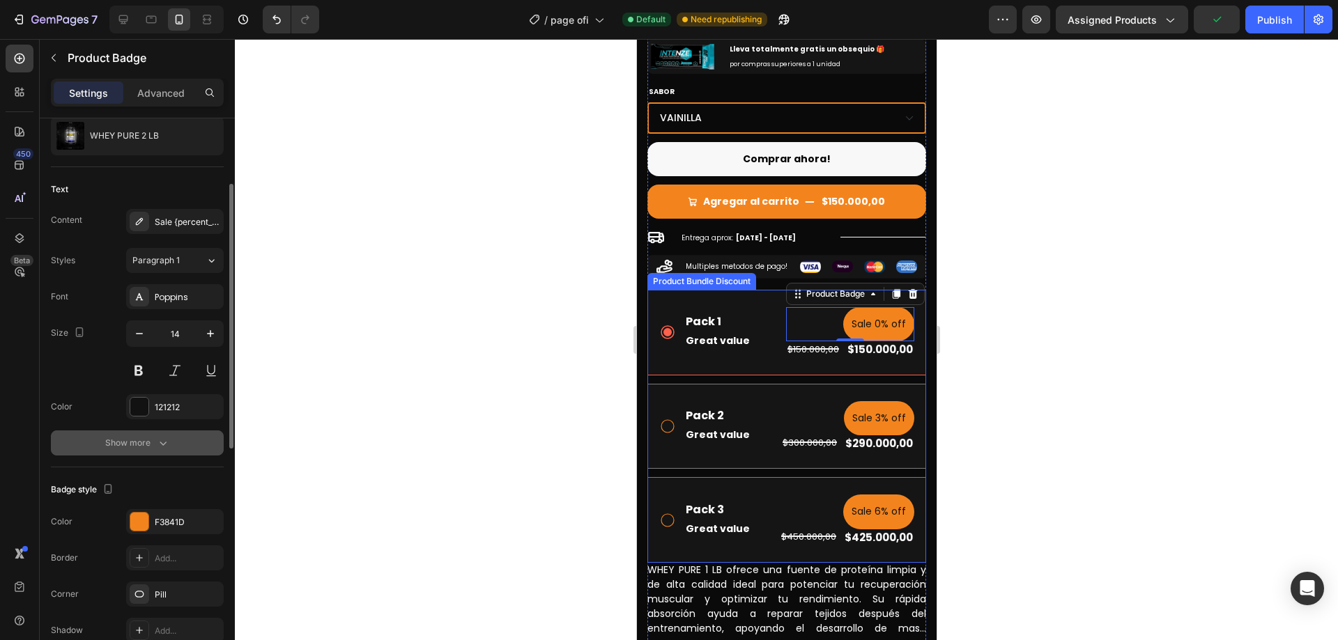
click at [140, 448] on div "Show more" at bounding box center [137, 443] width 65 height 14
click at [165, 435] on button "Normal" at bounding box center [175, 443] width 98 height 25
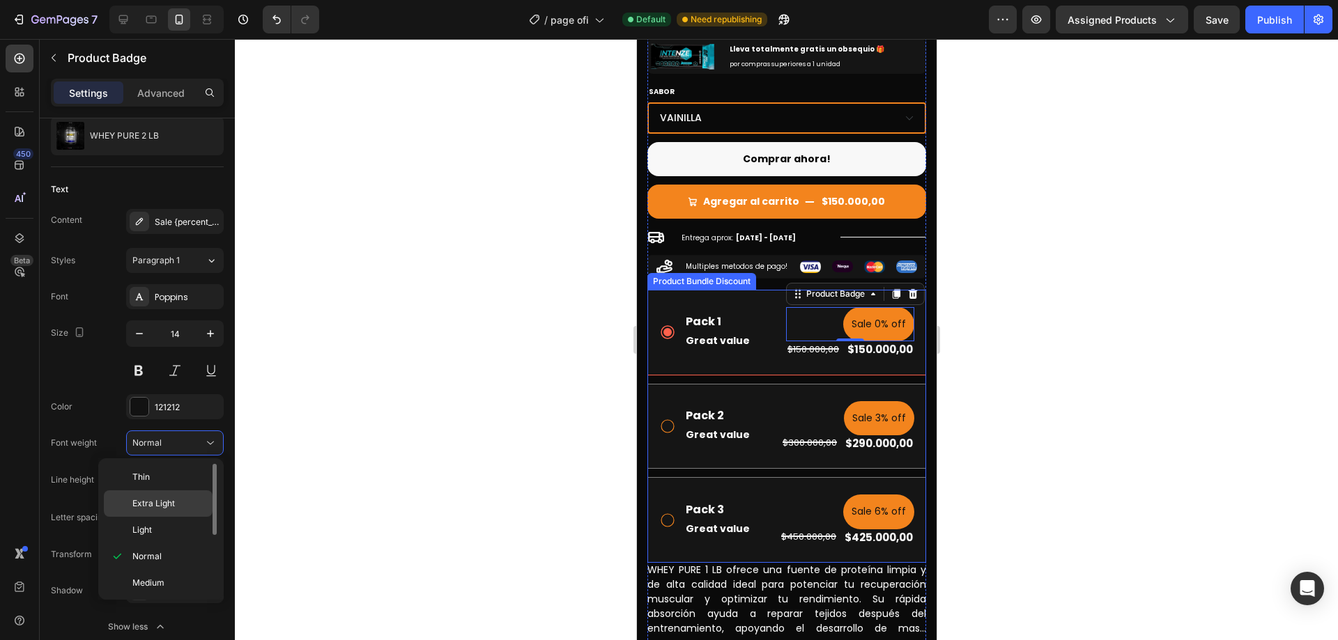
scroll to position [70, 0]
click at [165, 564] on p "Bold" at bounding box center [169, 566] width 74 height 13
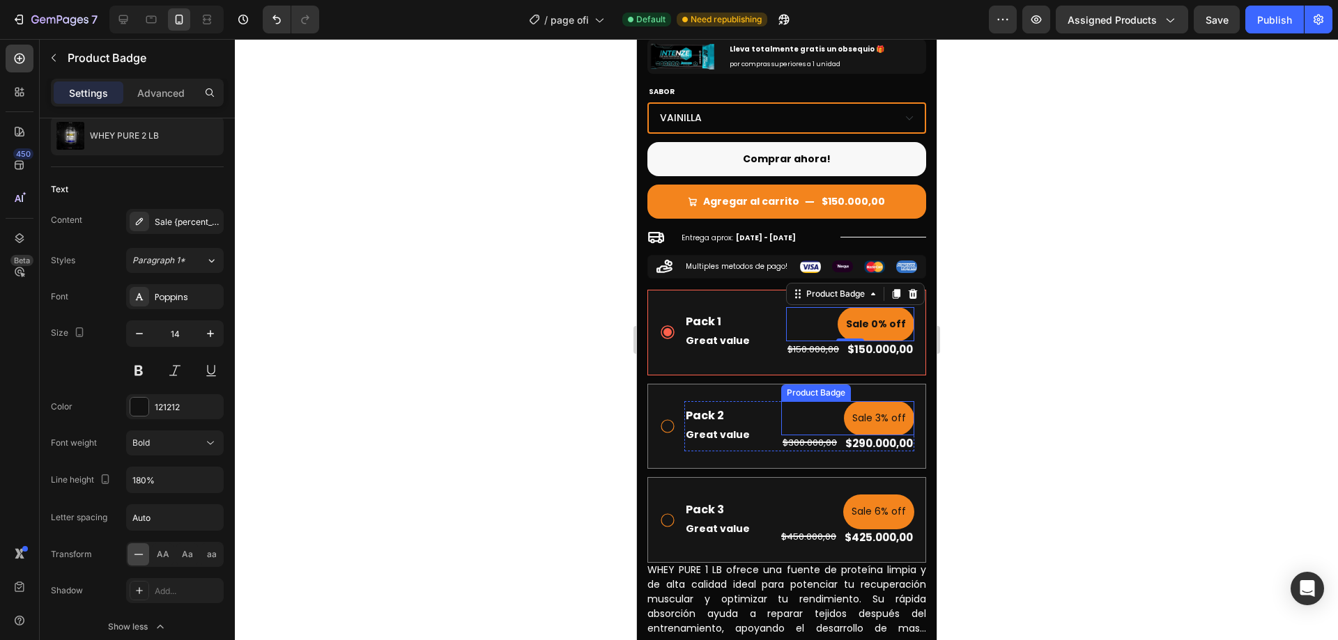
click at [877, 401] on pre "Sale 3% off" at bounding box center [878, 418] width 70 height 34
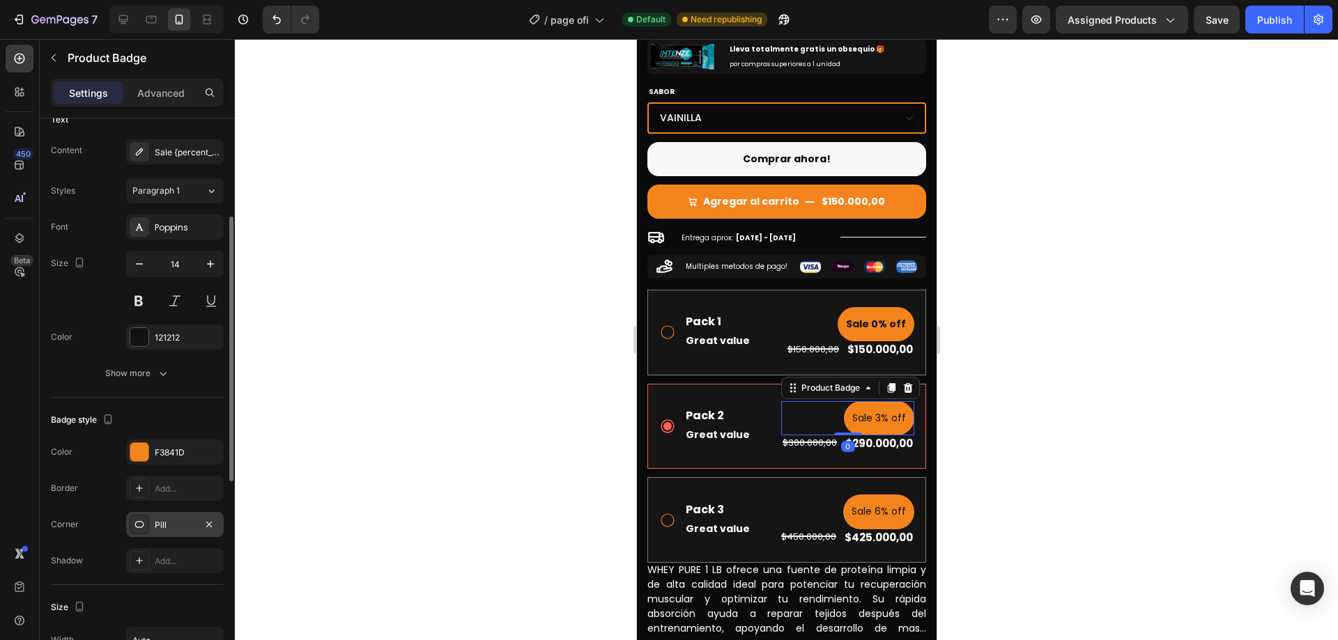
scroll to position [279, 0]
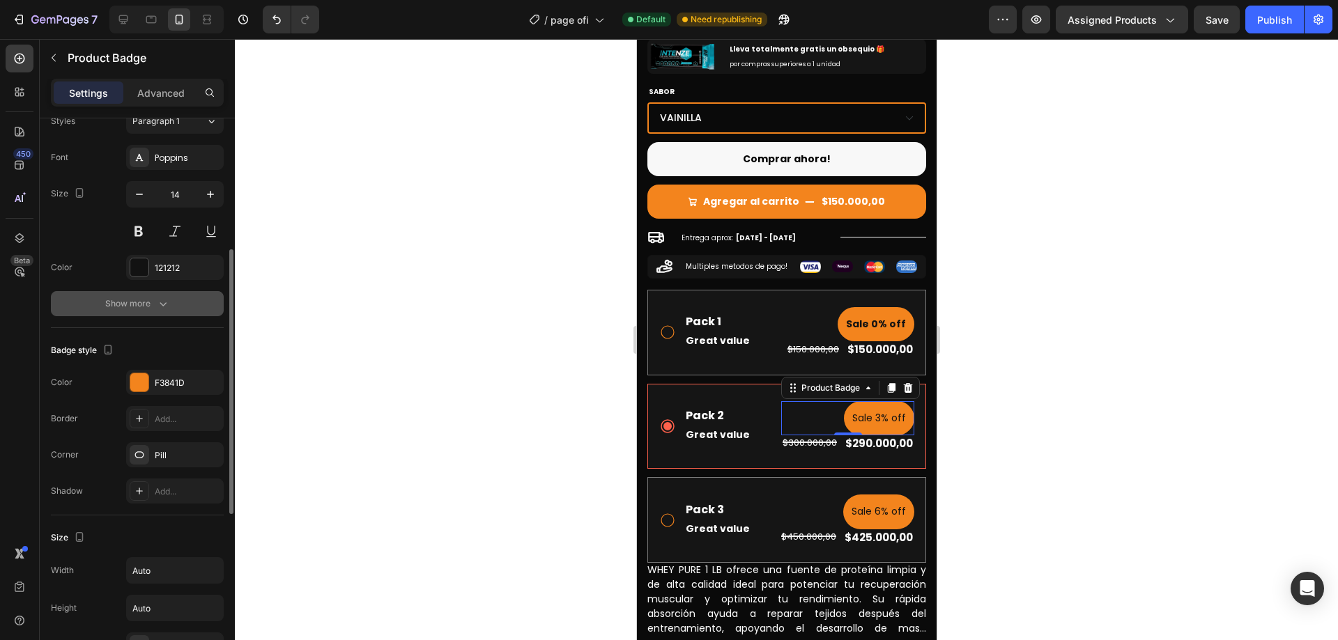
click at [162, 296] on button "Show more" at bounding box center [137, 303] width 173 height 25
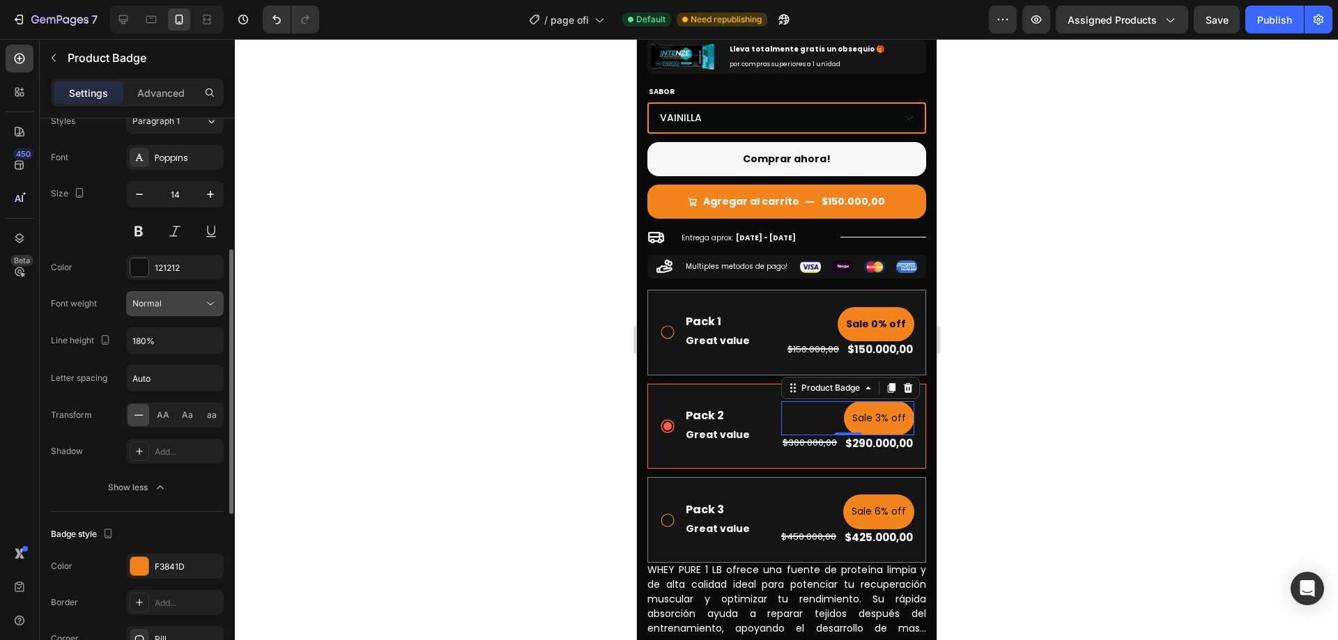
click at [193, 314] on button "Normal" at bounding box center [175, 303] width 98 height 25
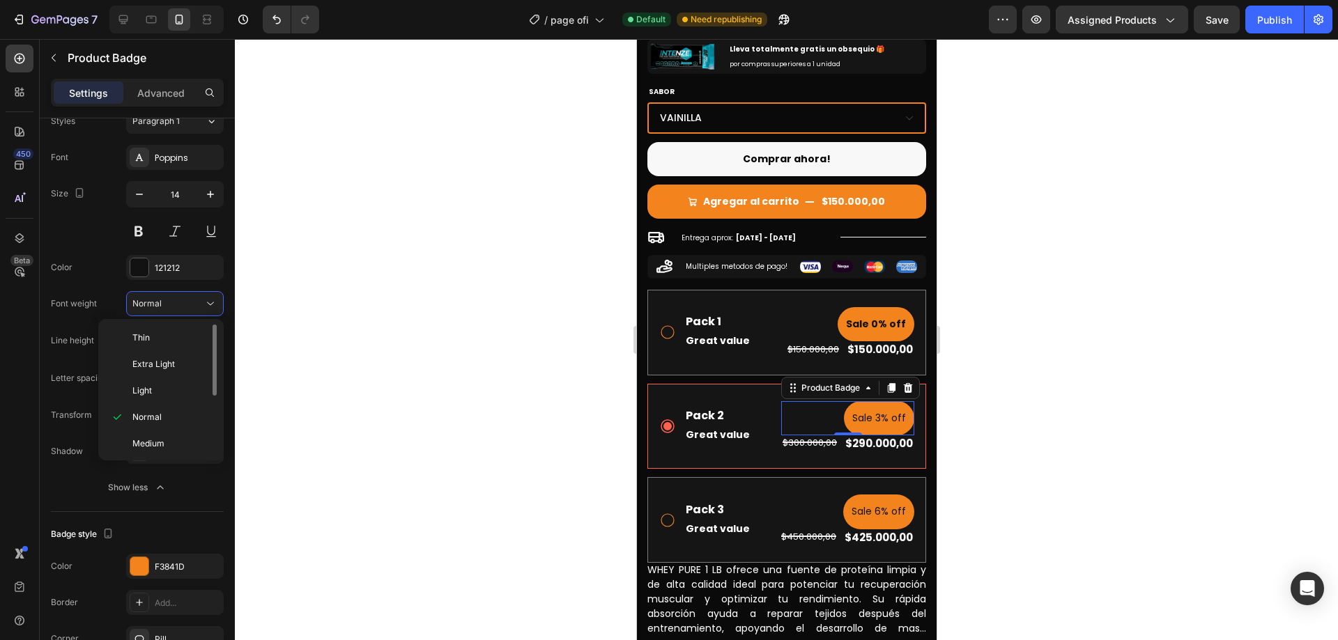
scroll to position [70, 0]
click at [169, 419] on div "Bold" at bounding box center [158, 427] width 109 height 26
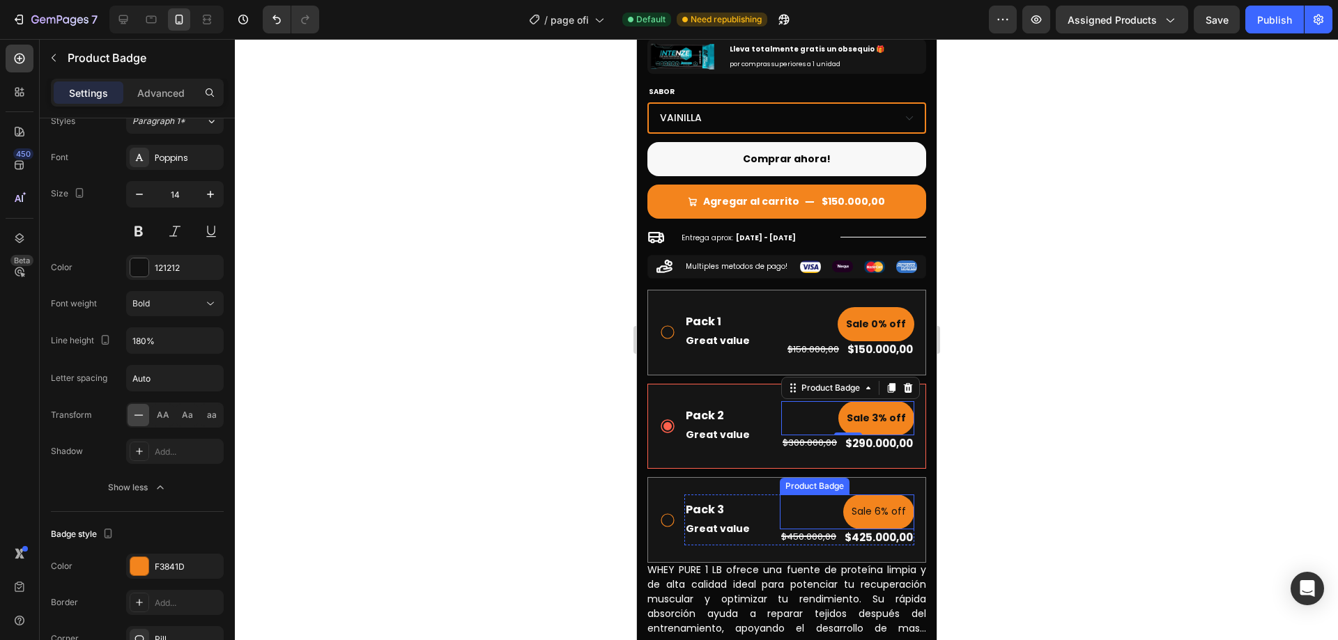
click at [882, 510] on pre "Sale 6% off" at bounding box center [878, 512] width 71 height 34
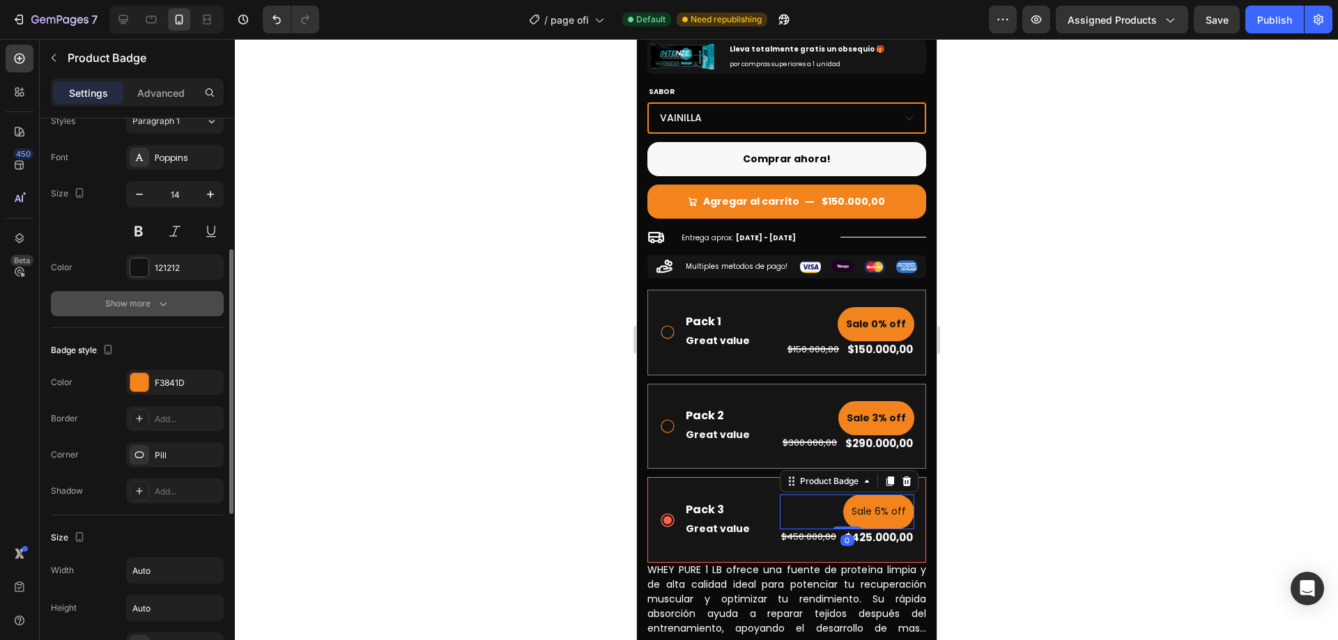
click at [180, 303] on button "Show more" at bounding box center [137, 303] width 173 height 25
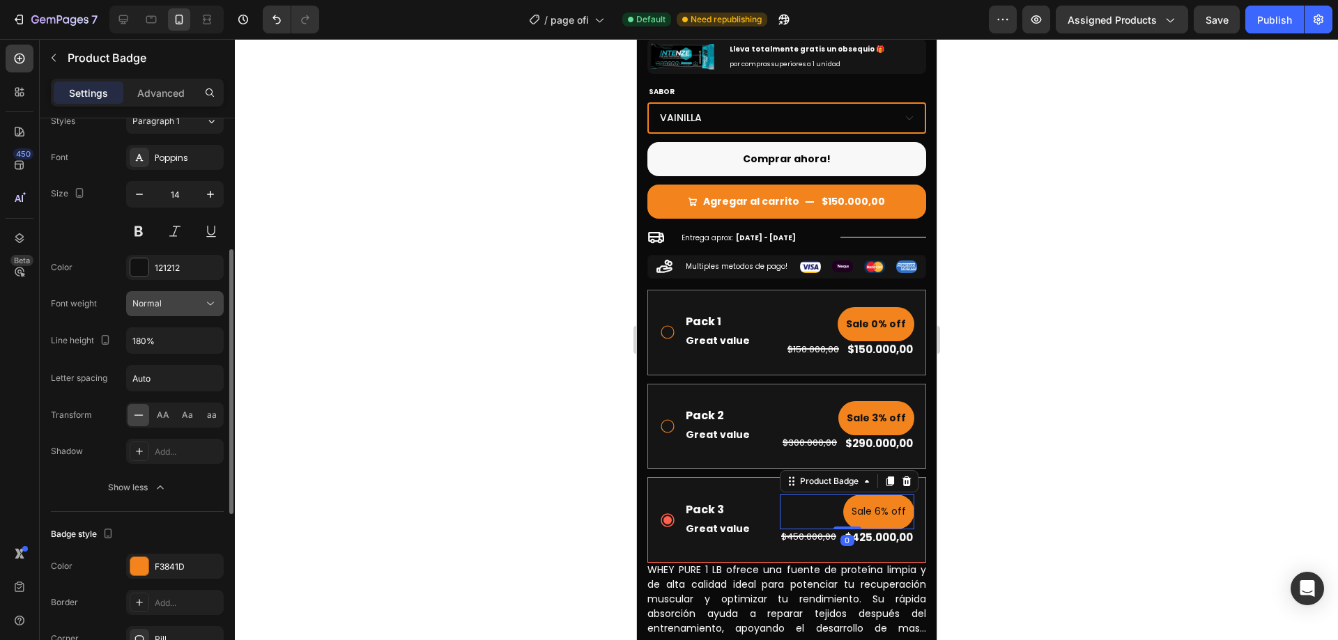
click at [193, 306] on div "Normal" at bounding box center [167, 304] width 71 height 13
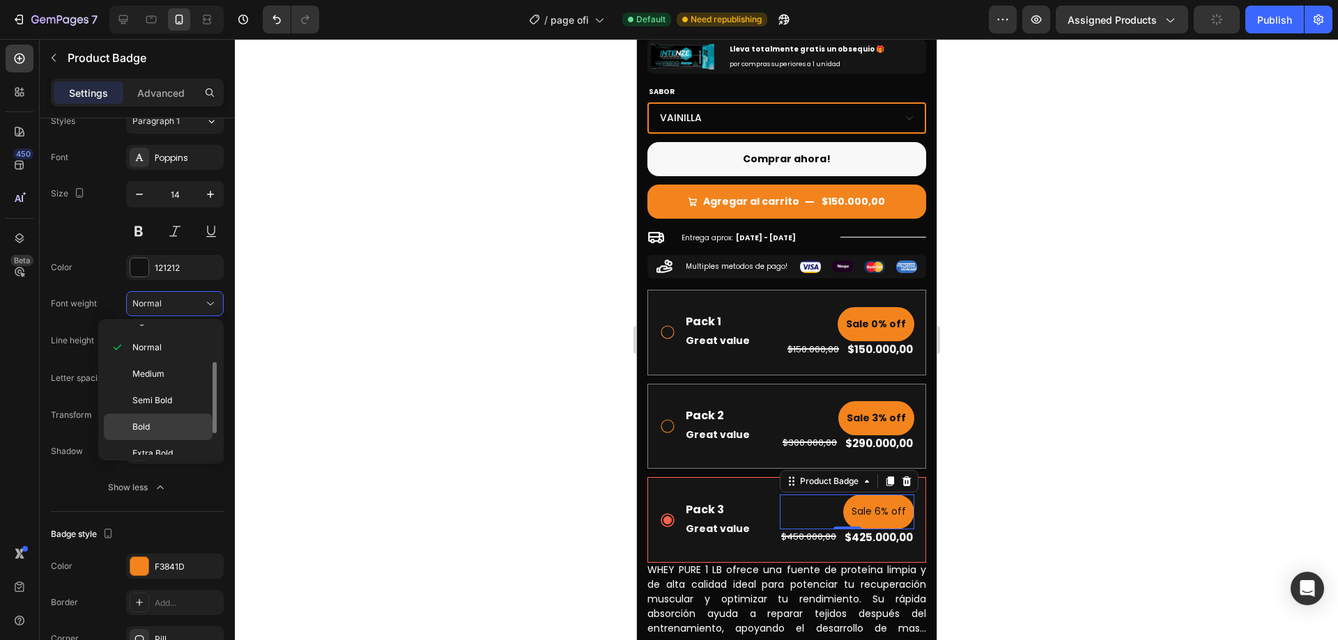
click at [162, 424] on p "Bold" at bounding box center [169, 427] width 74 height 13
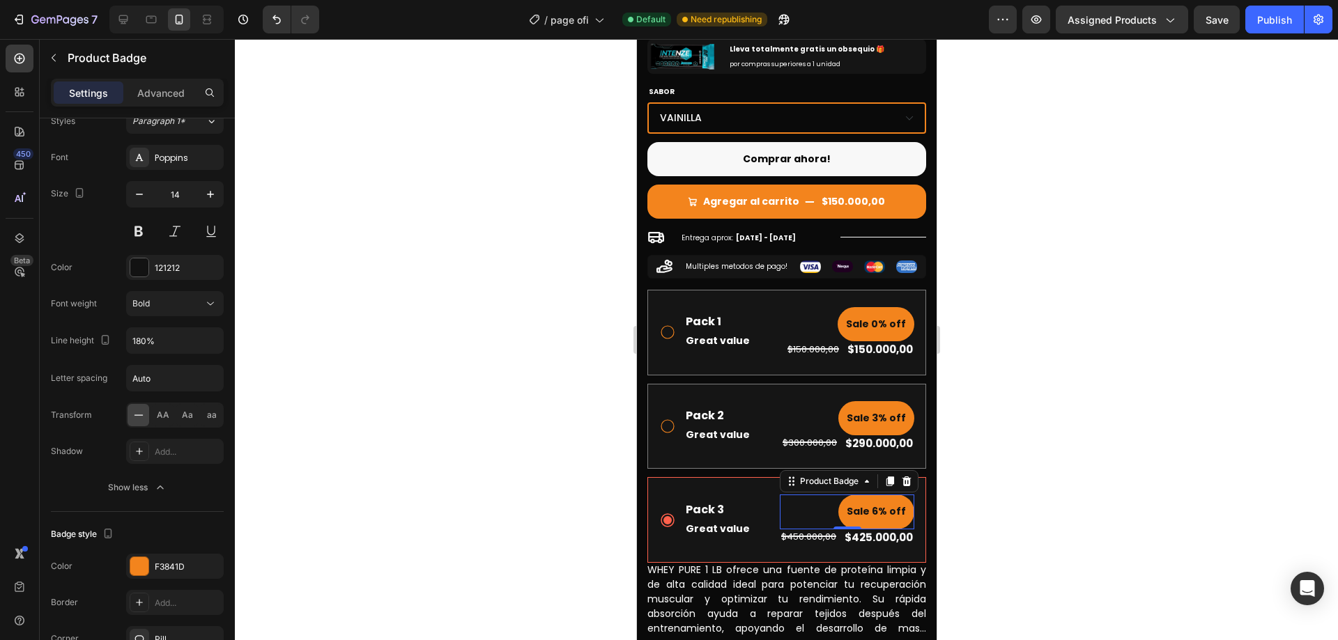
click at [1122, 368] on div at bounding box center [786, 339] width 1103 height 601
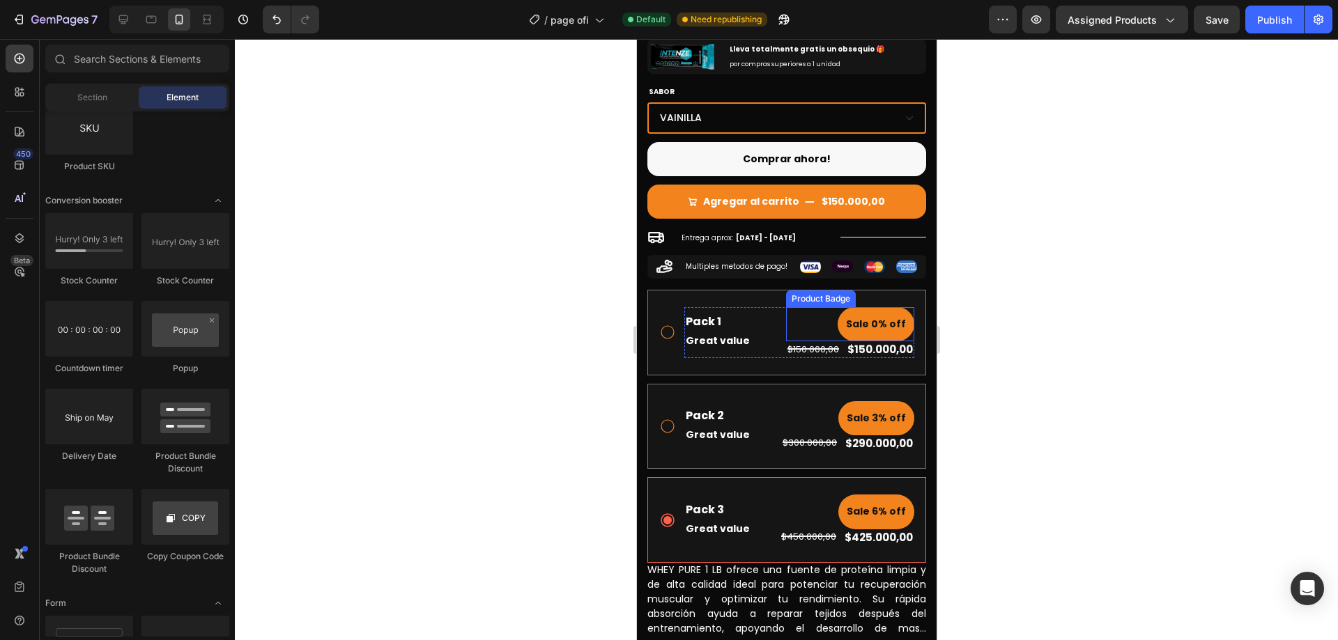
scroll to position [418, 0]
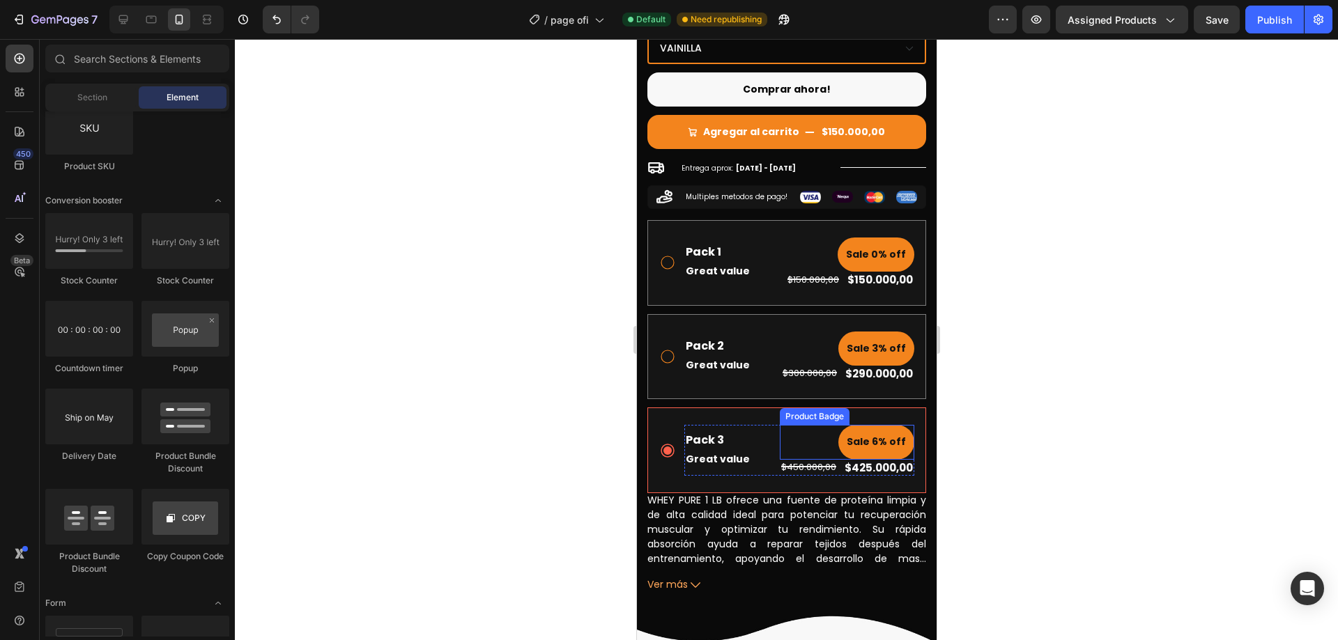
click at [785, 410] on div "Product Badge" at bounding box center [814, 416] width 64 height 13
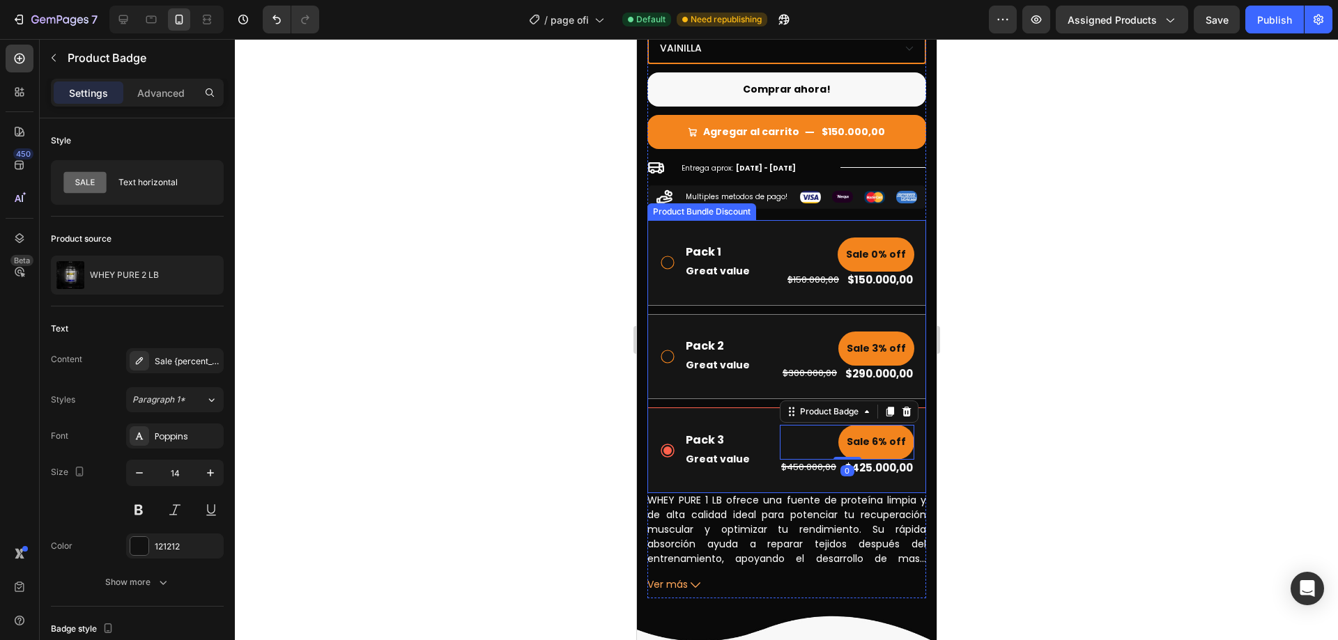
click at [753, 408] on div "Pack 3 Text Block Great value Text Block Sale 6% off Product Badge 0 $450.000,0…" at bounding box center [786, 451] width 279 height 86
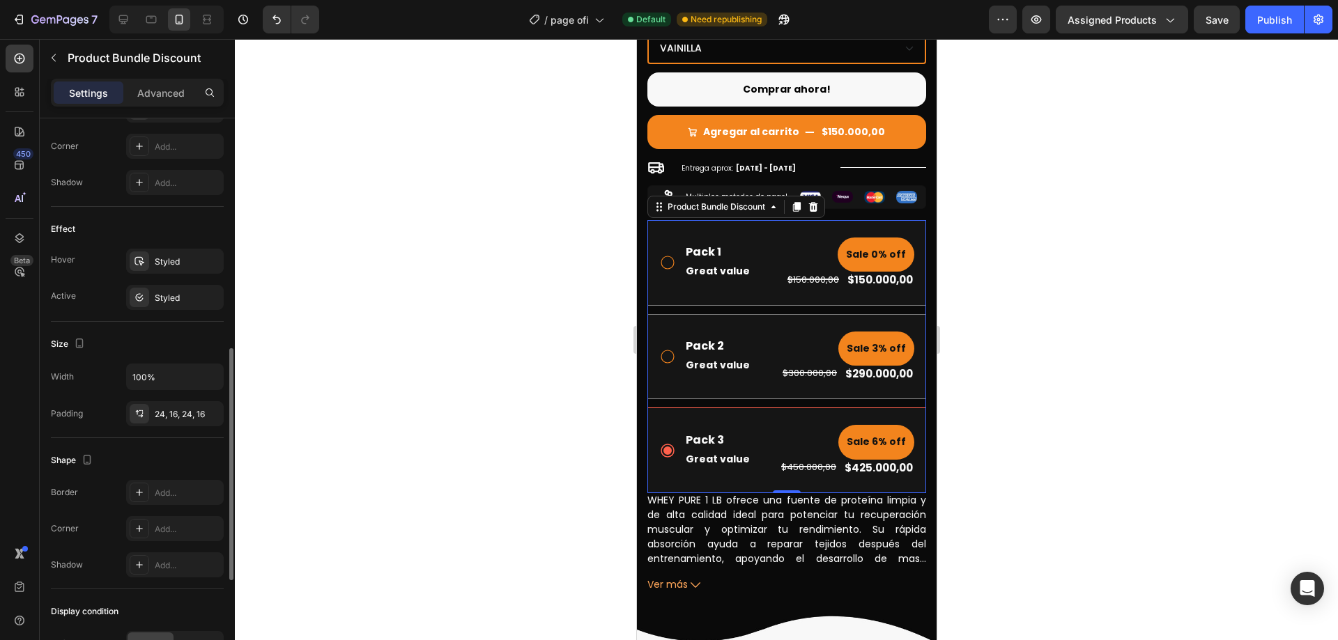
scroll to position [488, 0]
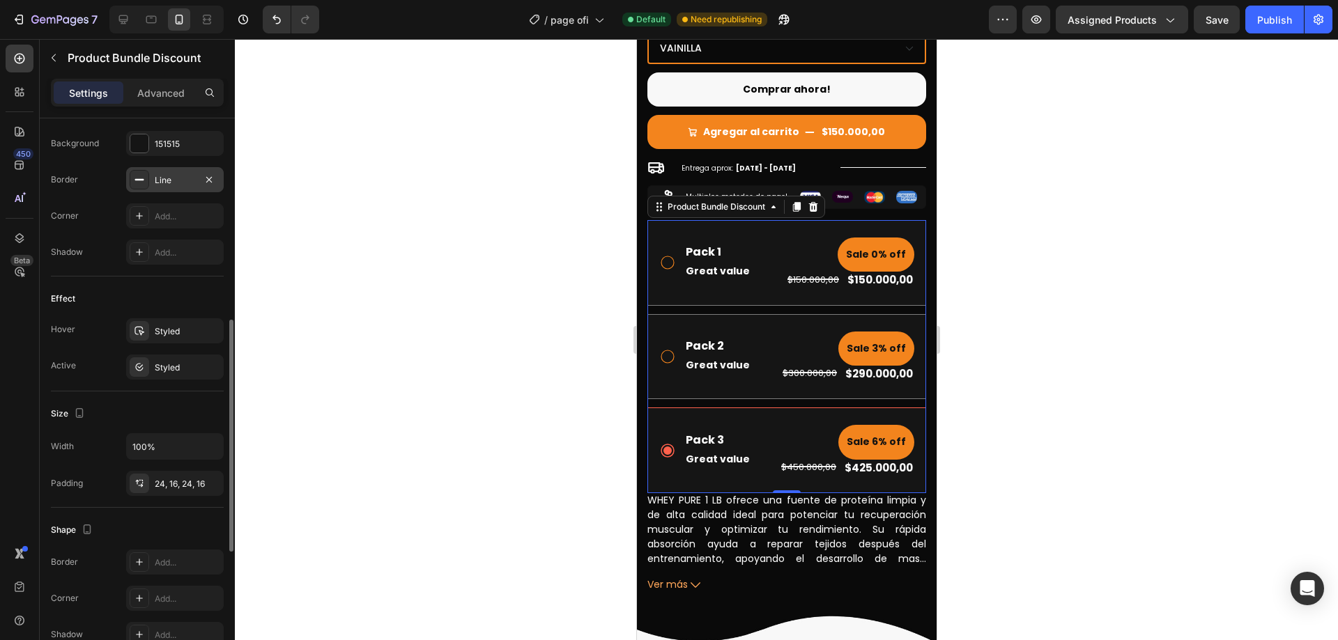
click at [168, 182] on div "Line" at bounding box center [175, 180] width 40 height 13
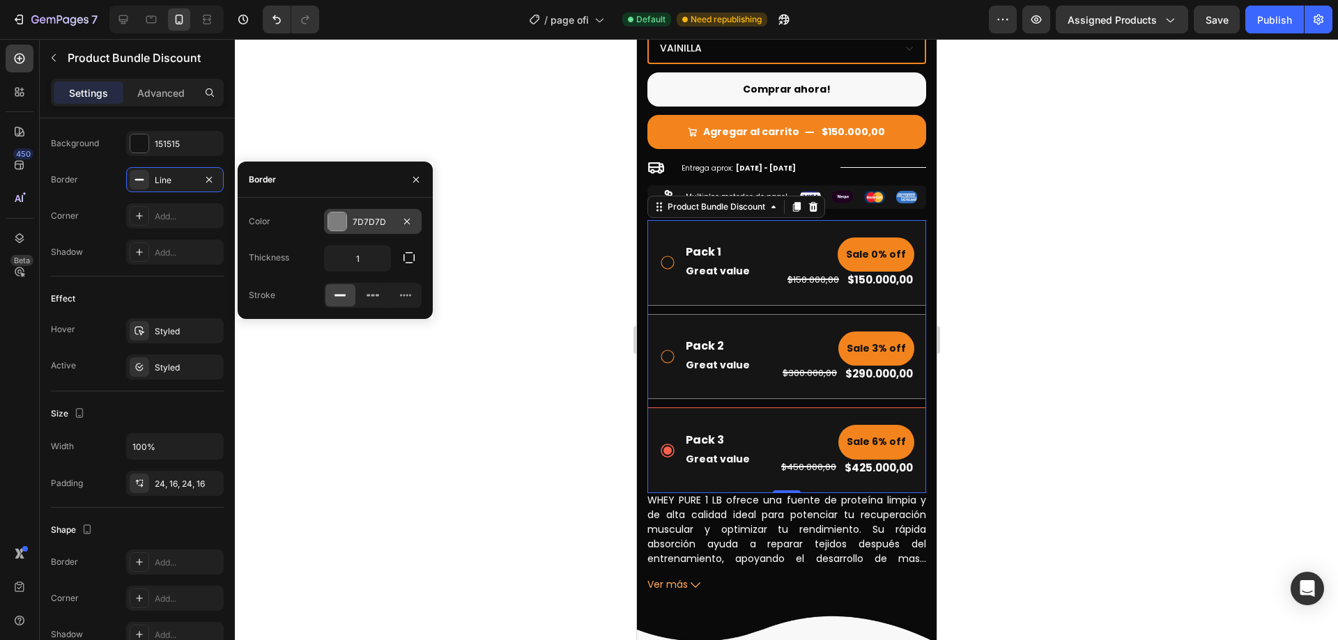
click at [367, 220] on div "7D7D7D" at bounding box center [373, 222] width 40 height 13
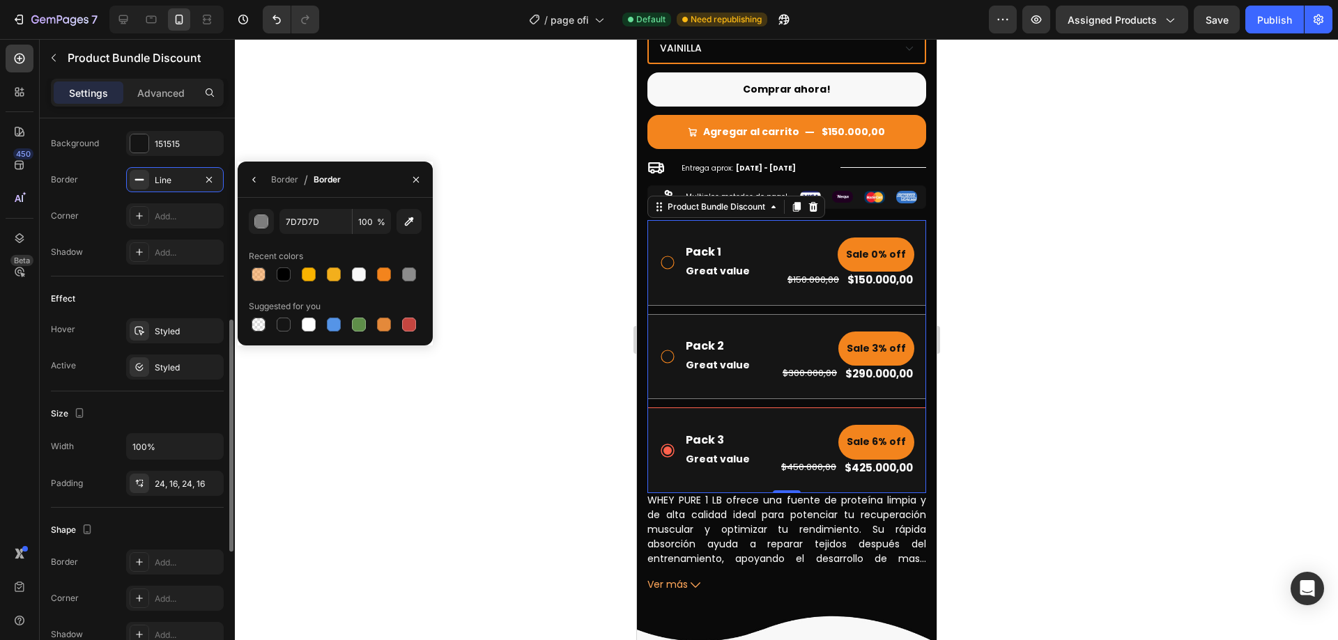
click at [107, 303] on div "Effect" at bounding box center [137, 299] width 173 height 22
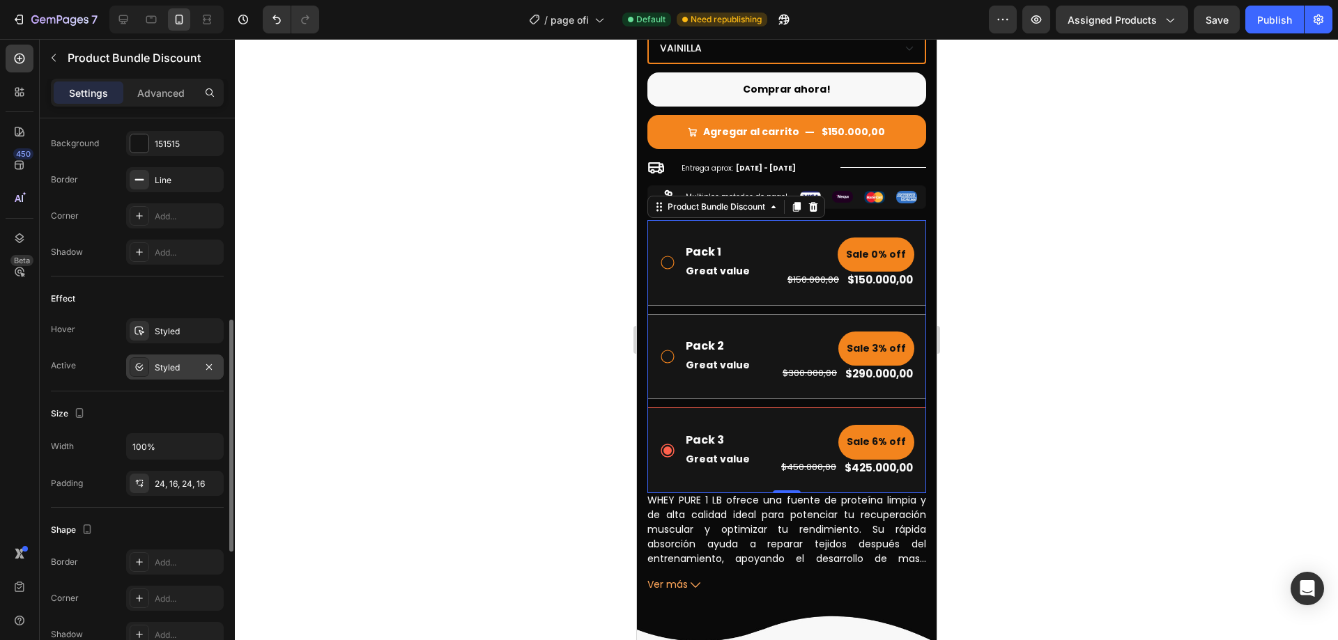
click at [174, 365] on div "Styled" at bounding box center [175, 368] width 40 height 13
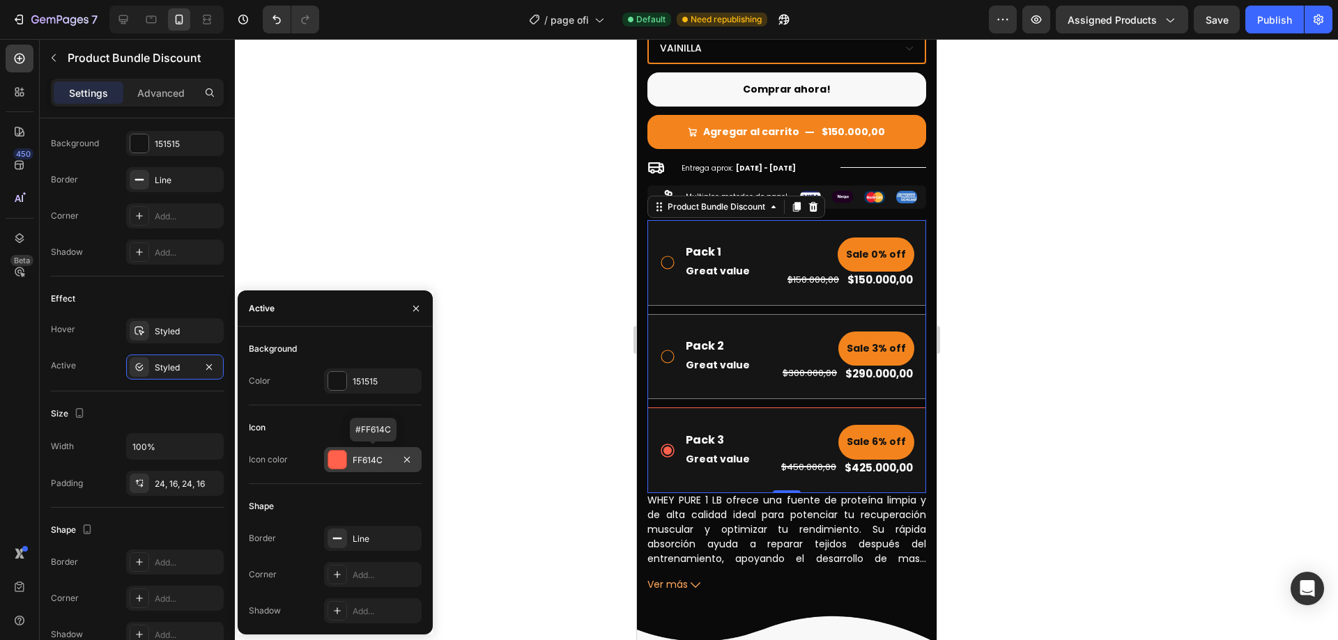
click at [367, 469] on div "FF614C" at bounding box center [373, 459] width 98 height 25
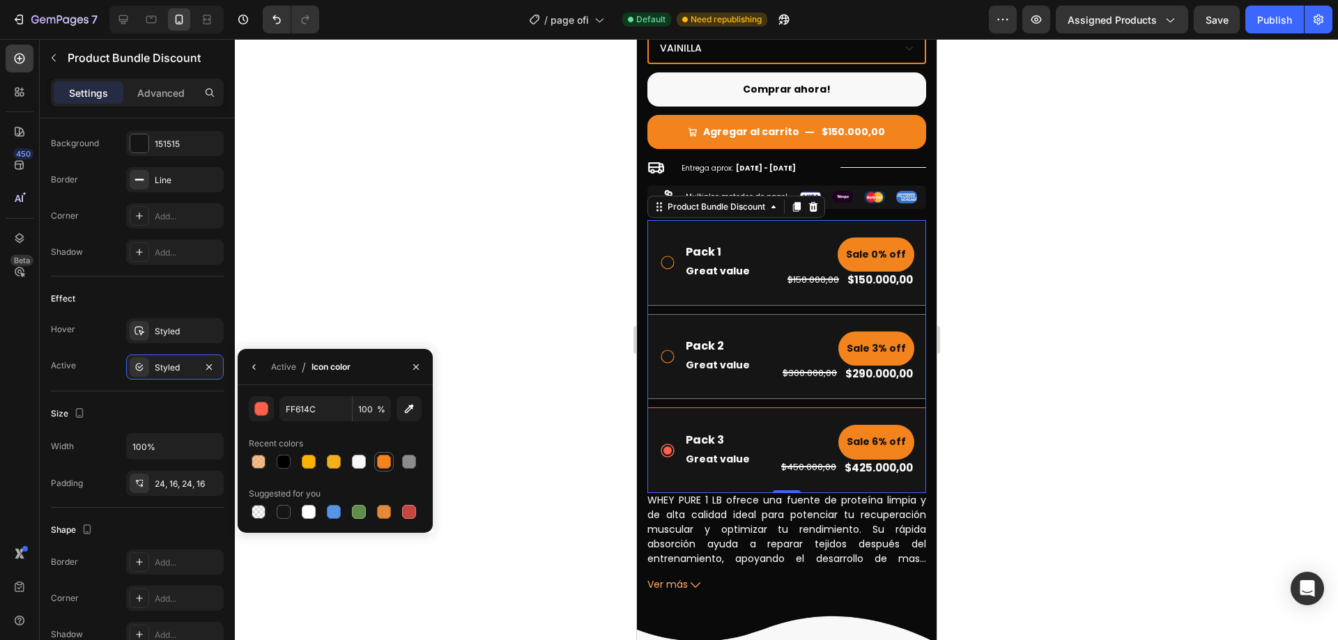
click at [382, 464] on div at bounding box center [384, 462] width 14 height 14
type input "F3841D"
click at [279, 366] on div "Active" at bounding box center [283, 367] width 25 height 13
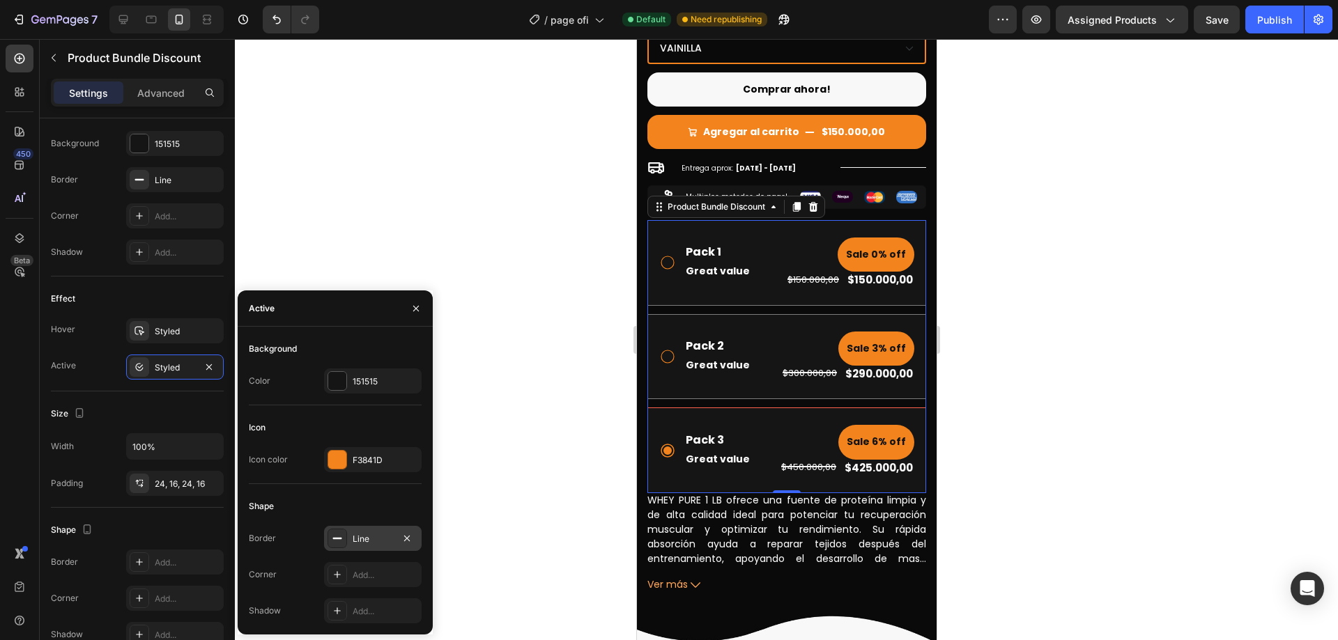
click at [358, 533] on div "Line" at bounding box center [373, 539] width 40 height 13
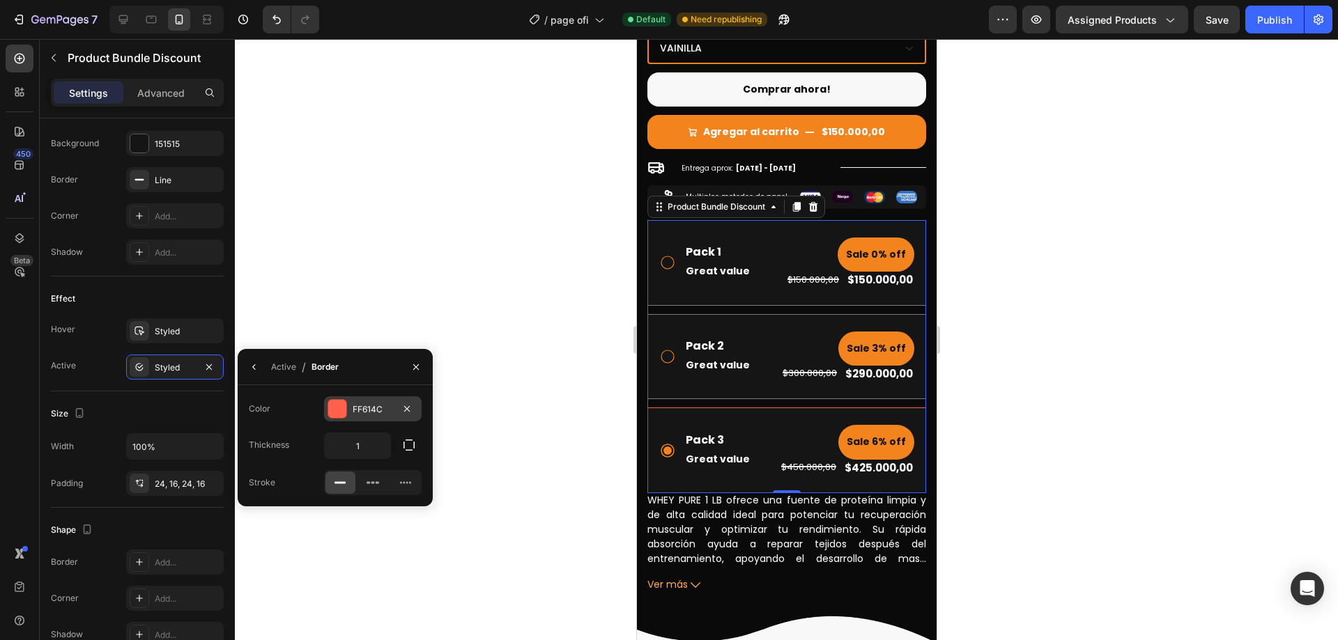
click at [354, 408] on div "FF614C" at bounding box center [373, 410] width 40 height 13
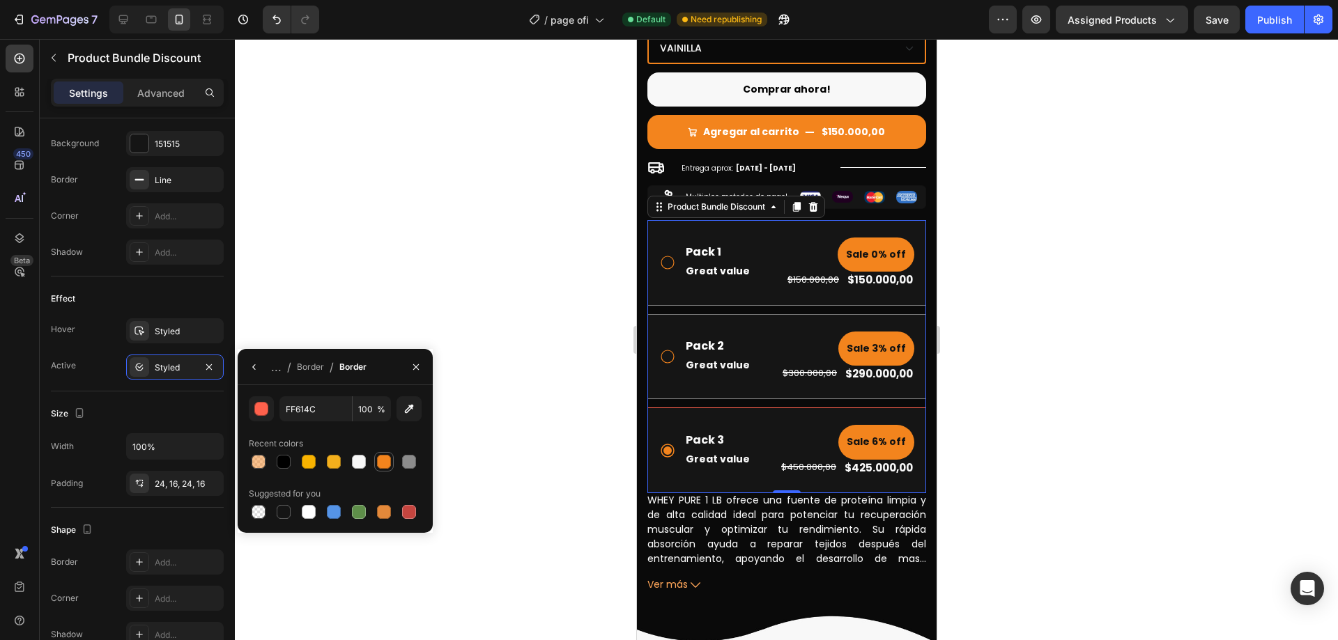
click at [380, 463] on div at bounding box center [384, 462] width 14 height 14
type input "F3841D"
click at [166, 406] on div "Size" at bounding box center [137, 414] width 173 height 22
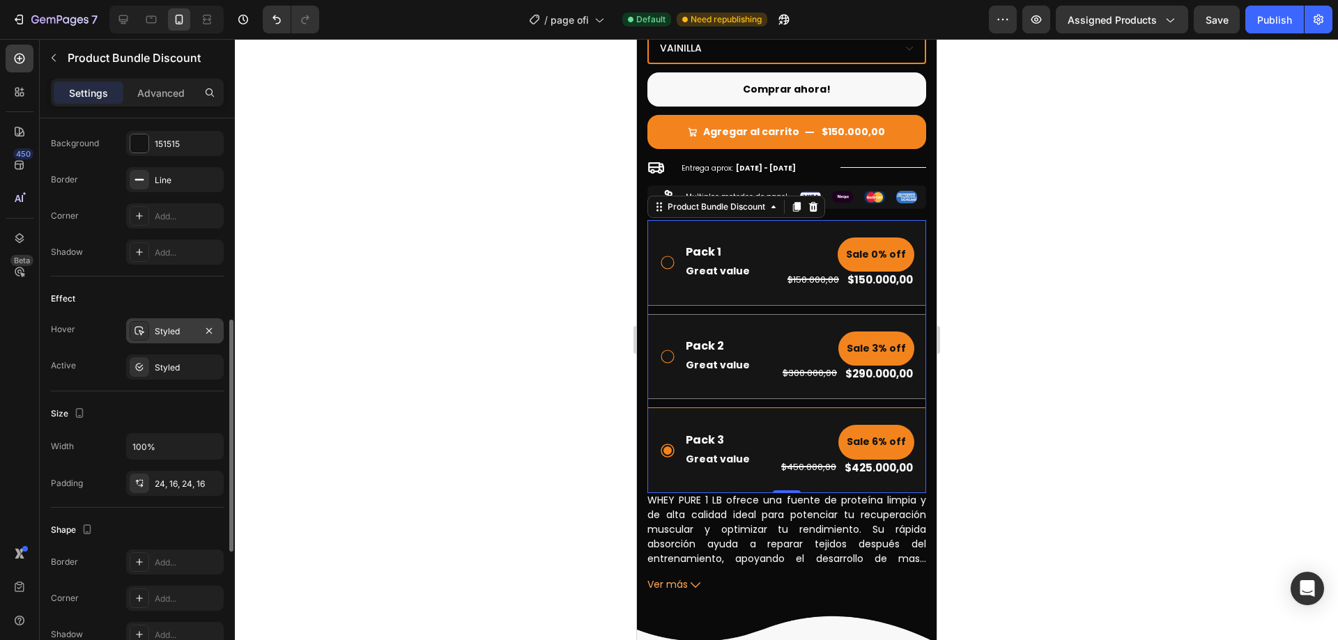
click at [163, 335] on div "Styled" at bounding box center [175, 331] width 40 height 13
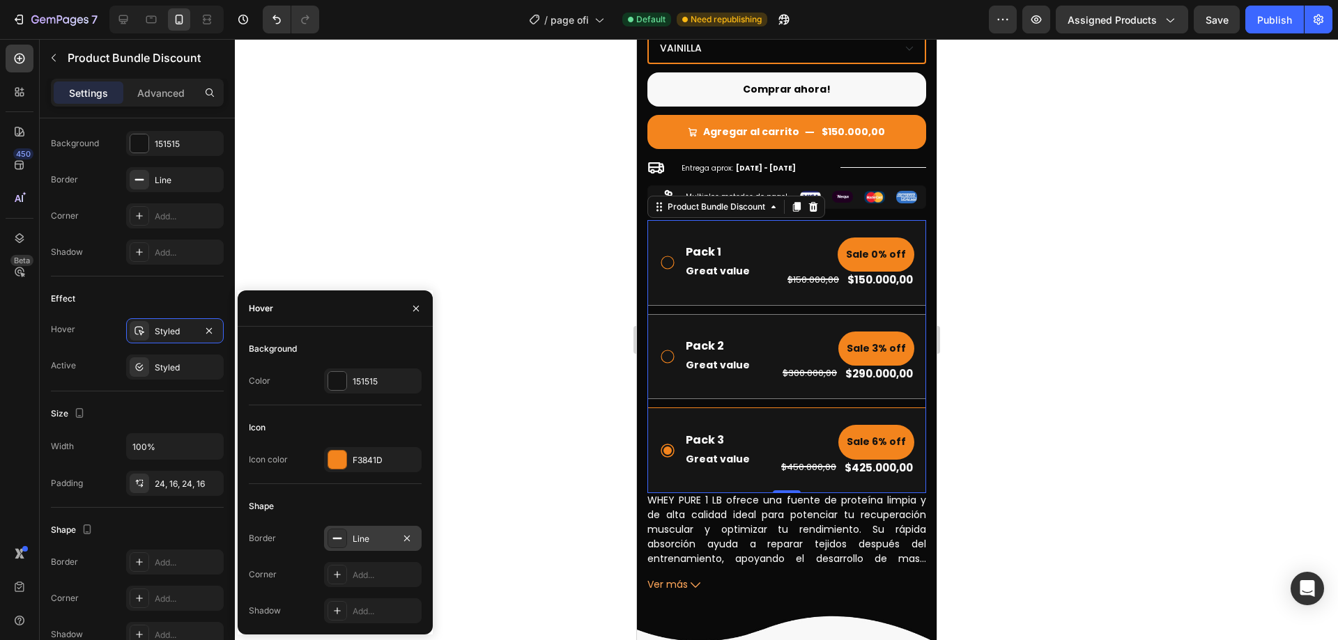
click at [356, 535] on div "Line" at bounding box center [373, 539] width 40 height 13
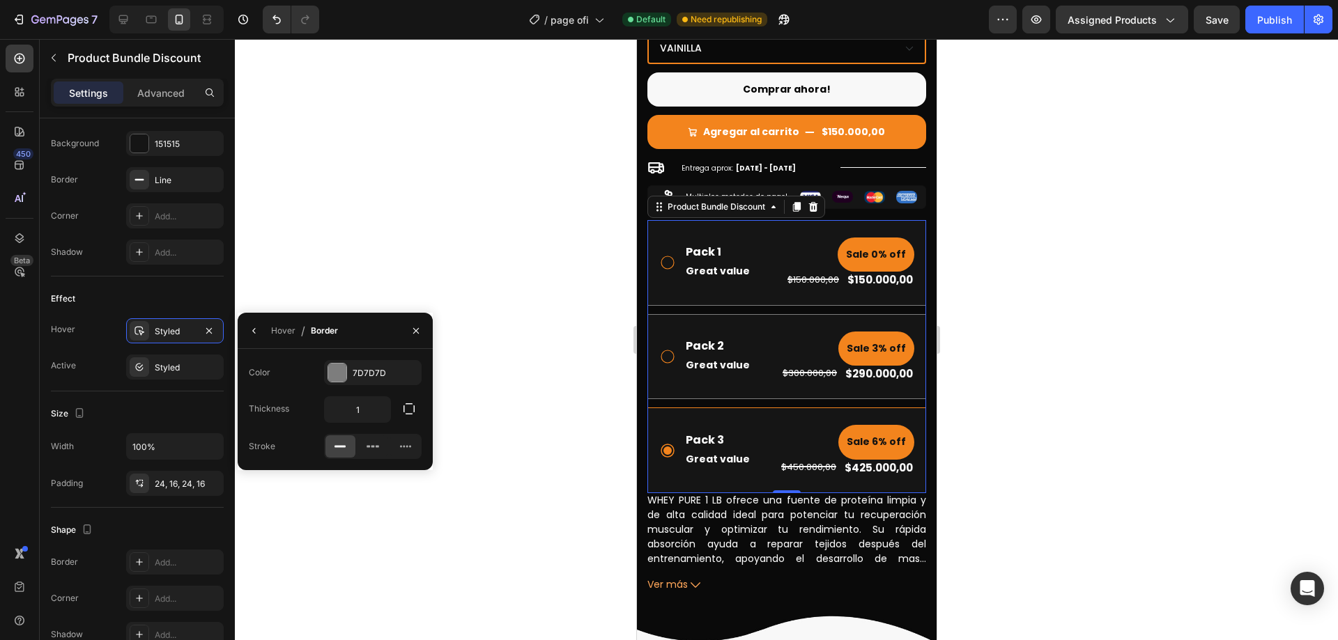
click at [1082, 411] on div at bounding box center [786, 339] width 1103 height 601
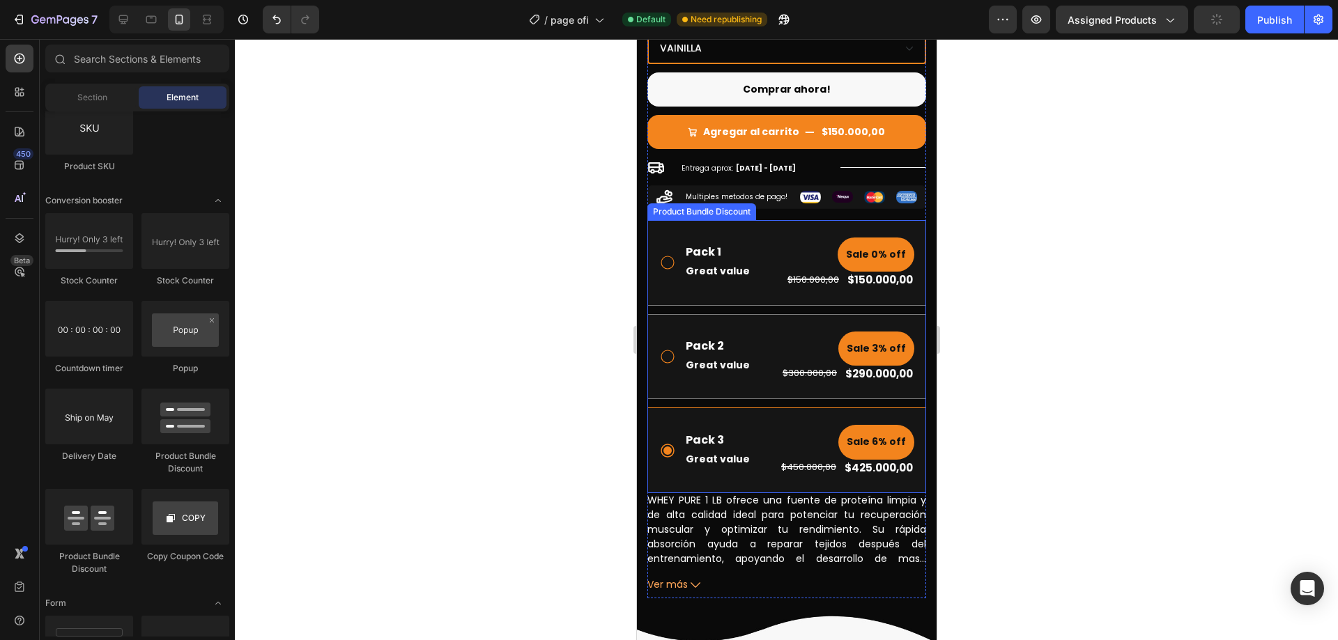
click at [761, 317] on div "Pack 2 Text Block Great value Text Block Sale 3% off Product Badge $300.000,00 …" at bounding box center [786, 357] width 279 height 86
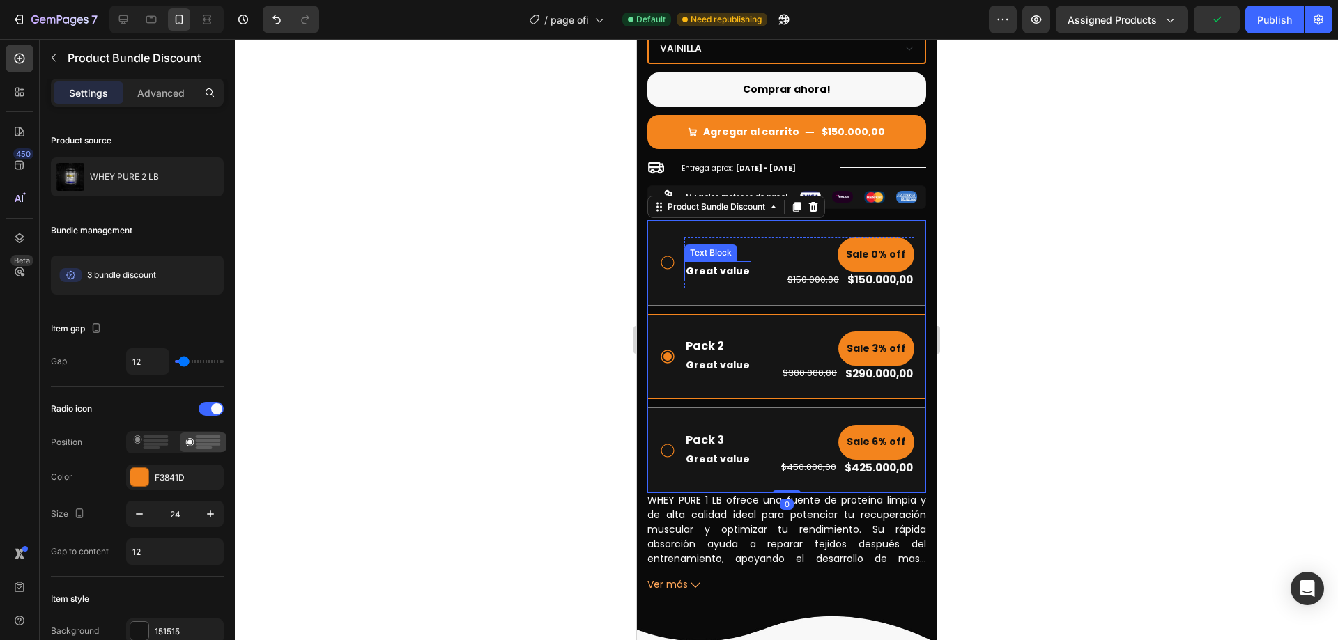
click at [719, 263] on p "Great value" at bounding box center [717, 271] width 64 height 17
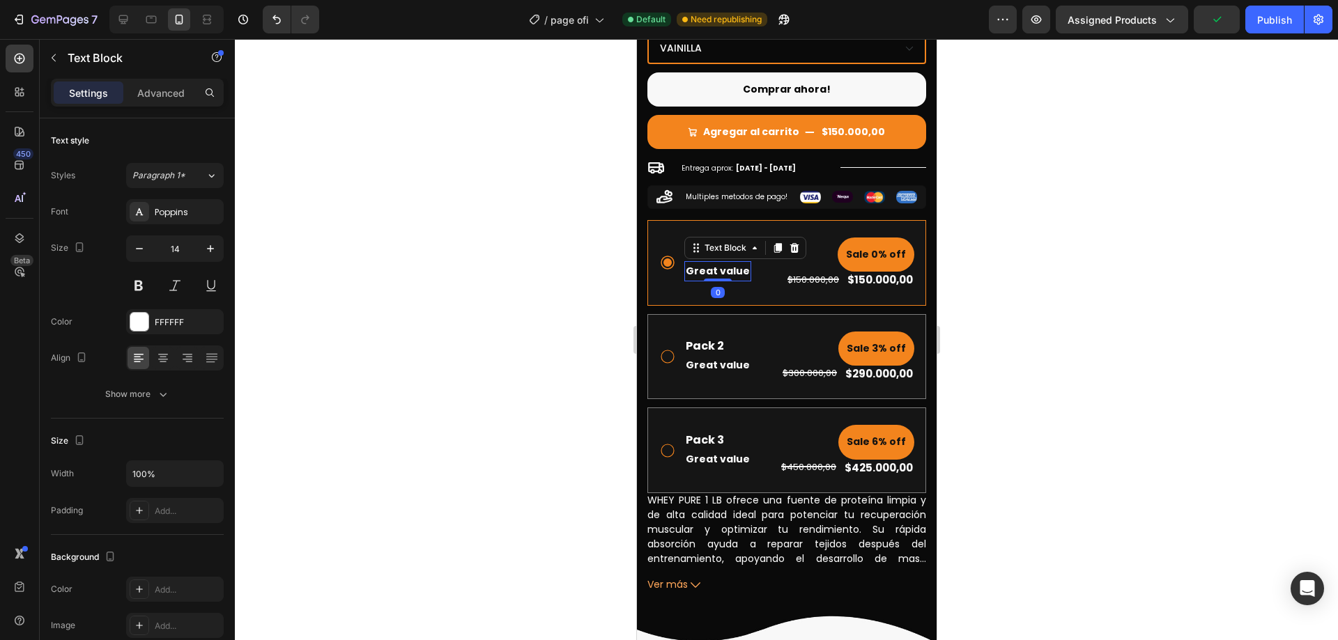
click at [719, 263] on p "Great value" at bounding box center [717, 271] width 64 height 17
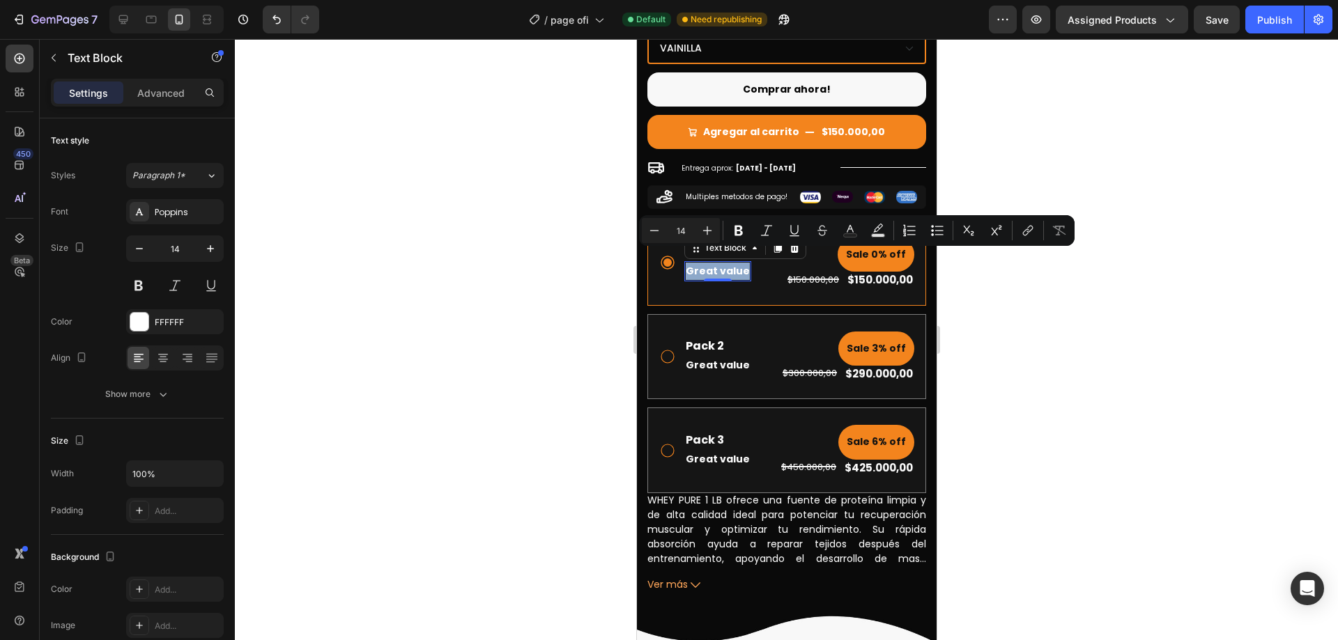
click at [727, 263] on p "Great value" at bounding box center [717, 271] width 64 height 17
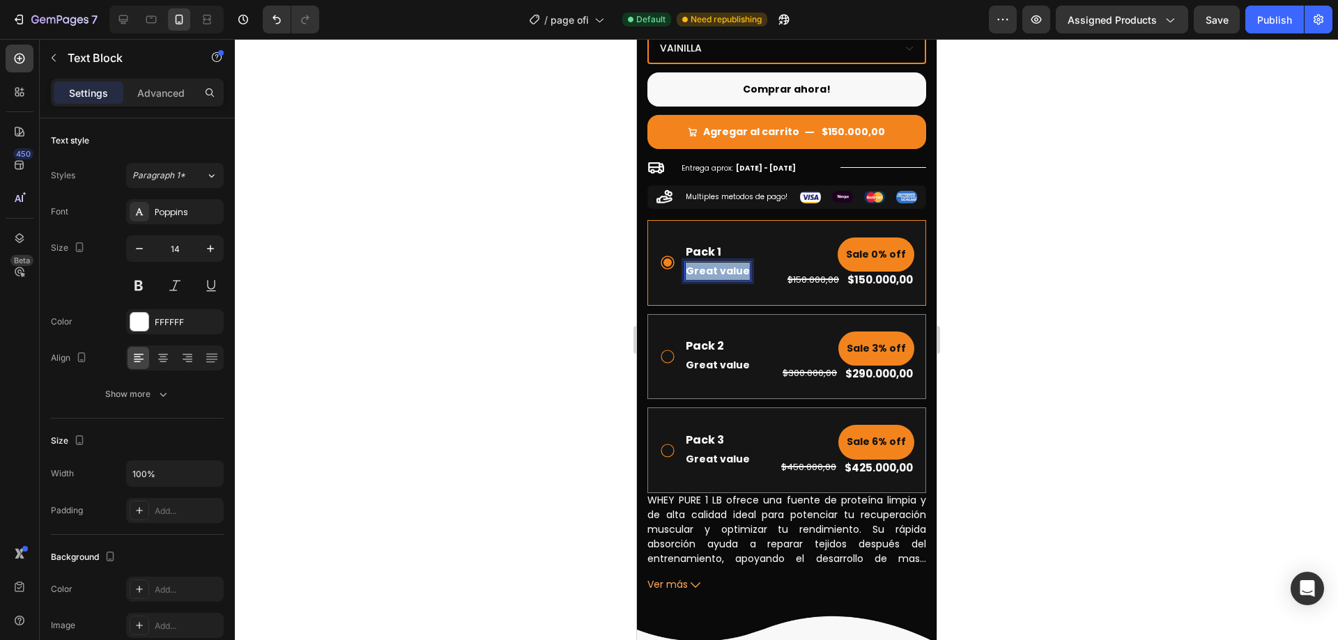
click at [727, 263] on p "Great value" at bounding box center [717, 271] width 64 height 17
click at [740, 358] on p "Great value" at bounding box center [717, 365] width 64 height 17
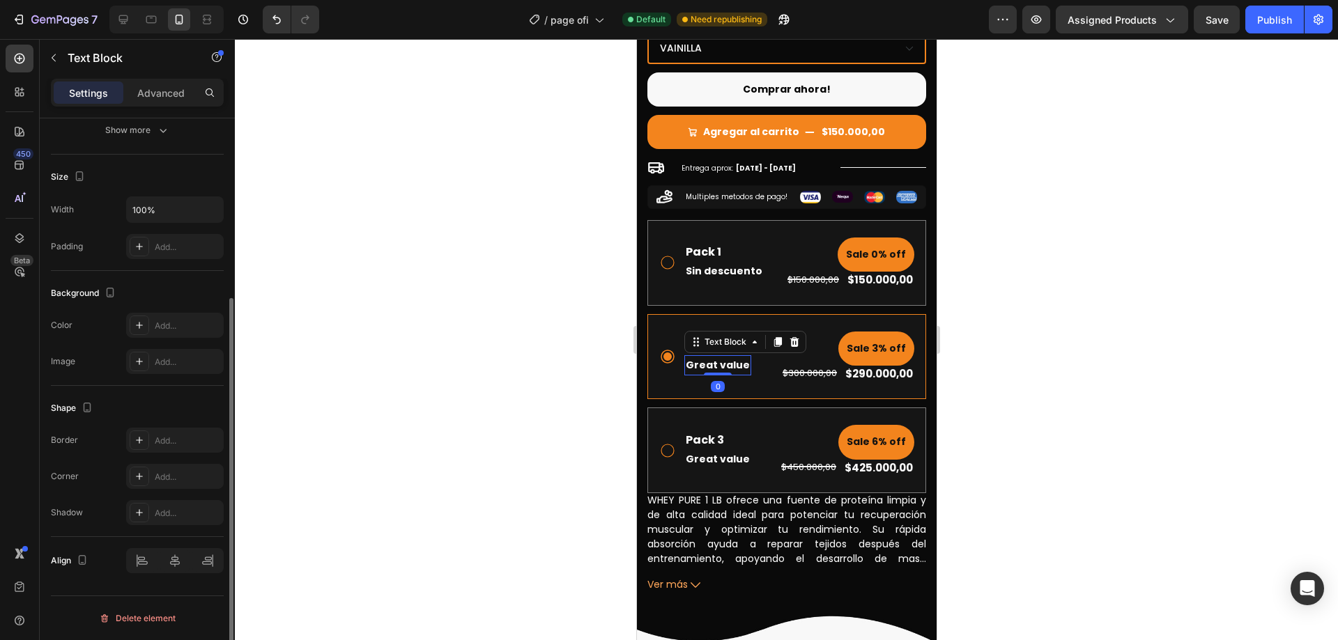
click at [730, 357] on p "Great value" at bounding box center [717, 365] width 64 height 17
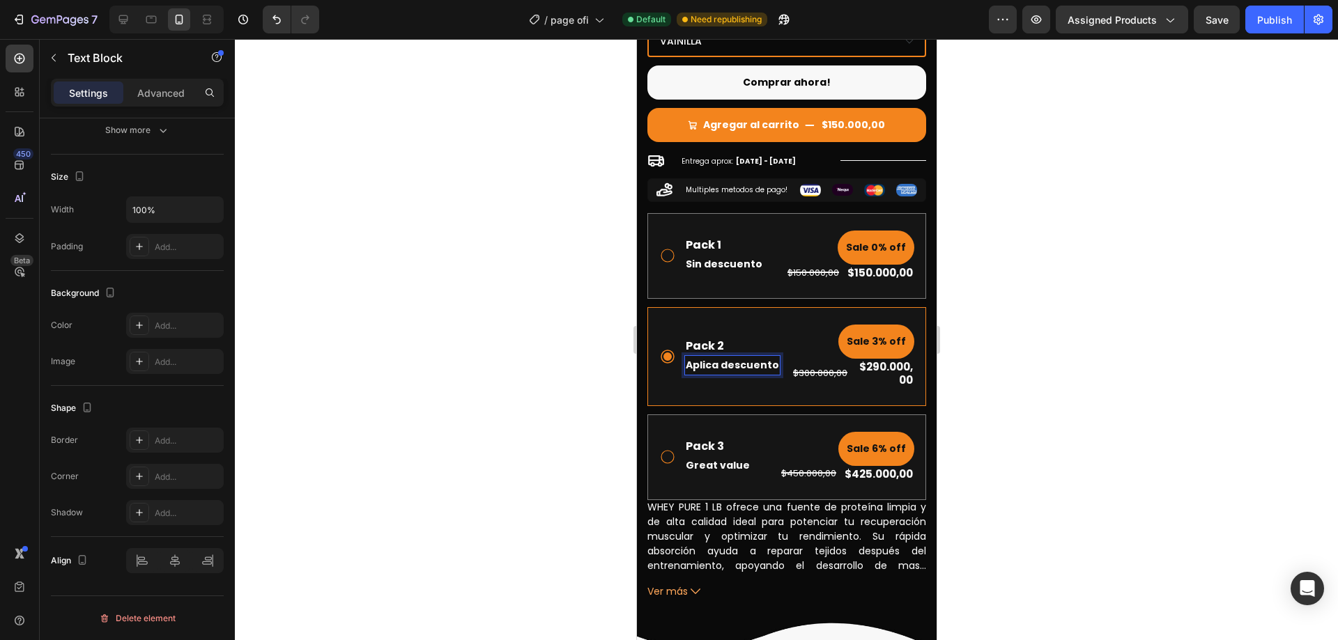
drag, startPoint x: 1059, startPoint y: 321, endPoint x: 951, endPoint y: 310, distance: 108.5
click at [1060, 321] on div at bounding box center [786, 339] width 1103 height 601
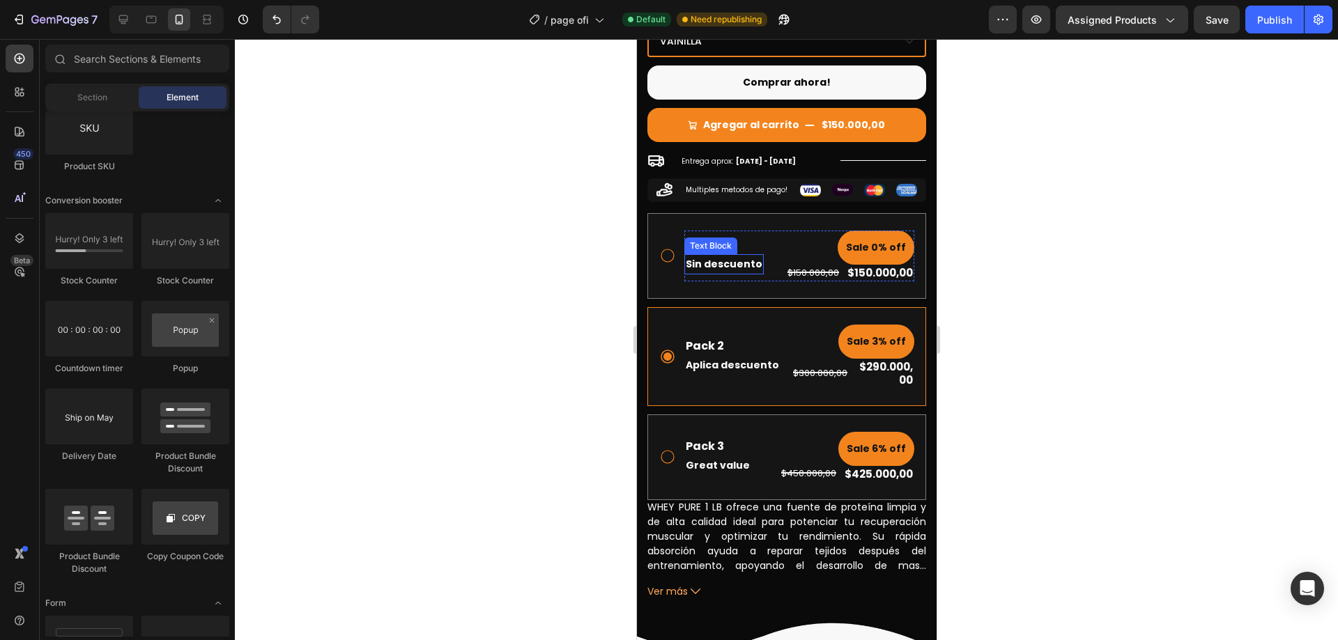
click at [736, 256] on p "Sin descuento" at bounding box center [723, 264] width 77 height 17
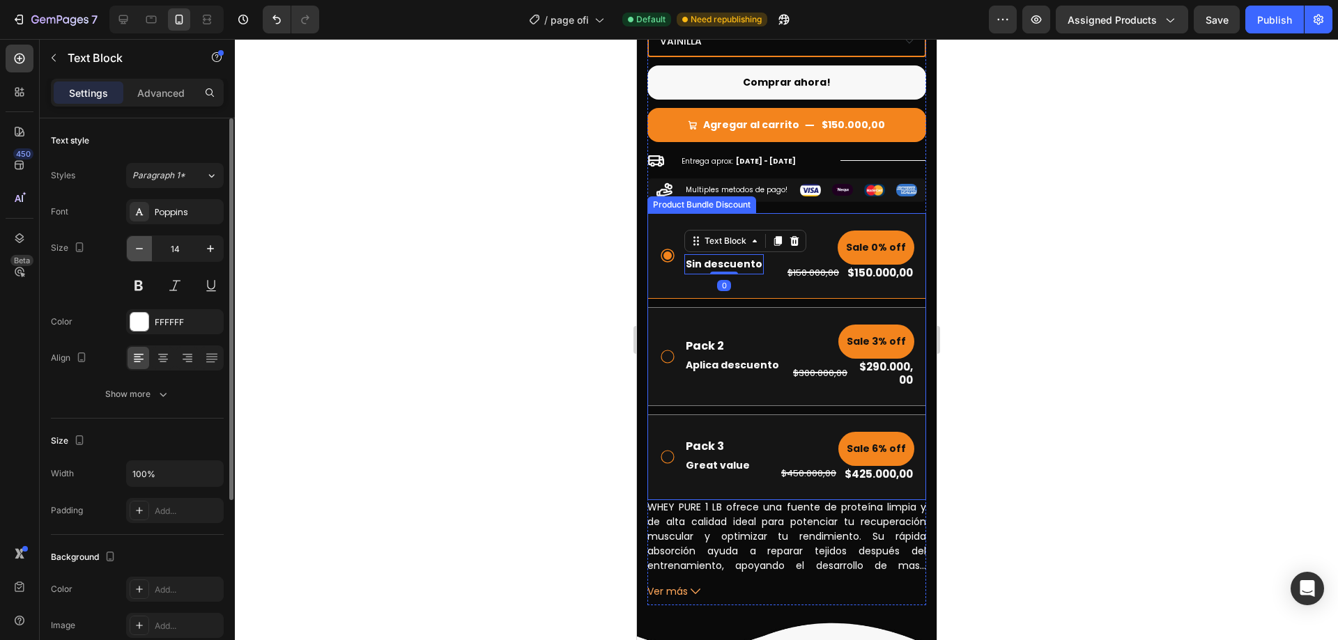
click at [141, 250] on icon "button" at bounding box center [139, 249] width 14 height 14
click at [145, 249] on icon "button" at bounding box center [139, 249] width 14 height 14
type input "10"
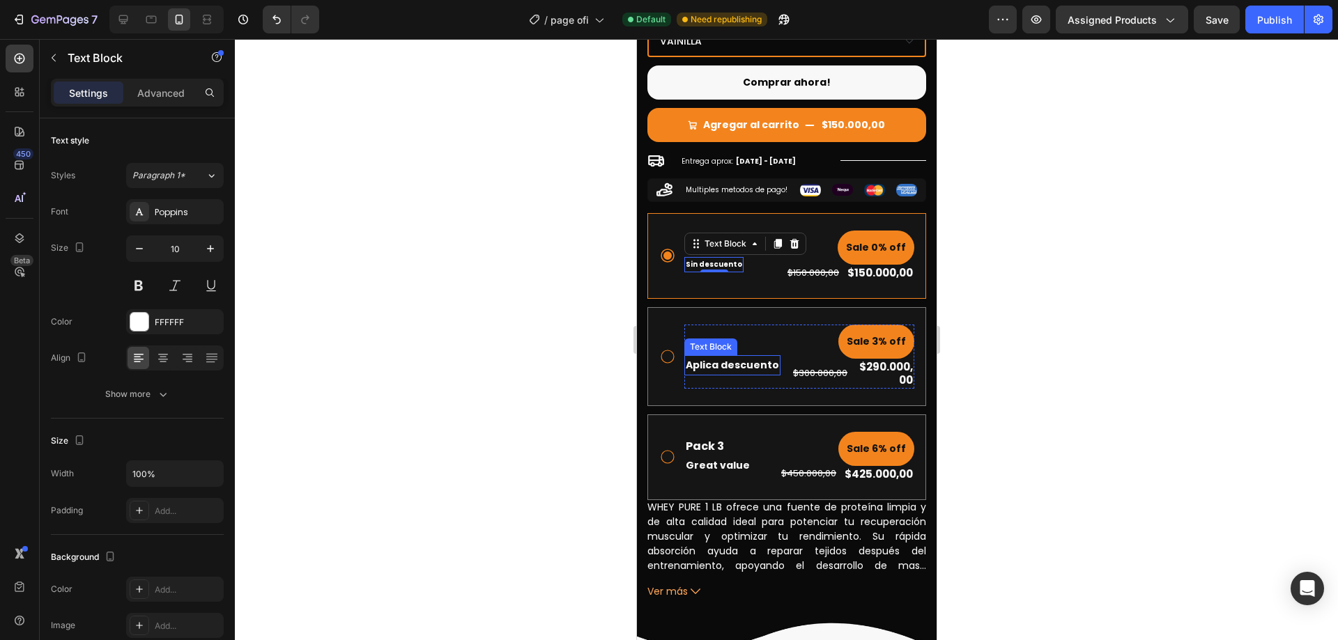
click at [744, 357] on p "Aplica descuento" at bounding box center [731, 365] width 93 height 17
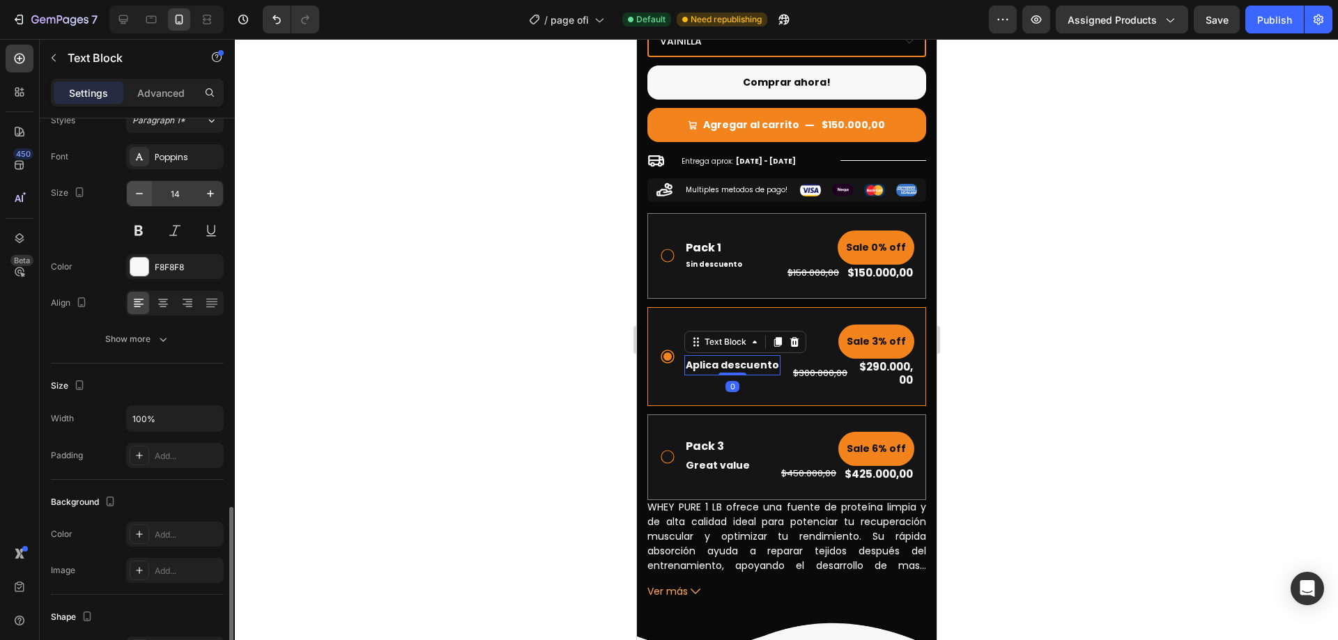
scroll to position [0, 0]
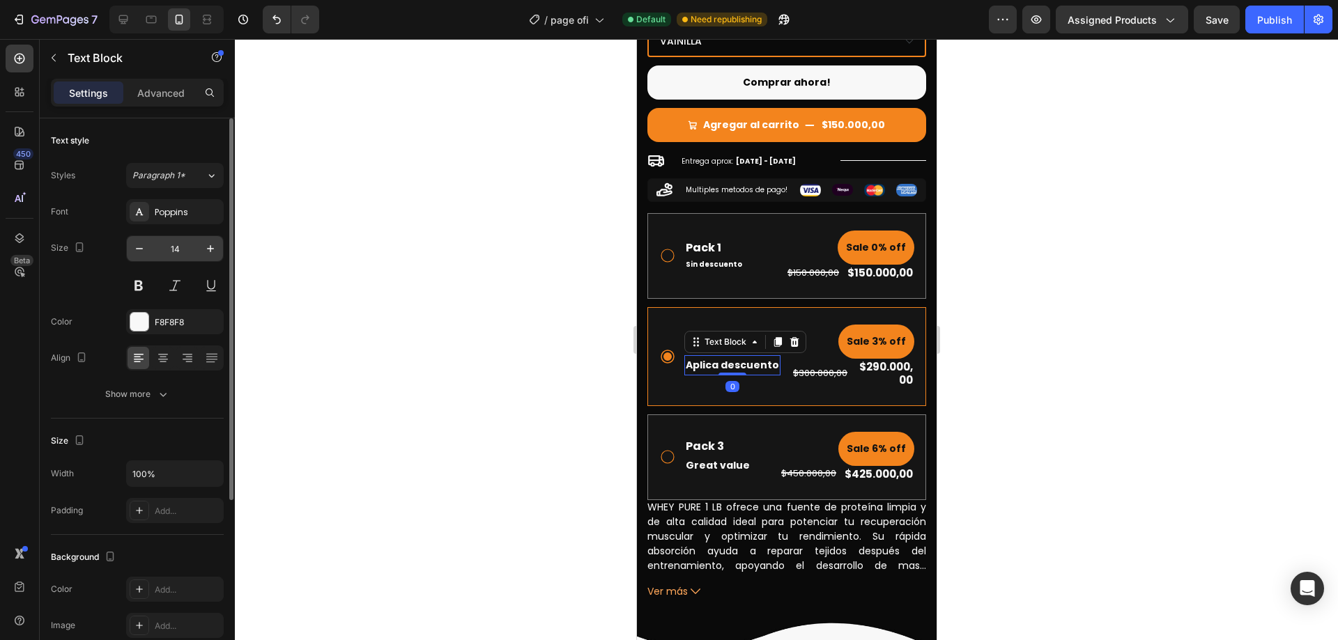
click at [193, 246] on input "14" at bounding box center [175, 248] width 46 height 25
click at [187, 248] on input "14" at bounding box center [175, 248] width 46 height 25
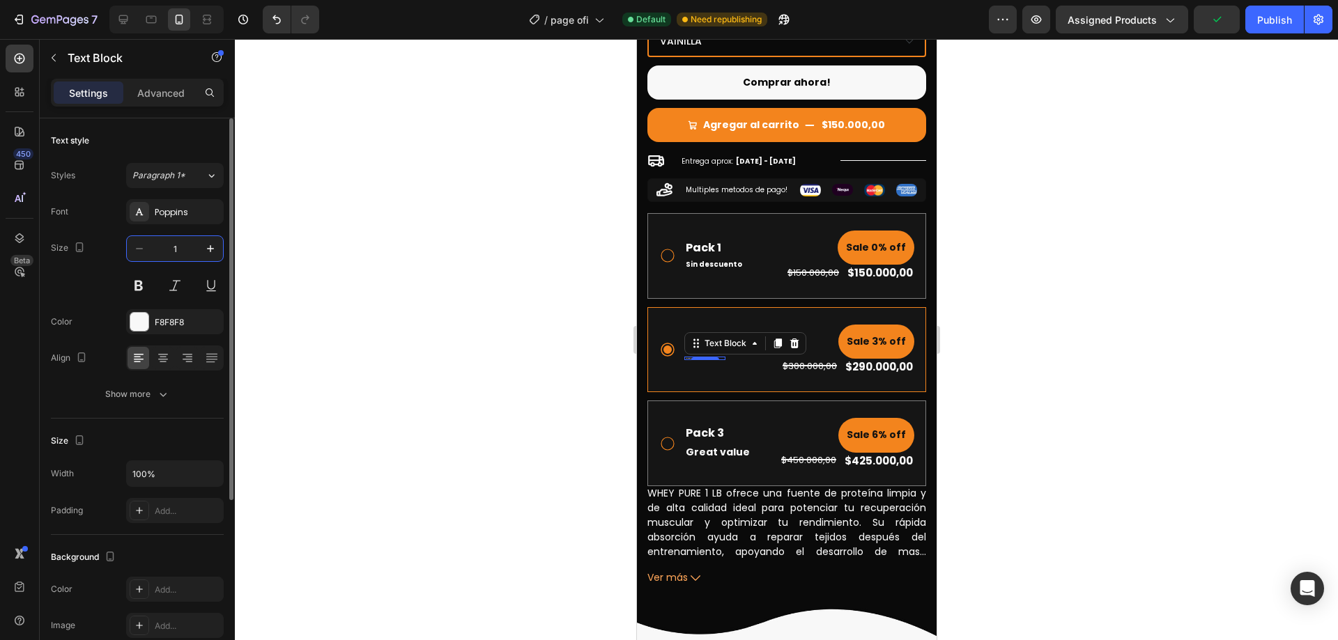
type input "10"
click at [510, 302] on div at bounding box center [786, 339] width 1103 height 601
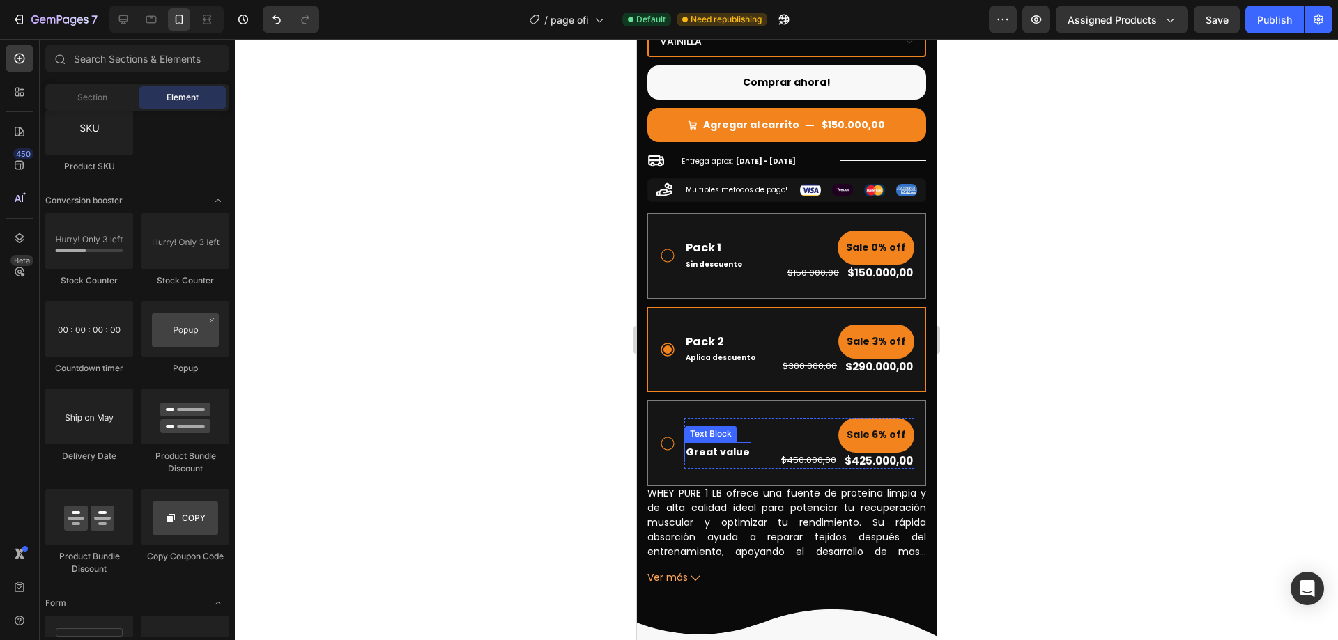
click at [728, 446] on p "Great value" at bounding box center [717, 452] width 64 height 17
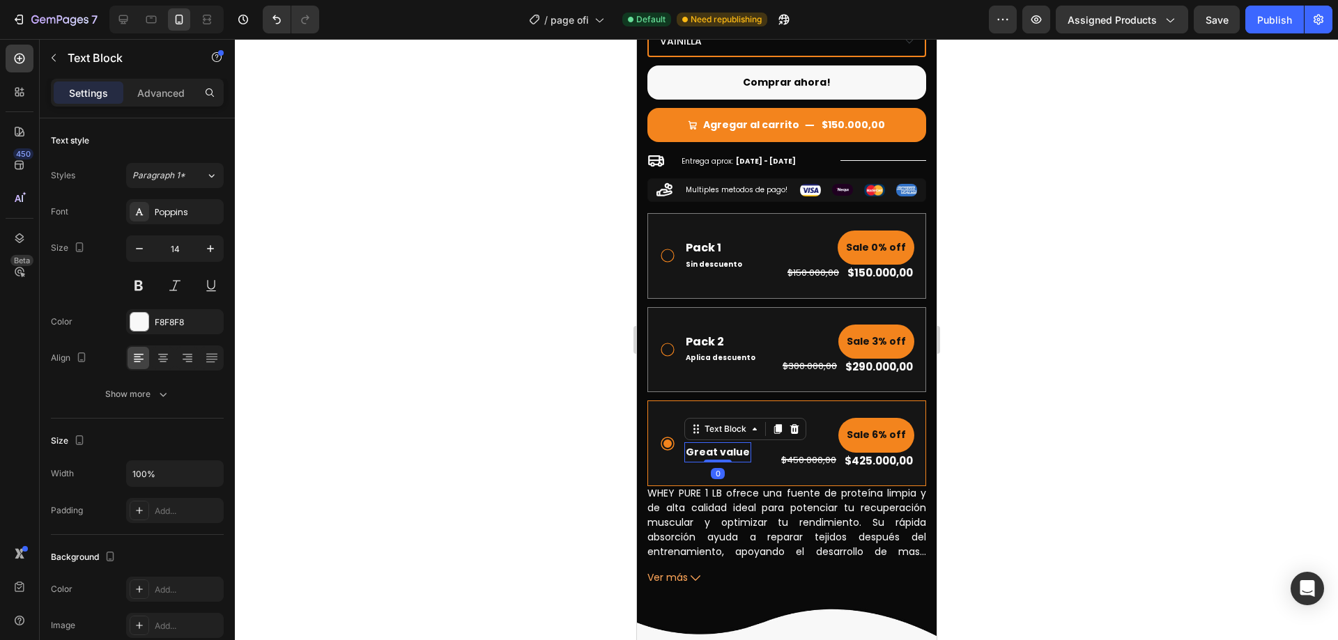
click at [729, 444] on p "Great value" at bounding box center [717, 452] width 64 height 17
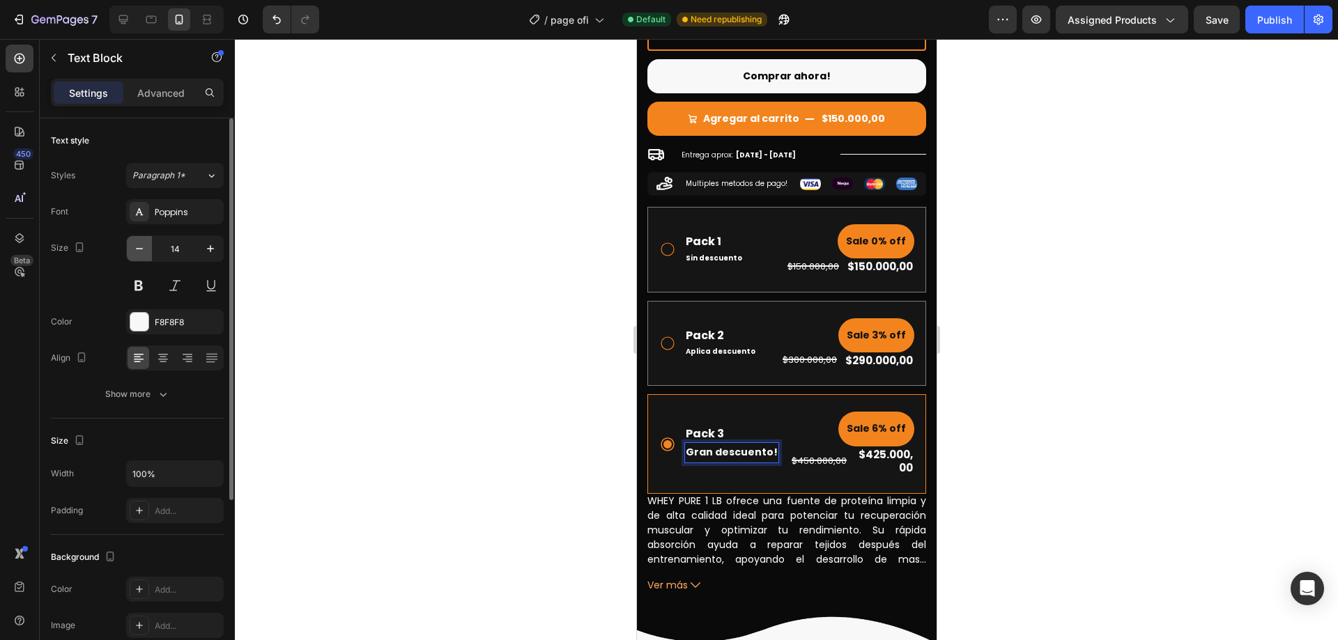
click at [135, 250] on icon "button" at bounding box center [139, 249] width 14 height 14
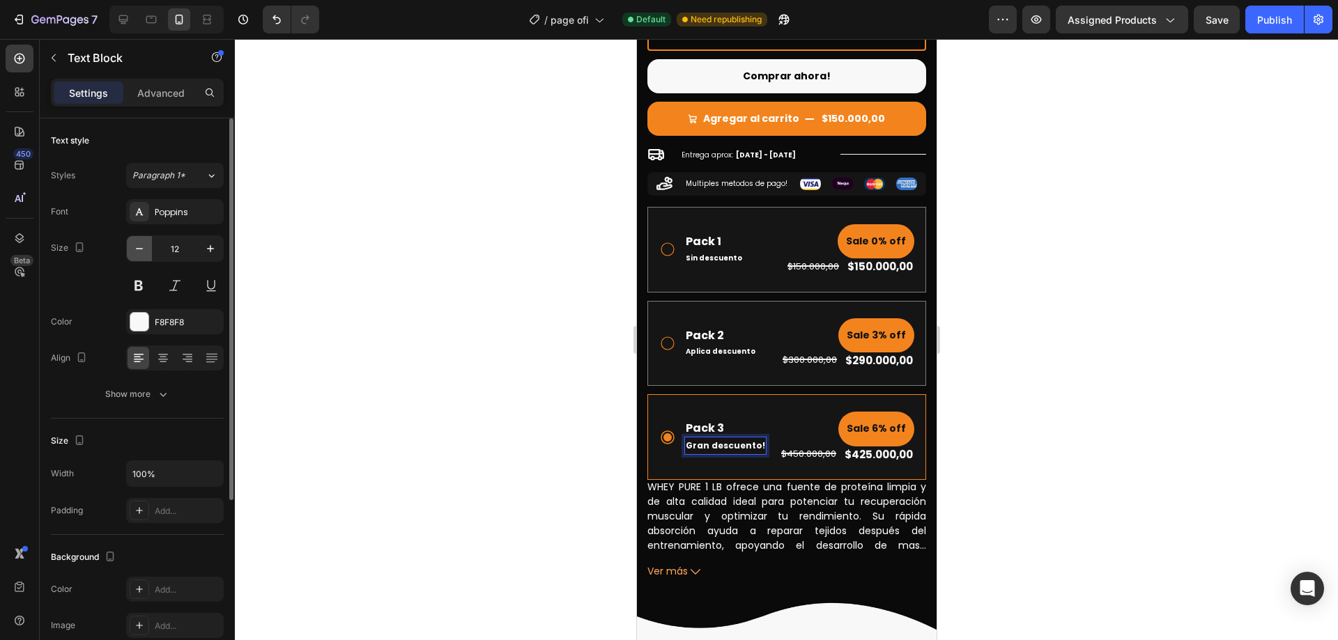
click at [135, 250] on icon "button" at bounding box center [139, 249] width 14 height 14
type input "10"
click at [1058, 385] on div at bounding box center [786, 339] width 1103 height 601
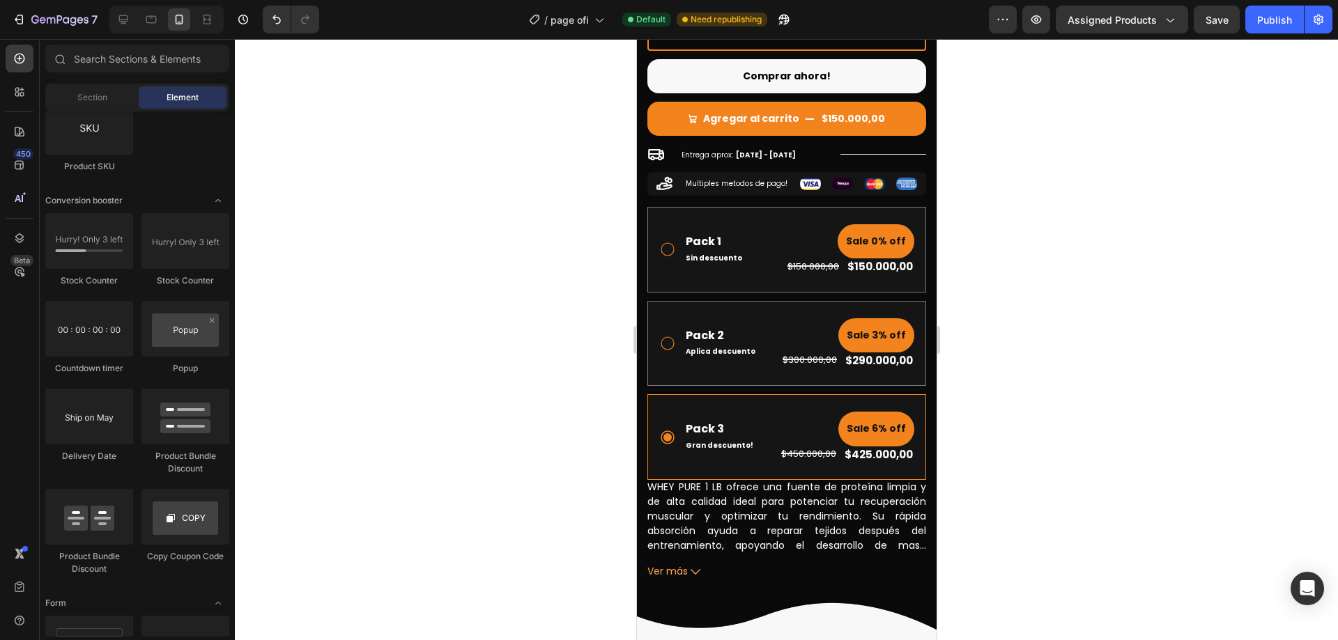
click at [1027, 196] on div at bounding box center [786, 339] width 1103 height 601
click at [820, 227] on div "Sale 0% off" at bounding box center [849, 241] width 128 height 34
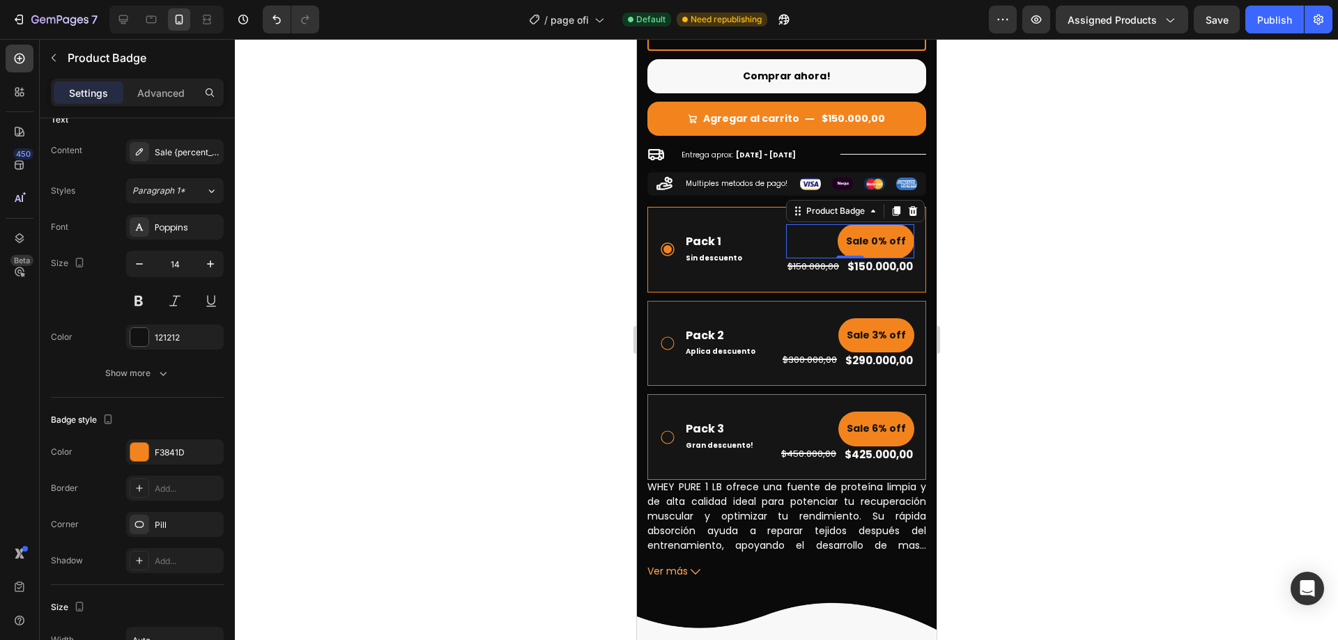
scroll to position [279, 0]
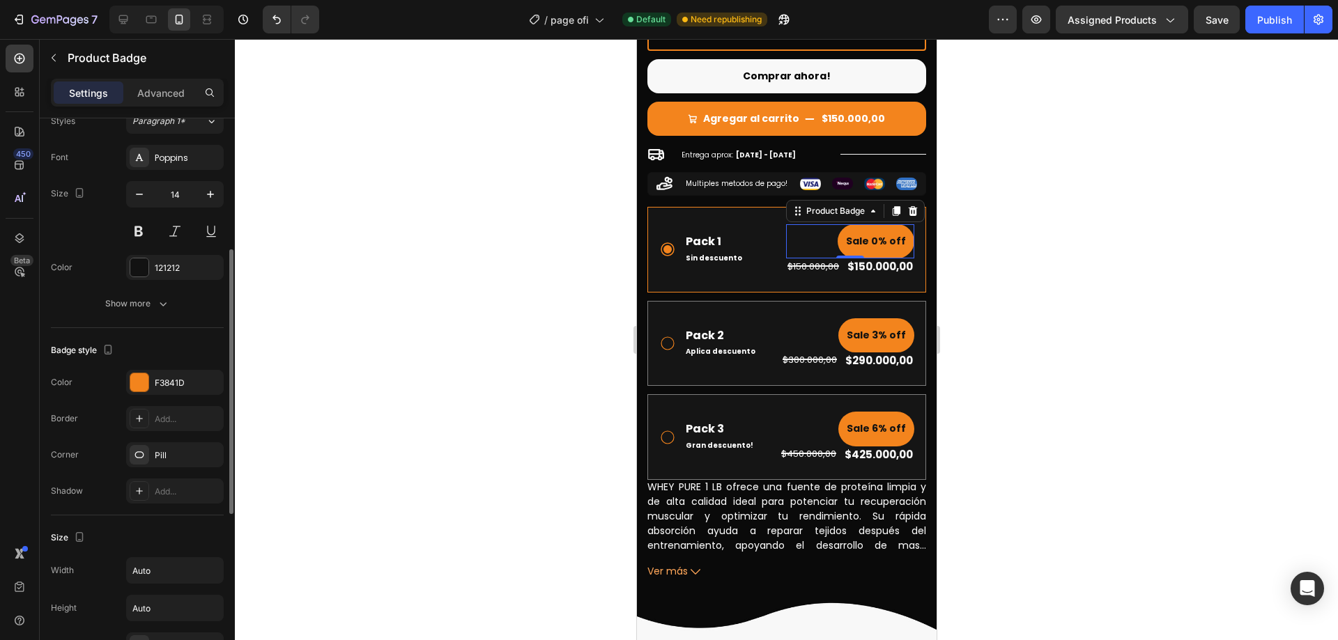
click at [1137, 300] on div at bounding box center [786, 339] width 1103 height 601
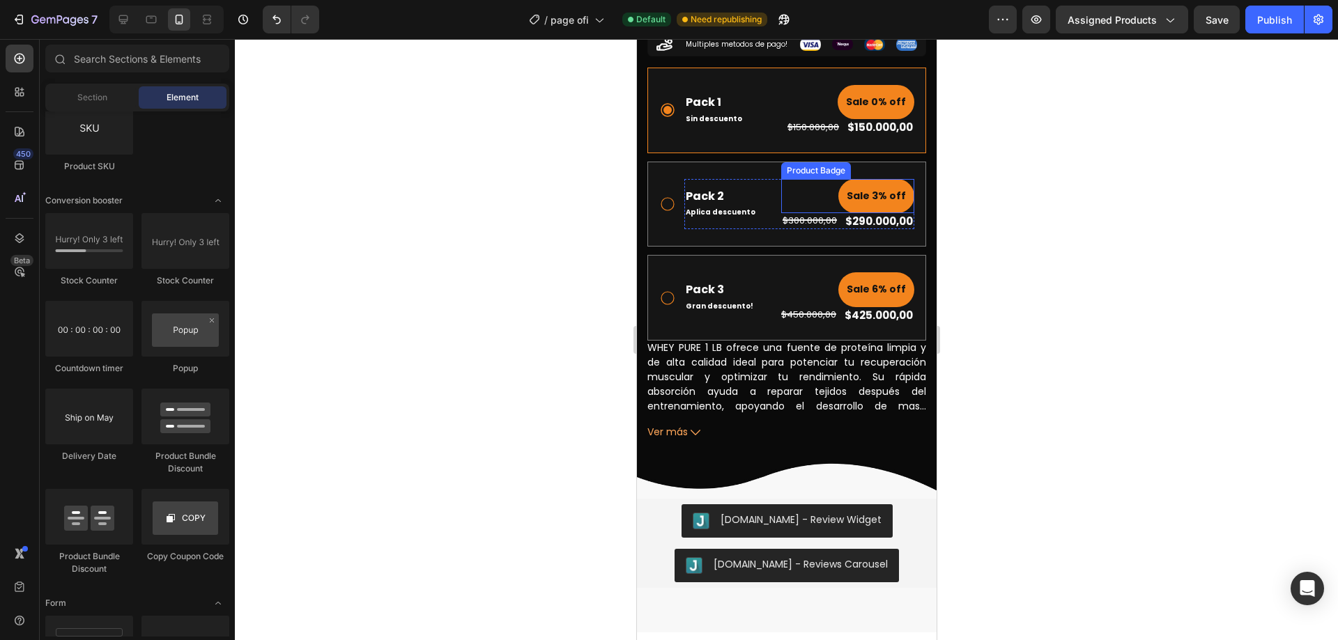
scroll to position [501, 0]
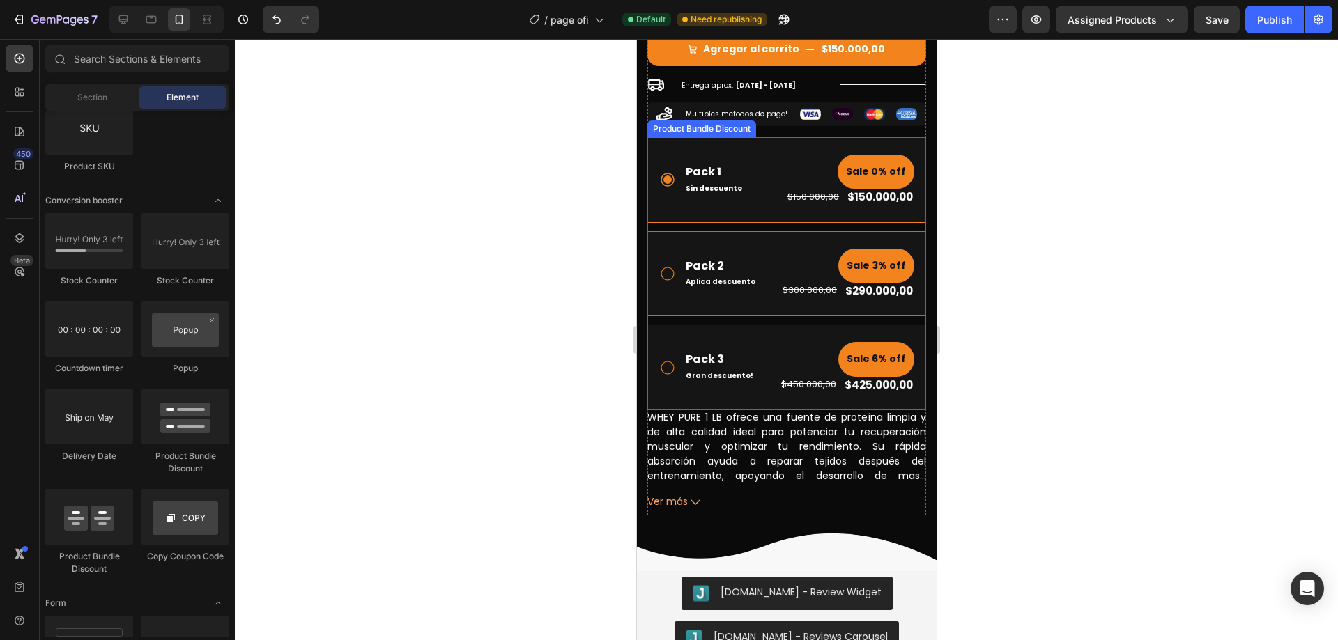
click at [746, 199] on div "Pack 1 Text Block Sin descuento Text Block Sale 0% off Product Badge $150.000,0…" at bounding box center [786, 180] width 279 height 86
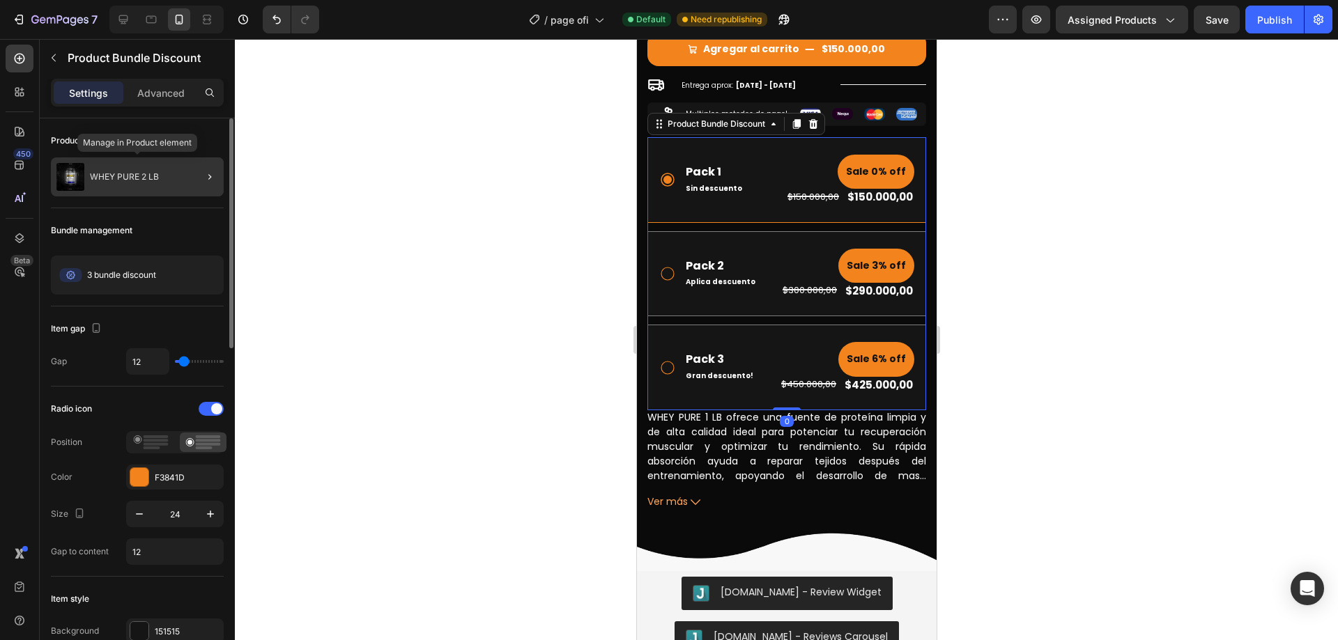
click at [120, 176] on p "WHEY PURE 2 LB" at bounding box center [124, 177] width 69 height 10
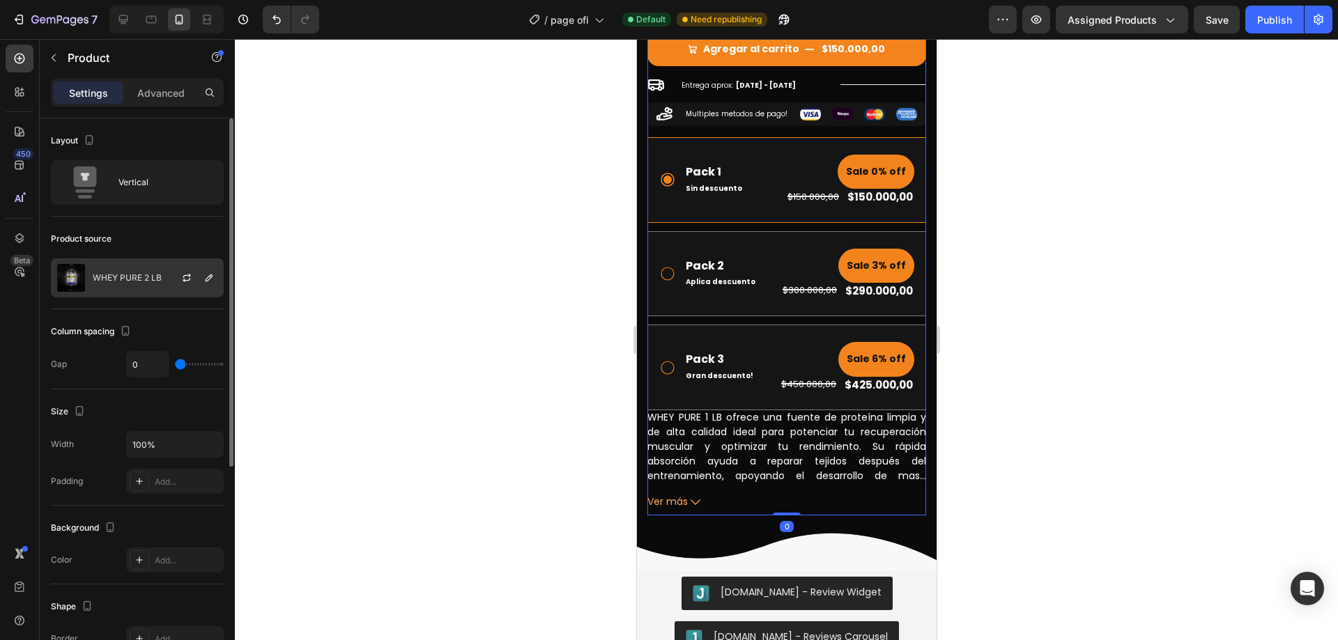
click at [153, 273] on p "WHEY PURE 2 LB" at bounding box center [127, 278] width 69 height 10
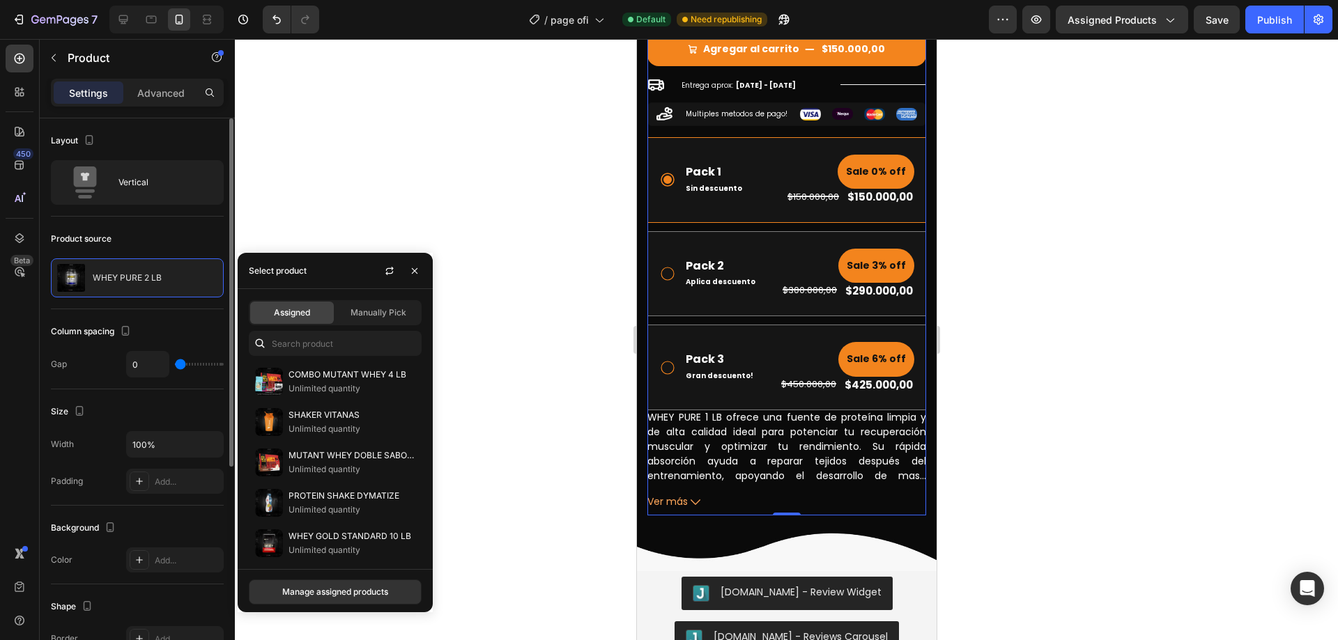
click at [195, 233] on div "Product source" at bounding box center [137, 239] width 173 height 22
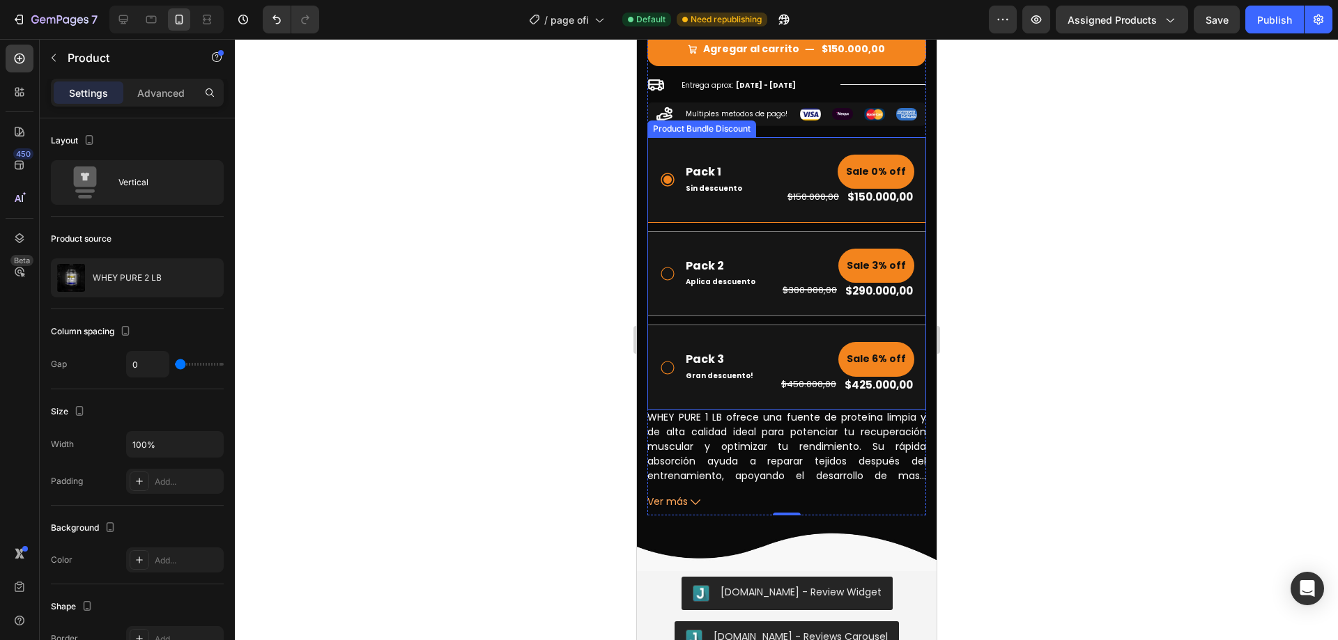
click at [866, 308] on div "Pack 1 Text Block Sin descuento Text Block Sale 0% off Product Badge $150.000,0…" at bounding box center [786, 273] width 279 height 273
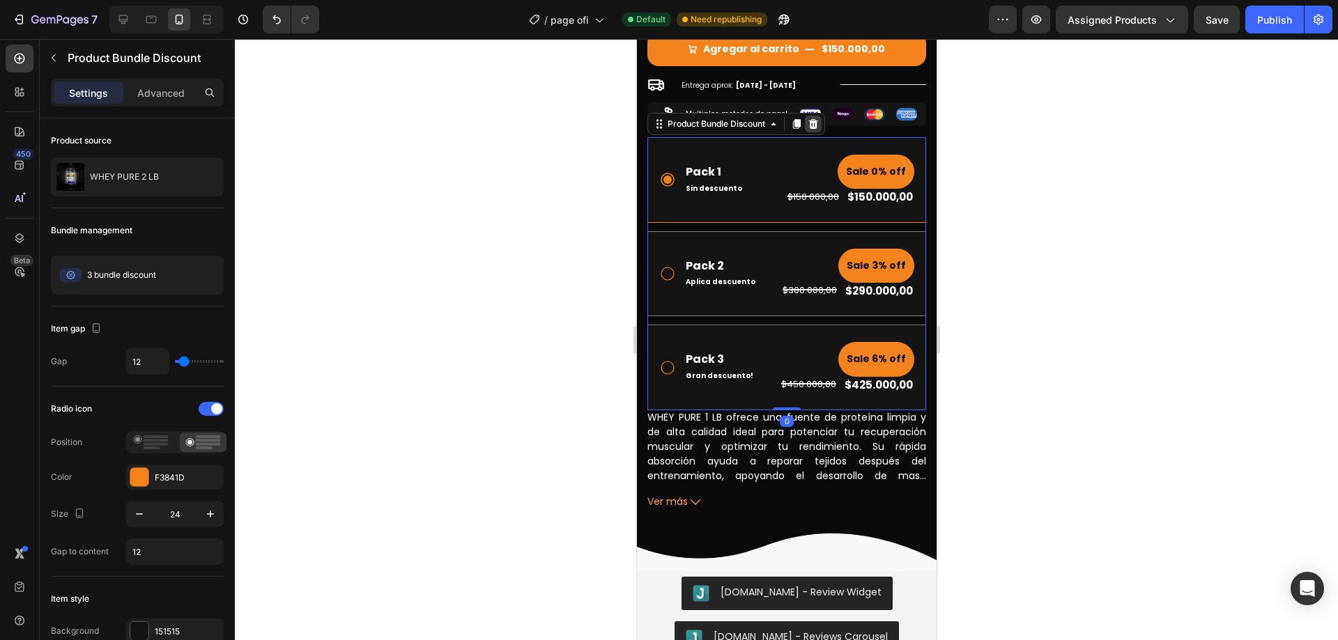
click at [813, 119] on icon at bounding box center [812, 124] width 9 height 10
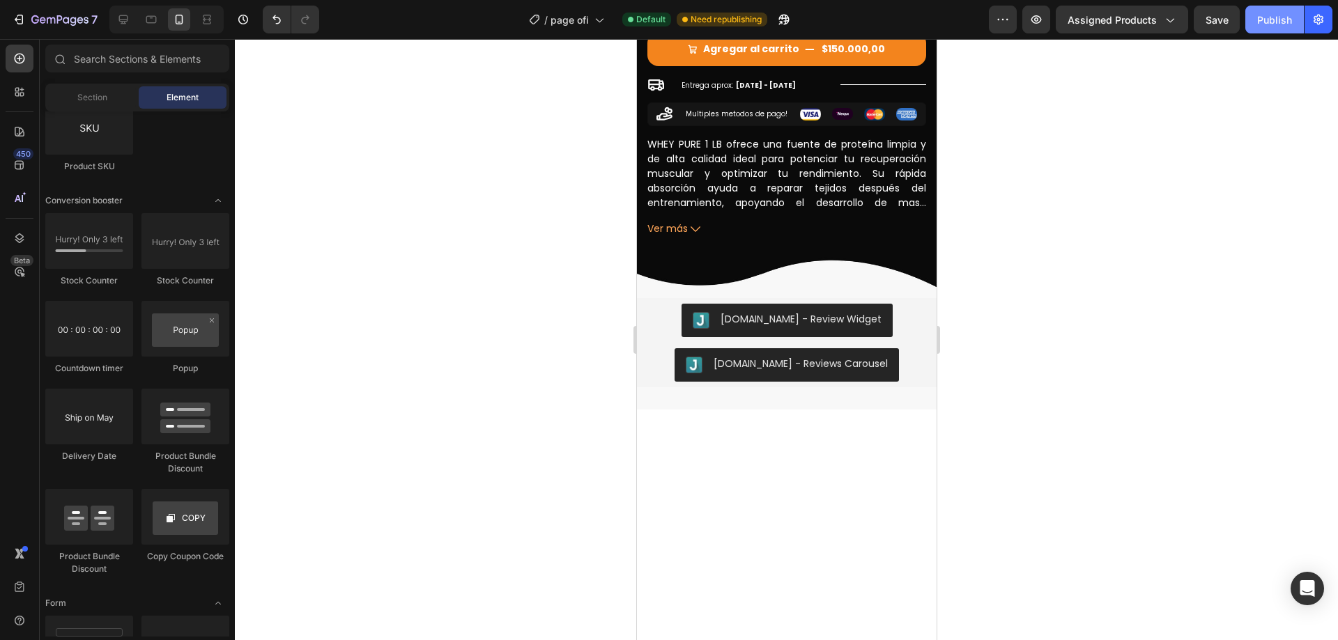
click at [1268, 17] on div "Publish" at bounding box center [1274, 20] width 35 height 15
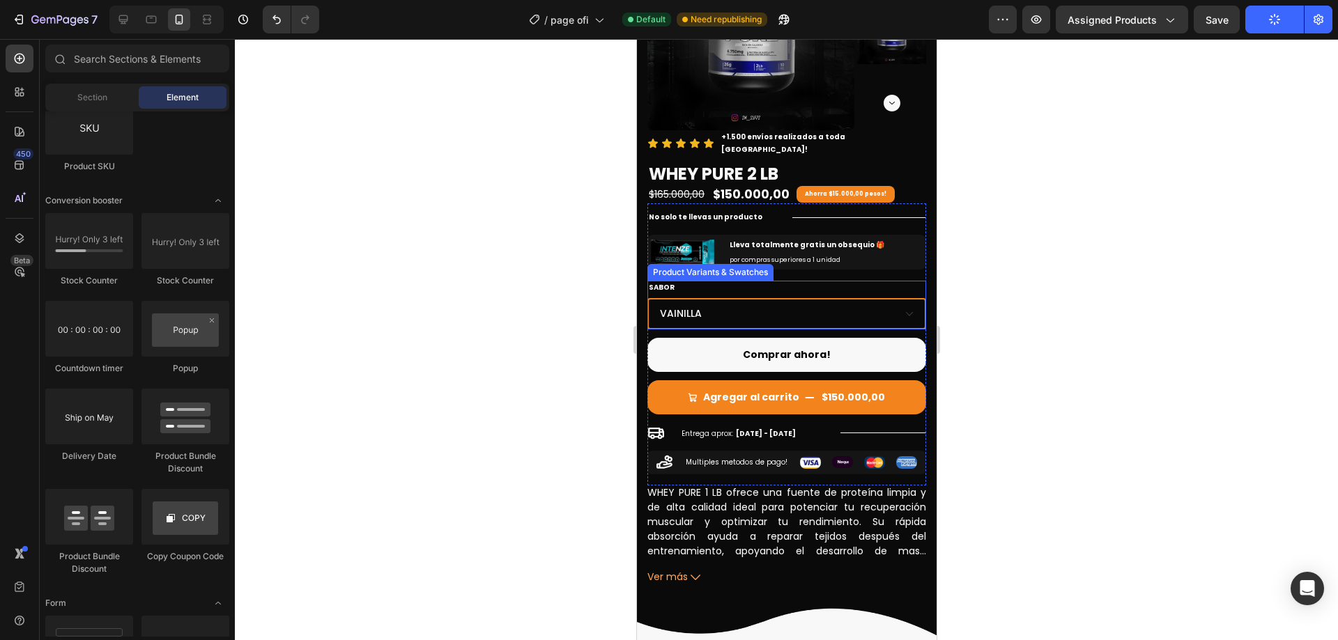
scroll to position [0, 0]
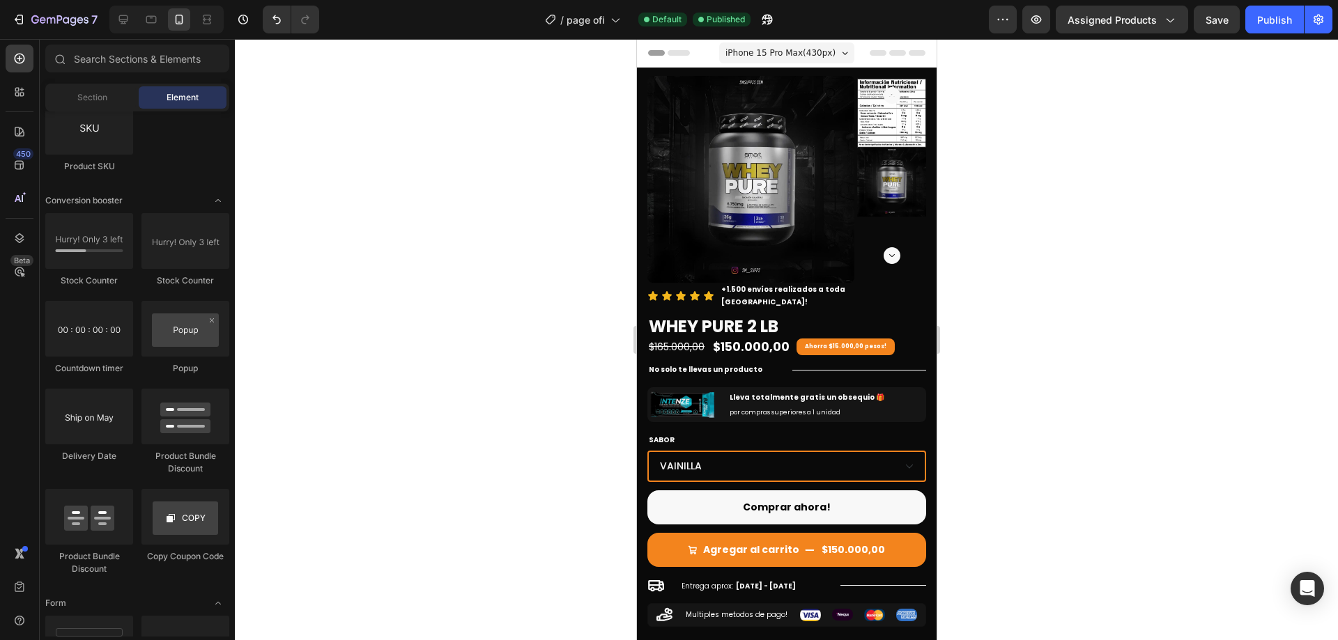
click at [1098, 194] on div at bounding box center [786, 339] width 1103 height 601
